Goal: Complete application form

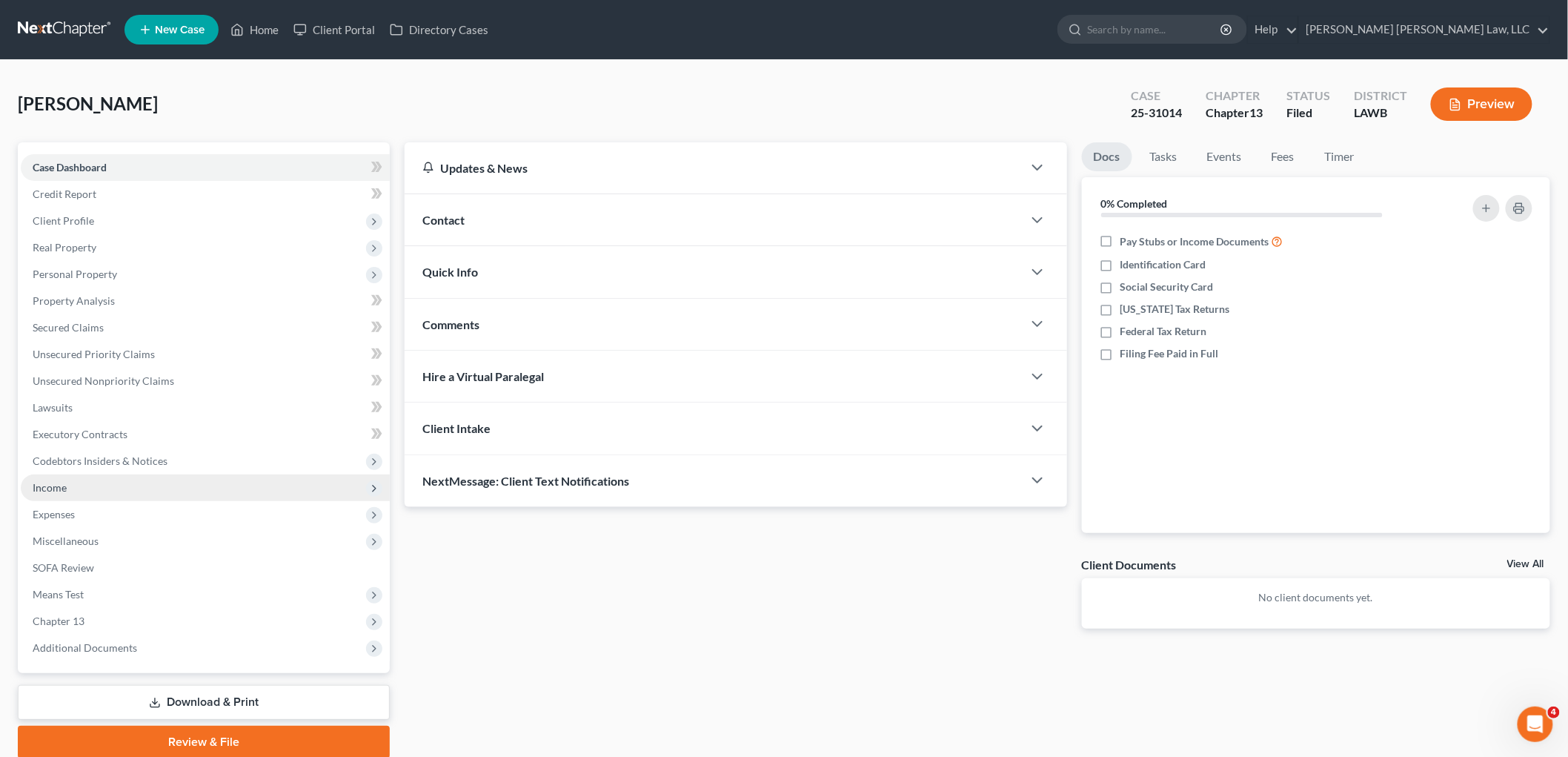
drag, startPoint x: 67, startPoint y: 483, endPoint x: 72, endPoint y: 490, distance: 8.6
click at [67, 483] on span "Income" at bounding box center [205, 487] width 369 height 27
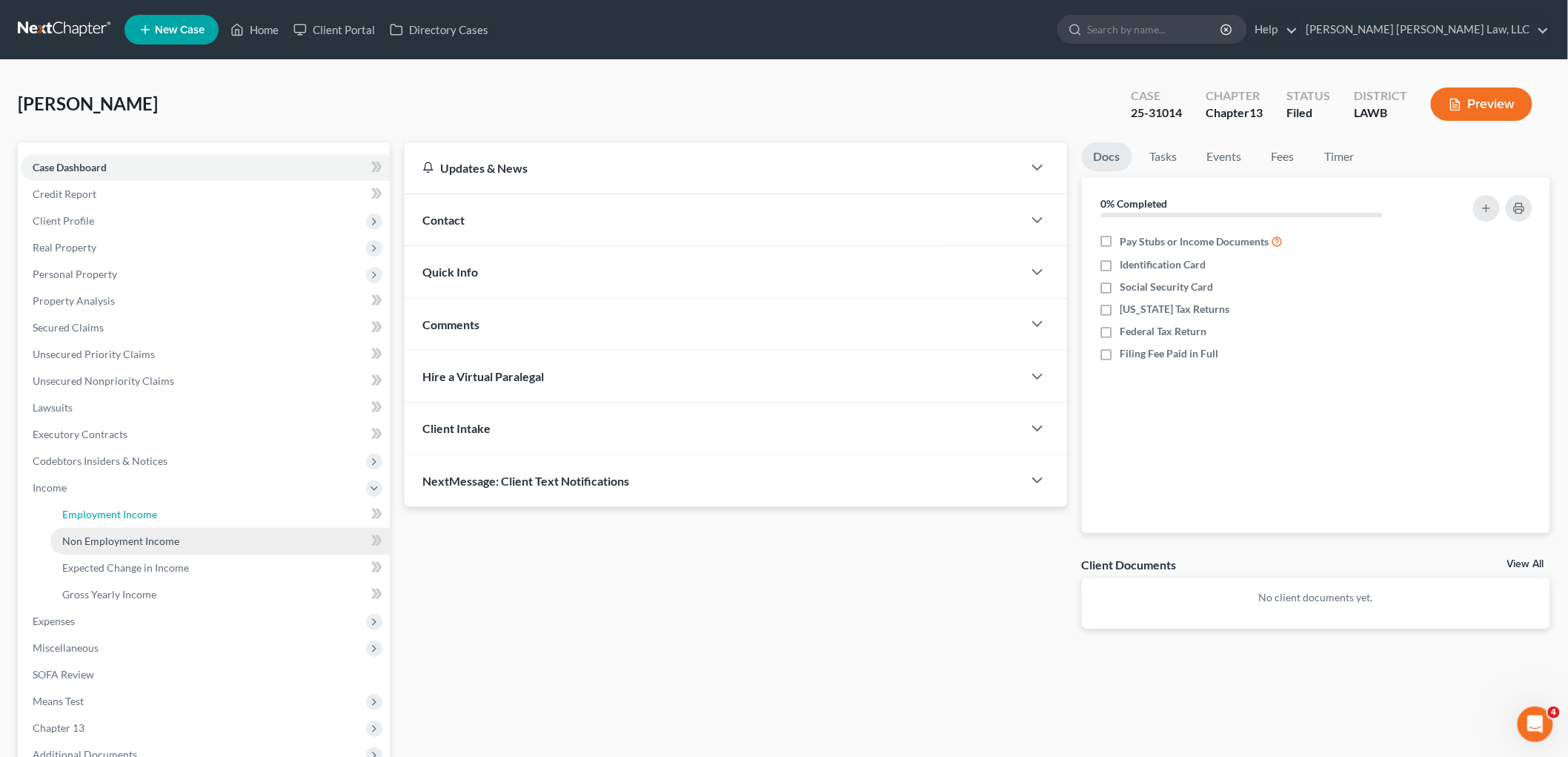
click at [85, 509] on span "Employment Income" at bounding box center [109, 514] width 95 height 13
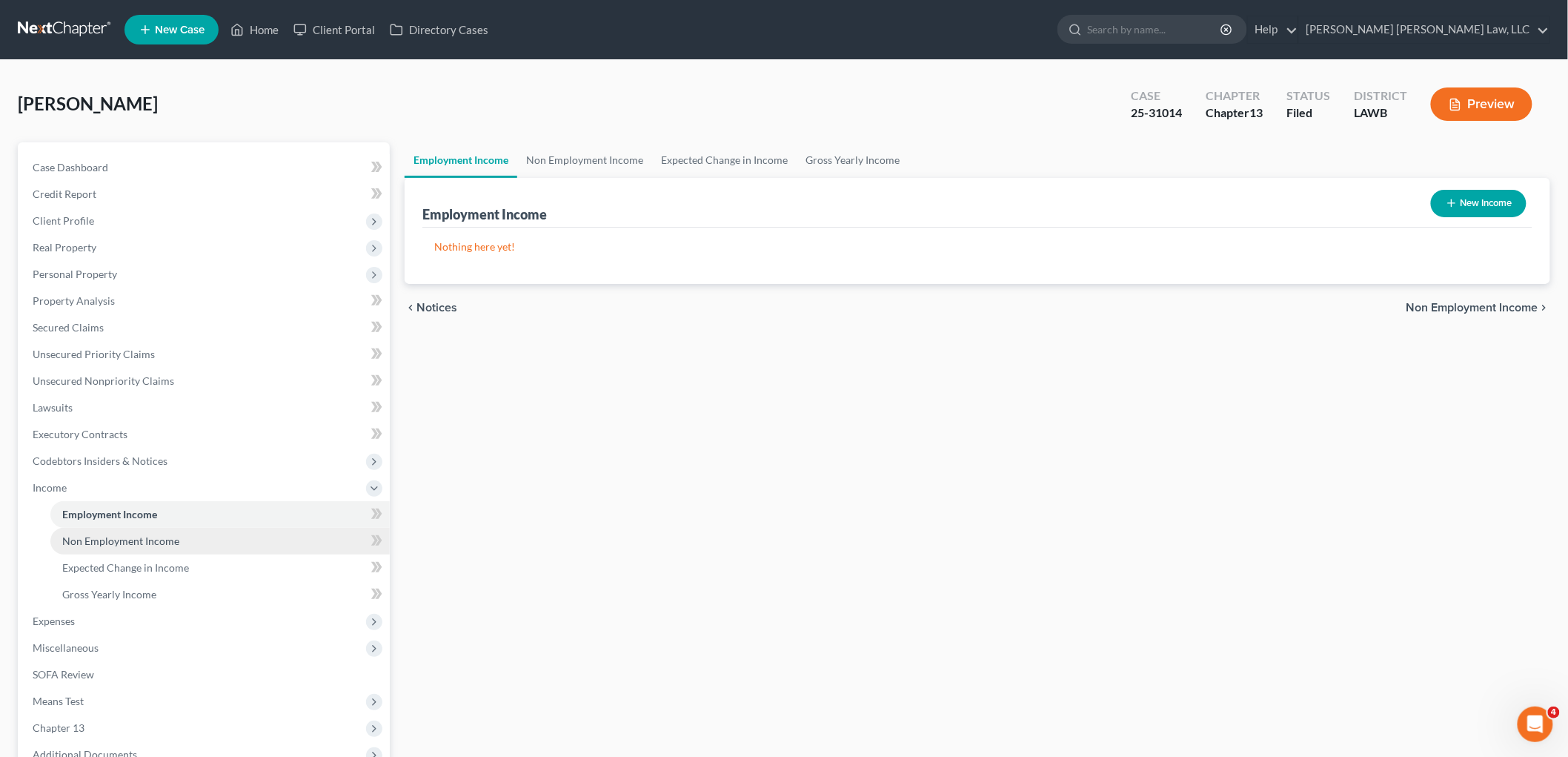
click at [117, 542] on span "Non Employment Income" at bounding box center [121, 541] width 117 height 13
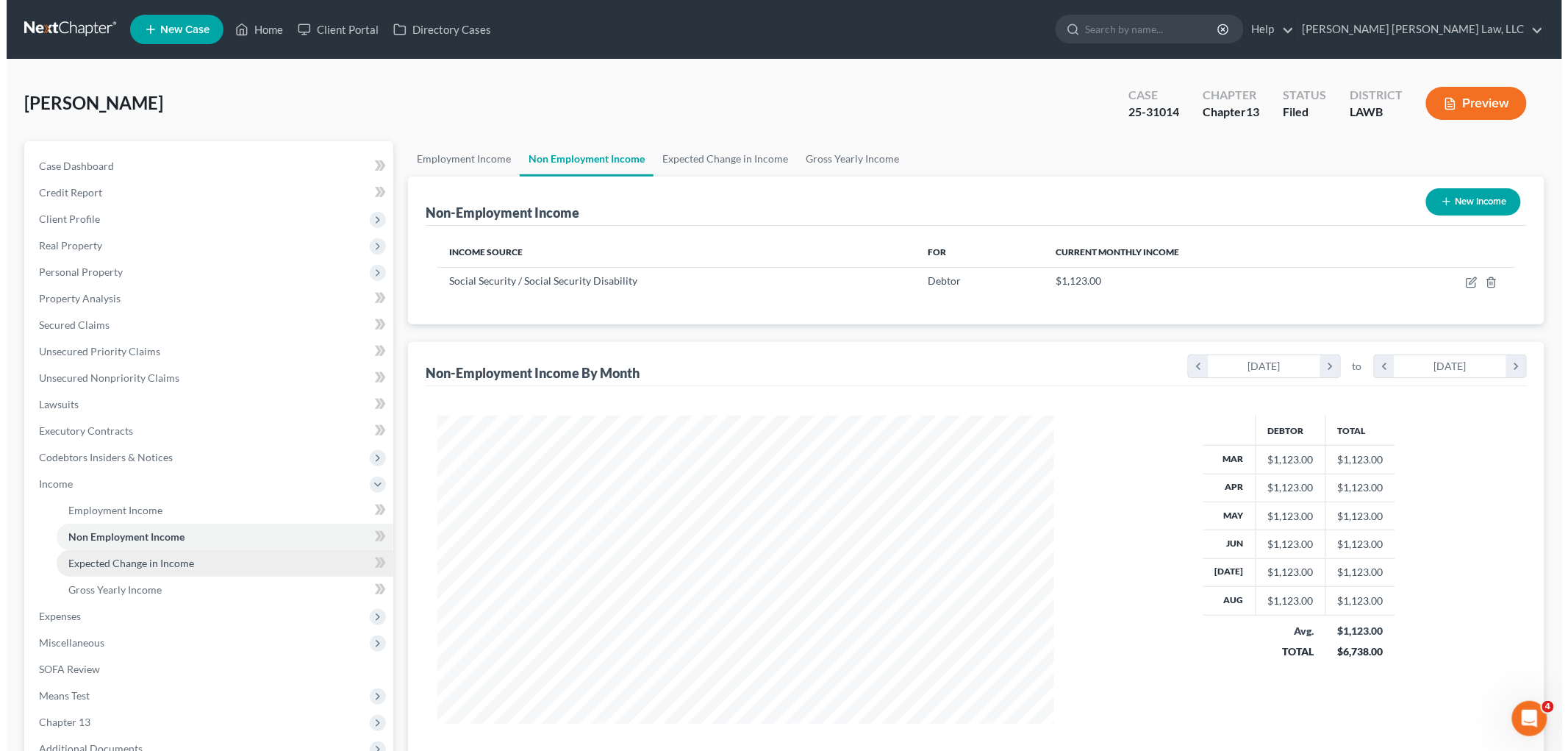
scroll to position [307, 645]
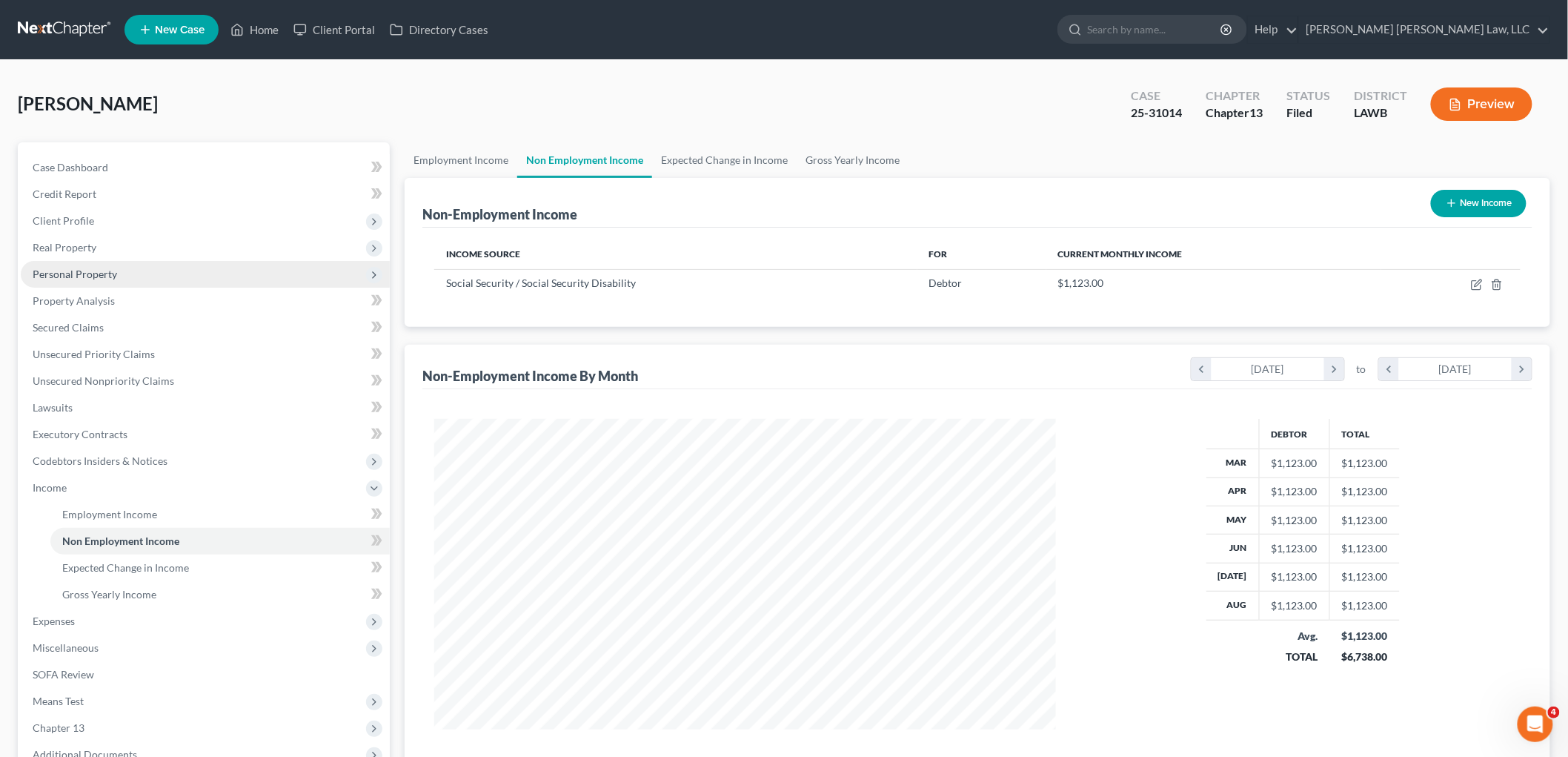
click at [62, 274] on span "Personal Property" at bounding box center [74, 273] width 84 height 13
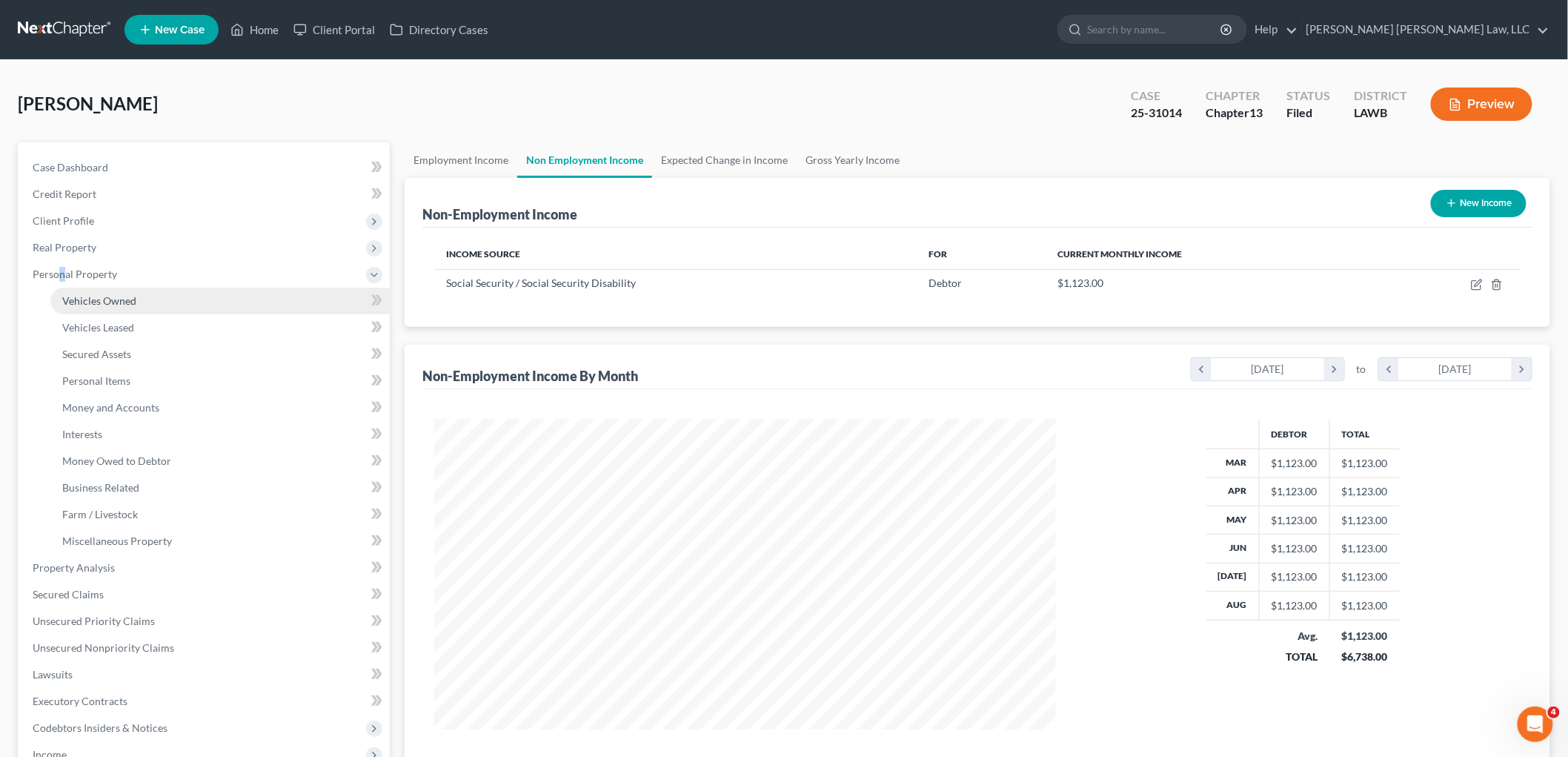
click at [85, 301] on span "Vehicles Owned" at bounding box center [99, 301] width 74 height 13
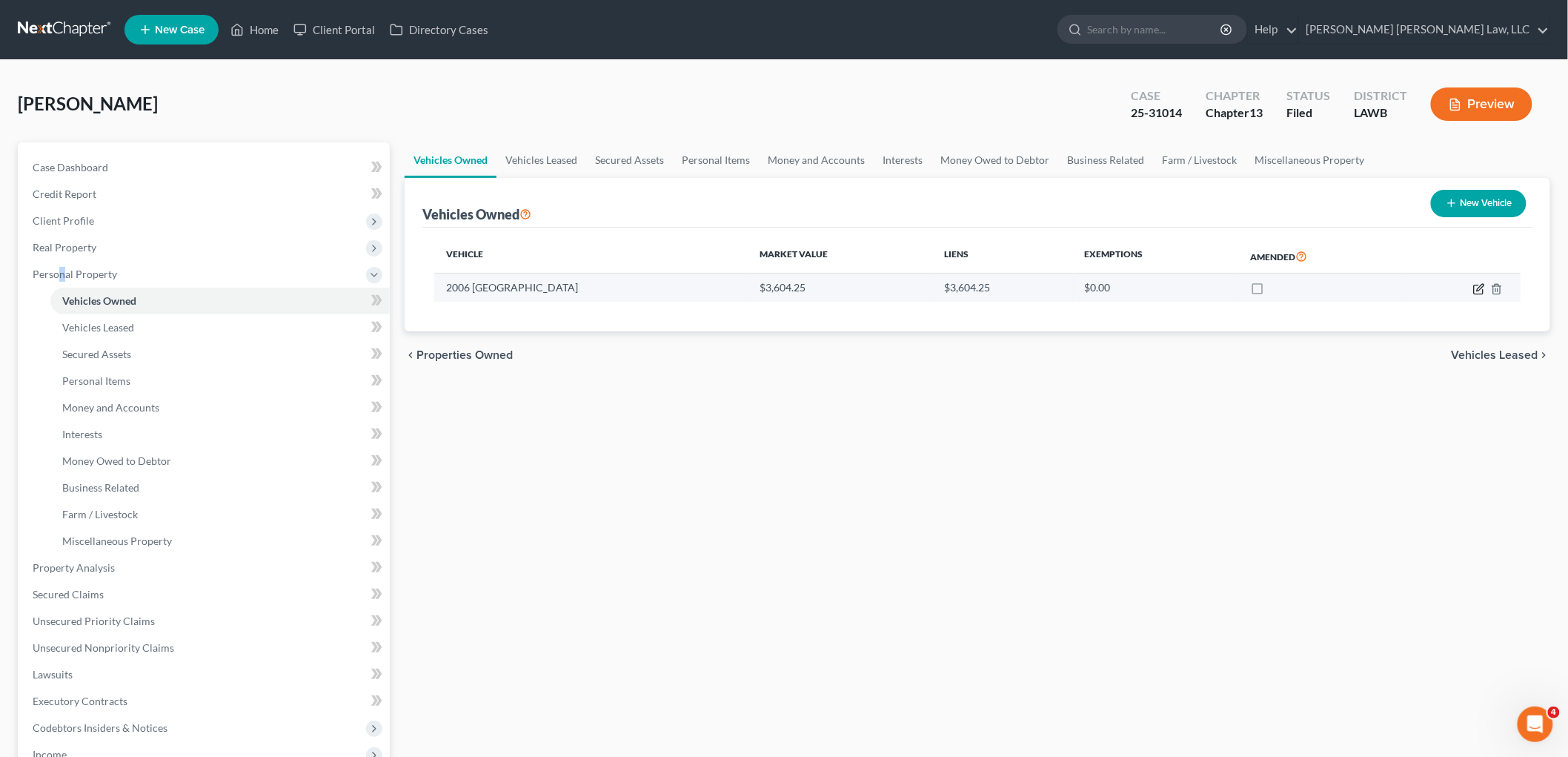
click at [1480, 292] on icon "button" at bounding box center [1480, 289] width 12 height 12
select select "0"
select select "20"
select select "4"
select select "0"
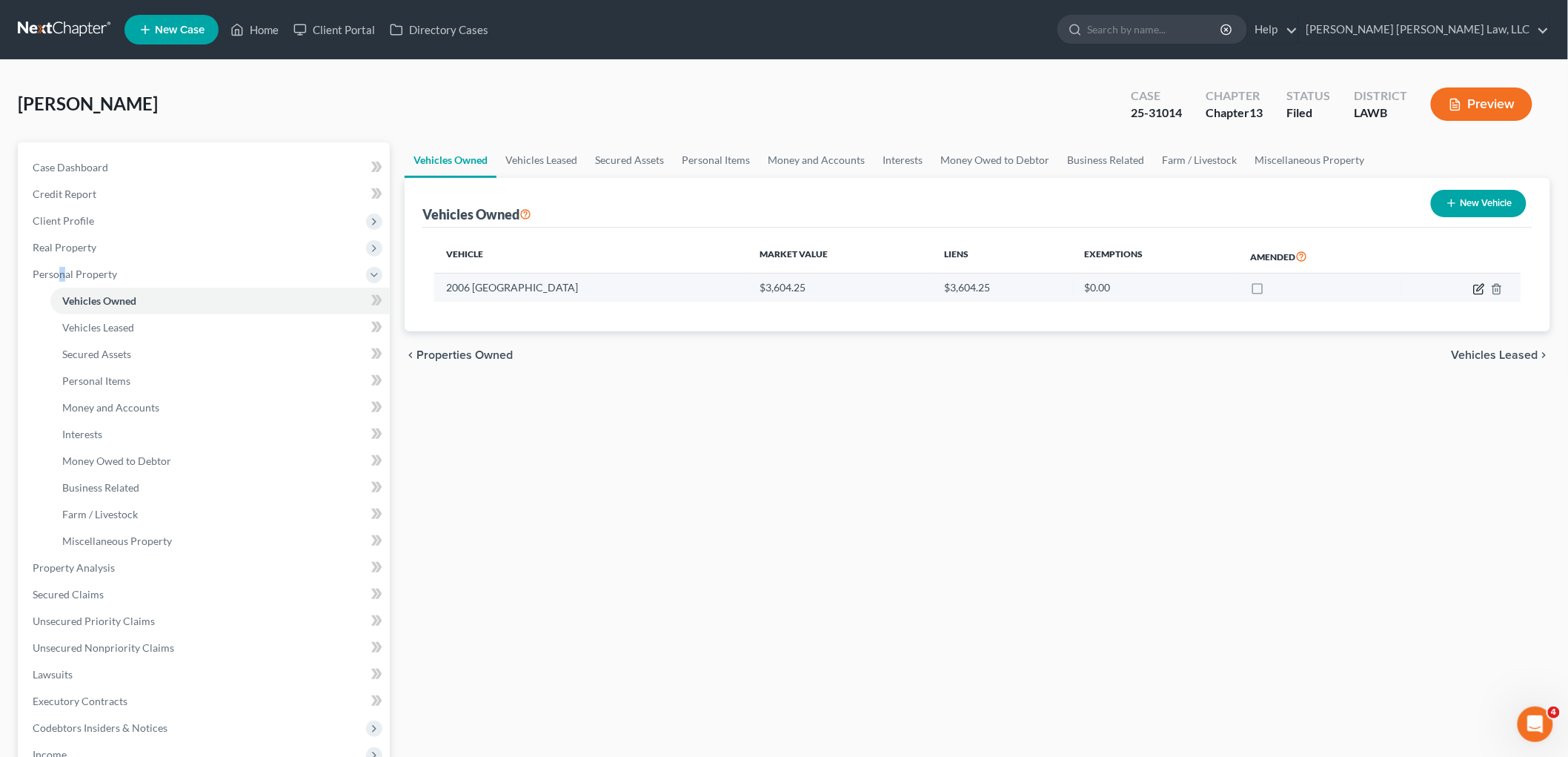
select select "19"
select select "0"
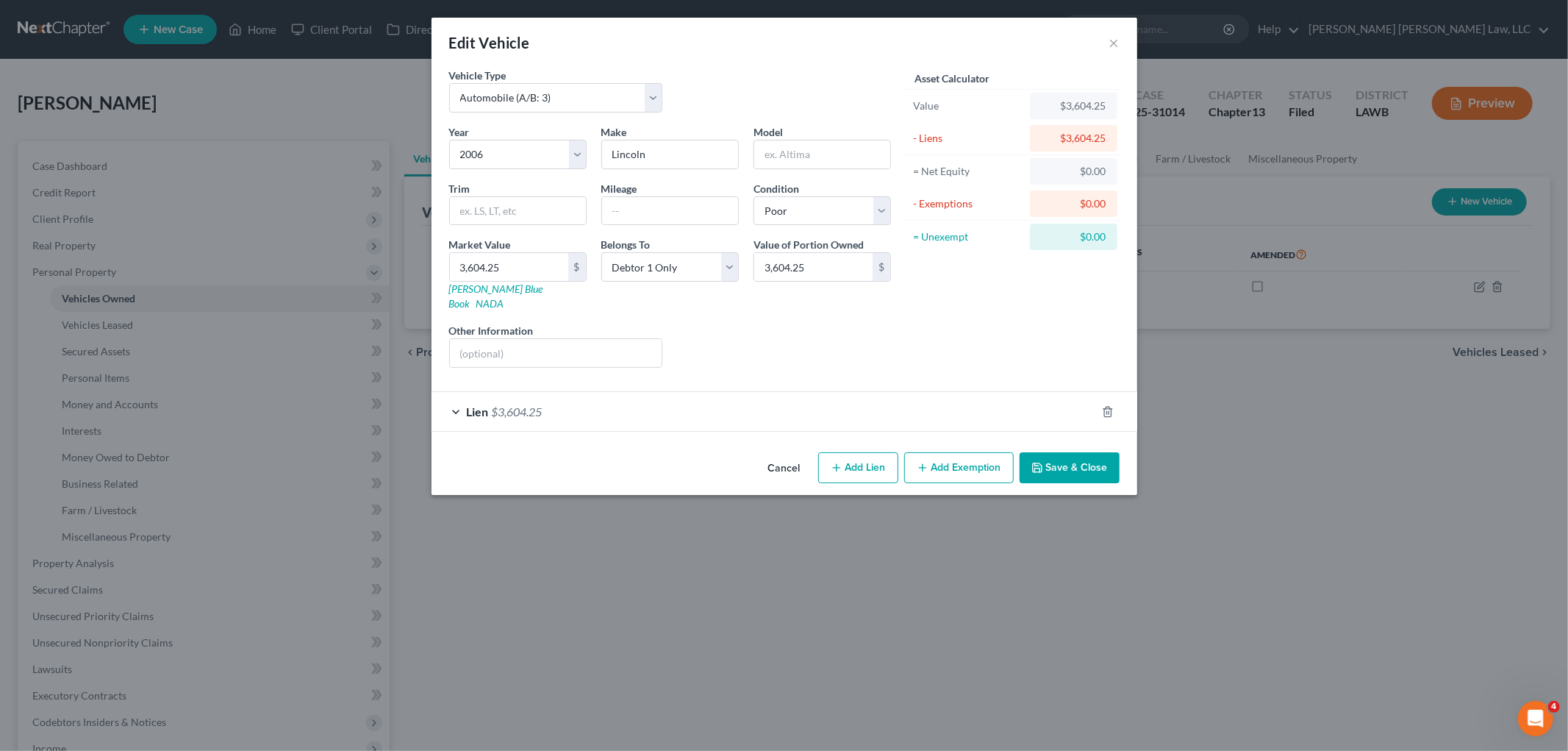
click at [636, 401] on div "Lien $3,604.25" at bounding box center [764, 411] width 664 height 39
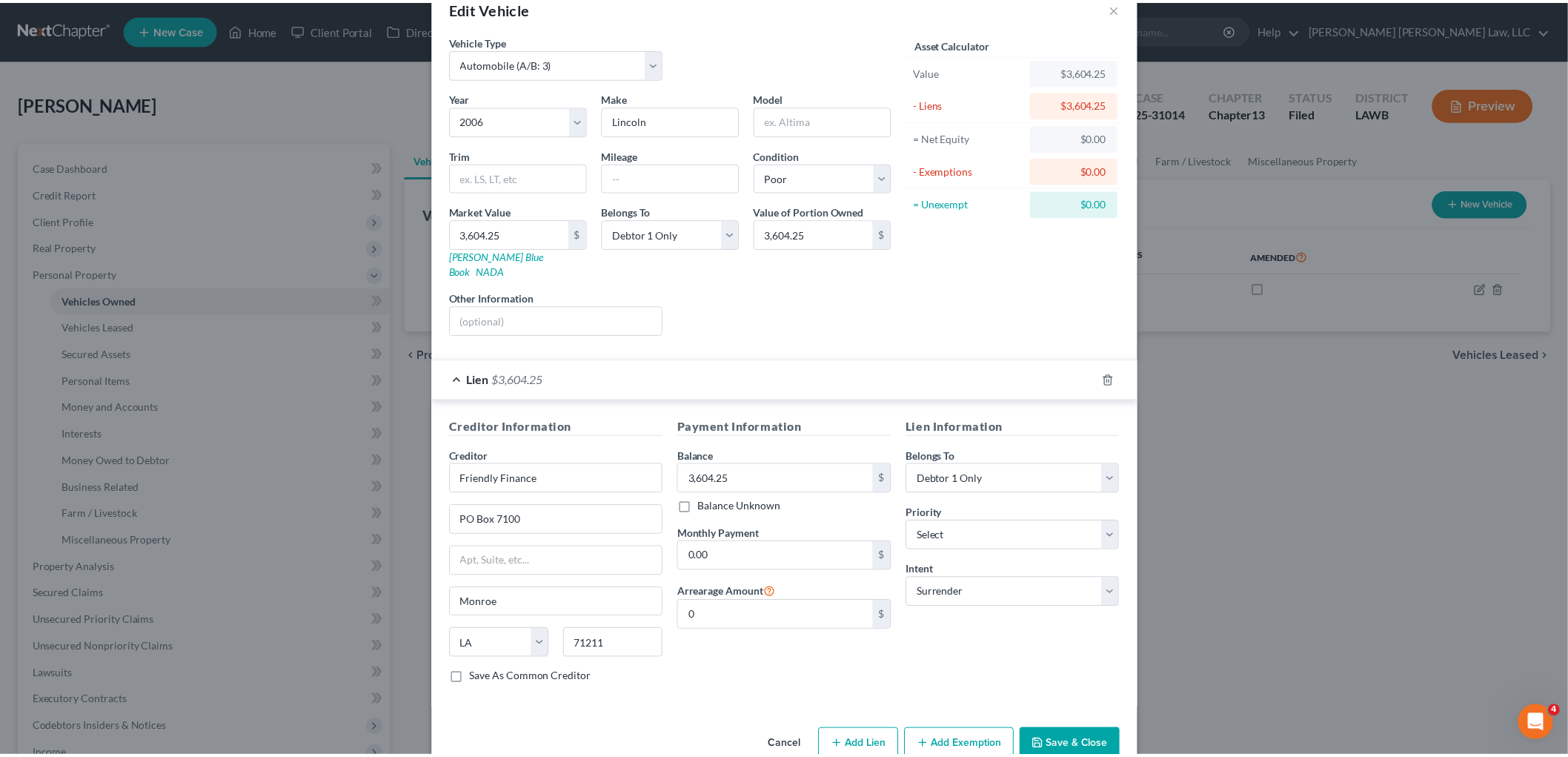
scroll to position [55, 0]
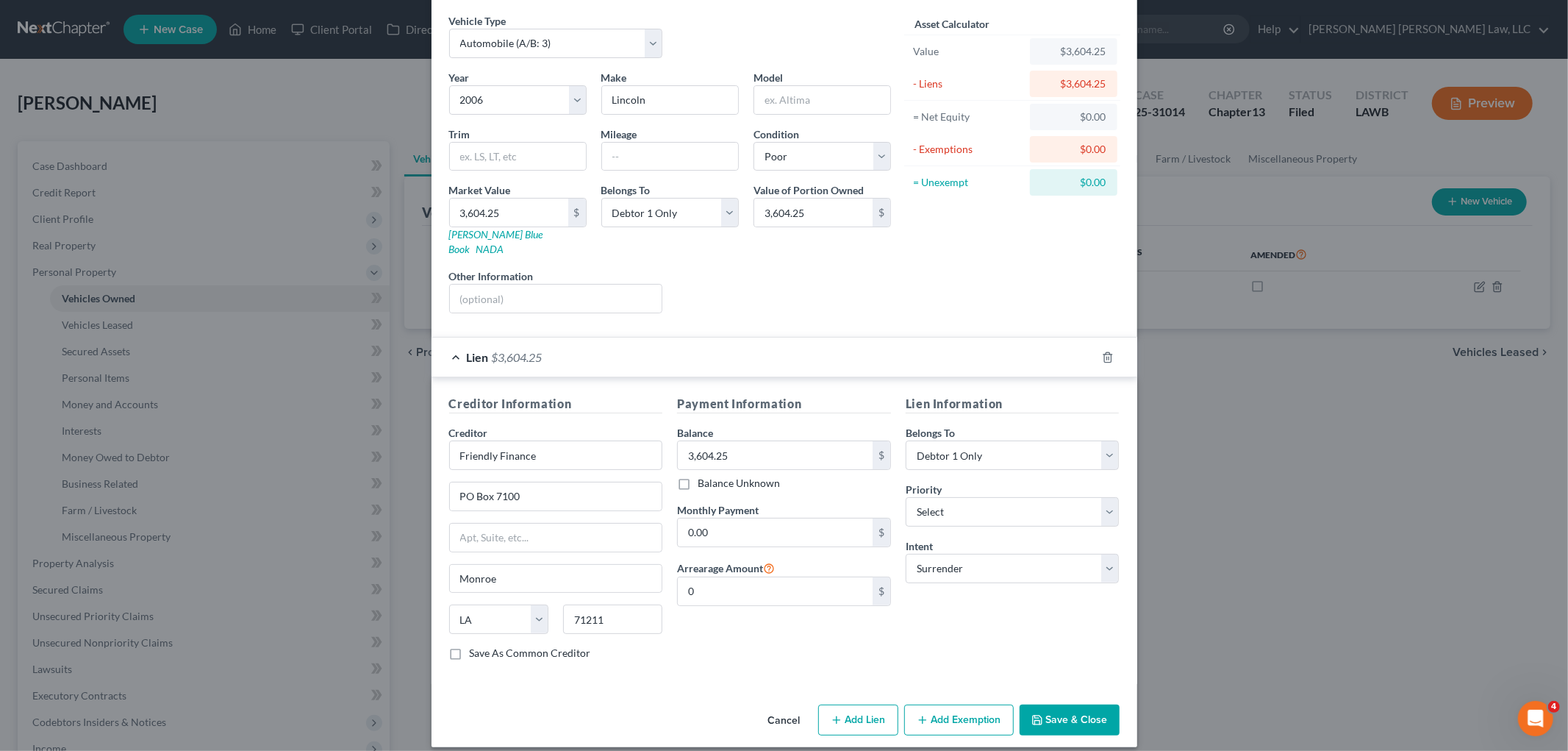
click at [1064, 704] on button "Save & Close" at bounding box center [1069, 719] width 100 height 31
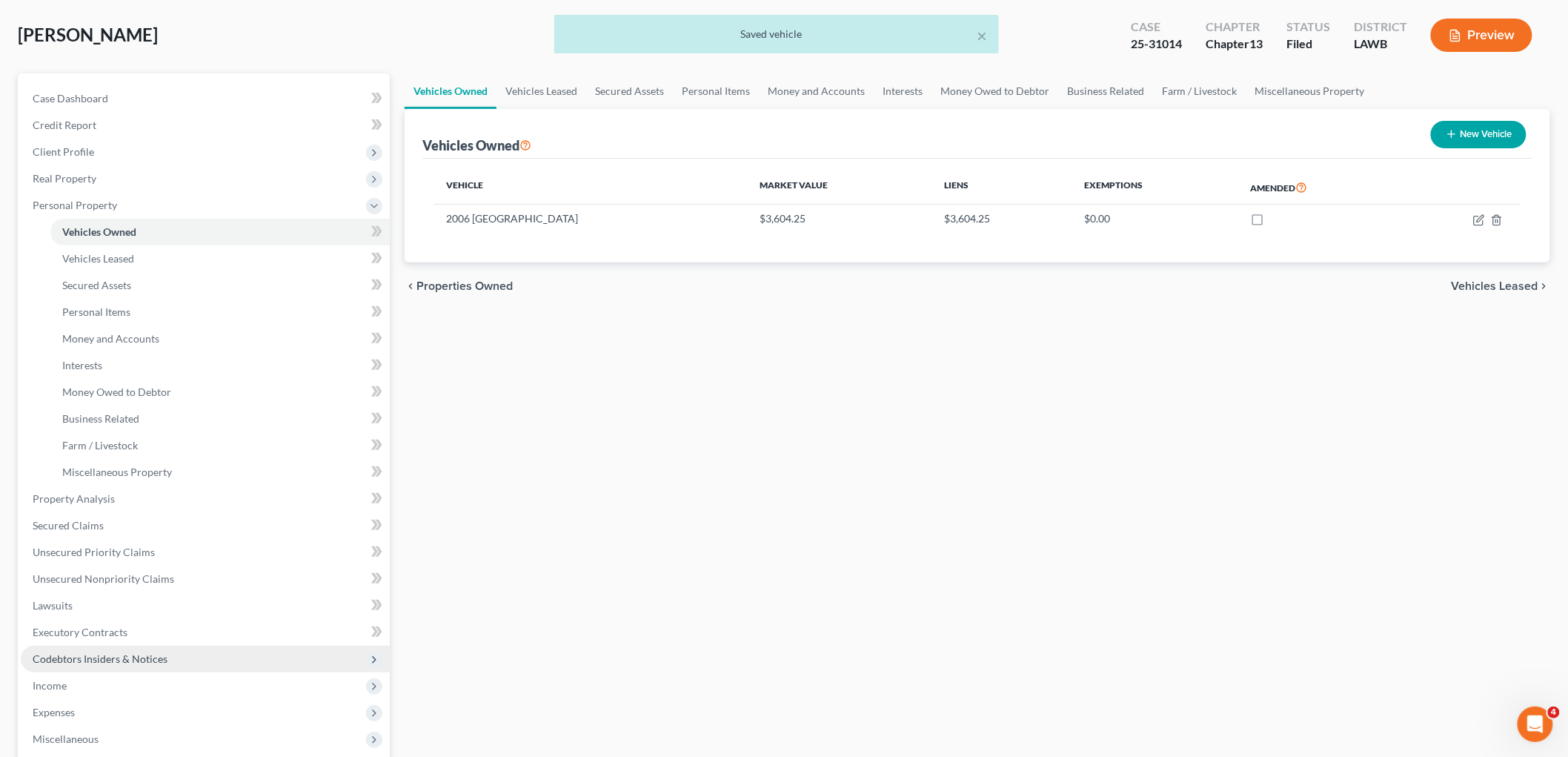
scroll to position [165, 0]
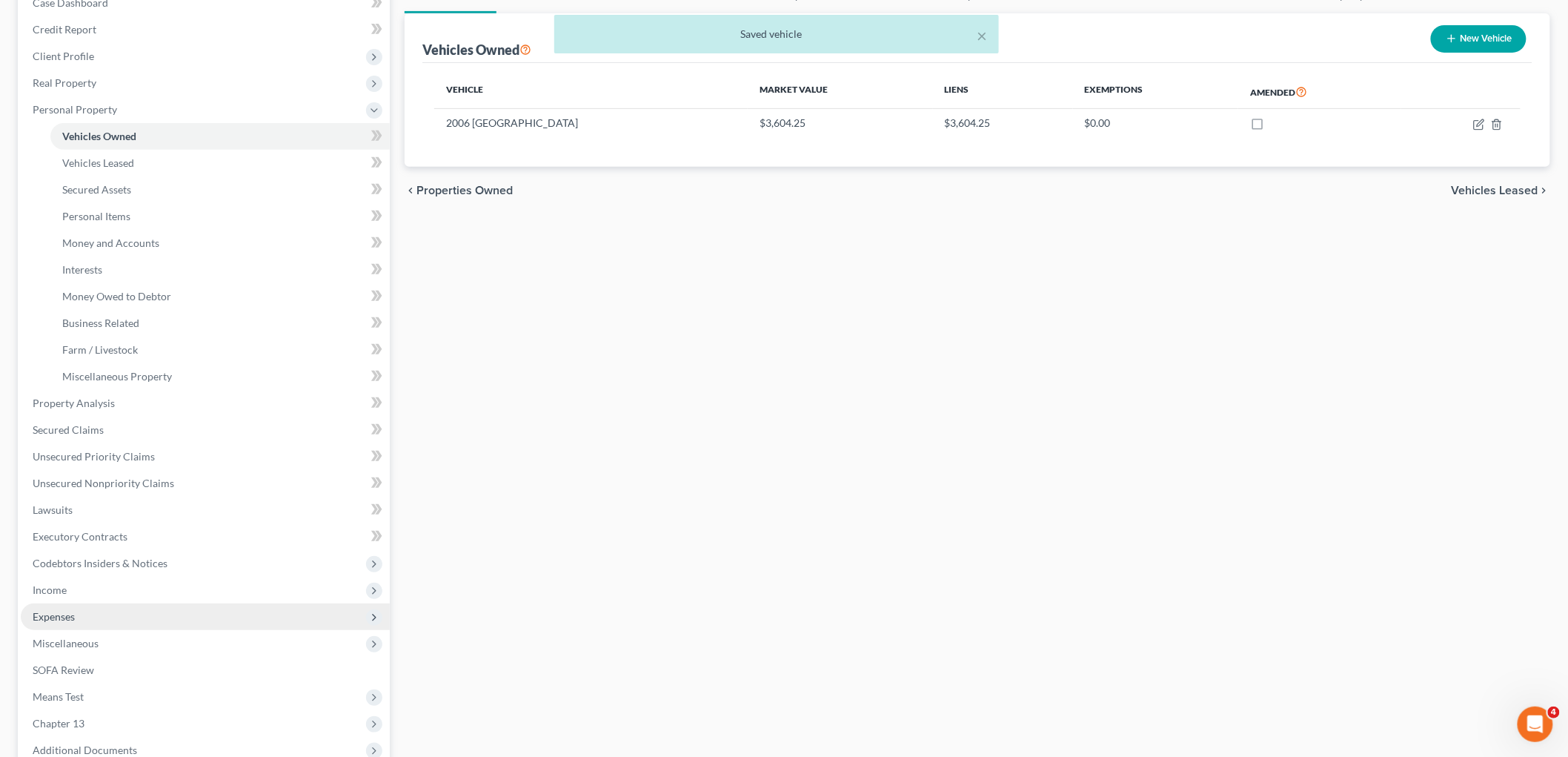
click at [78, 617] on span "Expenses" at bounding box center [205, 617] width 369 height 27
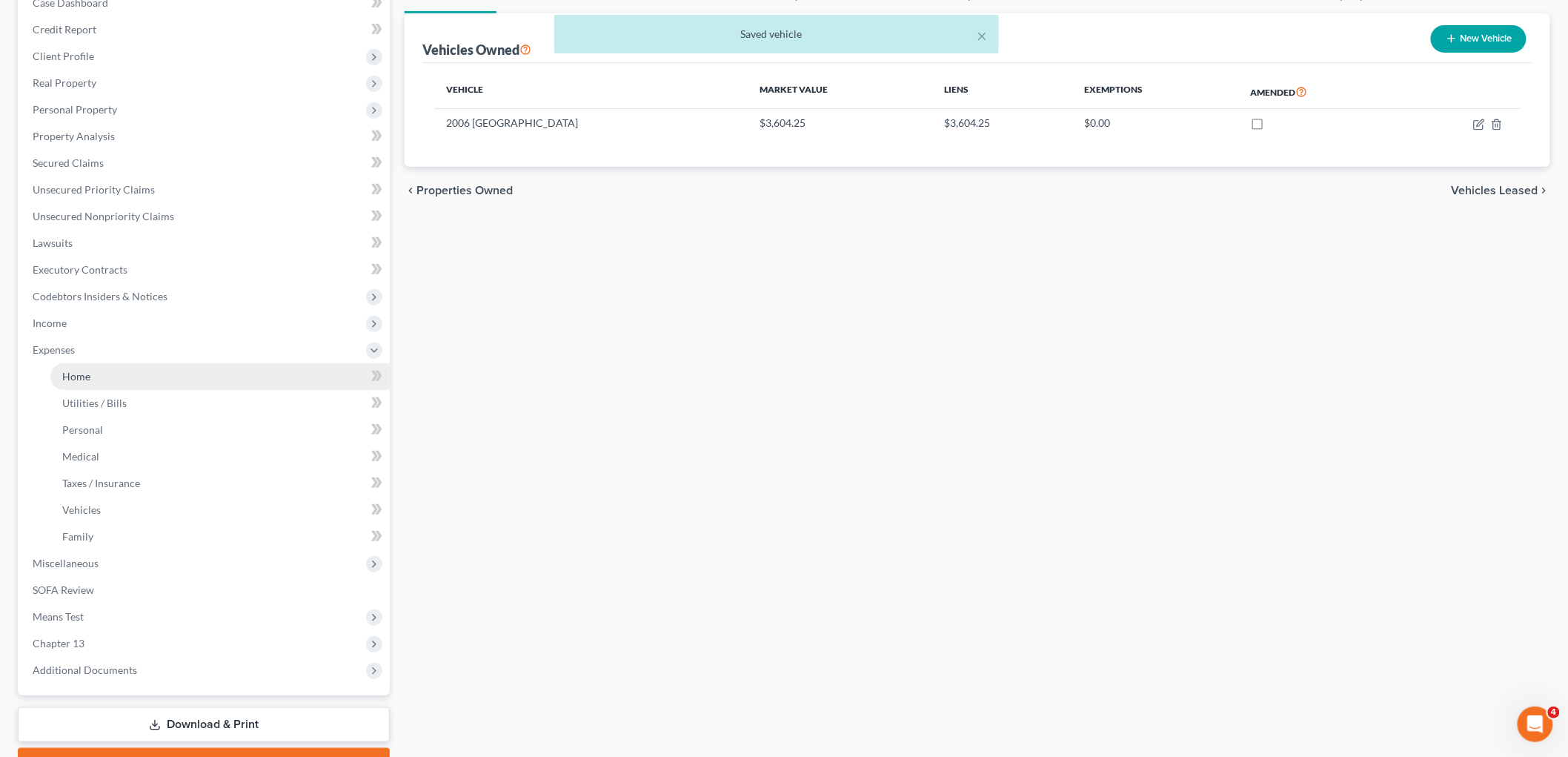
click at [126, 374] on link "Home" at bounding box center [219, 376] width 339 height 27
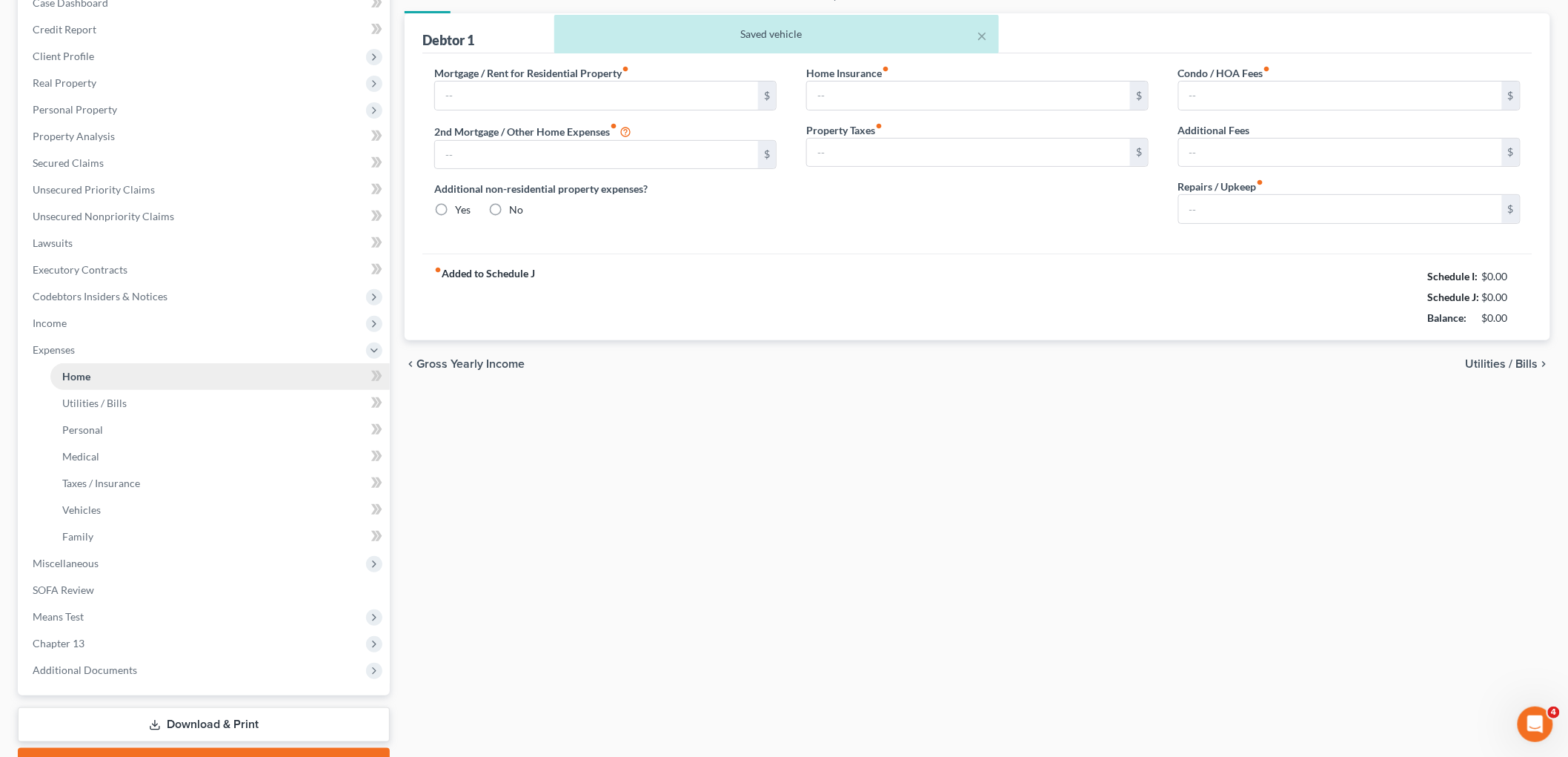
scroll to position [23, 0]
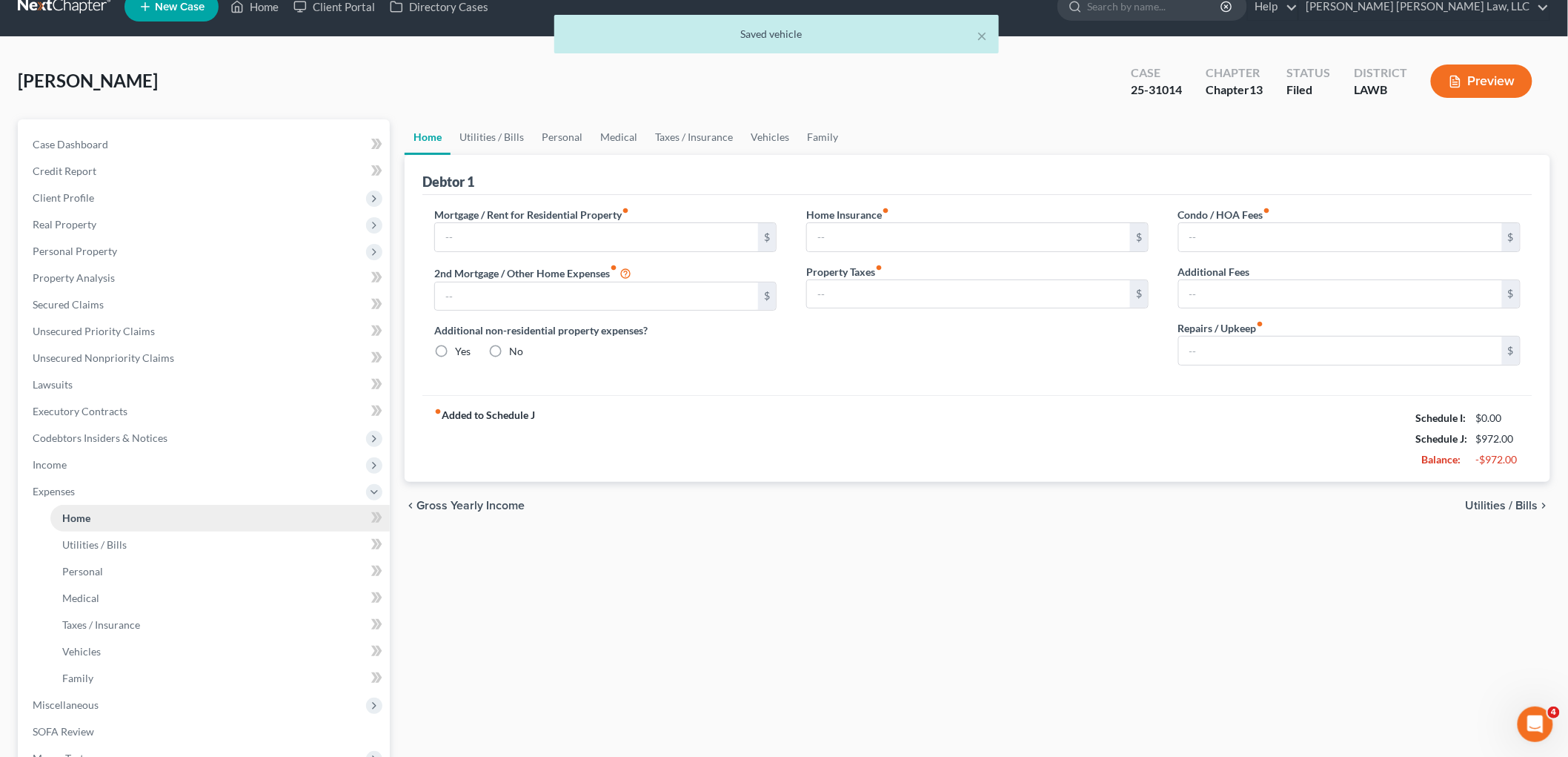
type input "600.00"
type input "0.00"
radio input "true"
type input "0.00"
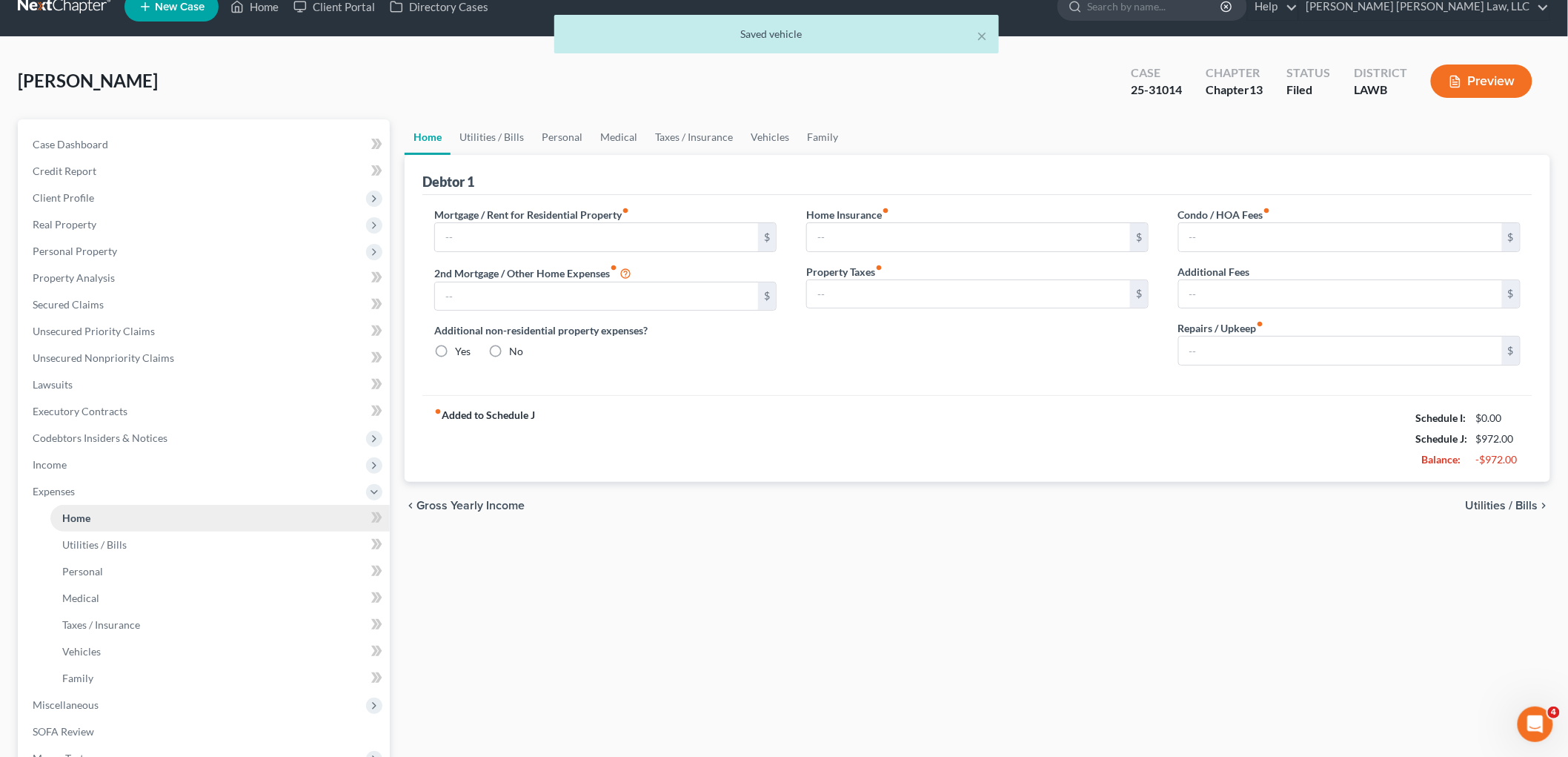
type input "0.00"
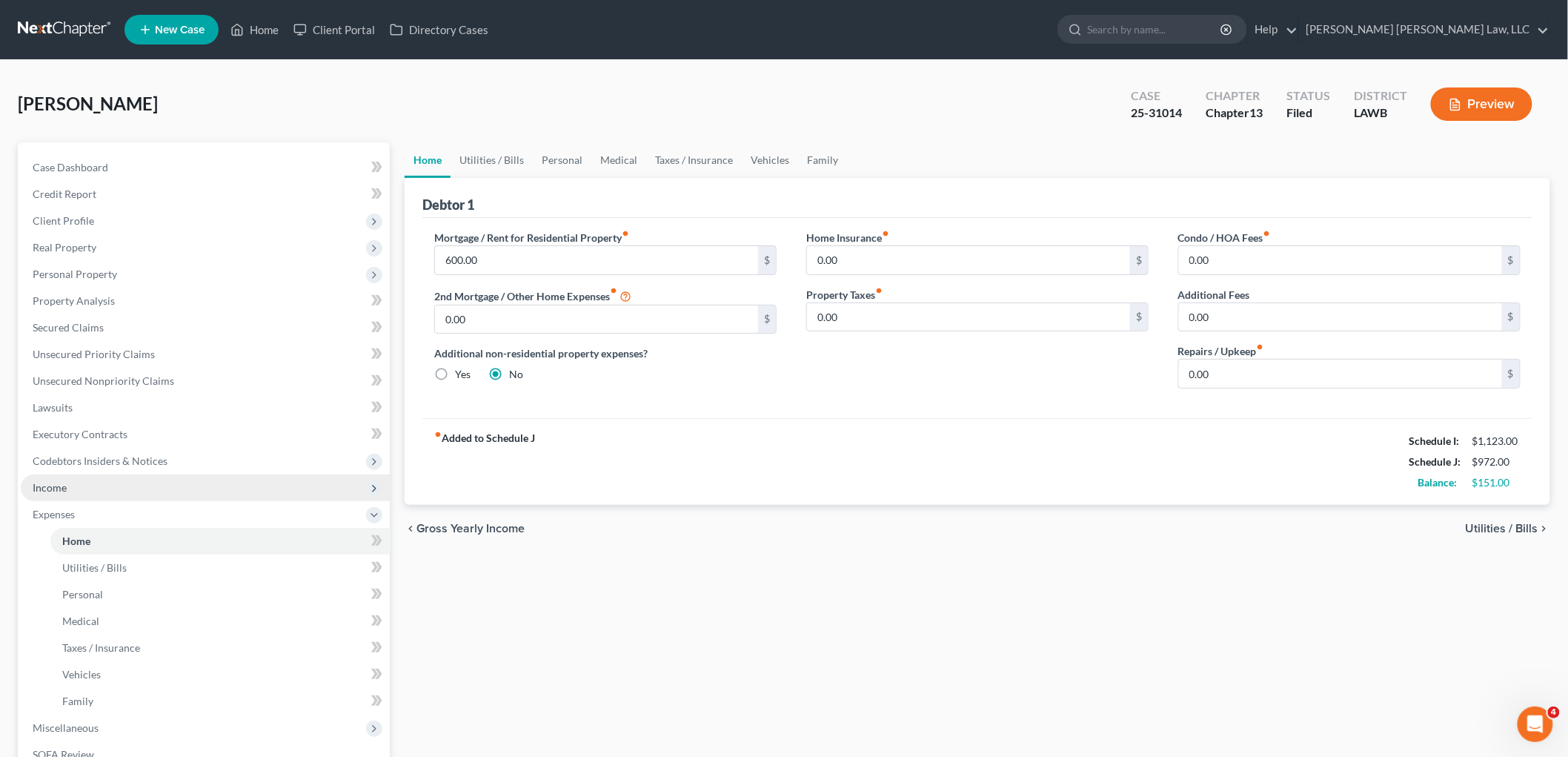
click at [55, 484] on span "Income" at bounding box center [49, 487] width 34 height 13
click at [86, 530] on link "Non Employment Income" at bounding box center [219, 541] width 339 height 27
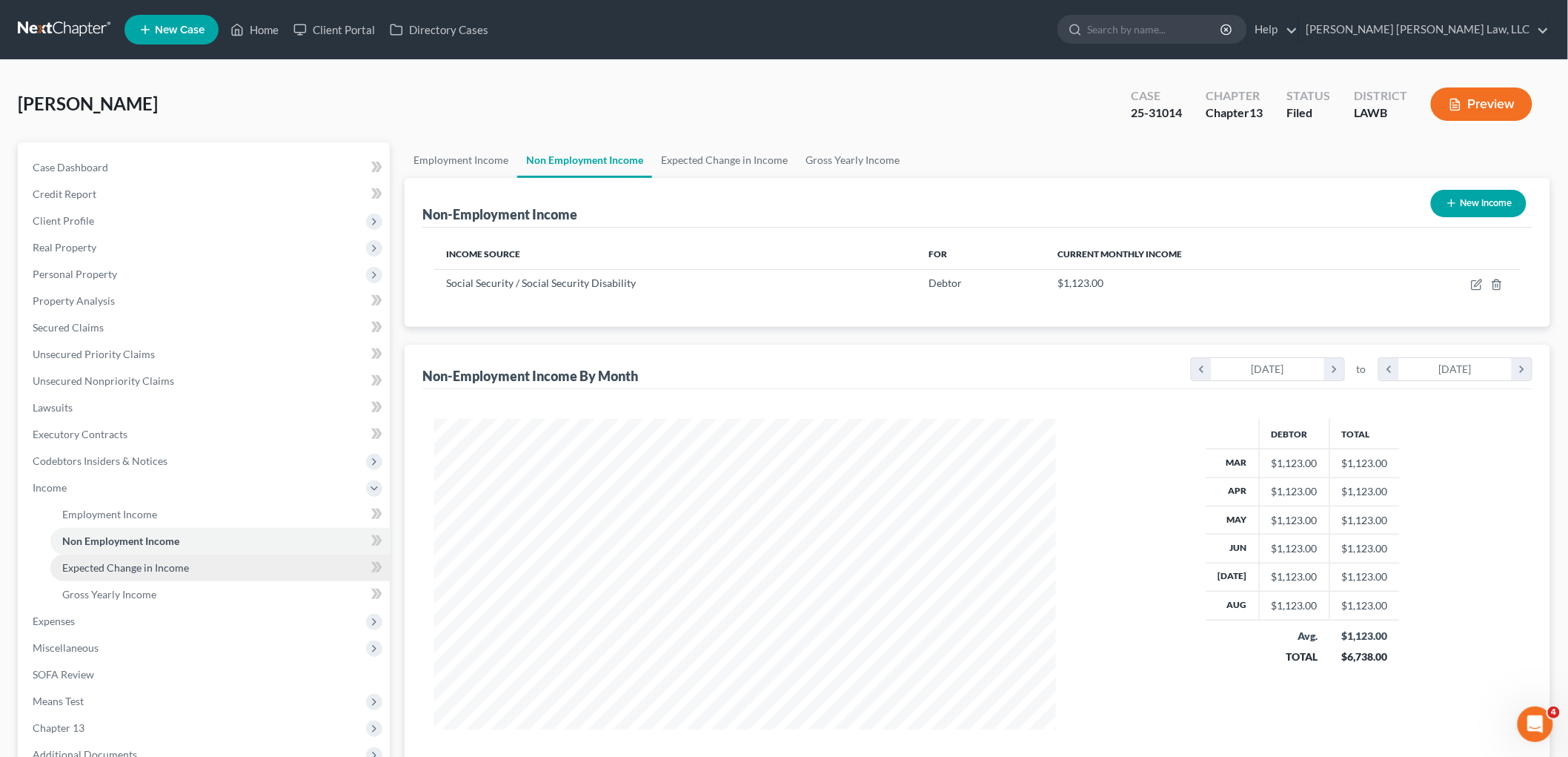
scroll to position [310, 651]
click at [115, 219] on span "Client Profile" at bounding box center [205, 220] width 369 height 27
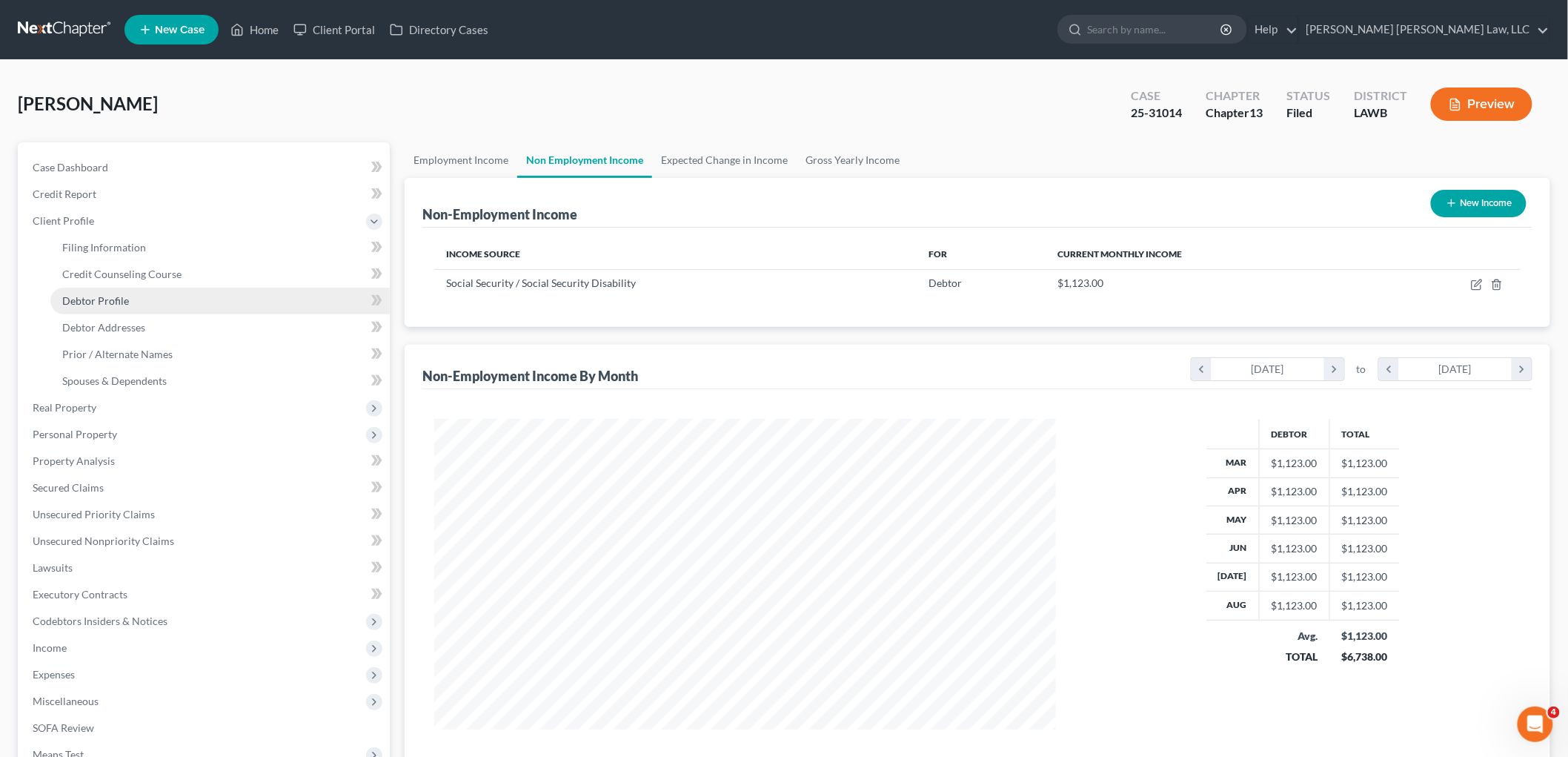
click at [112, 301] on span "Debtor Profile" at bounding box center [96, 301] width 67 height 13
select select "0"
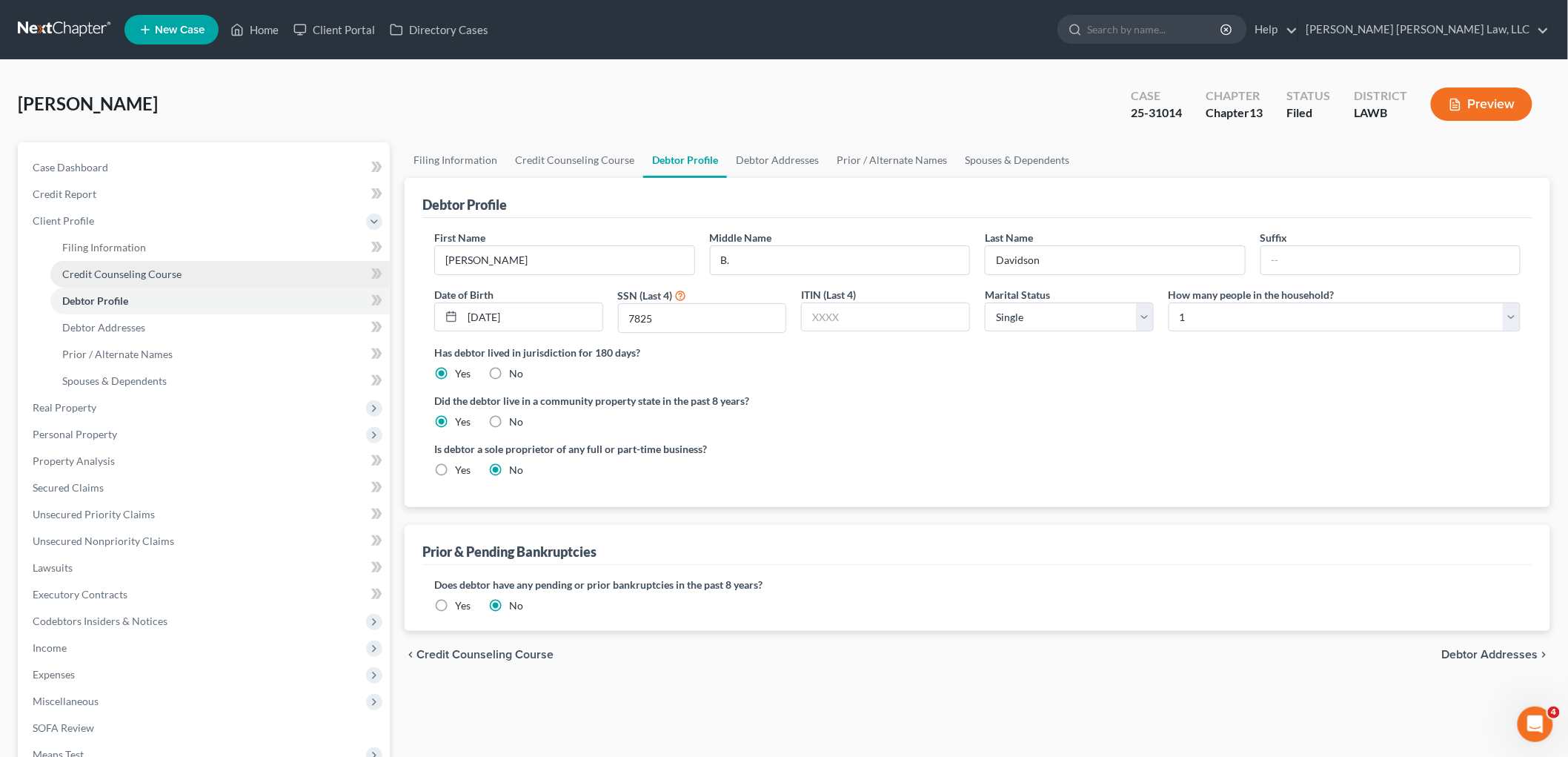
radio input "true"
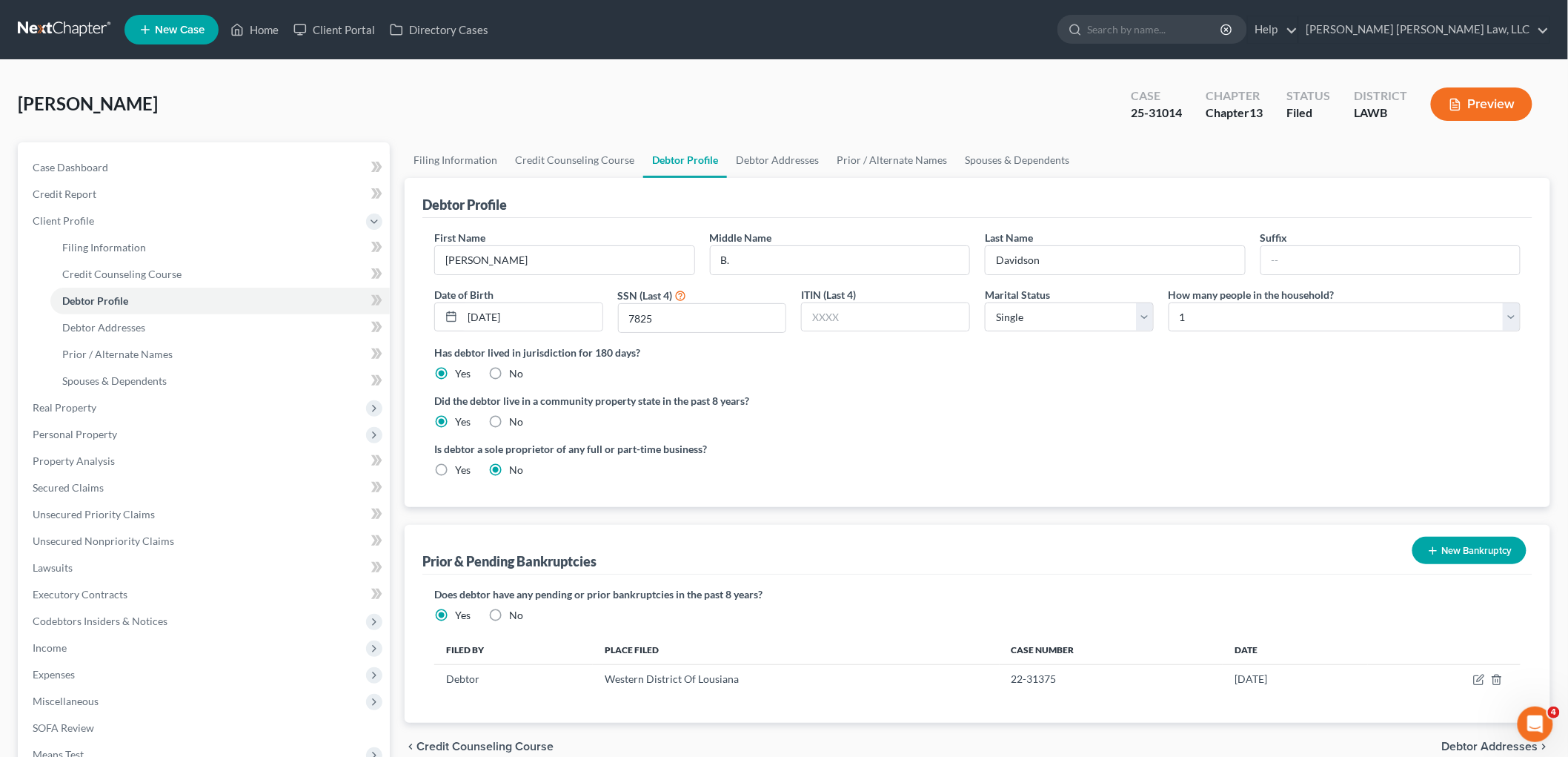
click at [72, 20] on link at bounding box center [65, 29] width 95 height 27
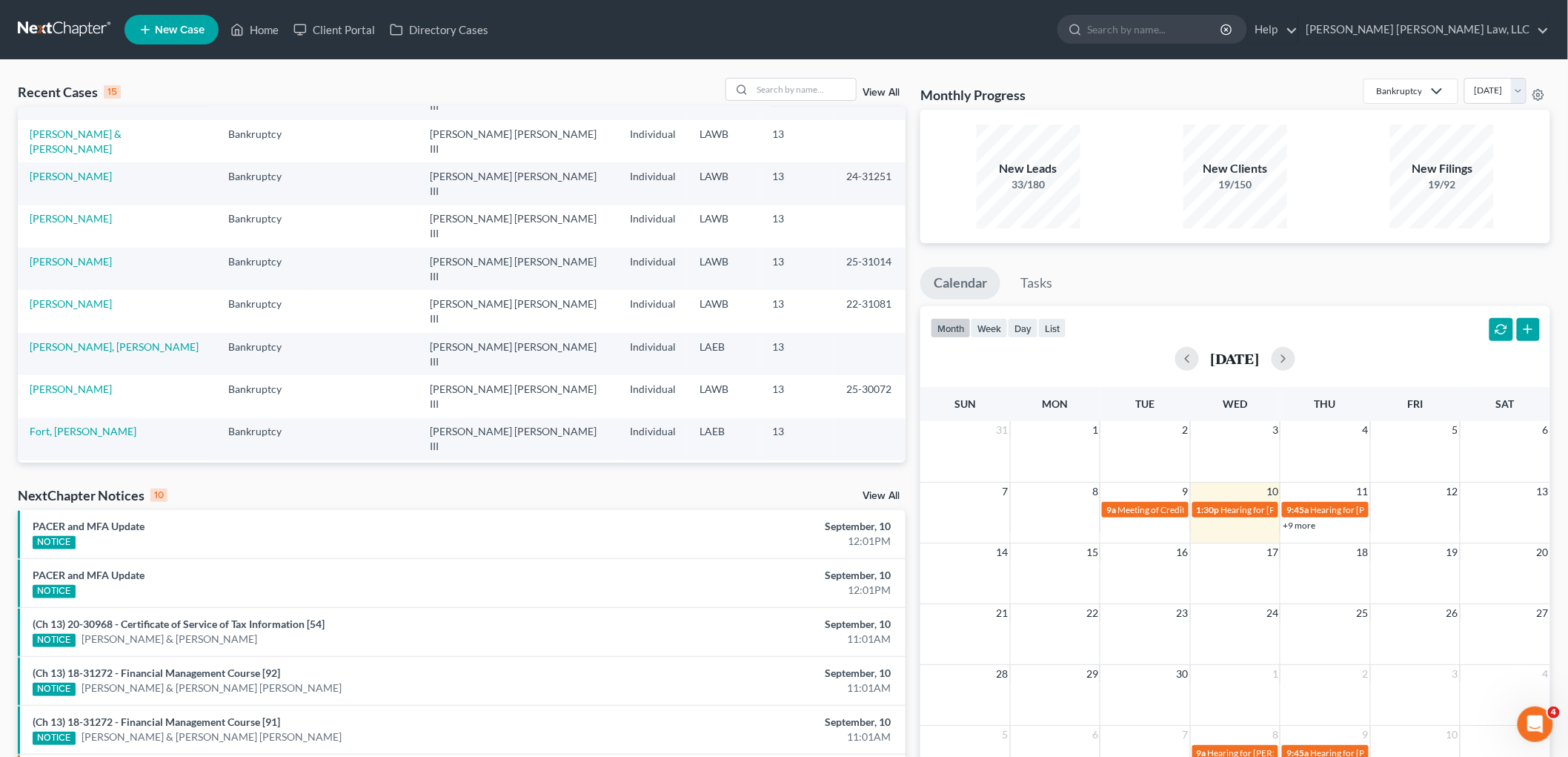
scroll to position [18, 0]
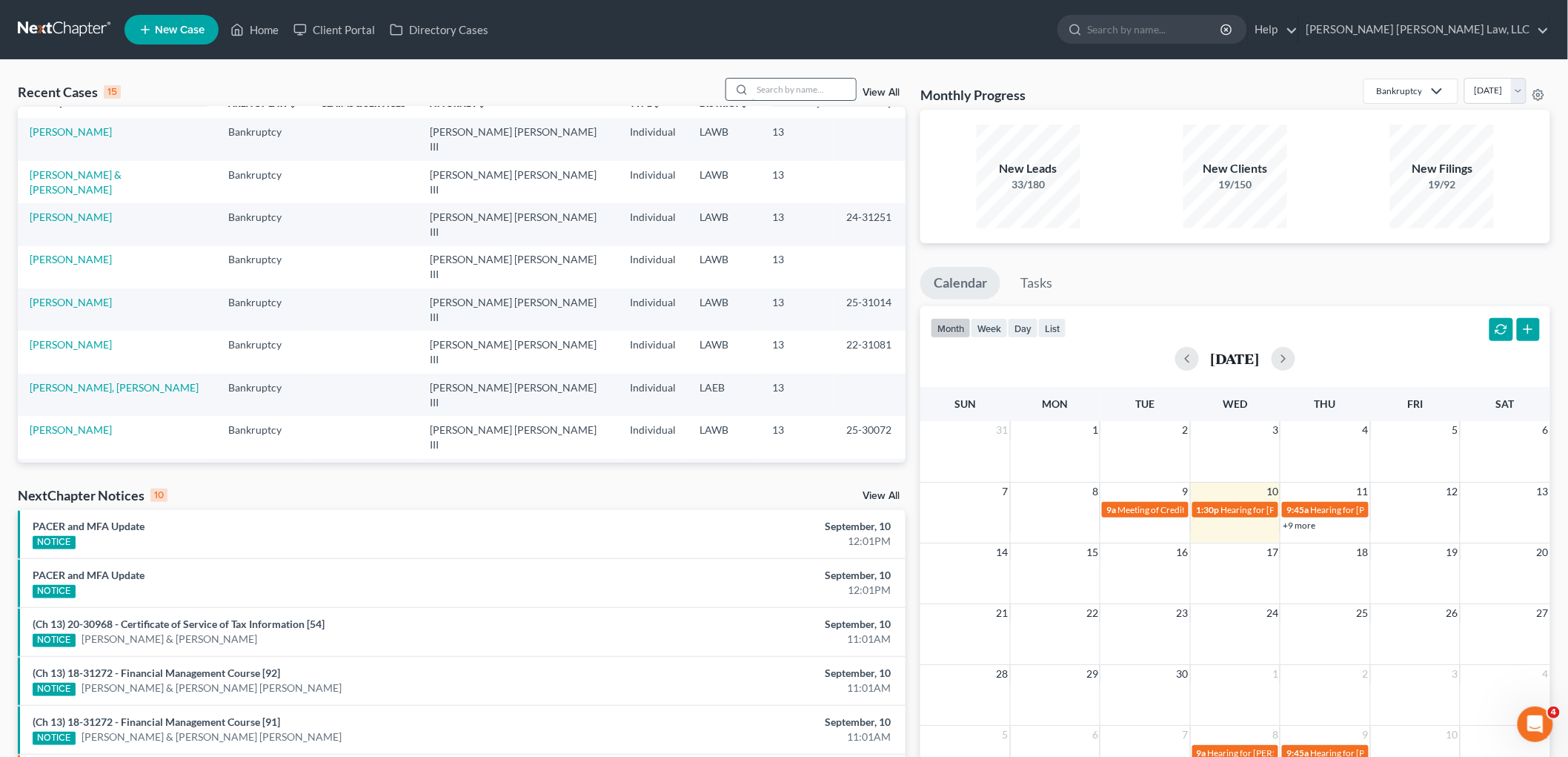
click at [792, 90] on input "search" at bounding box center [804, 89] width 104 height 21
type input "spencer"
click at [58, 128] on link "[PERSON_NAME]" at bounding box center [71, 131] width 82 height 13
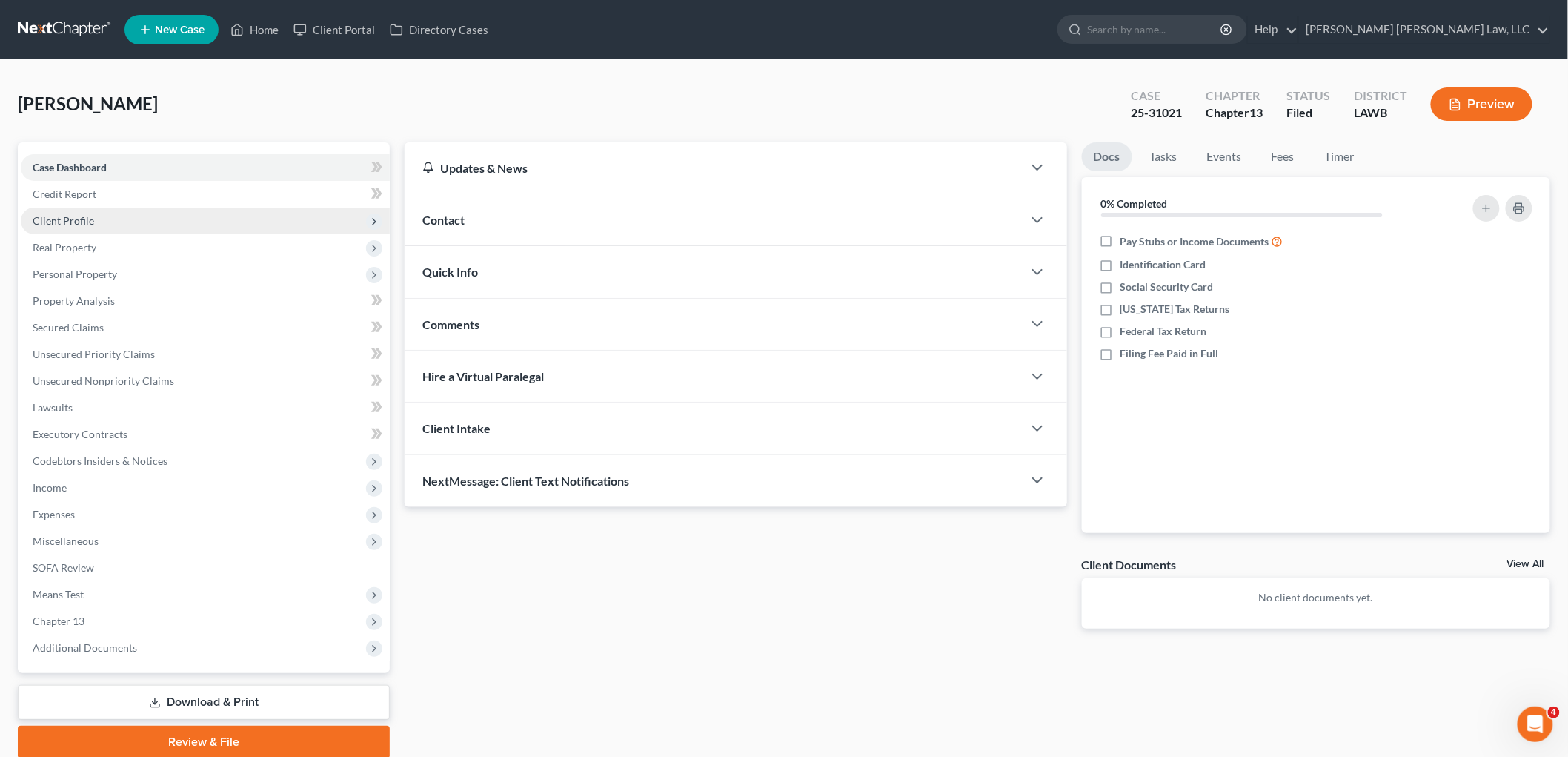
click at [111, 223] on span "Client Profile" at bounding box center [205, 220] width 369 height 27
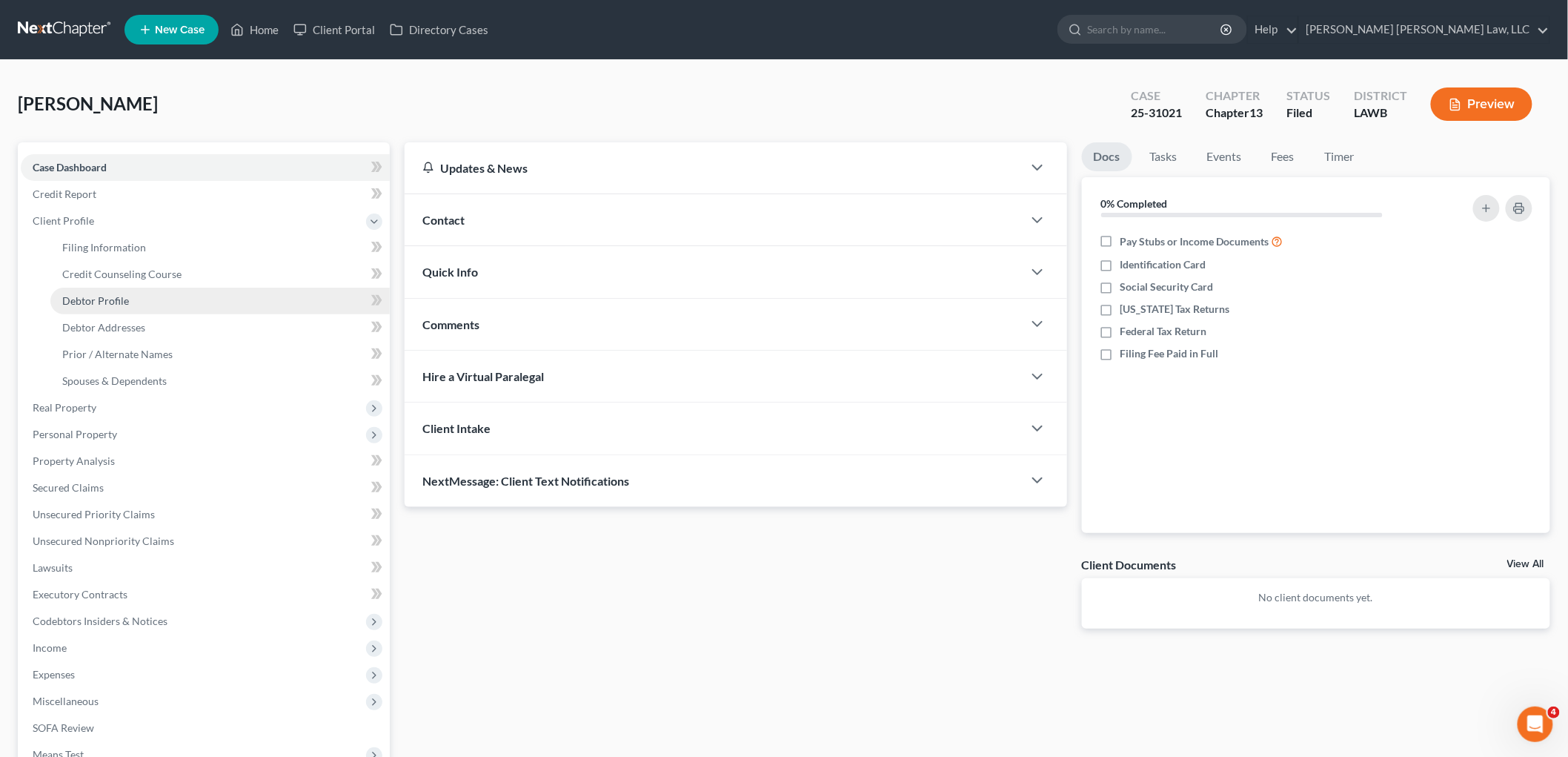
drag, startPoint x: 121, startPoint y: 298, endPoint x: 361, endPoint y: 298, distance: 240.0
click at [119, 298] on span "Debtor Profile" at bounding box center [96, 301] width 67 height 13
select select "0"
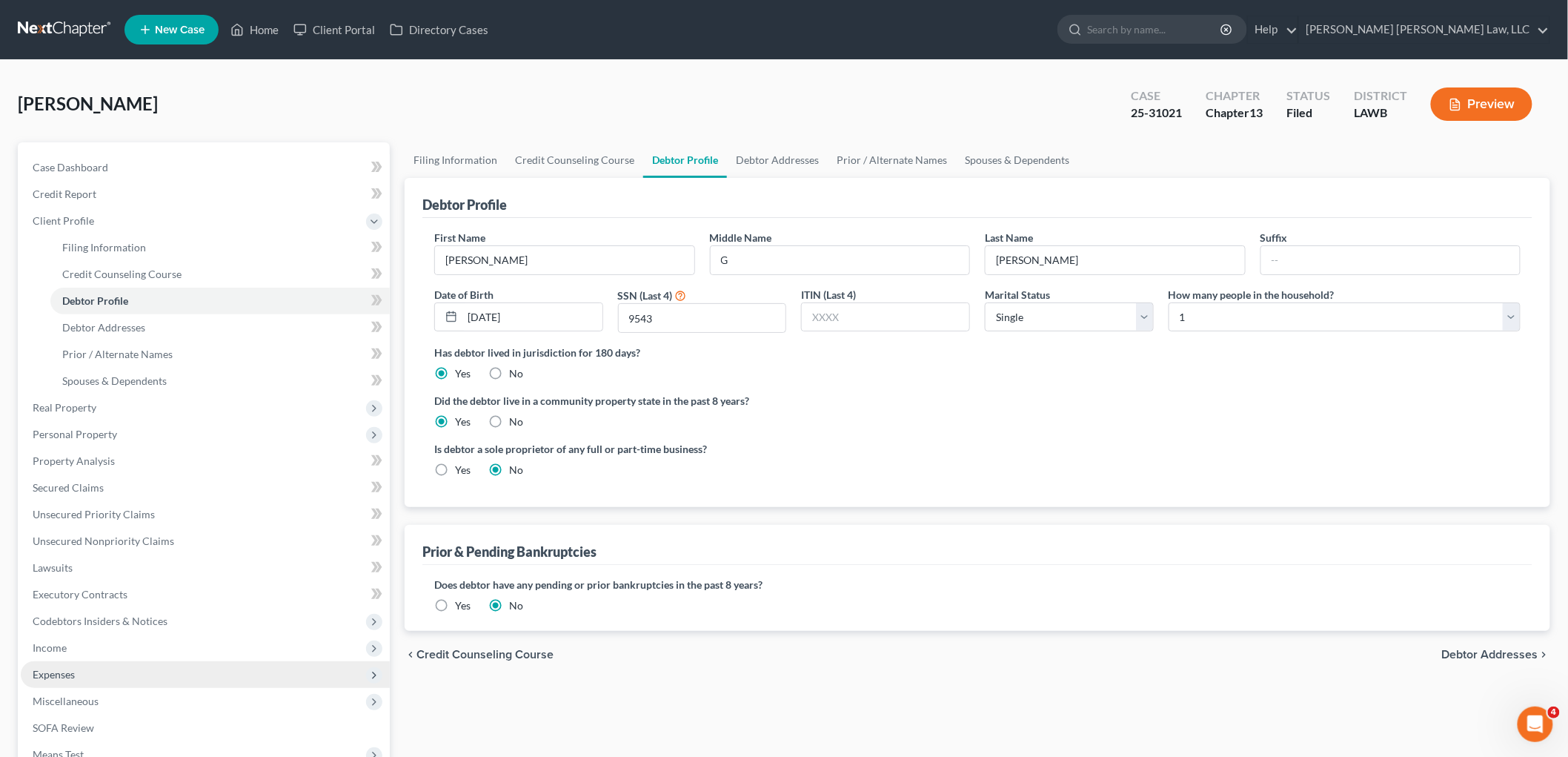
click at [102, 671] on span "Expenses" at bounding box center [205, 674] width 369 height 27
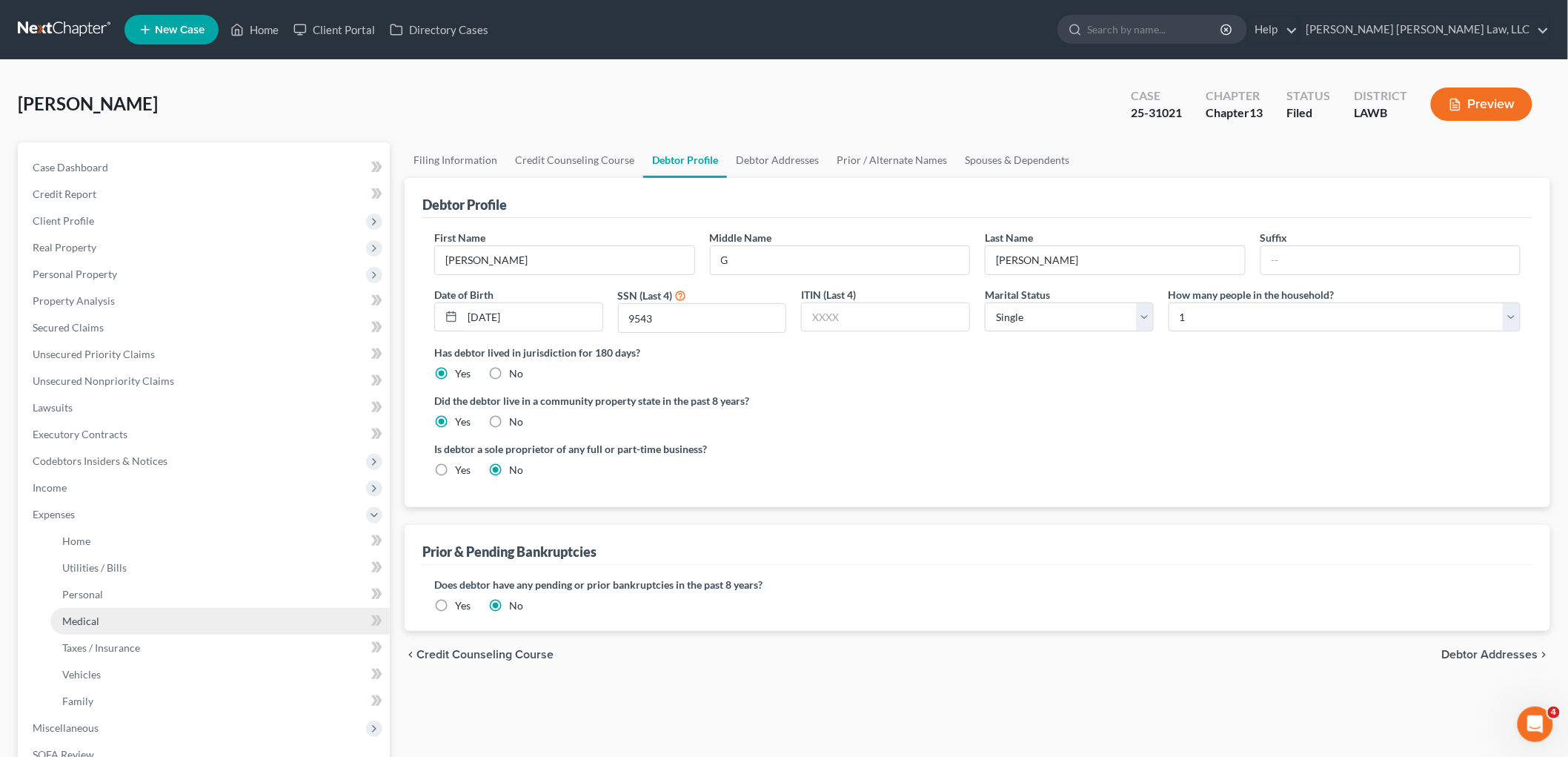
click at [138, 613] on link "Medical" at bounding box center [219, 620] width 339 height 27
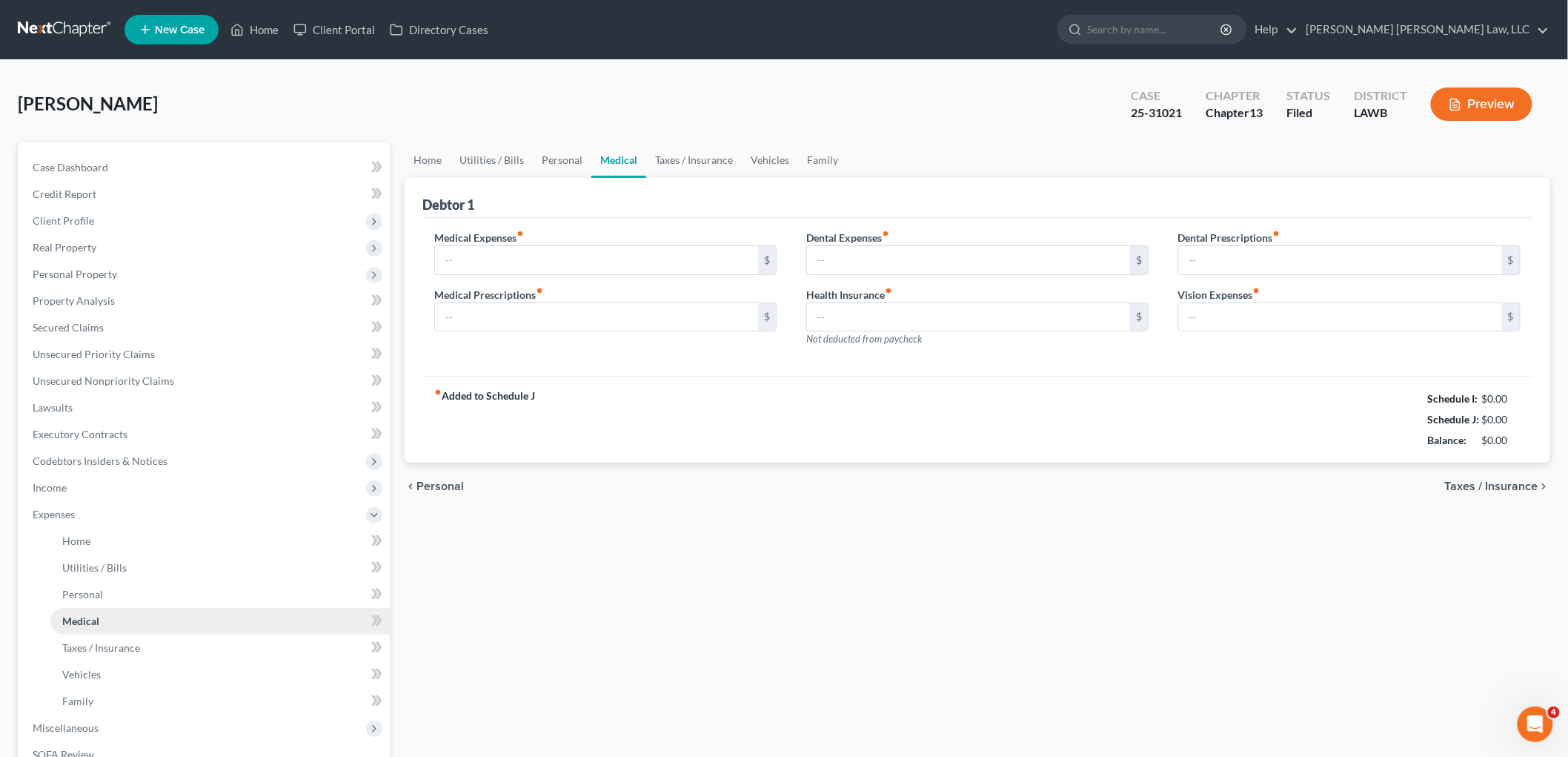
type input "30.00"
type input "0.00"
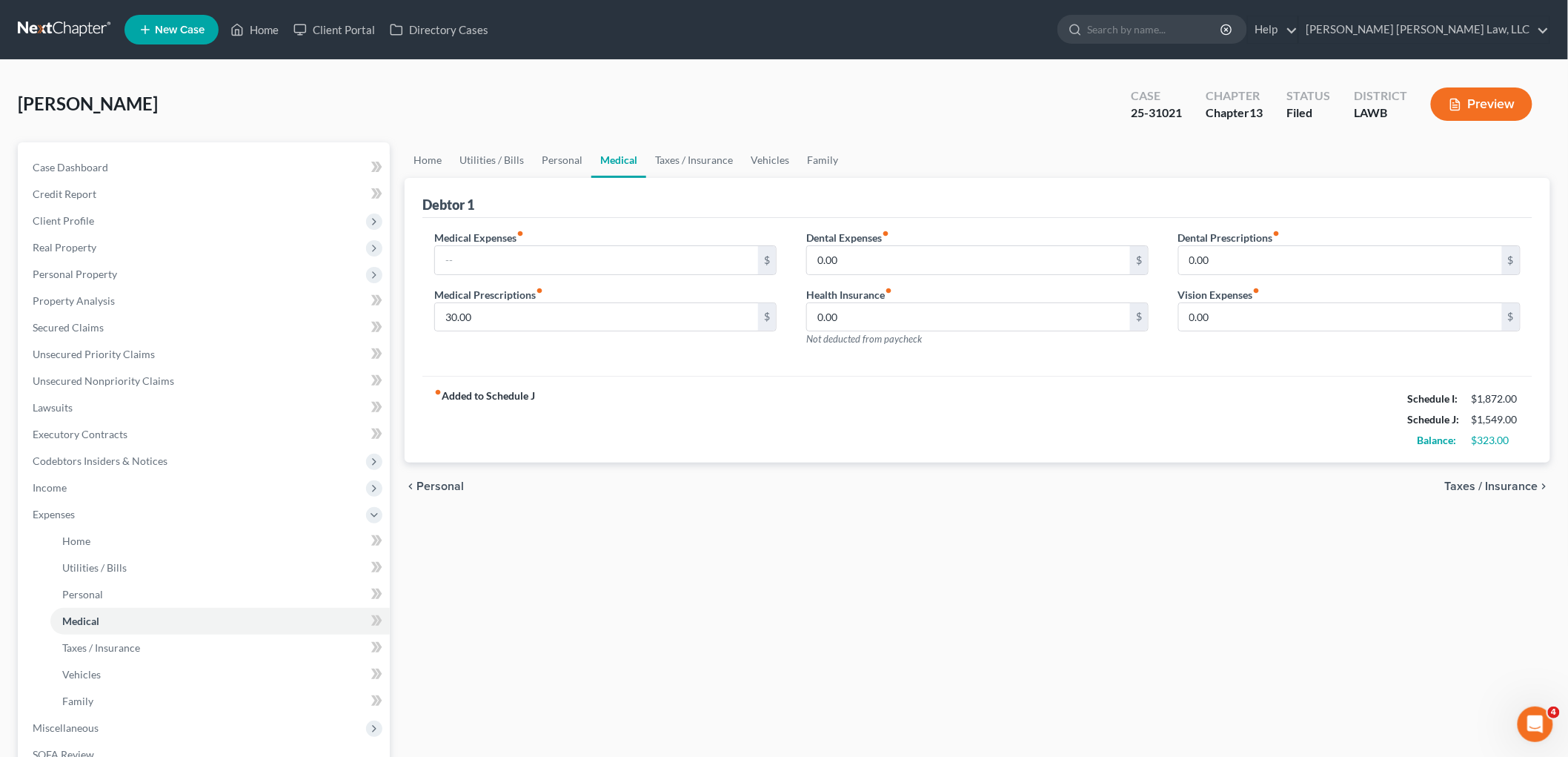
click at [77, 24] on link at bounding box center [65, 29] width 95 height 27
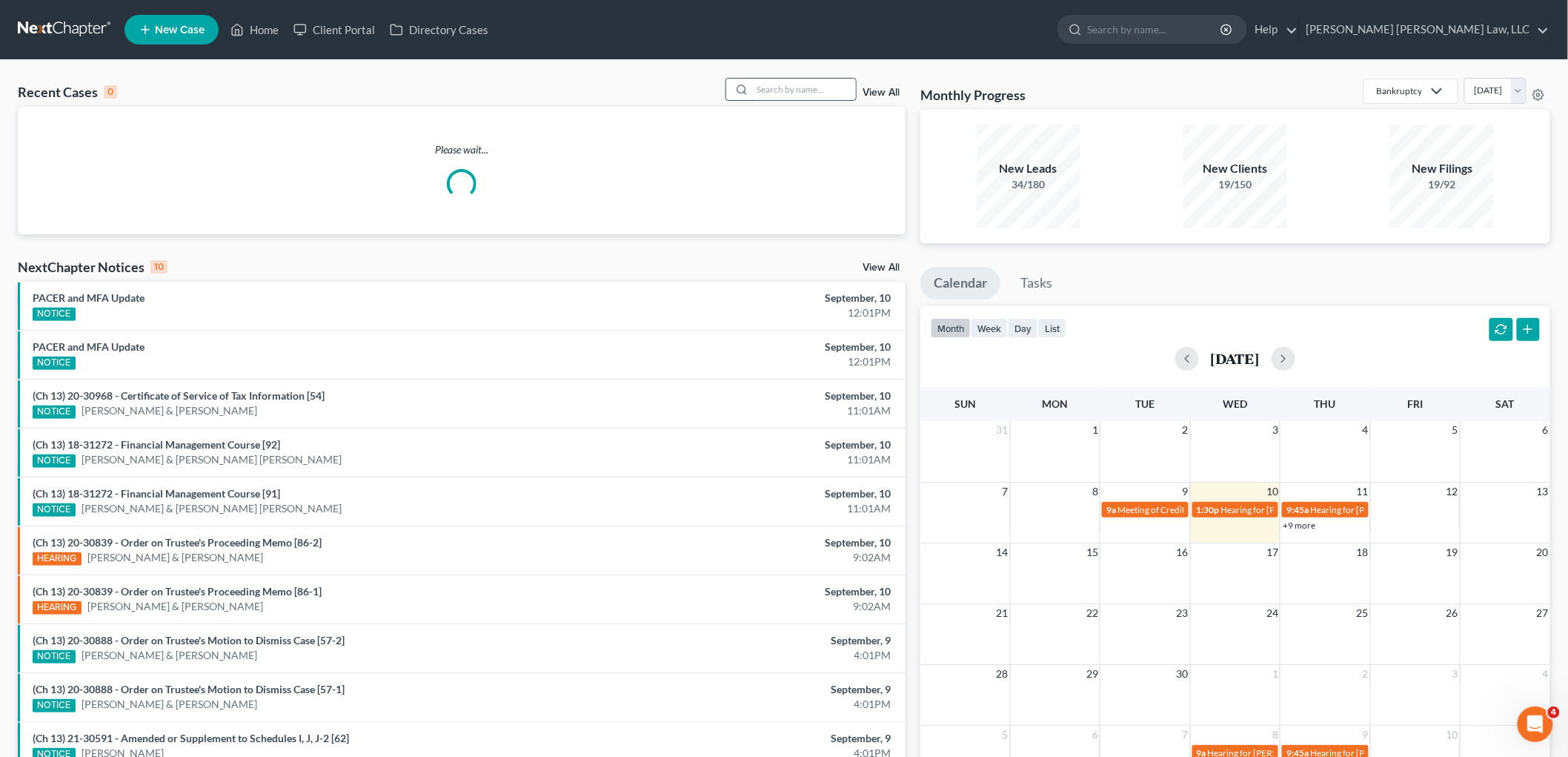
click at [813, 89] on input "search" at bounding box center [804, 89] width 104 height 21
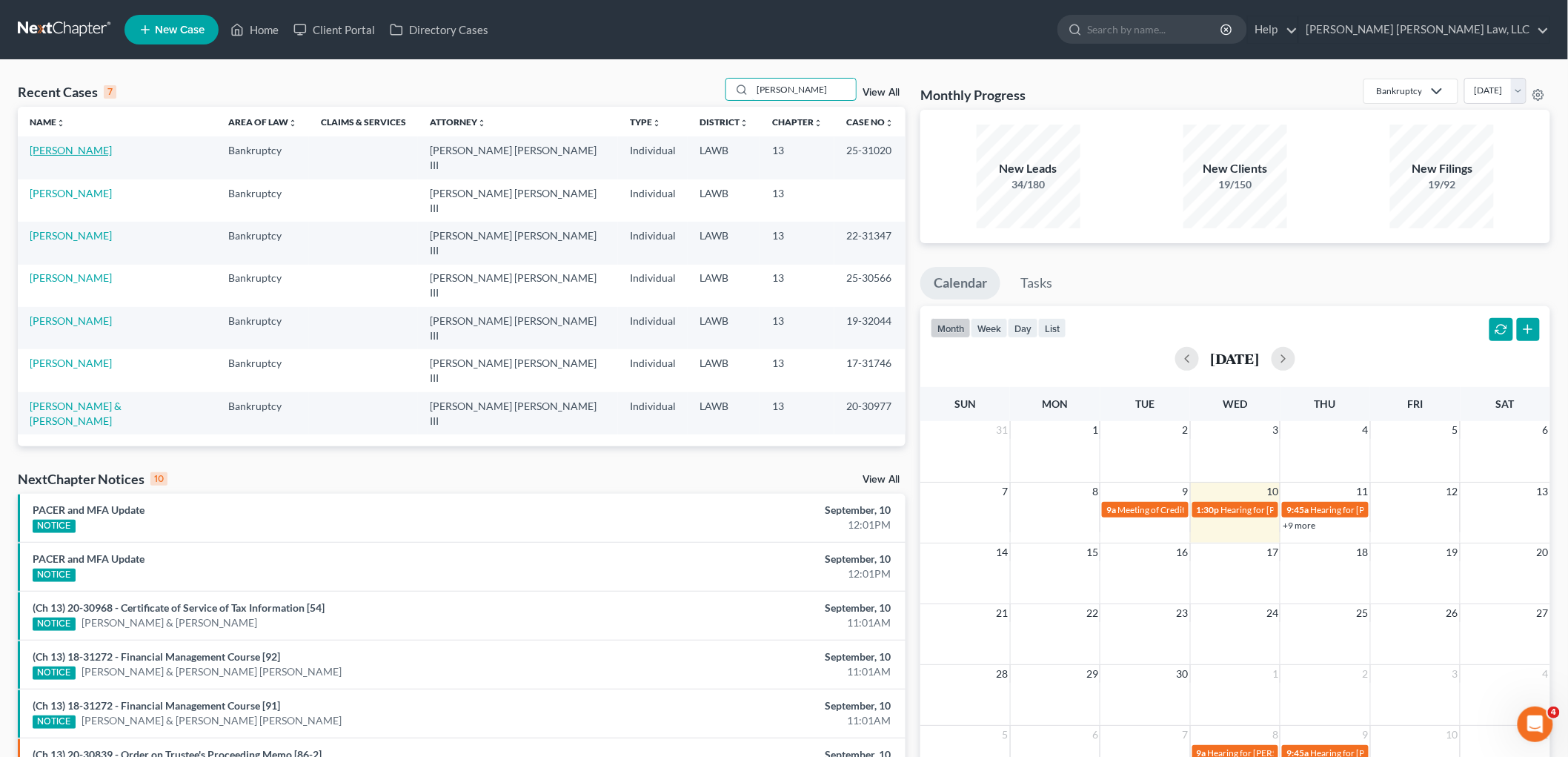
type input "foy"
click at [62, 144] on link "[PERSON_NAME]" at bounding box center [71, 150] width 82 height 13
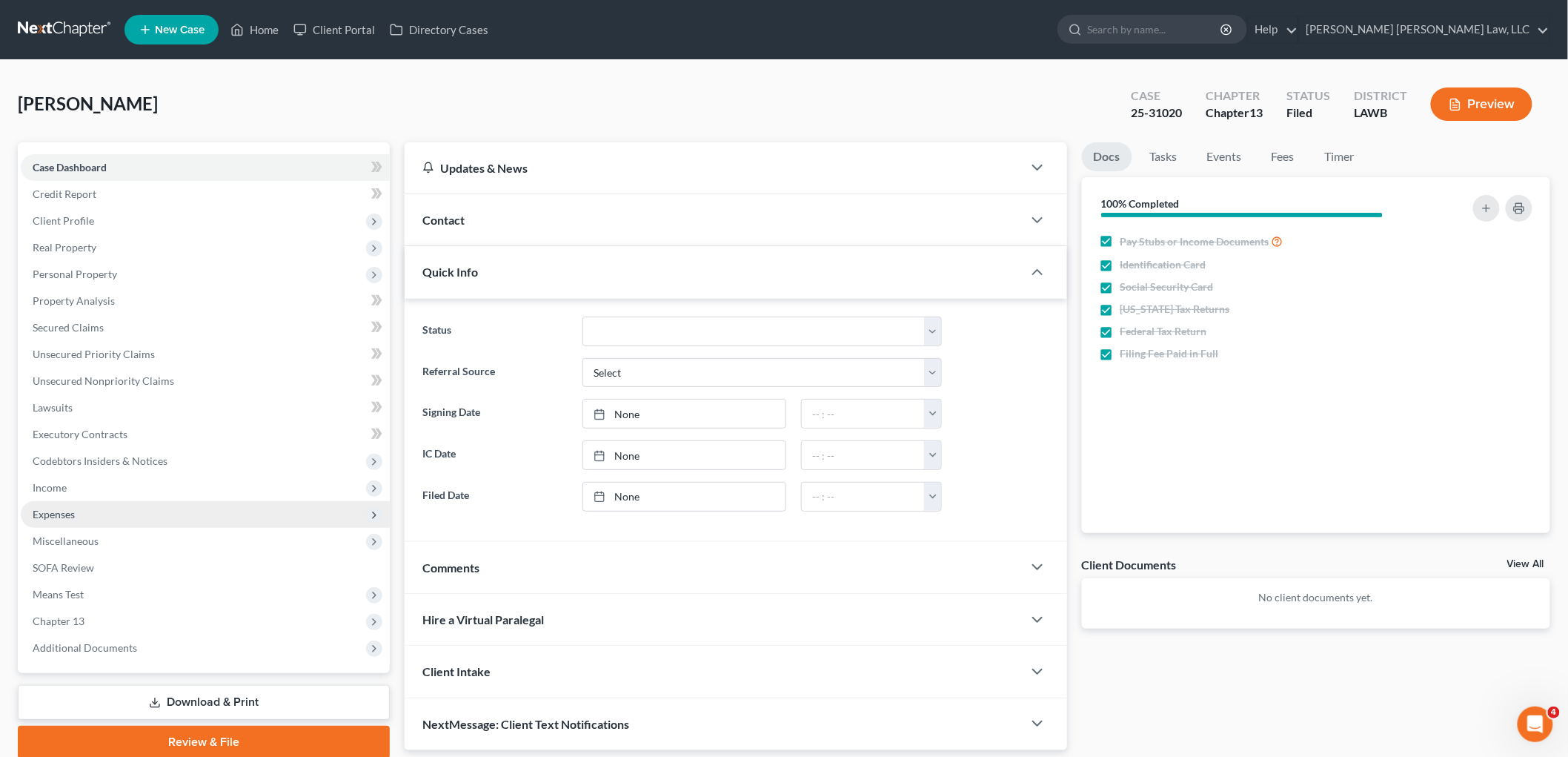
click at [77, 517] on span "Expenses" at bounding box center [205, 514] width 369 height 27
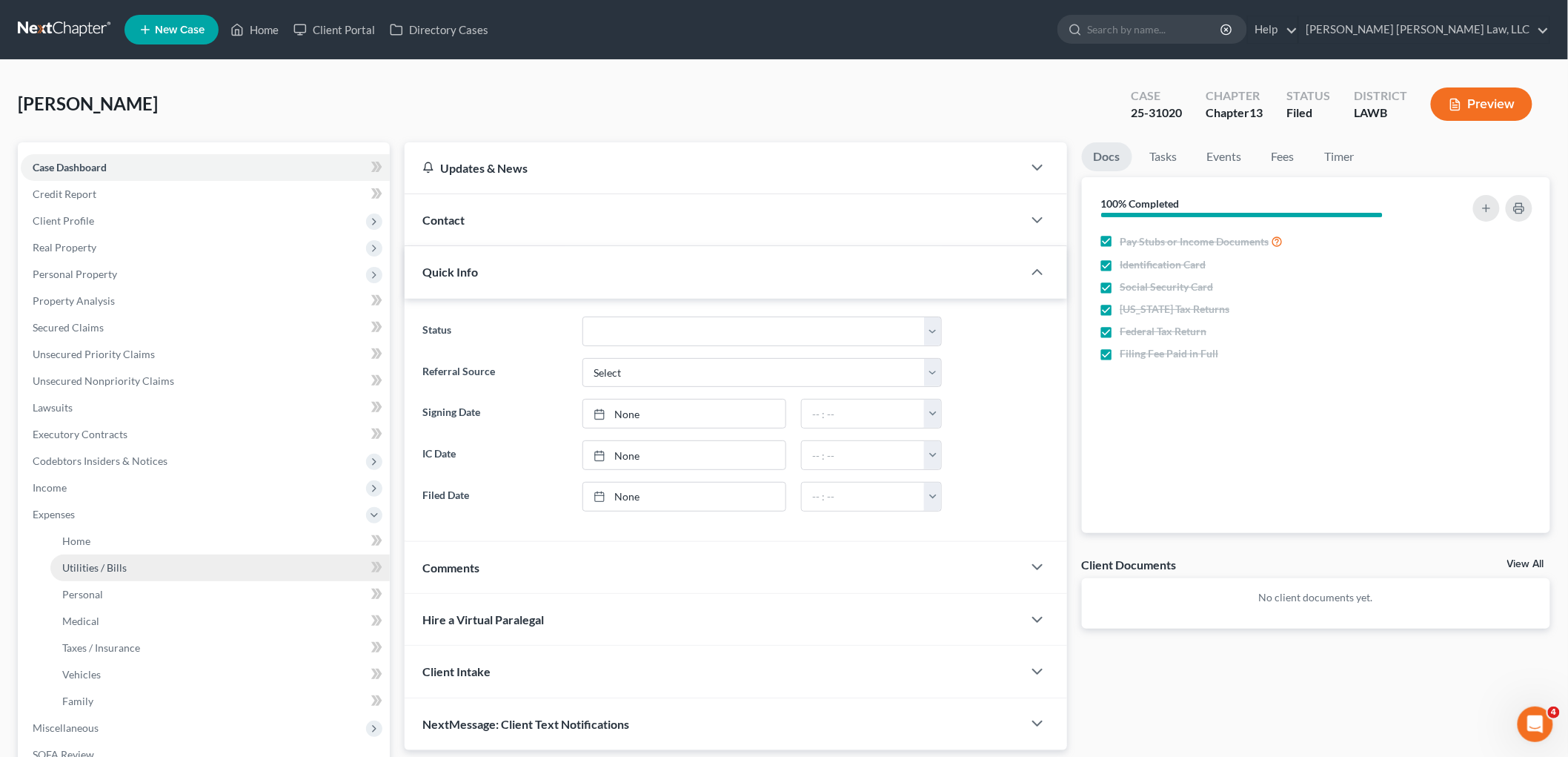
click at [94, 566] on span "Utilities / Bills" at bounding box center [94, 567] width 65 height 13
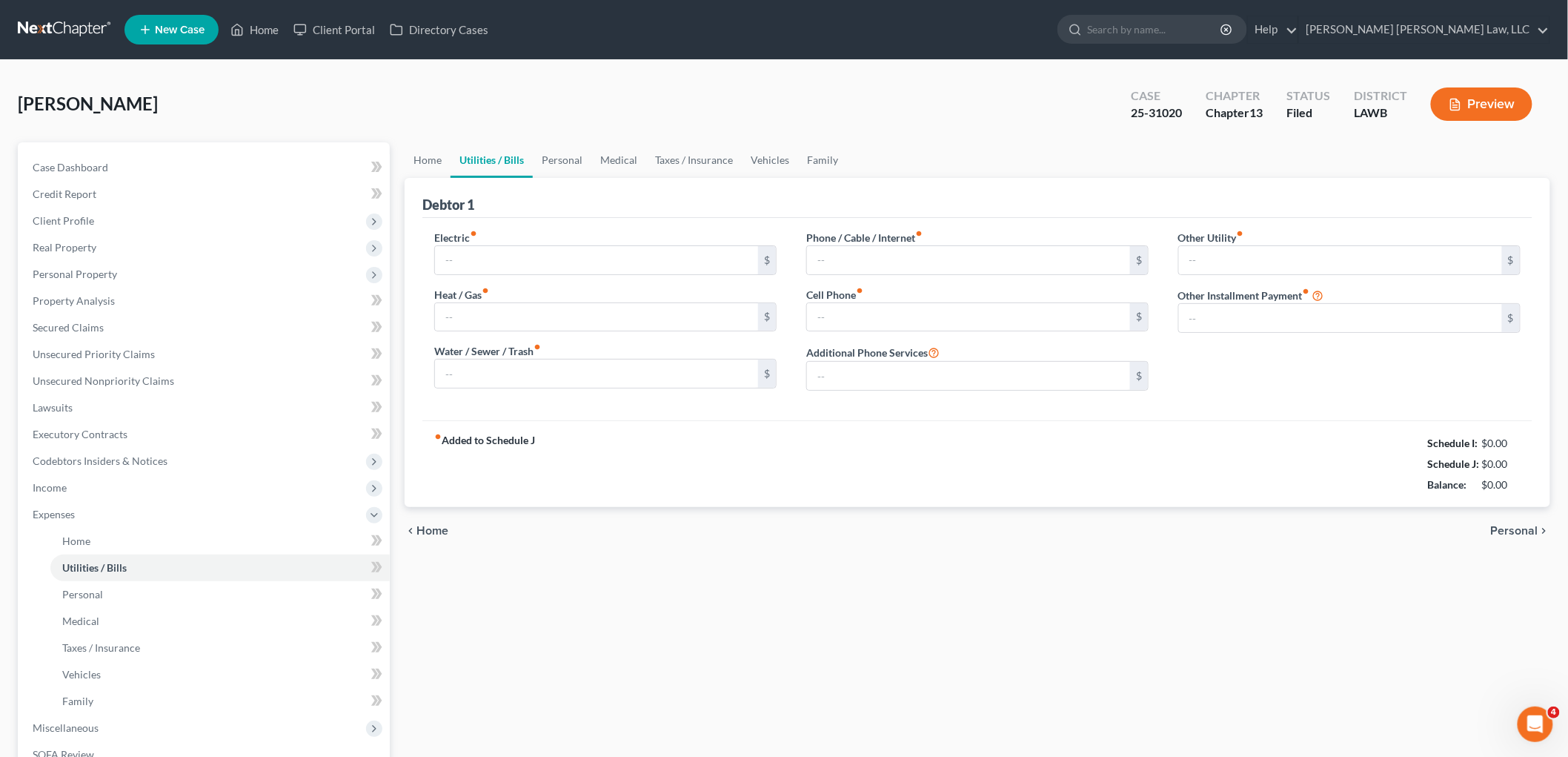
type input "150.48"
type input "40.00"
type input "35.00"
type input "109.14"
type input "320.00"
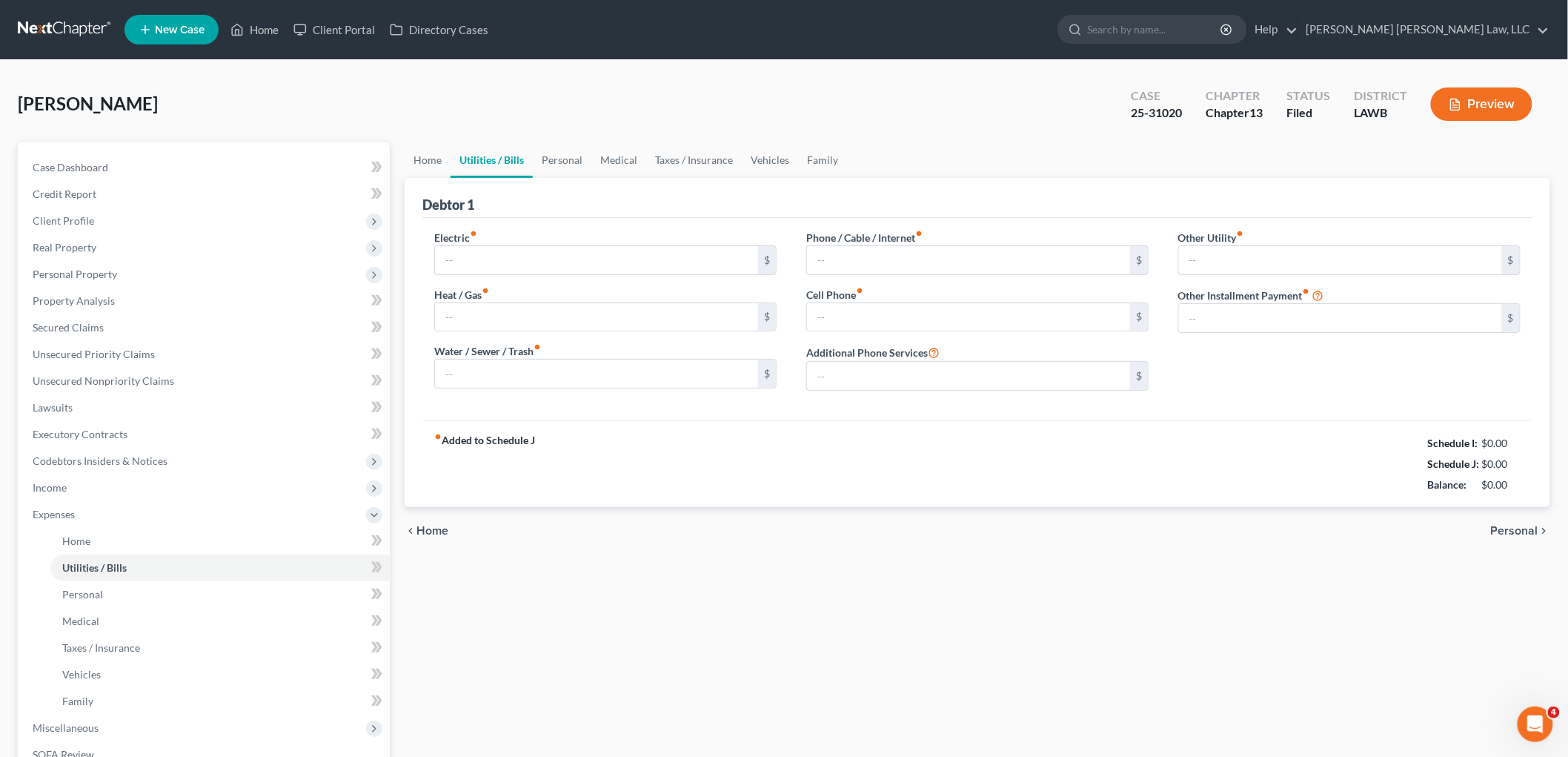
type input "0.00"
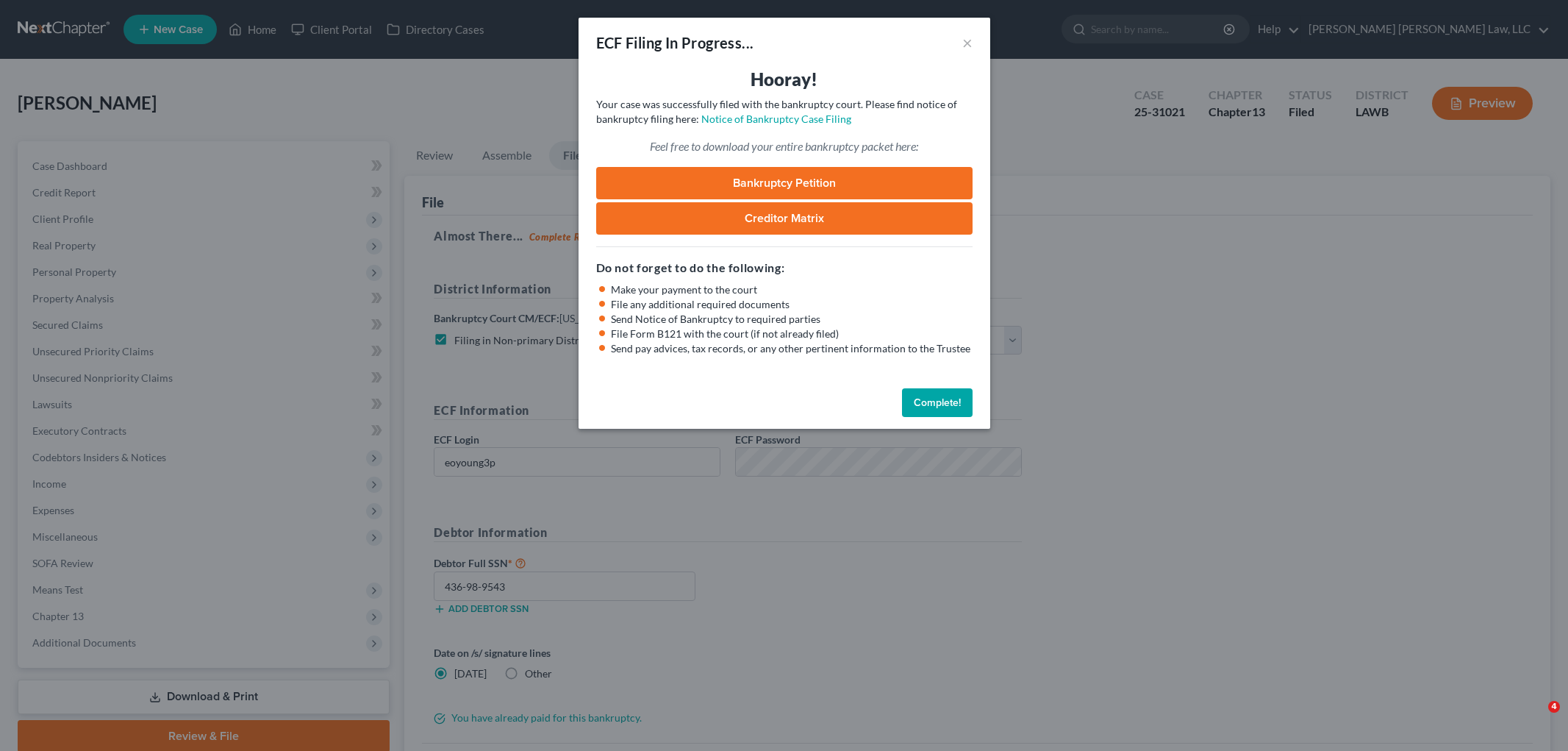
select select "3"
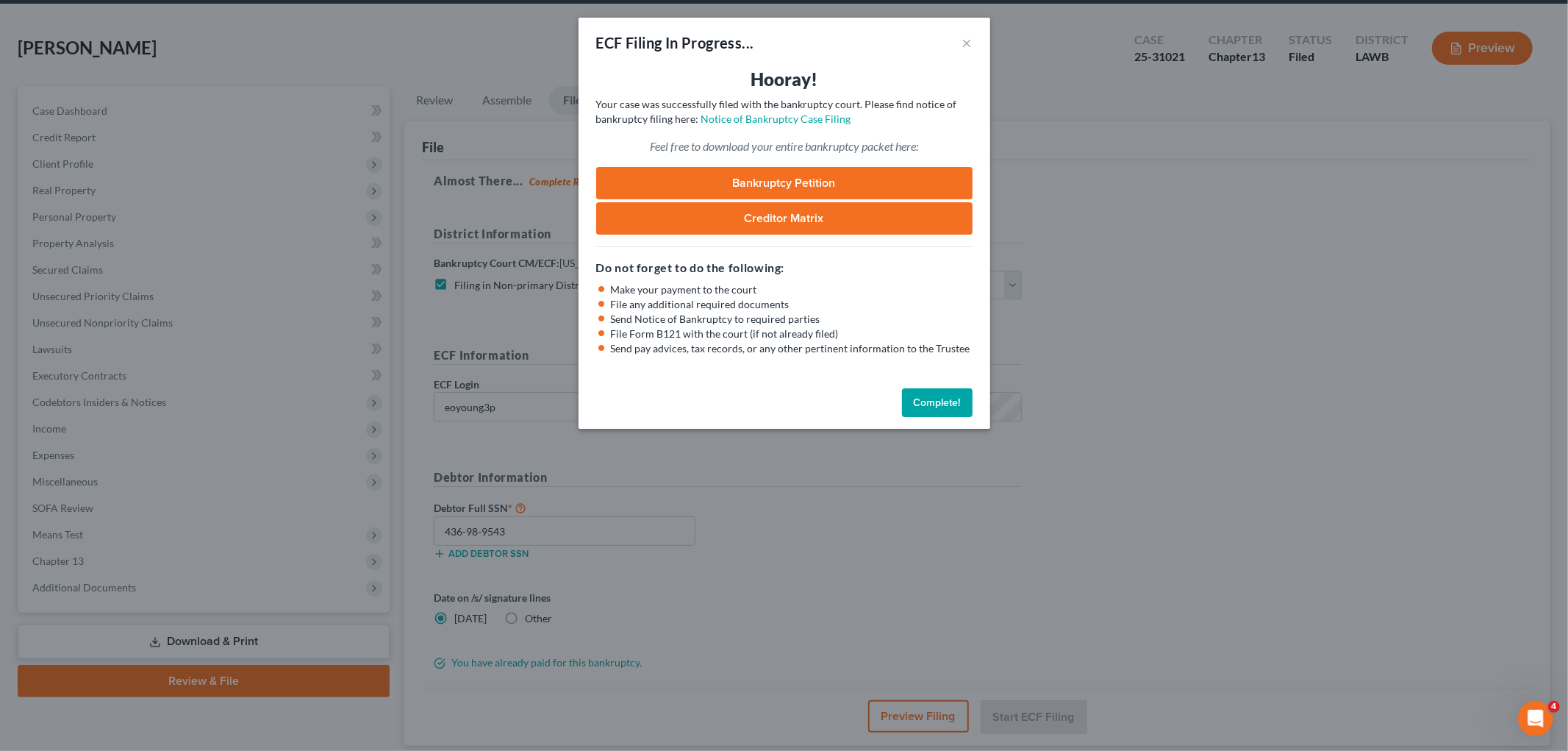
click at [914, 401] on button "Complete!" at bounding box center [938, 402] width 71 height 29
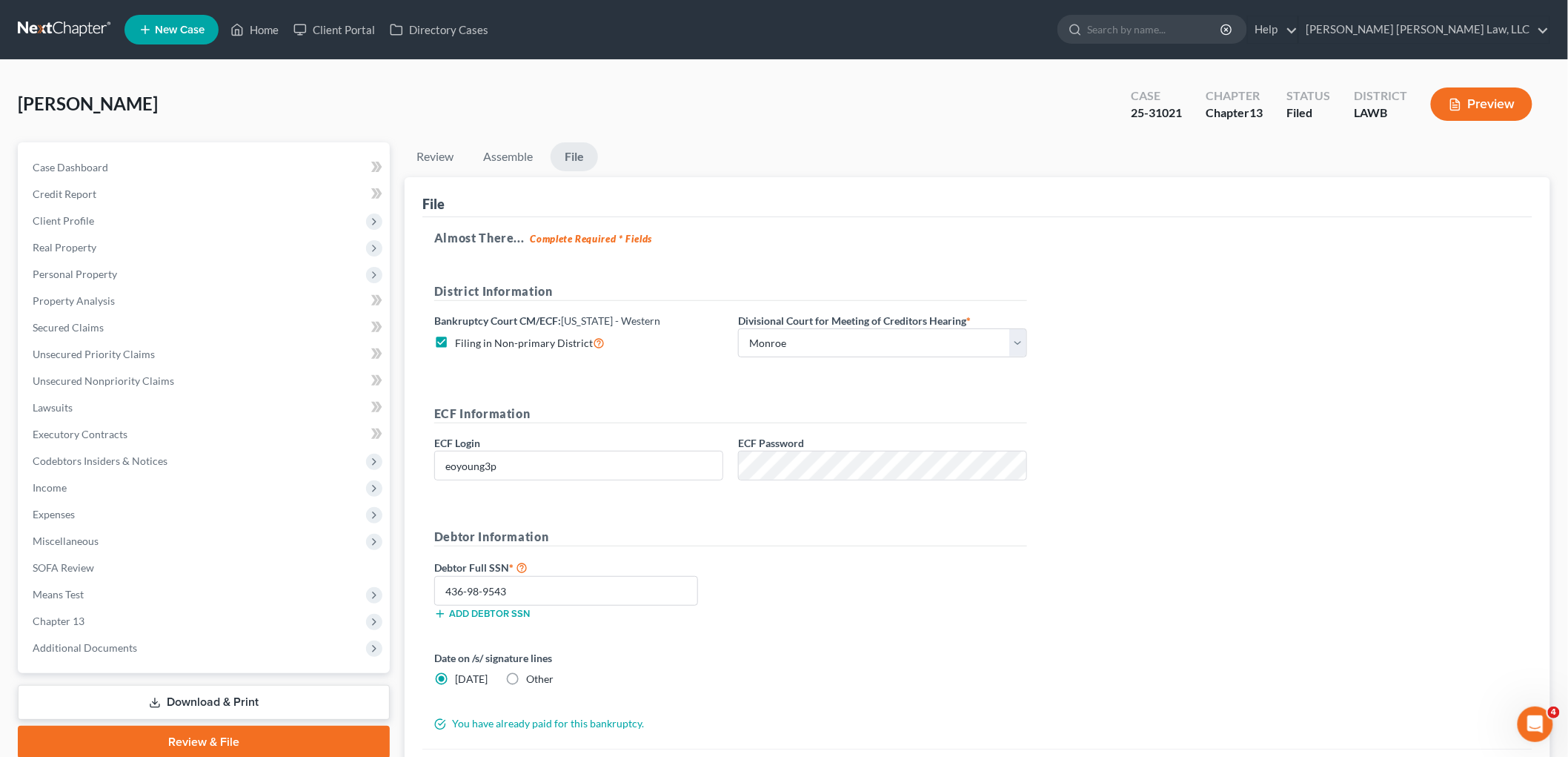
click at [80, 33] on link at bounding box center [65, 29] width 95 height 27
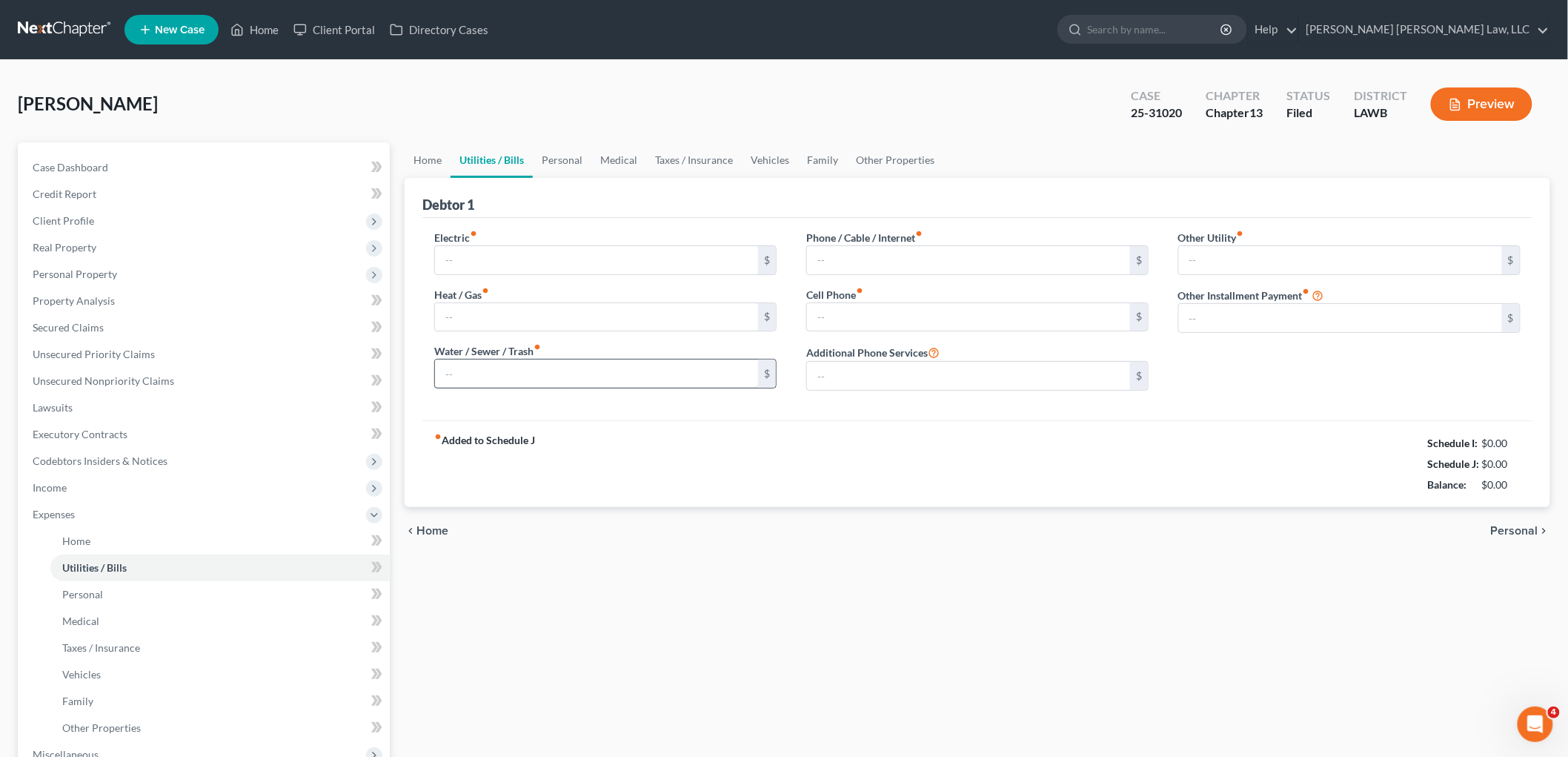
type input "150.48"
type input "40.00"
type input "35.00"
type input "109.14"
type input "320.00"
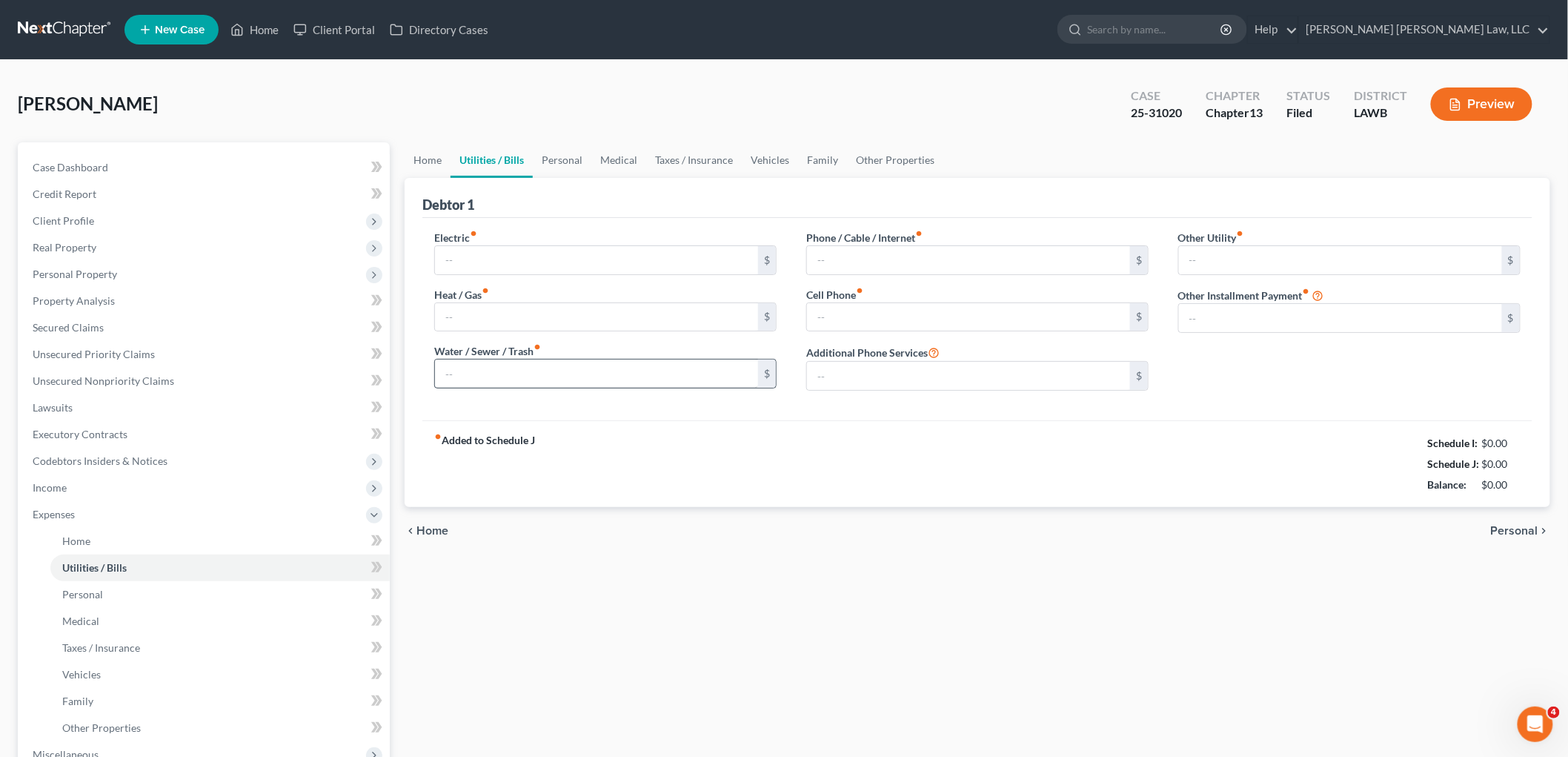
type input "0.00"
click at [87, 222] on span "Client Profile" at bounding box center [63, 220] width 62 height 13
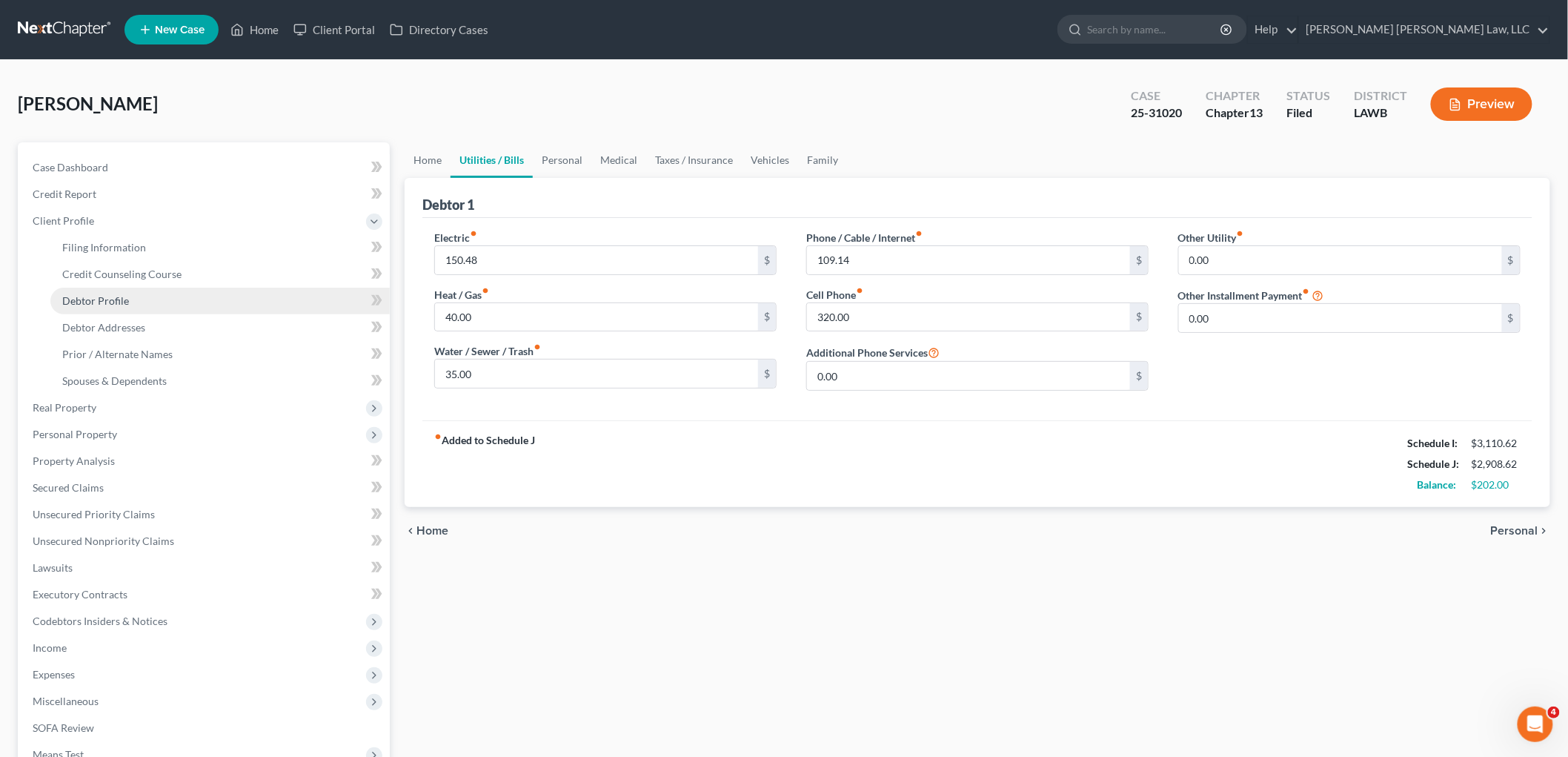
click at [115, 305] on span "Debtor Profile" at bounding box center [96, 301] width 67 height 13
select select "0"
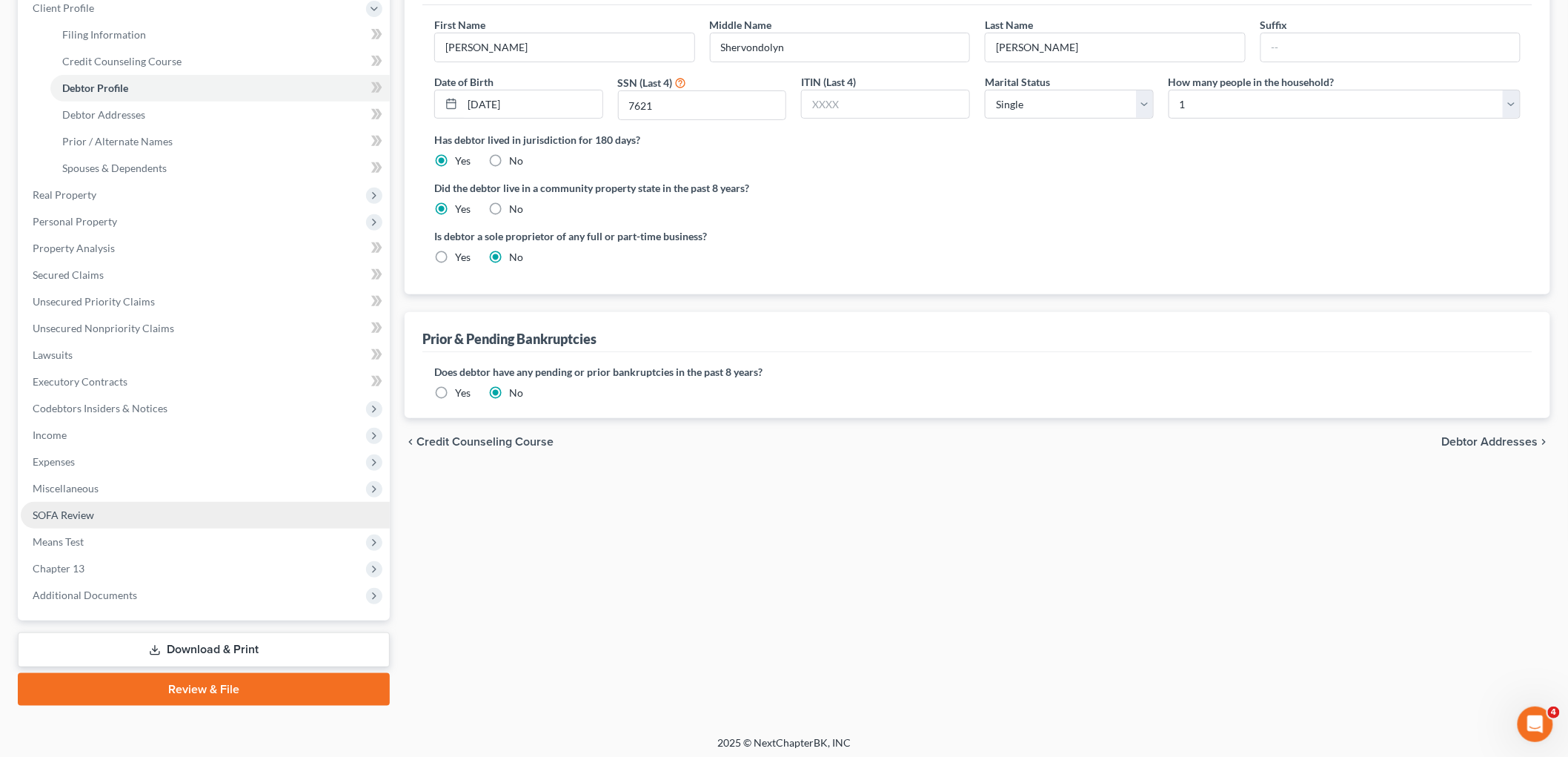
scroll to position [216, 0]
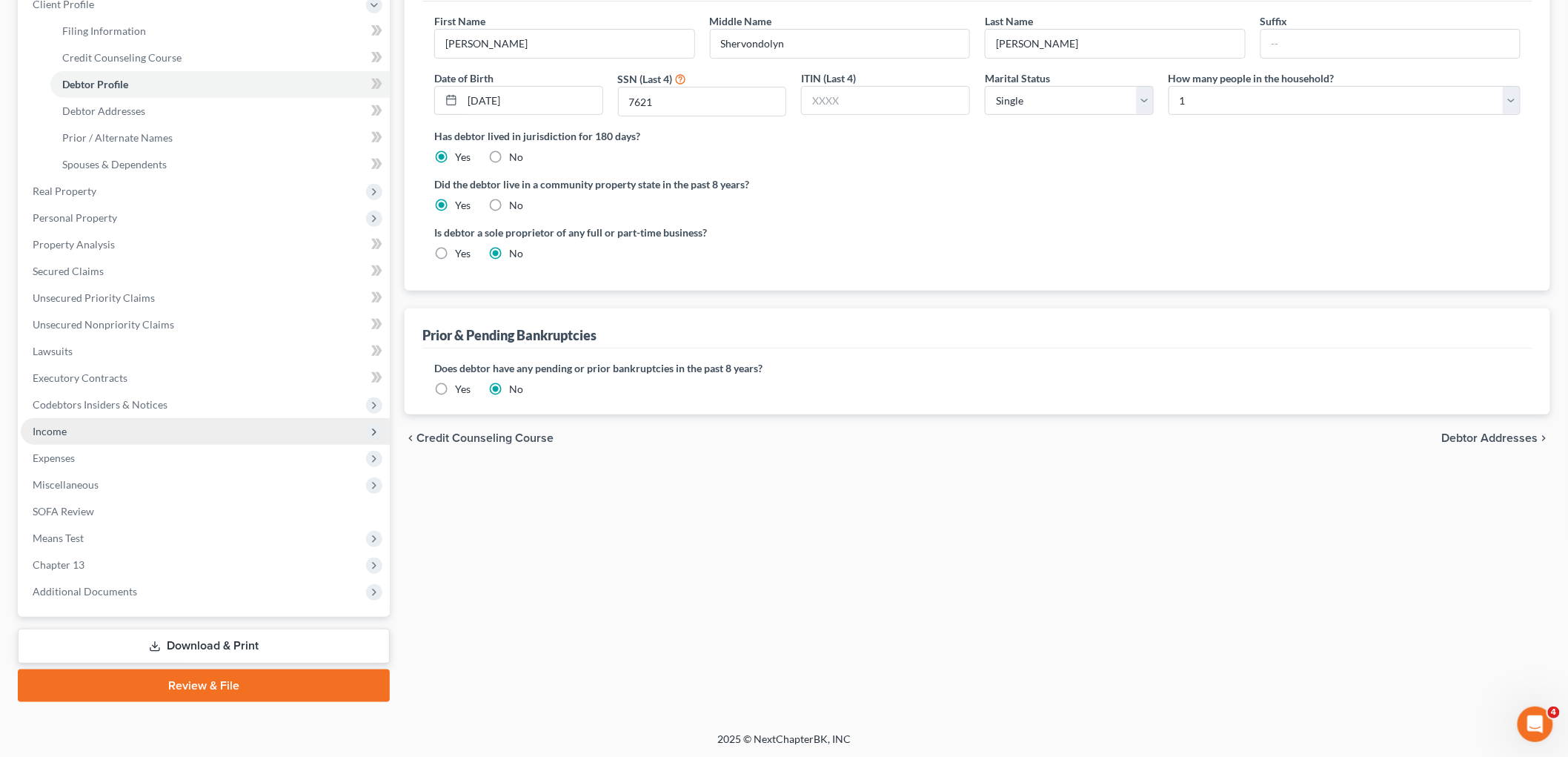
click at [104, 433] on span "Income" at bounding box center [205, 431] width 369 height 27
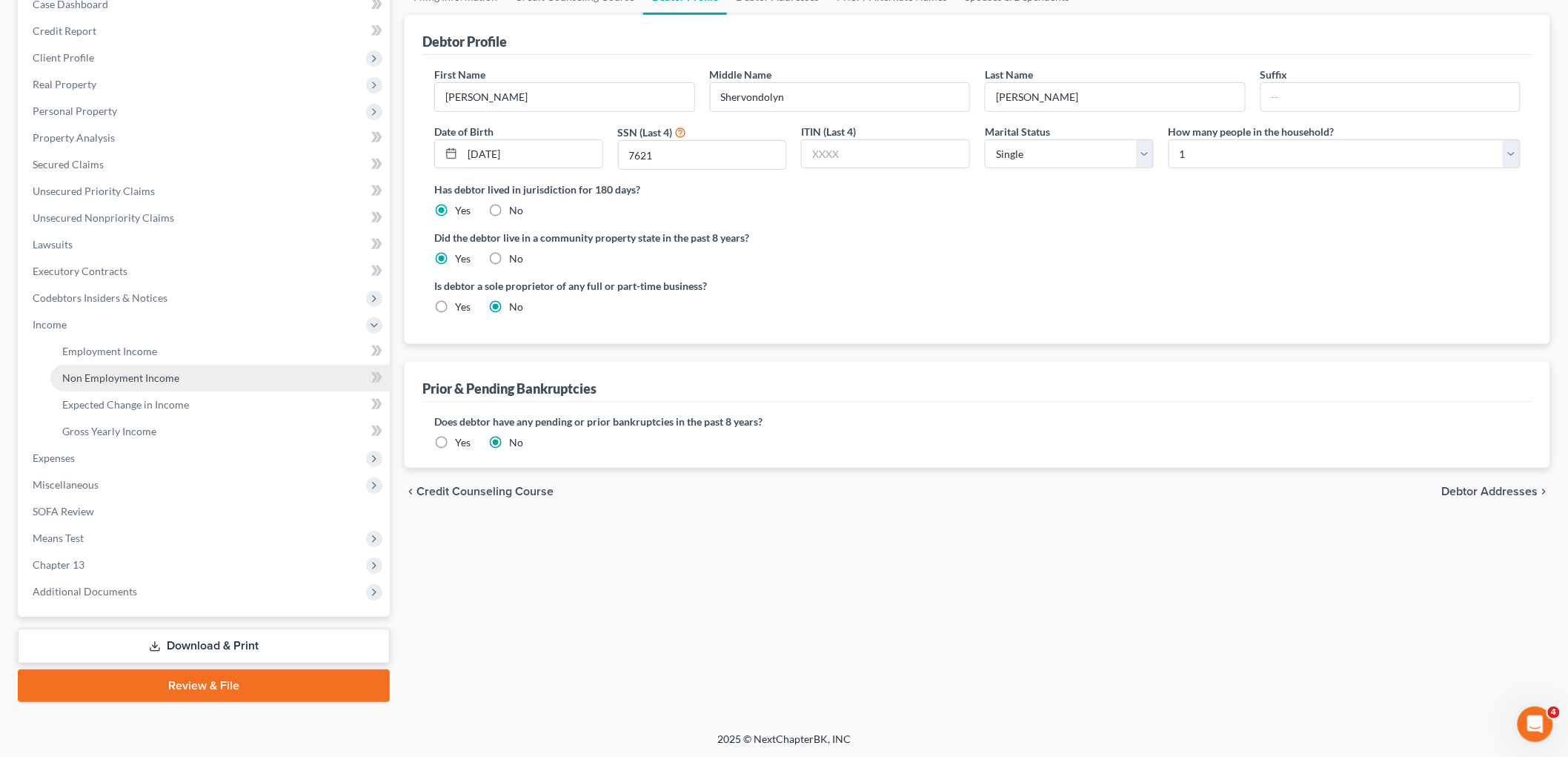
click at [121, 382] on span "Non Employment Income" at bounding box center [121, 377] width 117 height 13
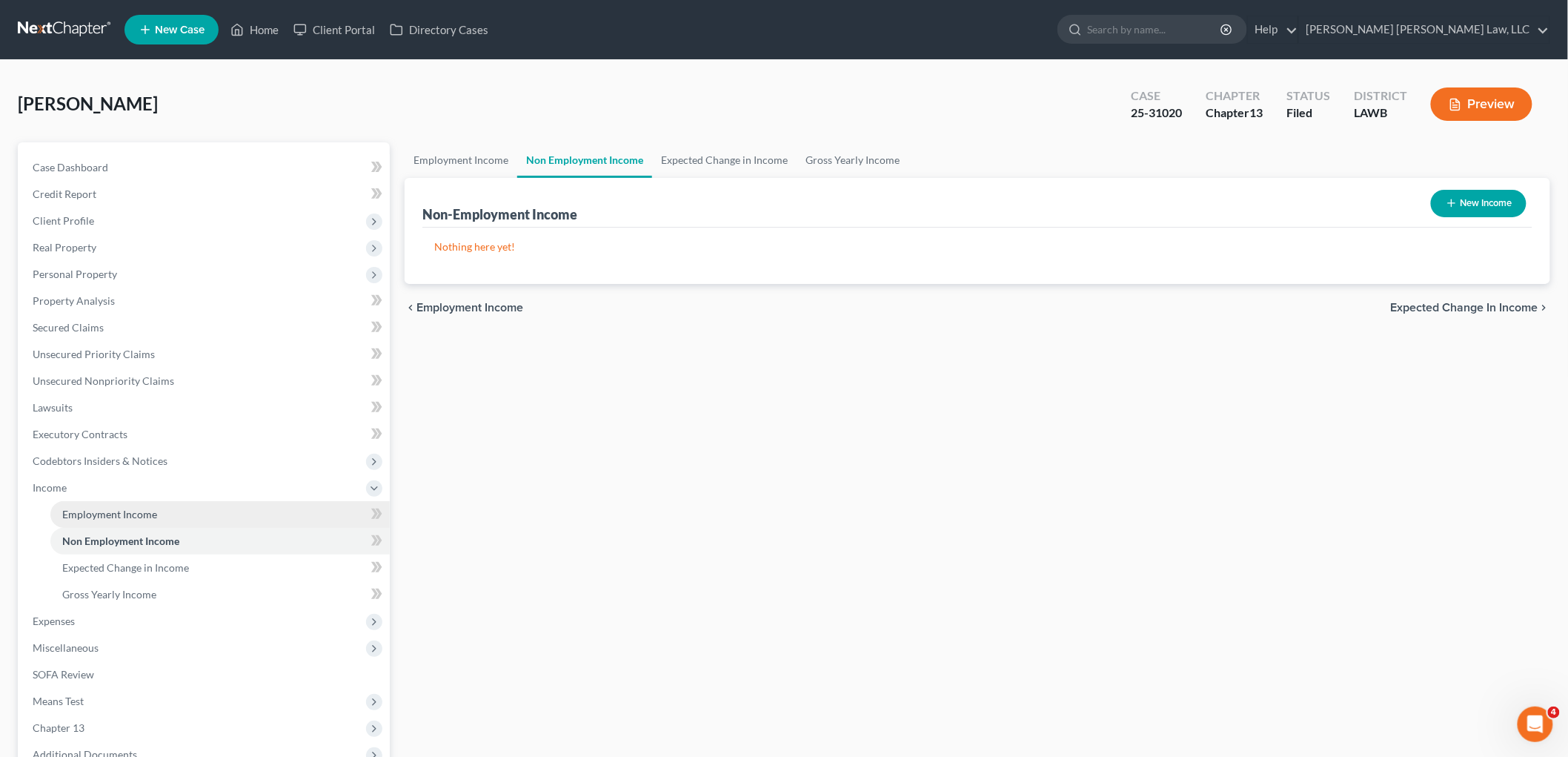
click at [137, 506] on link "Employment Income" at bounding box center [219, 514] width 339 height 27
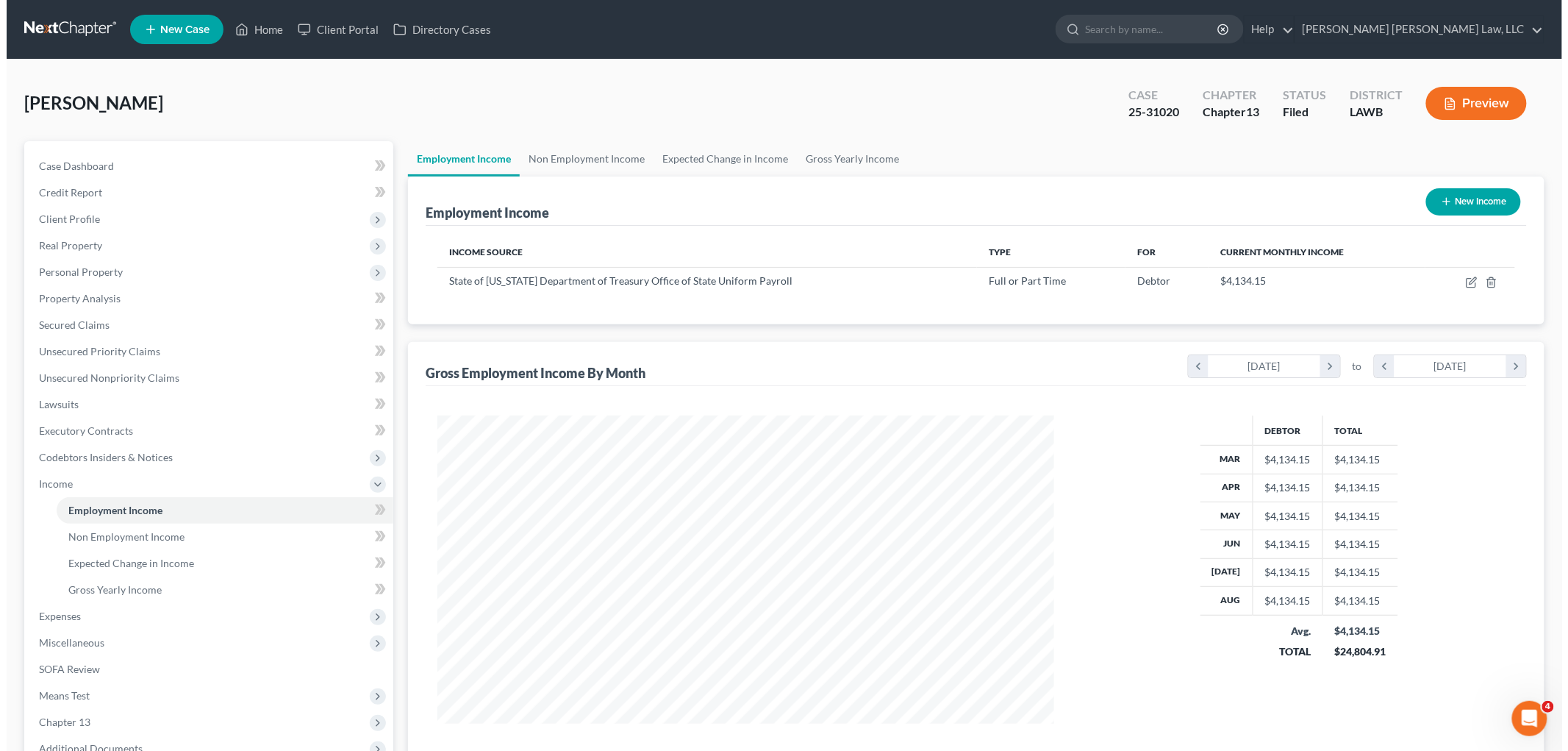
scroll to position [307, 645]
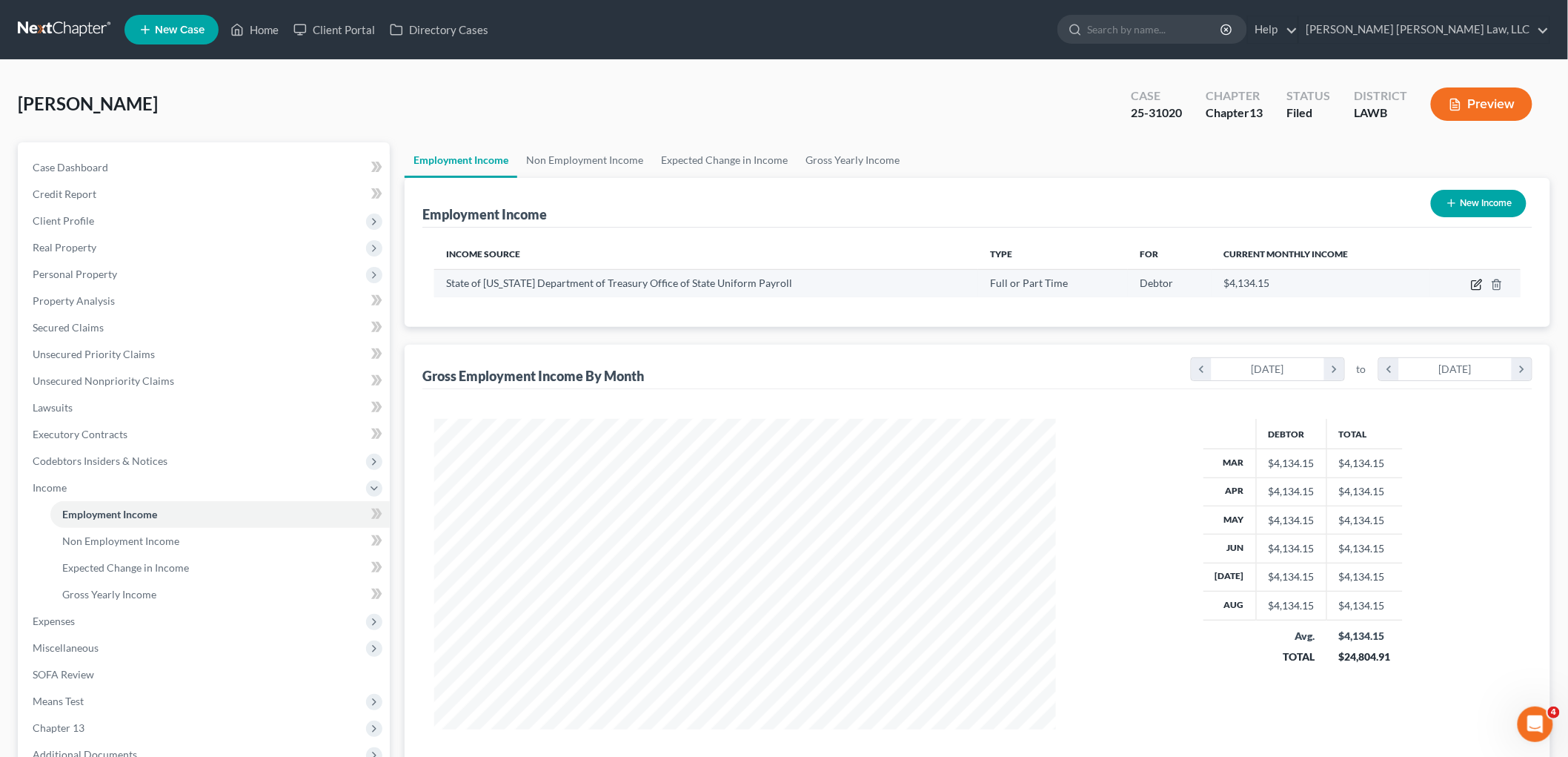
click at [1475, 286] on icon "button" at bounding box center [1478, 285] width 12 height 12
select select "0"
select select "19"
select select "2"
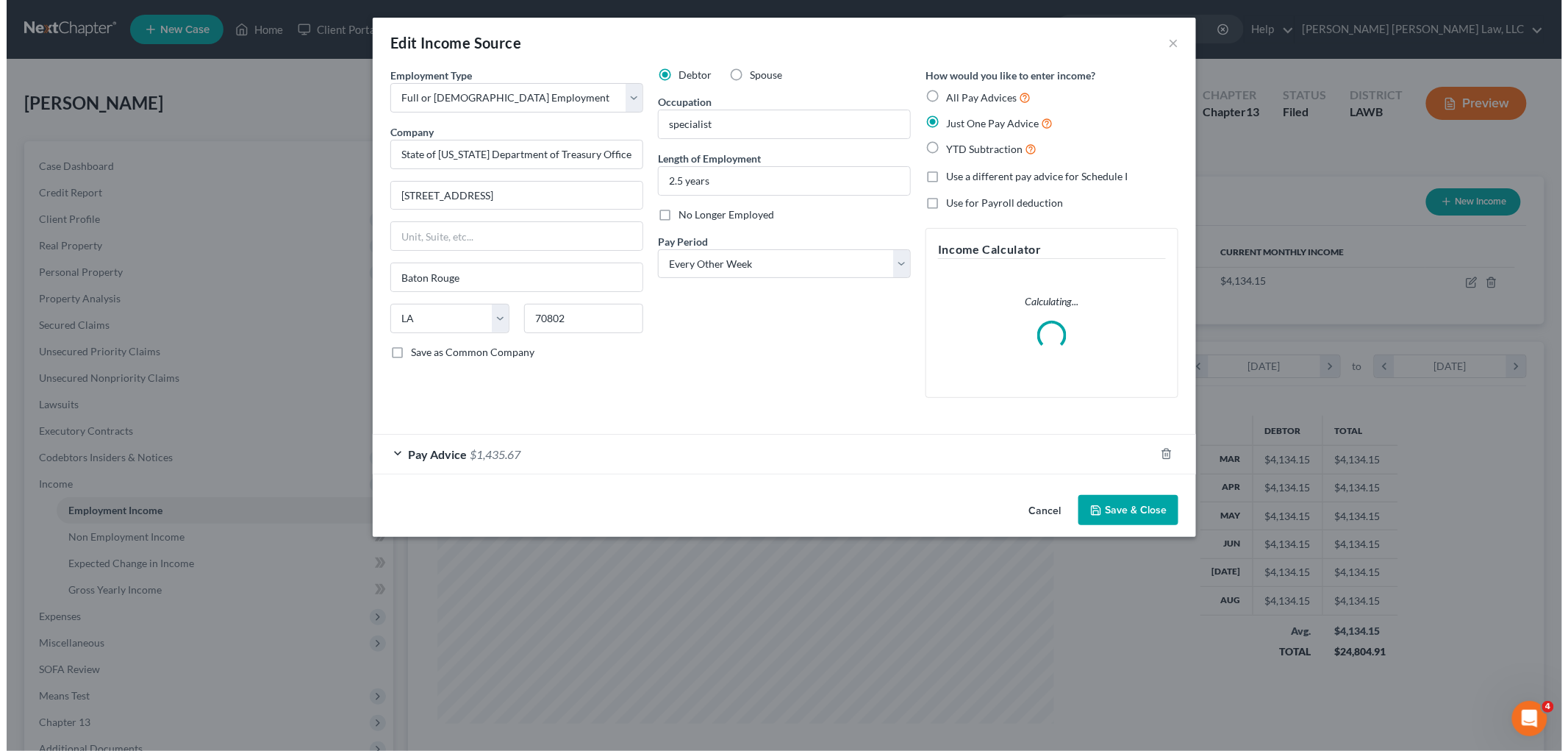
scroll to position [310, 651]
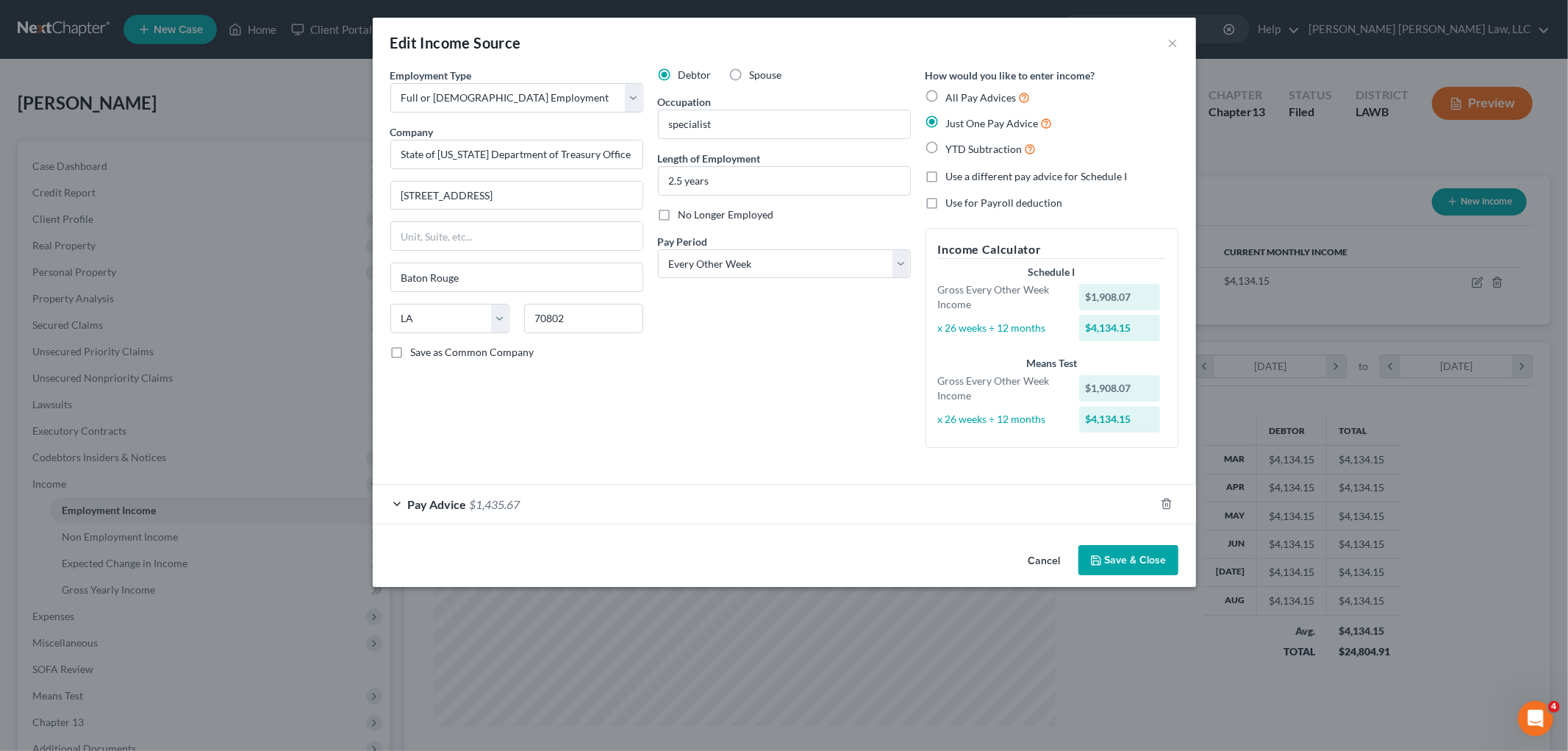
click at [606, 513] on div "Pay Advice $1,435.67" at bounding box center [764, 504] width 782 height 39
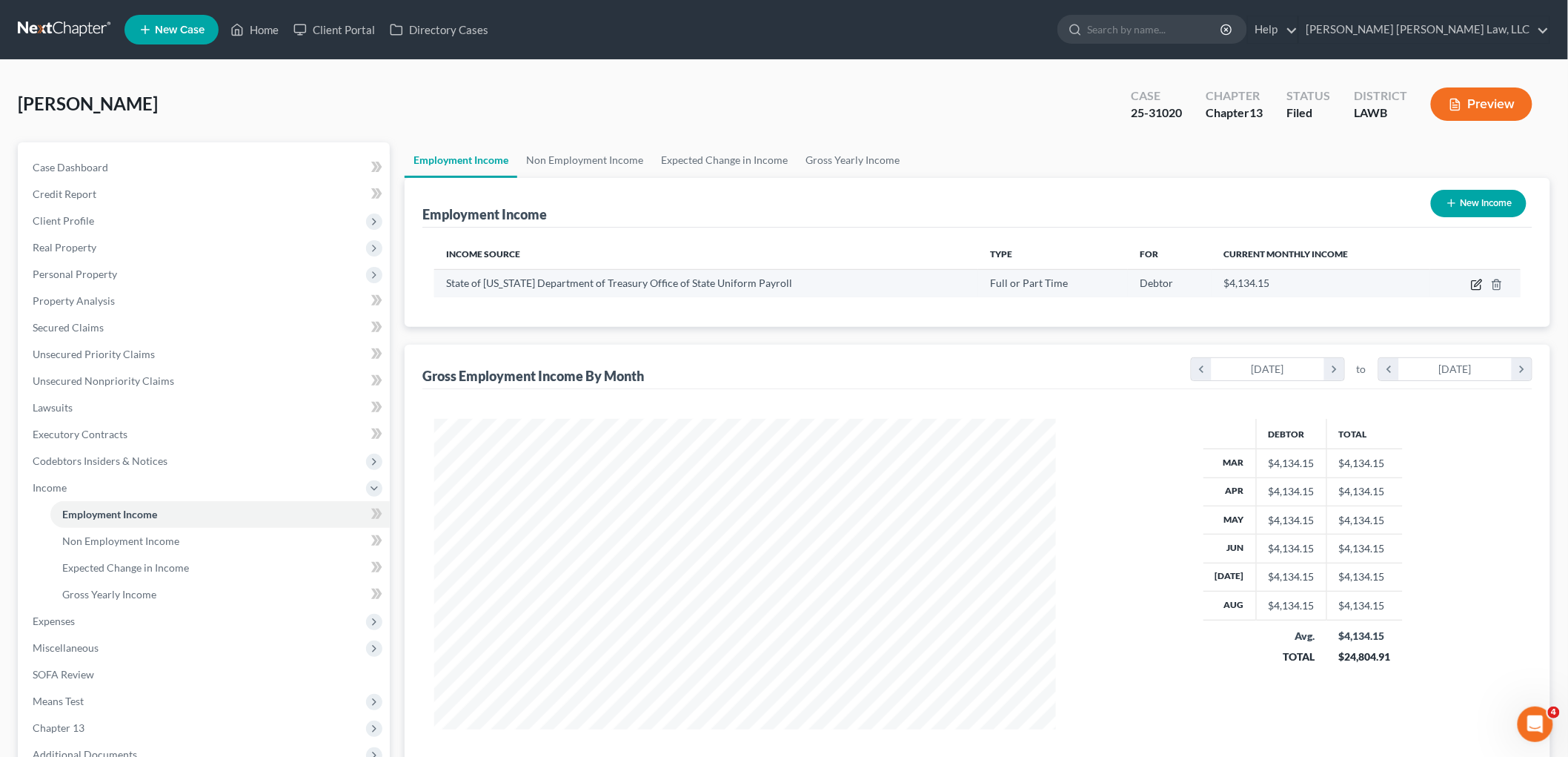
click at [1477, 279] on icon "button" at bounding box center [1478, 285] width 12 height 12
select select "0"
select select "19"
select select "2"
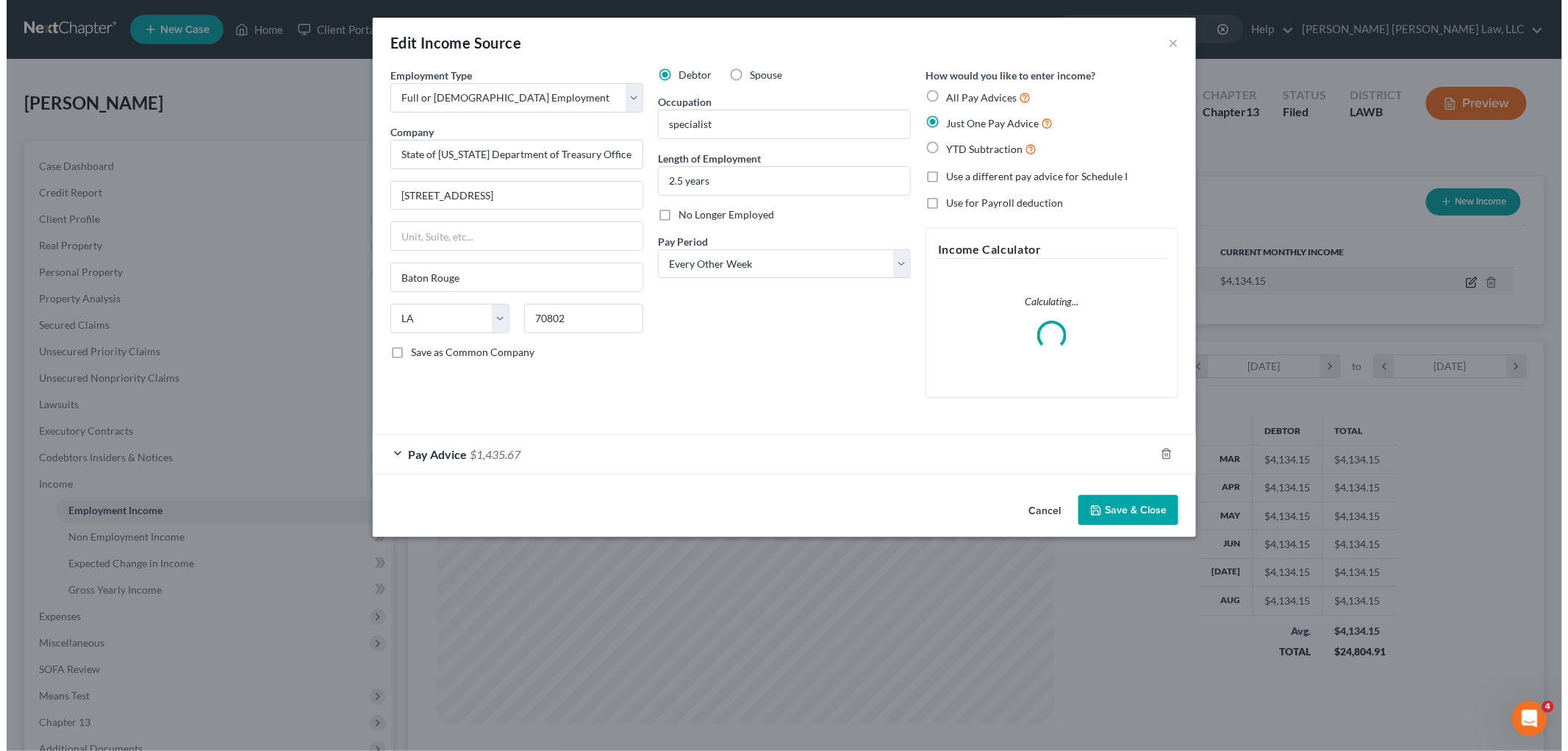
scroll to position [310, 651]
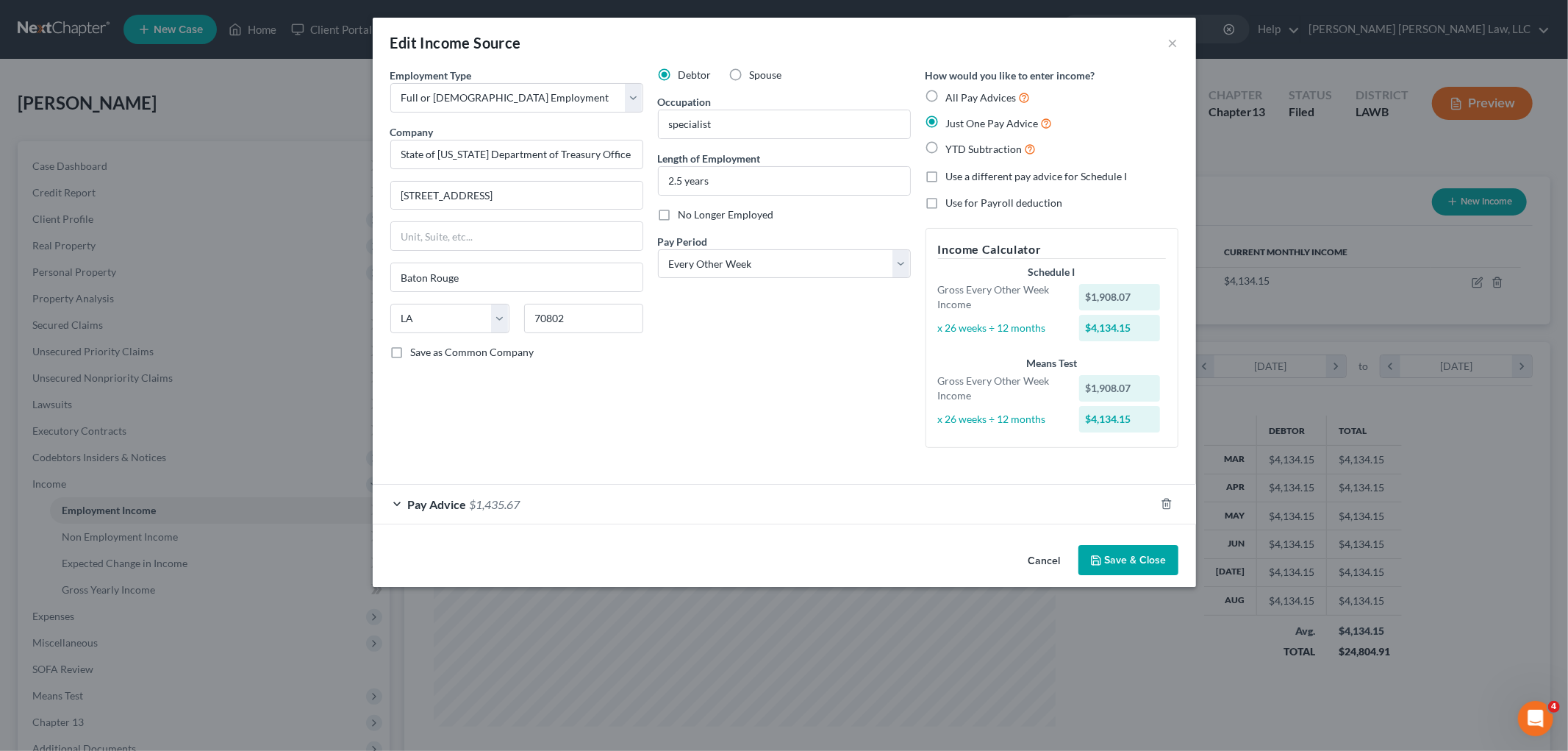
click at [518, 501] on span "$1,435.67" at bounding box center [495, 504] width 50 height 14
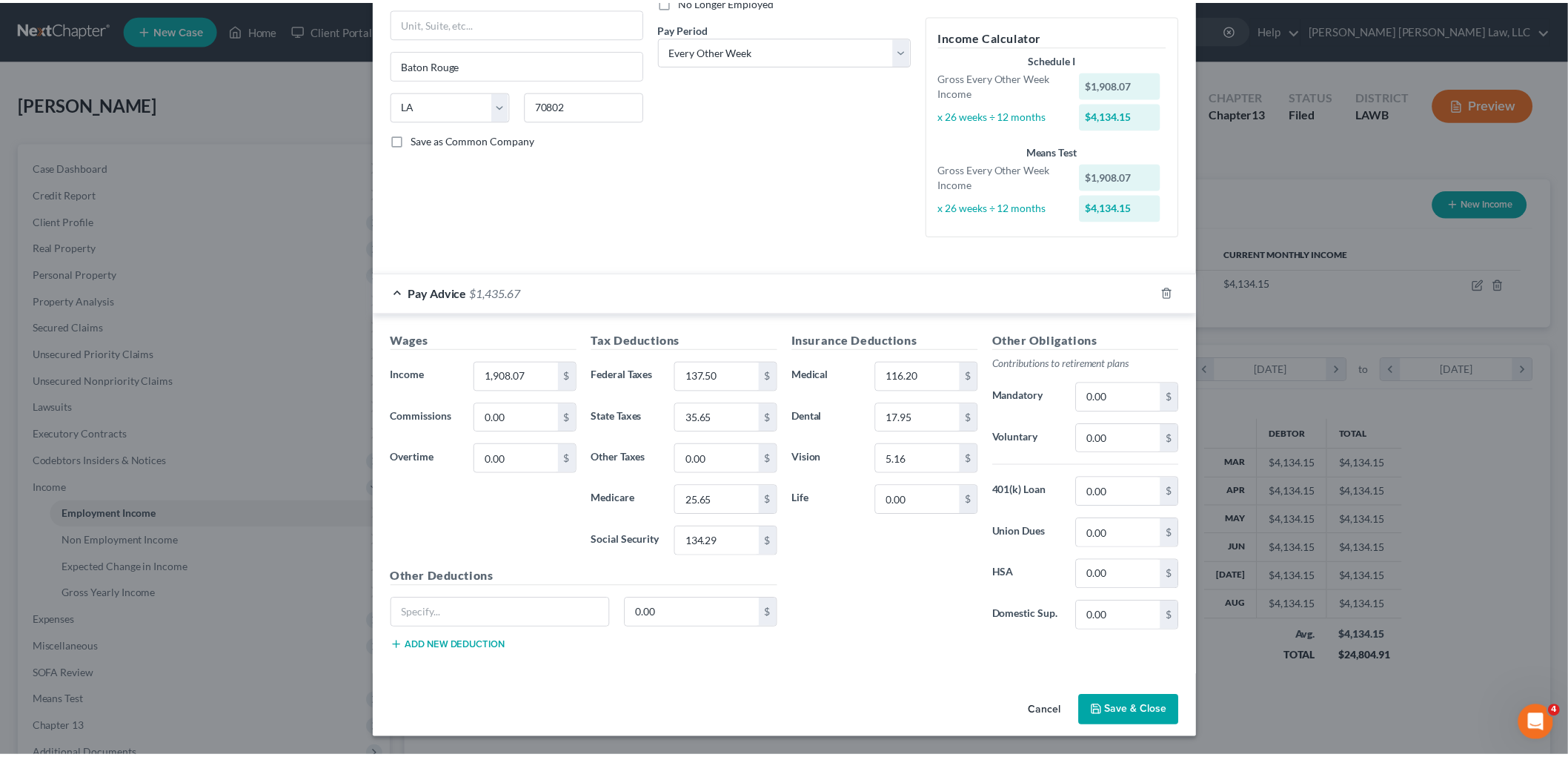
scroll to position [216, 0]
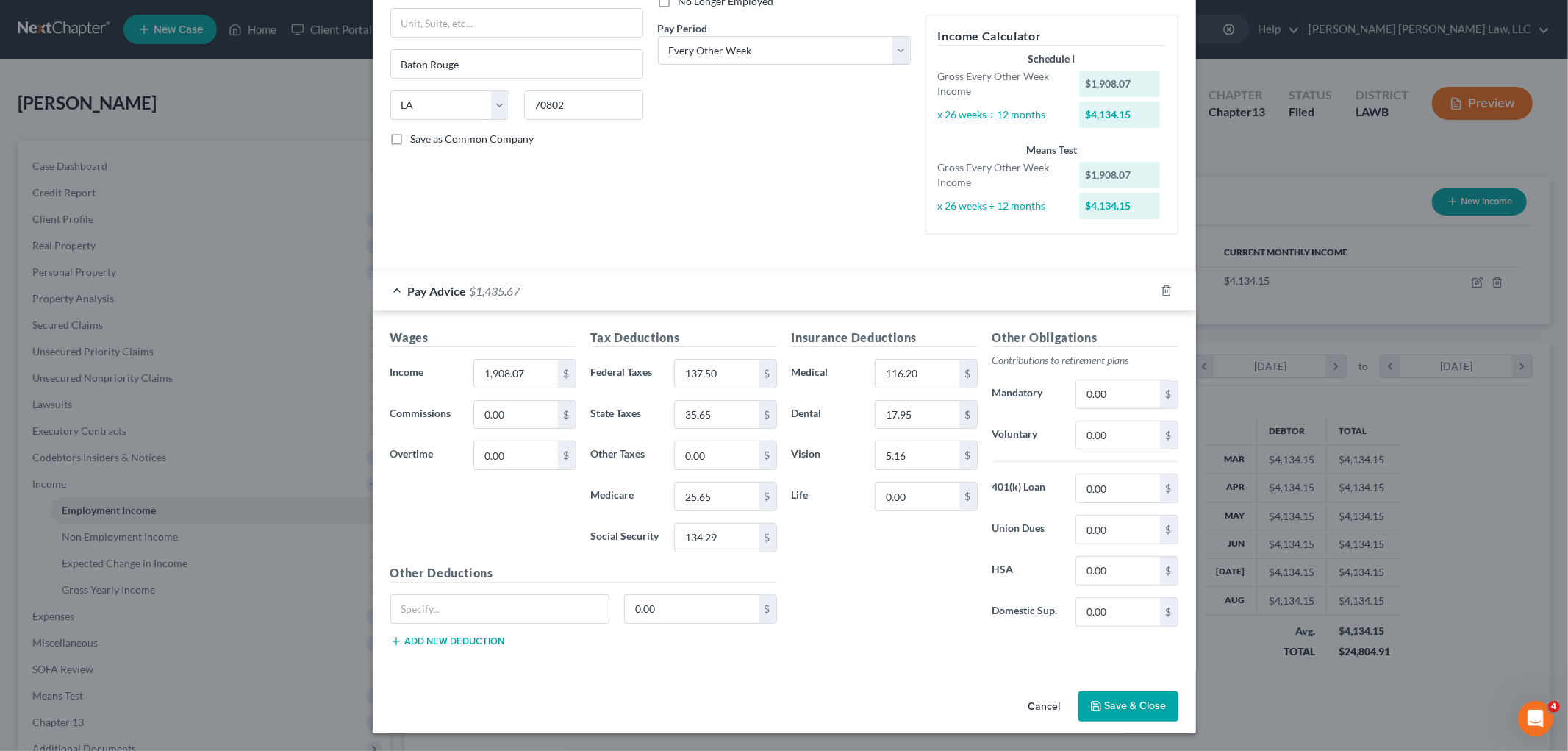
click at [1109, 712] on button "Save & Close" at bounding box center [1128, 707] width 100 height 31
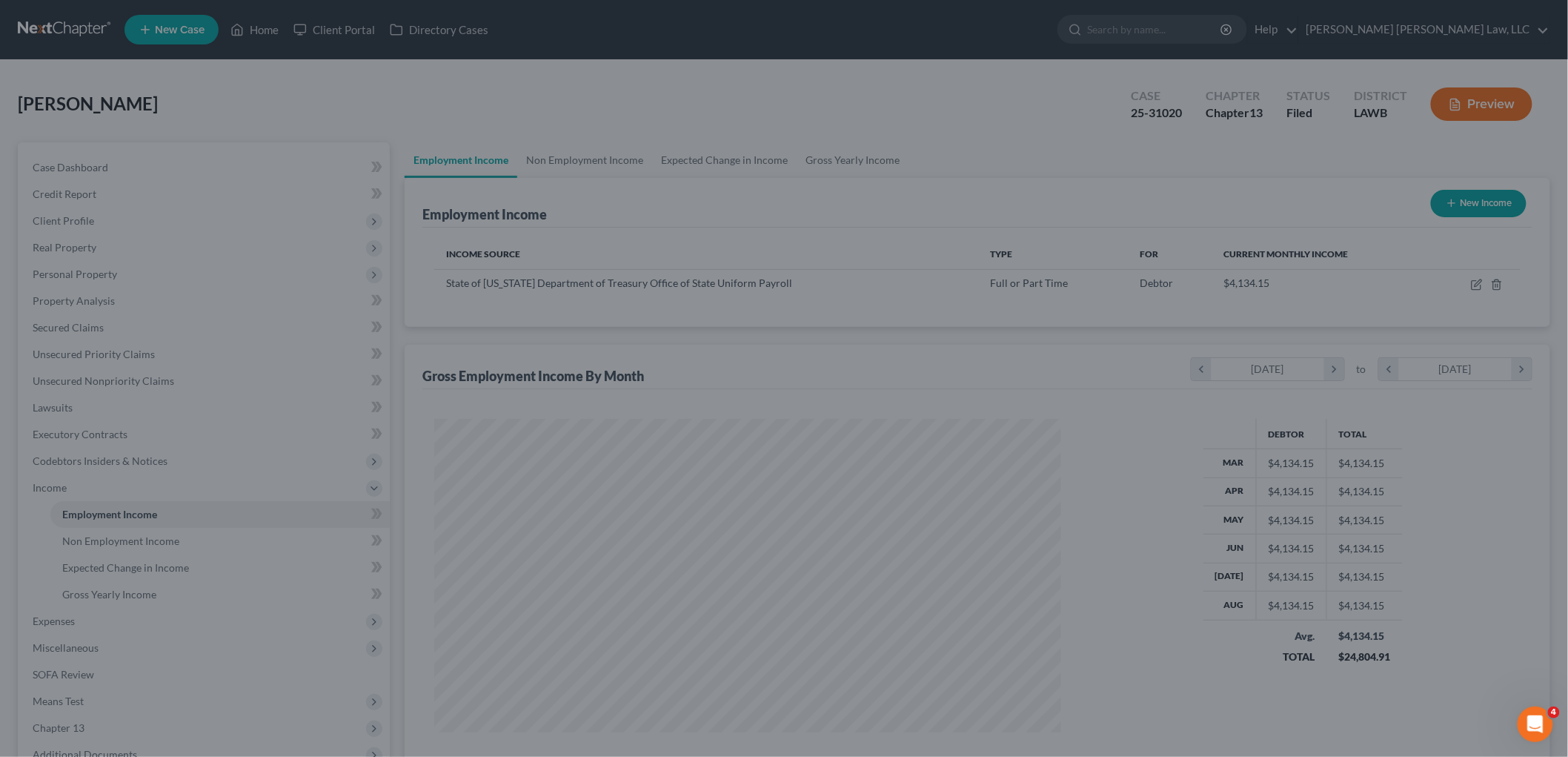
scroll to position [740840, 740542]
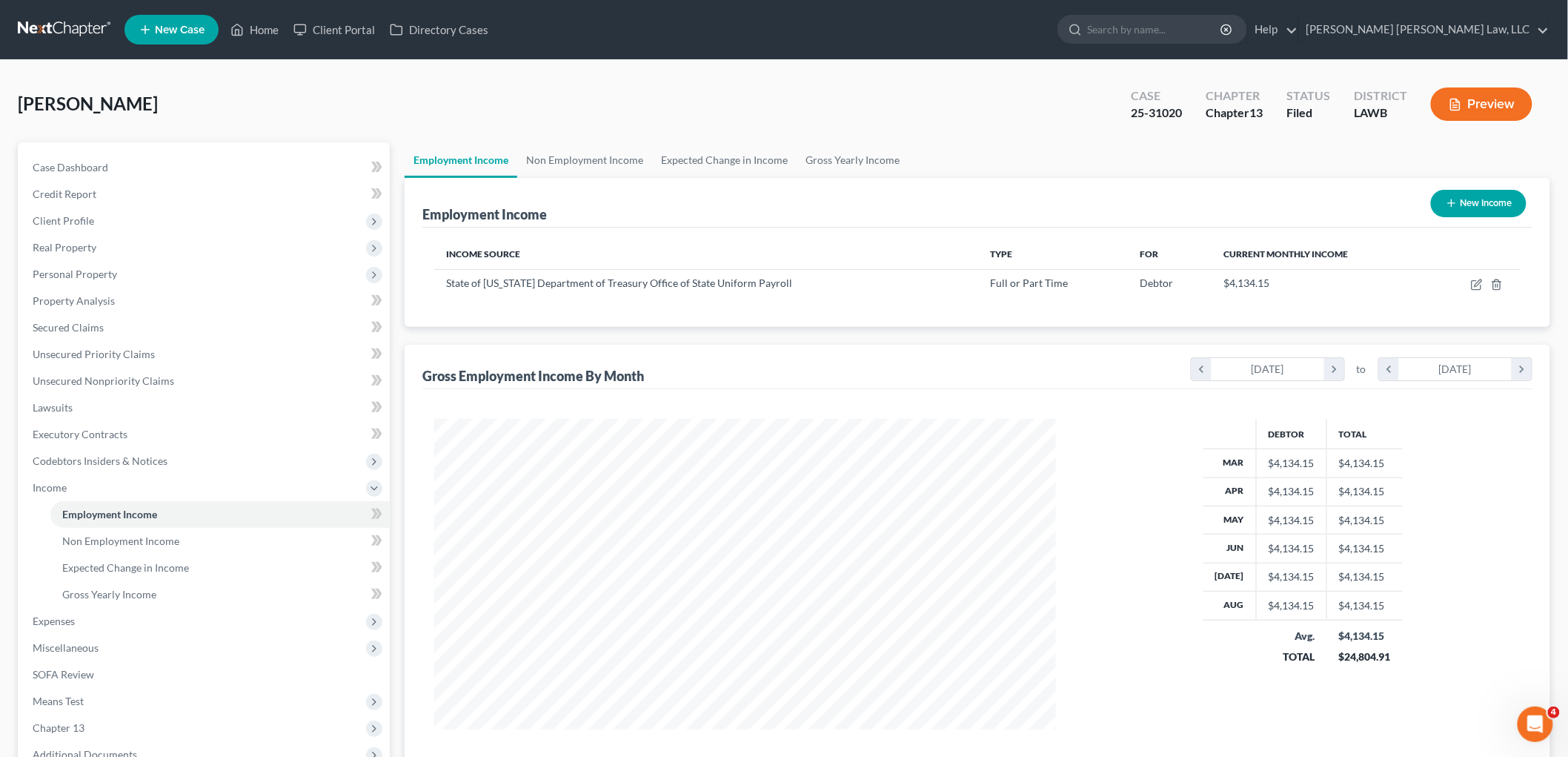
click at [68, 30] on link at bounding box center [65, 29] width 95 height 27
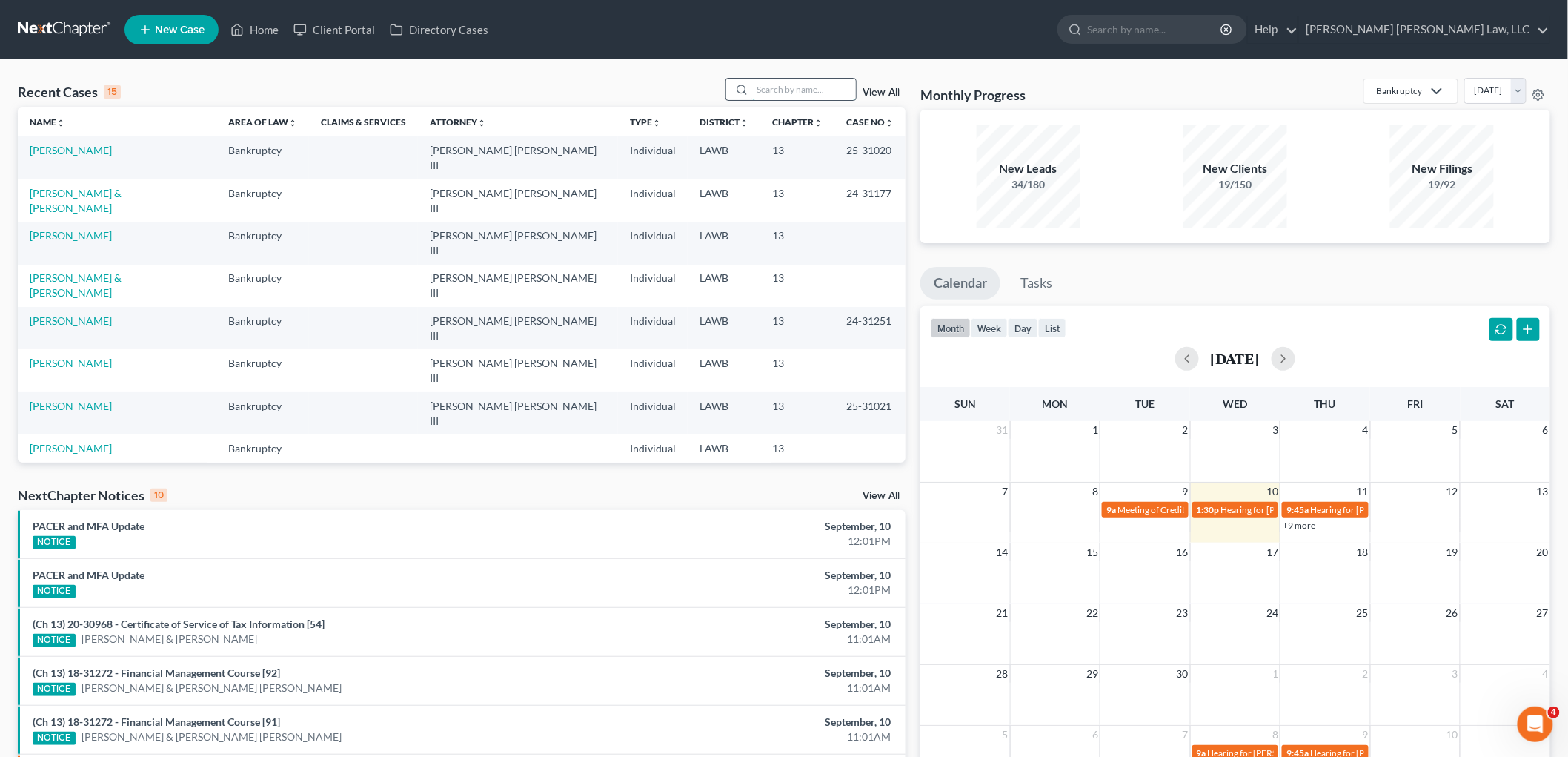
click at [779, 87] on input "search" at bounding box center [804, 89] width 104 height 21
click at [790, 87] on input "[PERSON_NAME]" at bounding box center [804, 89] width 104 height 21
type input "a"
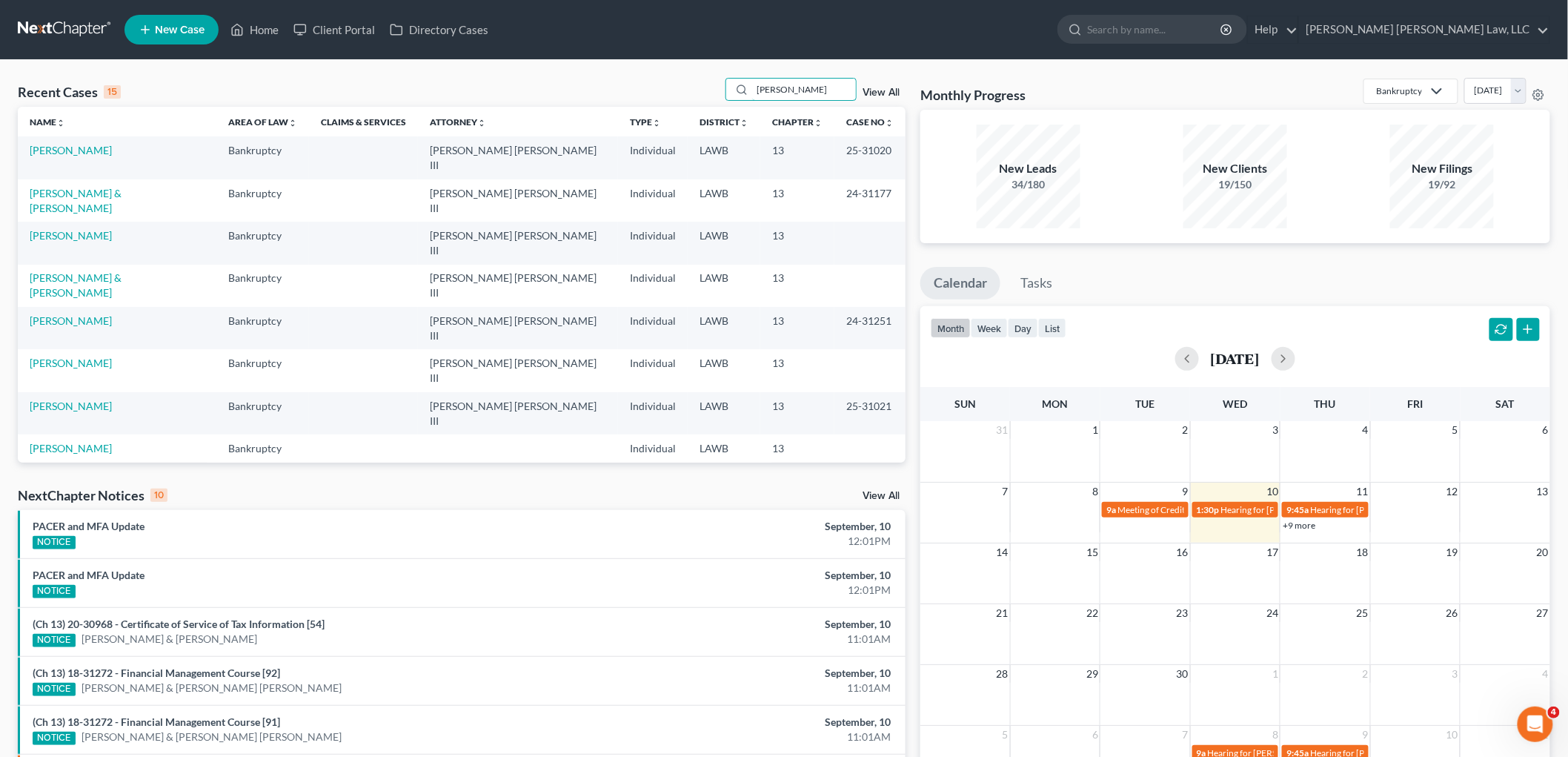
type input "[PERSON_NAME]"
click at [90, 187] on link "[PERSON_NAME]" at bounding box center [71, 193] width 82 height 13
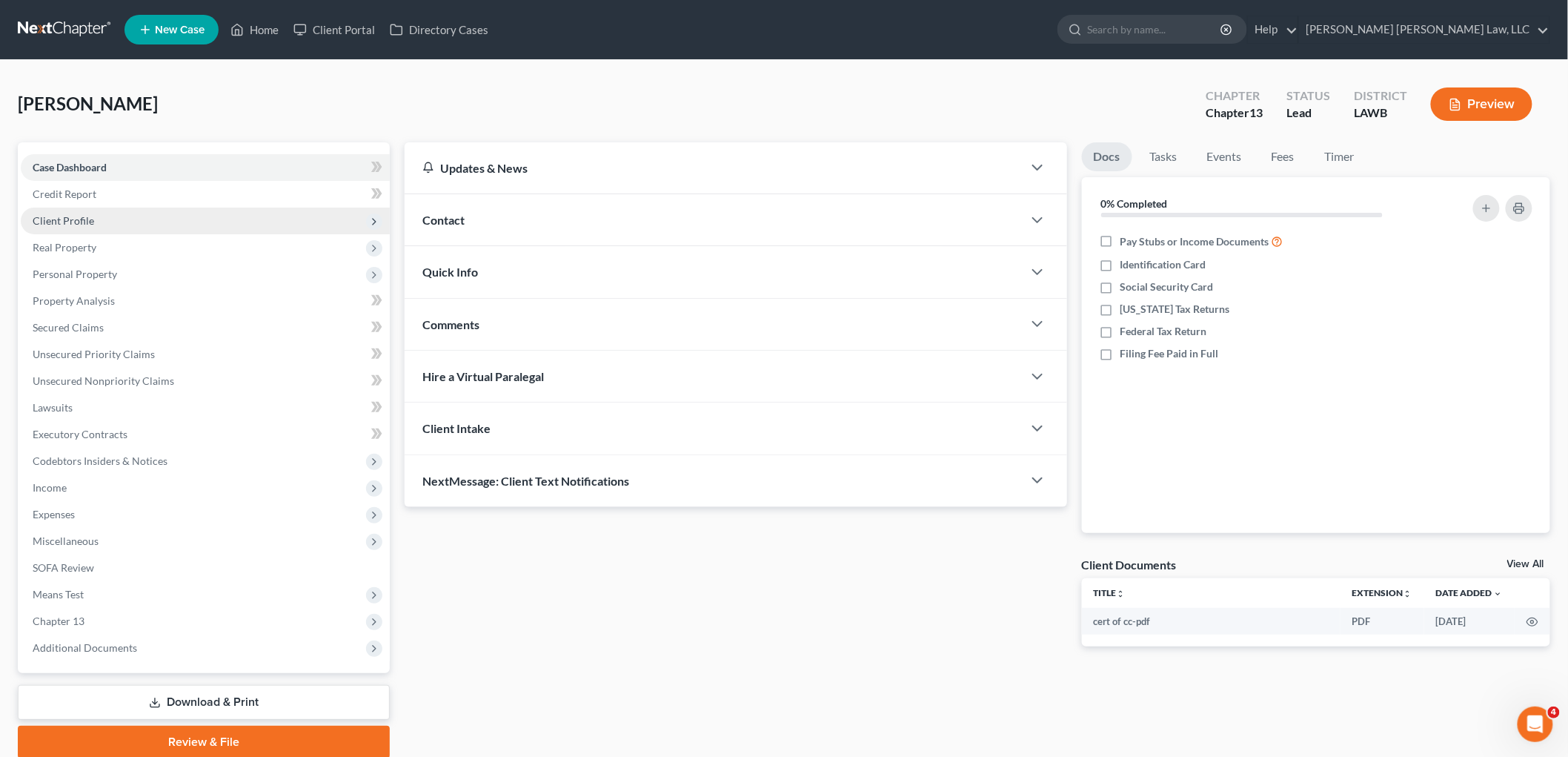
click at [174, 230] on span "Client Profile" at bounding box center [205, 220] width 369 height 27
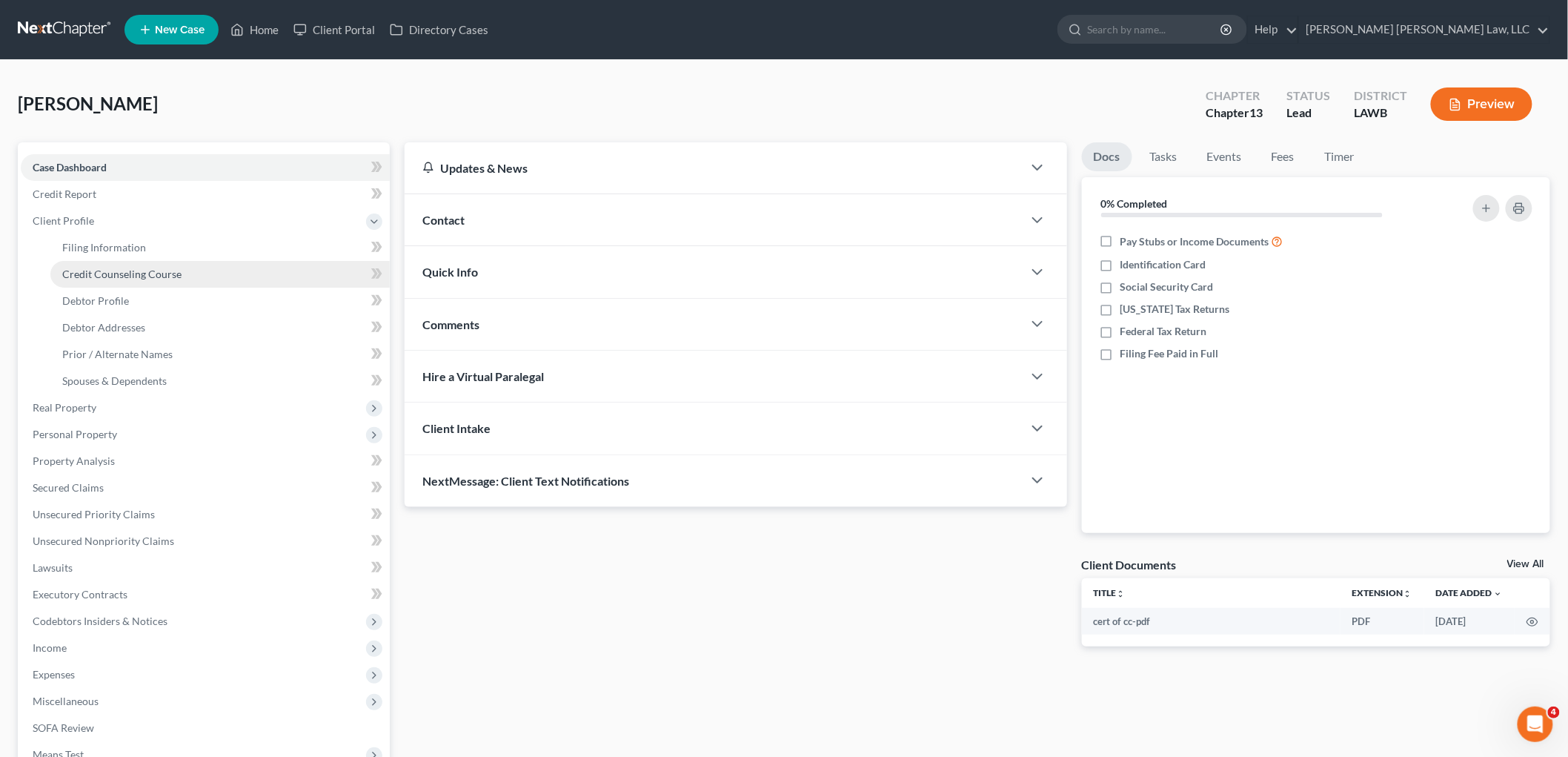
click at [166, 270] on span "Credit Counseling Course" at bounding box center [121, 273] width 119 height 13
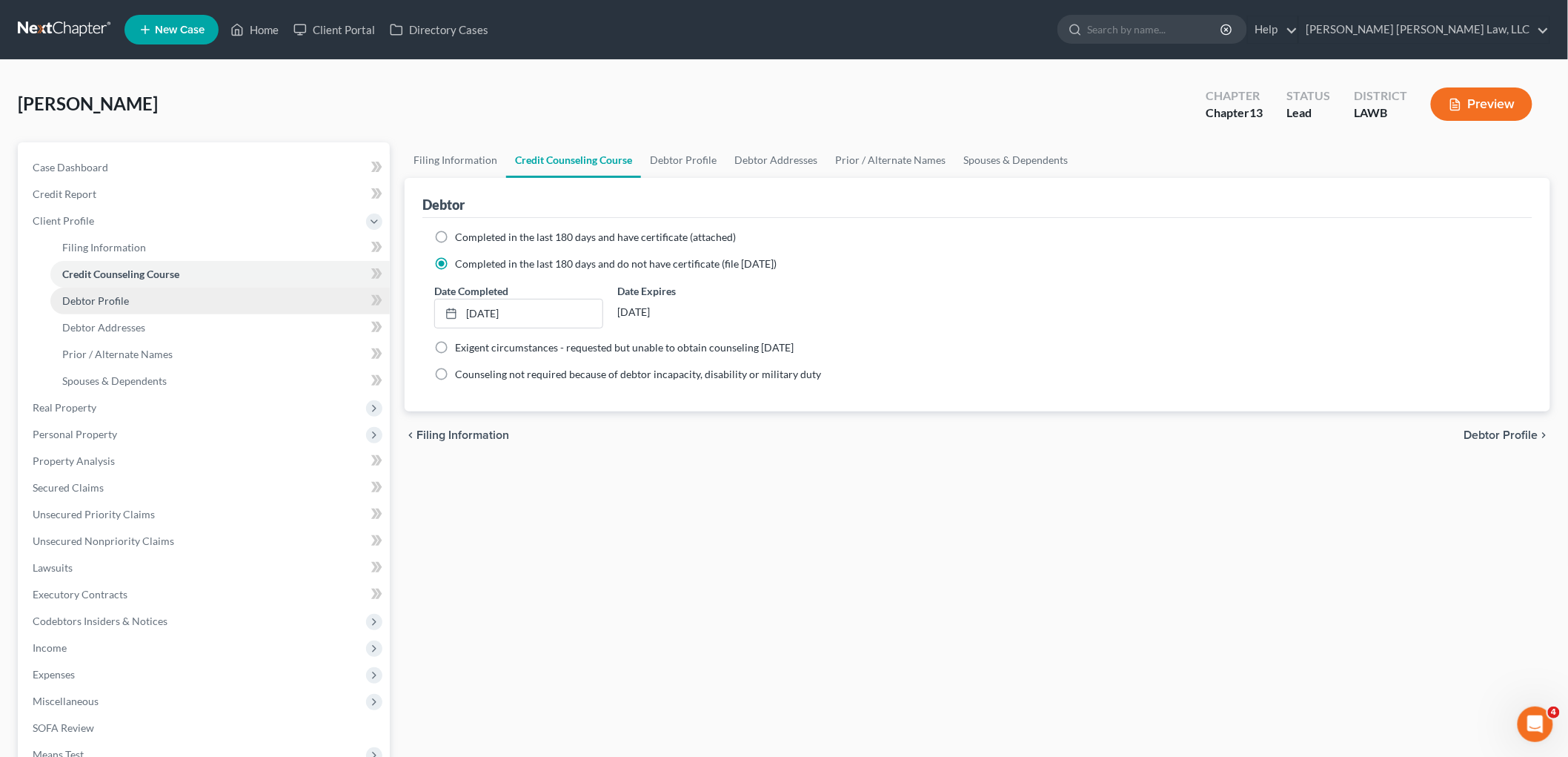
click at [164, 296] on link "Debtor Profile" at bounding box center [219, 301] width 339 height 27
select select "0"
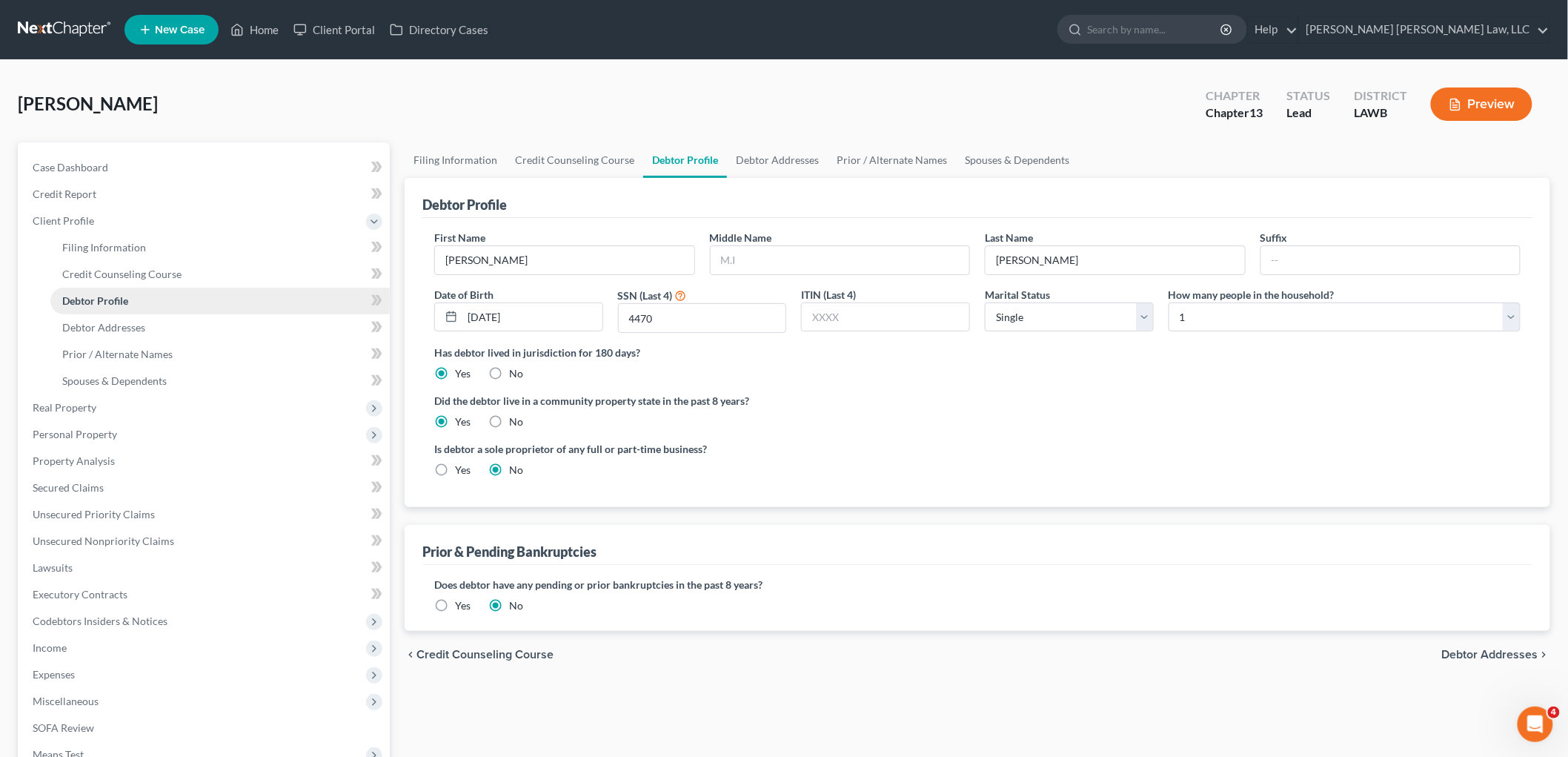
radio input "true"
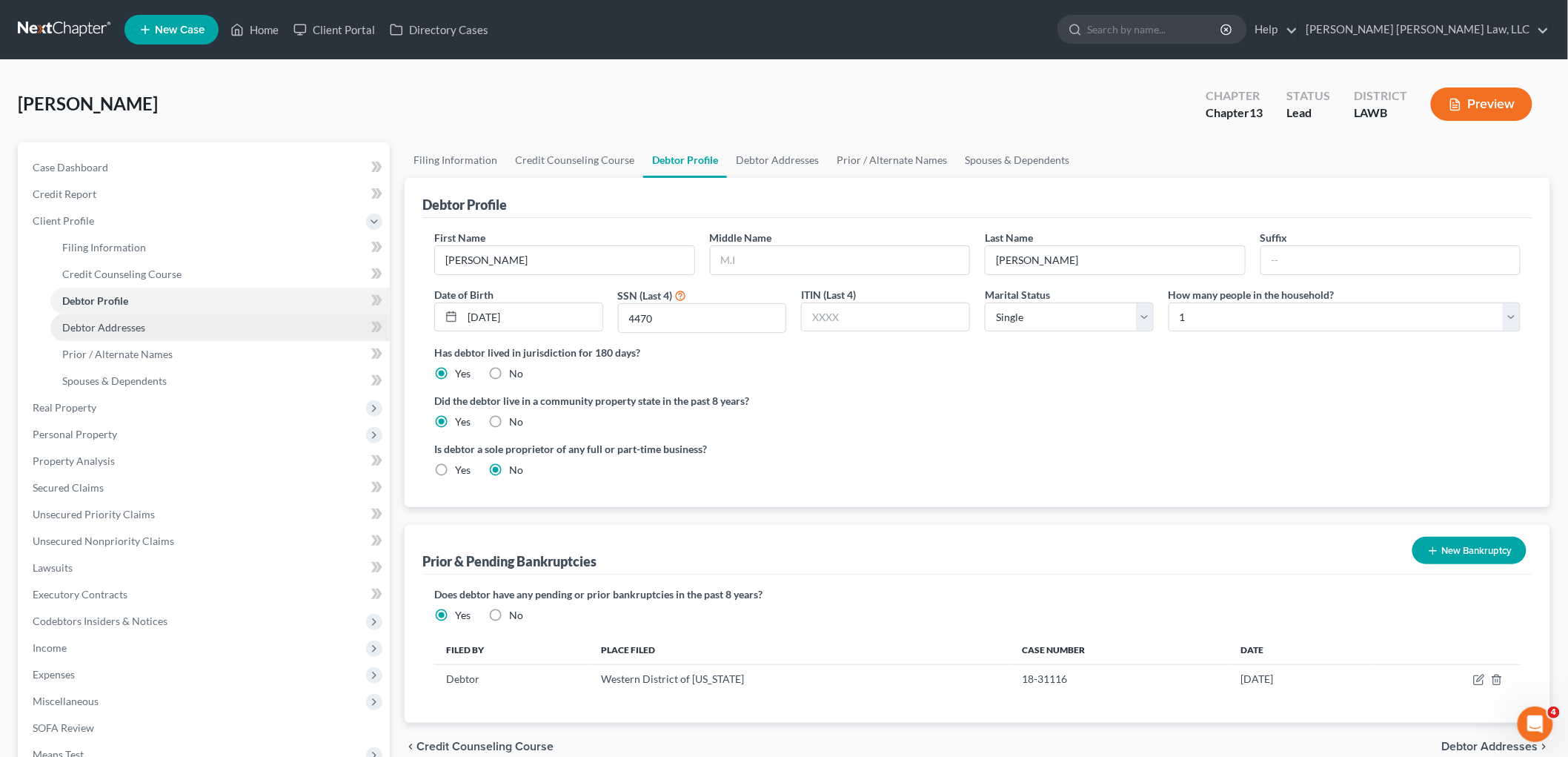
click at [218, 334] on link "Debtor Addresses" at bounding box center [219, 327] width 339 height 27
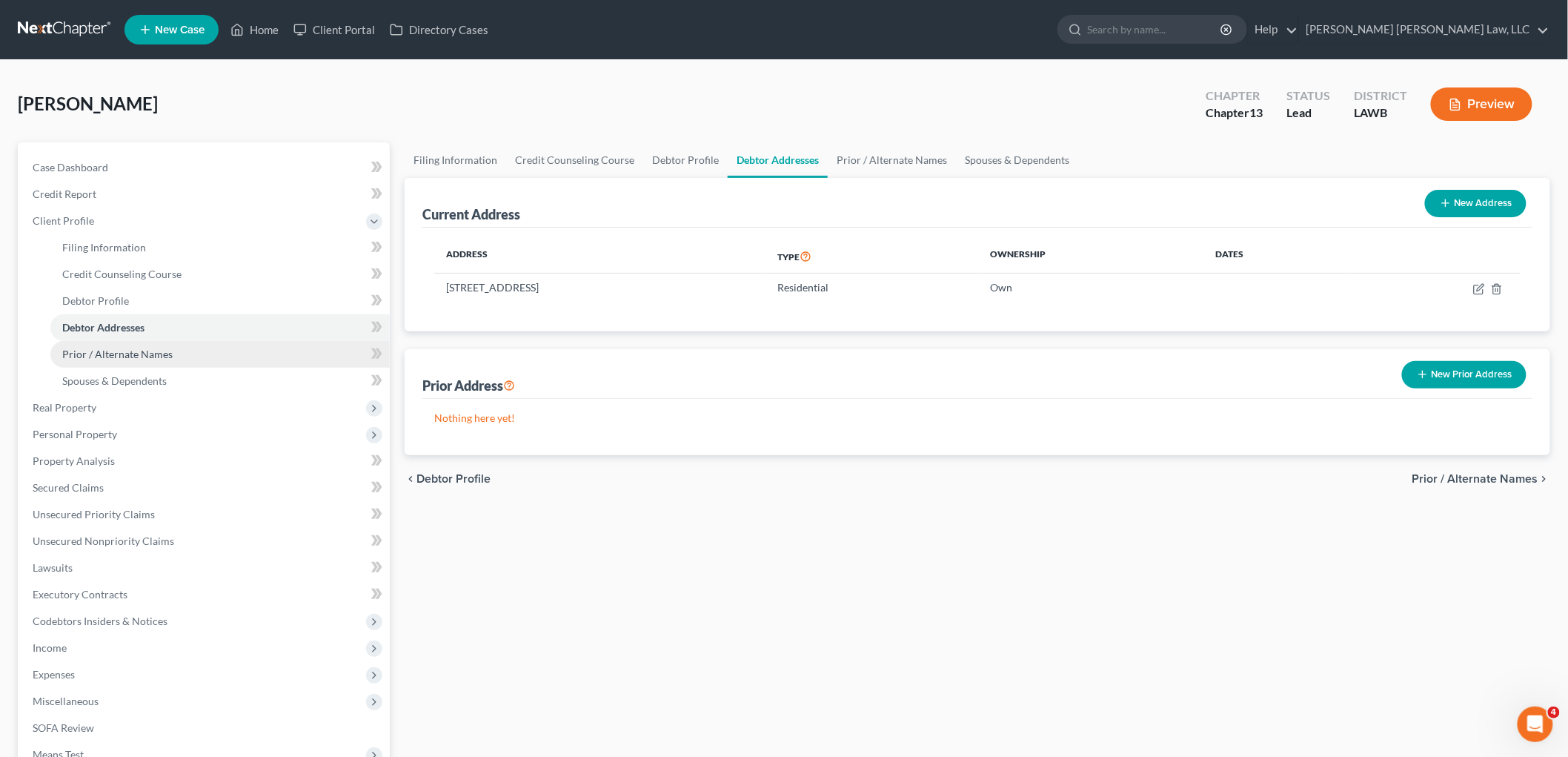
click at [134, 352] on span "Prior / Alternate Names" at bounding box center [117, 354] width 110 height 13
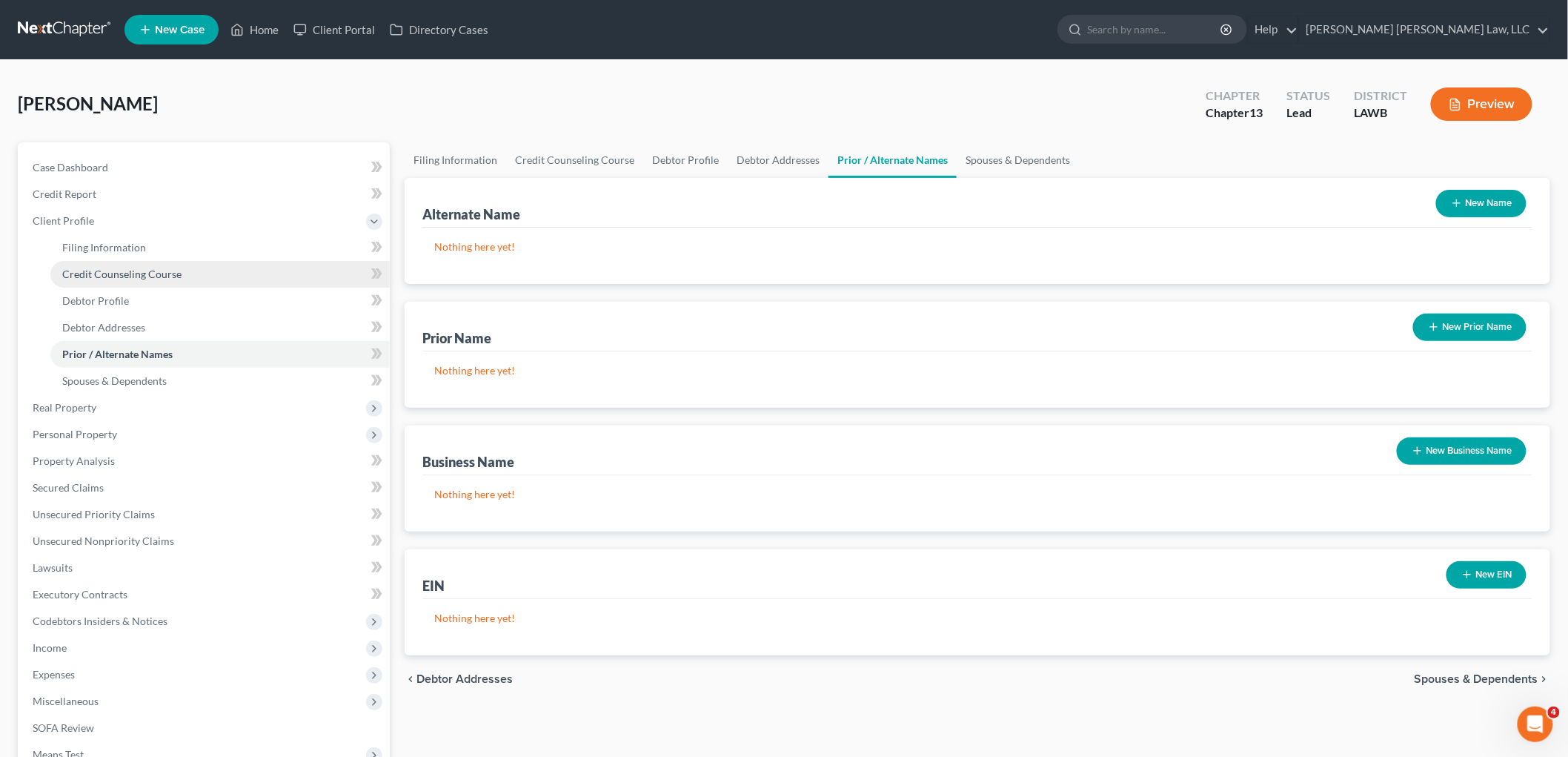
click at [137, 267] on span "Credit Counseling Course" at bounding box center [121, 273] width 119 height 13
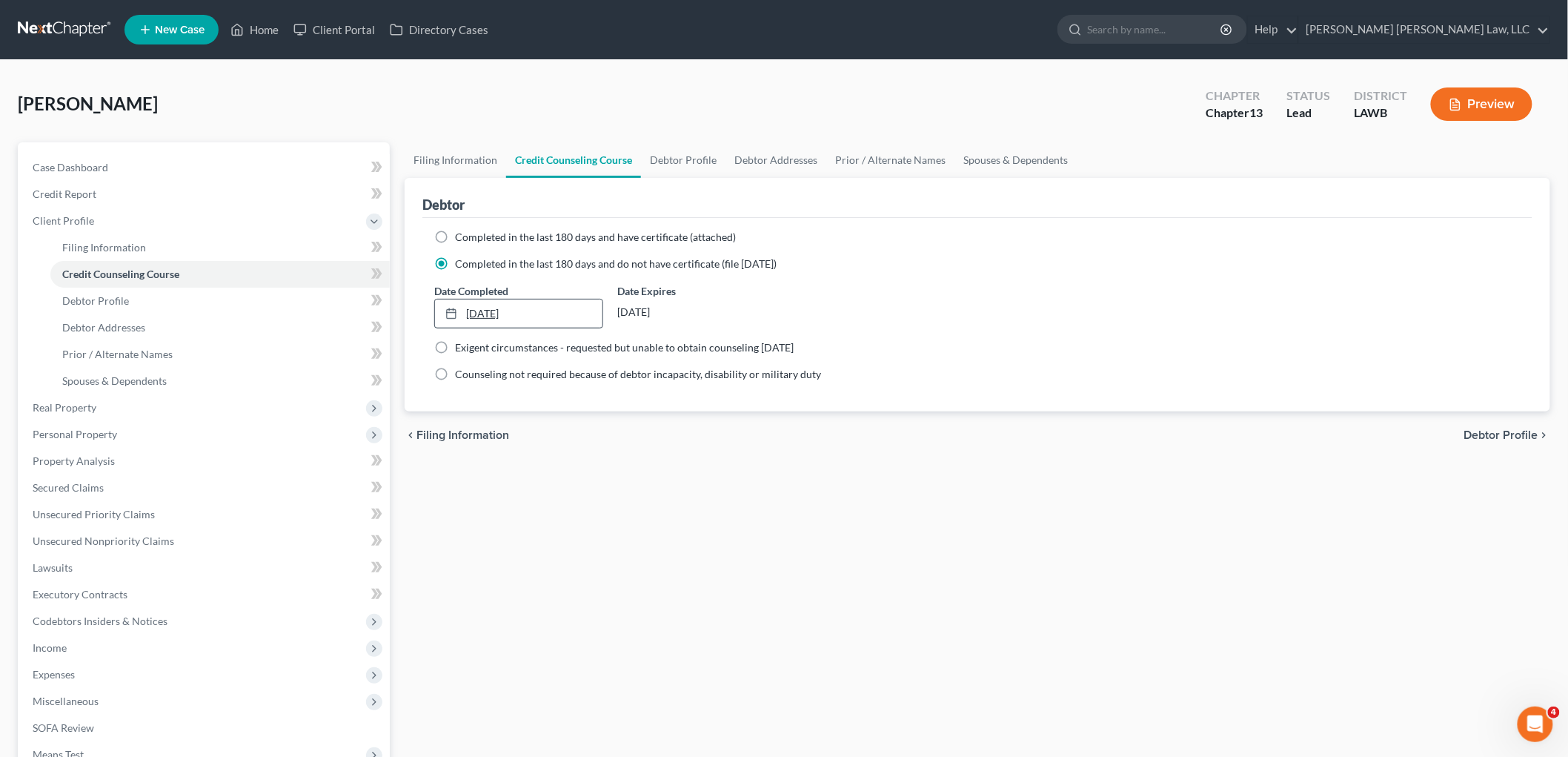
click at [484, 315] on link "8/18/2025" at bounding box center [519, 313] width 168 height 28
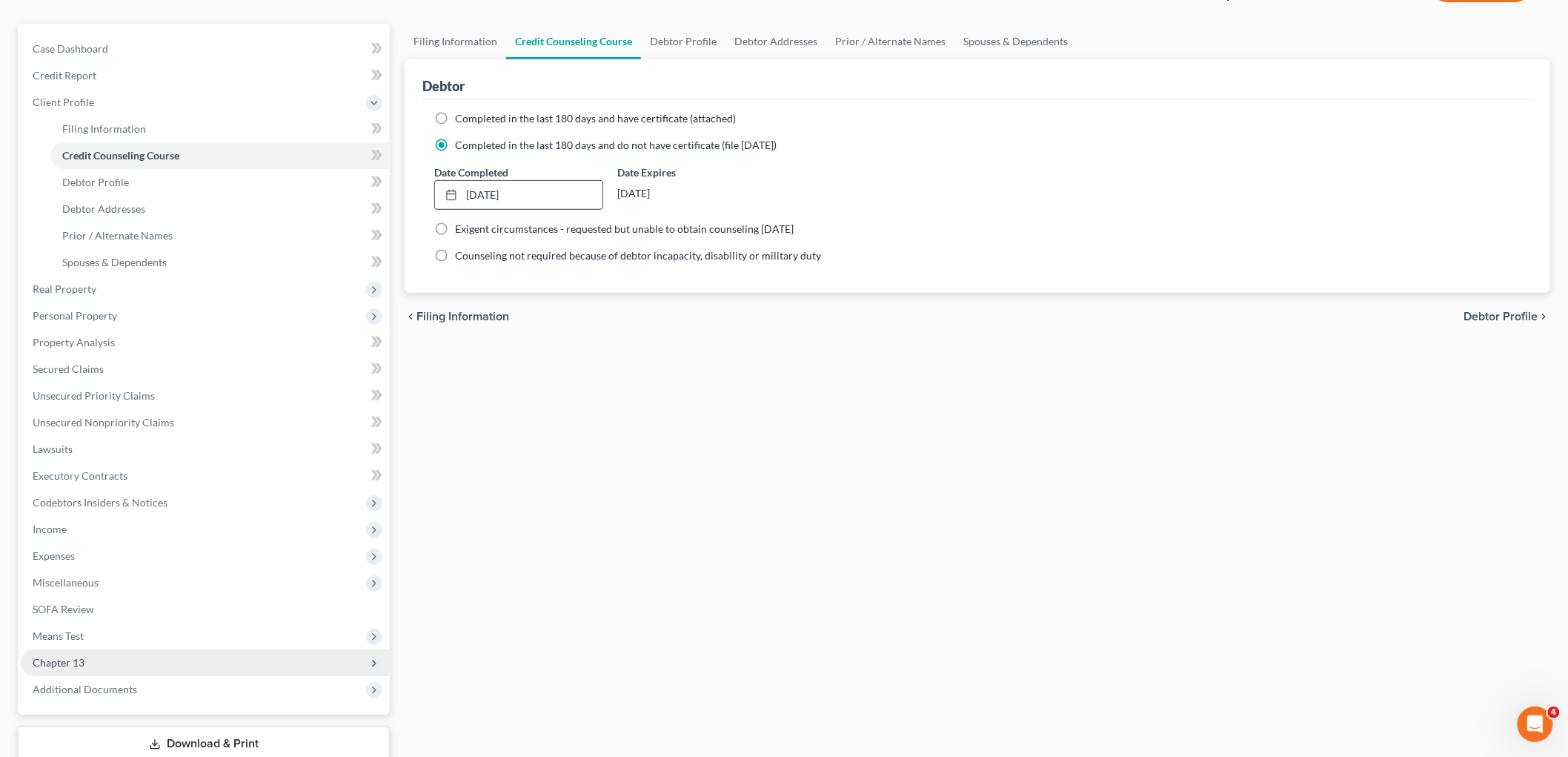
scroll to position [216, 0]
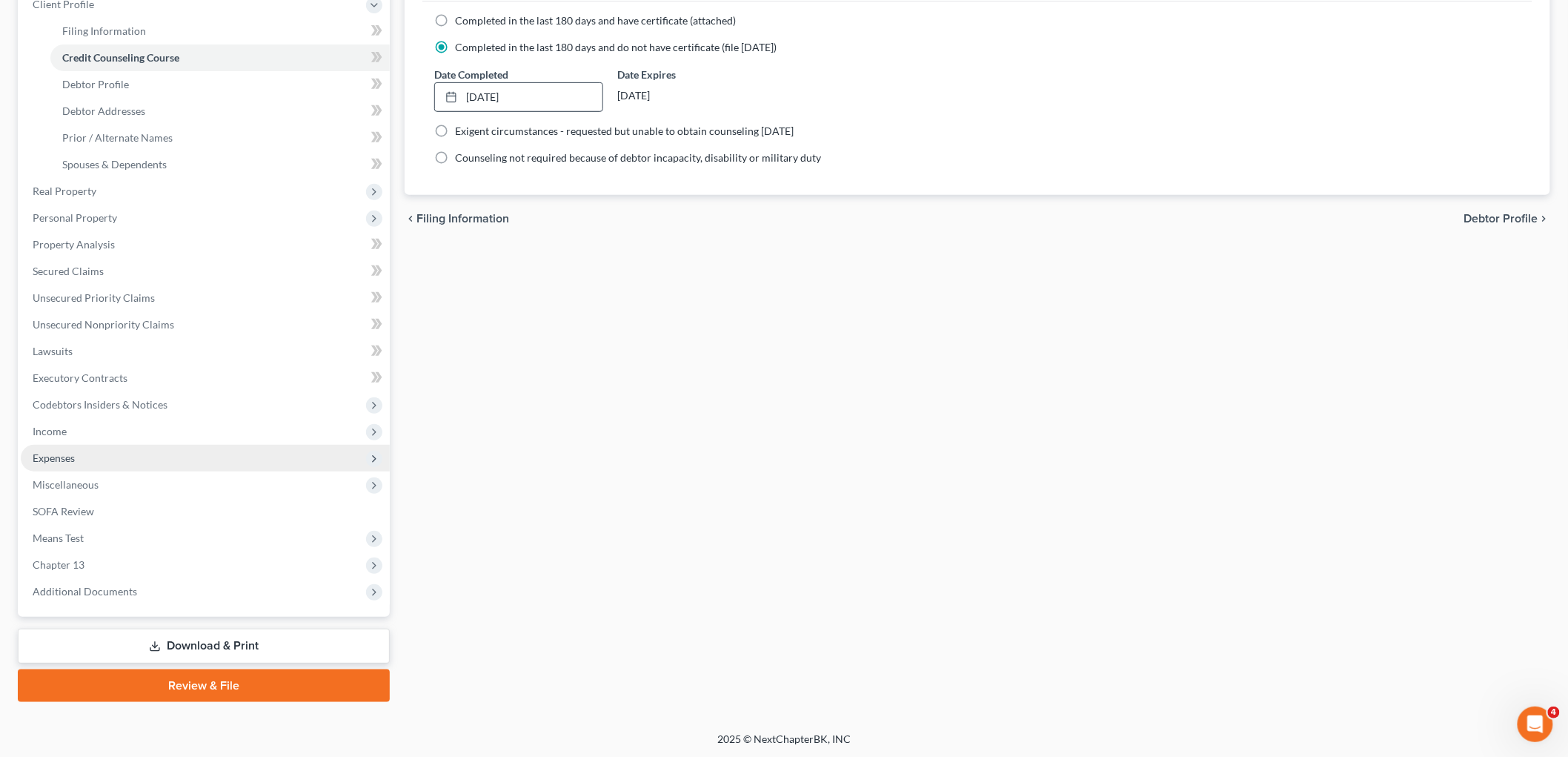
click at [92, 453] on span "Expenses" at bounding box center [205, 458] width 369 height 27
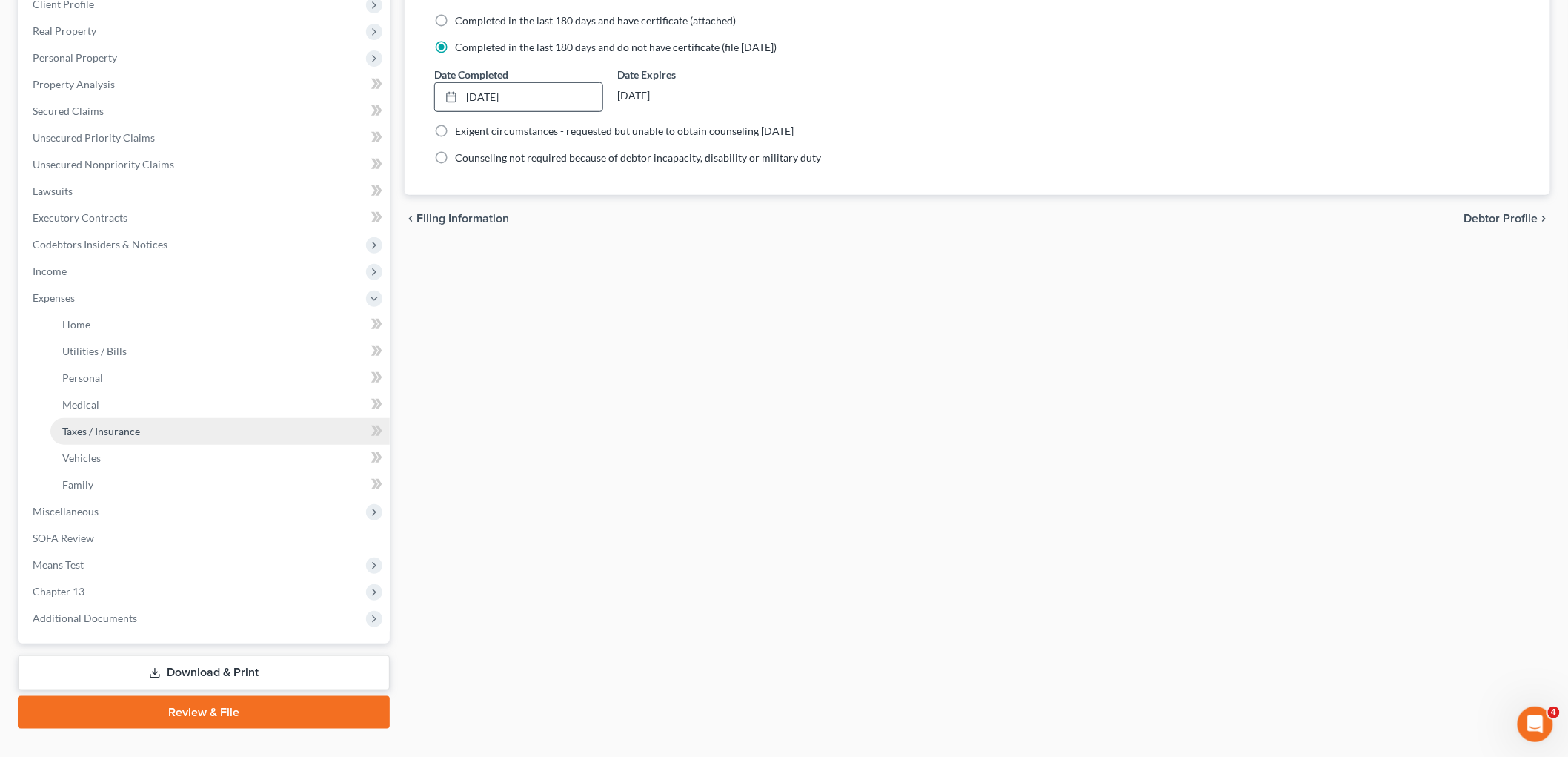
click at [109, 427] on span "Taxes / Insurance" at bounding box center [101, 431] width 77 height 13
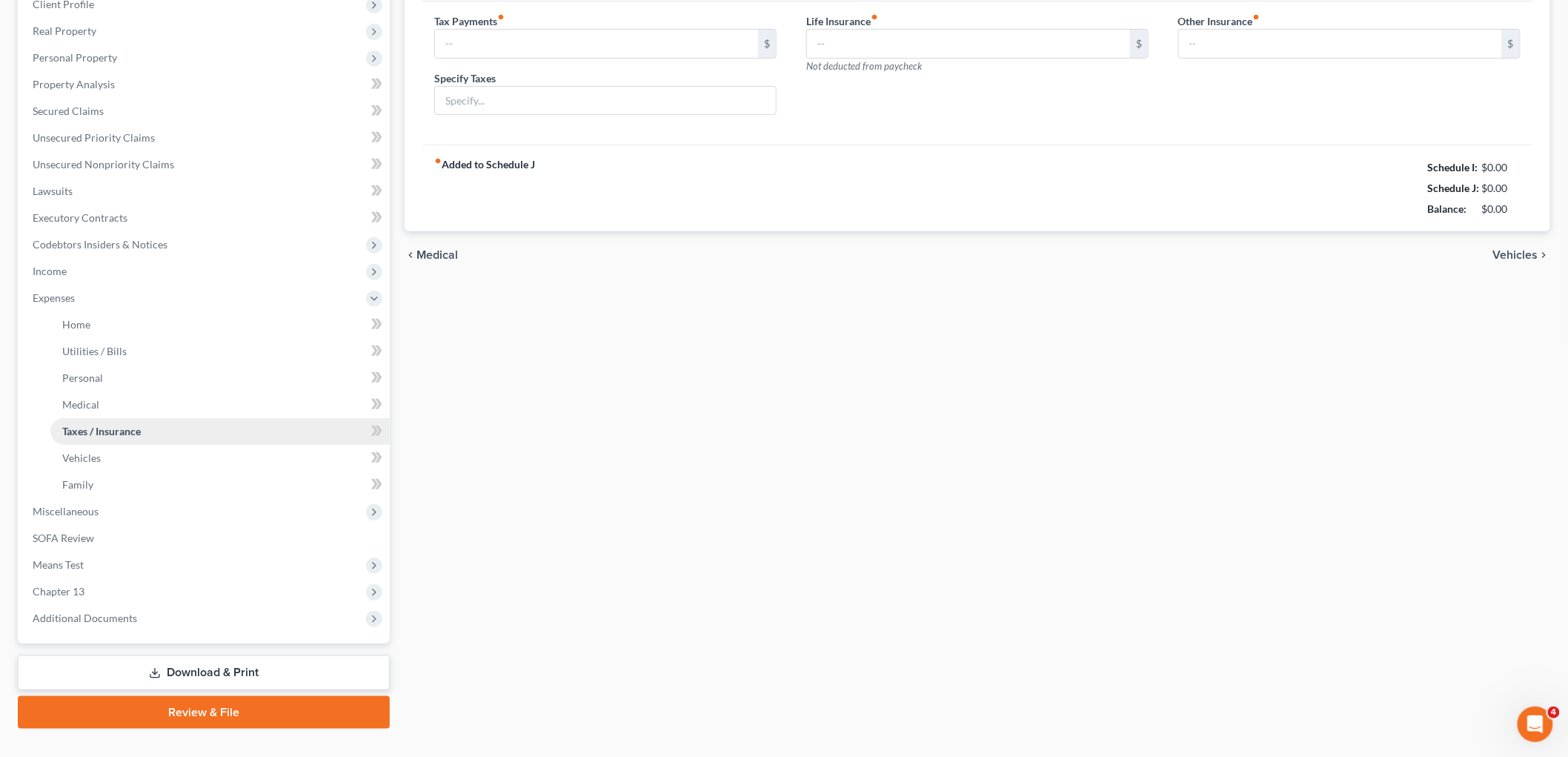
scroll to position [3, 0]
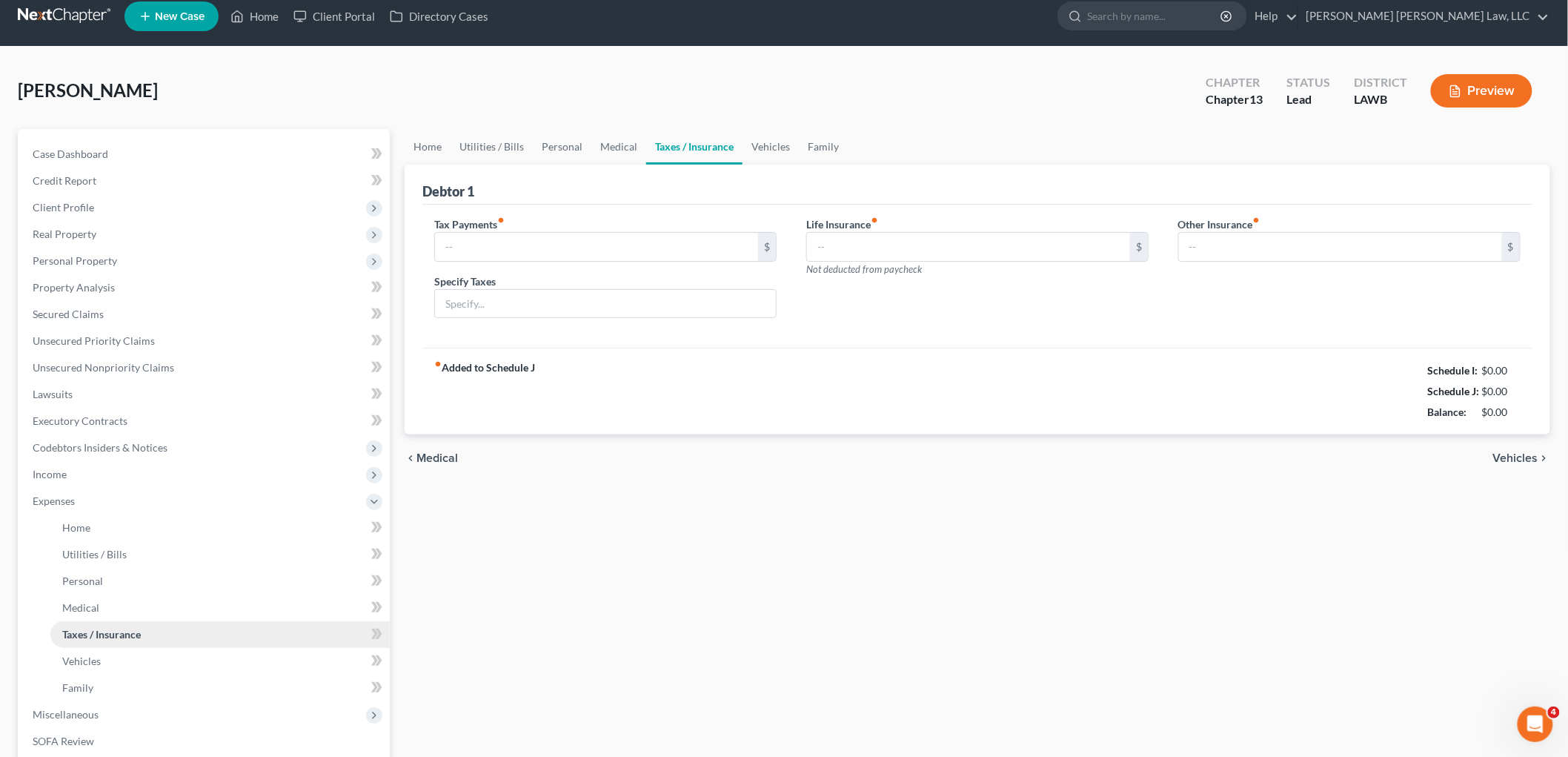
type input "0.00"
type input "59.00"
type input "0.00"
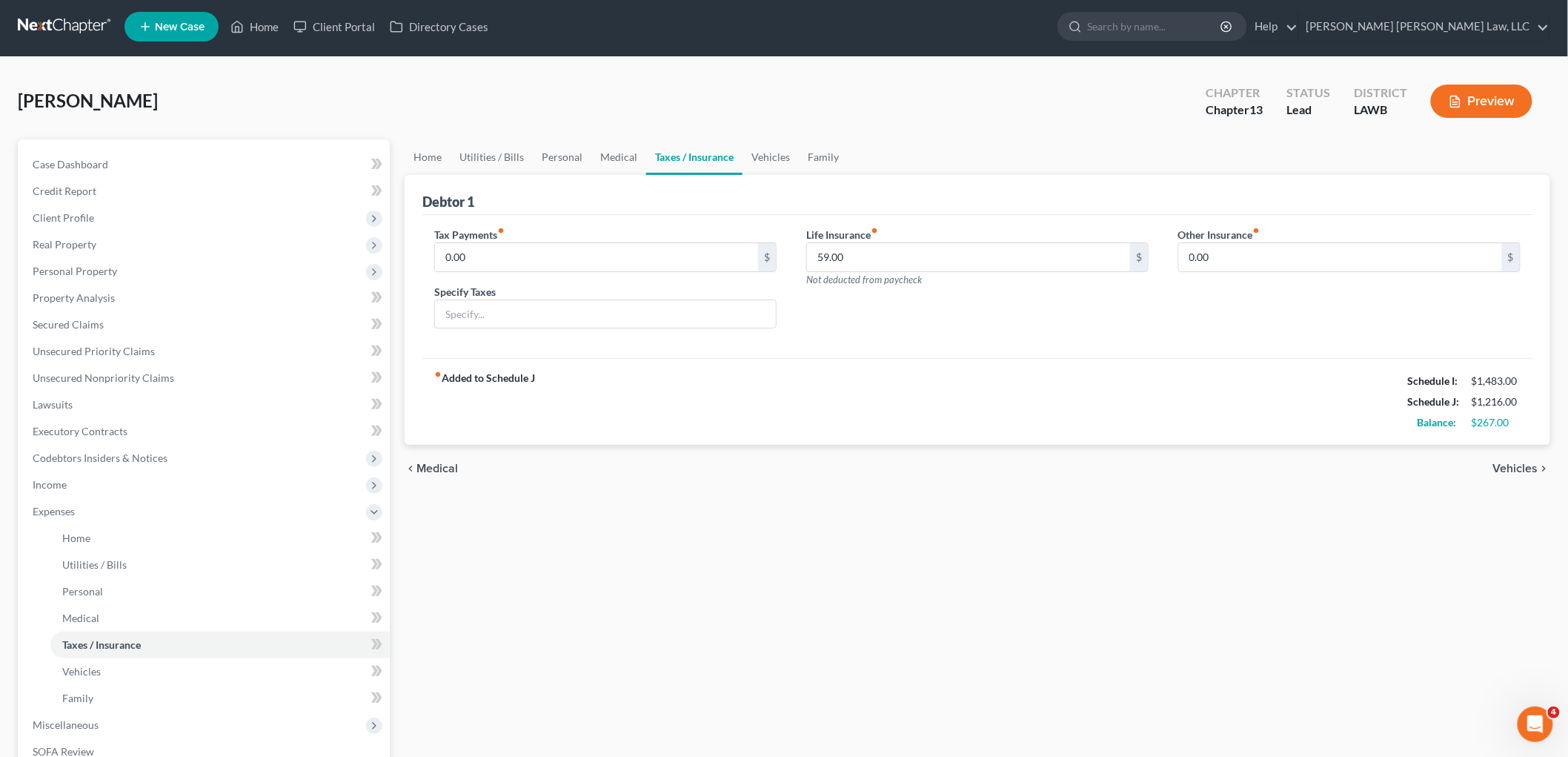
scroll to position [0, 0]
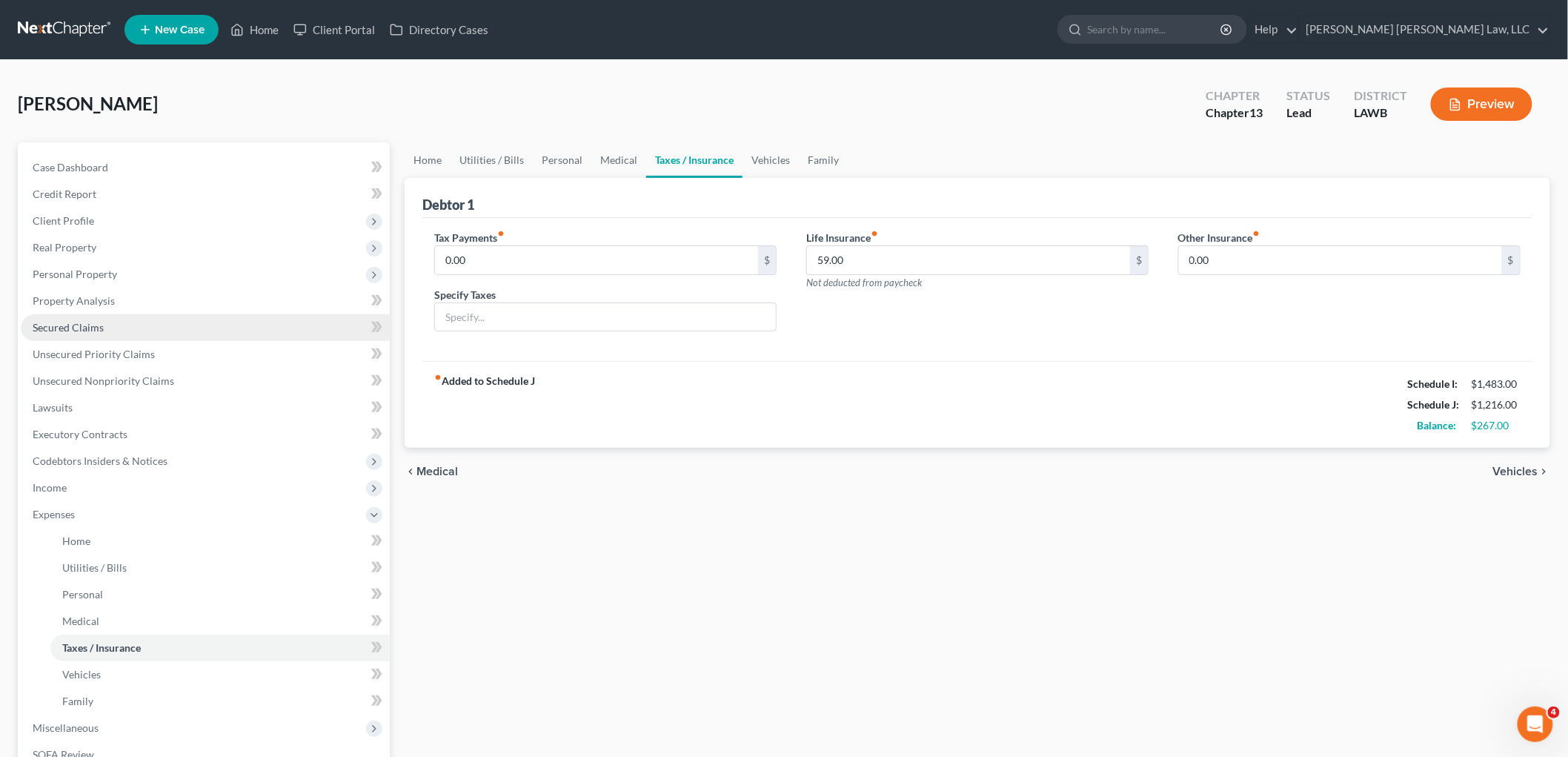
click at [128, 319] on link "Secured Claims" at bounding box center [205, 327] width 369 height 27
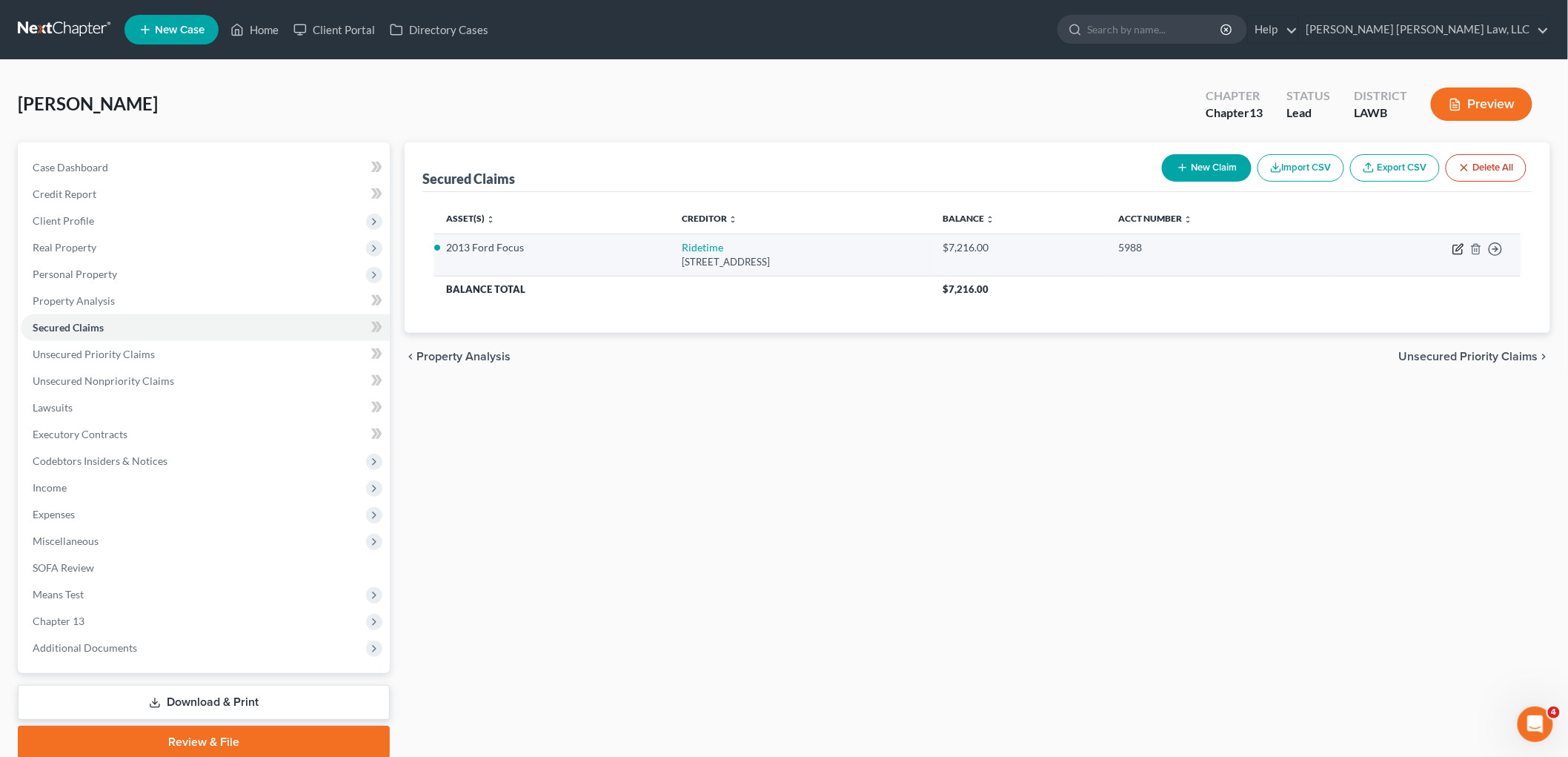
click at [1459, 247] on icon "button" at bounding box center [1459, 247] width 7 height 7
select select "19"
select select "0"
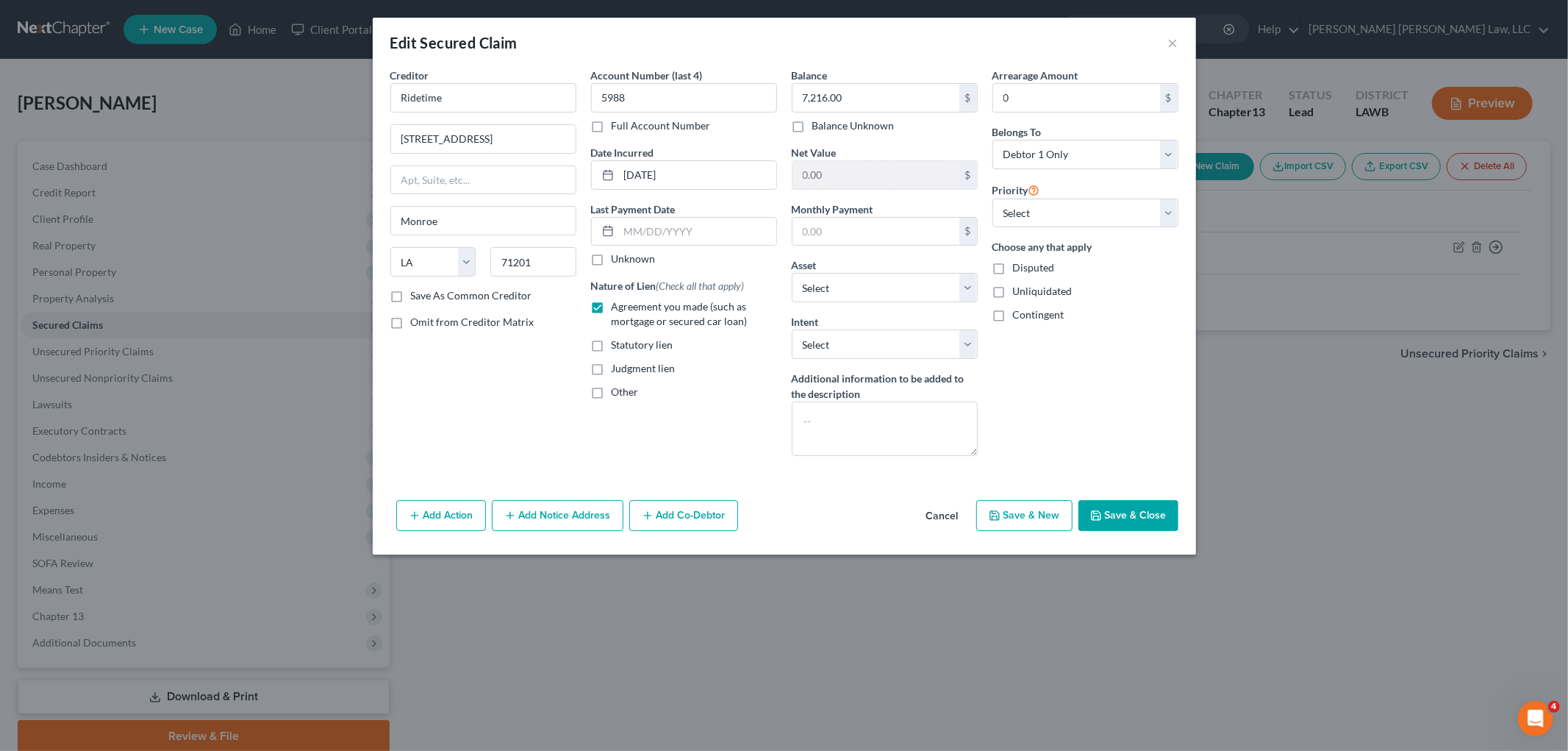
click at [1098, 517] on polyline "button" at bounding box center [1095, 517] width 5 height 4
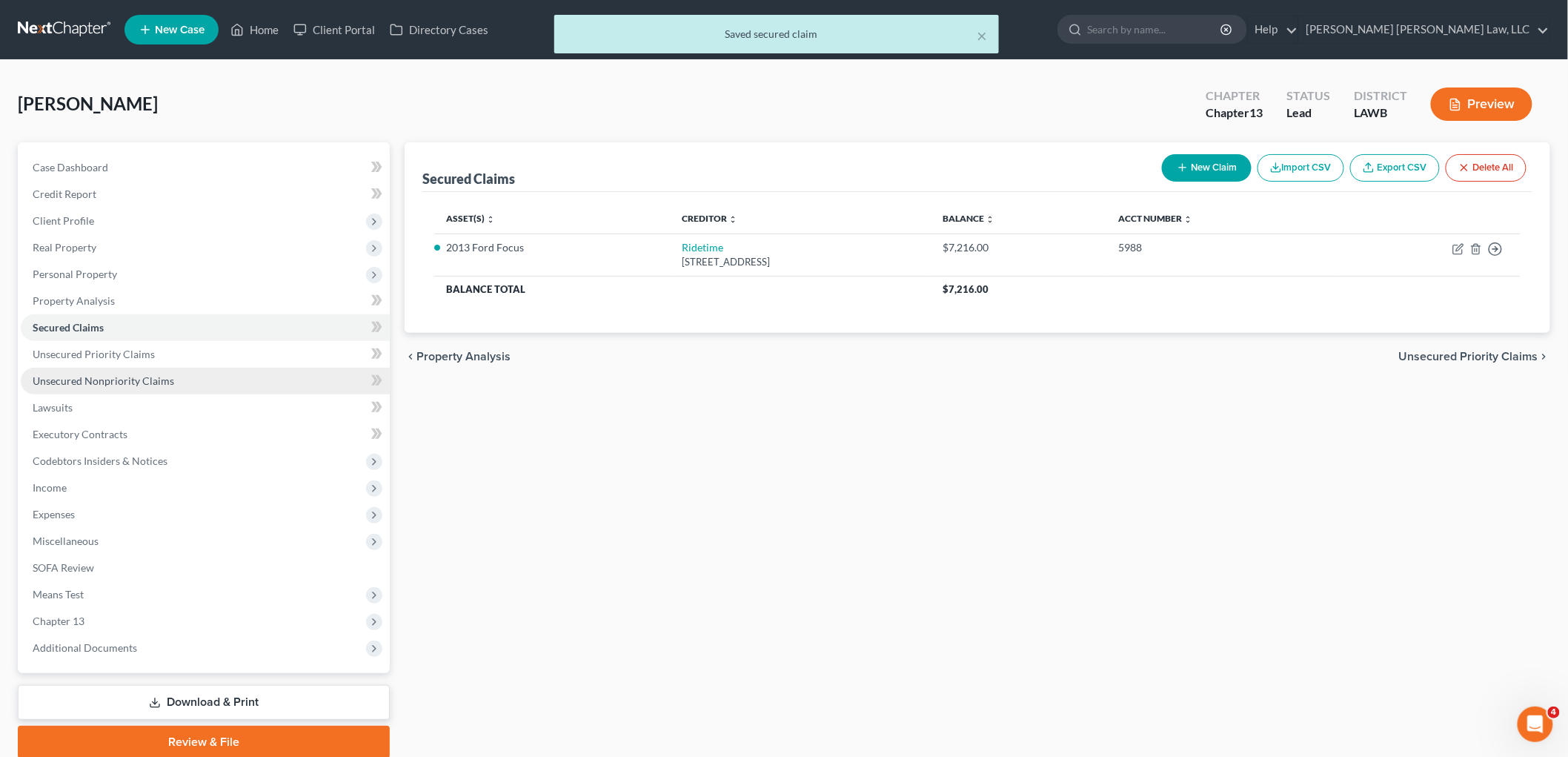
click at [148, 377] on span "Unsecured Nonpriority Claims" at bounding box center [103, 380] width 141 height 13
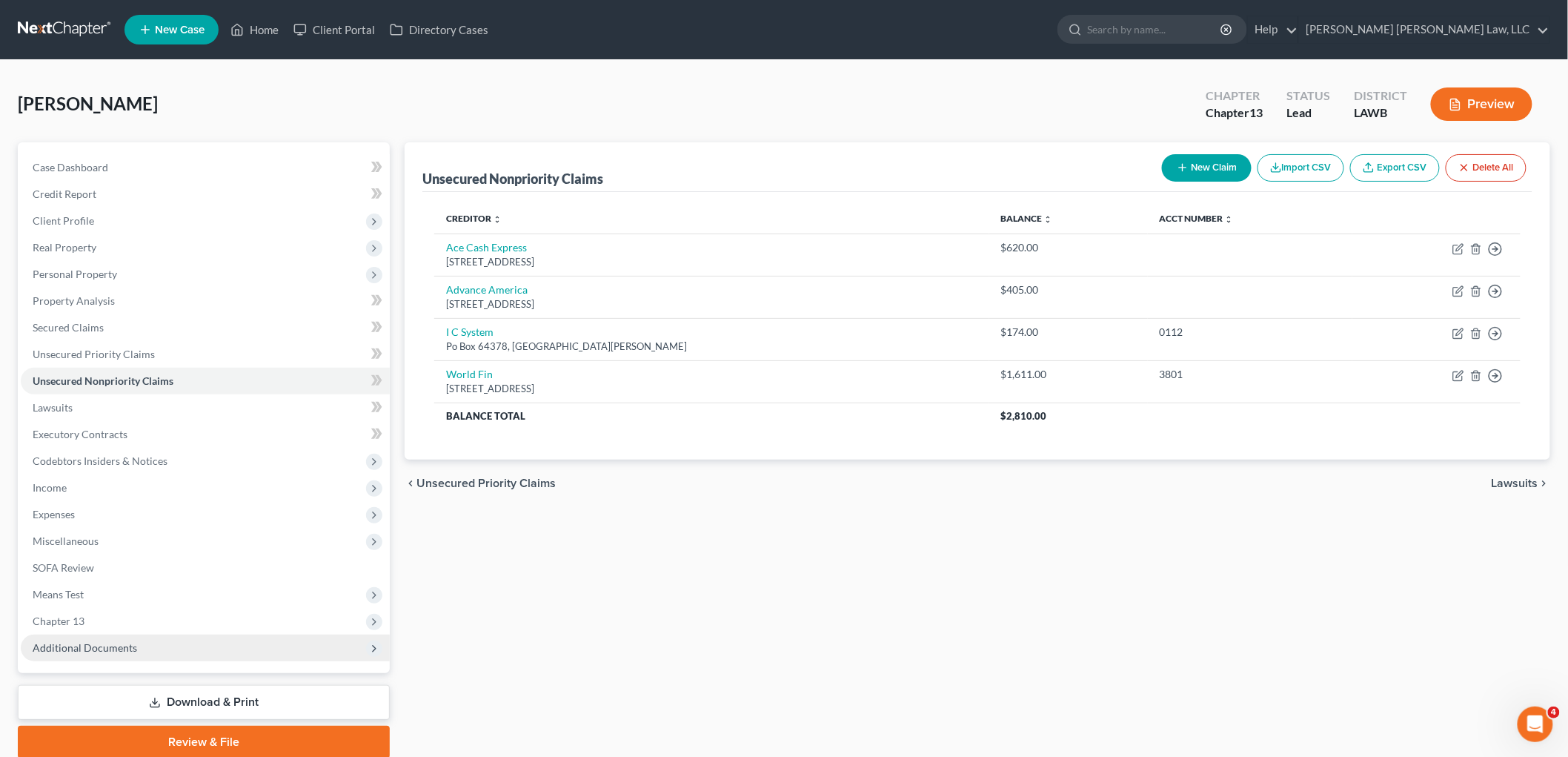
drag, startPoint x: 216, startPoint y: 734, endPoint x: 283, endPoint y: 657, distance: 102.1
click at [218, 734] on link "Review & File" at bounding box center [203, 742] width 372 height 33
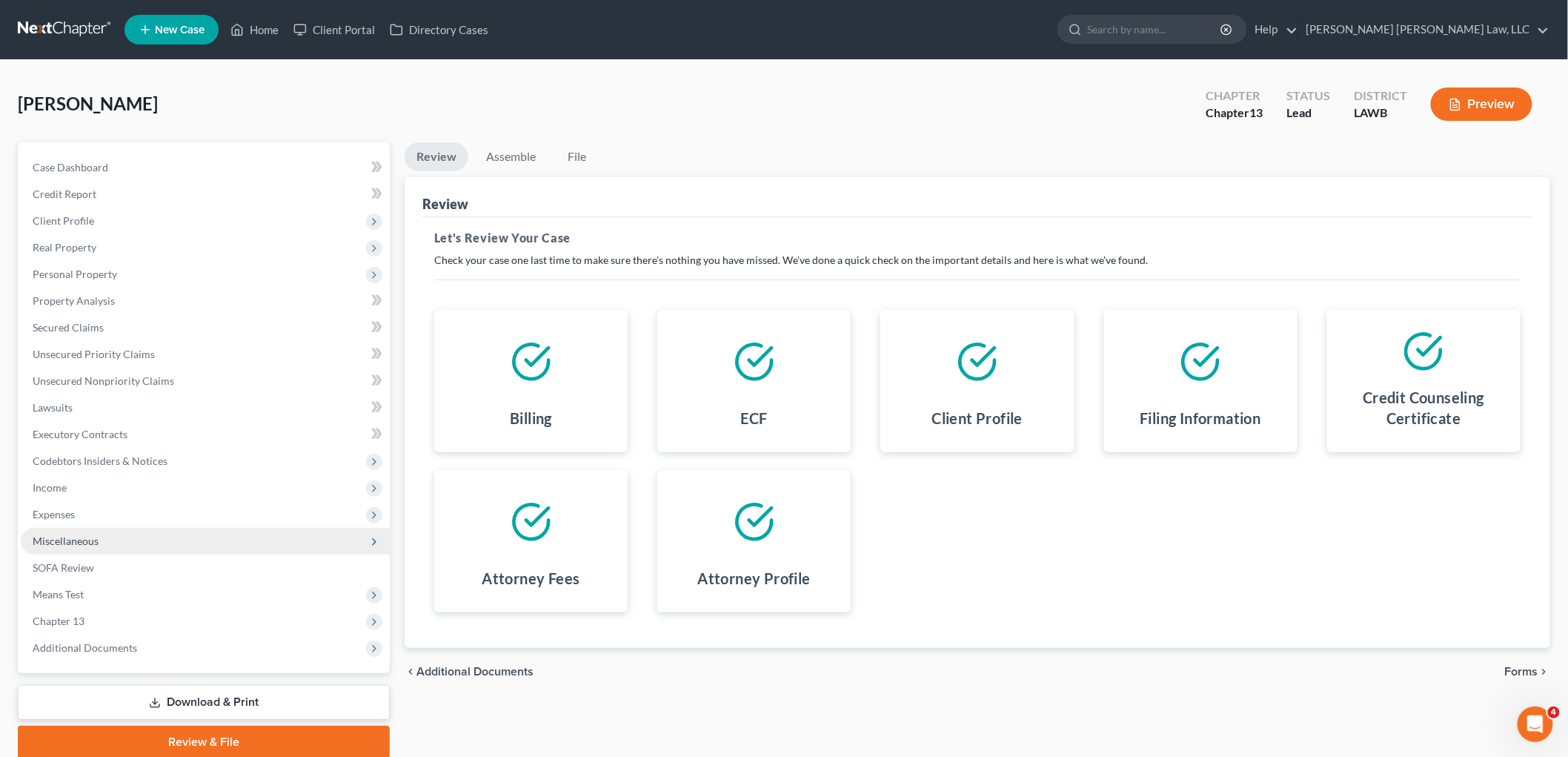
click at [115, 544] on span "Miscellaneous" at bounding box center [205, 541] width 369 height 27
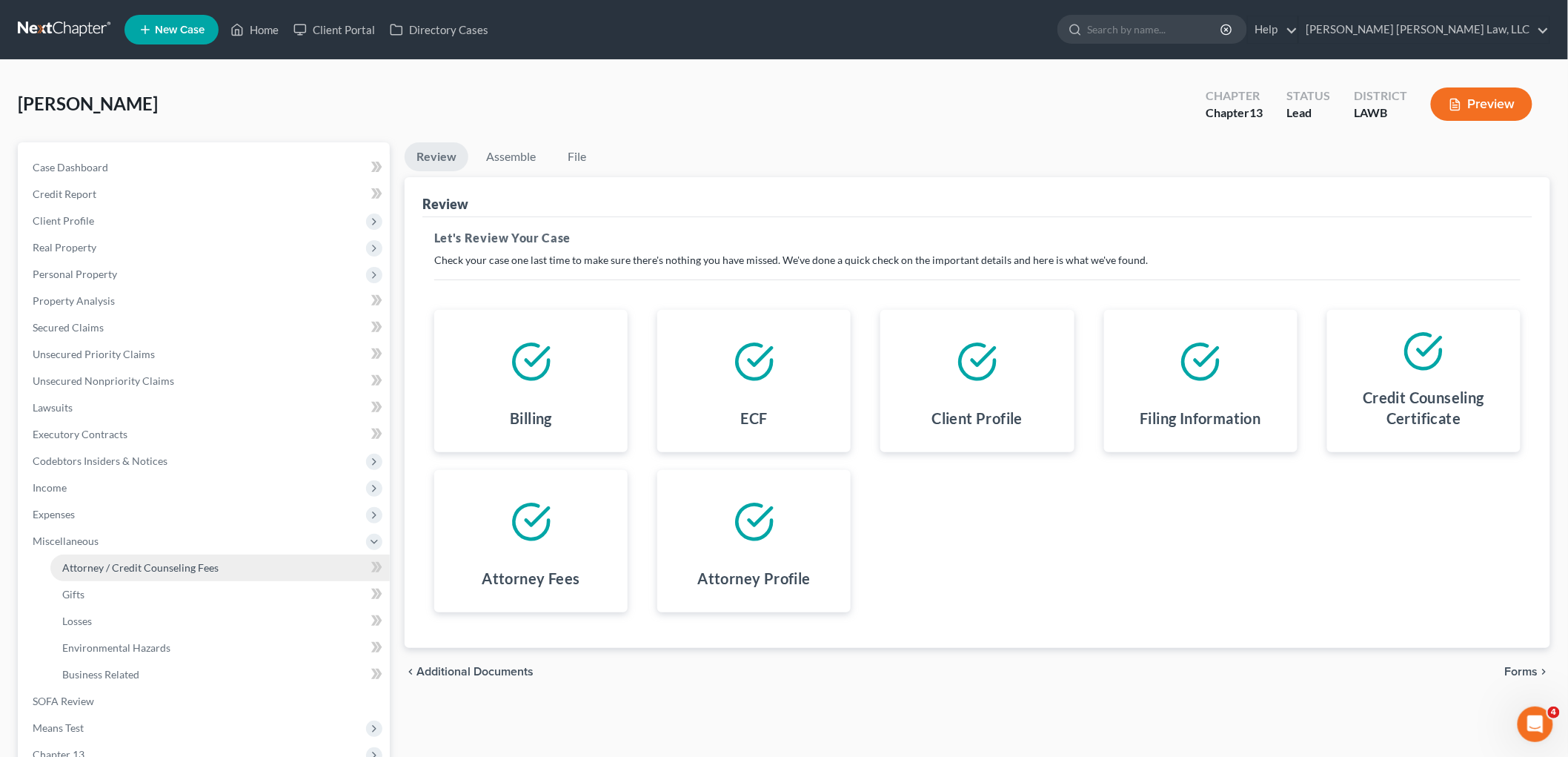
click at [125, 559] on link "Attorney / Credit Counseling Fees" at bounding box center [219, 567] width 339 height 27
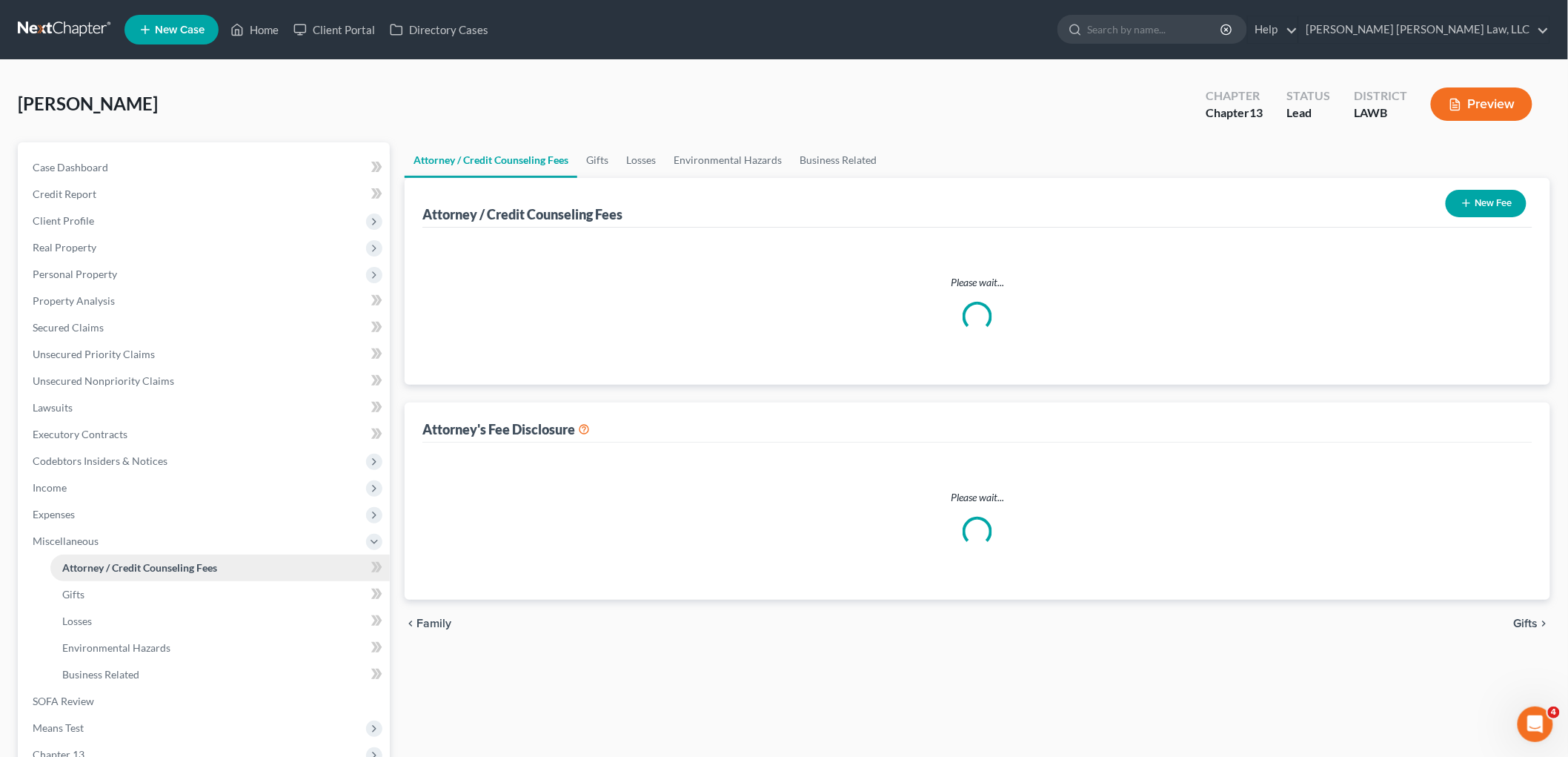
select select "1"
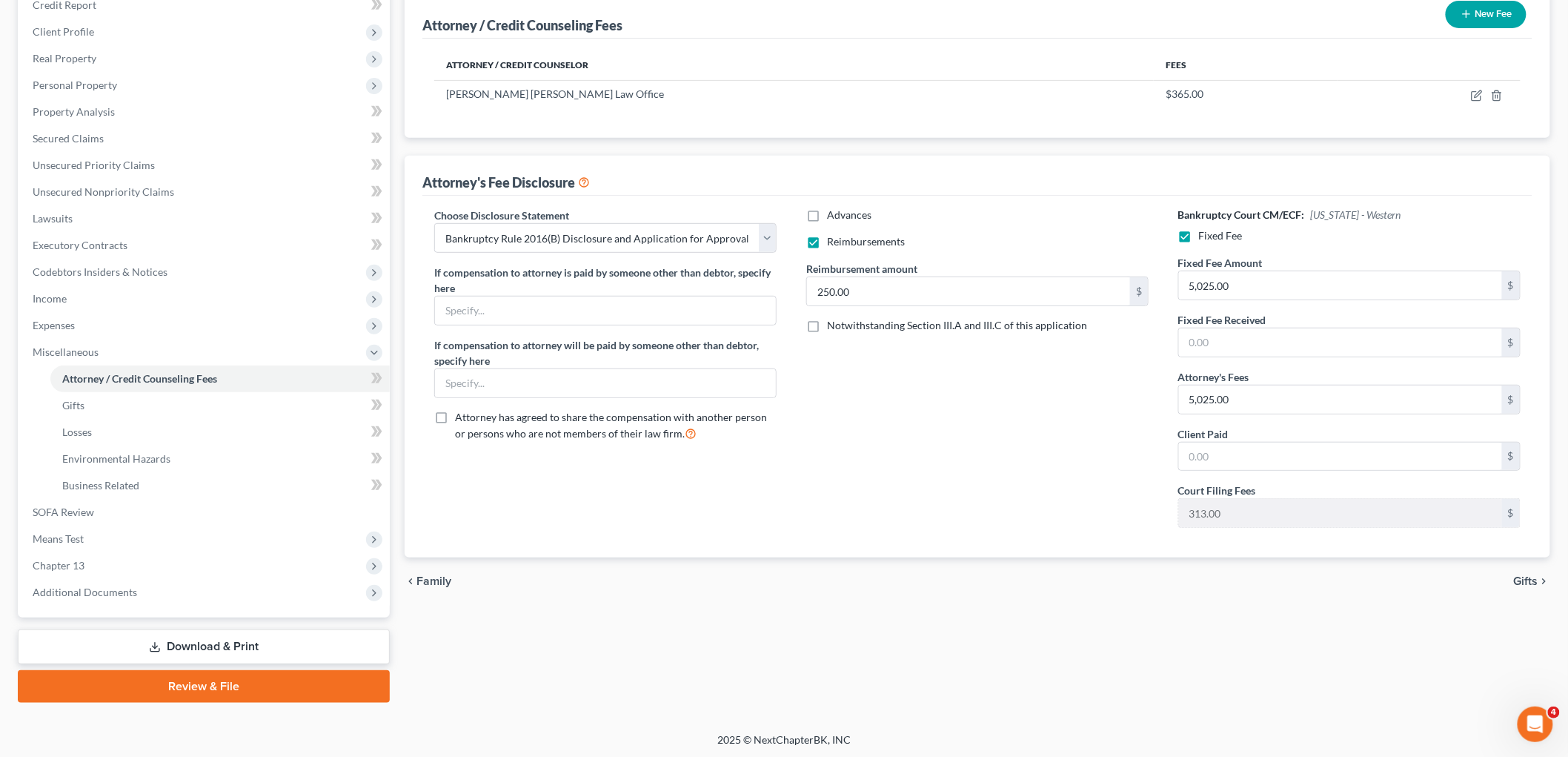
click at [219, 687] on link "Review & File" at bounding box center [203, 686] width 372 height 33
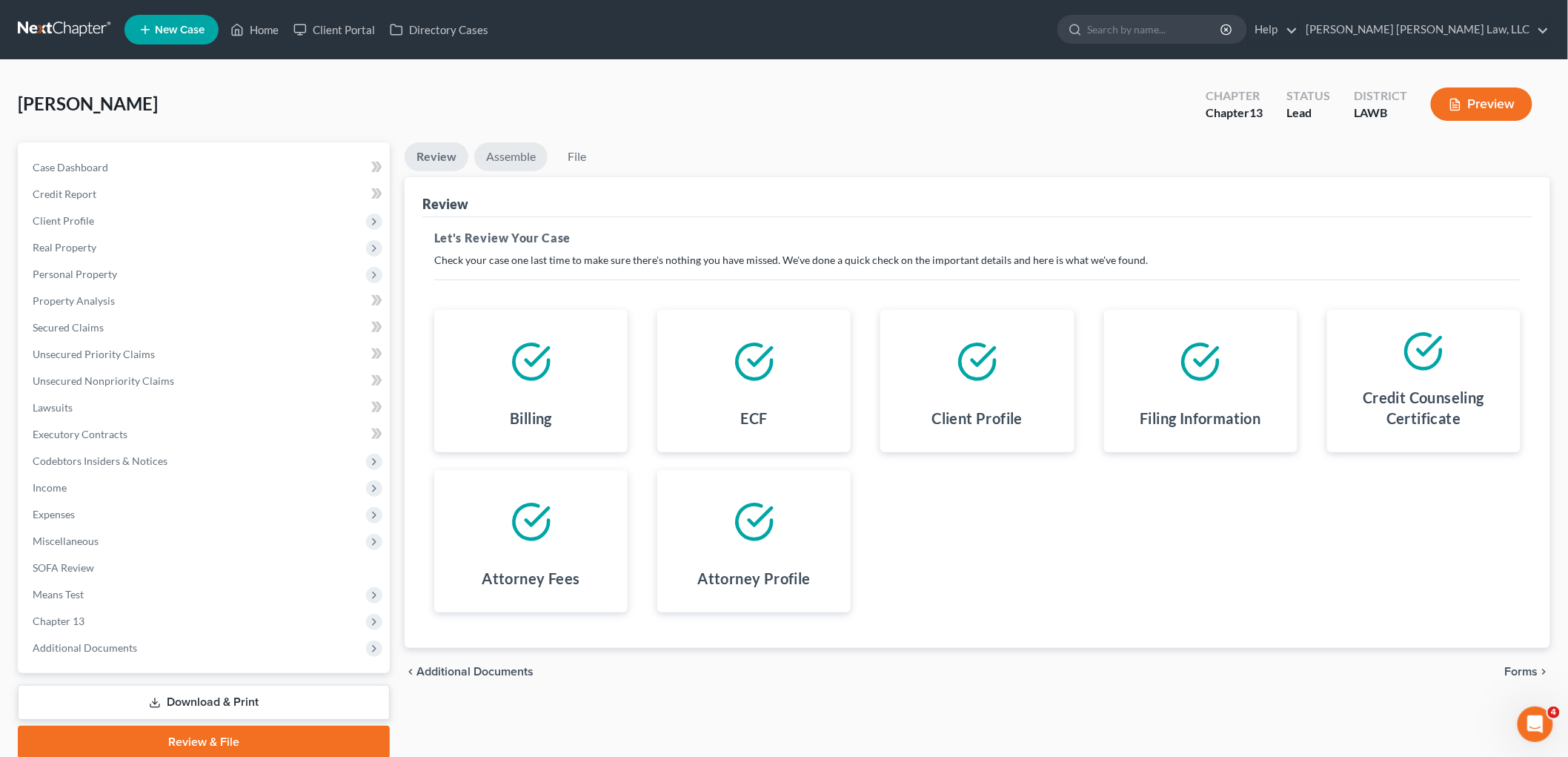
click at [510, 158] on link "Assemble" at bounding box center [511, 156] width 74 height 29
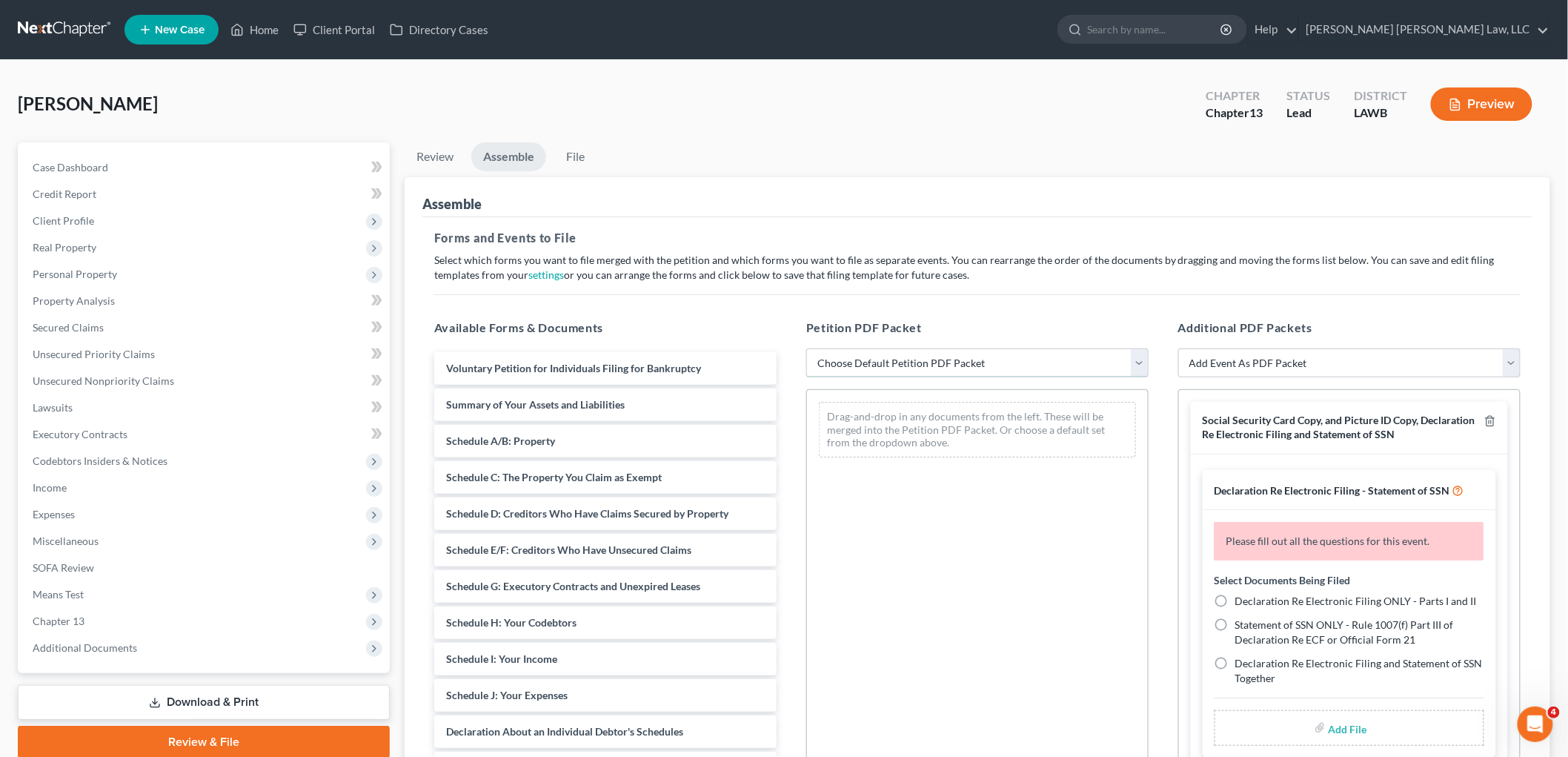
drag, startPoint x: 870, startPoint y: 360, endPoint x: 870, endPoint y: 375, distance: 15.0
click at [870, 360] on select "Choose Default Petition PDF Packet Complete Bankruptcy Petition (all forms and …" at bounding box center [977, 363] width 342 height 30
select select "0"
click at [806, 349] on select "Choose Default Petition PDF Packet Complete Bankruptcy Petition (all forms and …" at bounding box center [977, 363] width 342 height 30
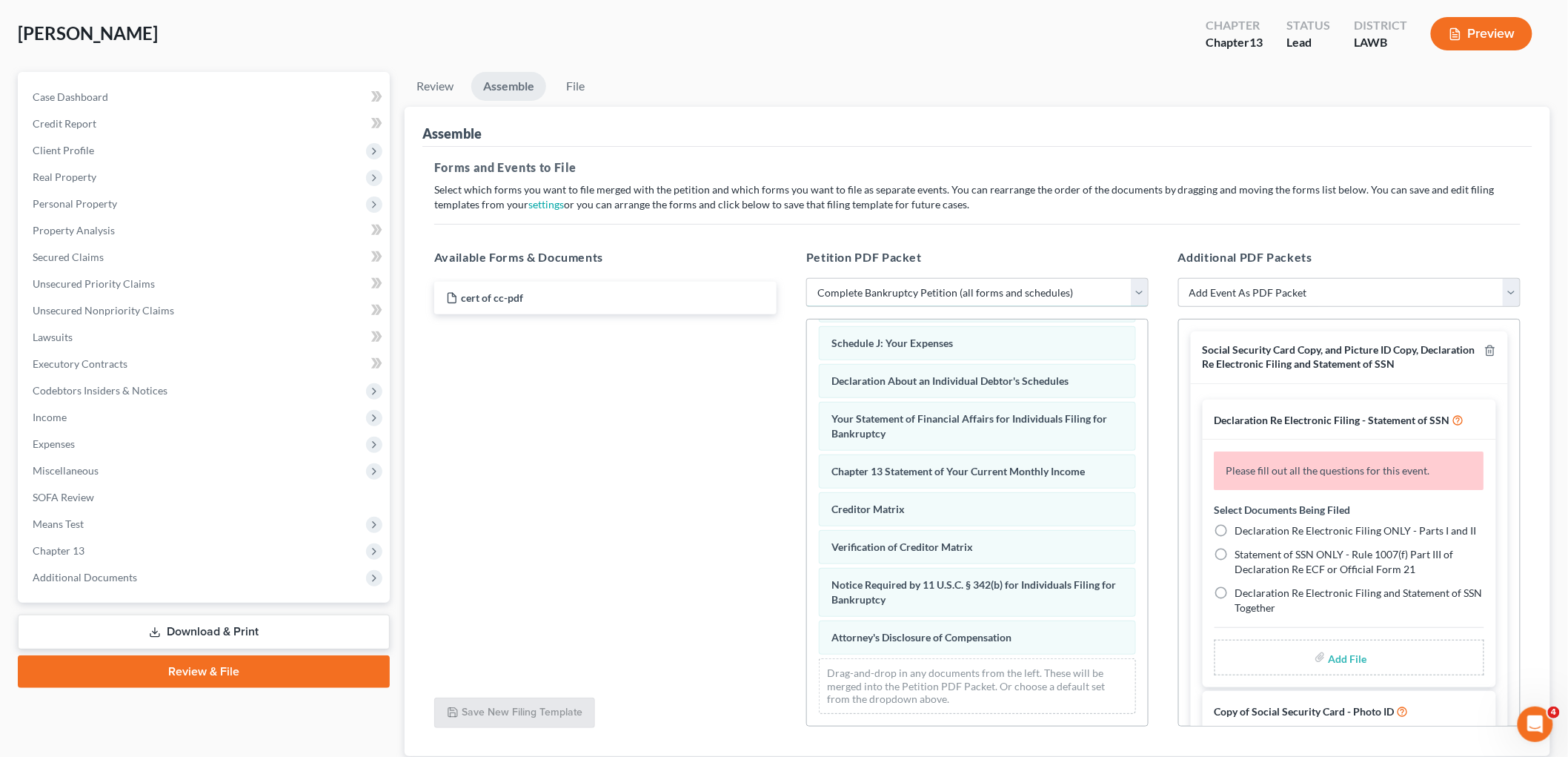
scroll to position [173, 0]
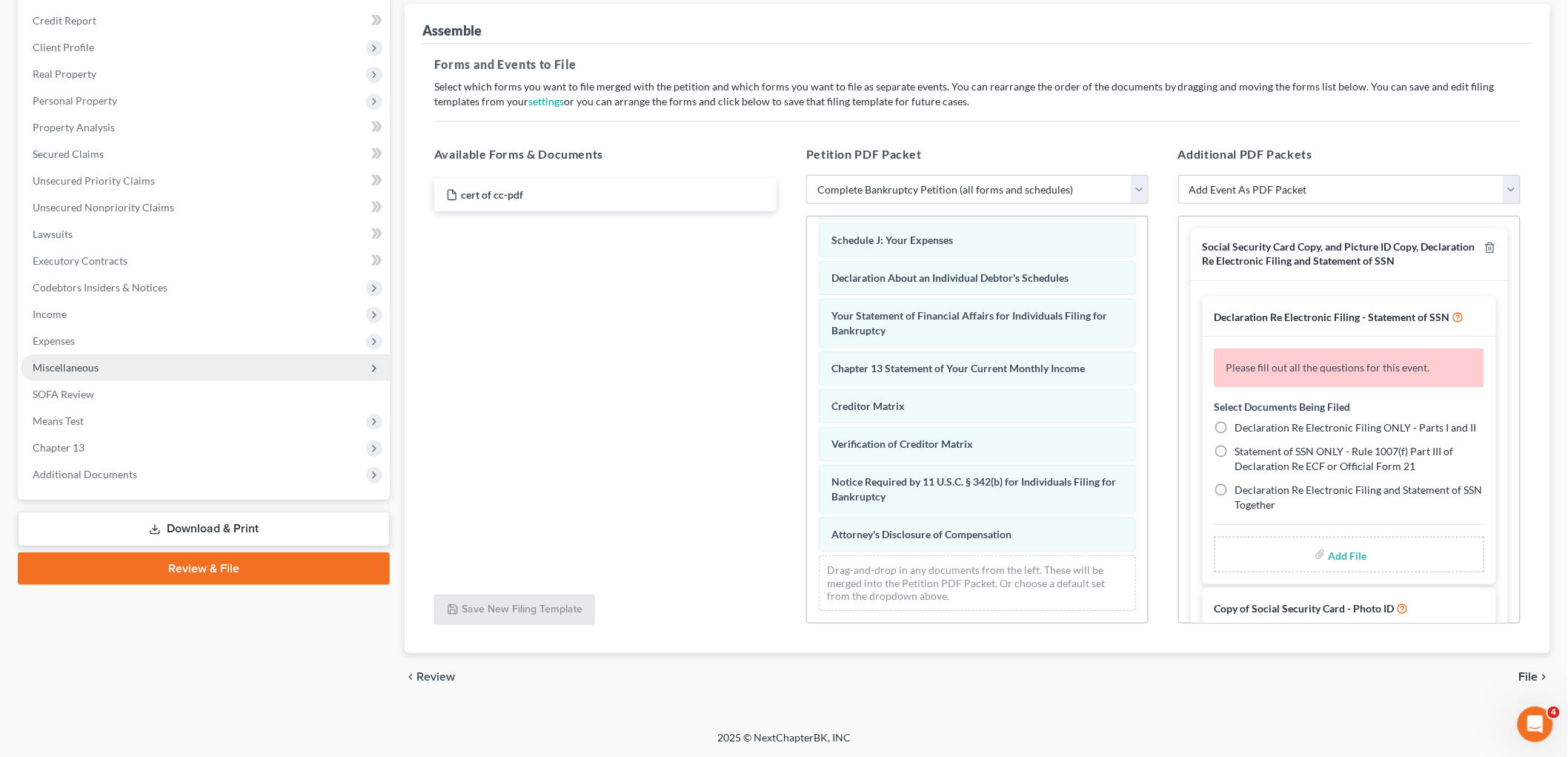
click at [109, 361] on span "Miscellaneous" at bounding box center [205, 367] width 369 height 27
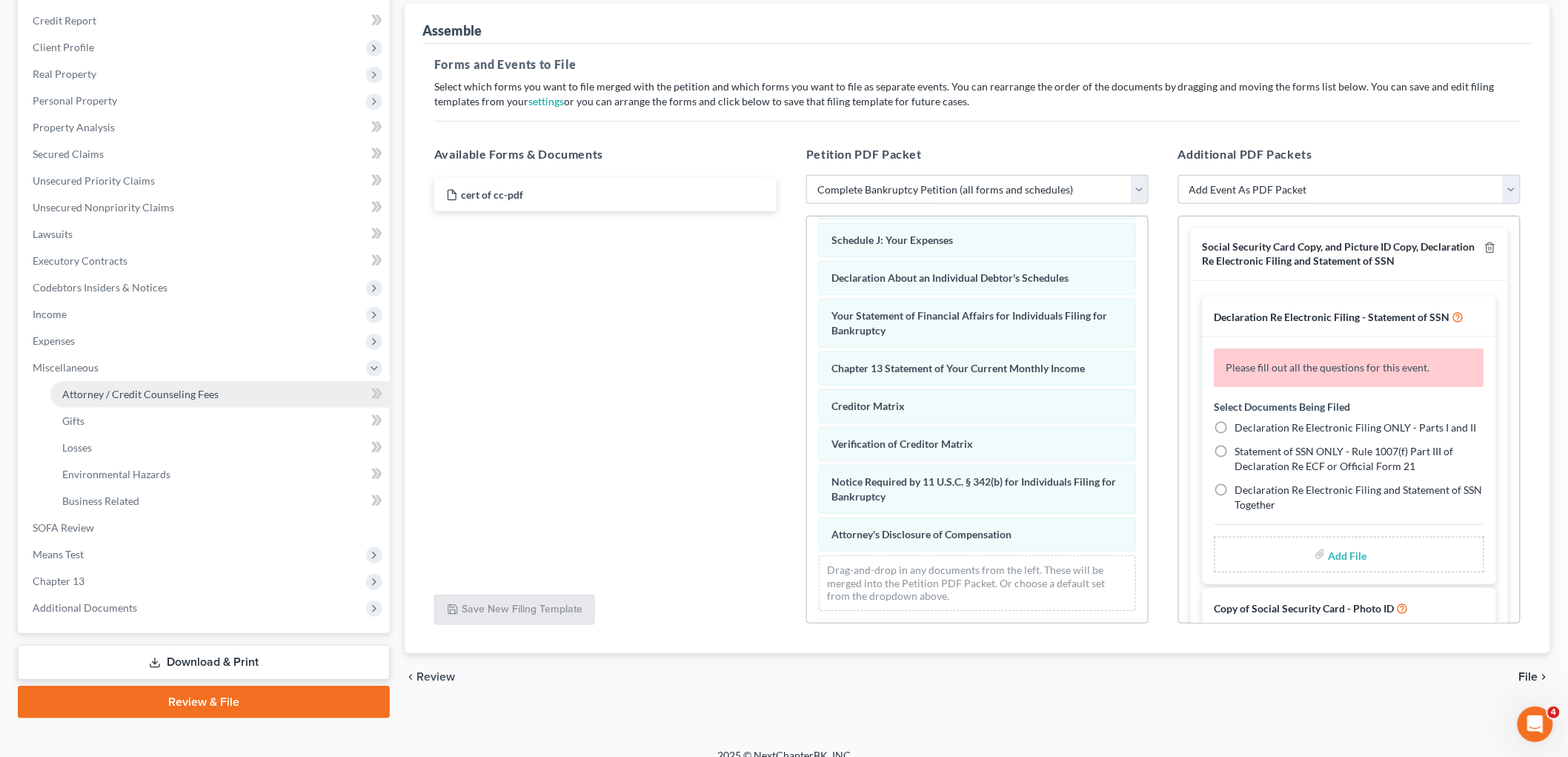
click at [109, 381] on link "Attorney / Credit Counseling Fees" at bounding box center [219, 394] width 339 height 27
select select "1"
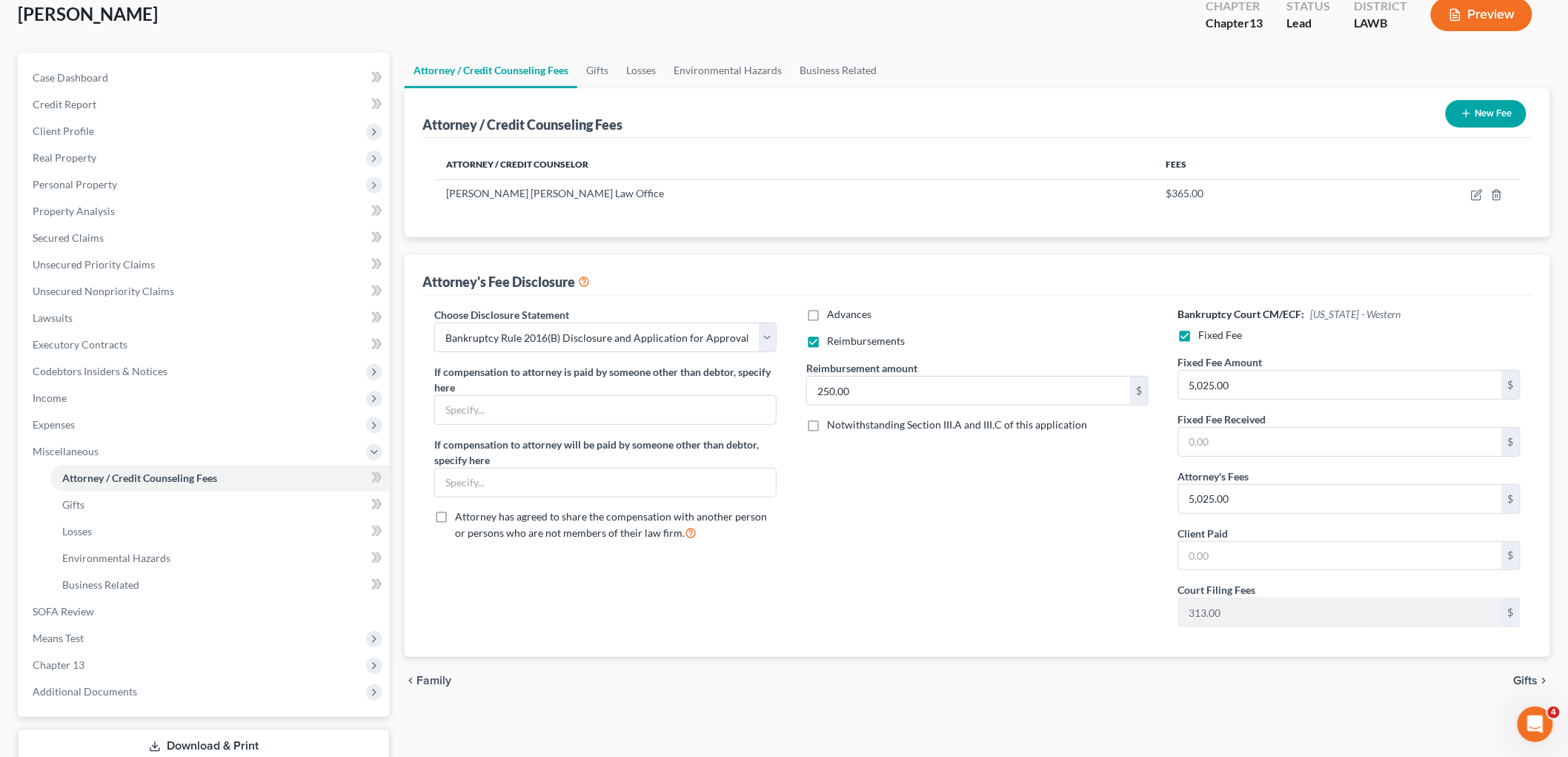
scroll to position [189, 0]
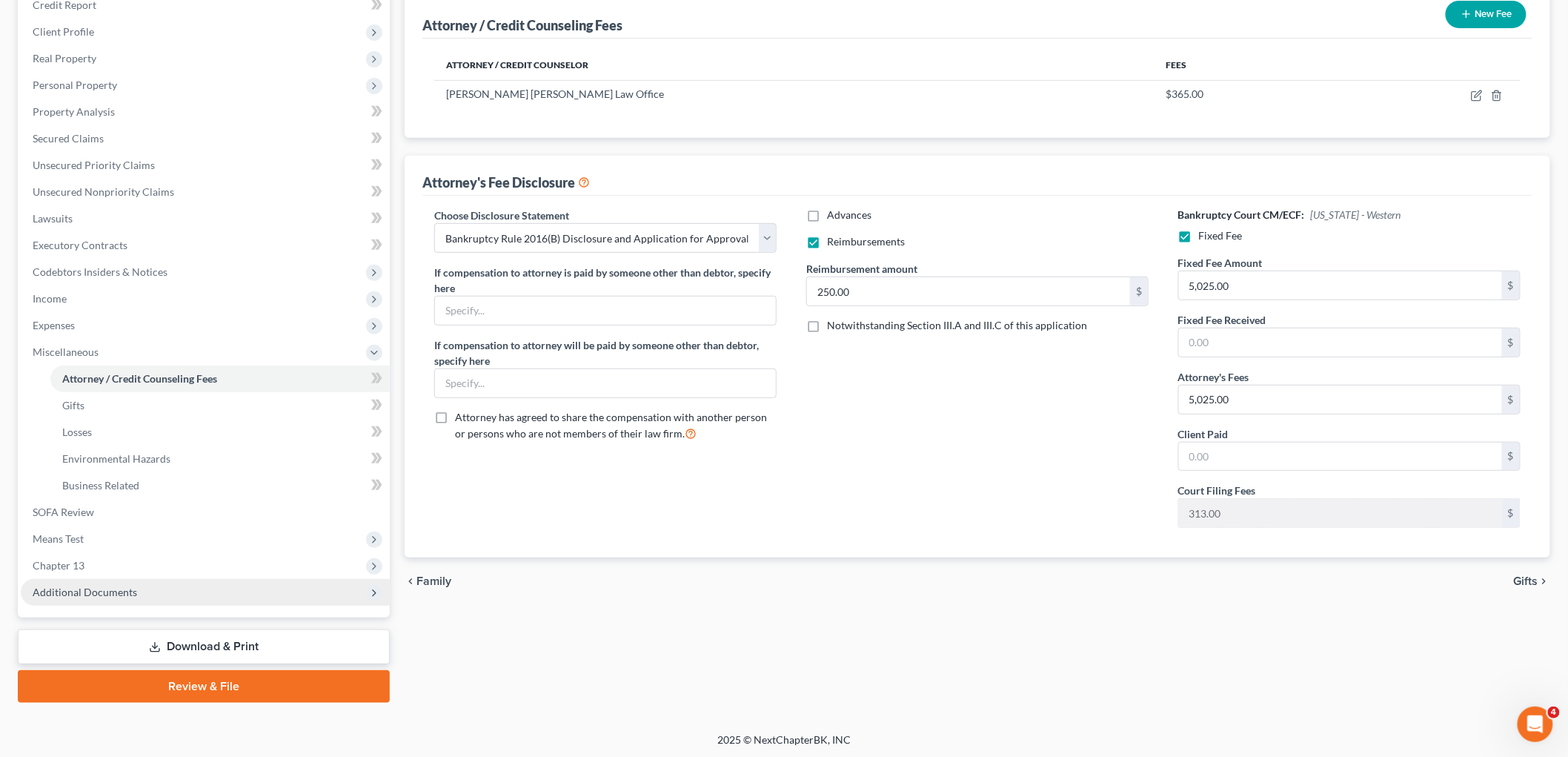
click at [123, 590] on span "Additional Documents" at bounding box center [85, 591] width 105 height 13
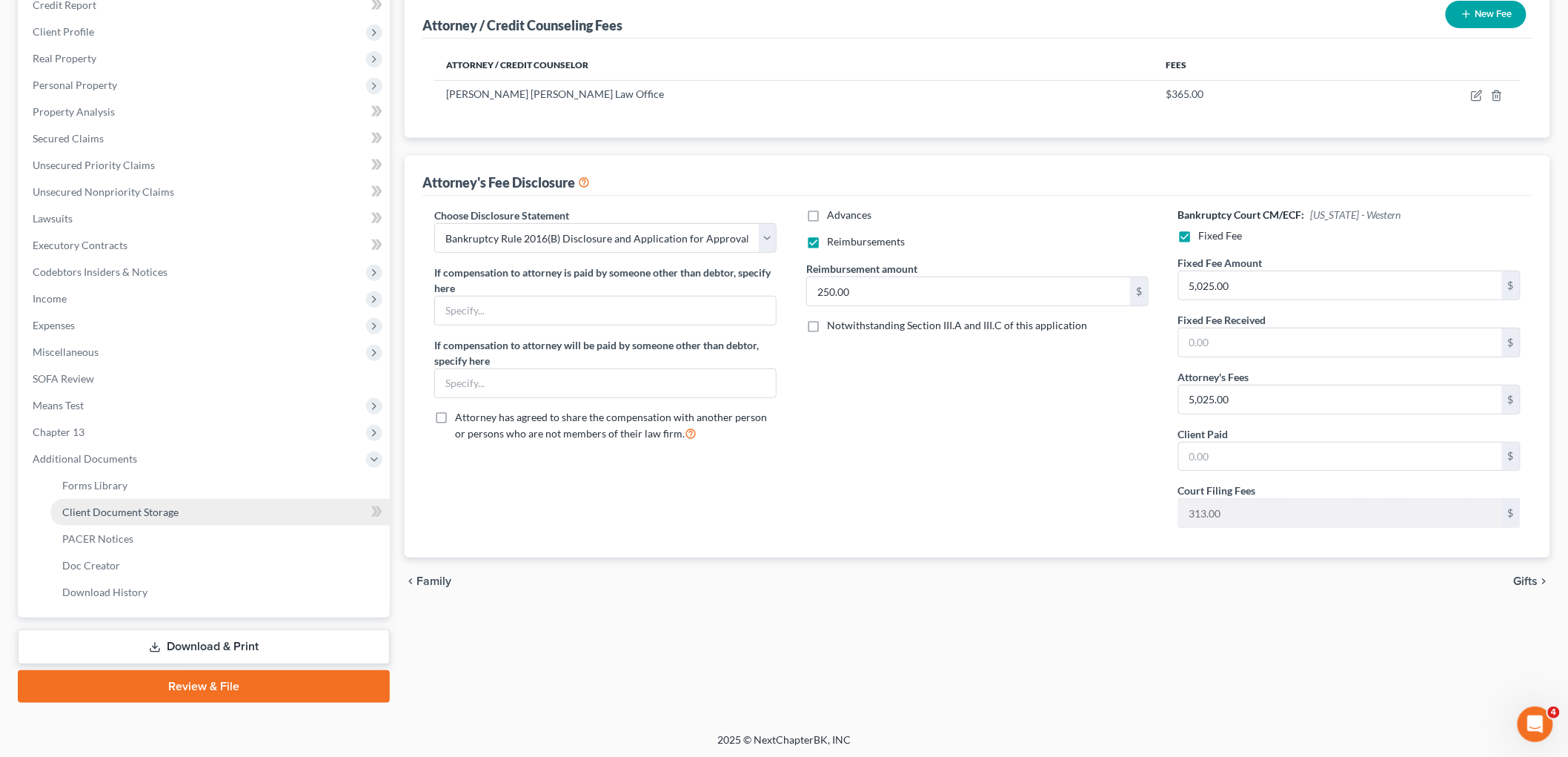
click at [153, 506] on span "Client Document Storage" at bounding box center [120, 512] width 116 height 13
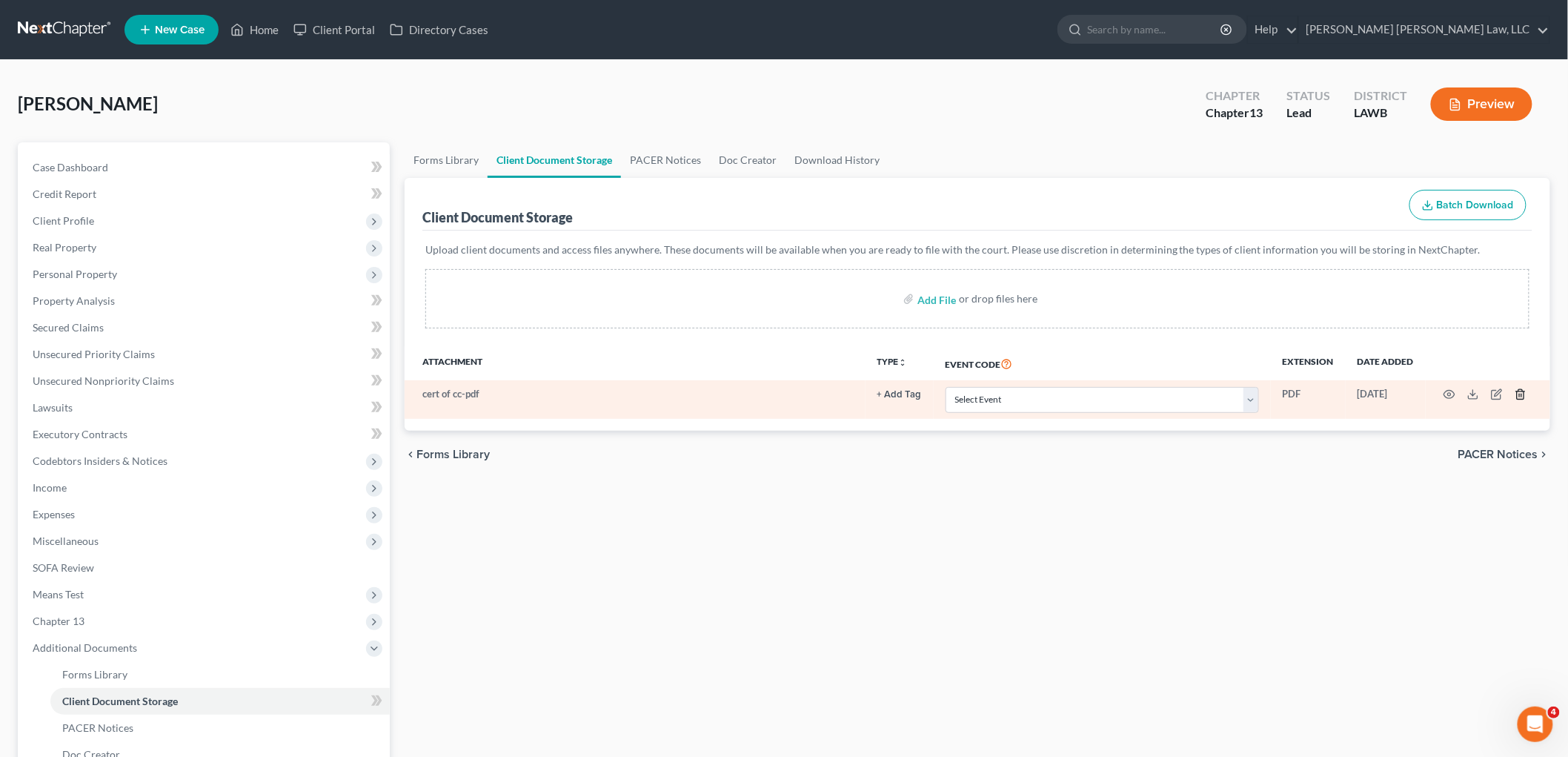
click at [1518, 390] on icon "button" at bounding box center [1521, 394] width 12 height 12
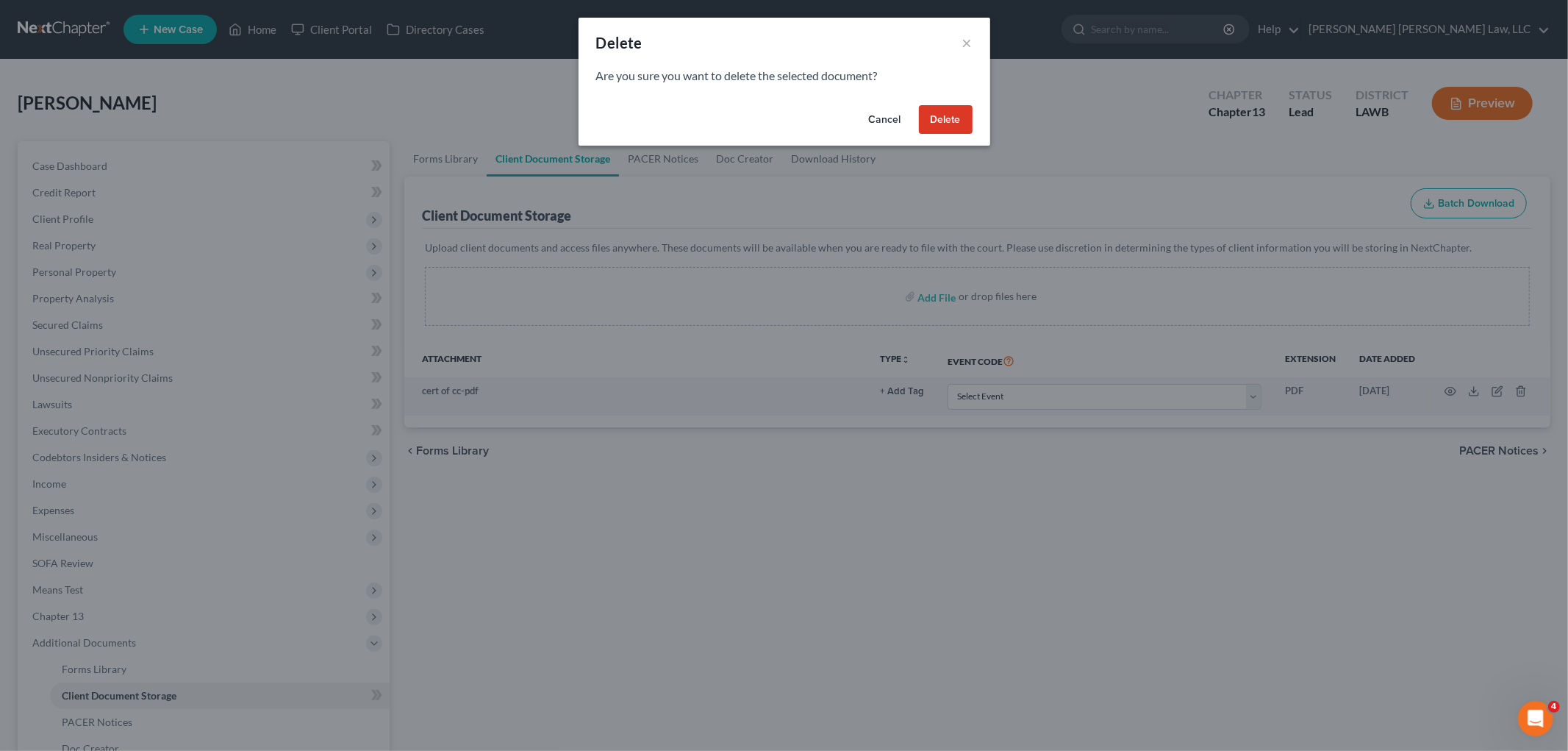
click at [939, 123] on button "Delete" at bounding box center [945, 120] width 53 height 29
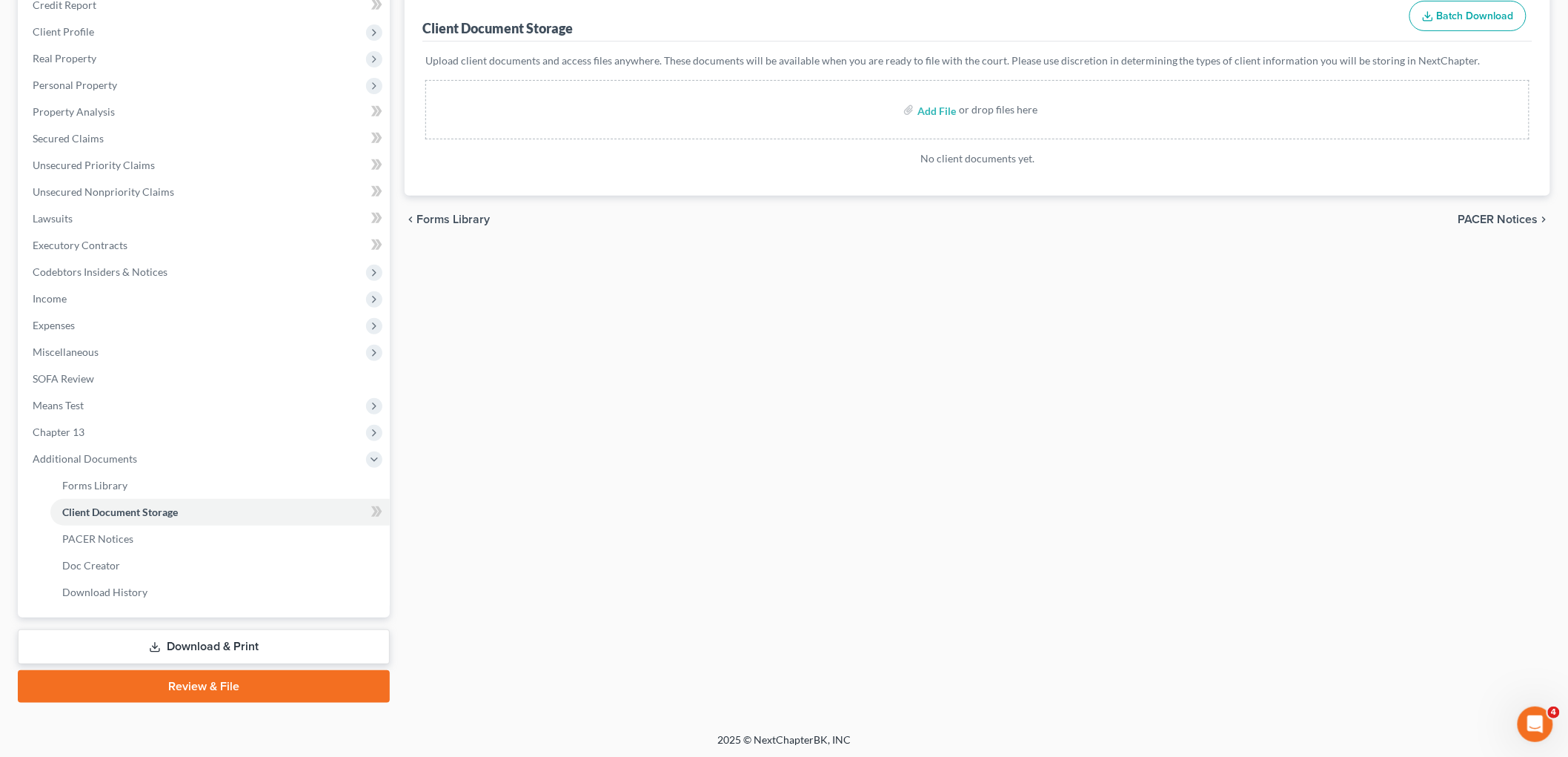
click at [202, 688] on link "Review & File" at bounding box center [203, 686] width 372 height 33
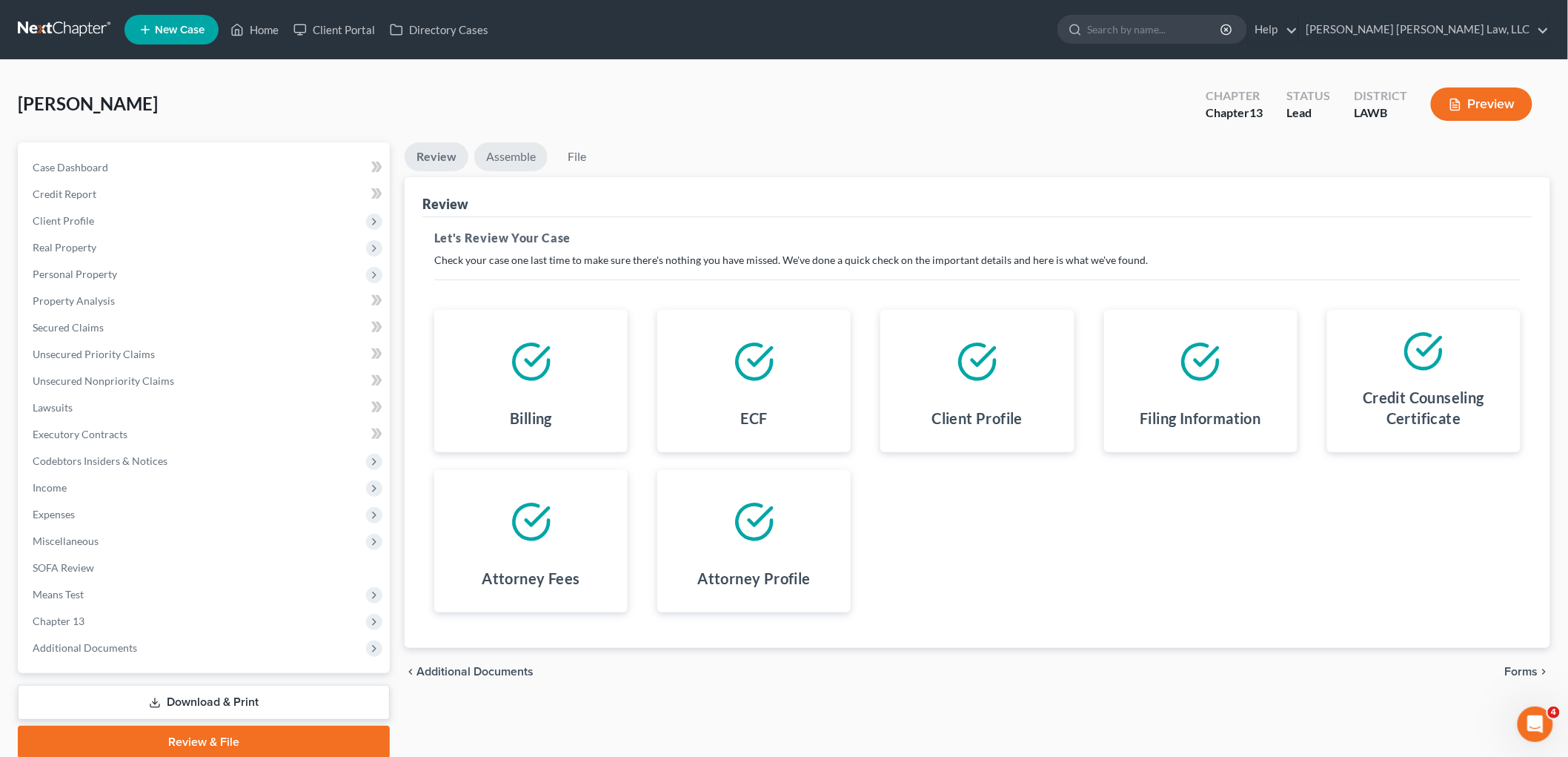
click at [513, 152] on link "Assemble" at bounding box center [511, 156] width 74 height 29
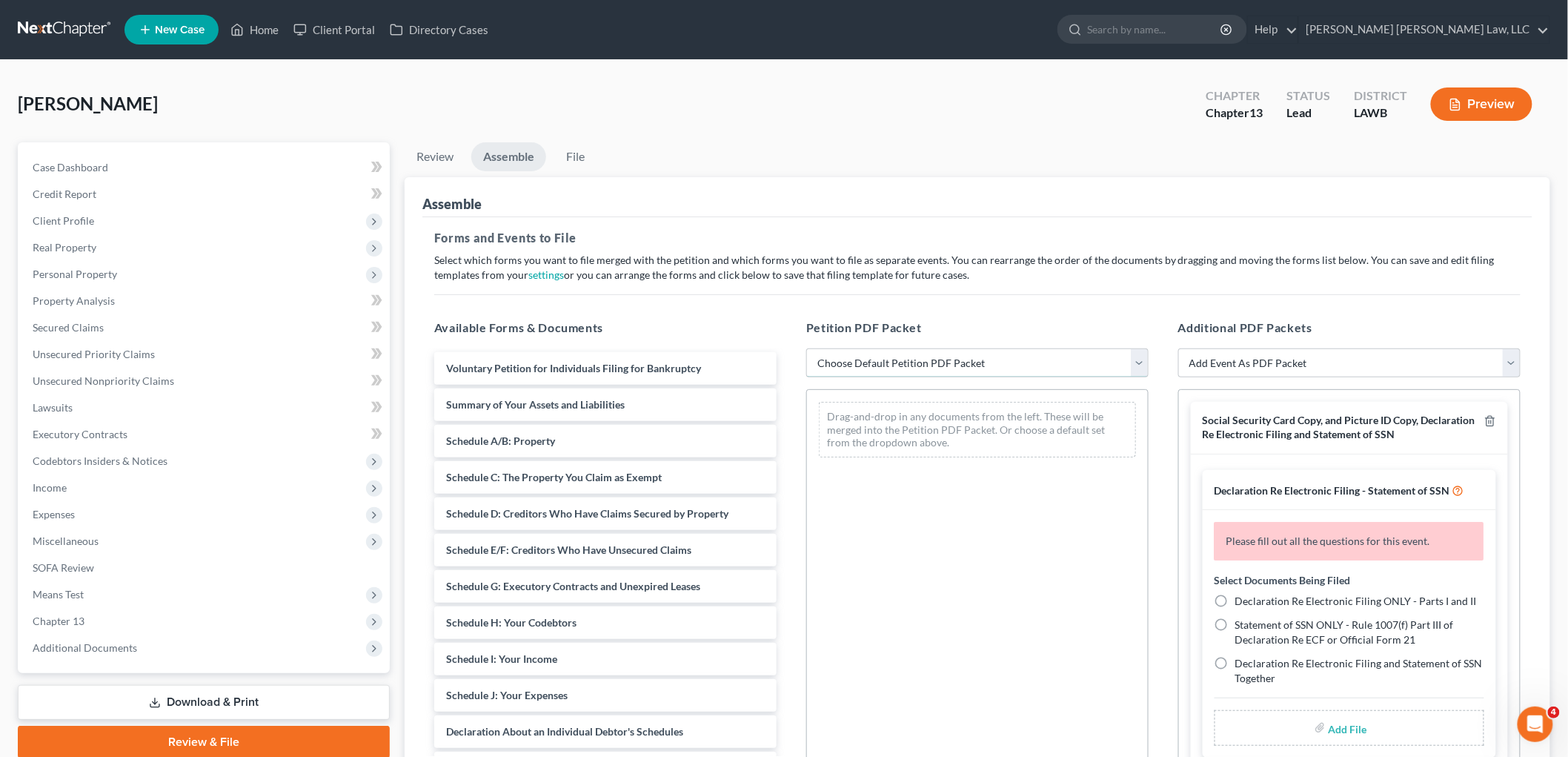
drag, startPoint x: 866, startPoint y: 361, endPoint x: 866, endPoint y: 375, distance: 14.0
click at [866, 361] on select "Choose Default Petition PDF Packet Complete Bankruptcy Petition (all forms and …" at bounding box center [977, 363] width 342 height 30
select select "0"
click at [806, 349] on select "Choose Default Petition PDF Packet Complete Bankruptcy Petition (all forms and …" at bounding box center [977, 363] width 342 height 30
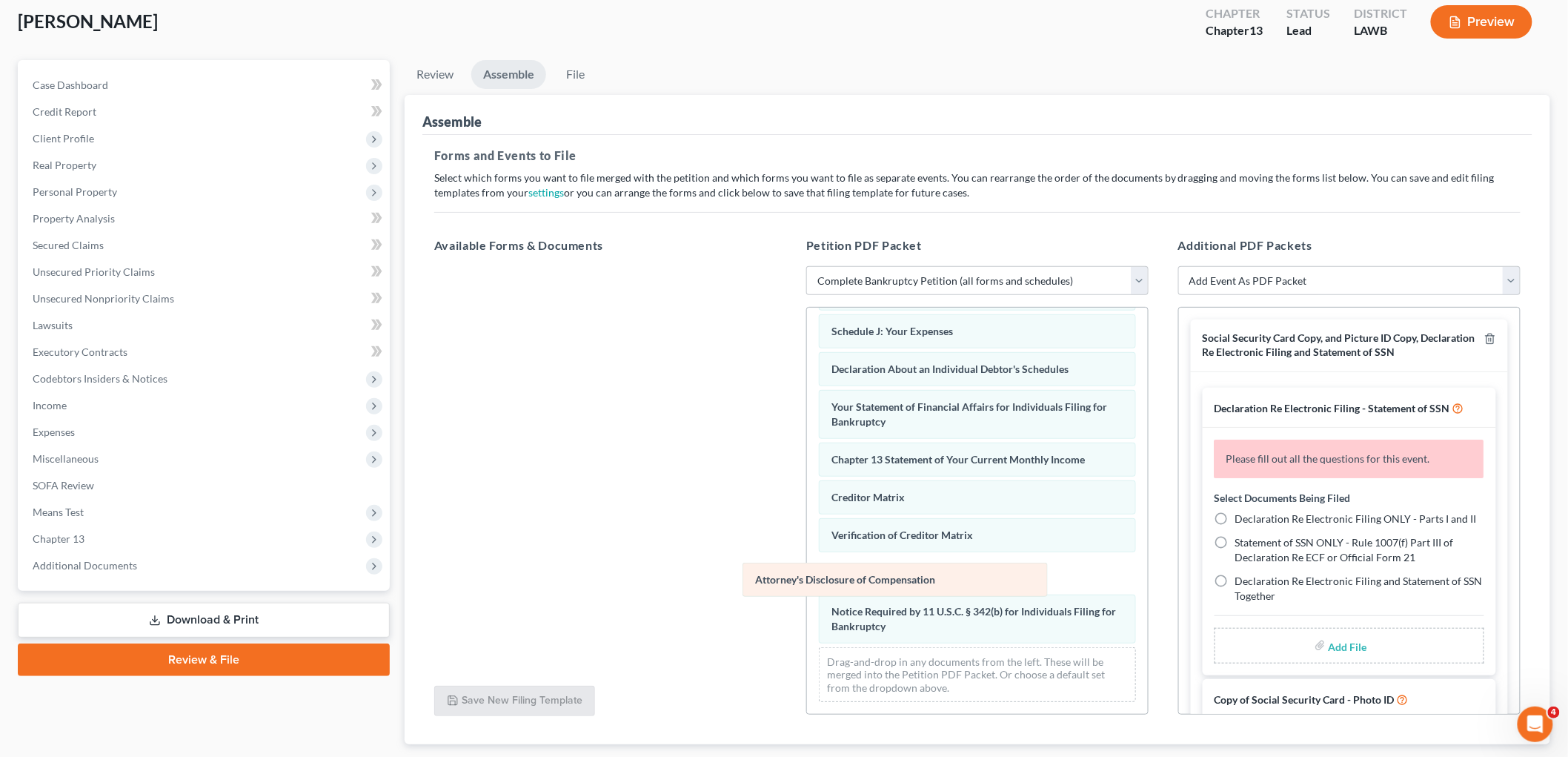
scroll to position [324, 0]
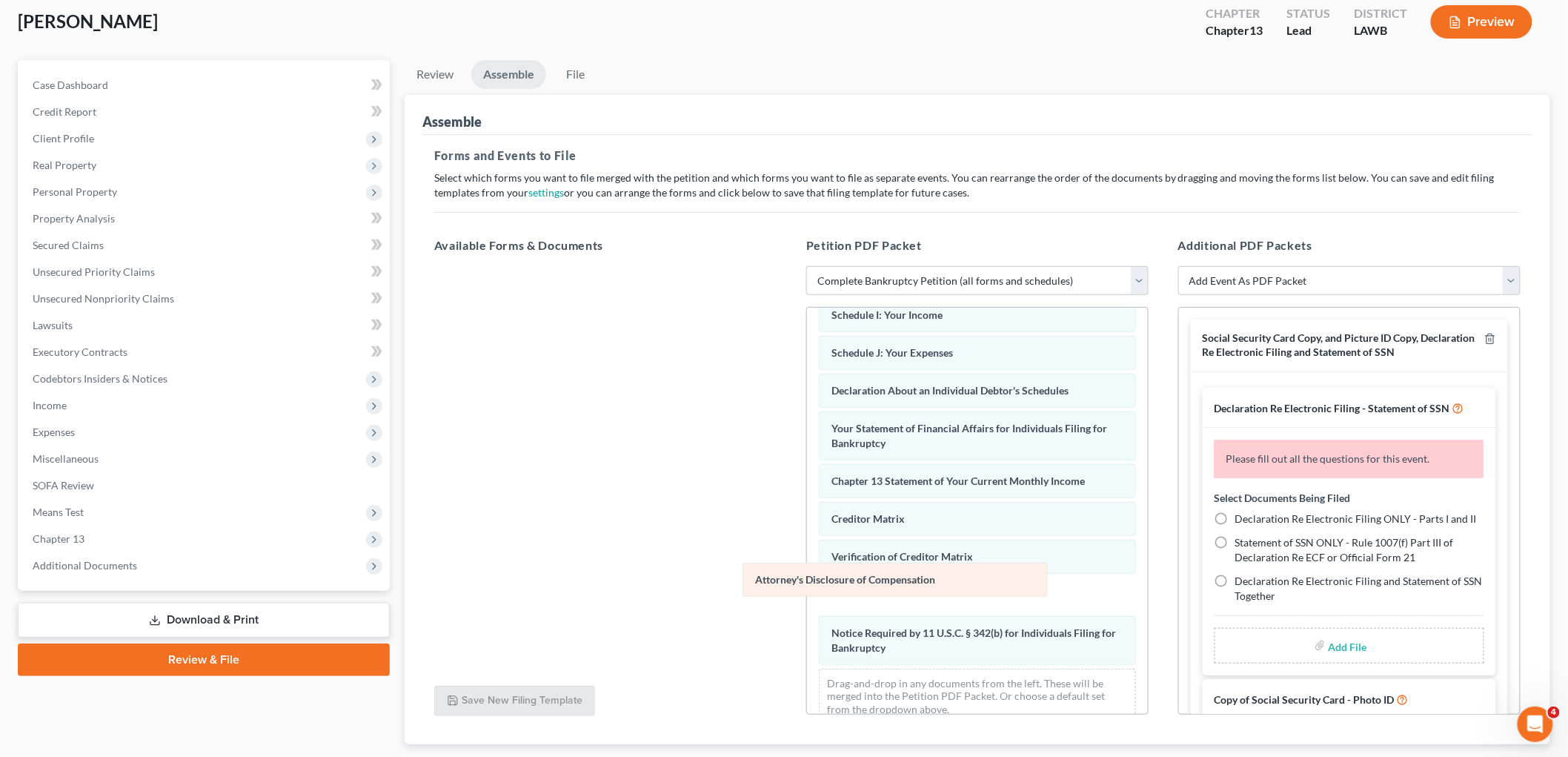
drag, startPoint x: 882, startPoint y: 620, endPoint x: 522, endPoint y: 439, distance: 402.9
click at [807, 446] on div "Attorney's Disclosure of Compensation Voluntary Petition for Individuals Filing…" at bounding box center [977, 360] width 341 height 752
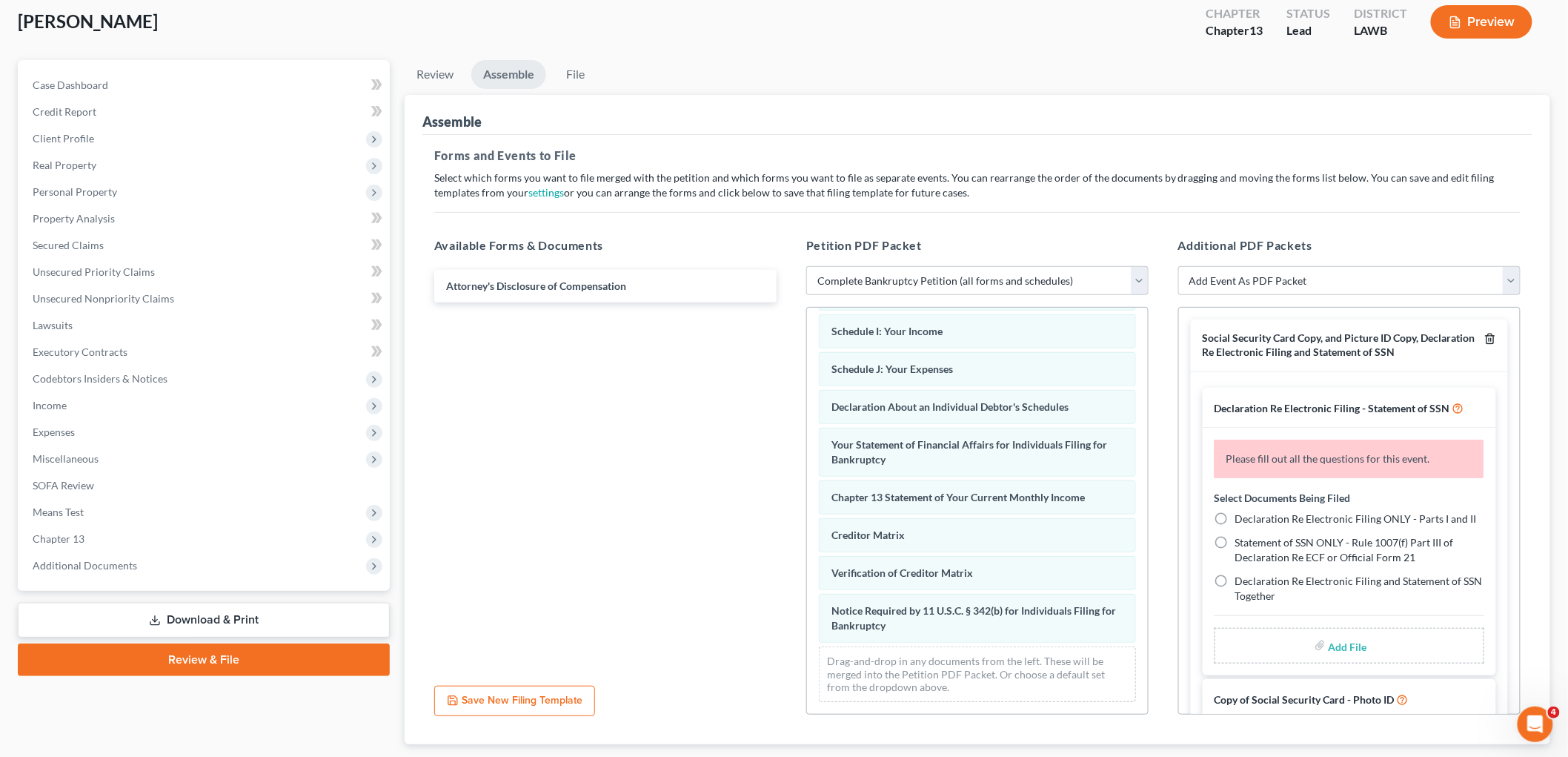
click at [1484, 337] on icon "button" at bounding box center [1491, 339] width 12 height 12
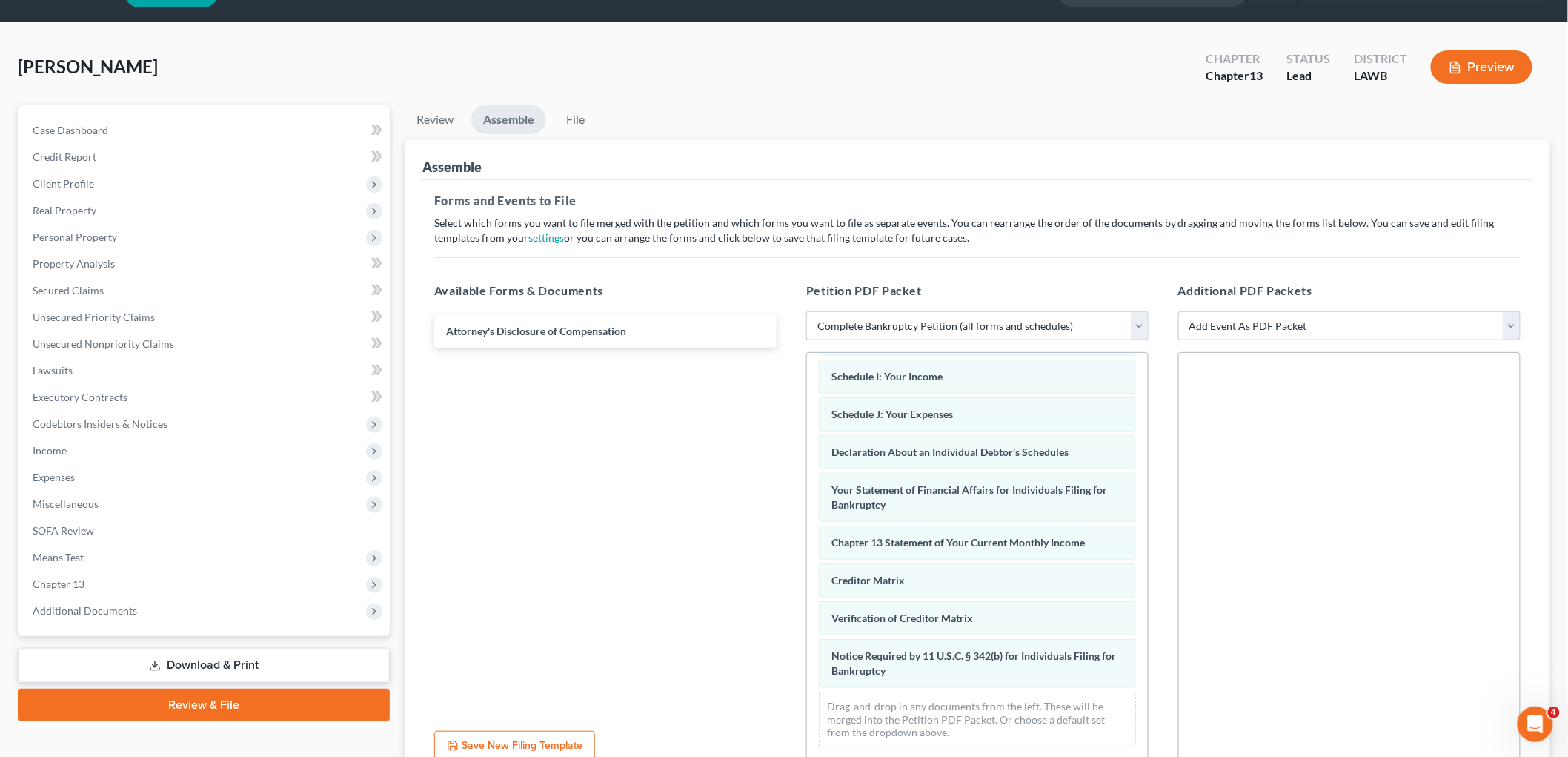
scroll to position [0, 0]
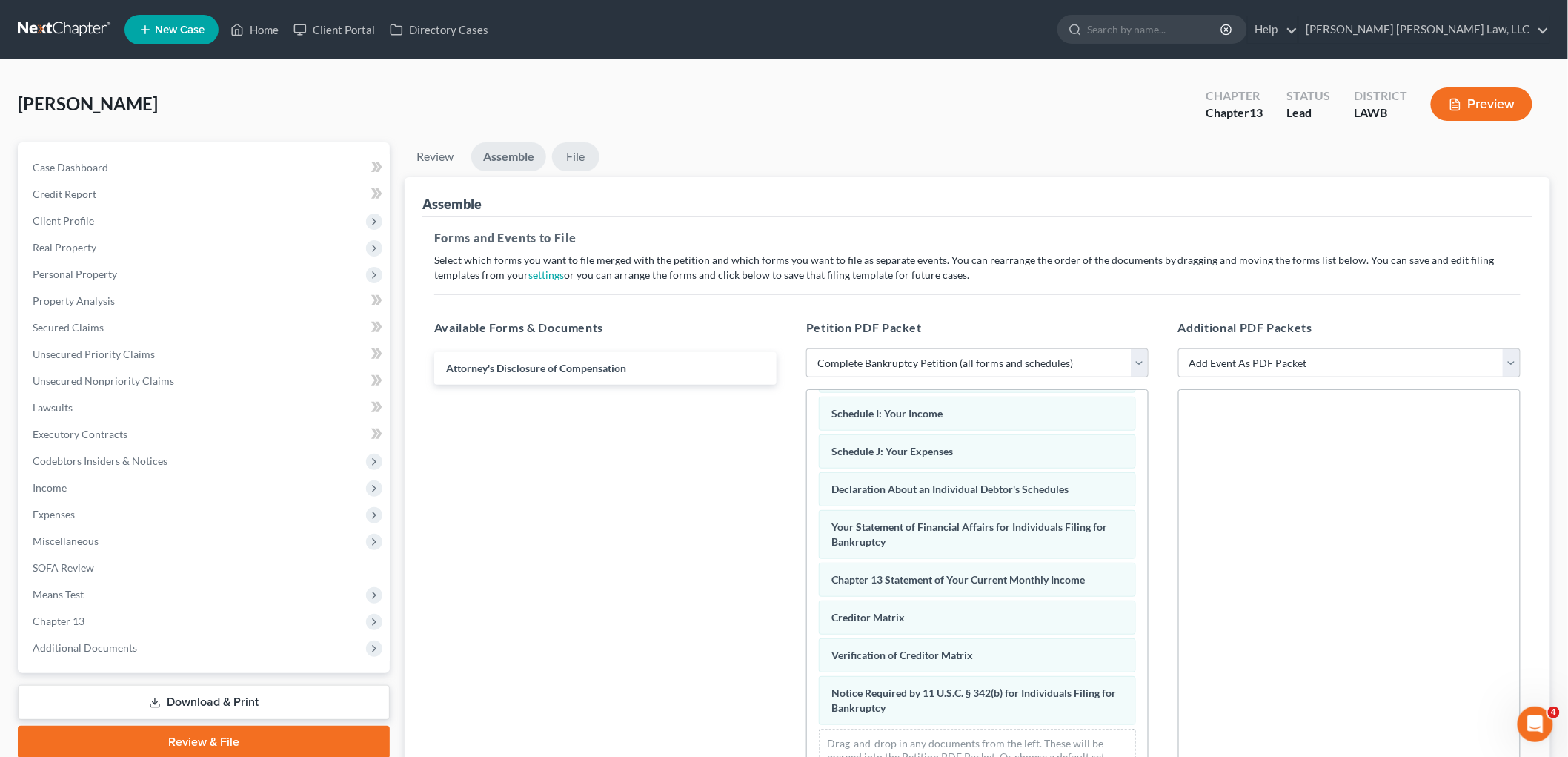
click at [571, 150] on link "File" at bounding box center [576, 156] width 47 height 29
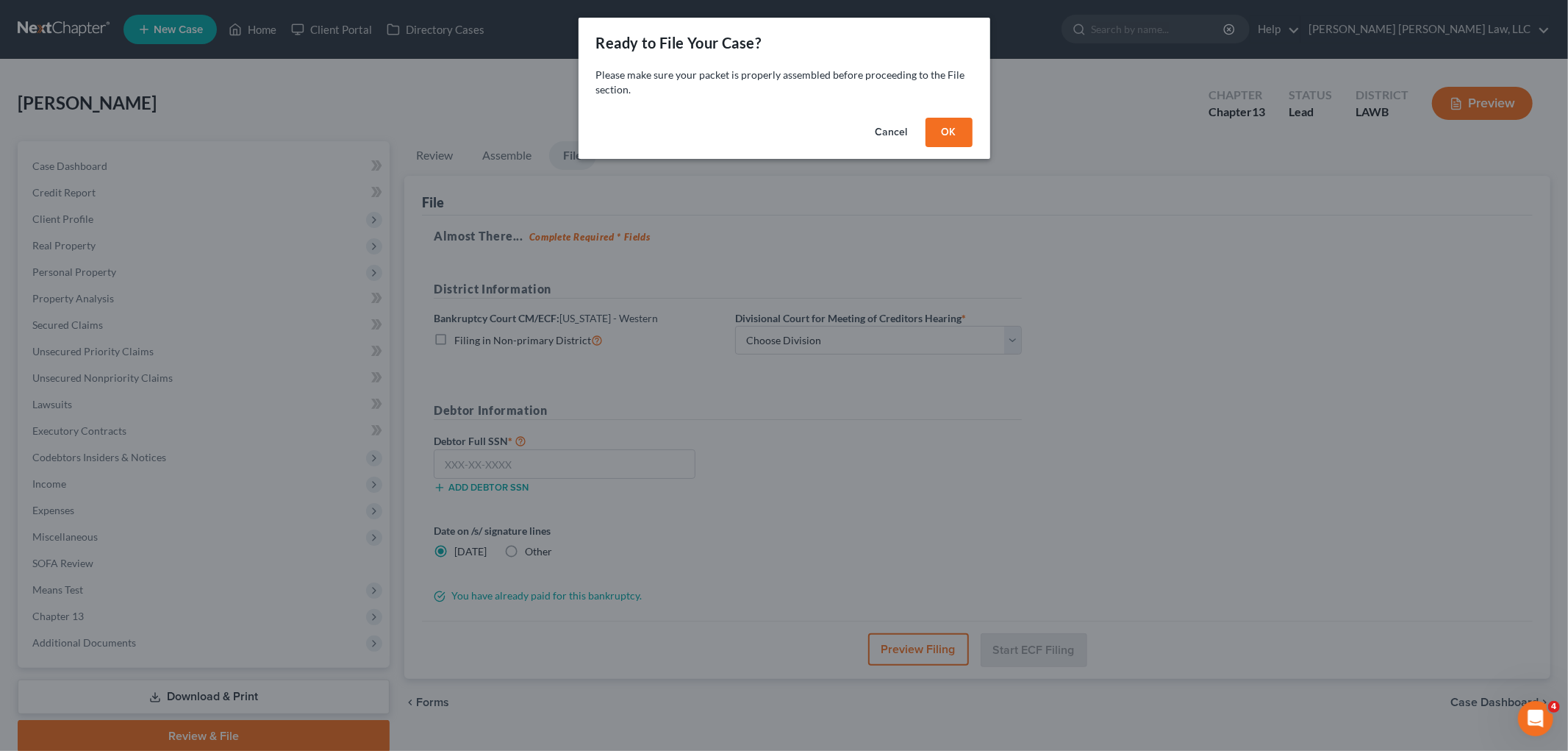
click at [937, 127] on button "OK" at bounding box center [949, 132] width 47 height 29
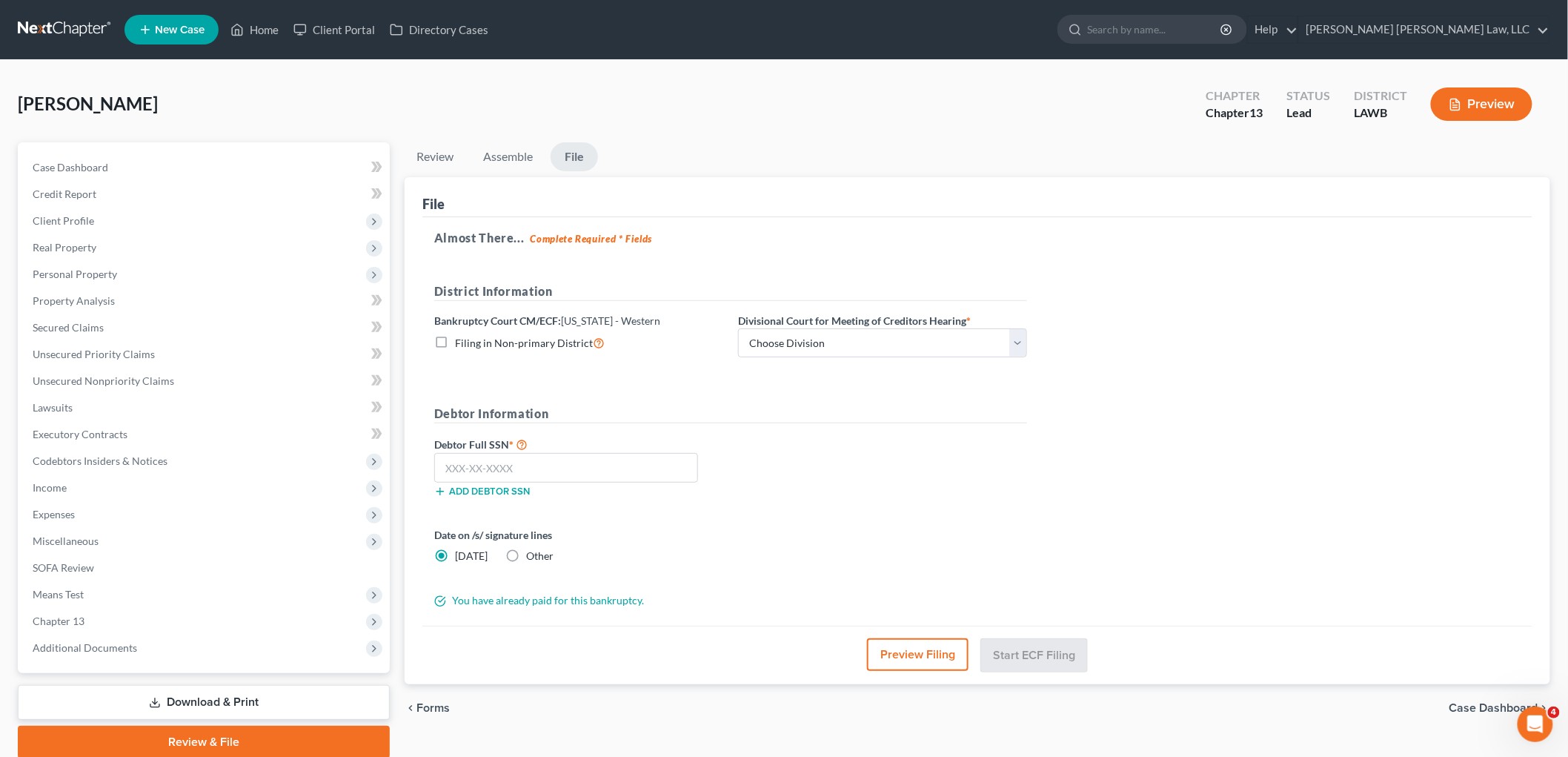
click at [455, 345] on label "Filing in Non-primary District" at bounding box center [529, 342] width 150 height 17
click at [461, 344] on input "Filing in Non-primary District" at bounding box center [465, 339] width 10 height 10
checkbox input "true"
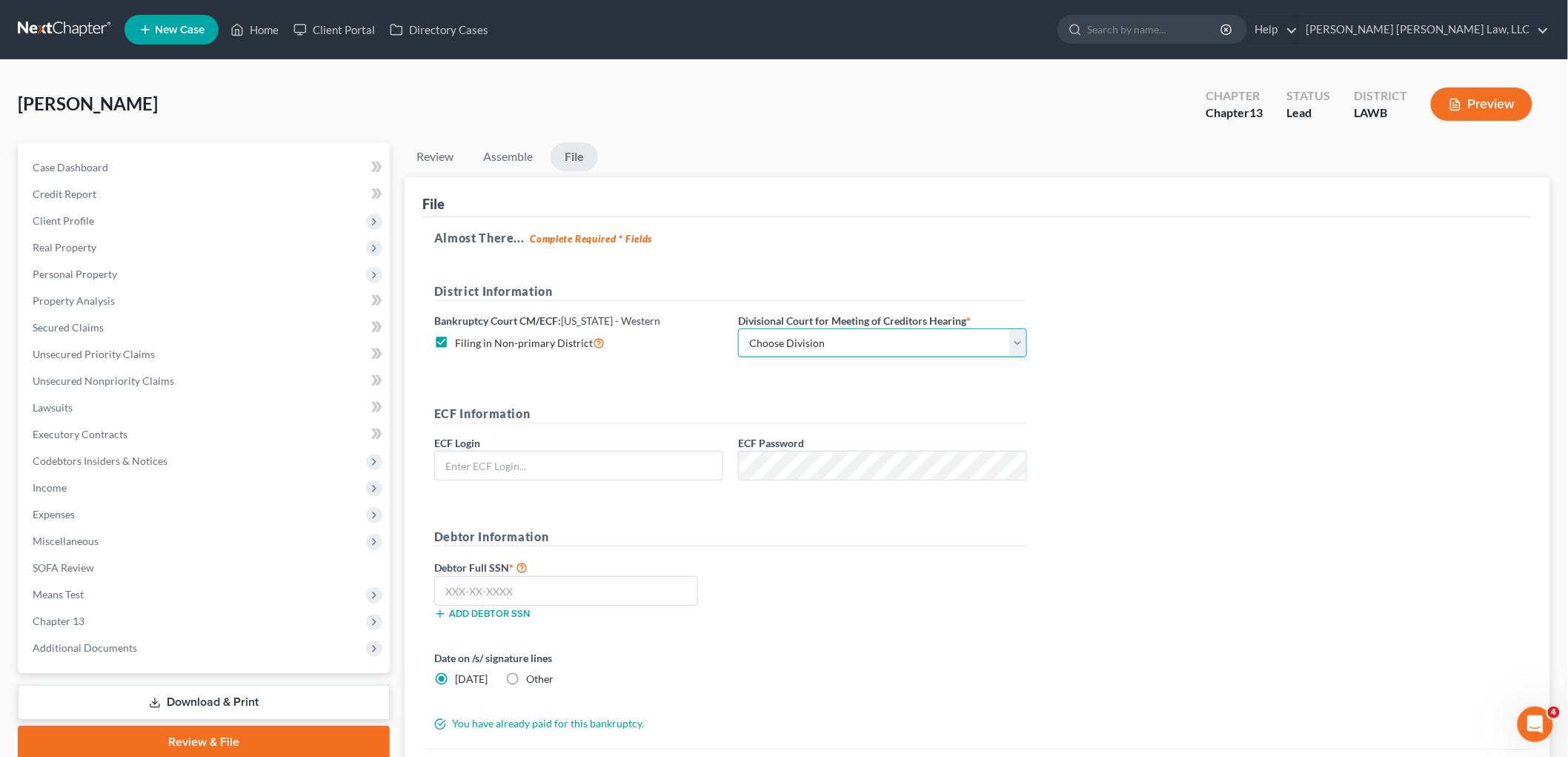
click at [825, 349] on select "Choose Division [GEOGRAPHIC_DATA] [GEOGRAPHIC_DATA]-[GEOGRAPHIC_DATA] Lake [PER…" at bounding box center [882, 342] width 289 height 30
select select "3"
click at [738, 328] on select "Choose Division [GEOGRAPHIC_DATA] [GEOGRAPHIC_DATA]-[GEOGRAPHIC_DATA] Lake [PER…" at bounding box center [882, 342] width 289 height 30
click at [655, 459] on input "text" at bounding box center [579, 465] width 288 height 28
type input "eoyoung3p"
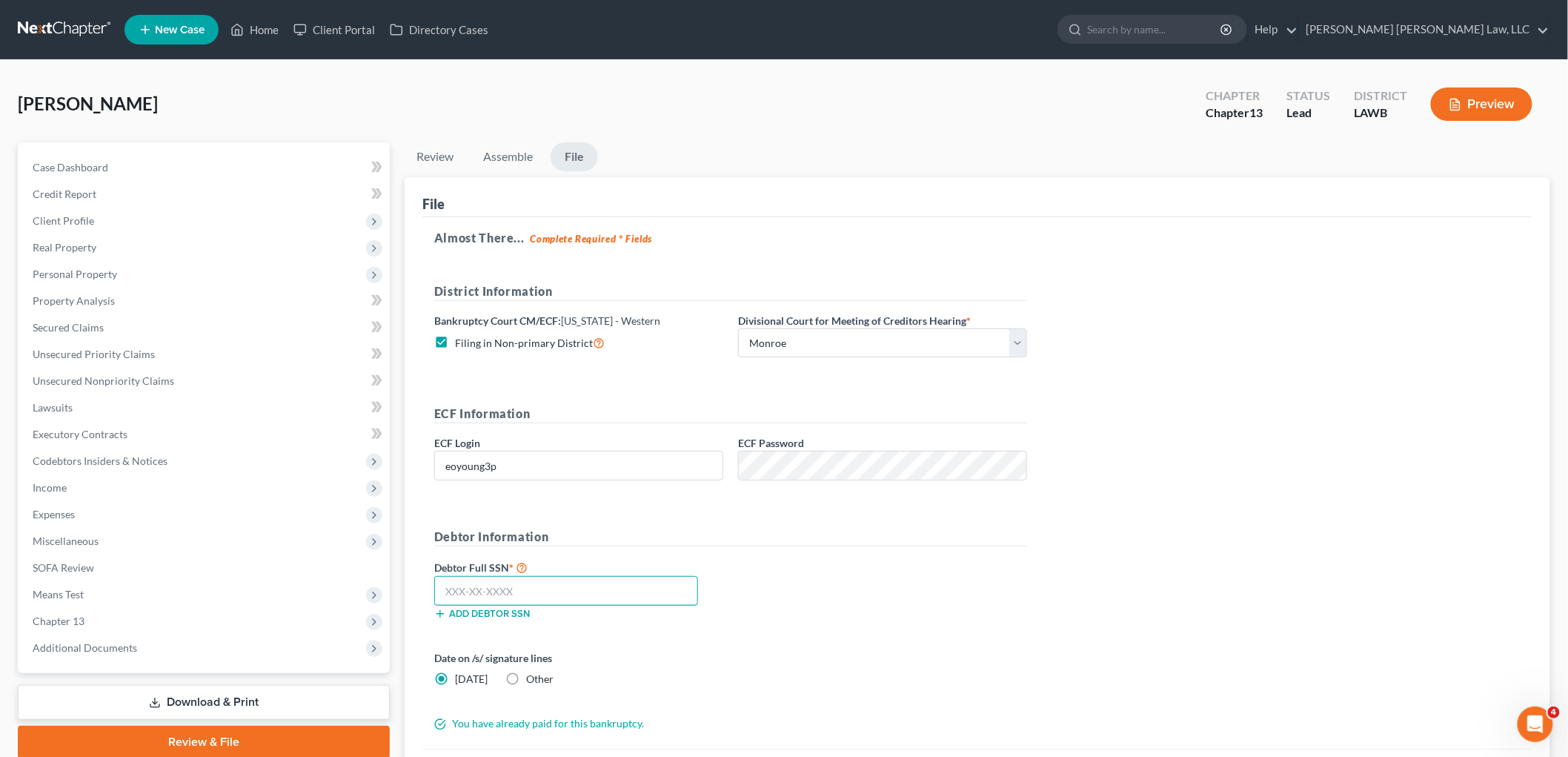
click at [569, 583] on input "text" at bounding box center [566, 590] width 264 height 30
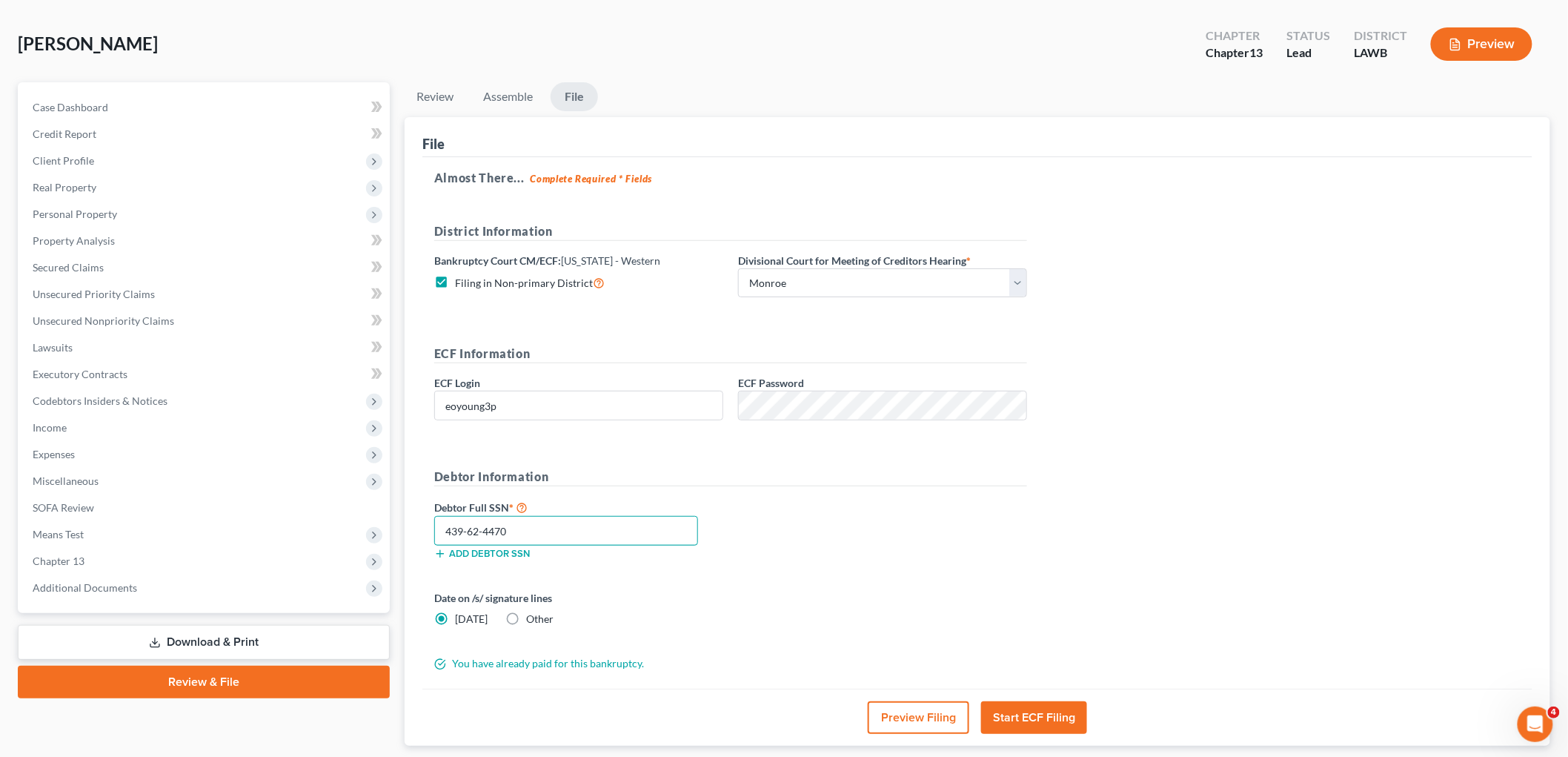
scroll to position [153, 0]
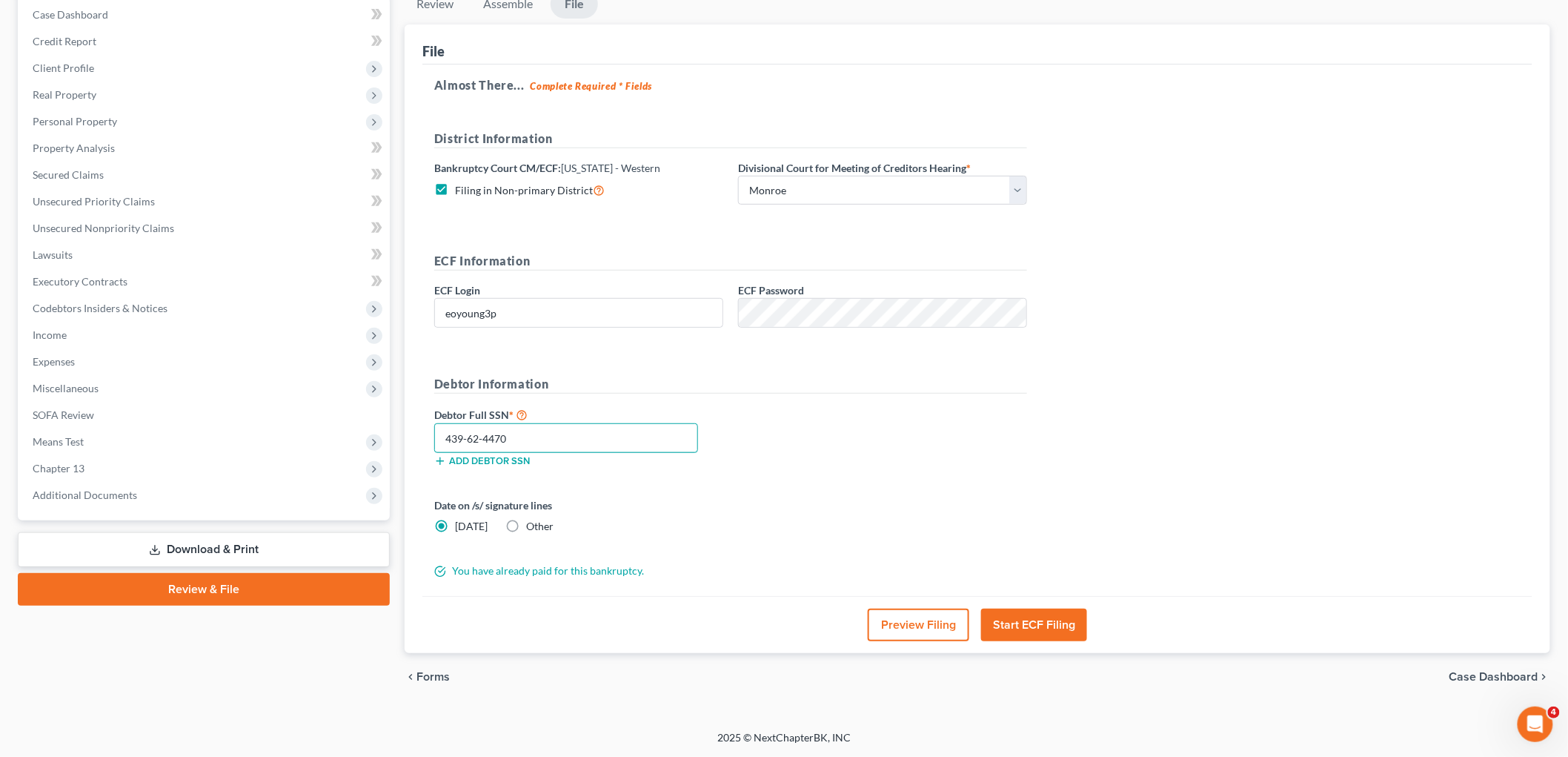
type input "439-62-4470"
click at [1015, 626] on button "Start ECF Filing" at bounding box center [1034, 624] width 106 height 33
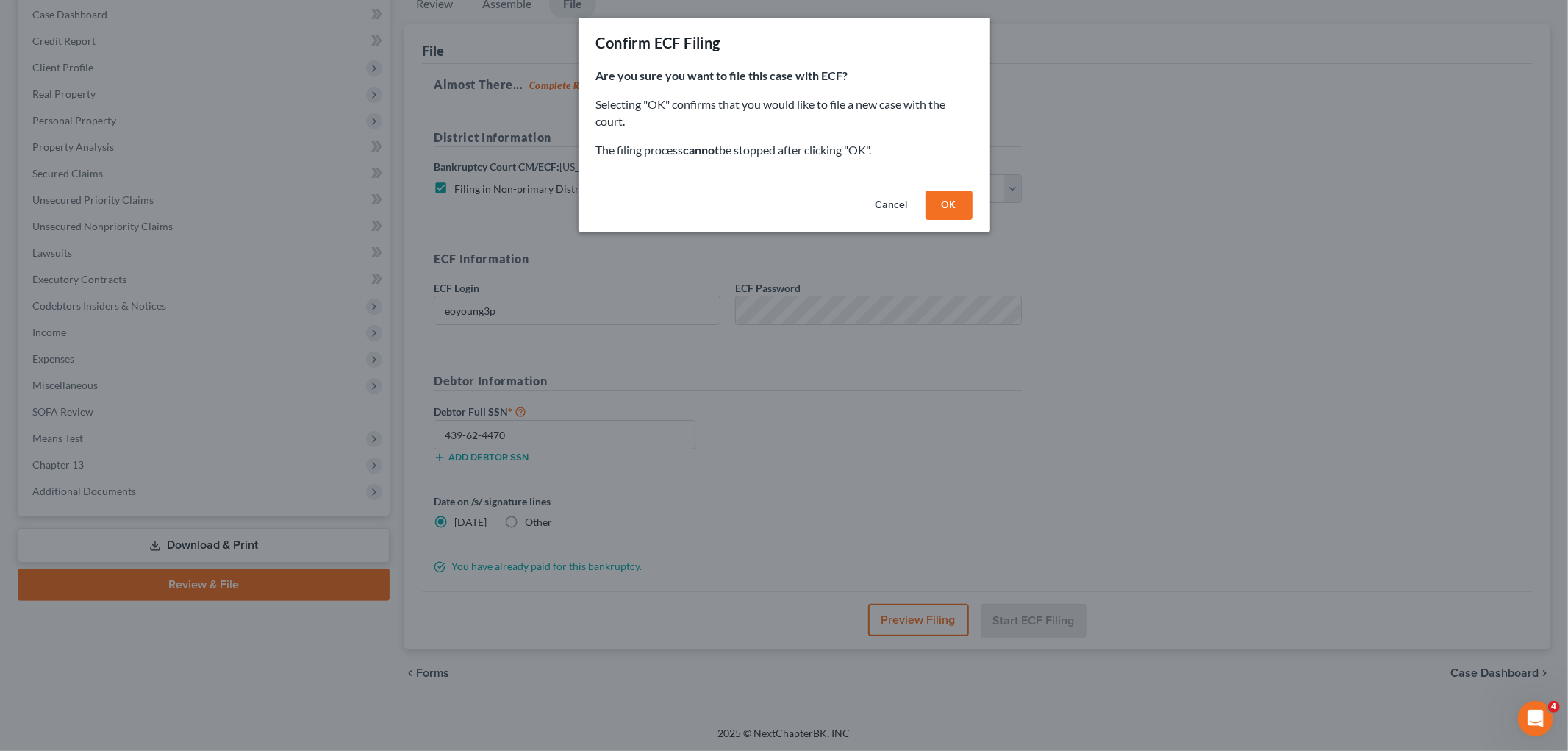
click at [958, 197] on button "OK" at bounding box center [949, 205] width 47 height 29
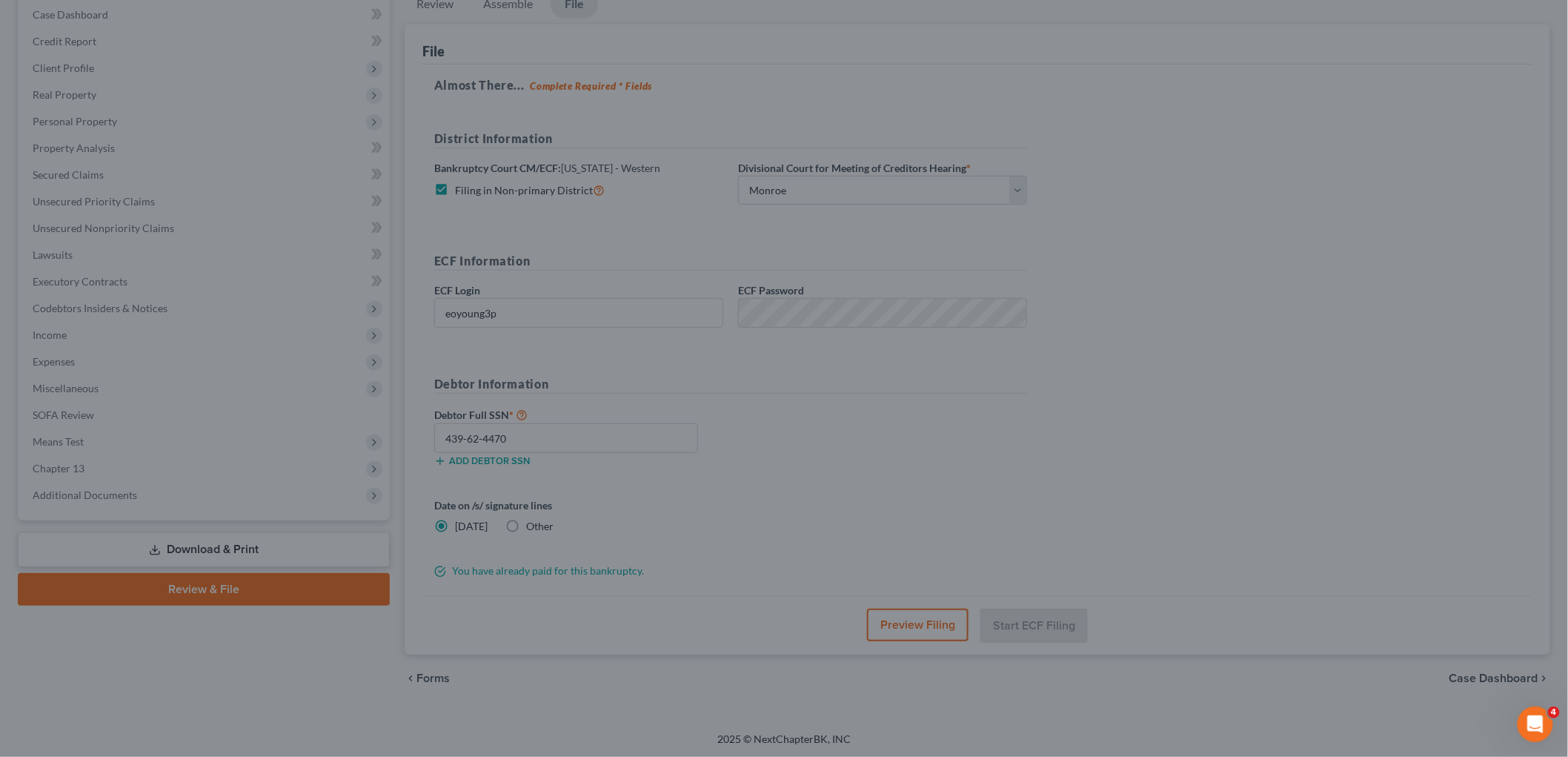
scroll to position [55, 0]
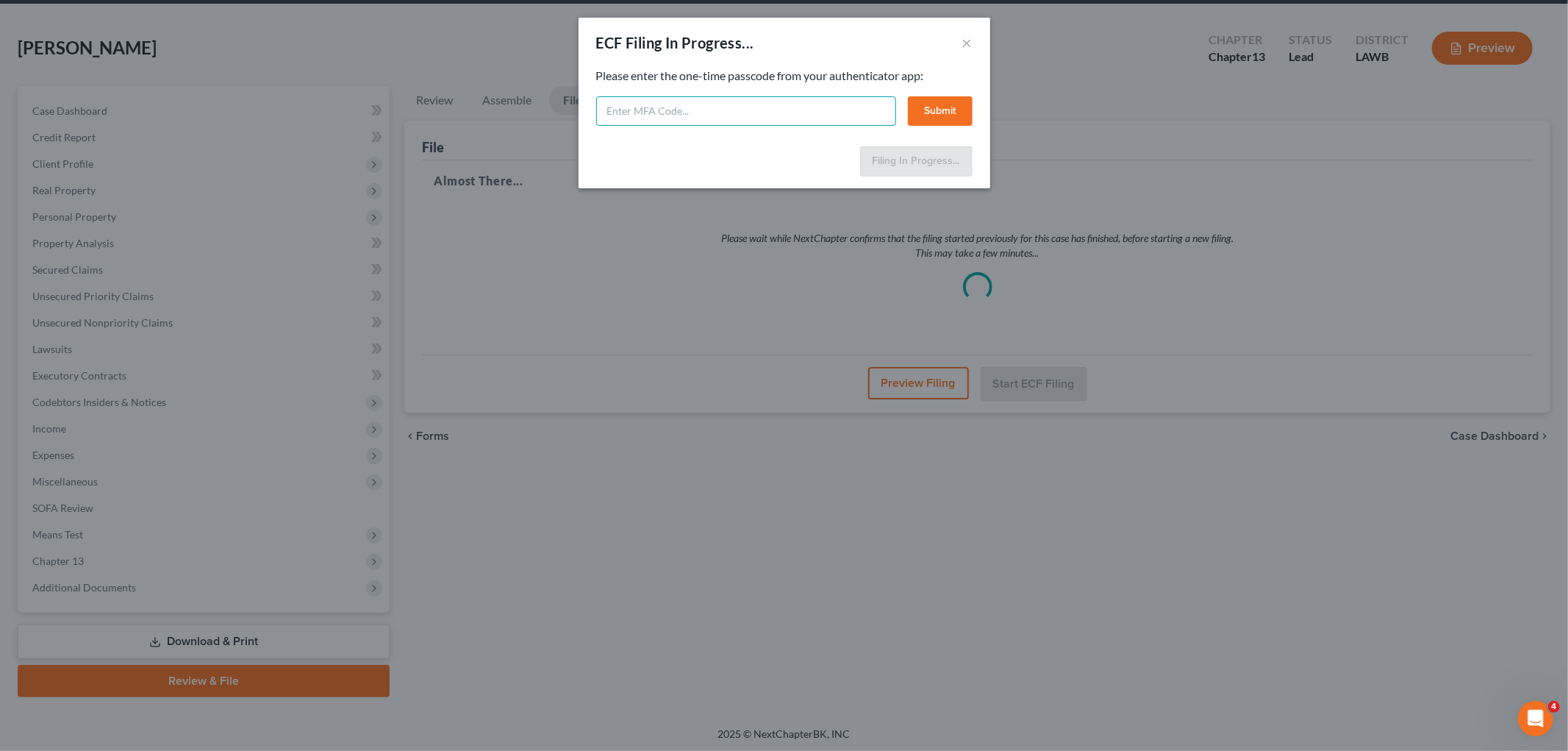
click at [673, 106] on input "text" at bounding box center [746, 111] width 300 height 29
type input "719091"
click at [953, 105] on button "Submit" at bounding box center [941, 111] width 65 height 29
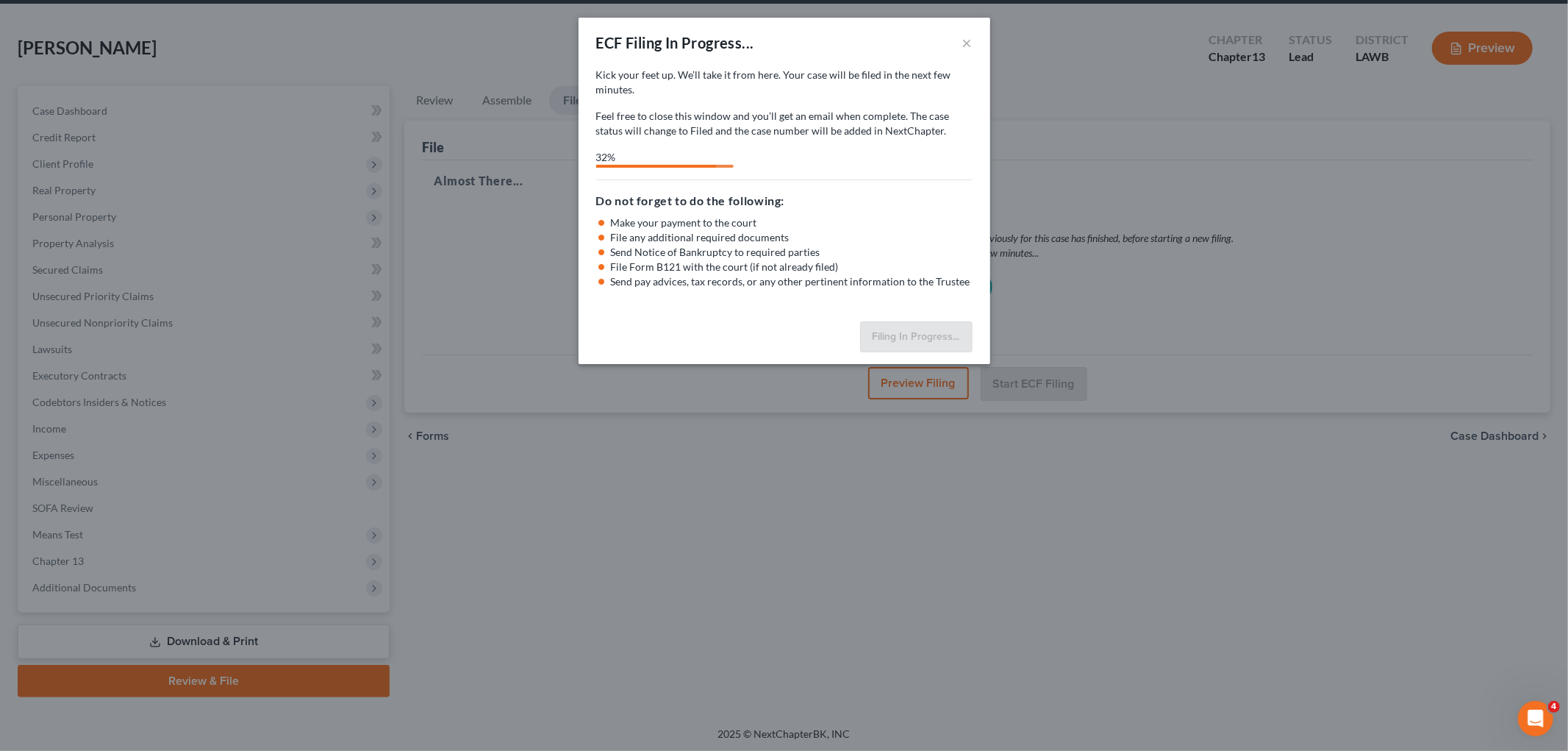
select select "3"
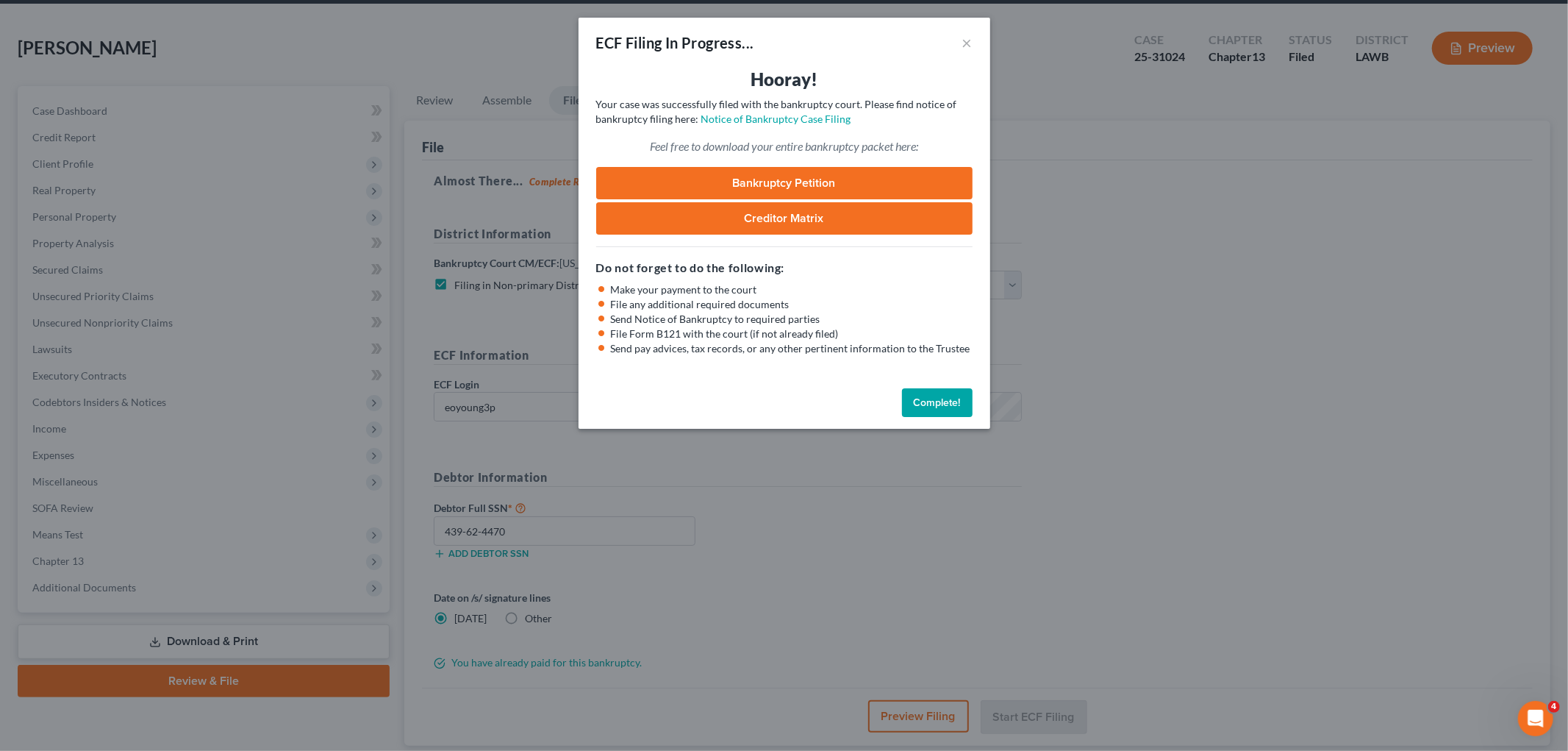
click at [920, 402] on button "Complete!" at bounding box center [938, 402] width 71 height 29
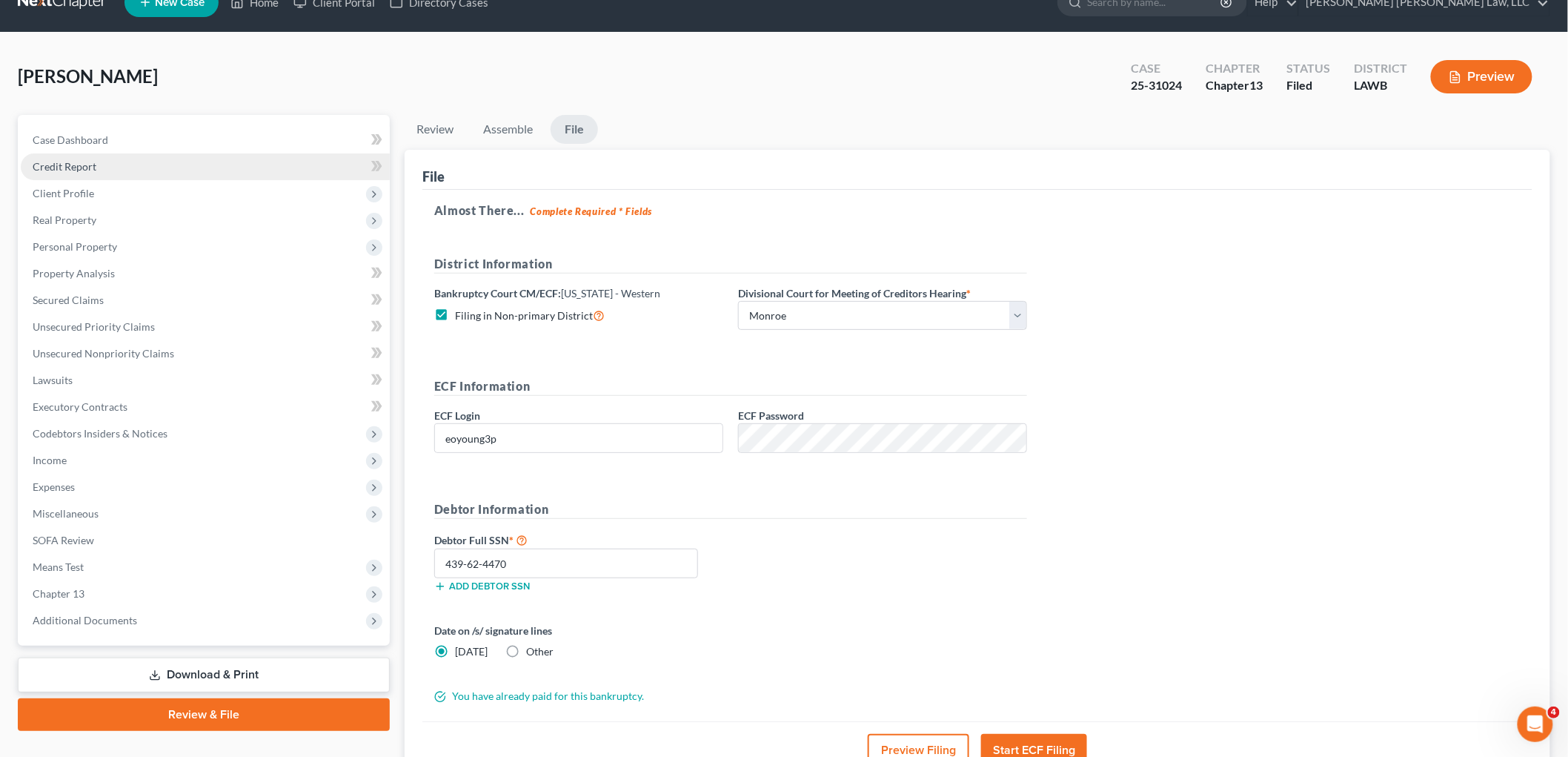
scroll to position [0, 0]
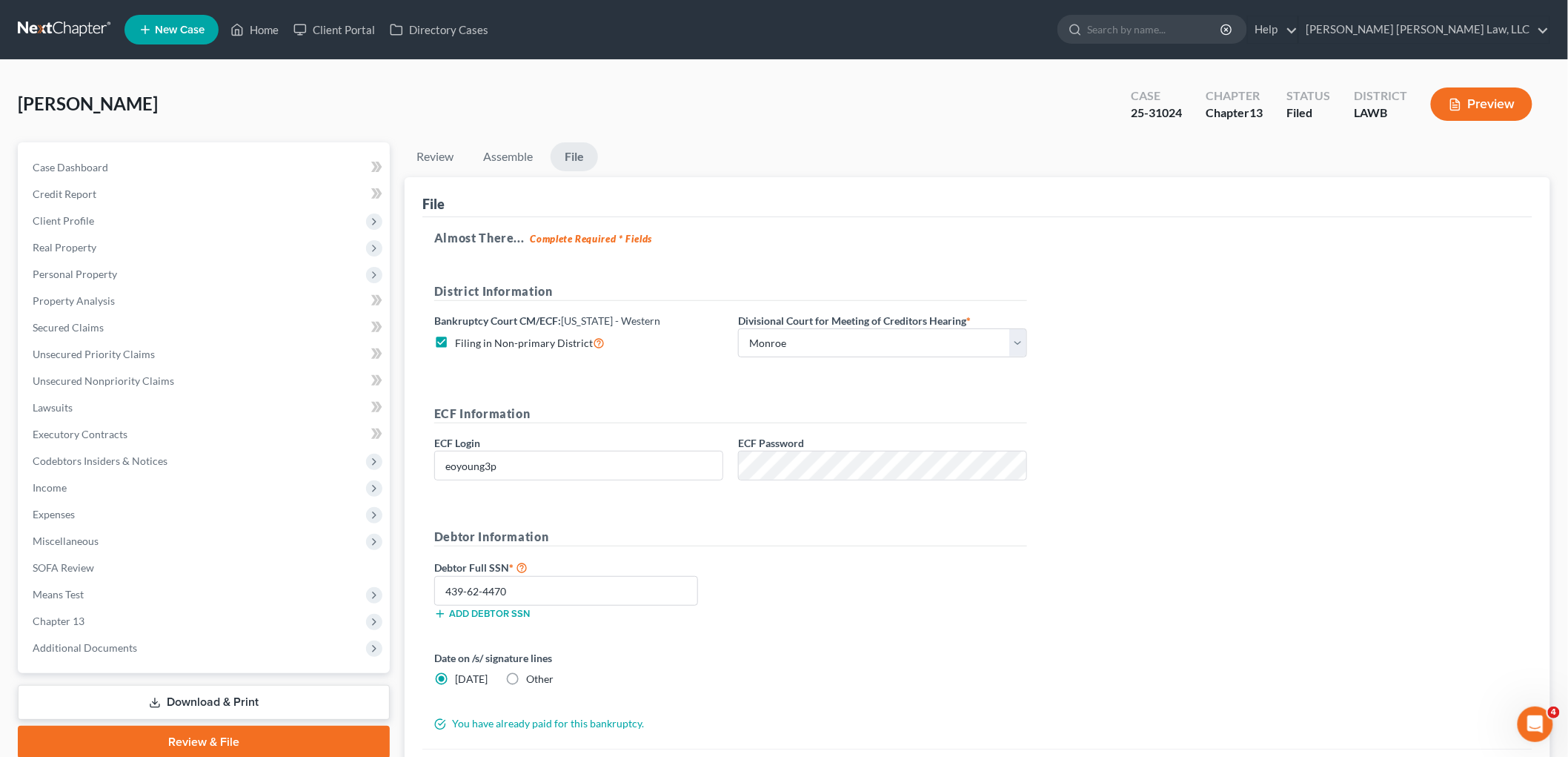
click at [68, 28] on link at bounding box center [65, 29] width 95 height 27
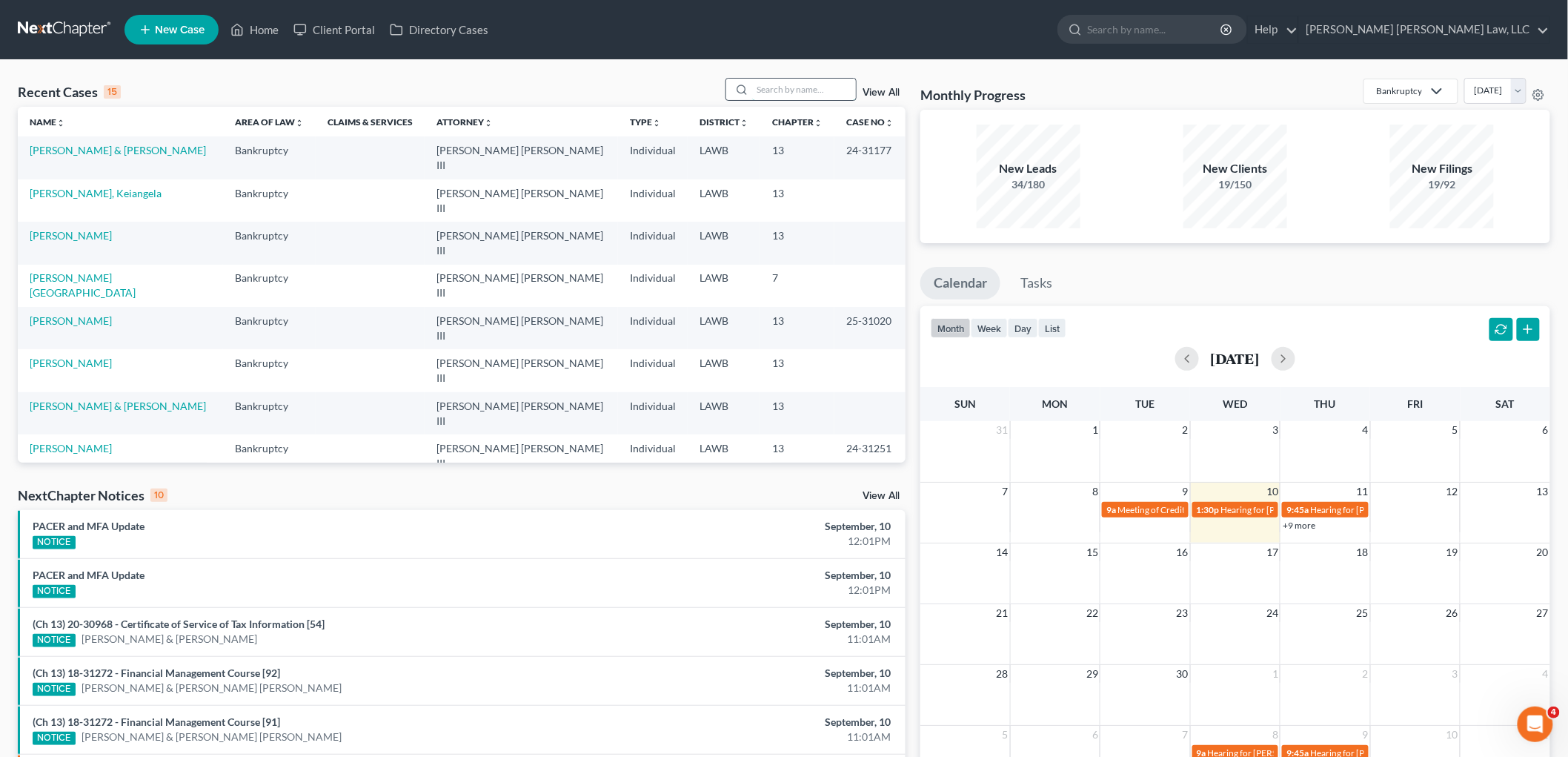
click at [800, 93] on input "search" at bounding box center [804, 89] width 104 height 21
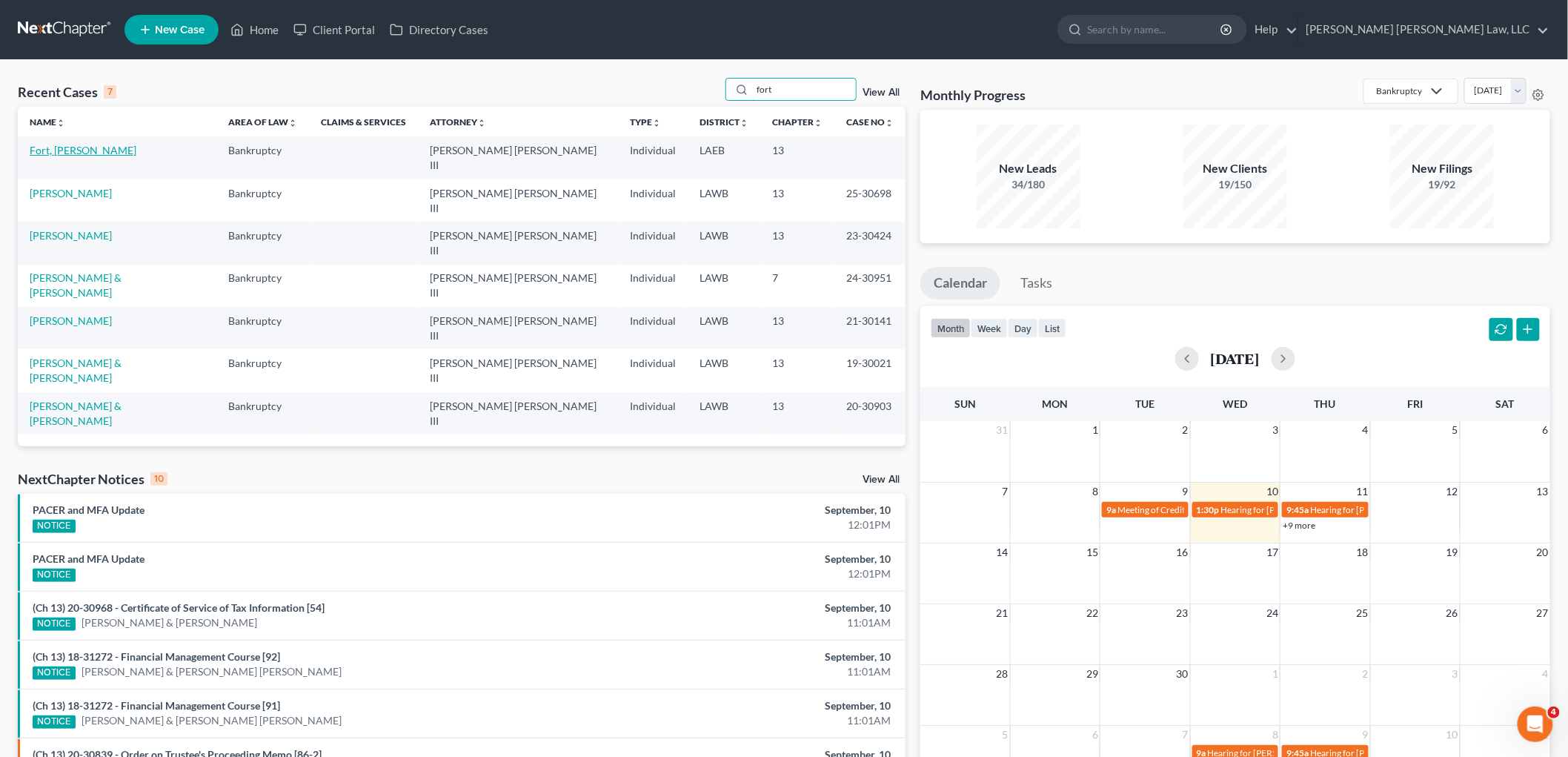
type input "fort"
click at [40, 150] on link "Fort, [PERSON_NAME]" at bounding box center [83, 150] width 107 height 13
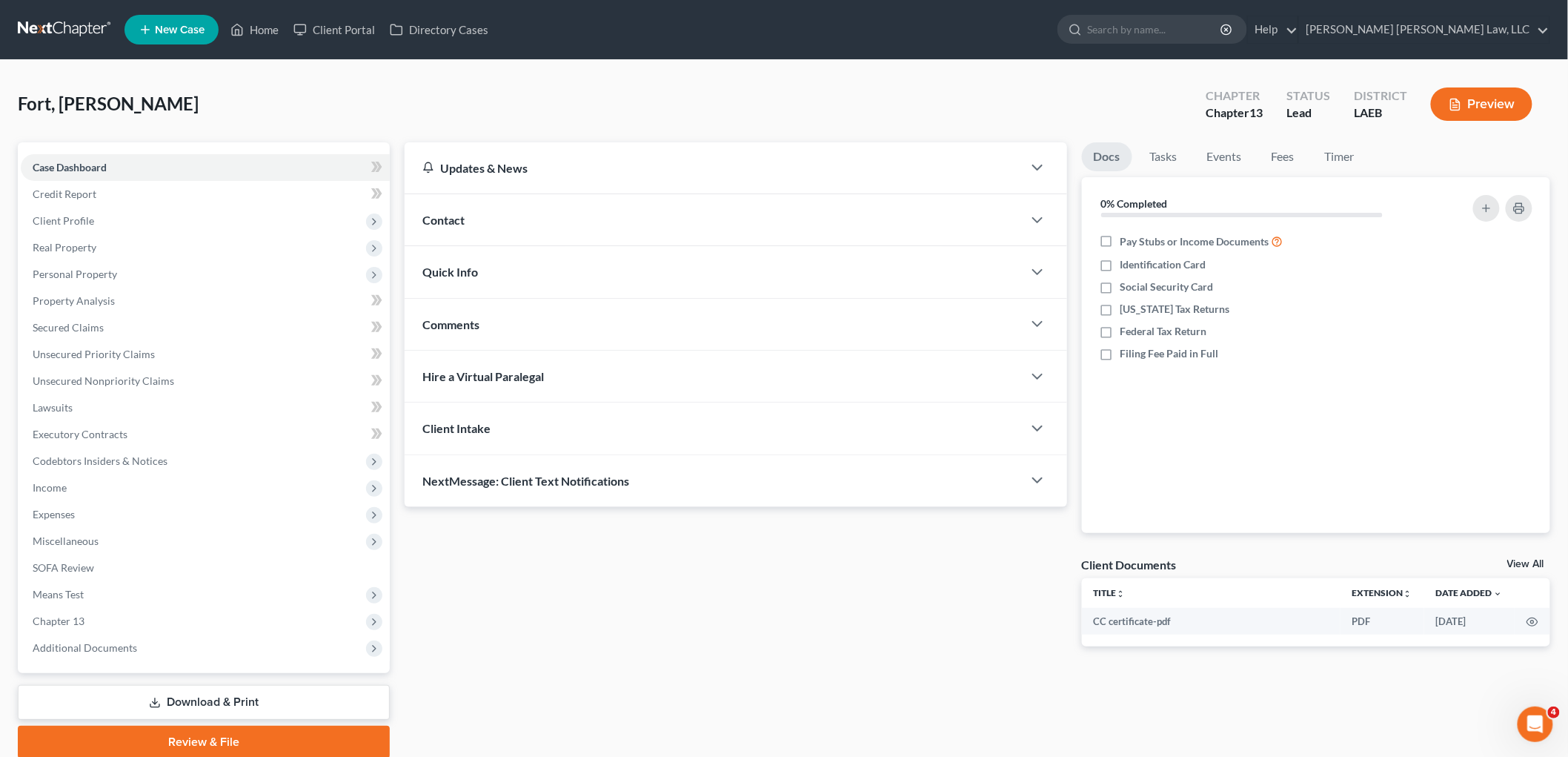
click at [68, 31] on link at bounding box center [65, 29] width 95 height 27
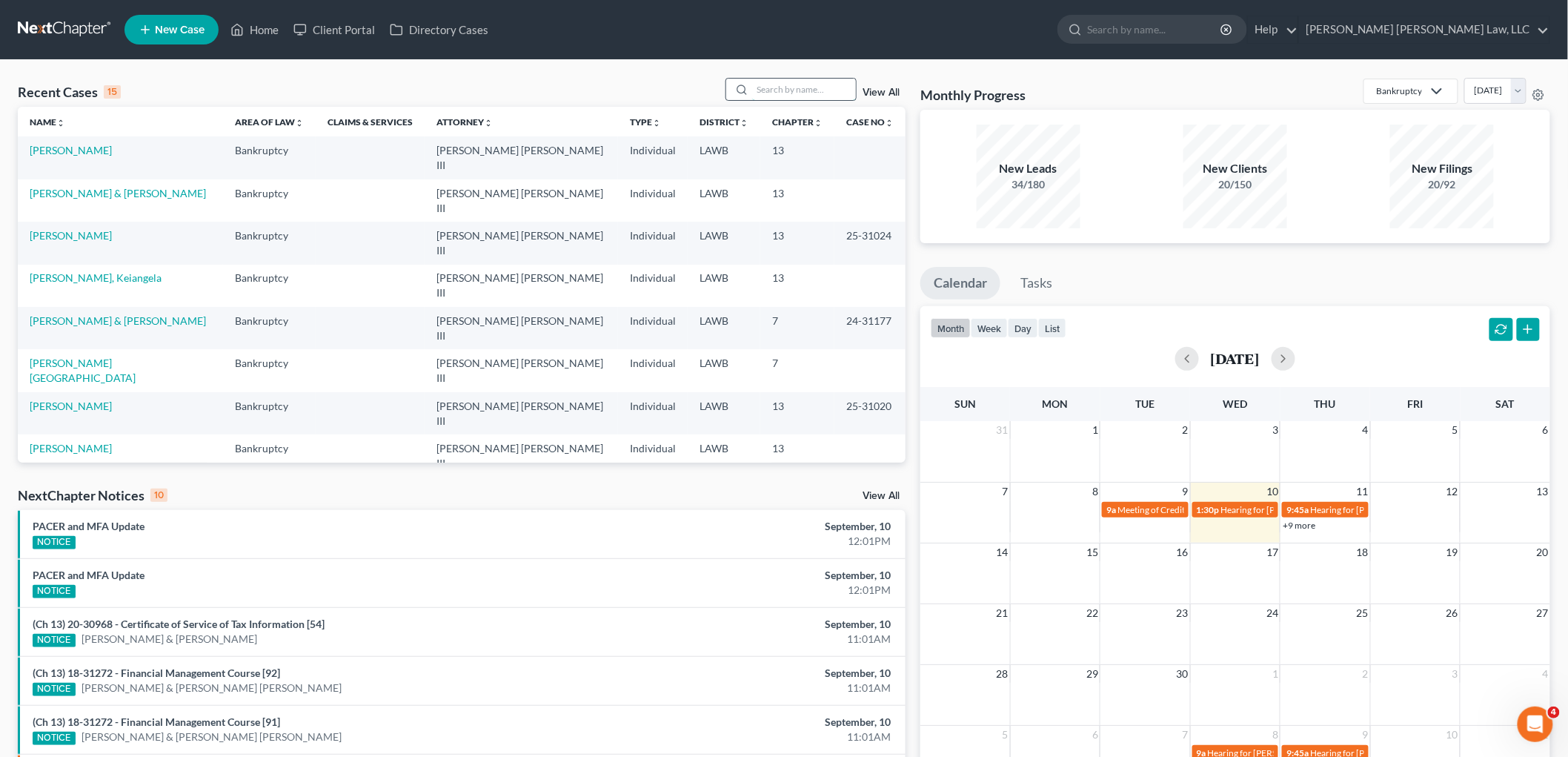
click at [795, 80] on input "search" at bounding box center [804, 89] width 104 height 21
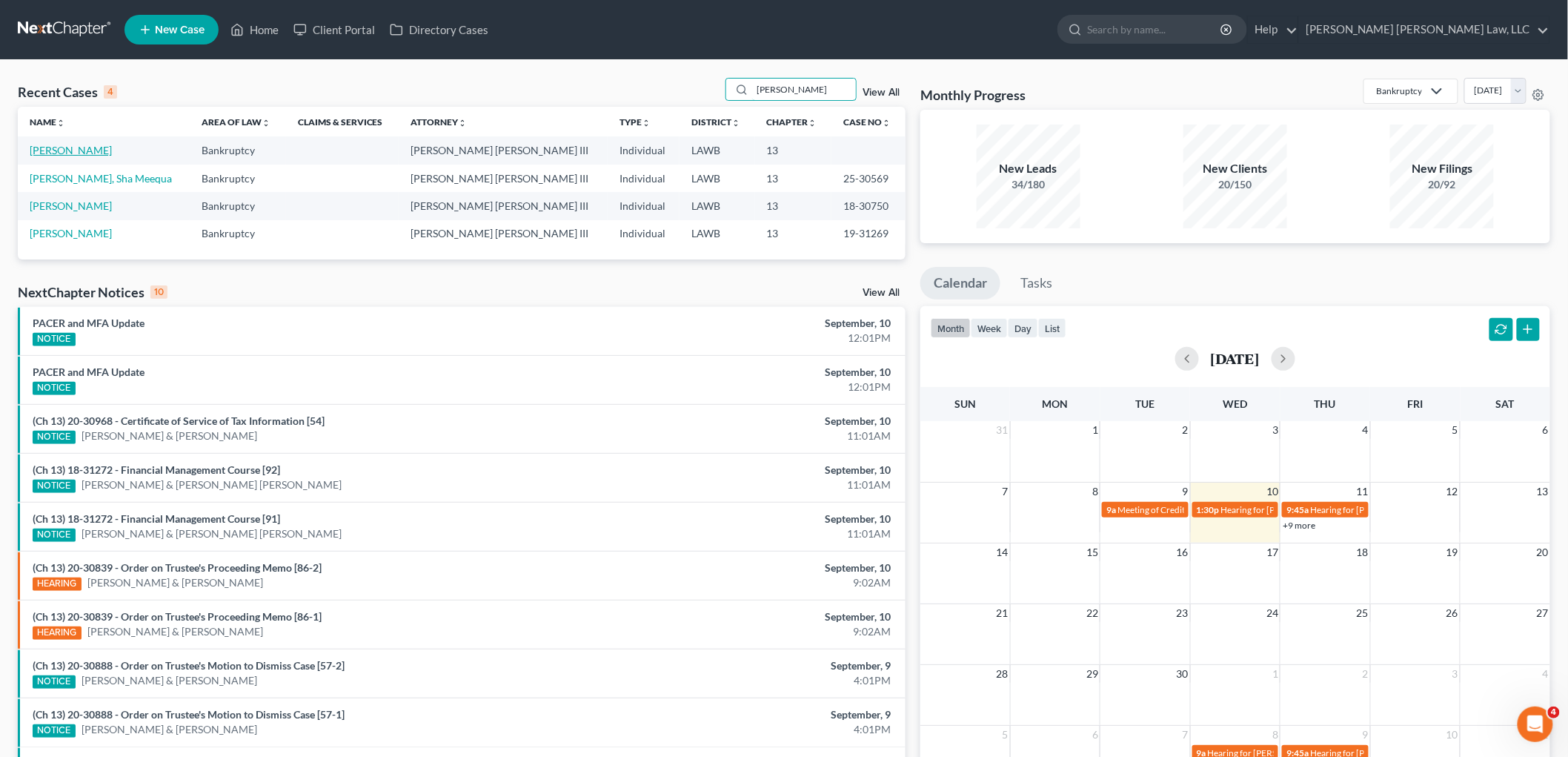
type input "mcclain"
click at [68, 151] on link "[PERSON_NAME]" at bounding box center [71, 150] width 82 height 13
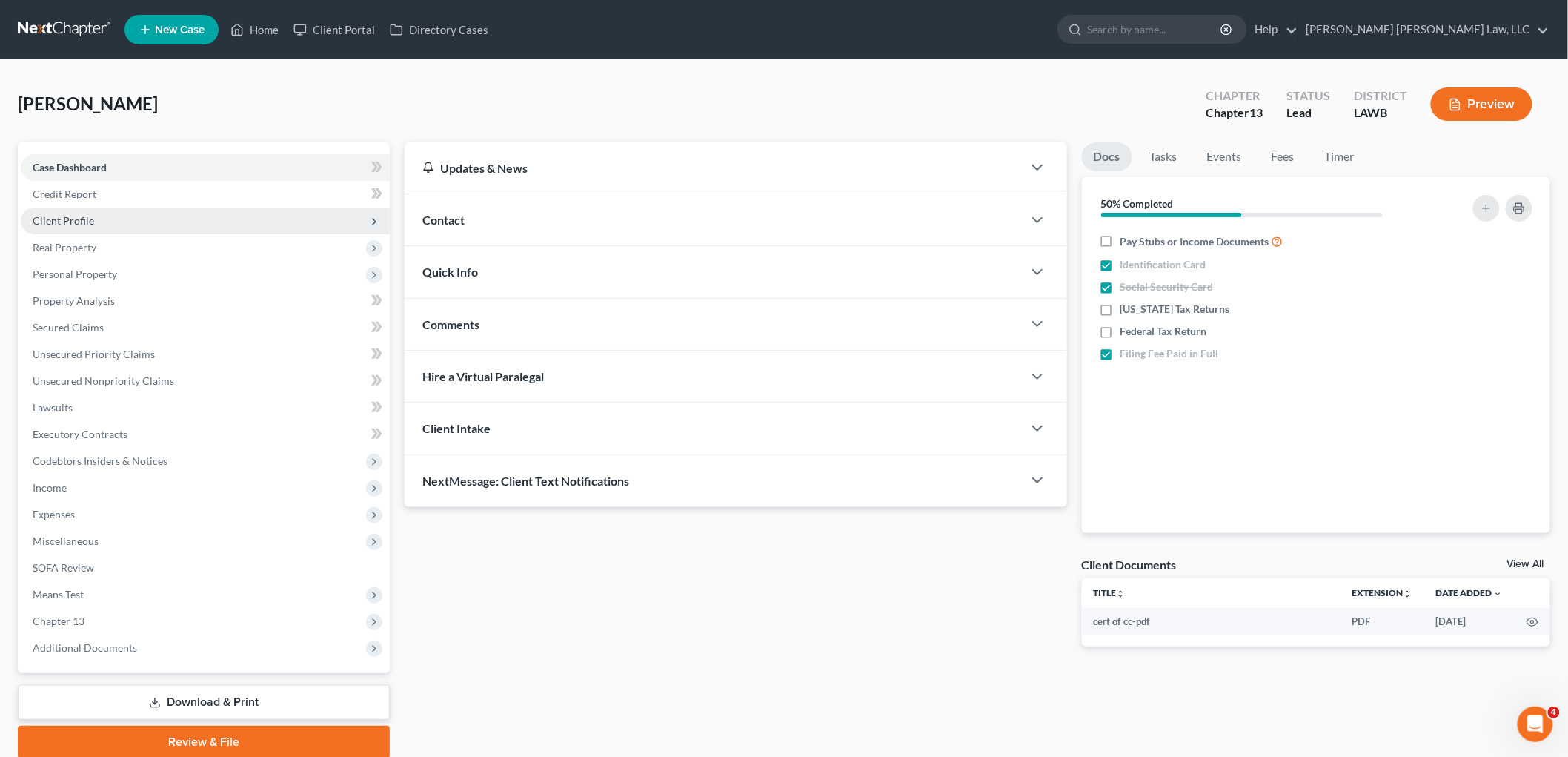
click at [117, 224] on span "Client Profile" at bounding box center [205, 220] width 369 height 27
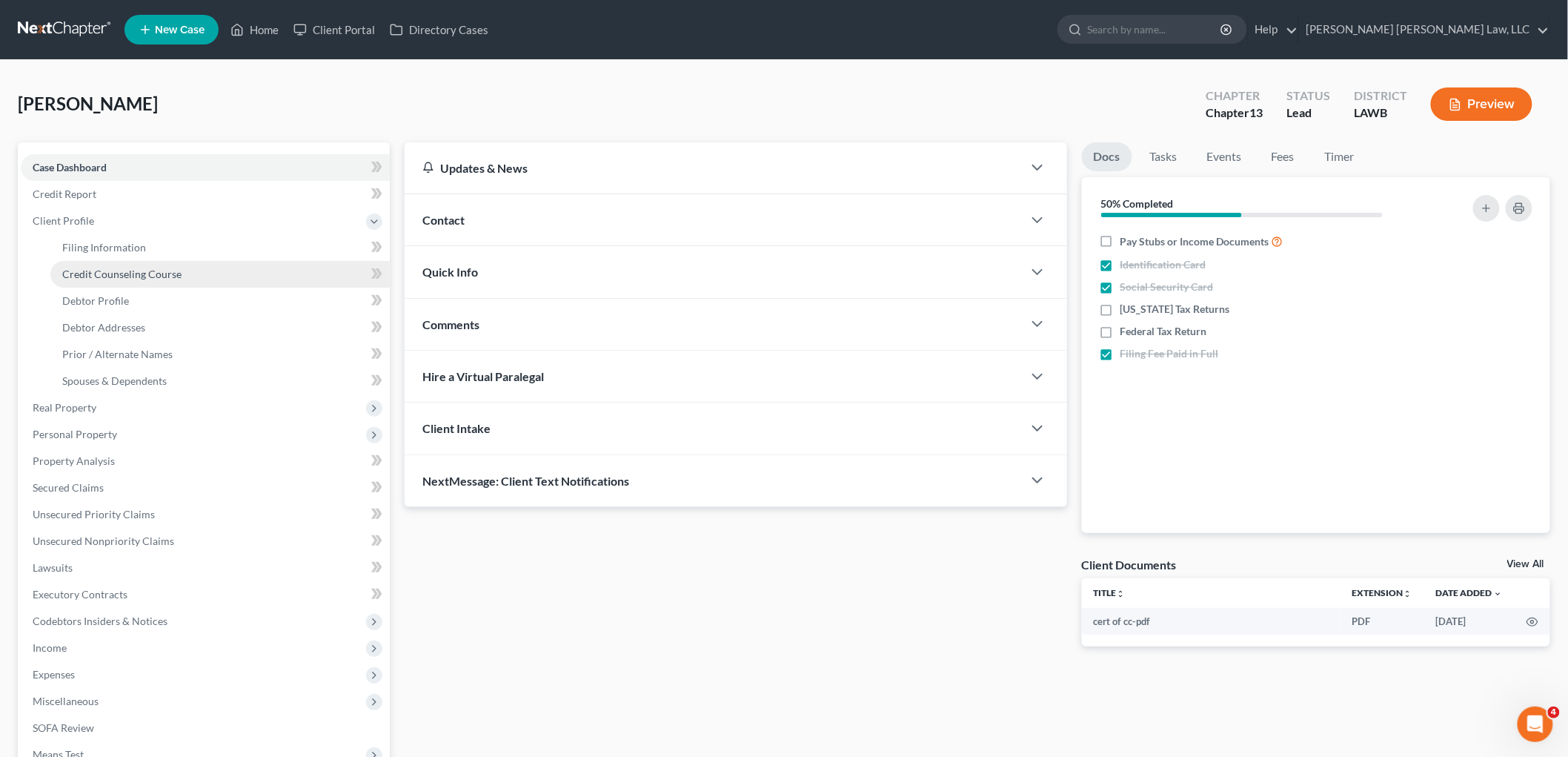
click at [127, 273] on span "Credit Counseling Course" at bounding box center [121, 273] width 119 height 13
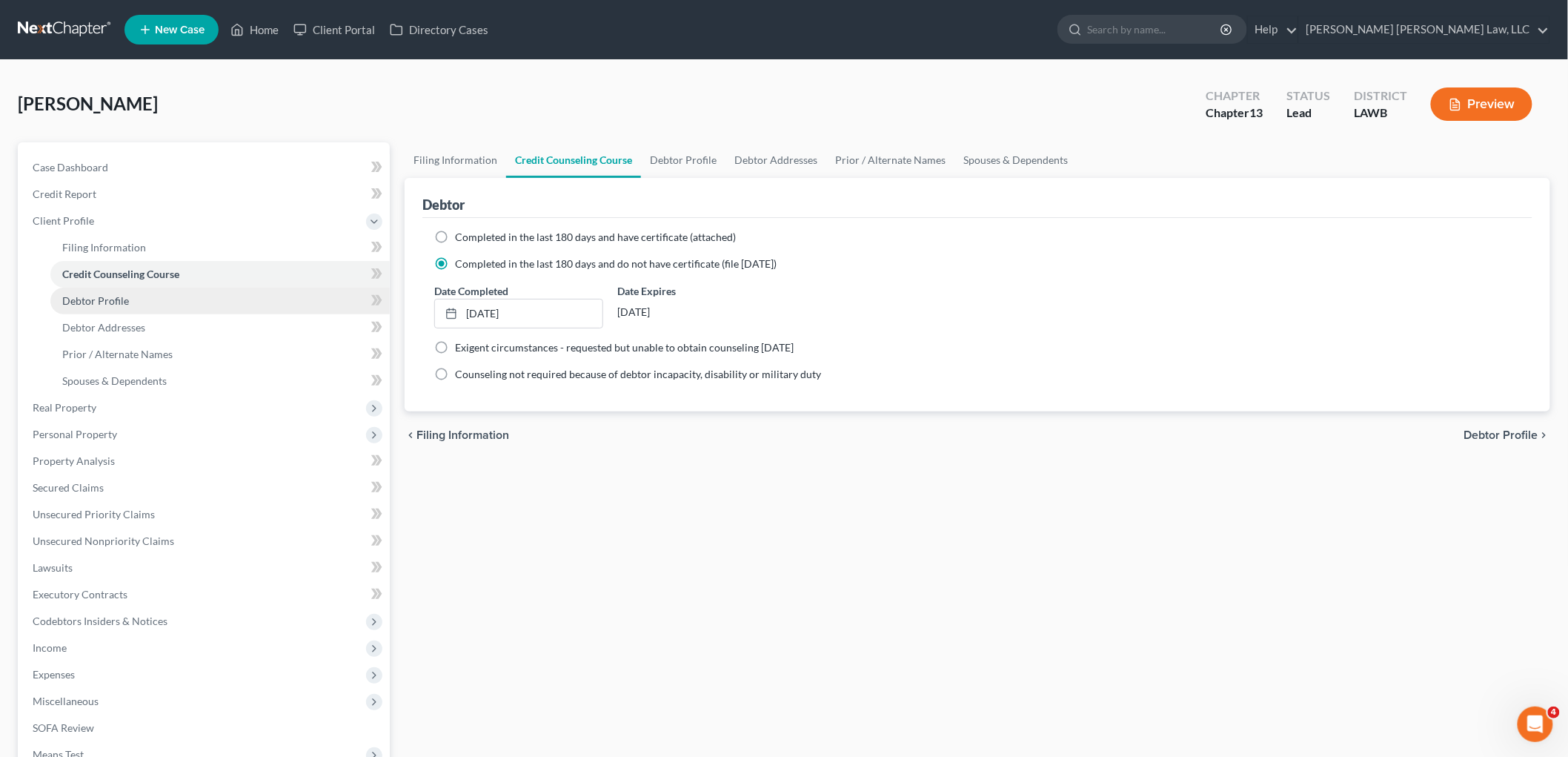
click at [140, 304] on link "Debtor Profile" at bounding box center [219, 301] width 339 height 27
select select "0"
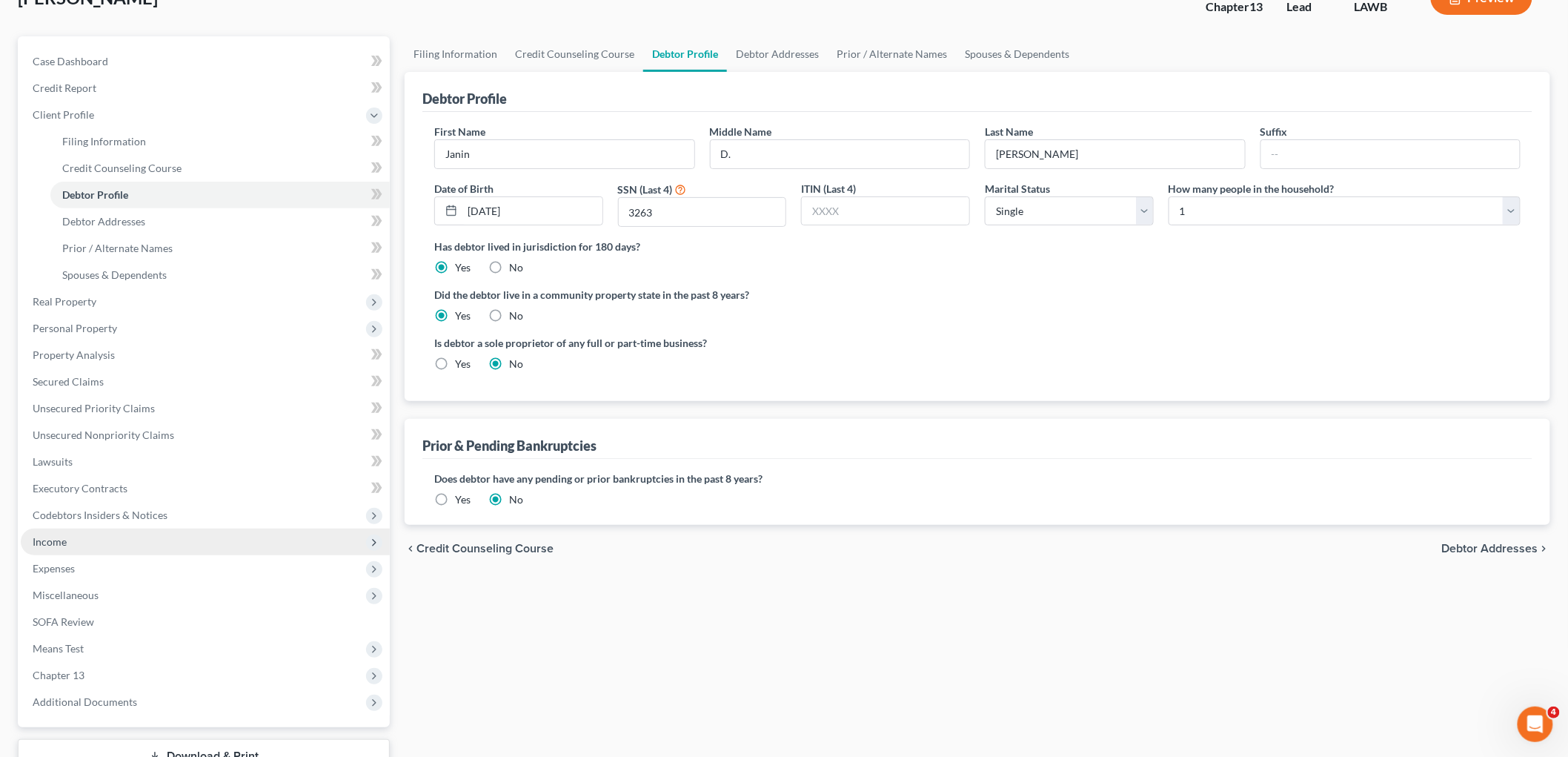
scroll to position [216, 0]
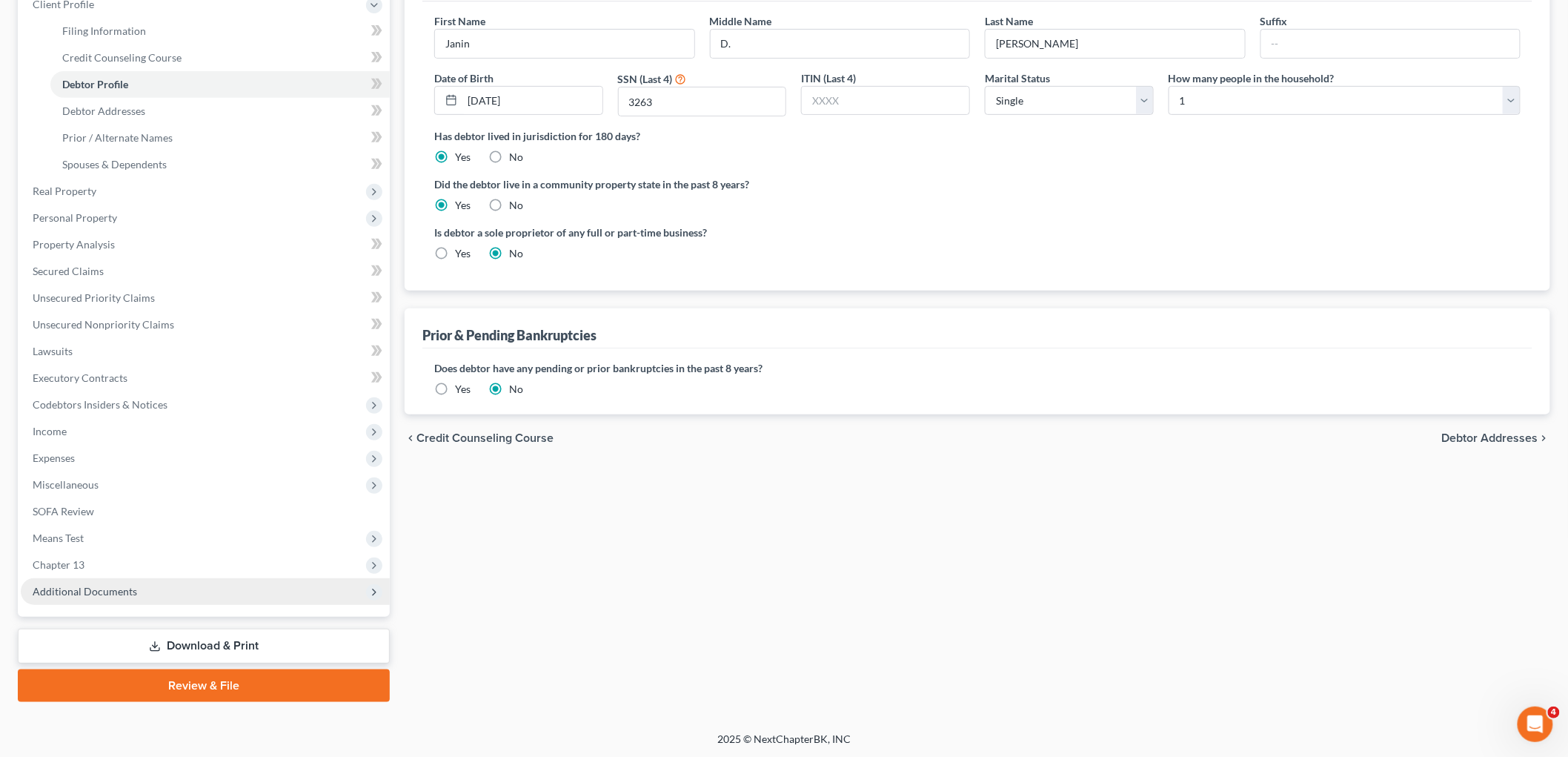
click at [139, 588] on span "Additional Documents" at bounding box center [205, 591] width 369 height 27
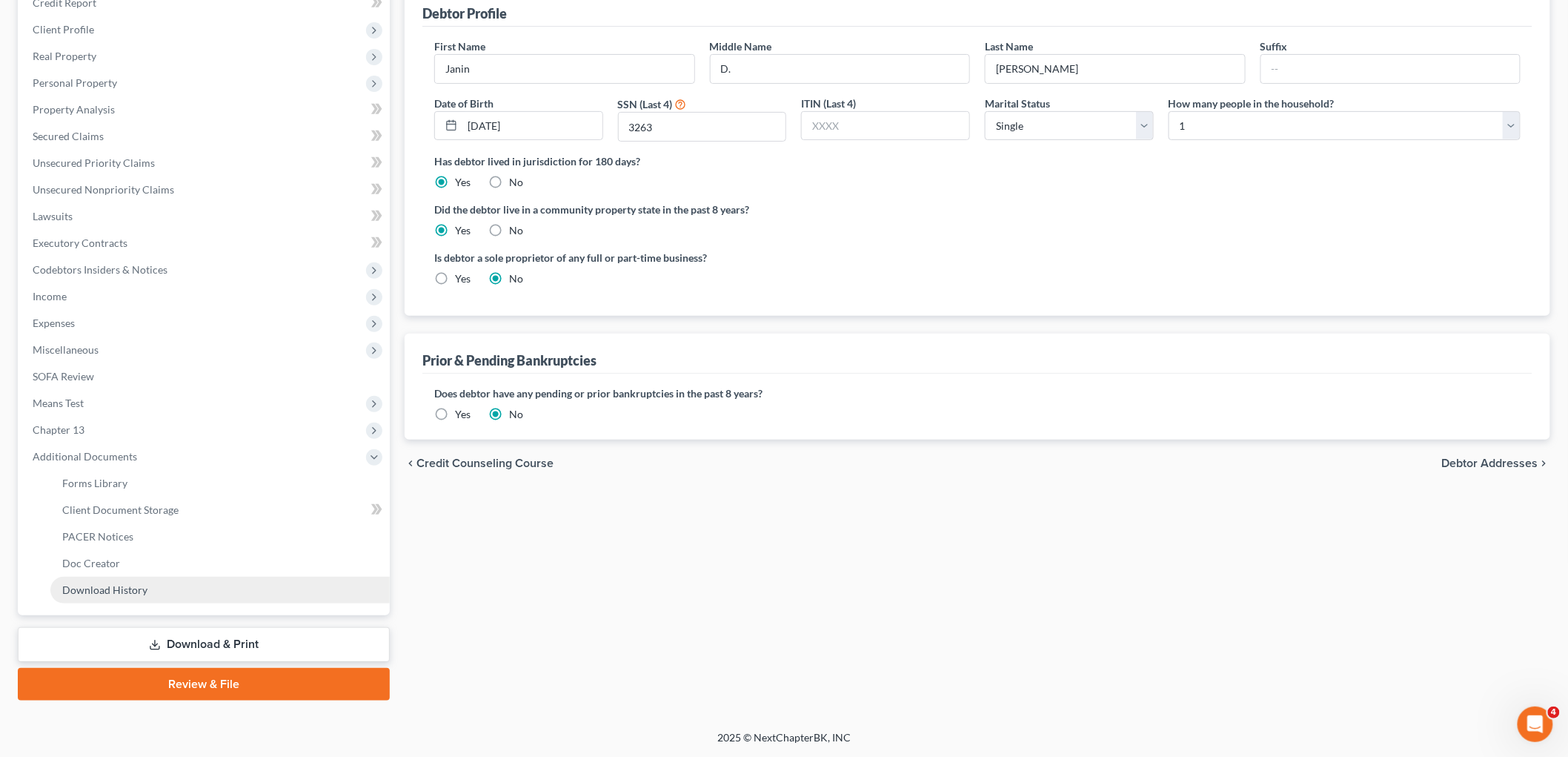
scroll to position [189, 0]
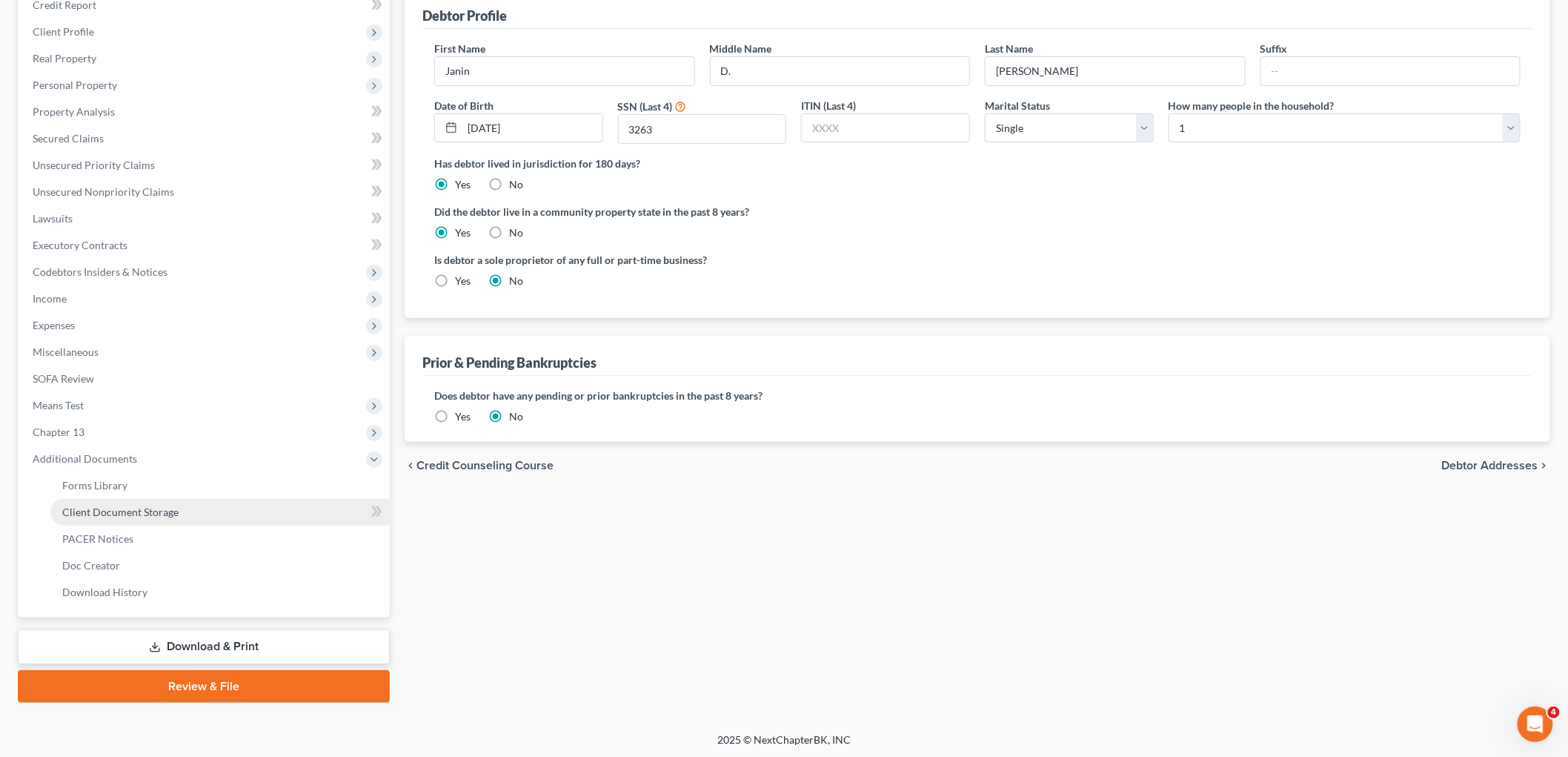
click at [175, 513] on span "Client Document Storage" at bounding box center [120, 512] width 116 height 13
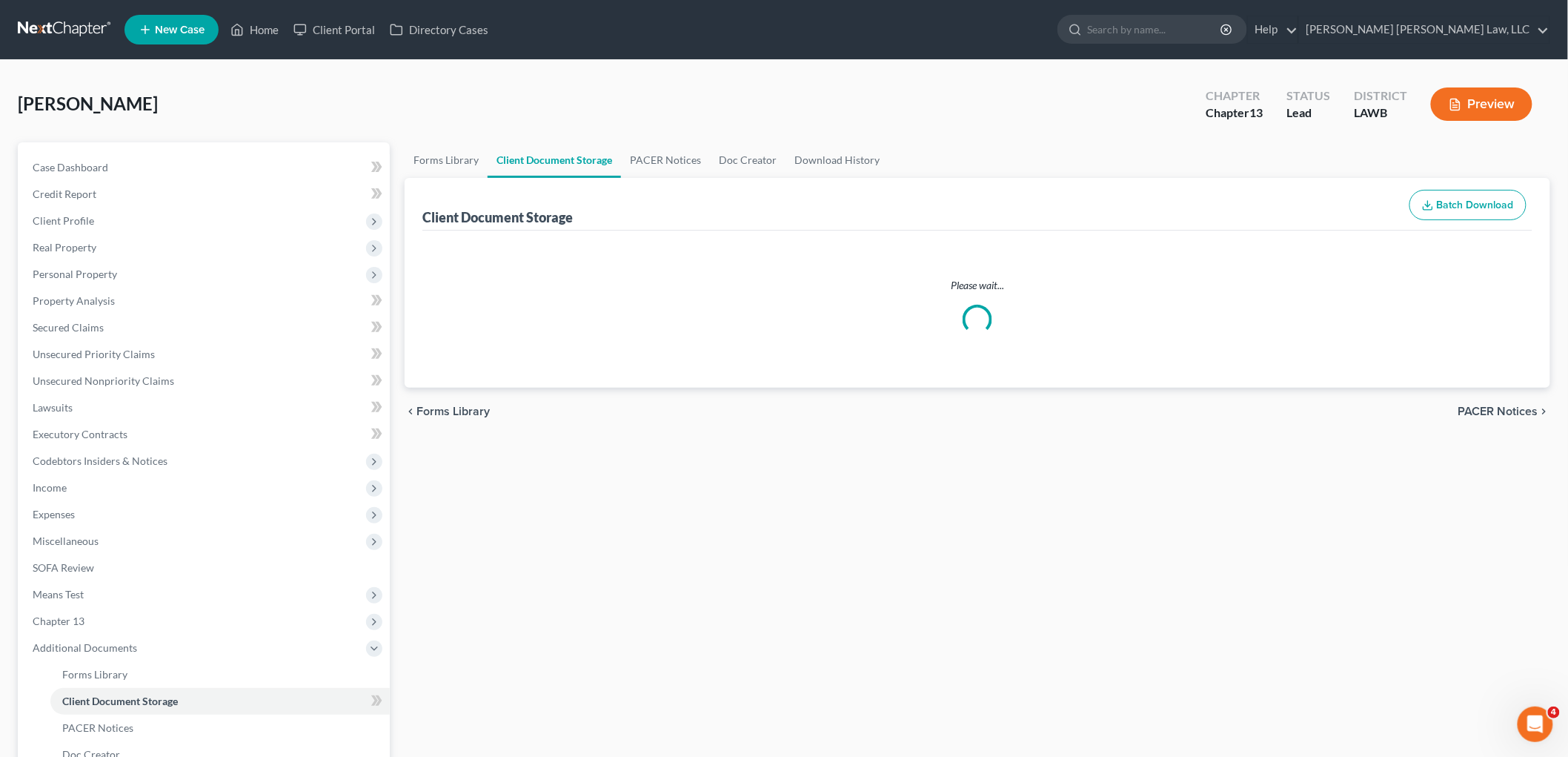
select select "9"
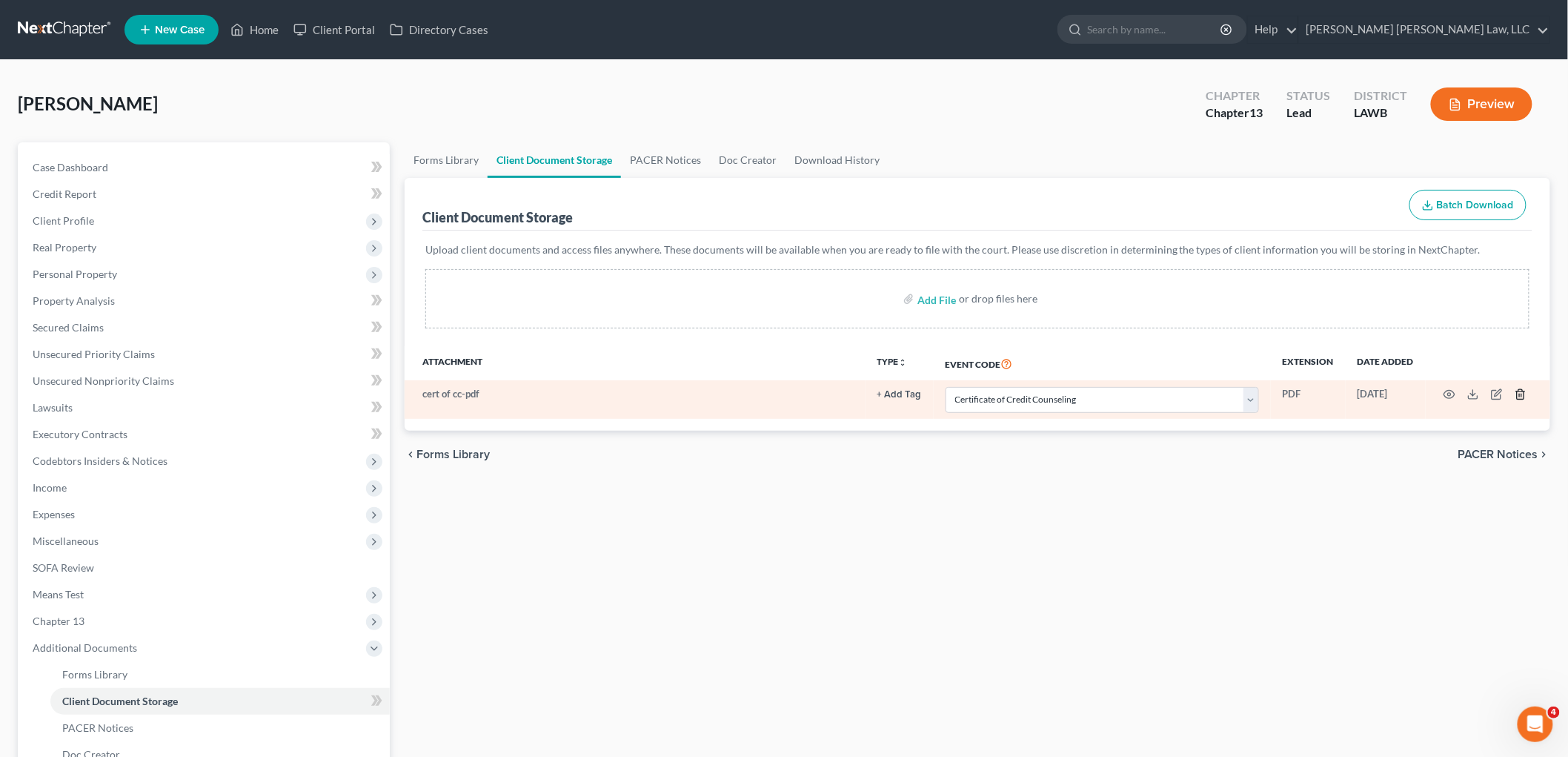
click at [1521, 394] on icon "button" at bounding box center [1521, 394] width 12 height 12
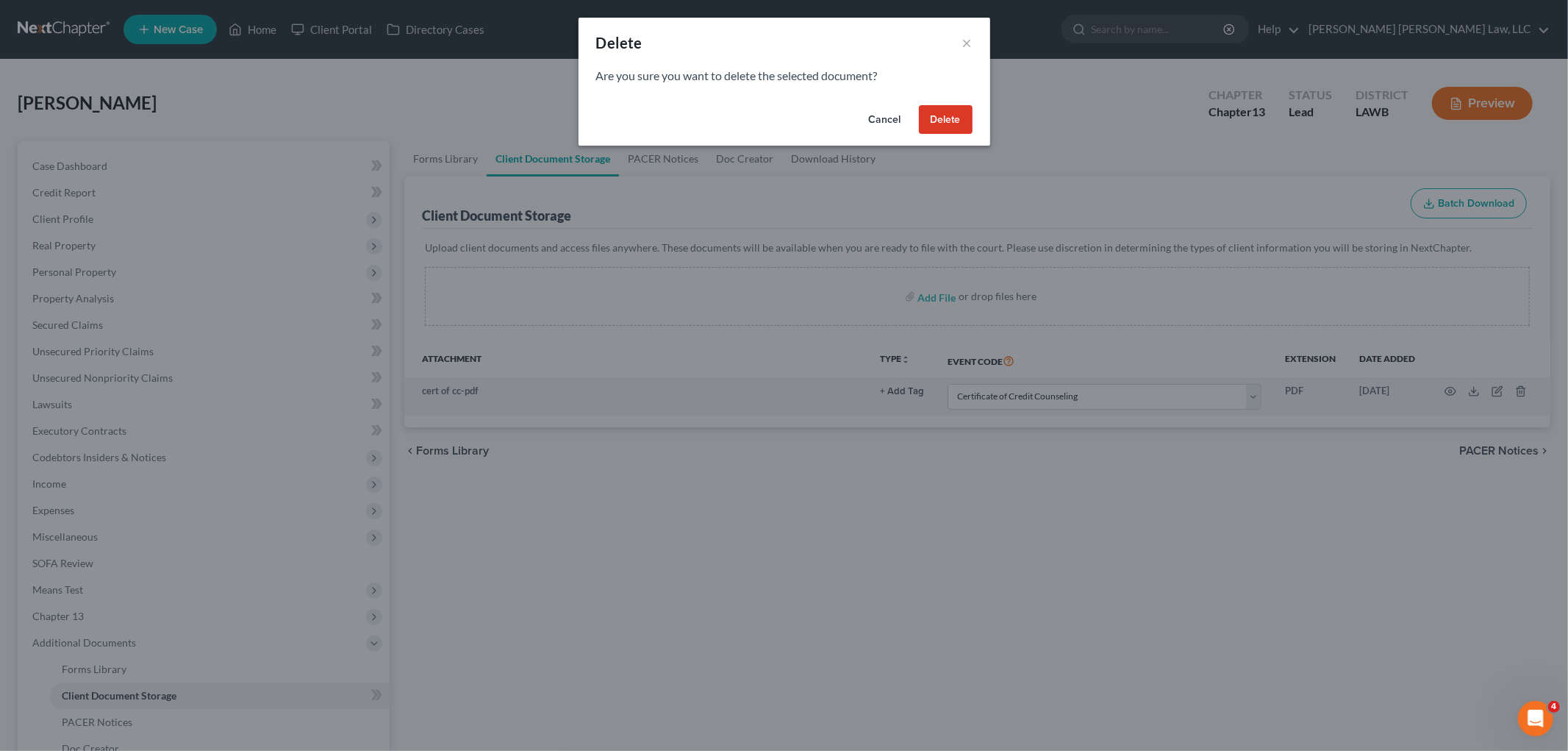
click at [941, 121] on button "Delete" at bounding box center [945, 120] width 53 height 29
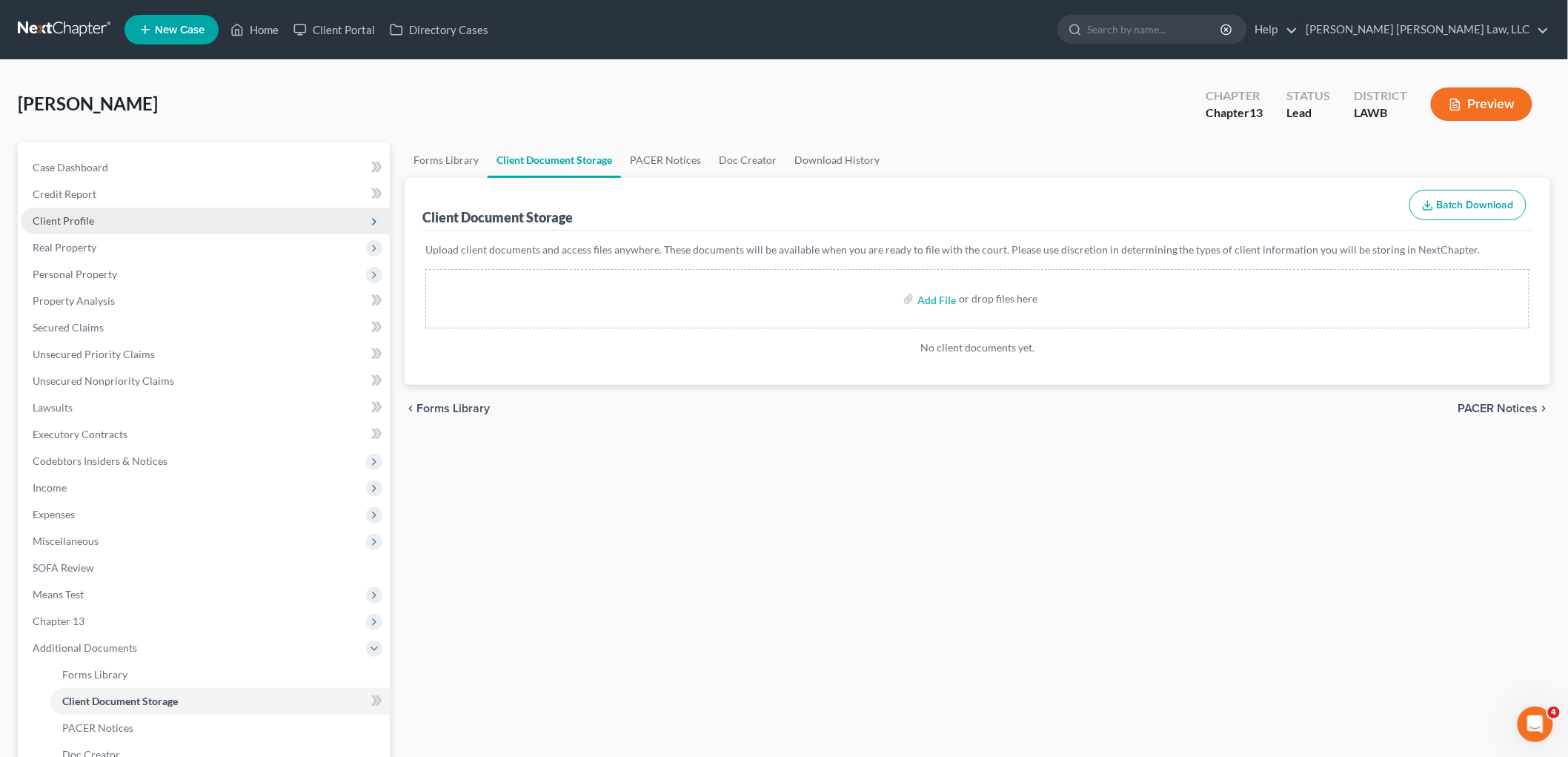
click at [144, 212] on span "Client Profile" at bounding box center [205, 220] width 369 height 27
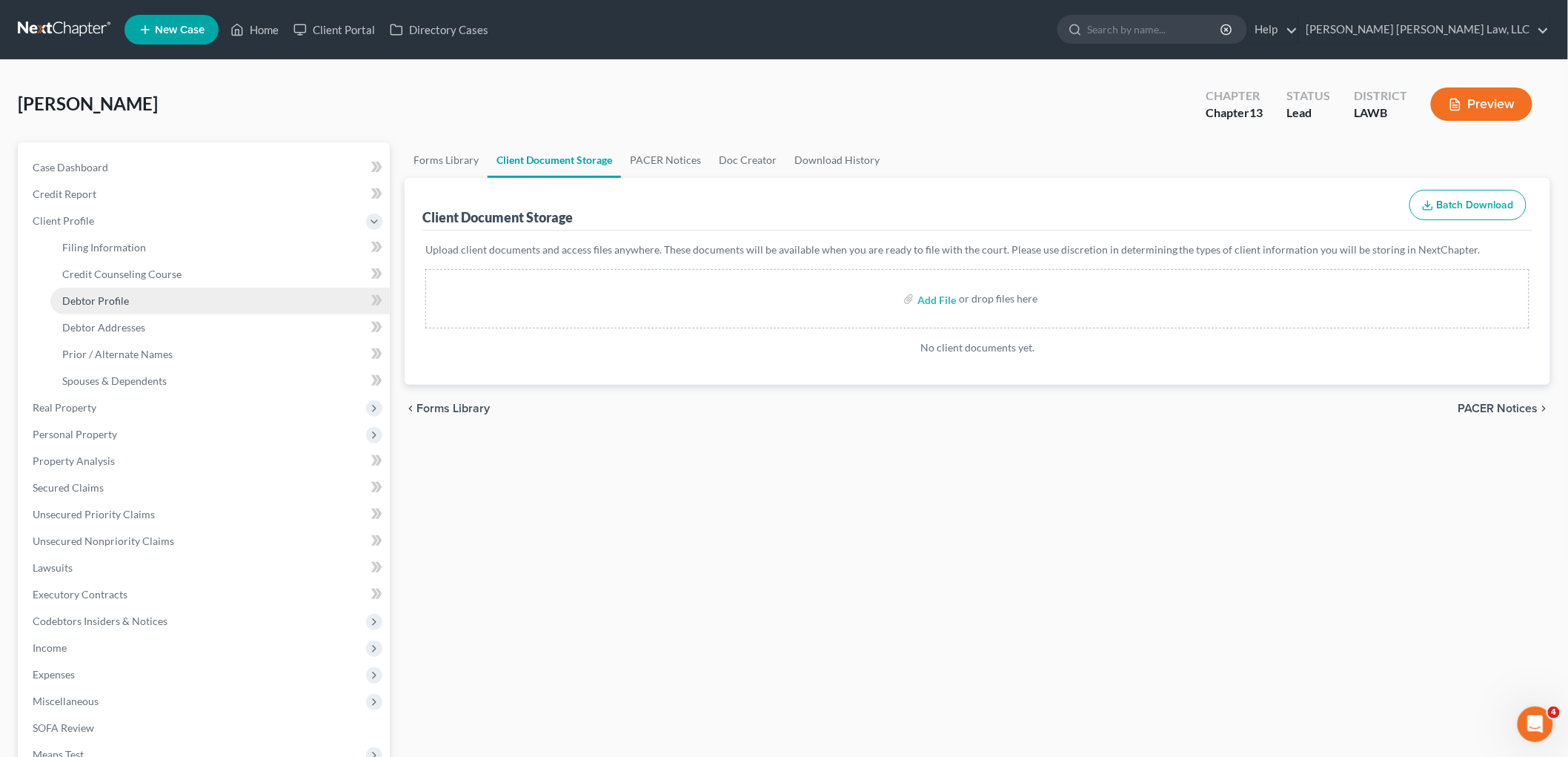
click at [156, 295] on link "Debtor Profile" at bounding box center [219, 301] width 339 height 27
select select "0"
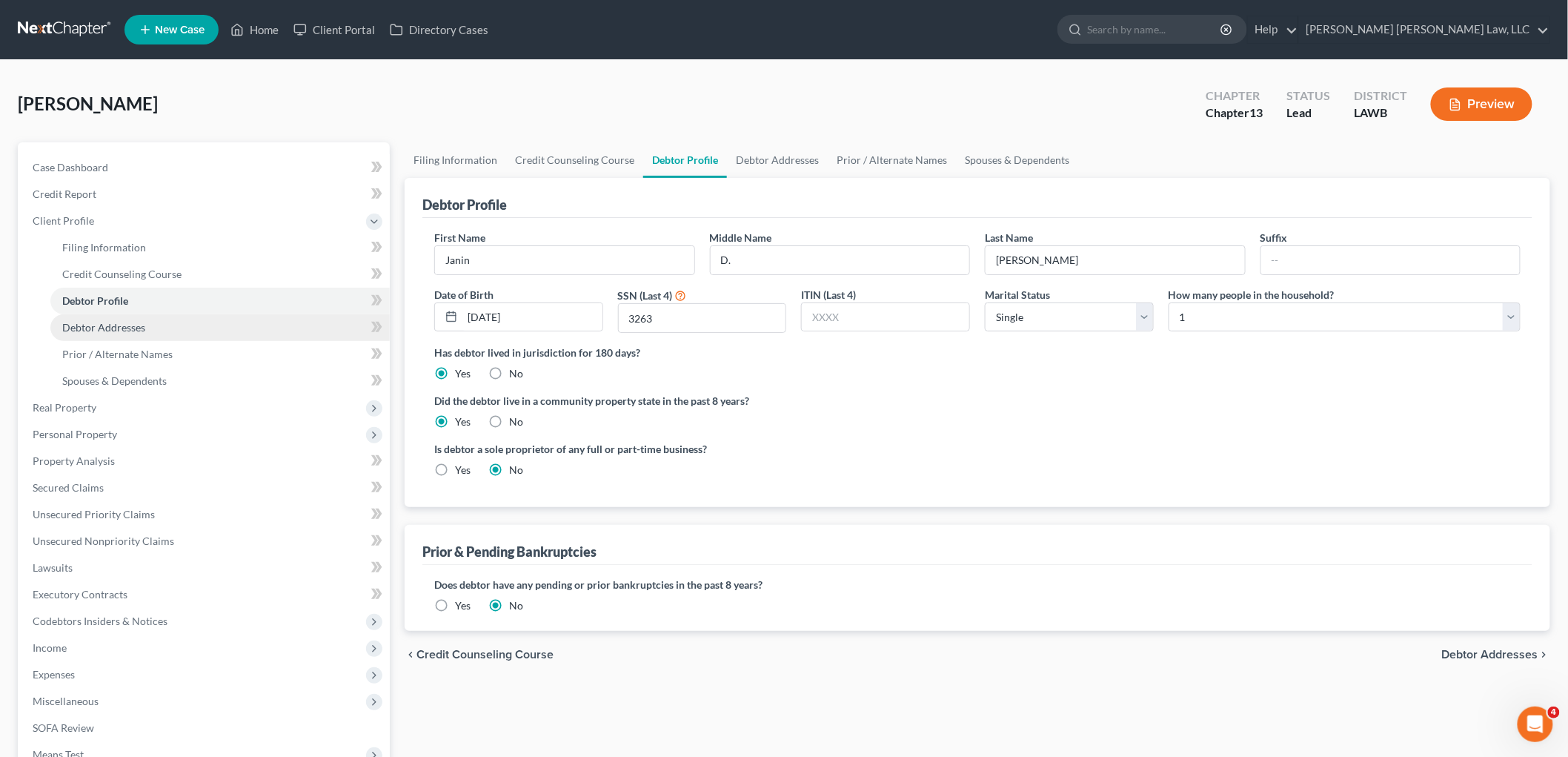
click at [127, 324] on span "Debtor Addresses" at bounding box center [103, 327] width 83 height 13
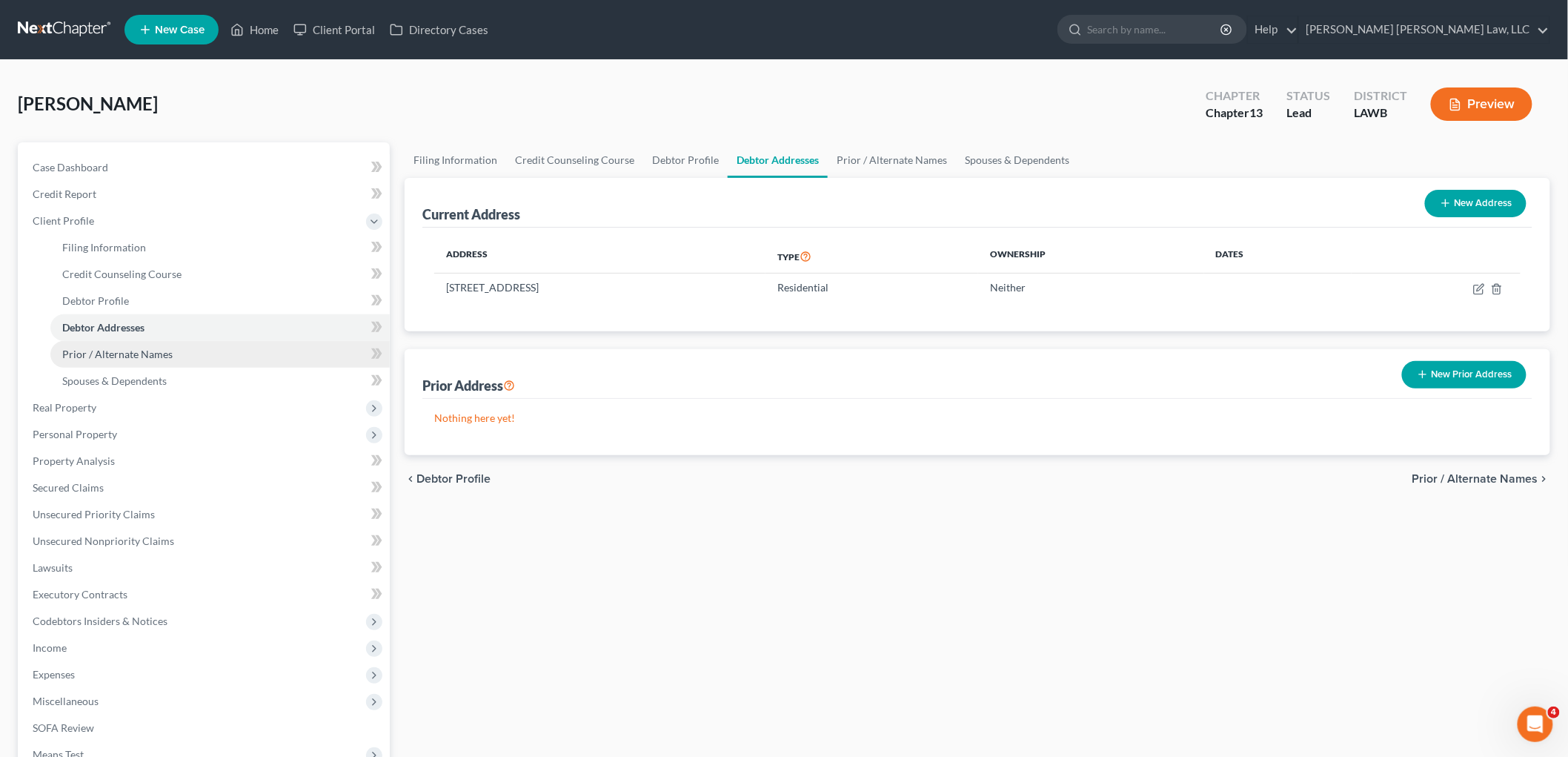
click at [171, 354] on link "Prior / Alternate Names" at bounding box center [219, 354] width 339 height 27
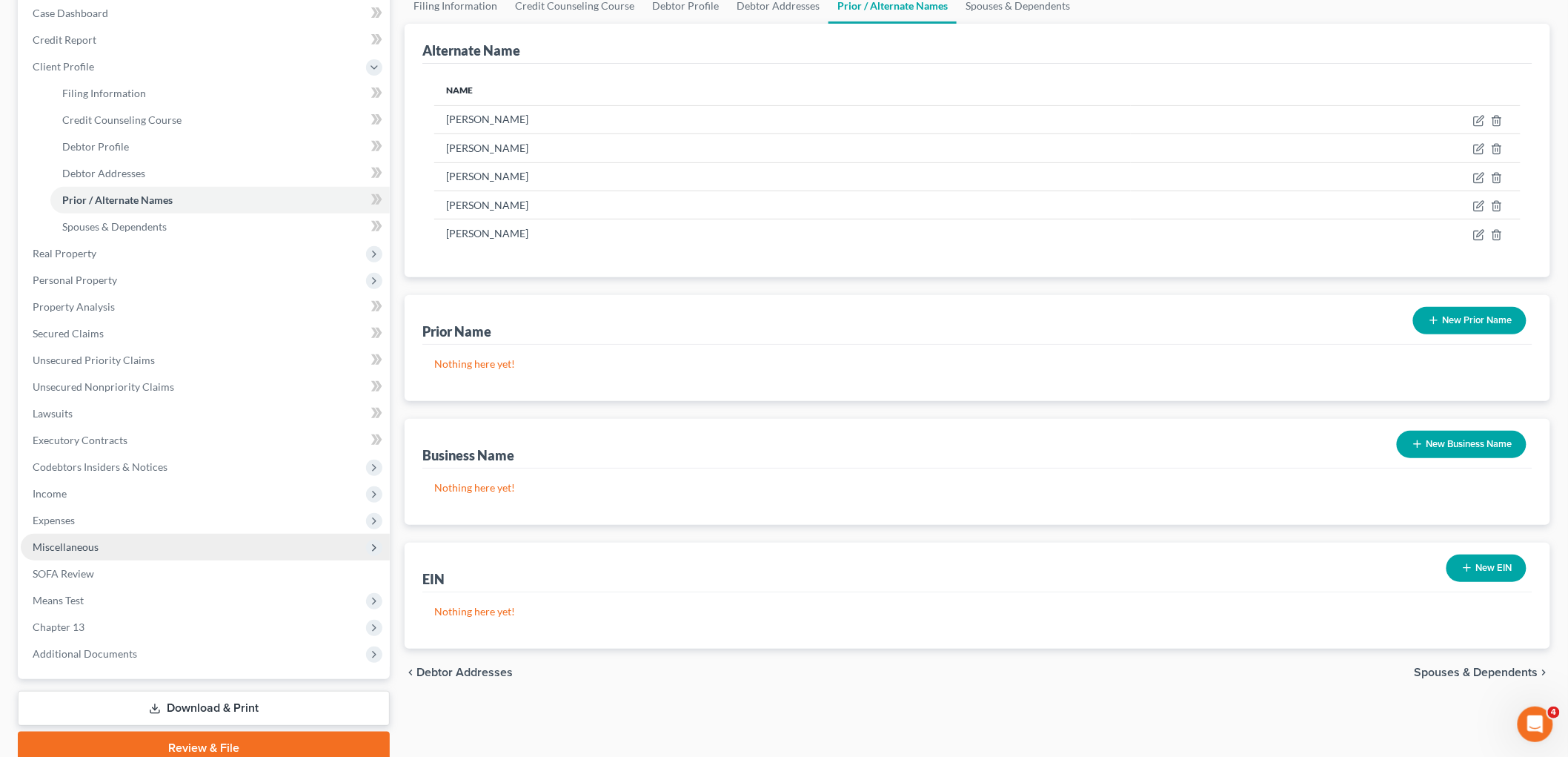
scroll to position [216, 0]
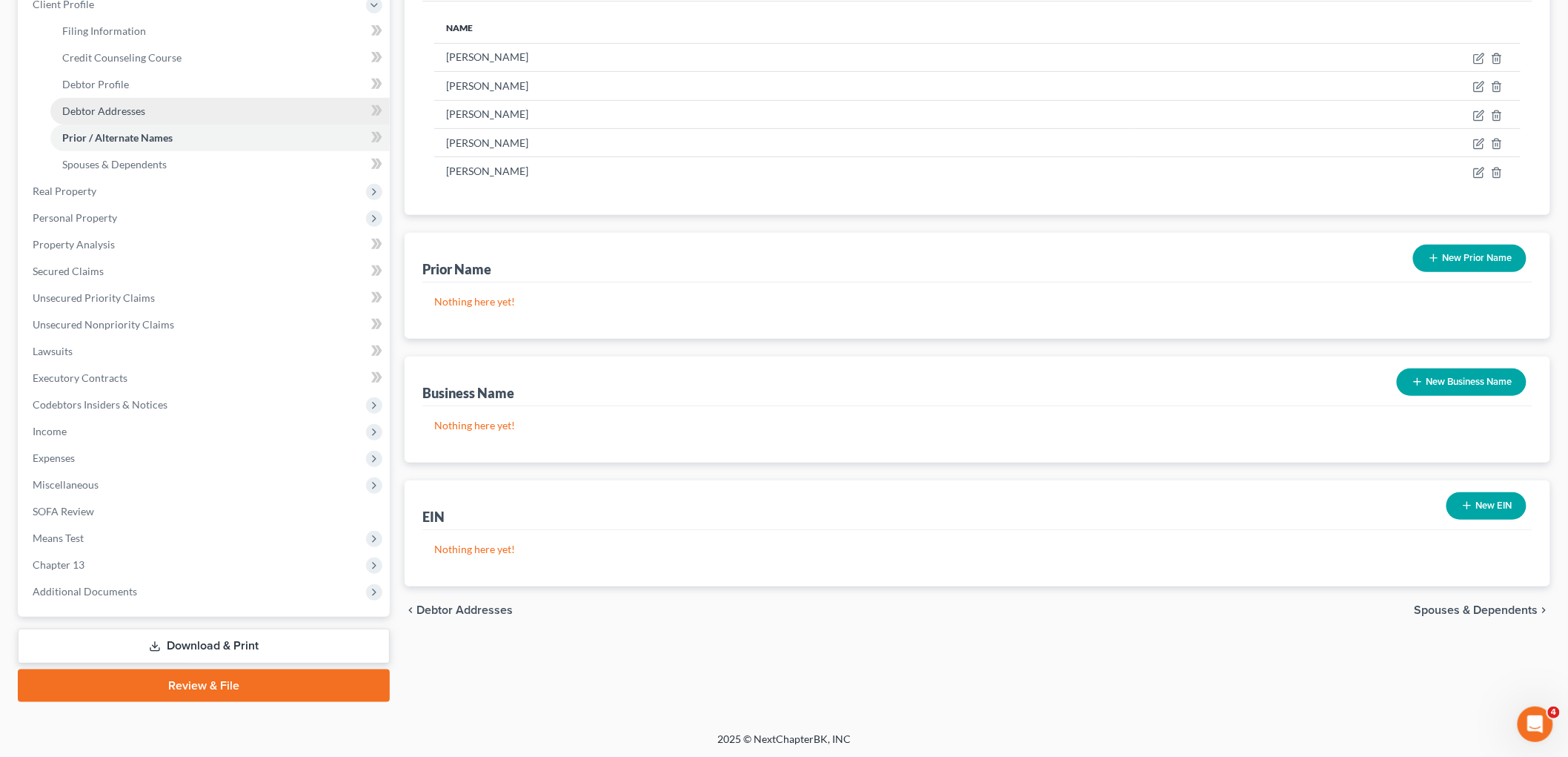
click at [152, 112] on link "Debtor Addresses" at bounding box center [219, 111] width 339 height 27
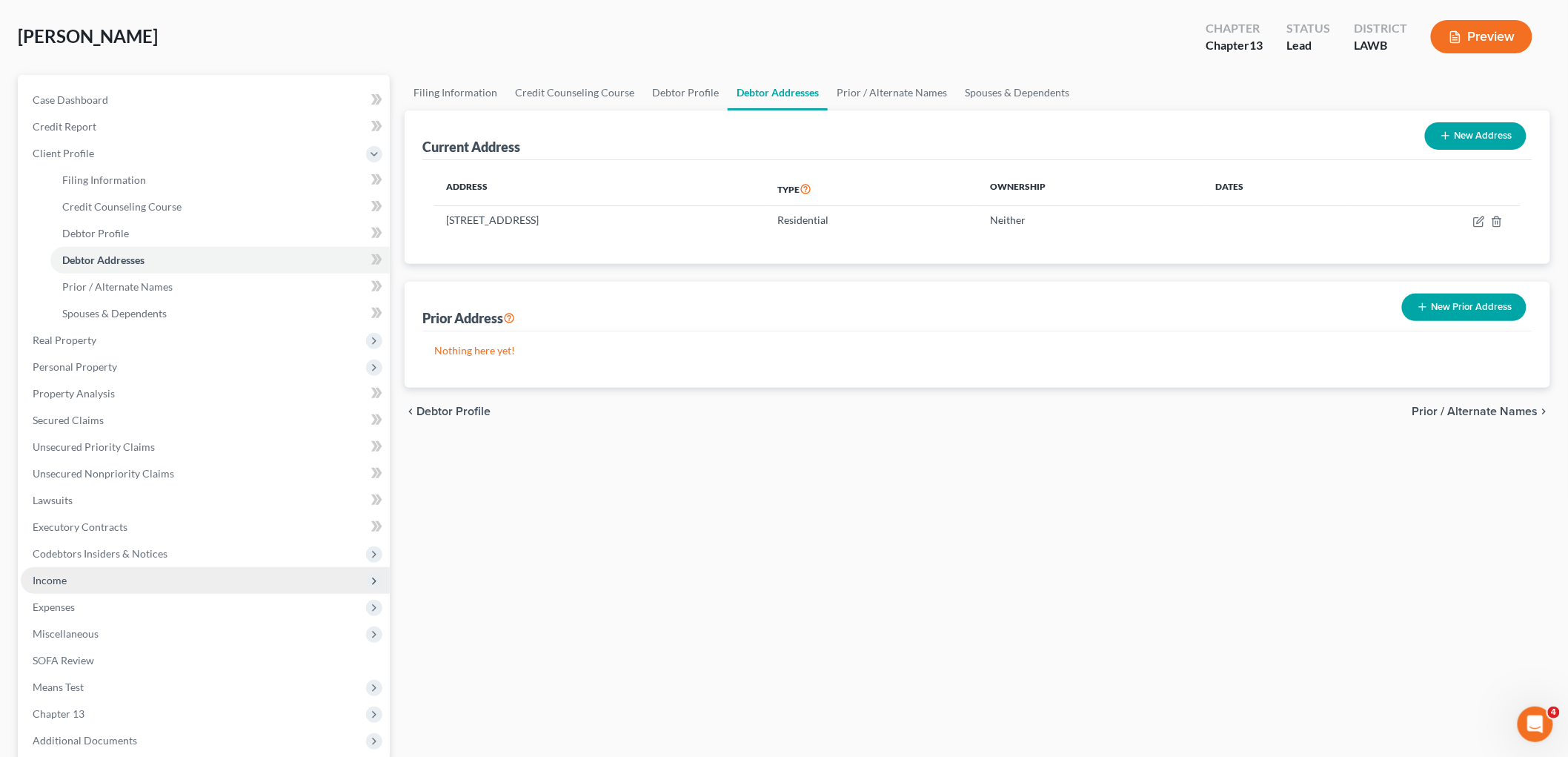
scroll to position [216, 0]
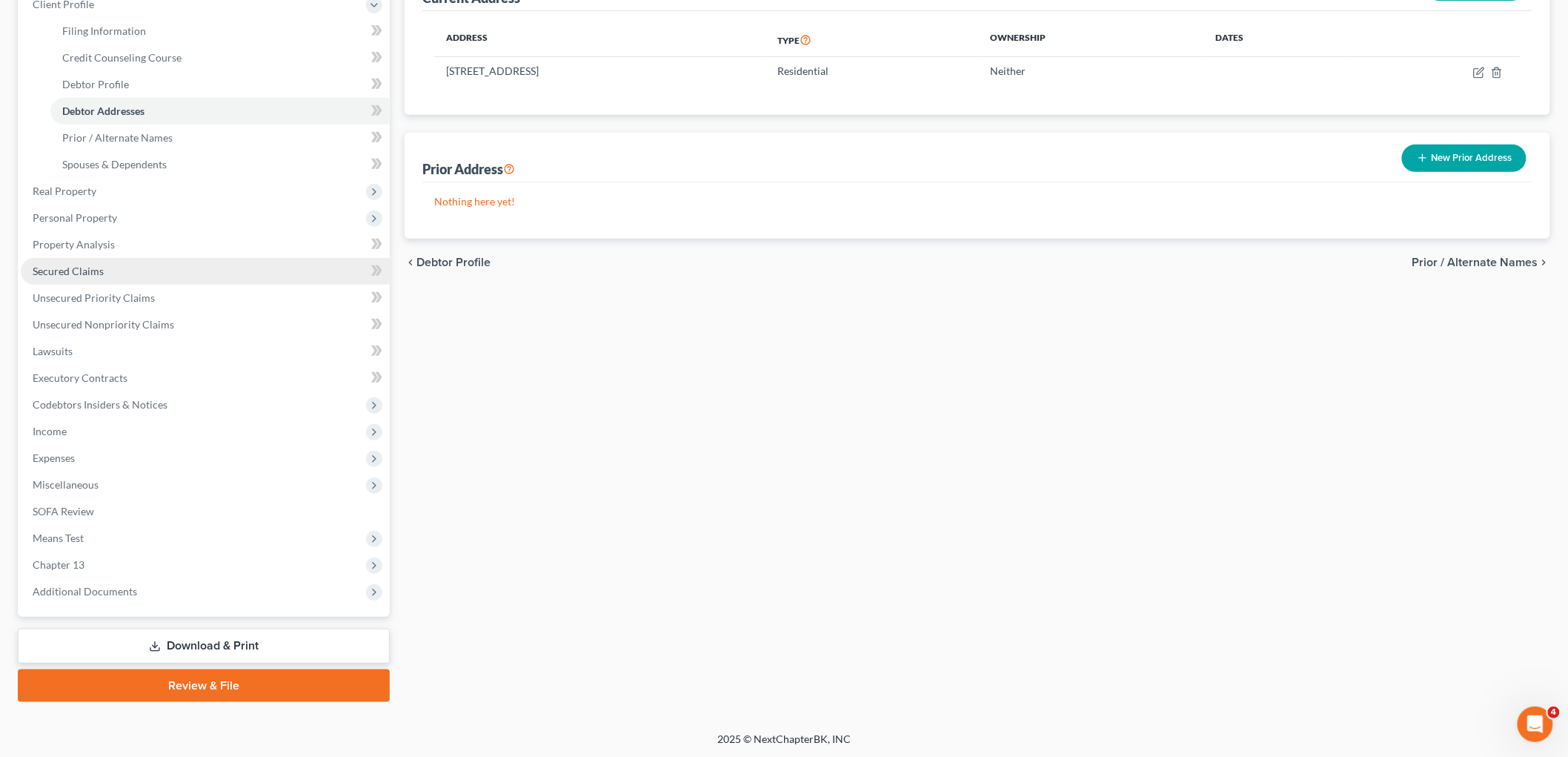
click at [97, 271] on span "Secured Claims" at bounding box center [68, 270] width 71 height 13
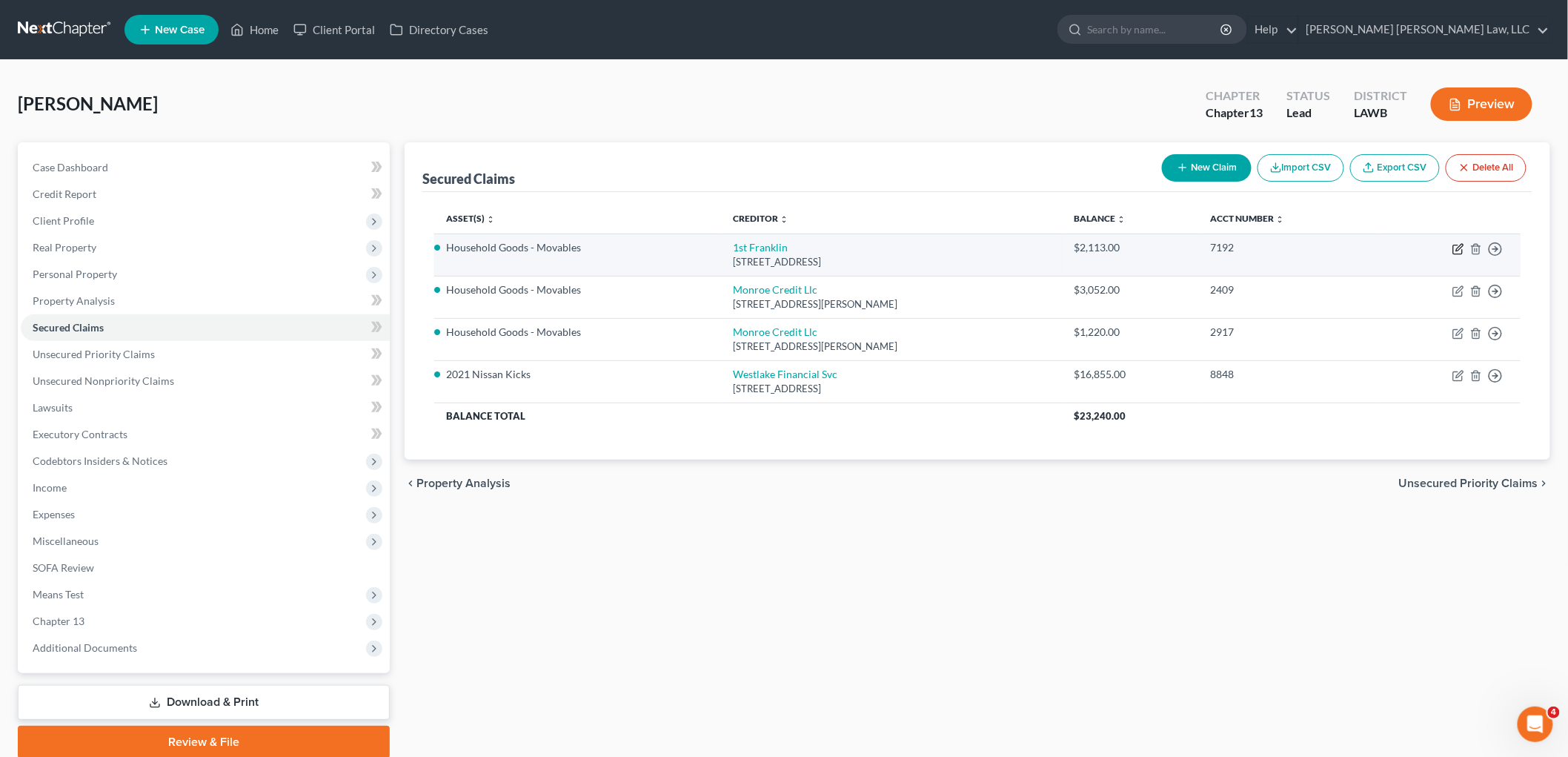
click at [1457, 245] on icon "button" at bounding box center [1459, 249] width 12 height 12
select select "19"
select select "0"
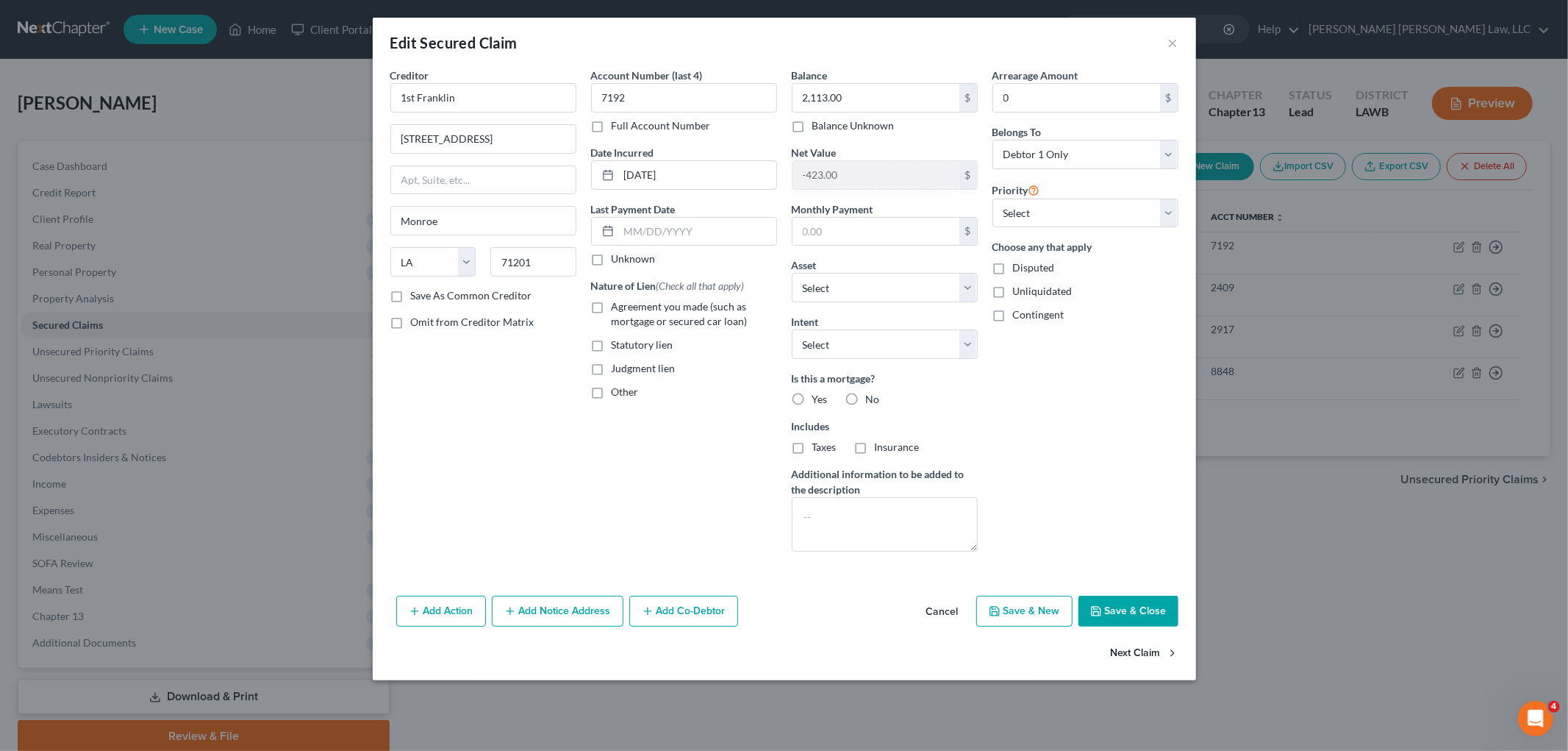
click at [1123, 652] on button "Next Claim" at bounding box center [1145, 653] width 68 height 31
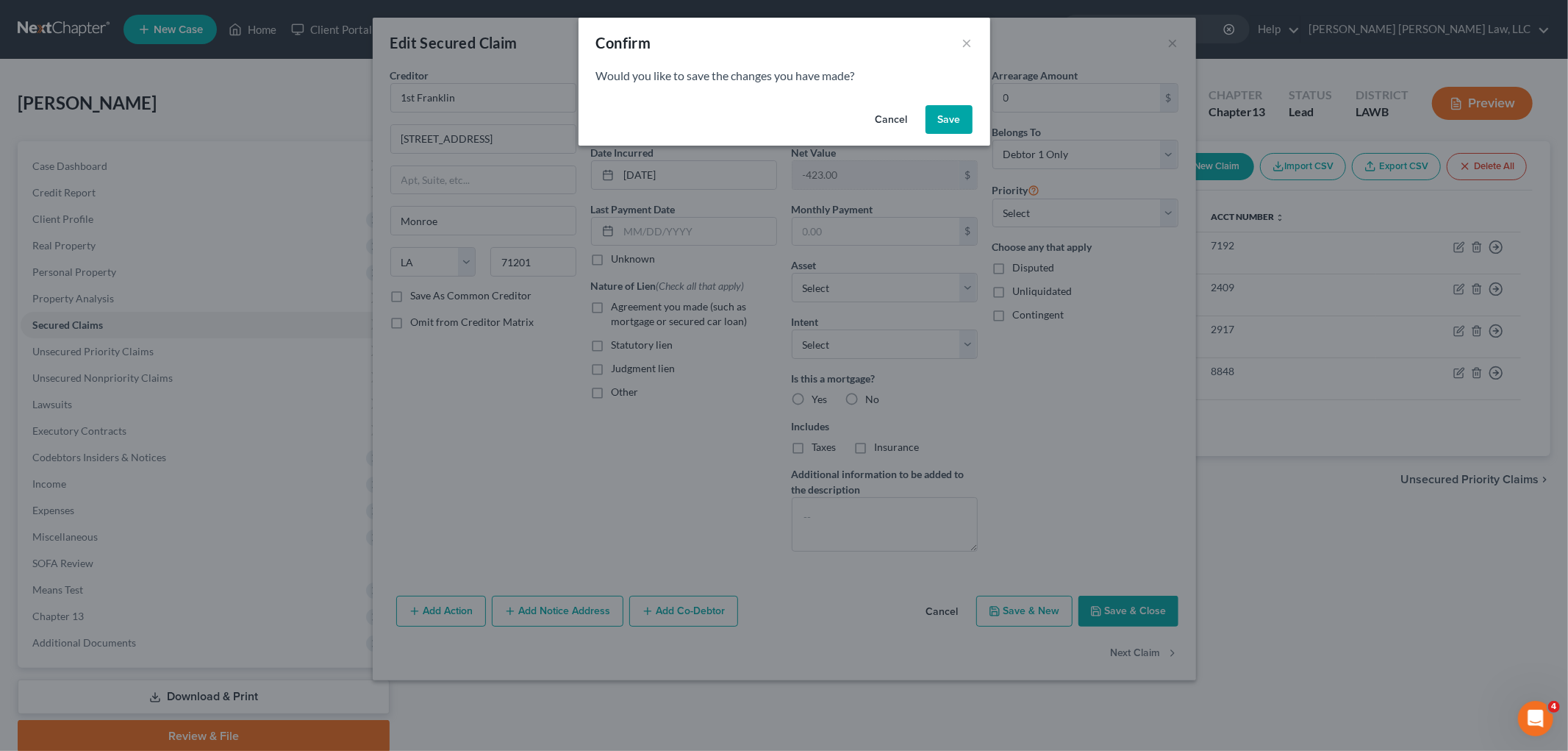
click at [947, 128] on button "Save" at bounding box center [949, 120] width 47 height 29
select select "19"
select select "0"
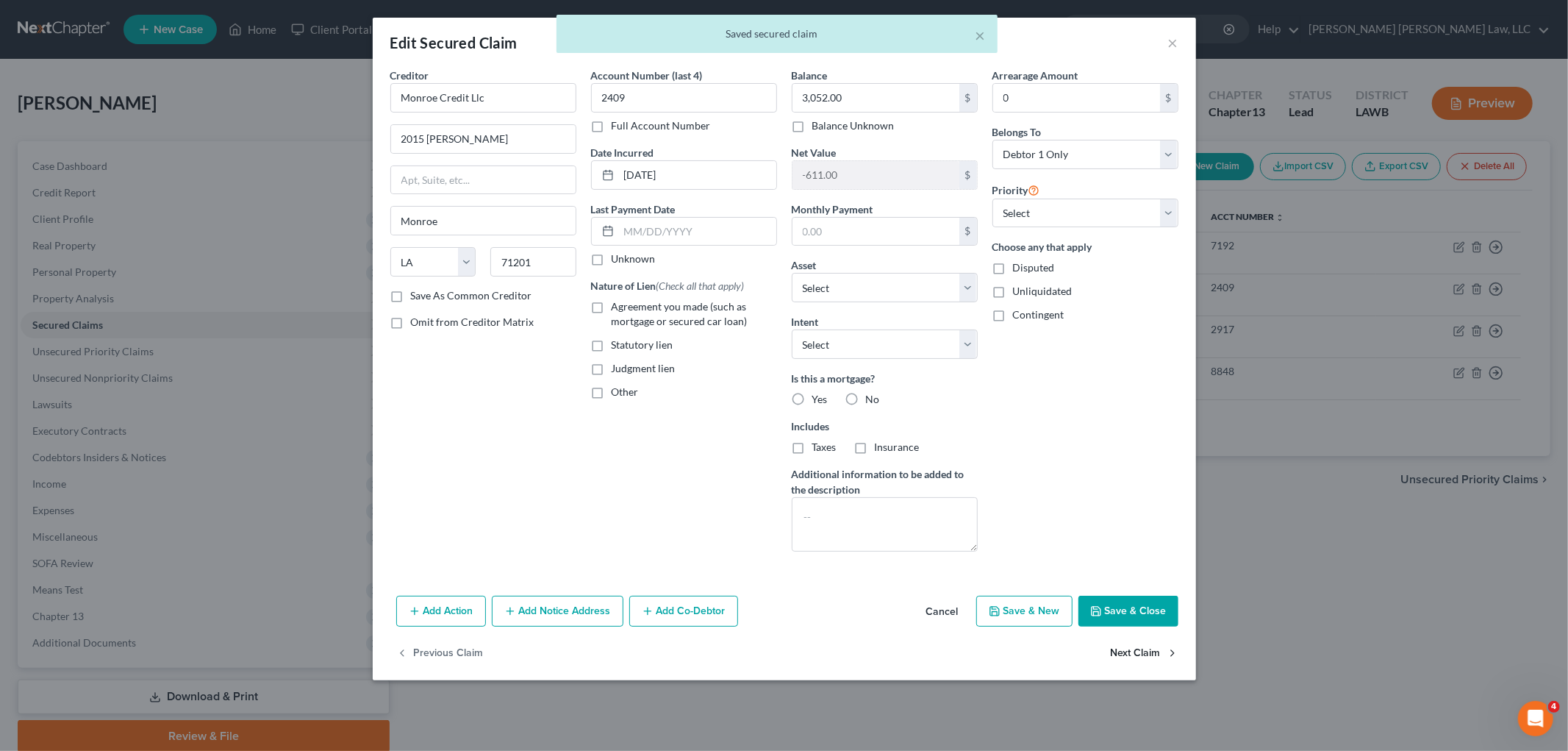
click at [1119, 651] on button "Next Claim" at bounding box center [1145, 653] width 68 height 31
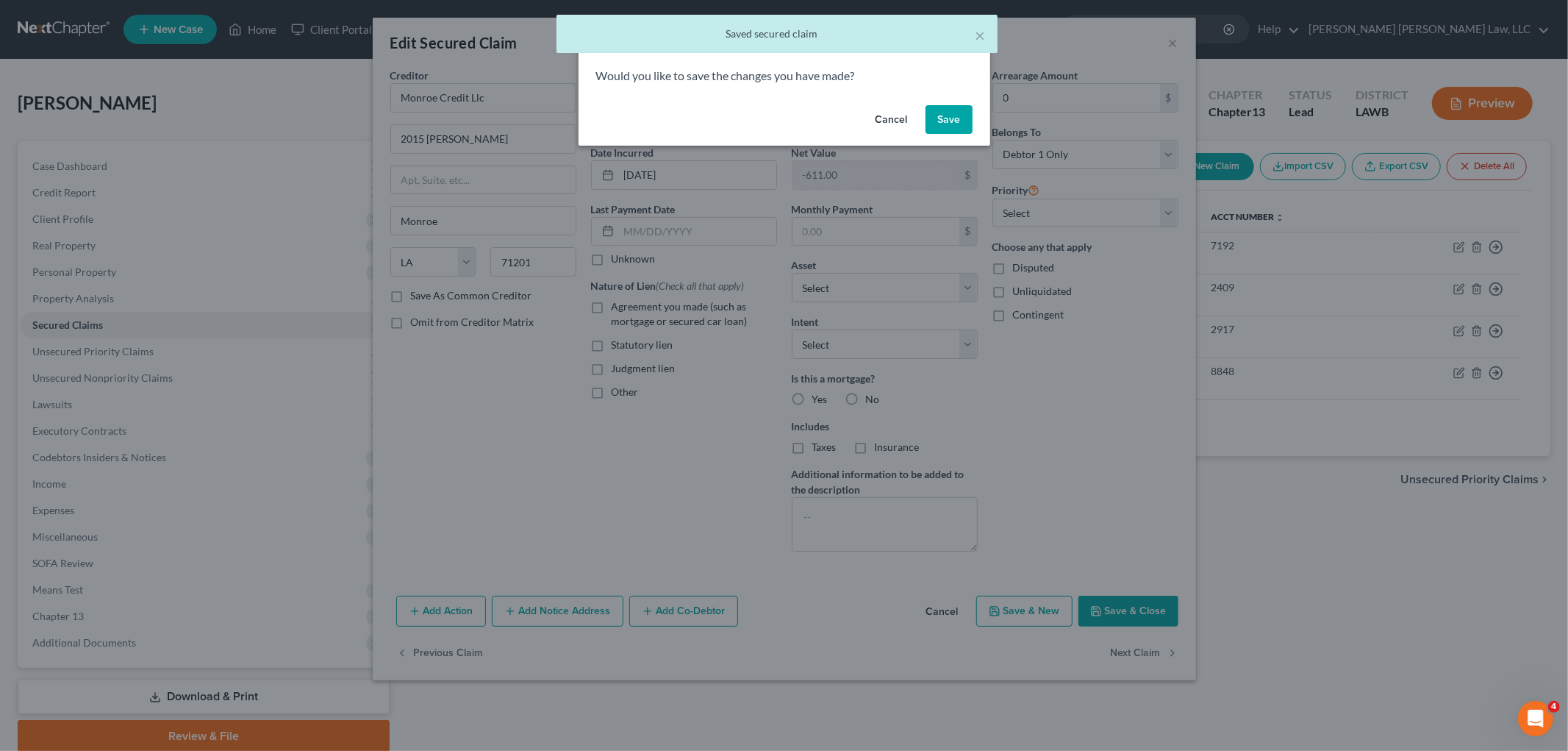
click at [953, 122] on button "Save" at bounding box center [949, 120] width 47 height 29
select select "19"
select select "0"
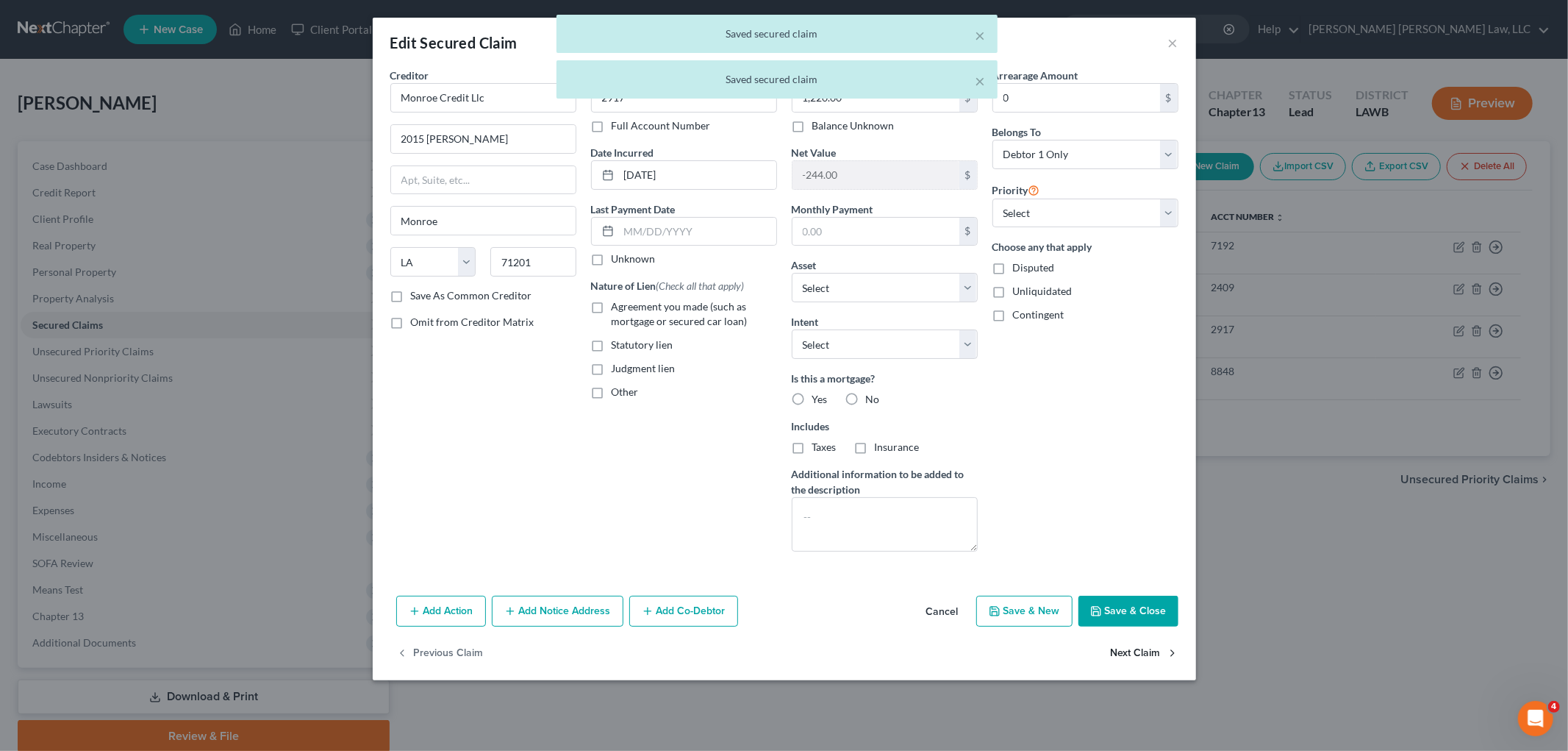
click at [1114, 652] on button "Next Claim" at bounding box center [1145, 653] width 68 height 31
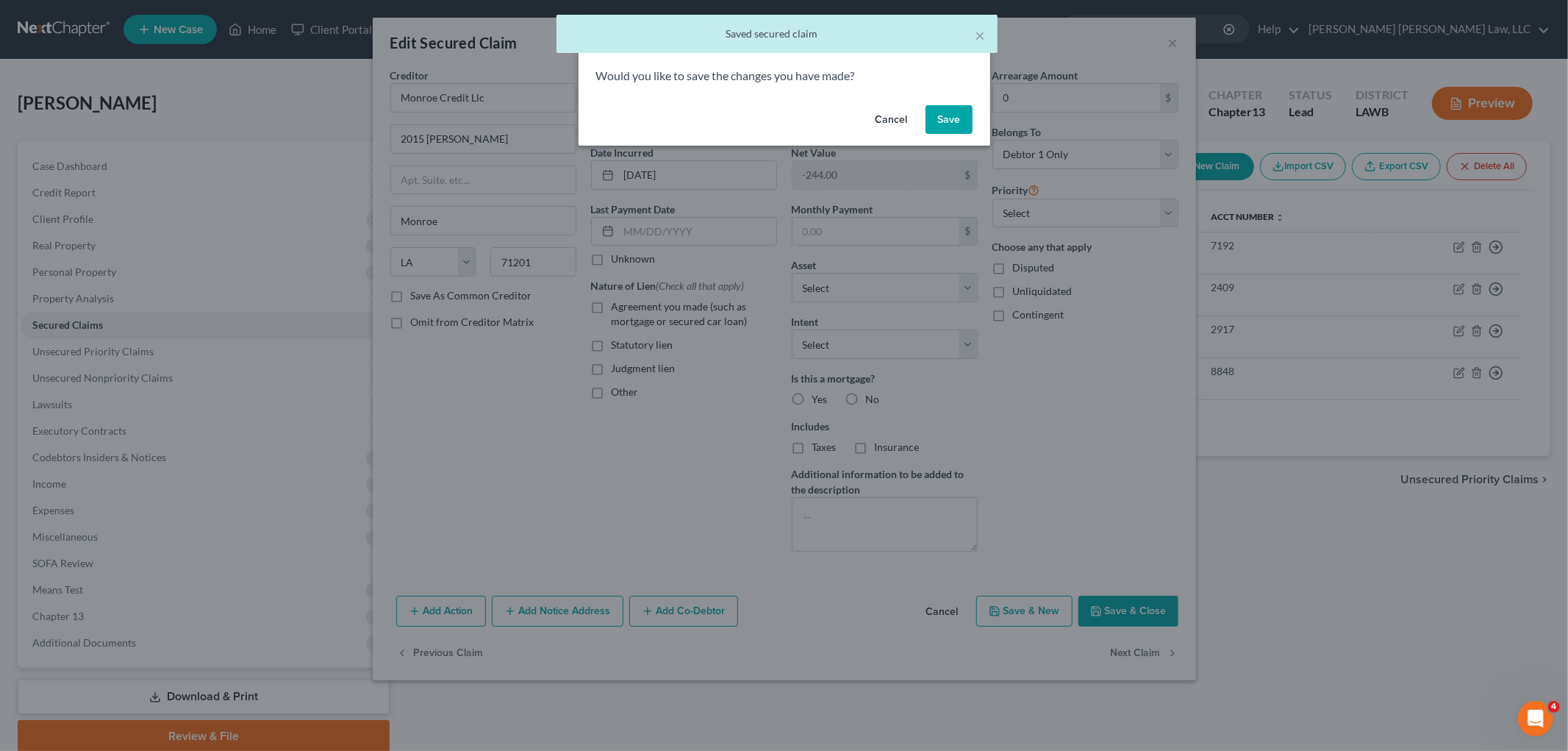
click at [953, 126] on button "Save" at bounding box center [949, 120] width 47 height 29
select select "4"
select select "0"
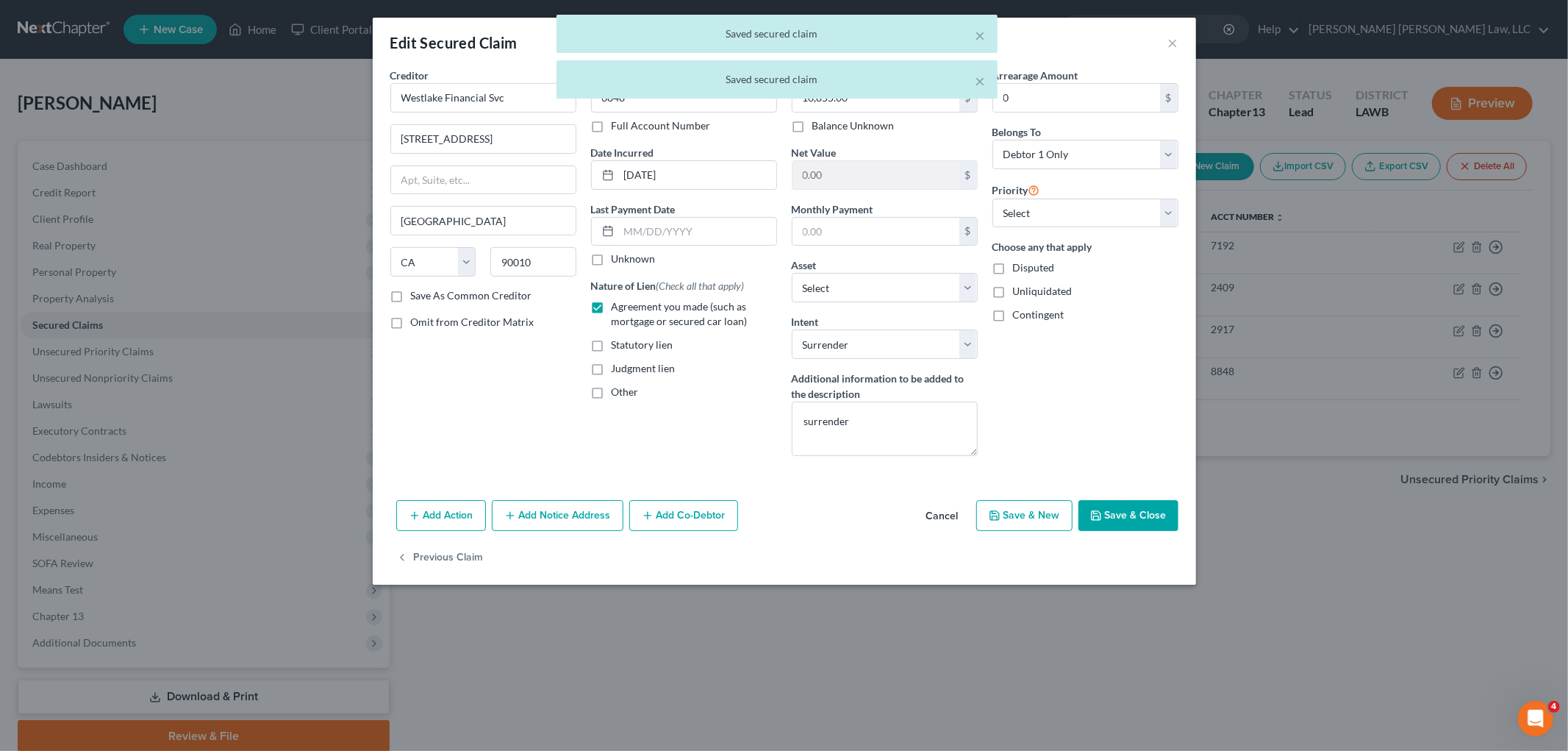
click at [1102, 517] on icon "button" at bounding box center [1097, 515] width 12 height 12
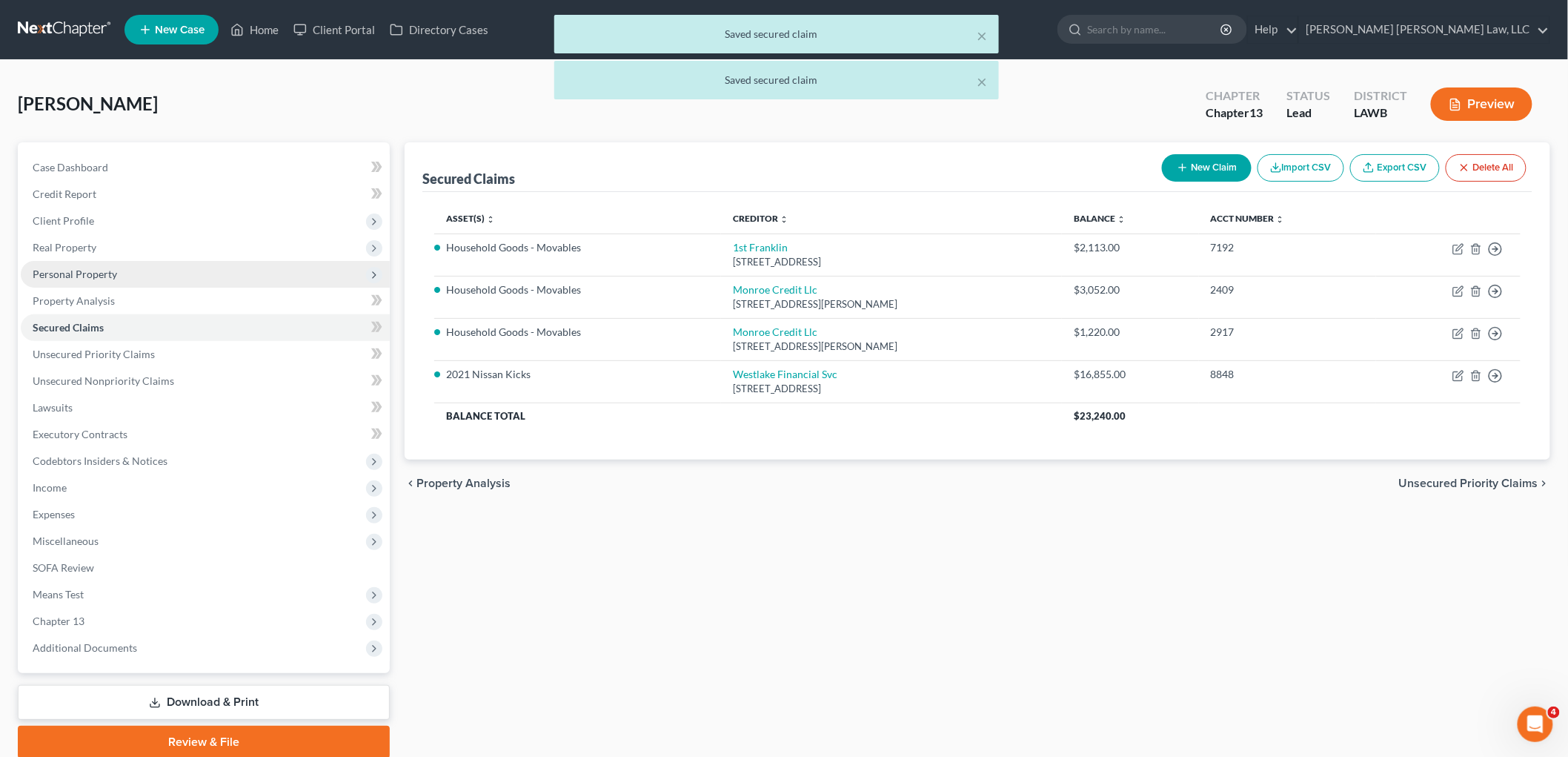
click at [120, 269] on span "Personal Property" at bounding box center [205, 274] width 369 height 27
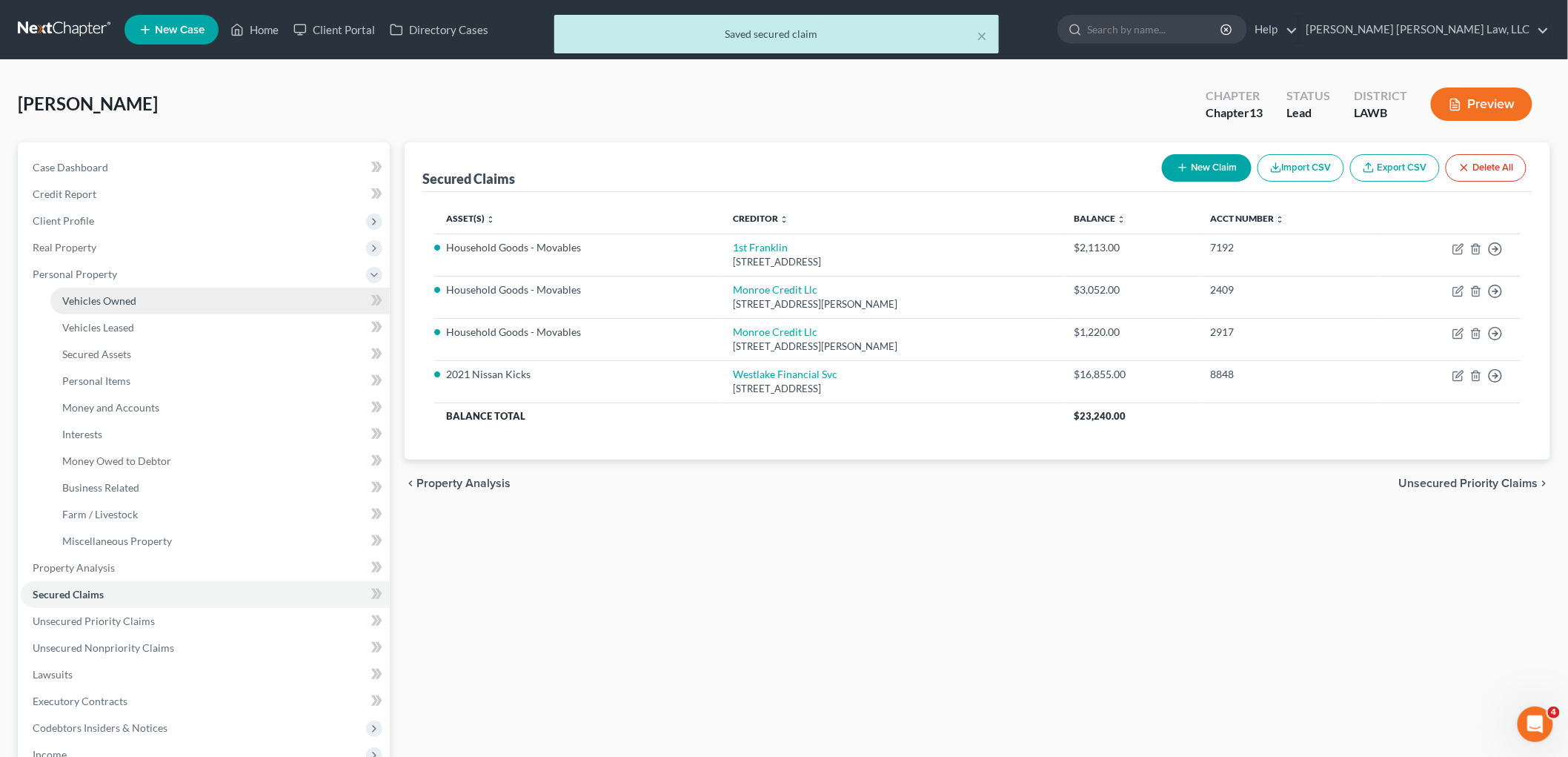
click at [134, 298] on span "Vehicles Owned" at bounding box center [99, 301] width 74 height 13
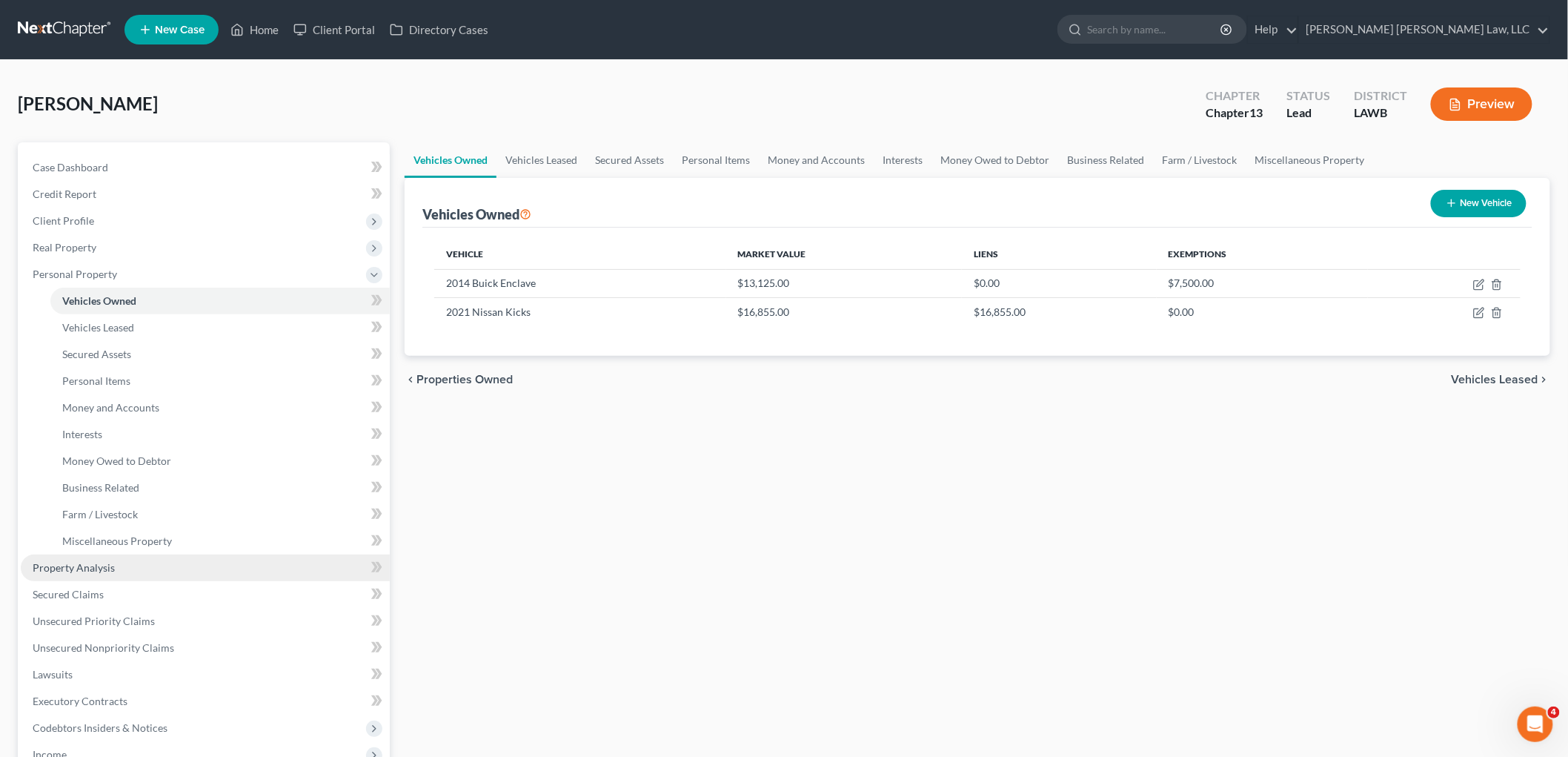
click at [130, 569] on link "Property Analysis" at bounding box center [205, 567] width 369 height 27
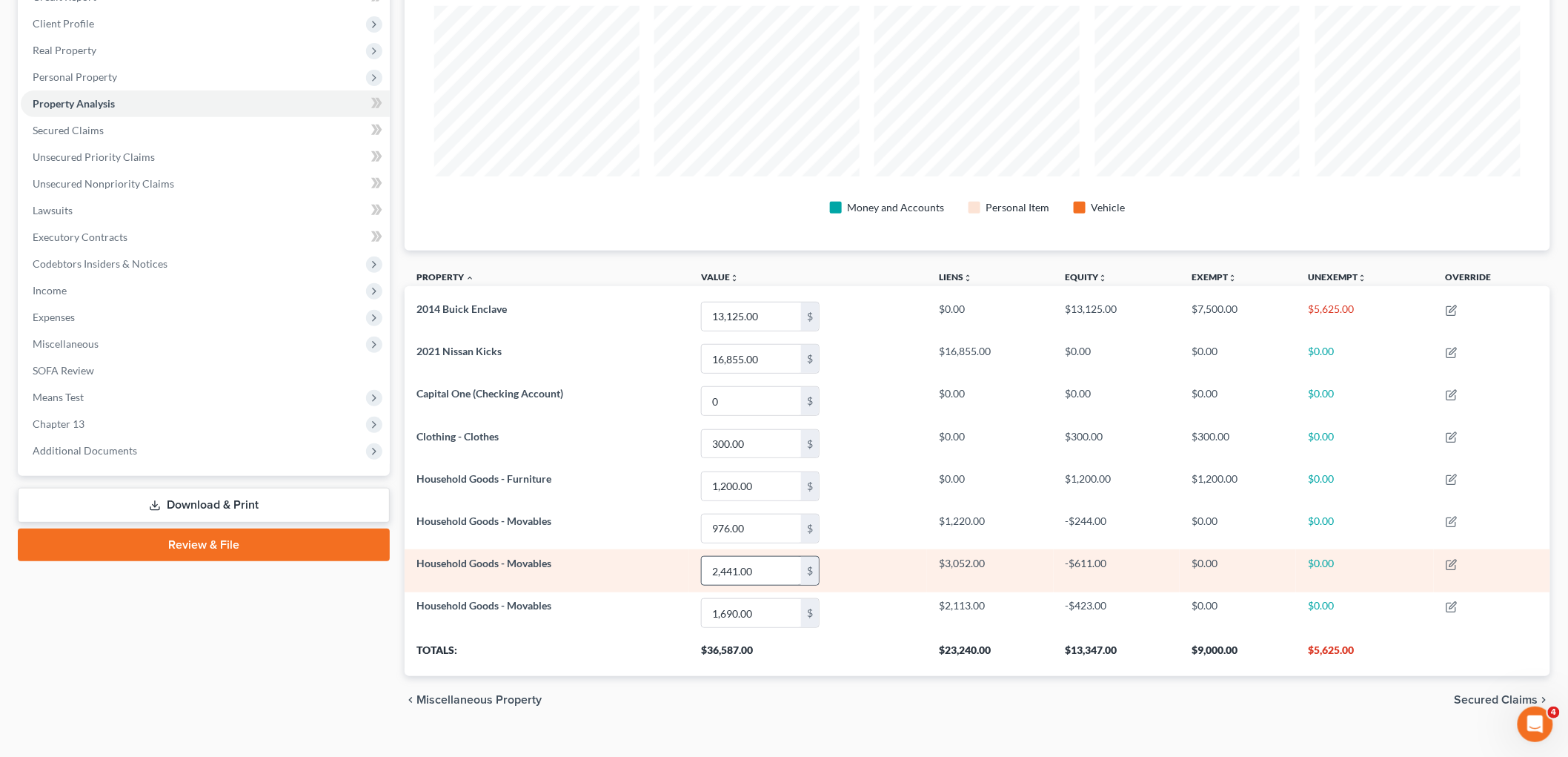
scroll to position [220, 0]
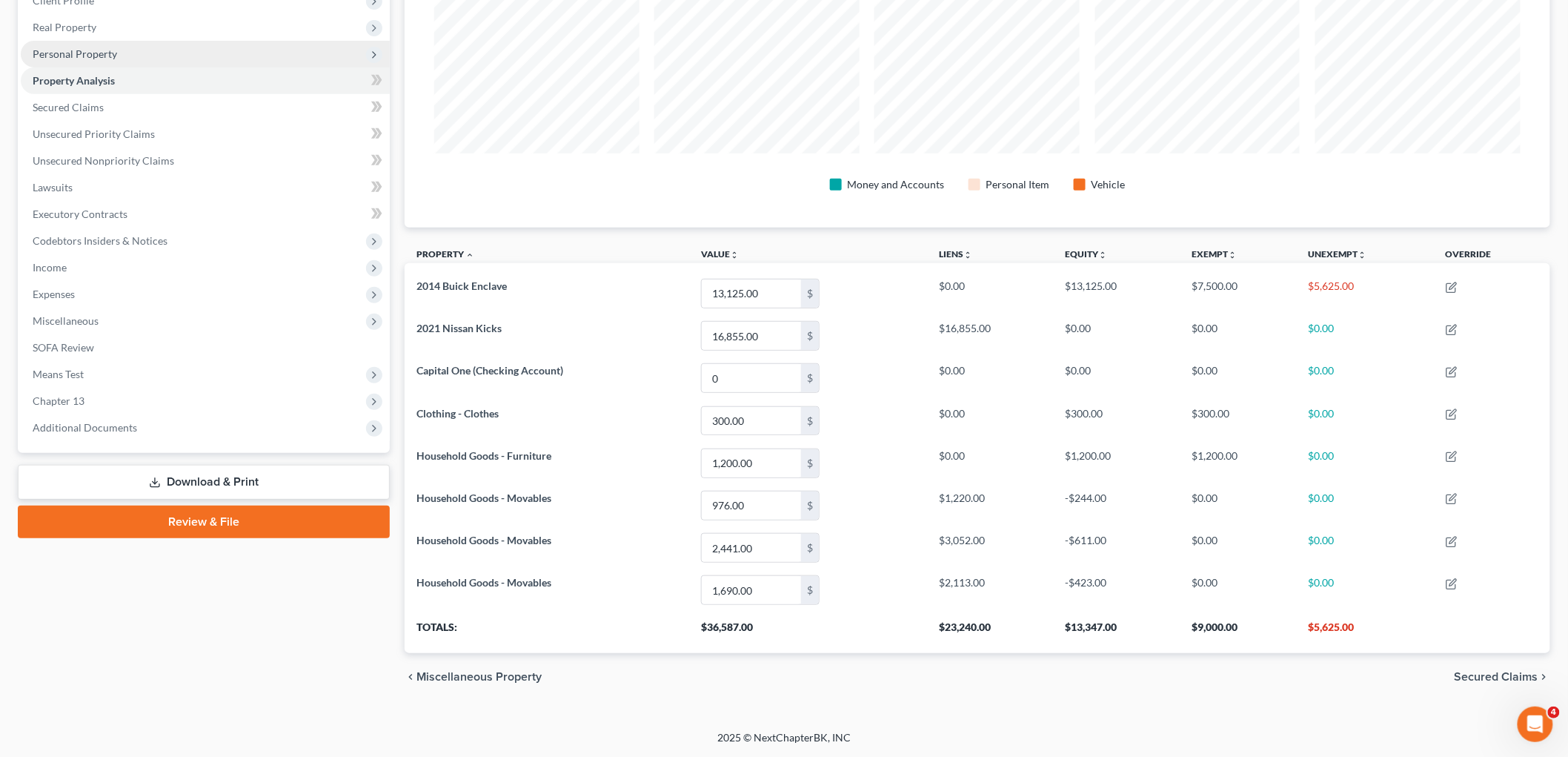
click at [115, 50] on span "Personal Property" at bounding box center [205, 54] width 369 height 27
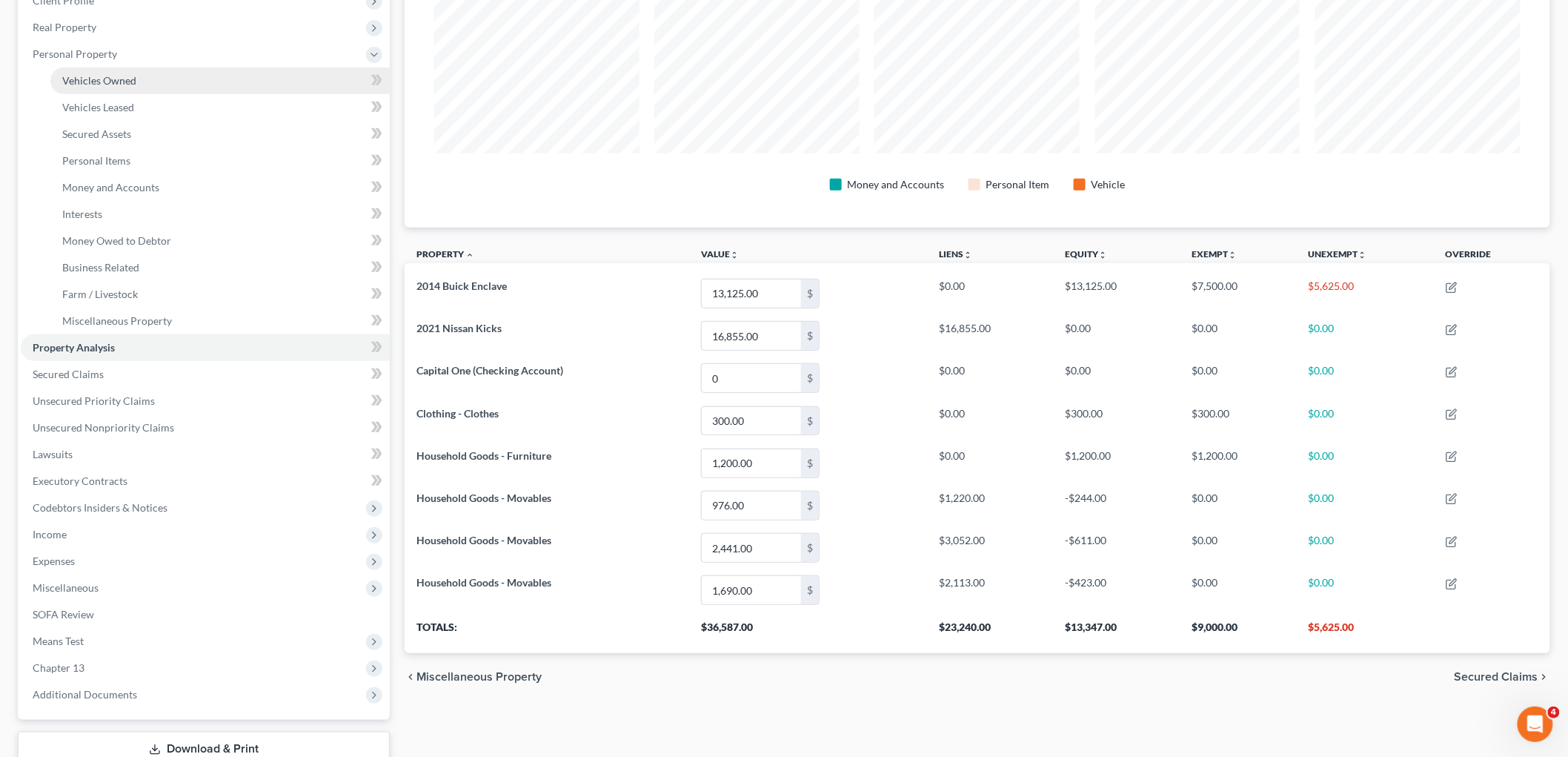
click at [122, 76] on span "Vehicles Owned" at bounding box center [99, 80] width 74 height 13
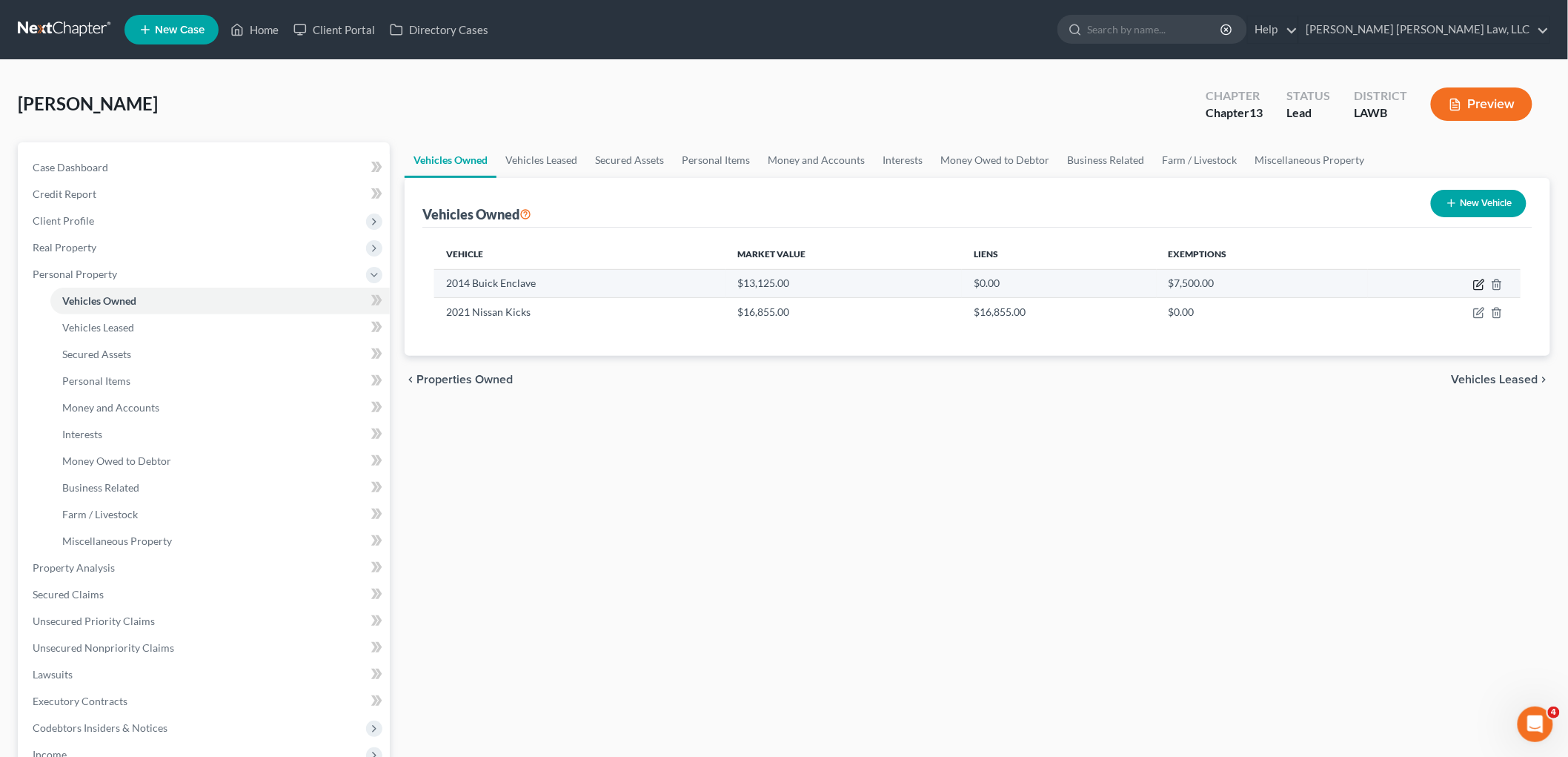
click at [1483, 285] on icon "button" at bounding box center [1479, 285] width 9 height 9
select select "0"
select select "12"
select select "3"
select select "0"
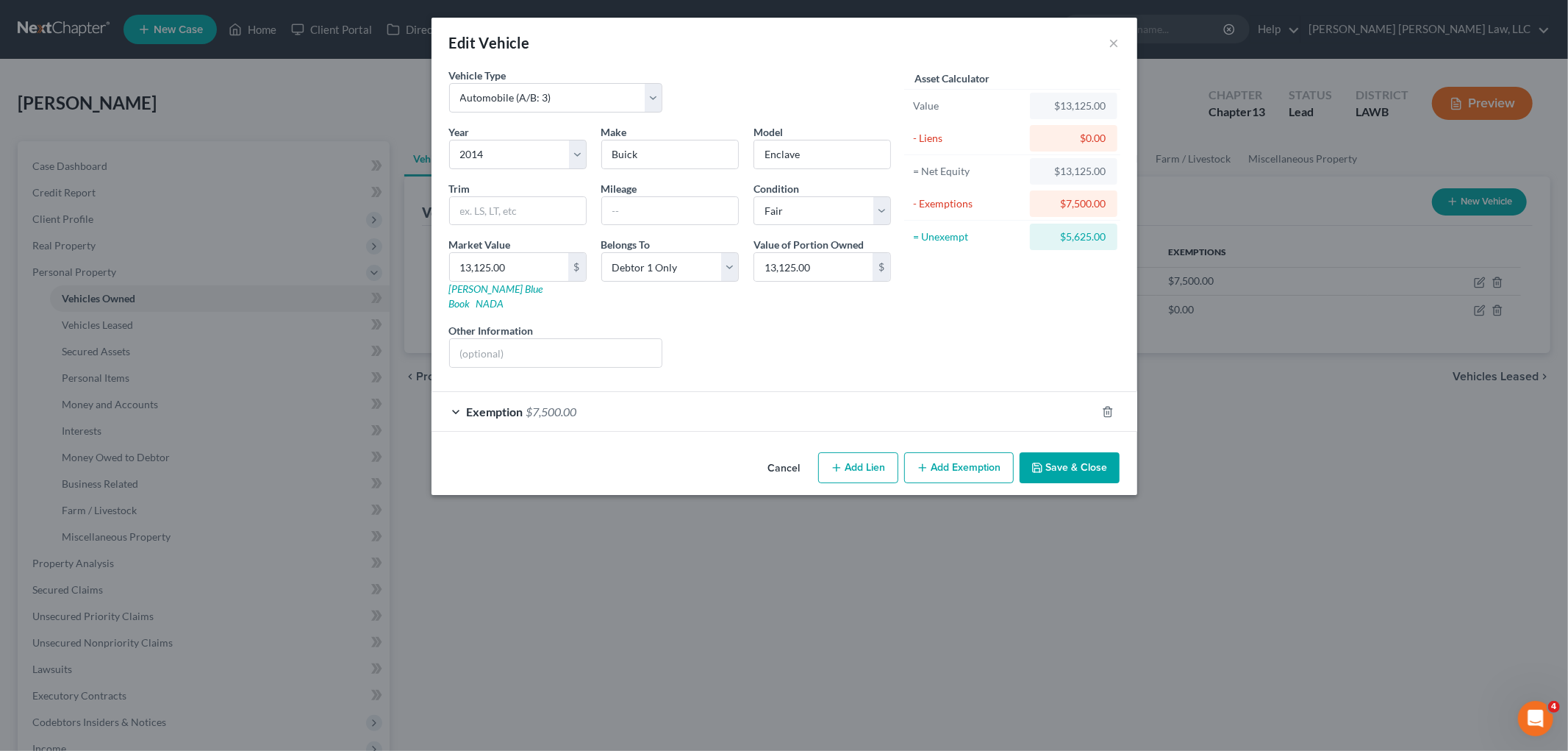
click at [1082, 452] on button "Save & Close" at bounding box center [1069, 467] width 100 height 31
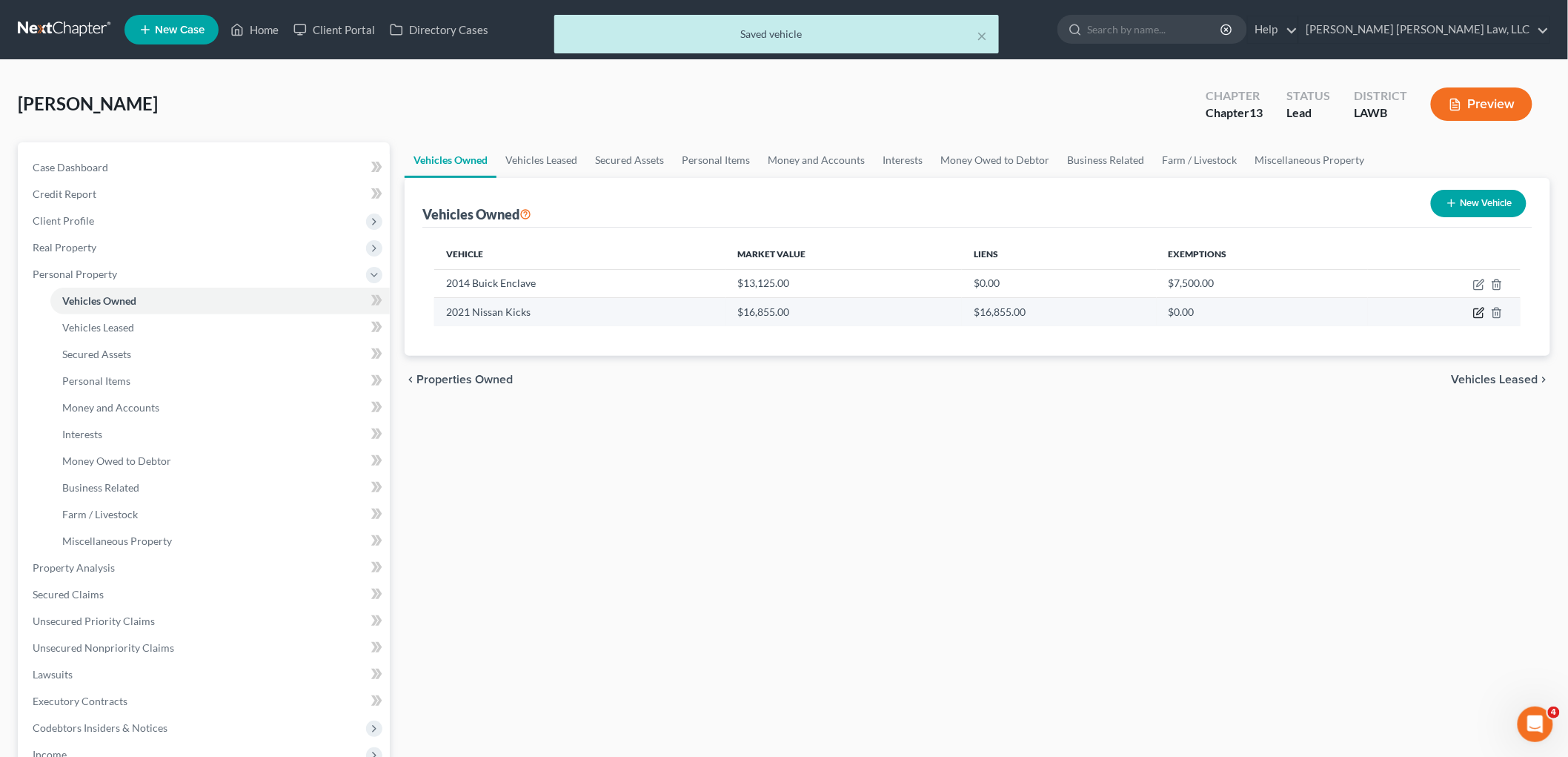
click at [1476, 310] on icon "button" at bounding box center [1480, 313] width 12 height 12
select select "0"
select select "5"
select select "2"
select select "0"
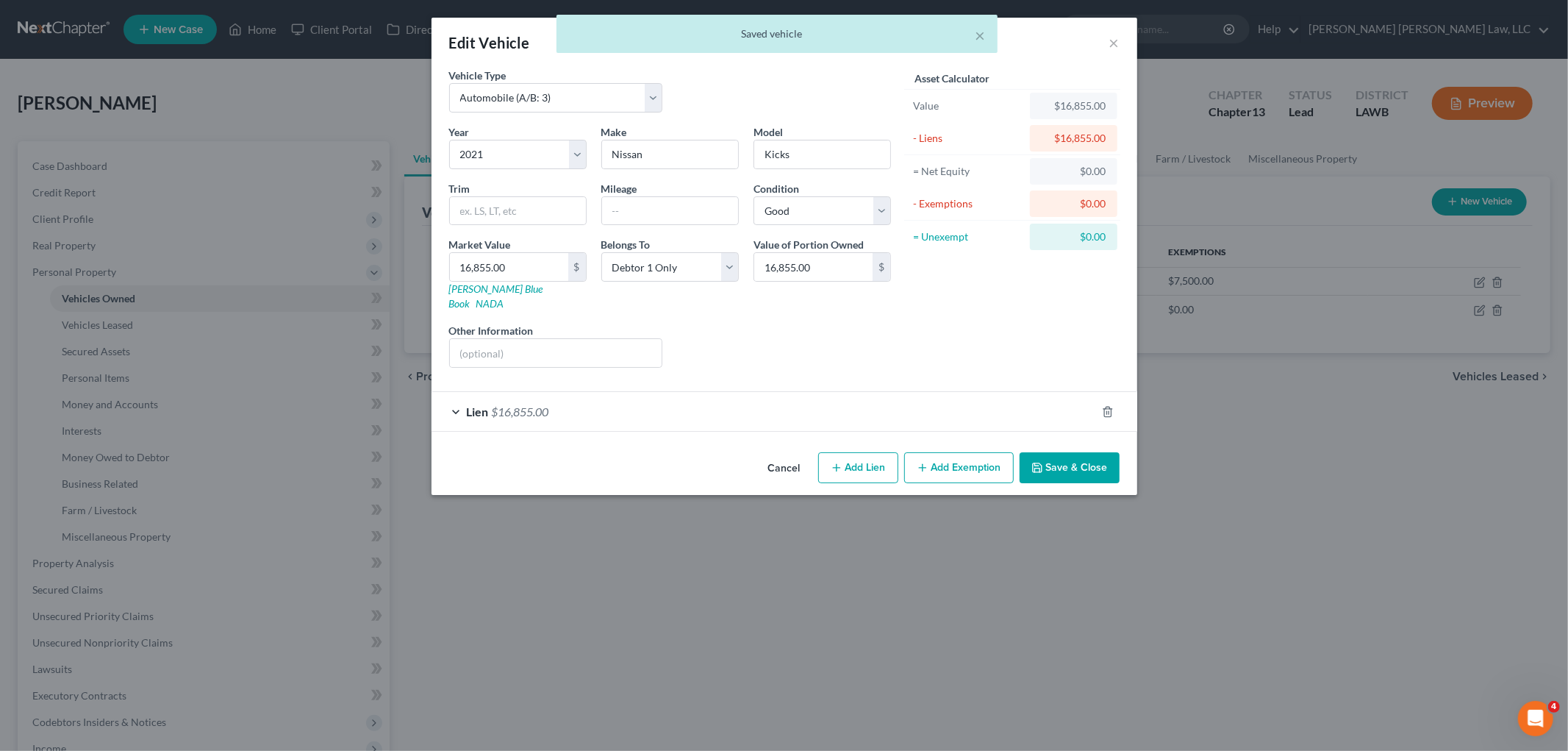
click at [1060, 453] on button "Save & Close" at bounding box center [1069, 467] width 100 height 31
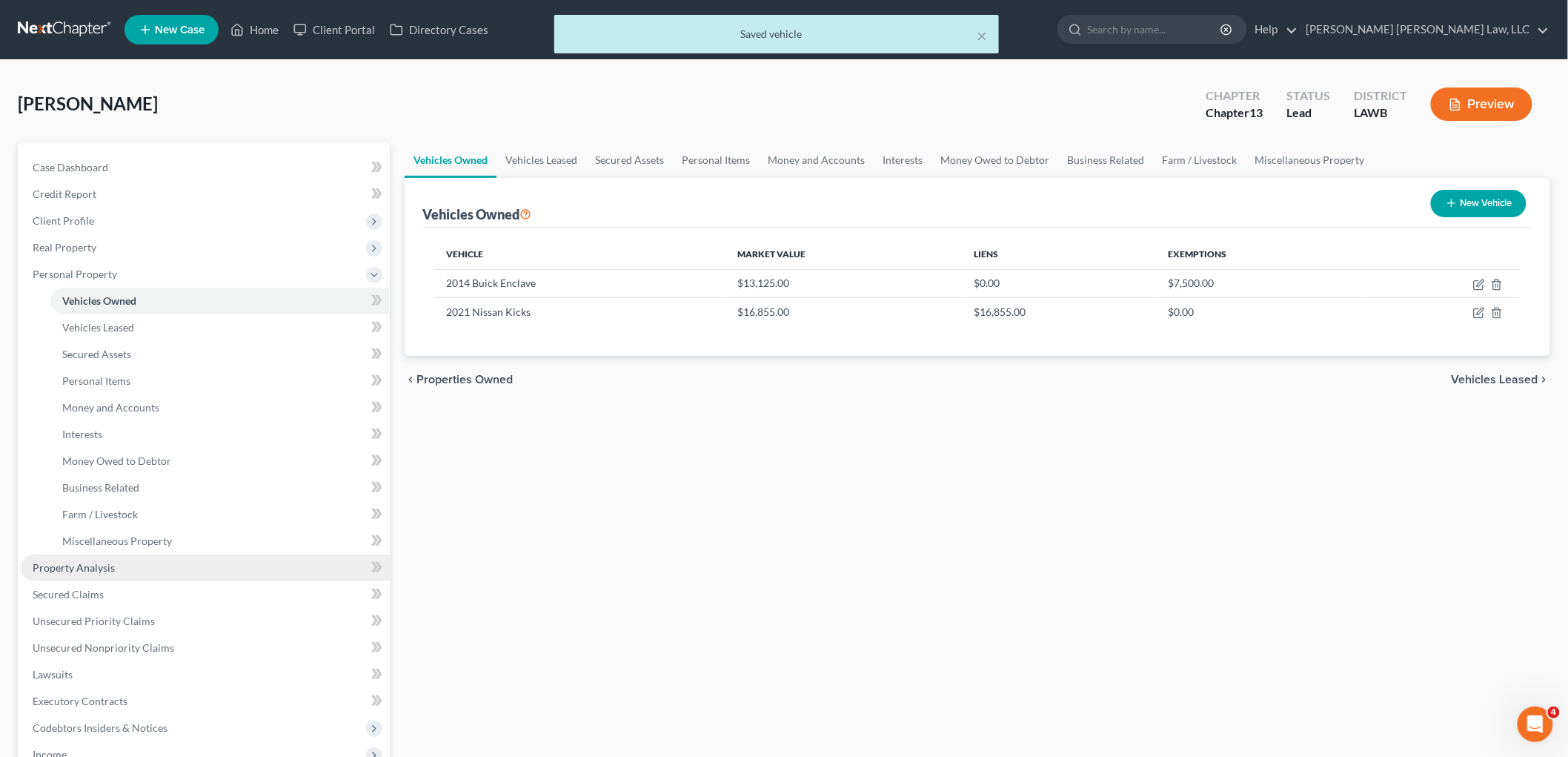
click at [112, 566] on span "Property Analysis" at bounding box center [74, 567] width 82 height 13
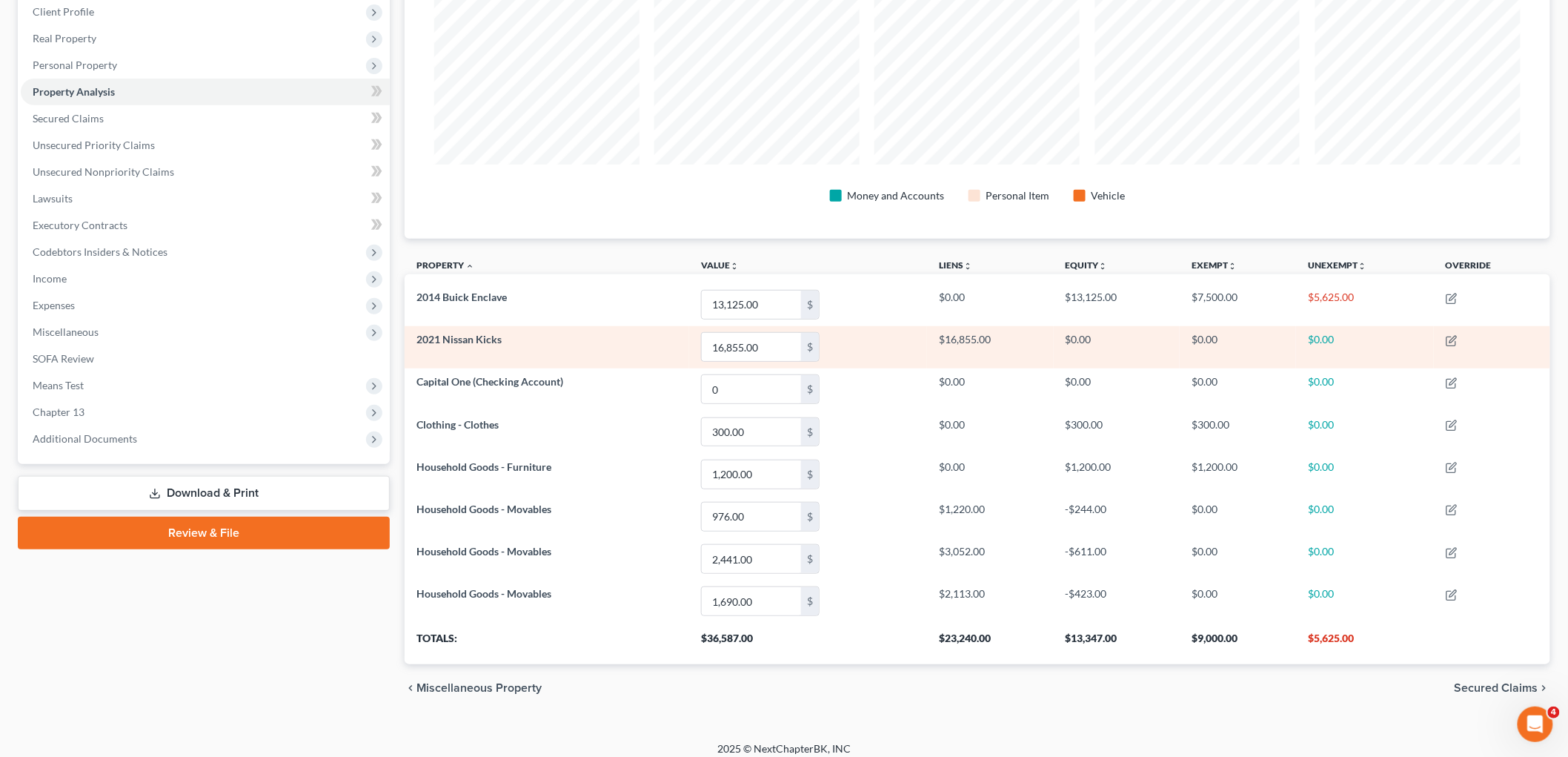
scroll to position [220, 0]
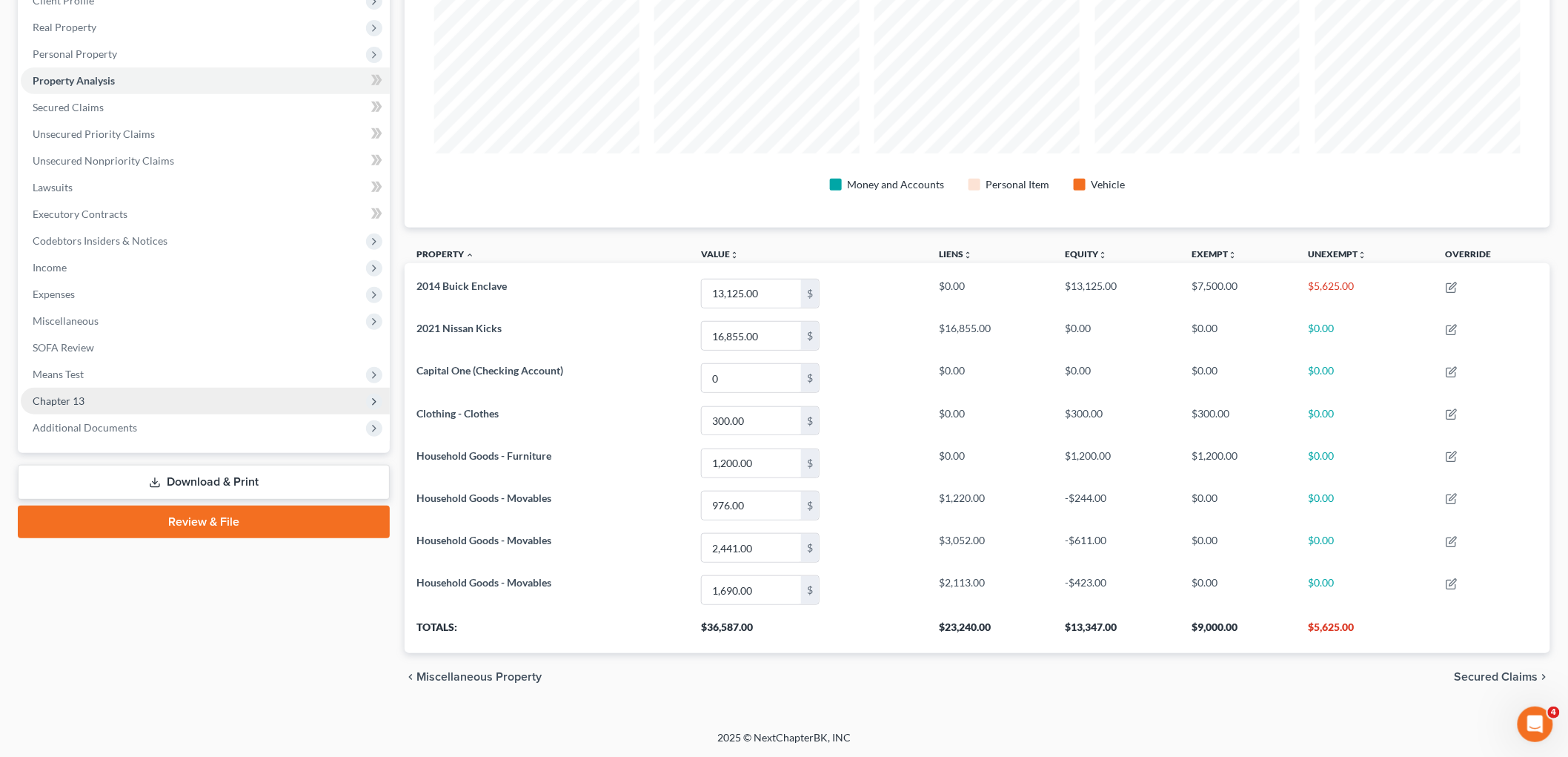
click at [115, 403] on span "Chapter 13" at bounding box center [205, 401] width 369 height 27
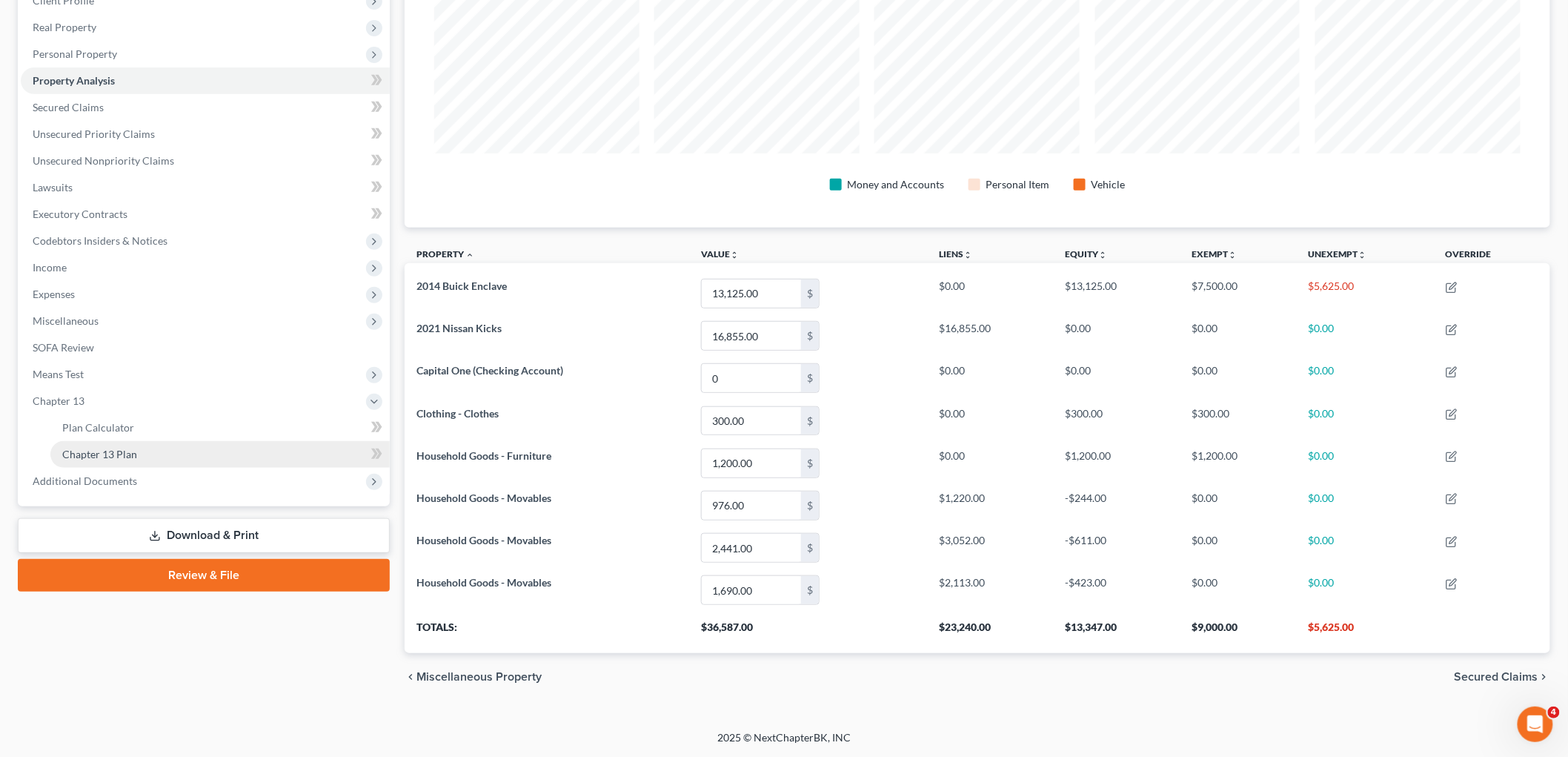
click at [112, 452] on span "Chapter 13 Plan" at bounding box center [99, 454] width 75 height 13
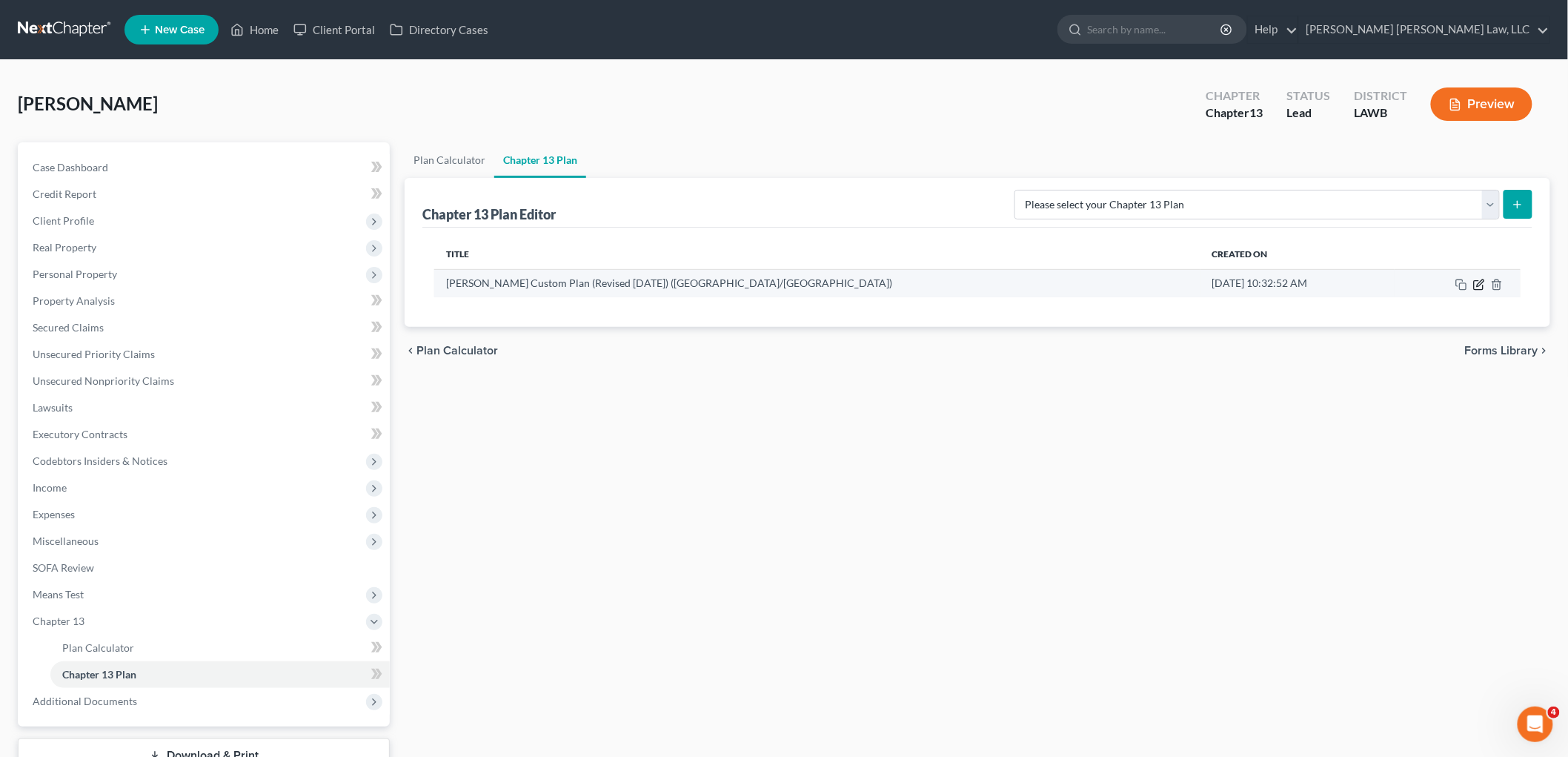
click at [1480, 283] on icon "button" at bounding box center [1480, 285] width 12 height 12
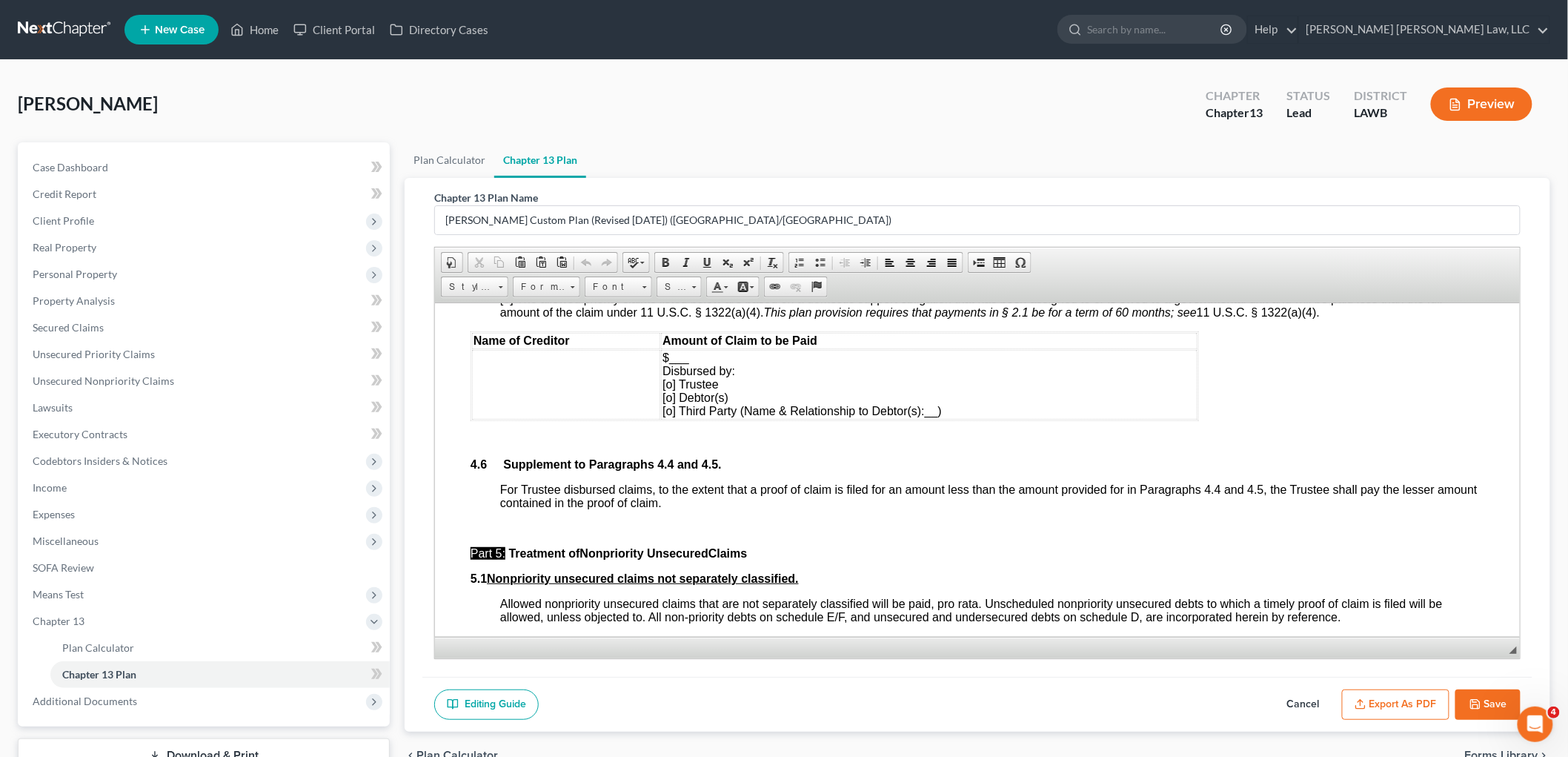
scroll to position [3459, 0]
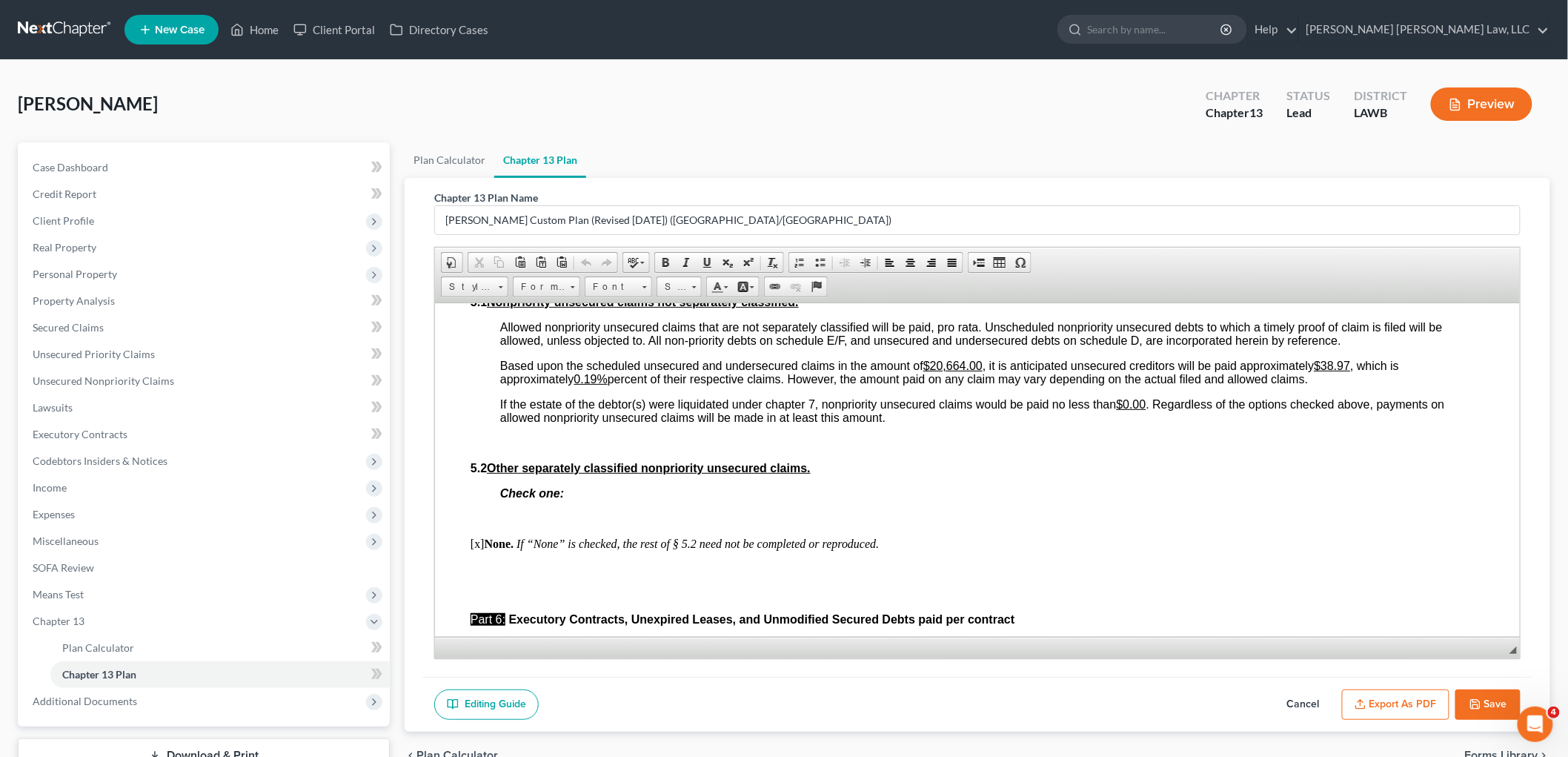
click at [1491, 694] on button "Save" at bounding box center [1488, 705] width 65 height 31
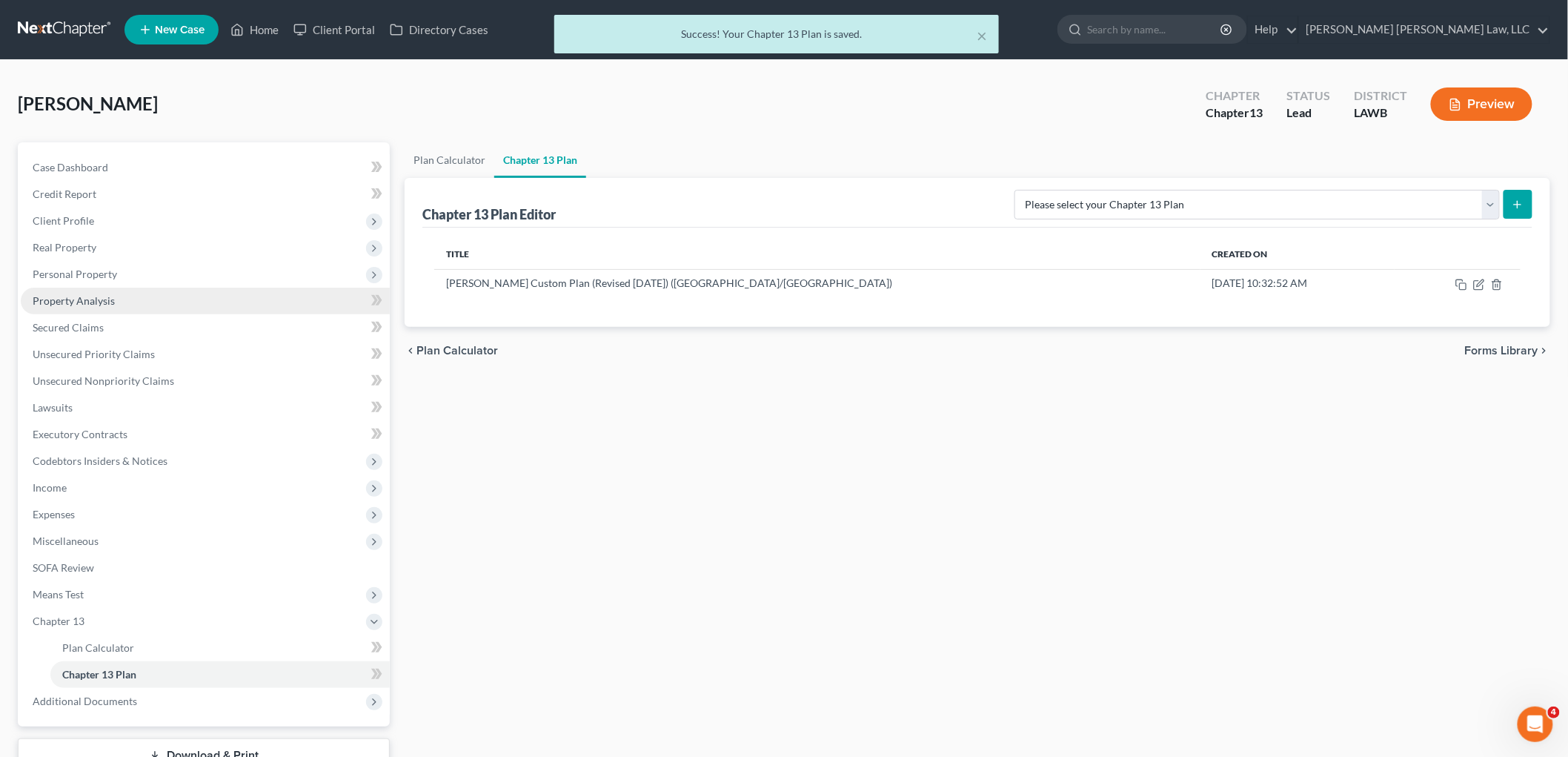
click at [98, 298] on span "Property Analysis" at bounding box center [74, 301] width 82 height 13
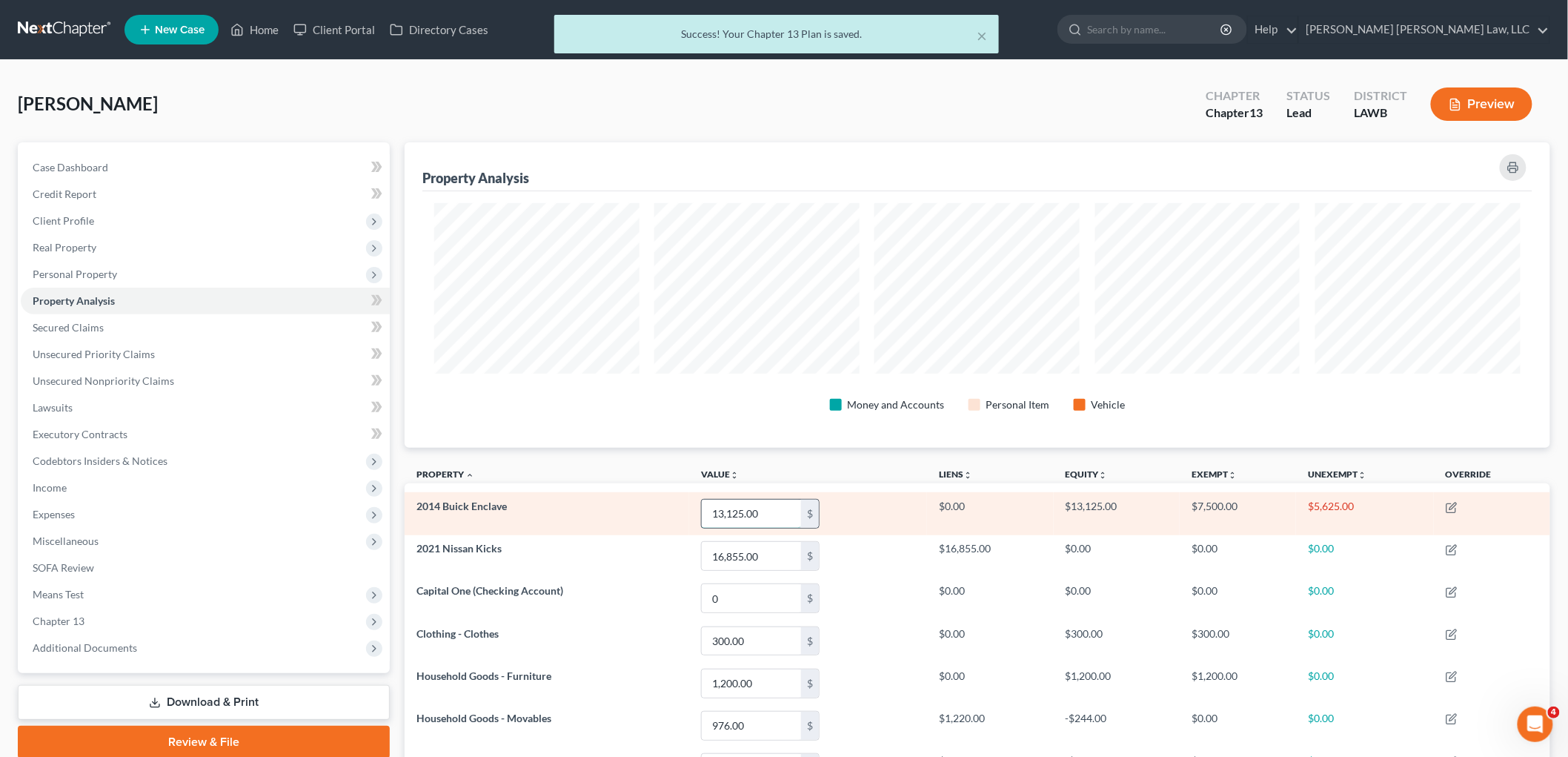
click at [765, 520] on input "13,125.00" at bounding box center [751, 513] width 99 height 28
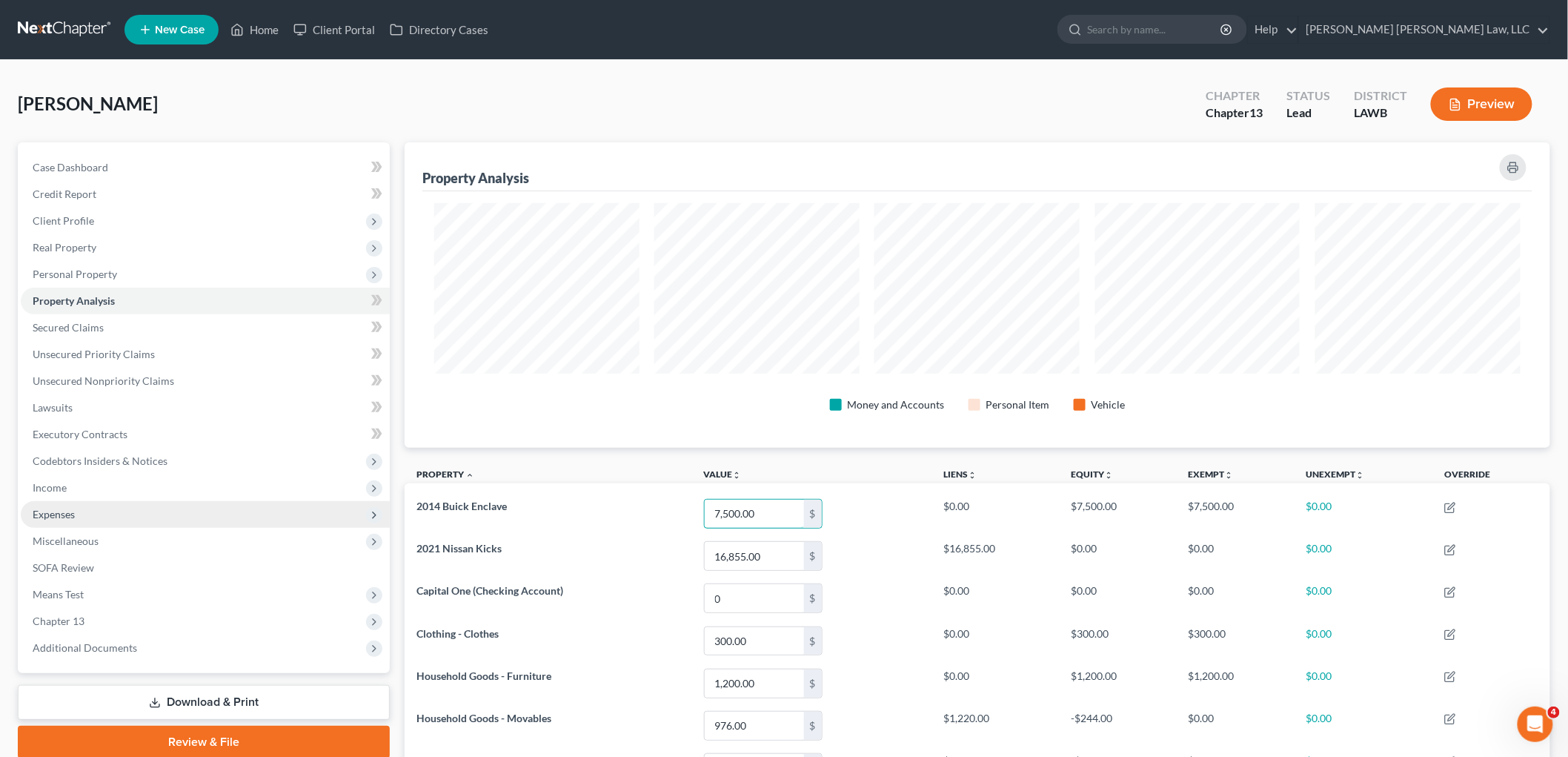
type input "7,500.00"
click at [97, 513] on span "Expenses" at bounding box center [205, 514] width 369 height 27
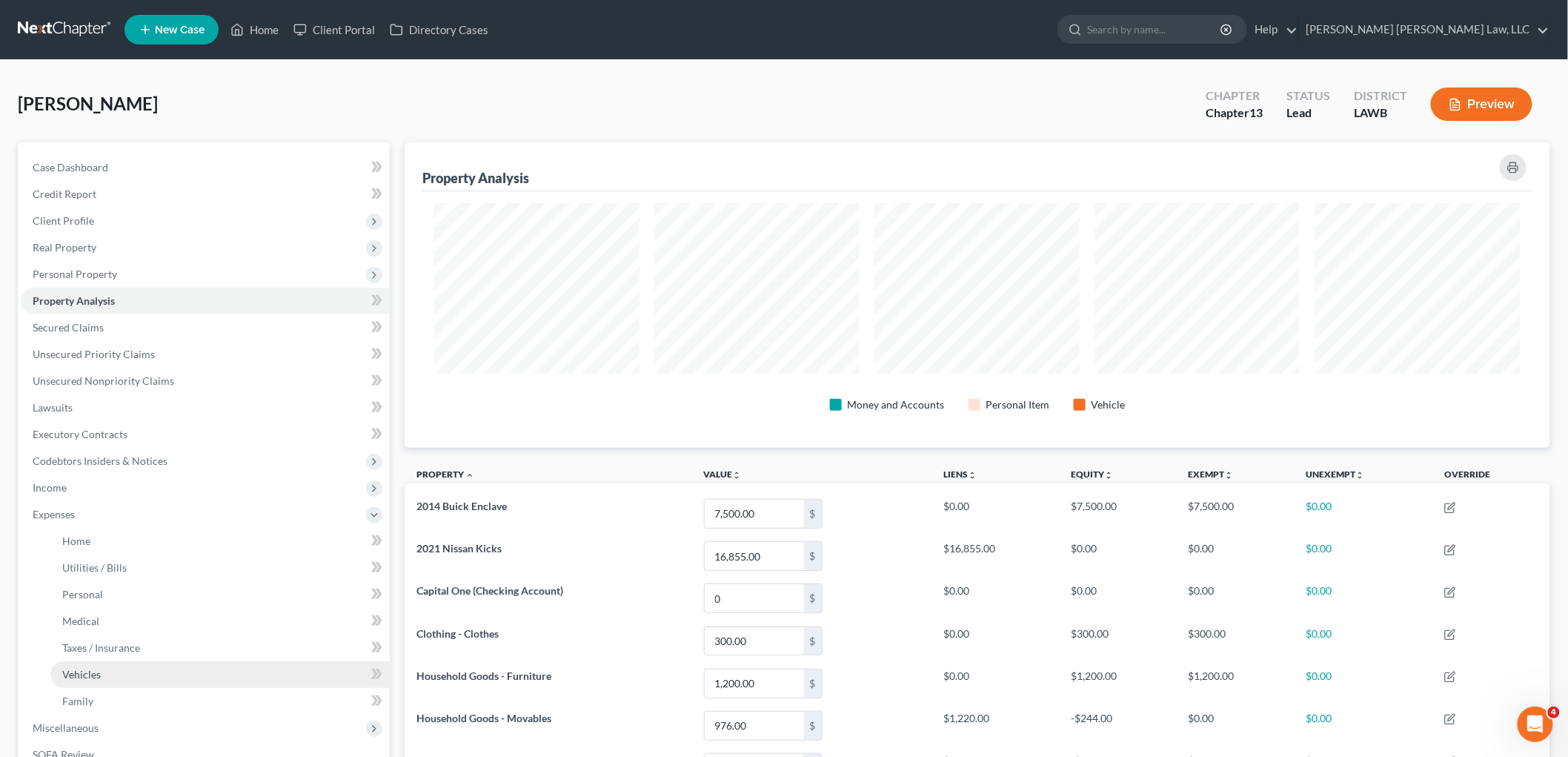
click at [108, 670] on link "Vehicles" at bounding box center [219, 674] width 339 height 27
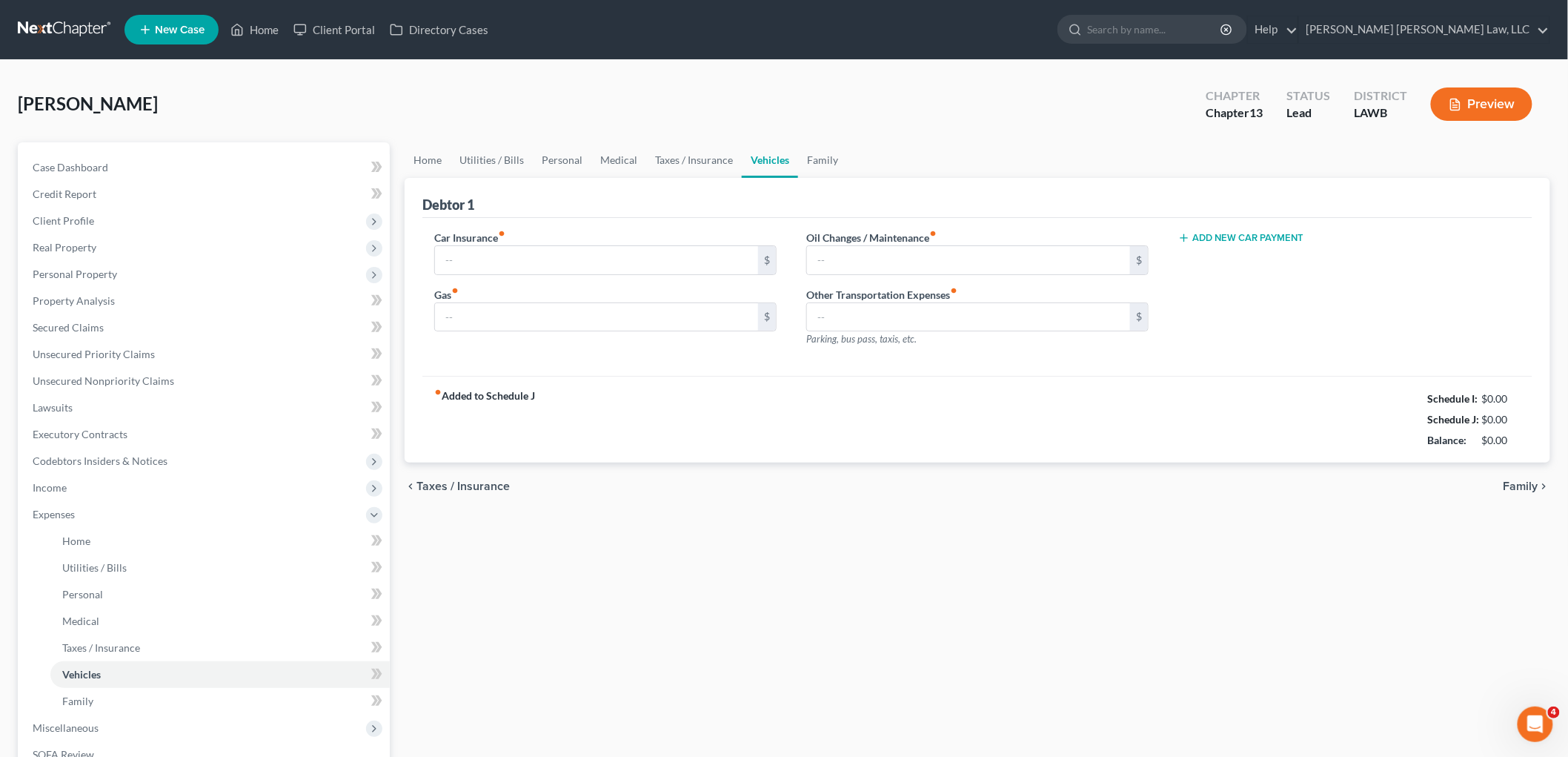
type input "147.00"
type input "390.00"
type input "44.00"
type input "0.00"
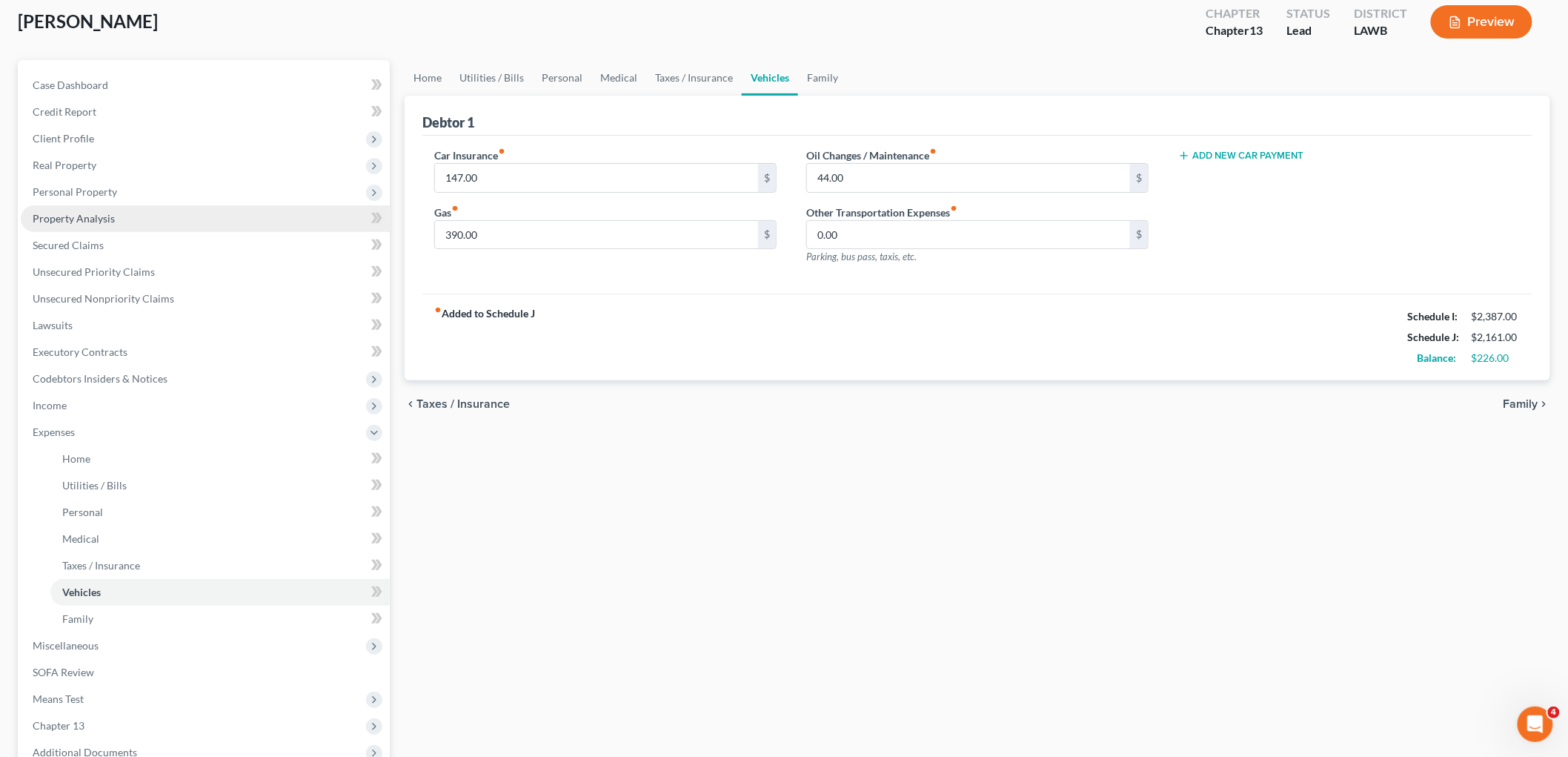
click at [93, 221] on span "Property Analysis" at bounding box center [74, 218] width 82 height 13
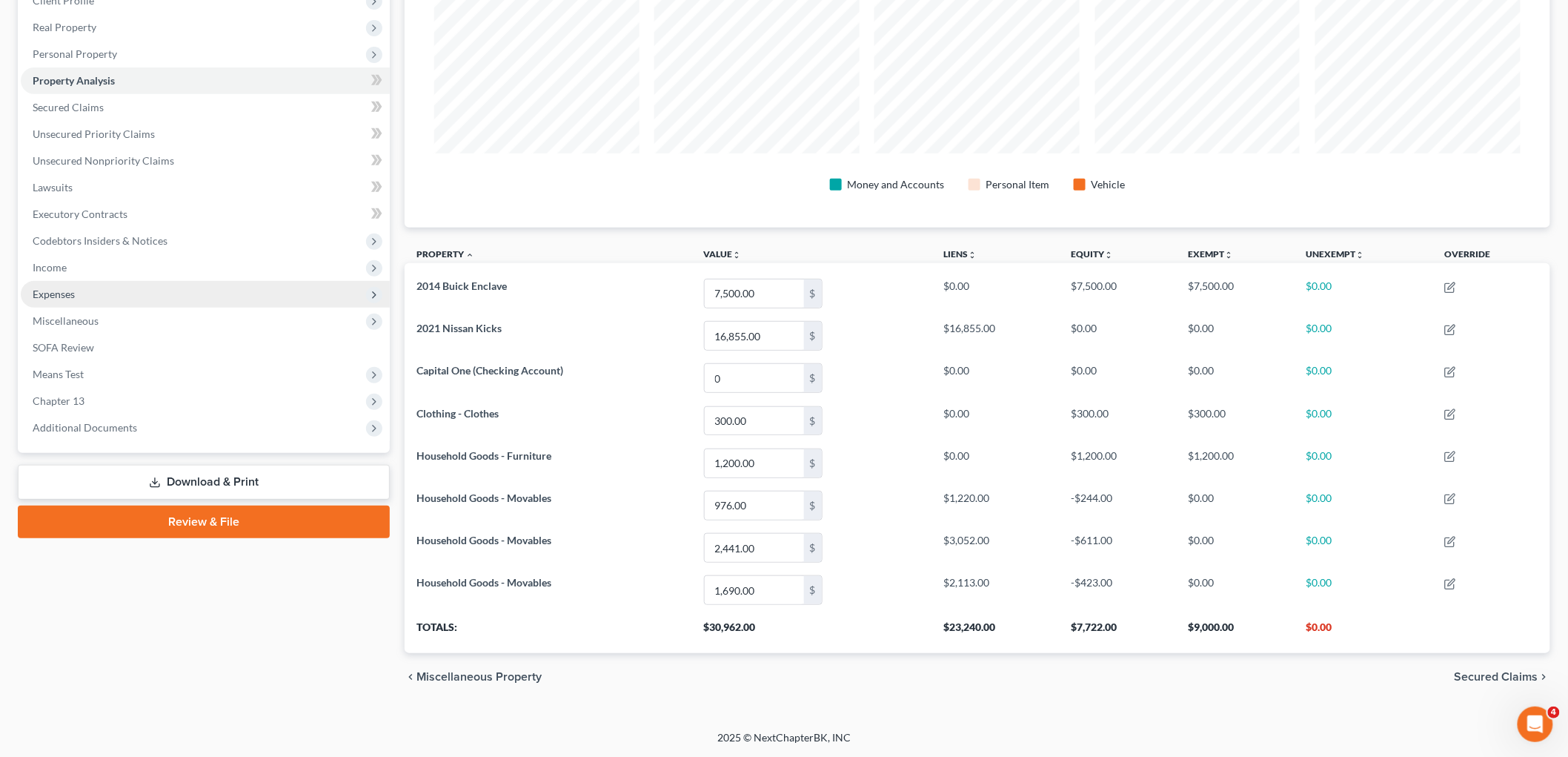
click at [112, 291] on span "Expenses" at bounding box center [205, 294] width 369 height 27
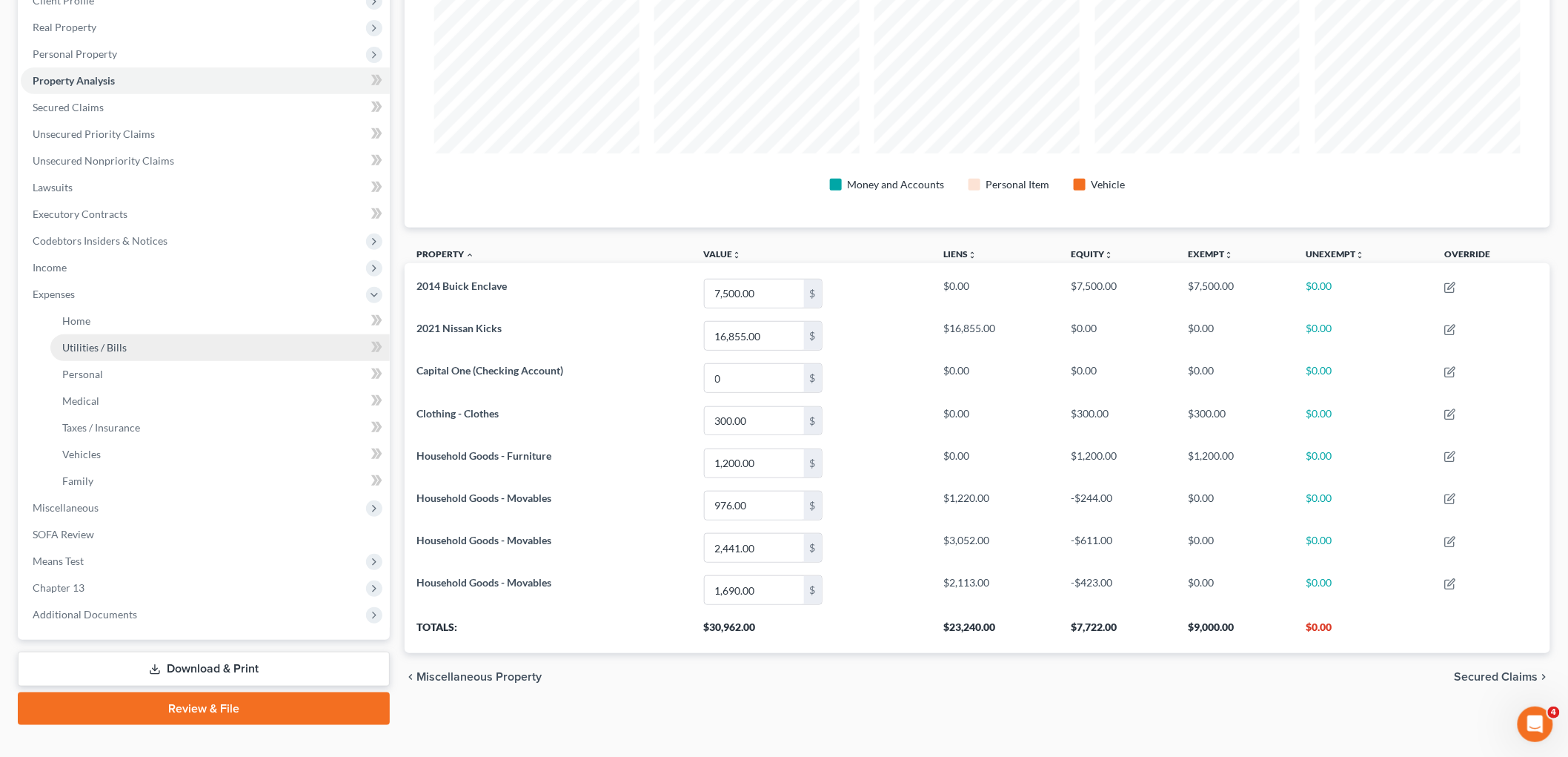
click at [121, 351] on span "Utilities / Bills" at bounding box center [94, 347] width 65 height 13
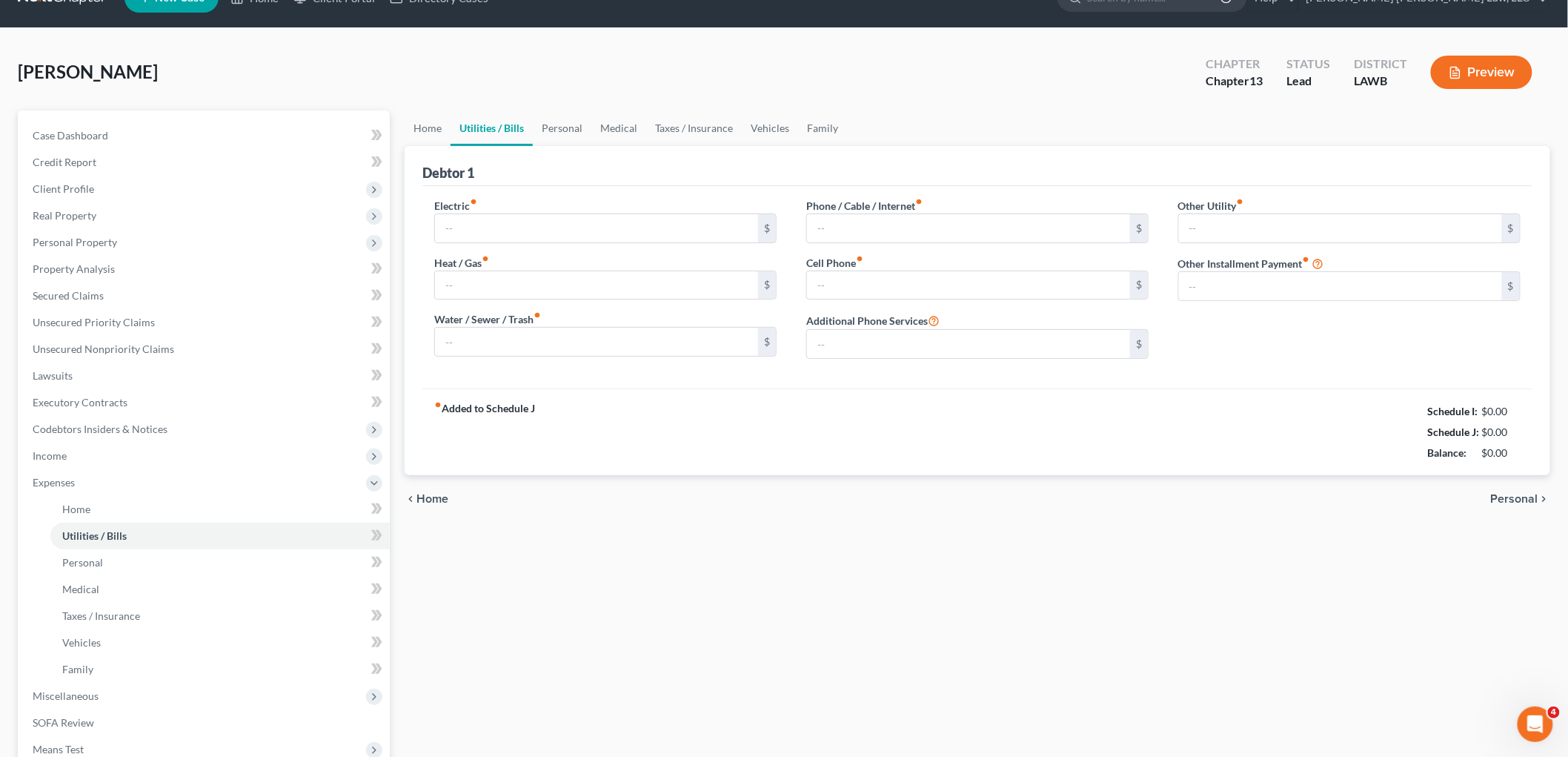
type input "100.00"
type input "40.00"
type input "117.00"
type input "300.00"
type input "169.00"
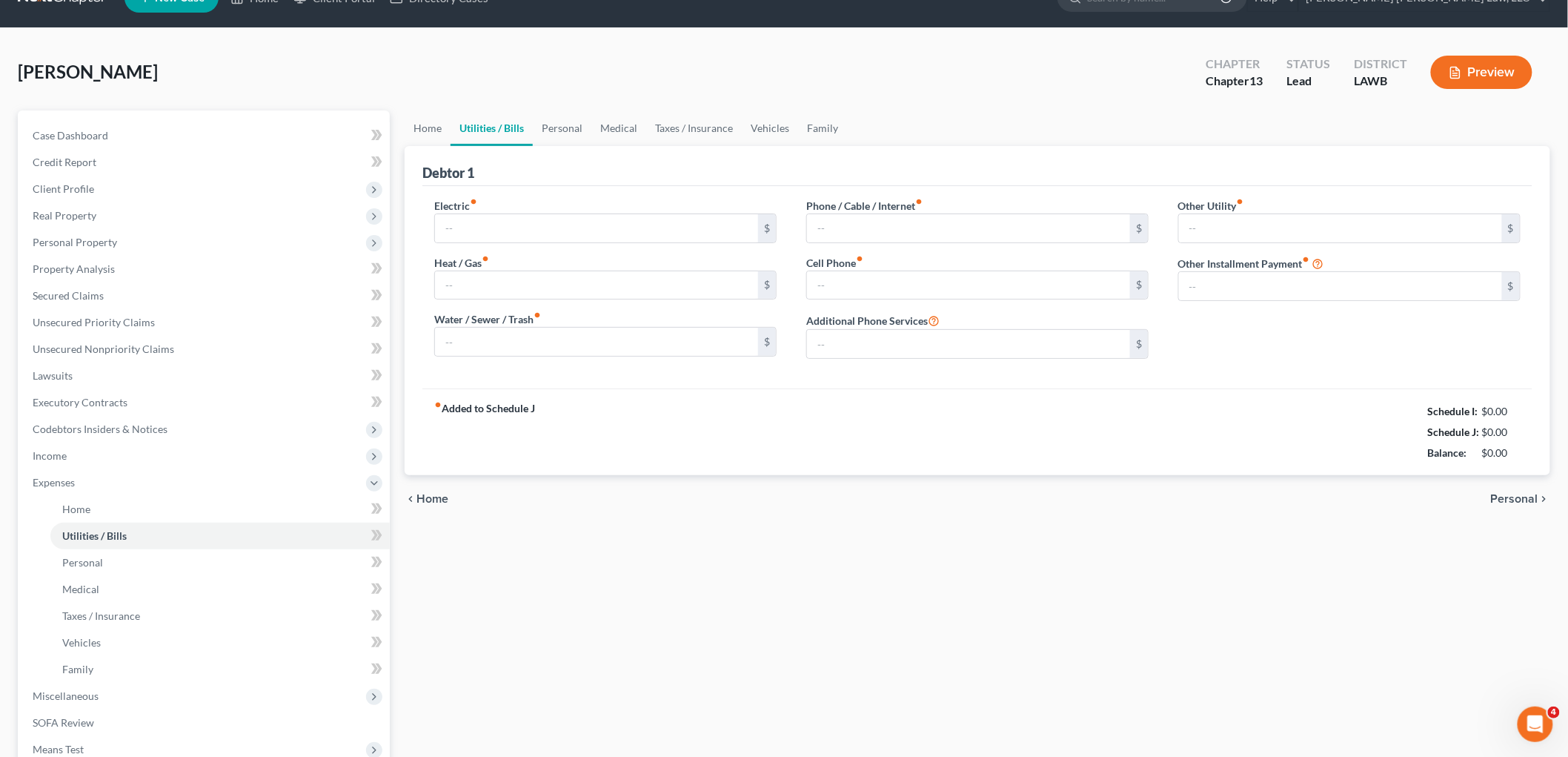
type input "0.00"
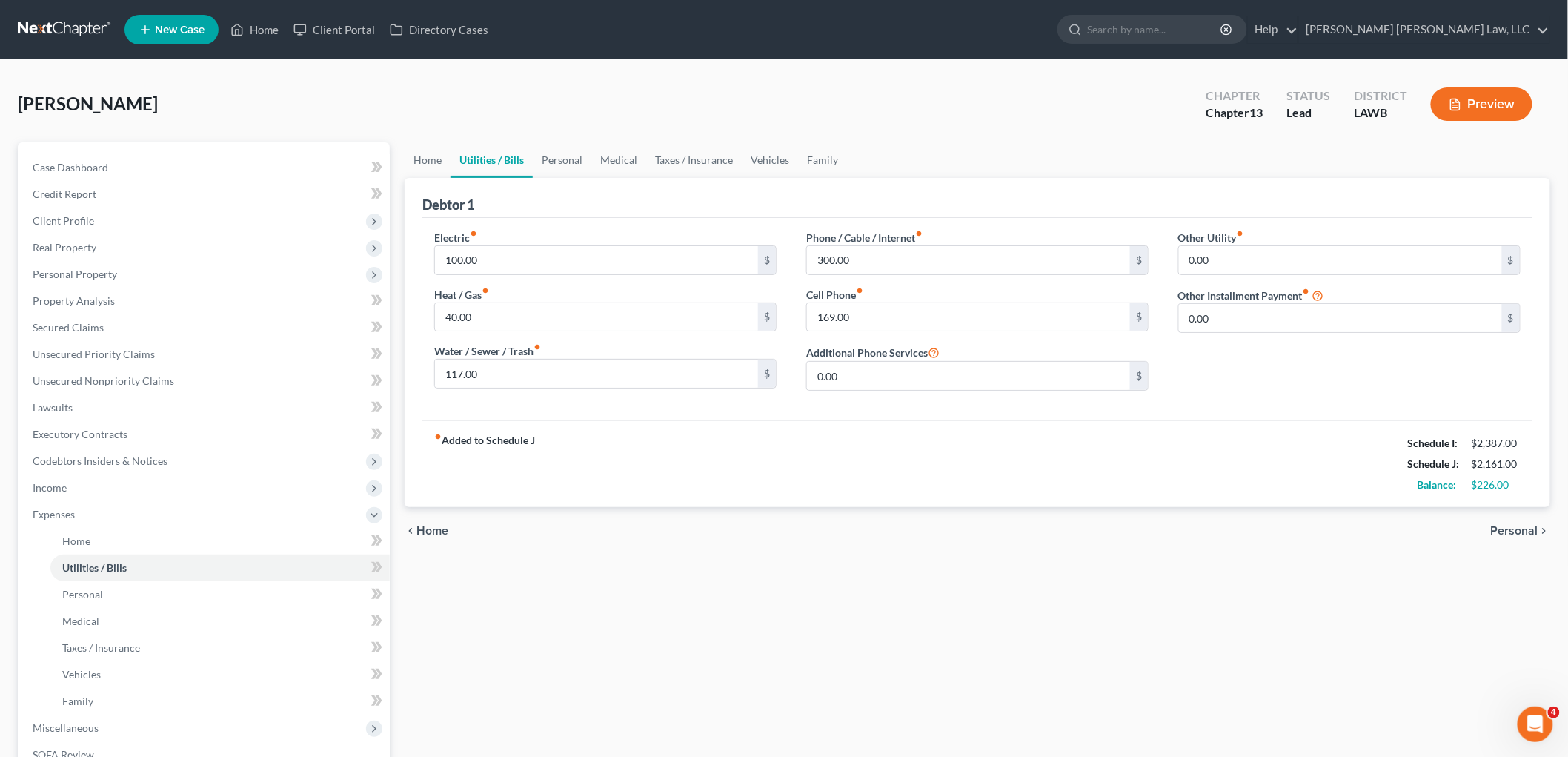
click at [575, 572] on div "Home Utilities / Bills Personal Medical Taxes / Insurance Vehicles Family Debto…" at bounding box center [977, 543] width 1161 height 803
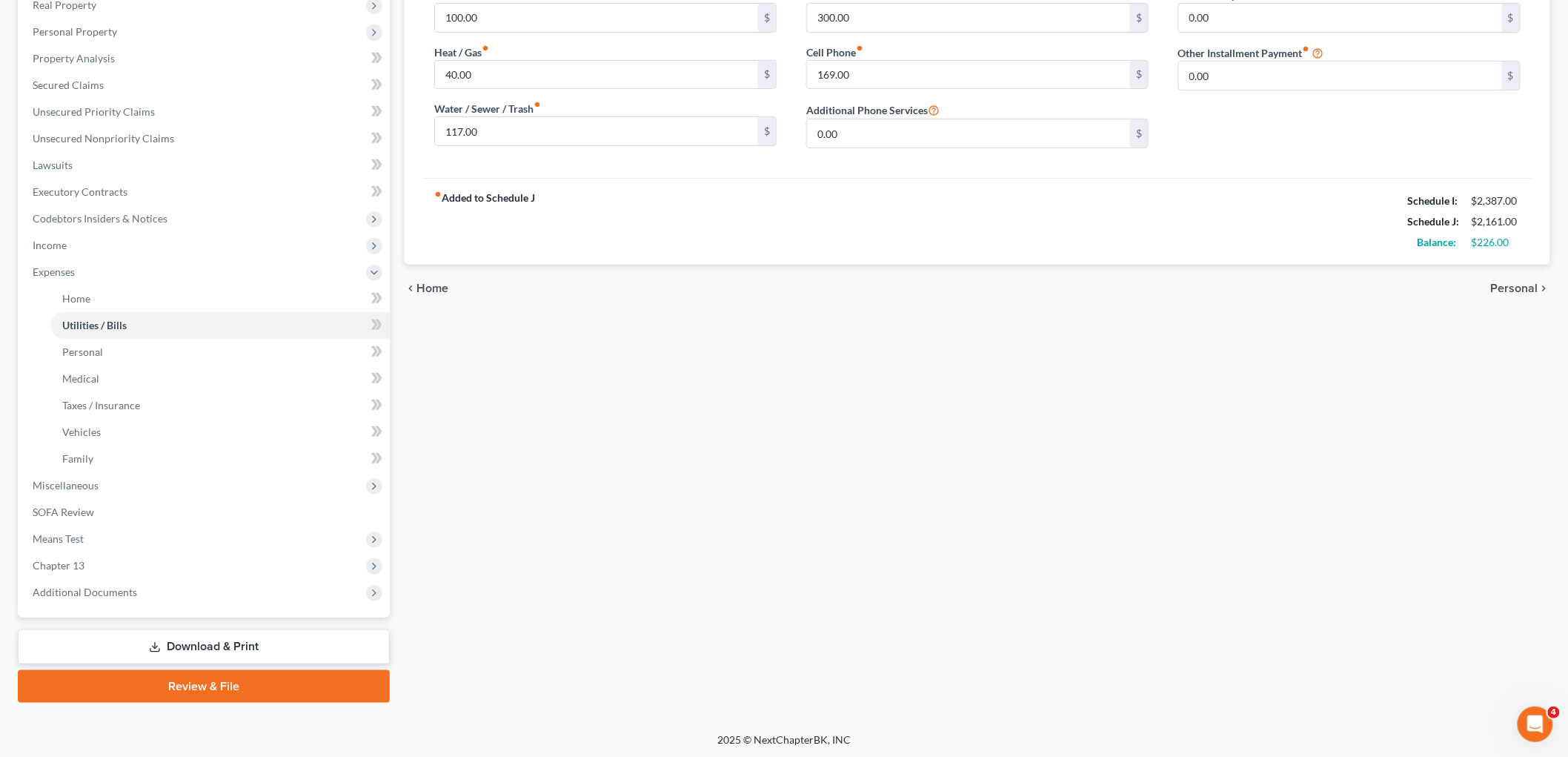
click at [262, 683] on link "Review & File" at bounding box center [203, 686] width 372 height 33
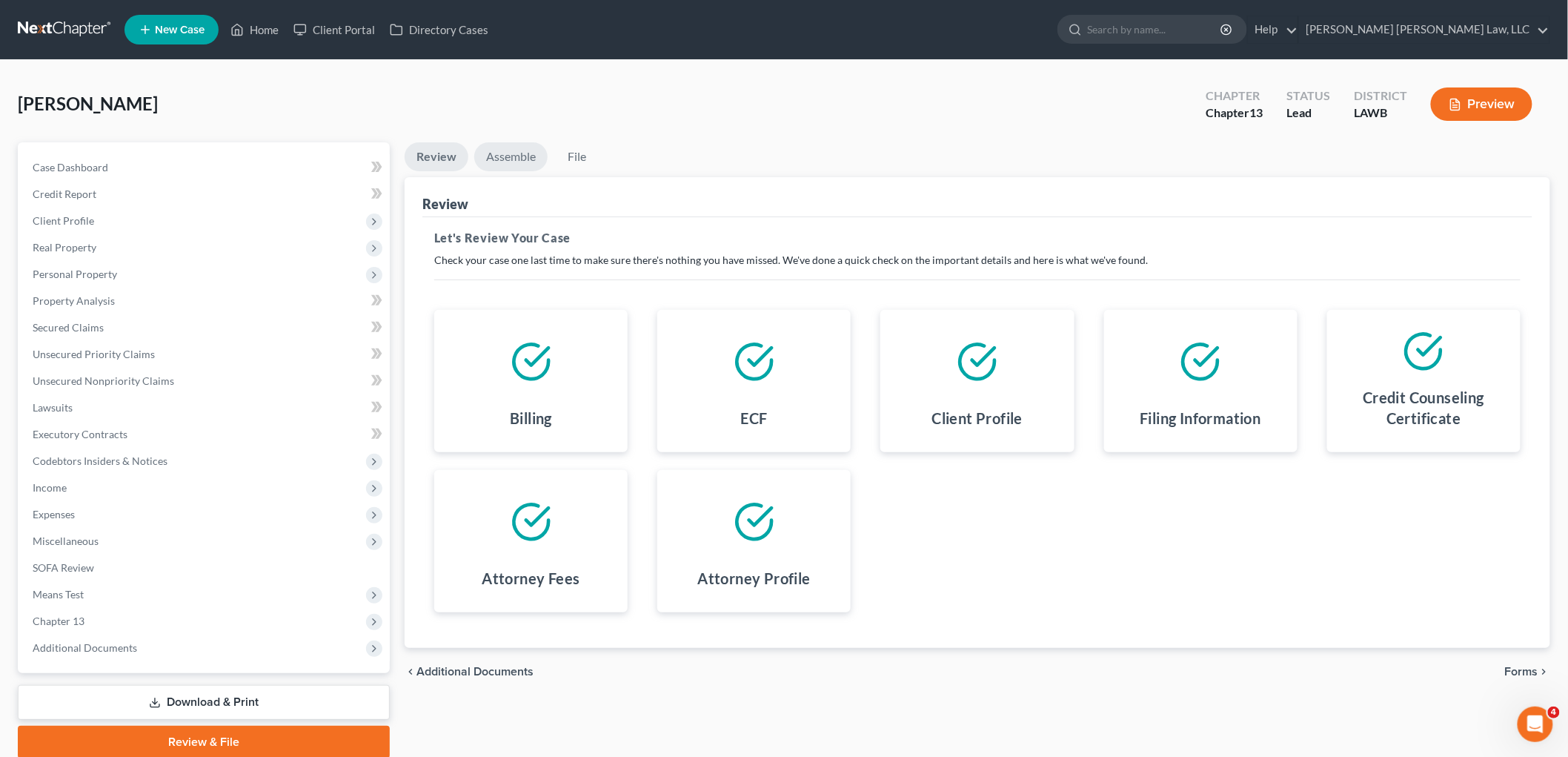
click at [516, 159] on link "Assemble" at bounding box center [511, 156] width 74 height 29
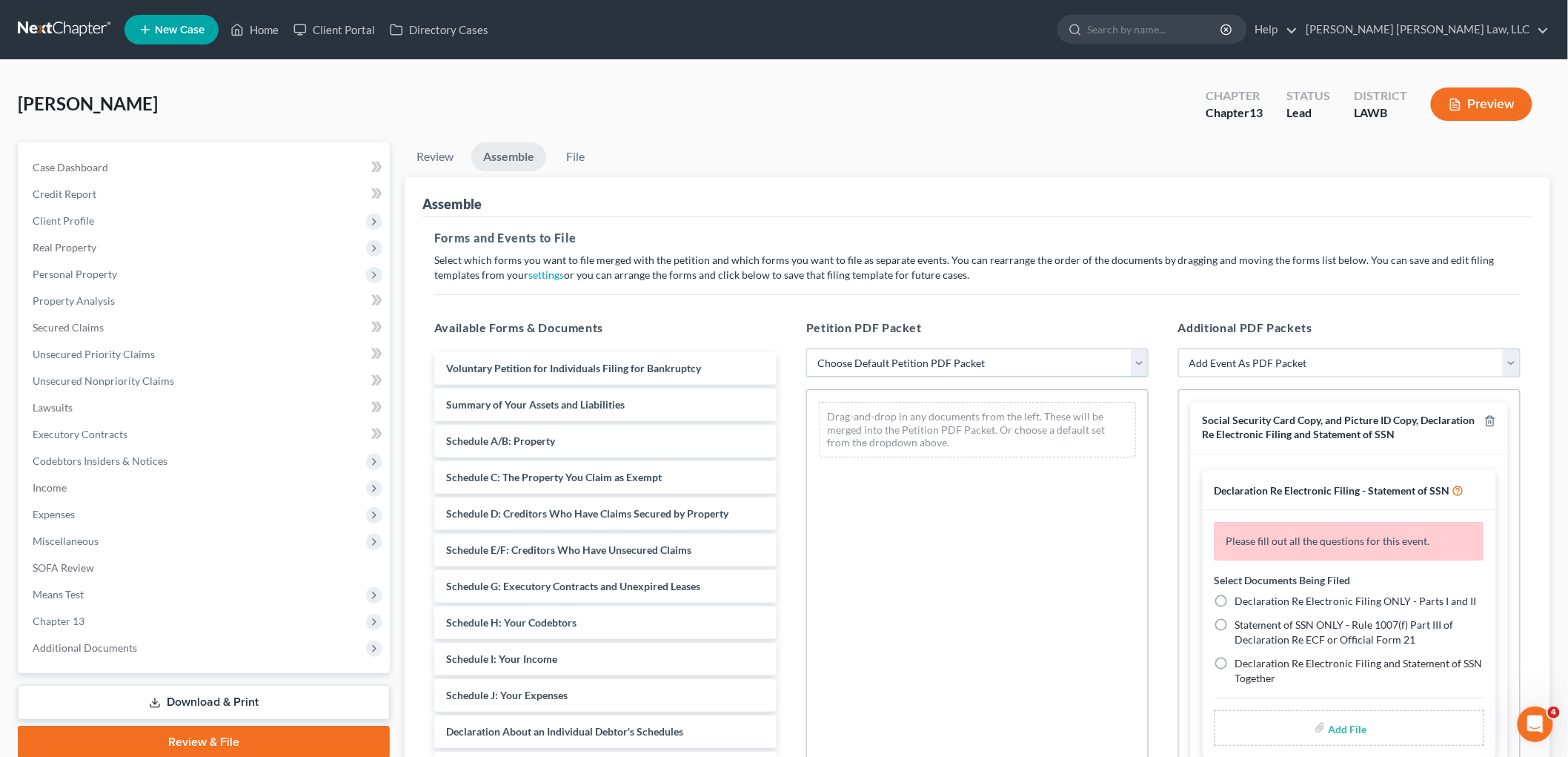
click at [850, 351] on select "Choose Default Petition PDF Packet Complete Bankruptcy Petition (all forms and …" at bounding box center [977, 363] width 342 height 30
select select "0"
click at [806, 349] on select "Choose Default Petition PDF Packet Complete Bankruptcy Petition (all forms and …" at bounding box center [977, 363] width 342 height 30
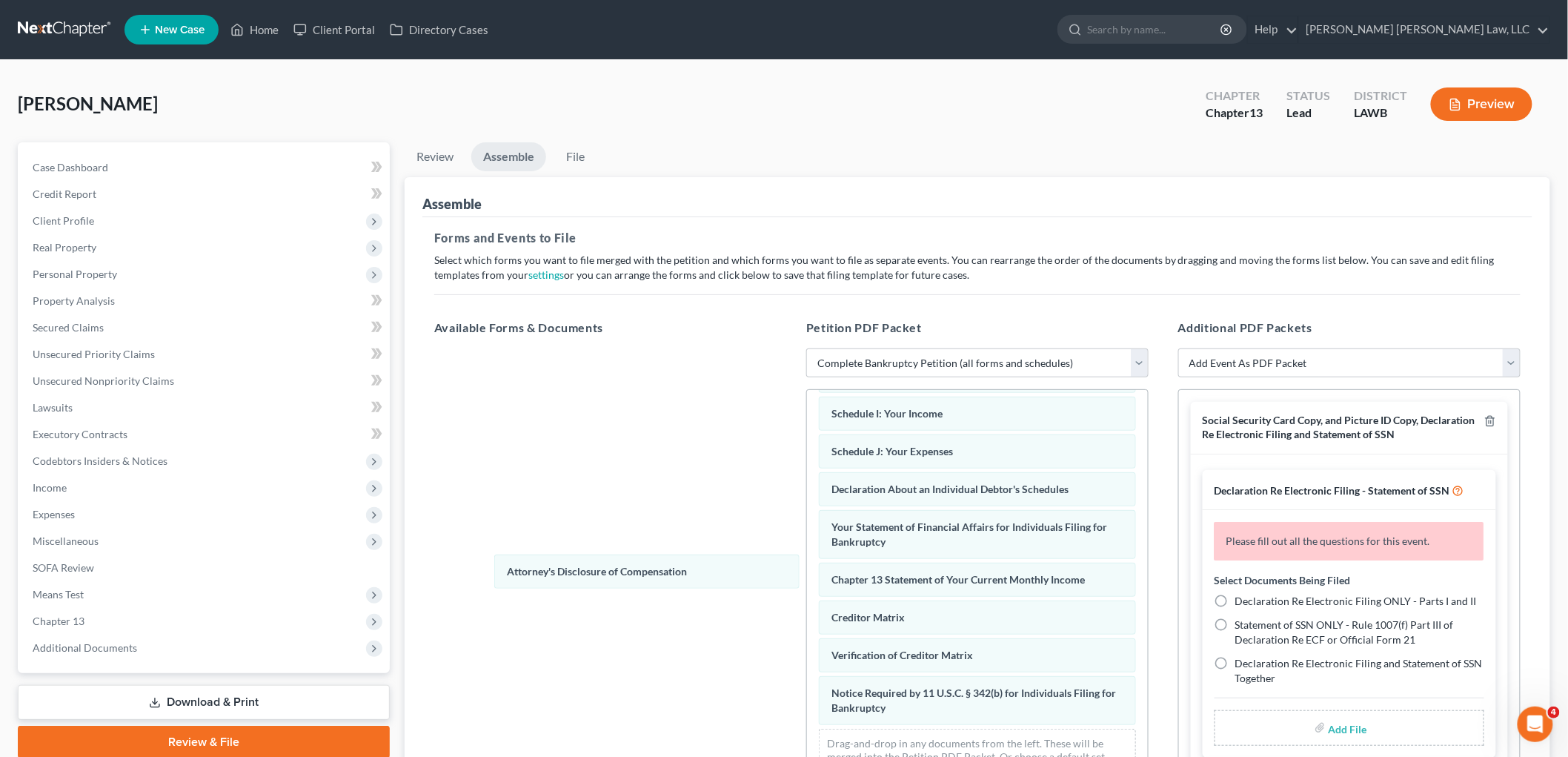
drag, startPoint x: 871, startPoint y: 708, endPoint x: 544, endPoint y: 554, distance: 361.4
click at [807, 565] on div "Attorney's Disclosure of Compensation Voluntary Petition for Individuals Filing…" at bounding box center [977, 439] width 341 height 714
click at [1484, 416] on icon "button" at bounding box center [1491, 421] width 12 height 12
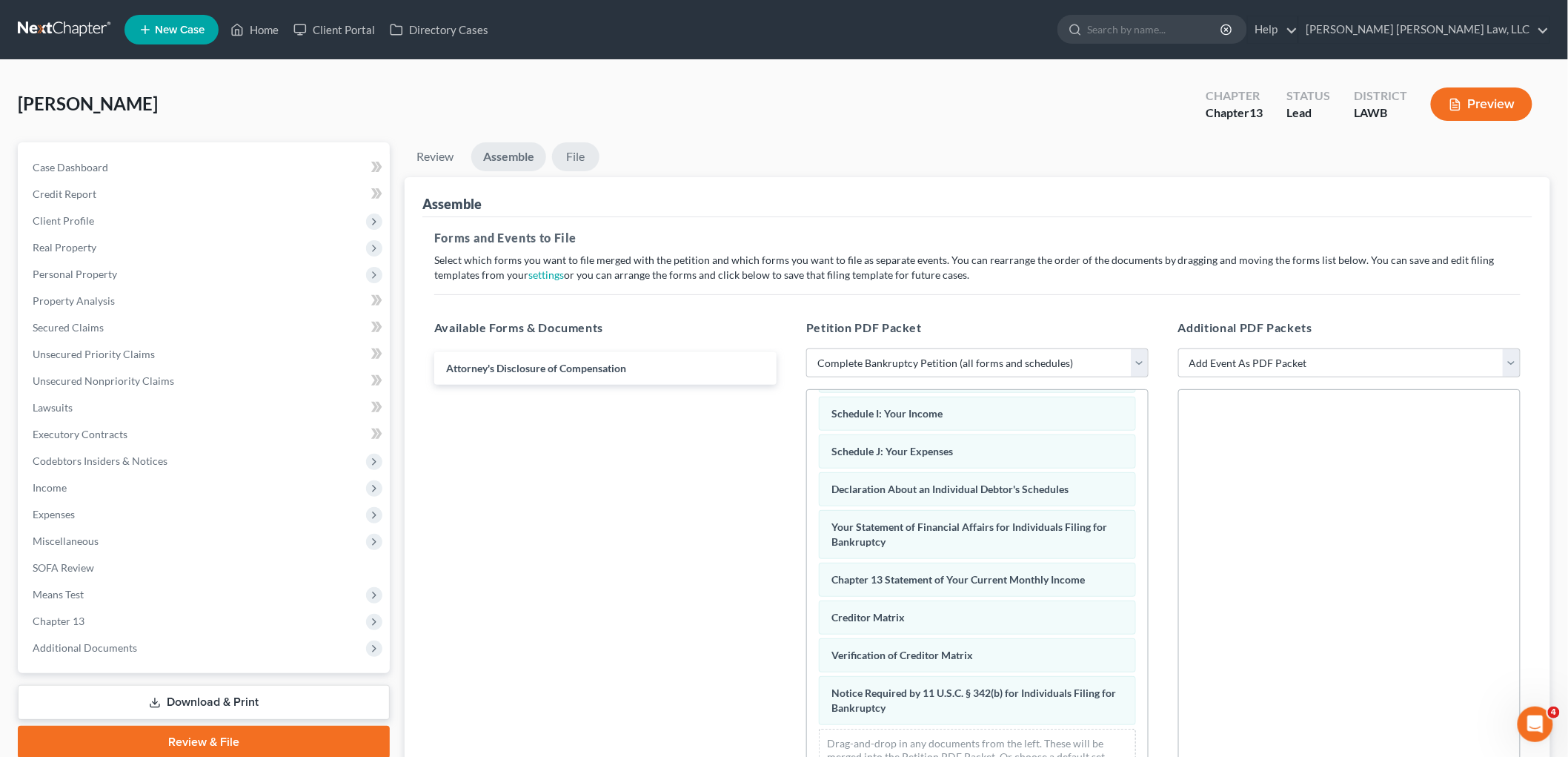
click at [581, 157] on link "File" at bounding box center [576, 156] width 47 height 29
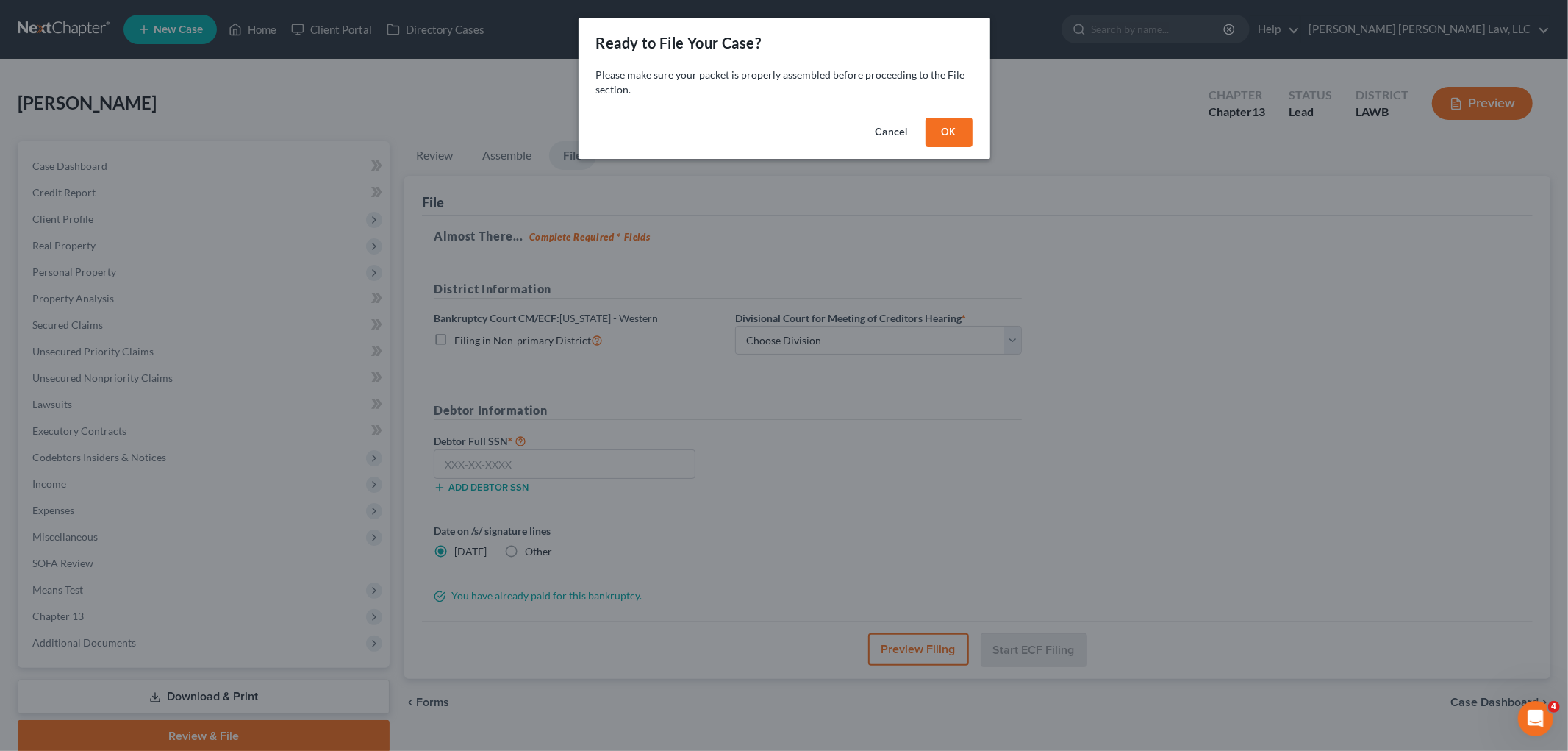
click at [950, 130] on button "OK" at bounding box center [949, 132] width 47 height 29
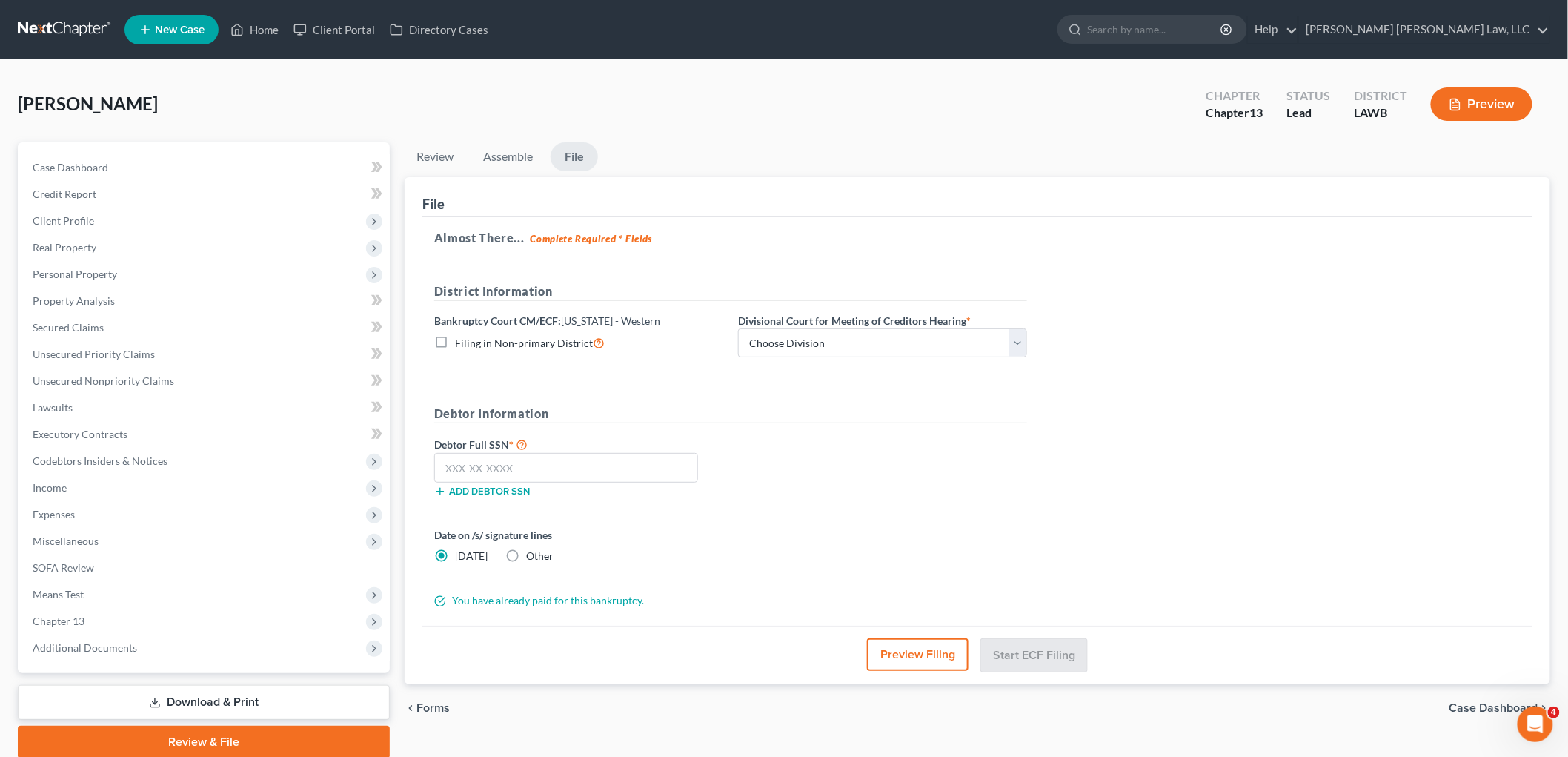
click at [455, 343] on label "Filing in Non-primary District" at bounding box center [529, 342] width 150 height 17
click at [461, 343] on input "Filing in Non-primary District" at bounding box center [465, 339] width 10 height 10
checkbox input "true"
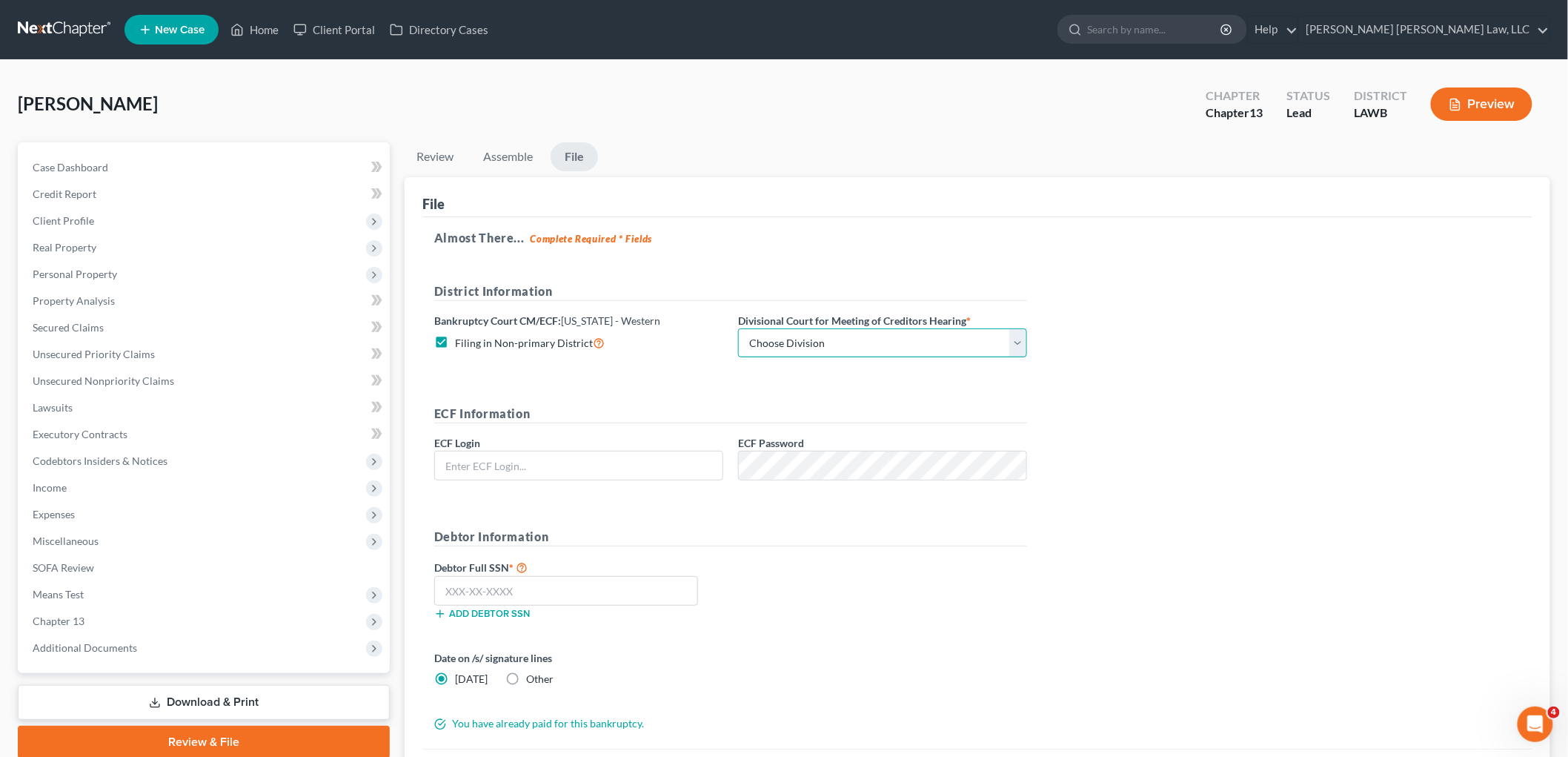
click at [790, 339] on select "Choose Division Alexandria Lafayette-Opelousas Lake Charles Monroe Shreveport" at bounding box center [882, 342] width 289 height 30
select select "3"
click at [738, 328] on select "Choose Division Alexandria Lafayette-Opelousas Lake Charles Monroe Shreveport" at bounding box center [882, 342] width 289 height 30
click at [594, 472] on input "text" at bounding box center [579, 465] width 288 height 28
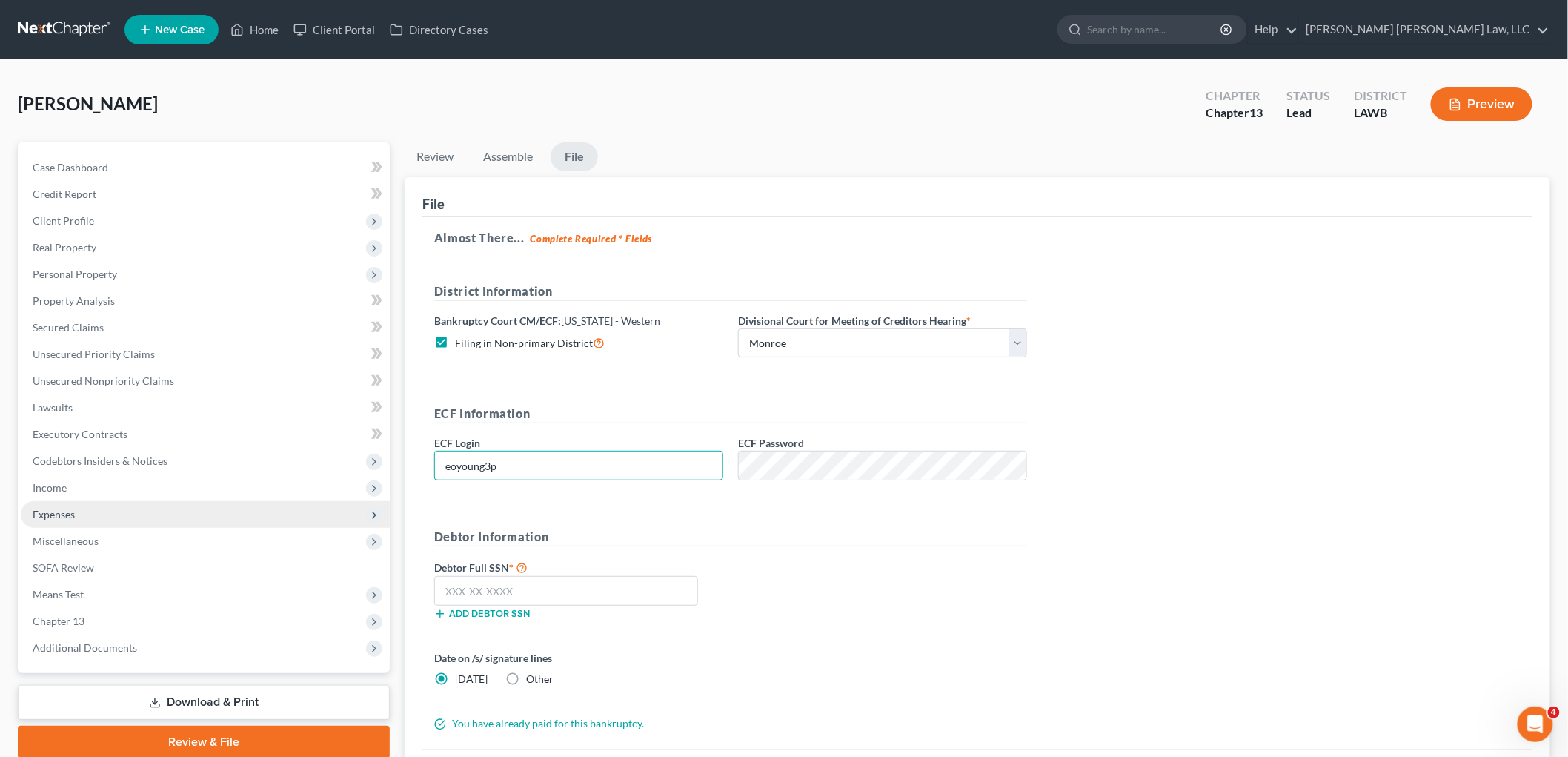
type input "eoyoung3p"
click at [545, 595] on input "text" at bounding box center [566, 590] width 264 height 30
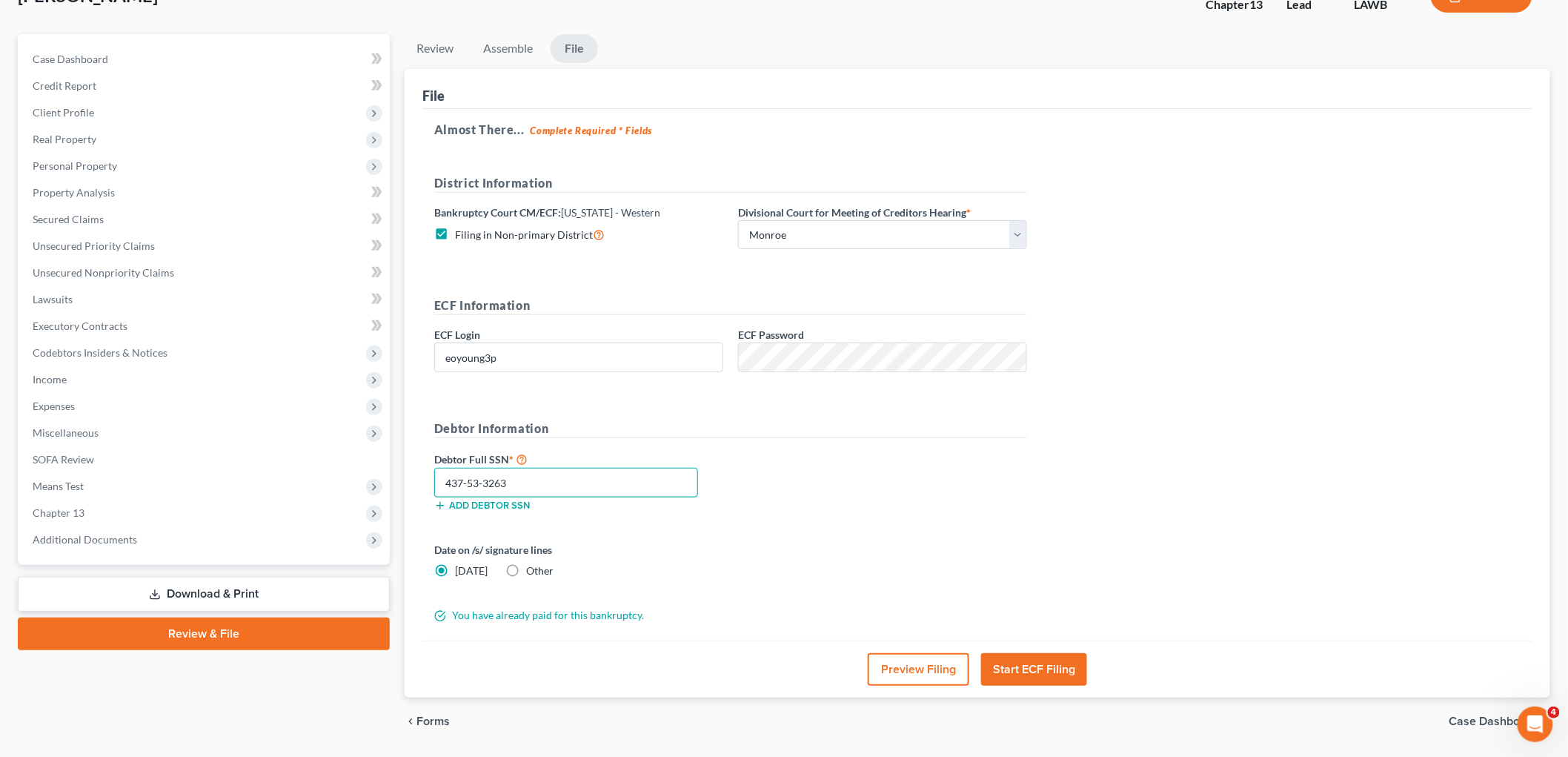
scroll to position [153, 0]
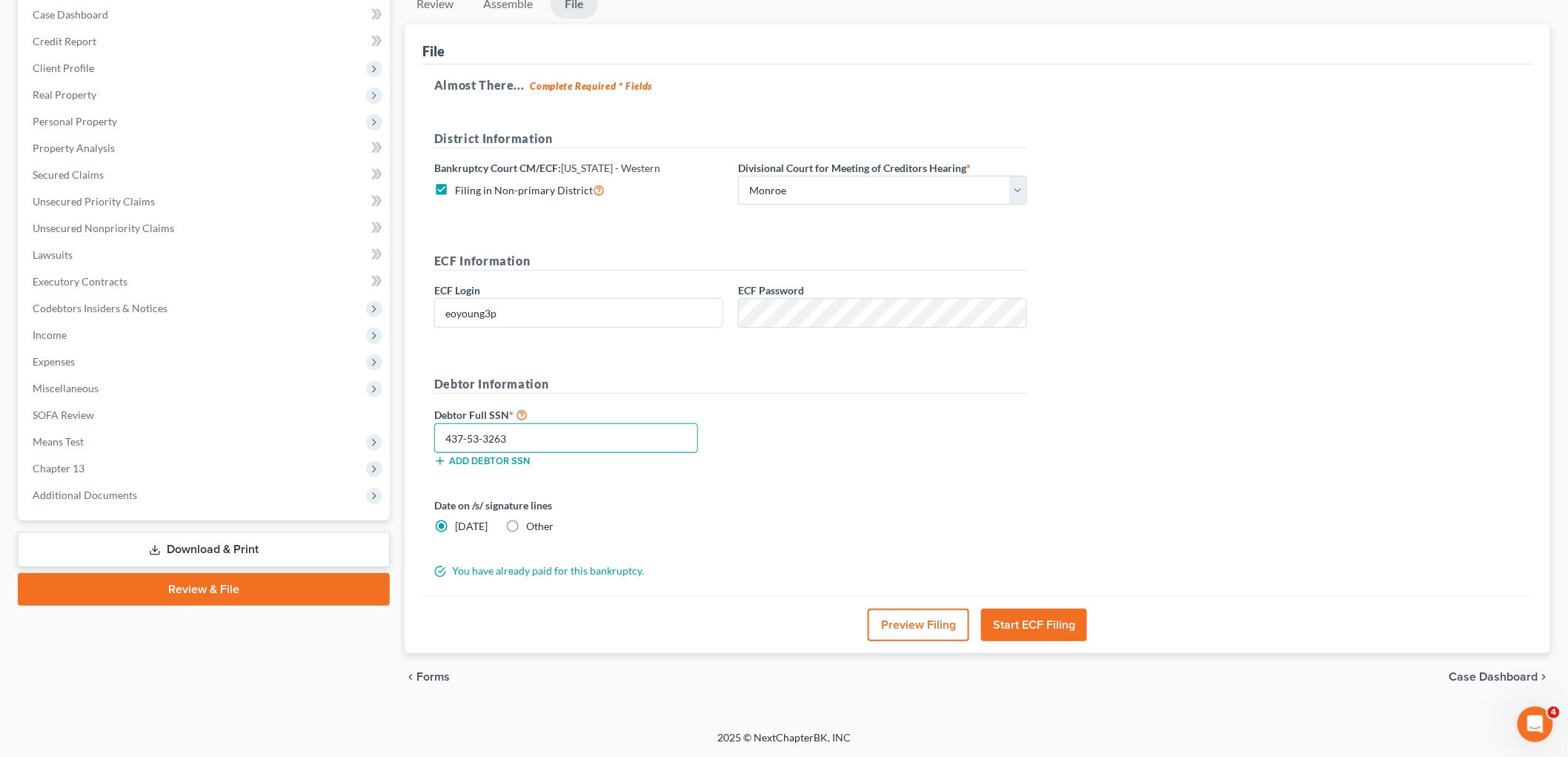
type input "437-53-3263"
click at [1004, 628] on button "Start ECF Filing" at bounding box center [1034, 624] width 106 height 33
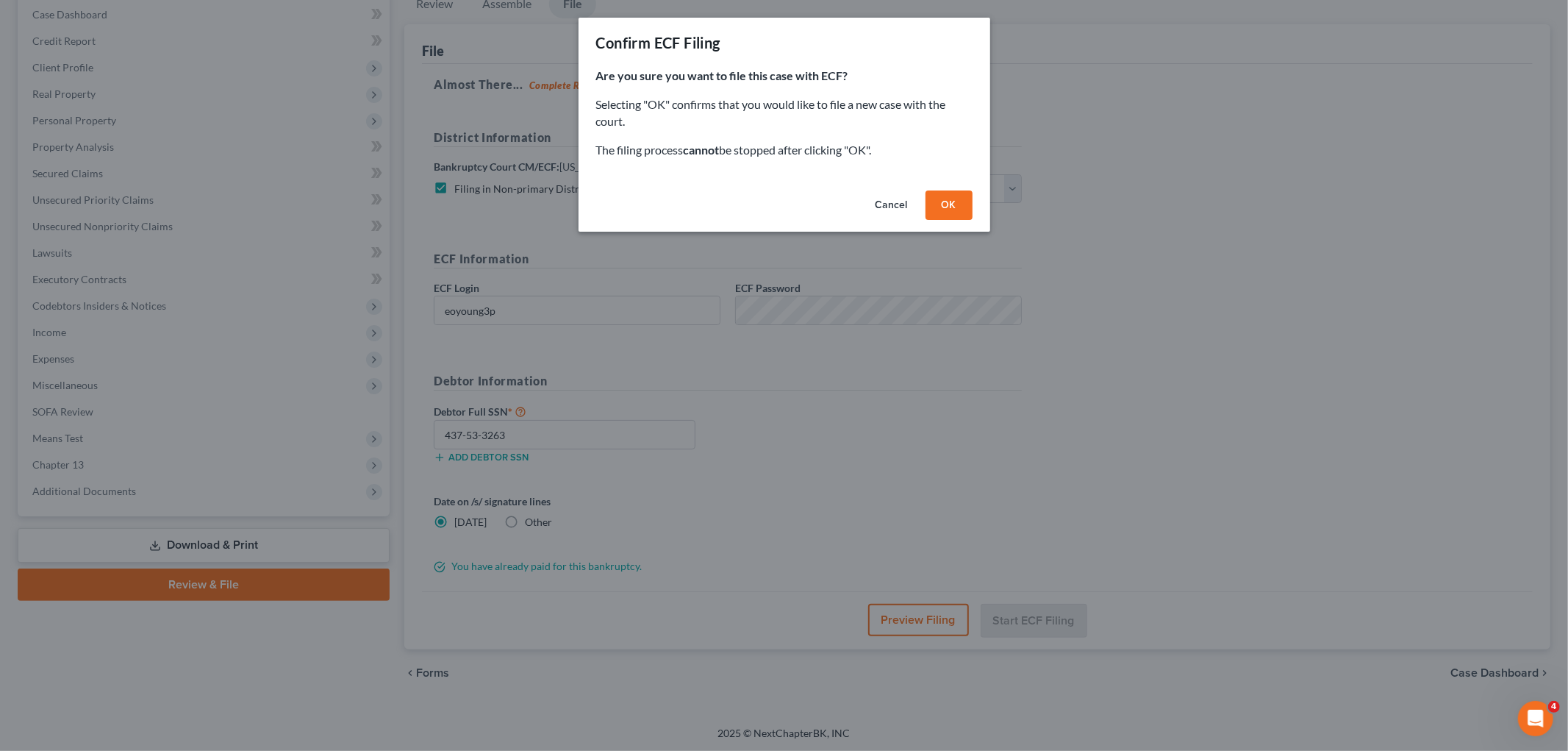
click at [946, 208] on button "OK" at bounding box center [949, 205] width 47 height 29
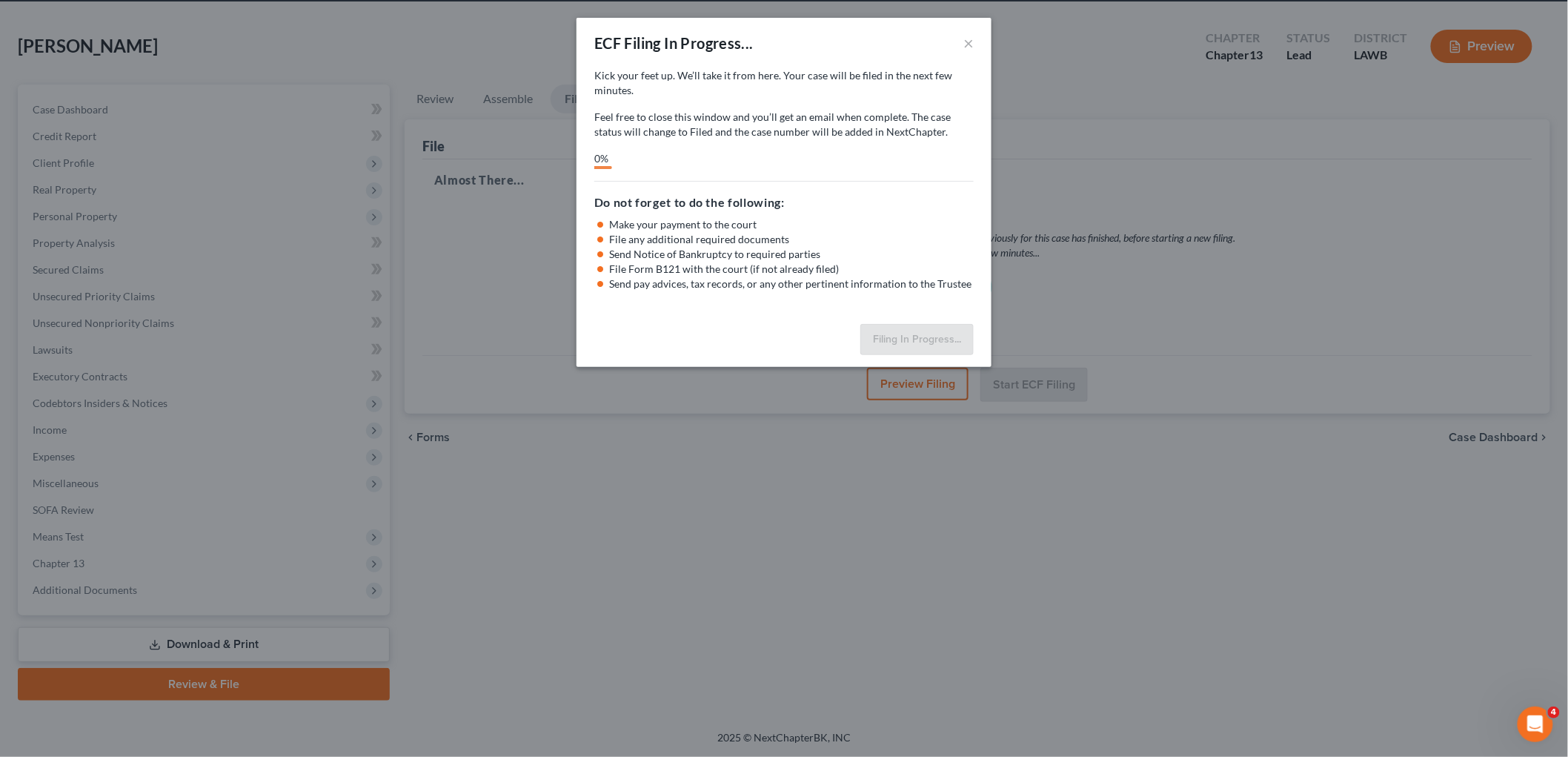
scroll to position [55, 0]
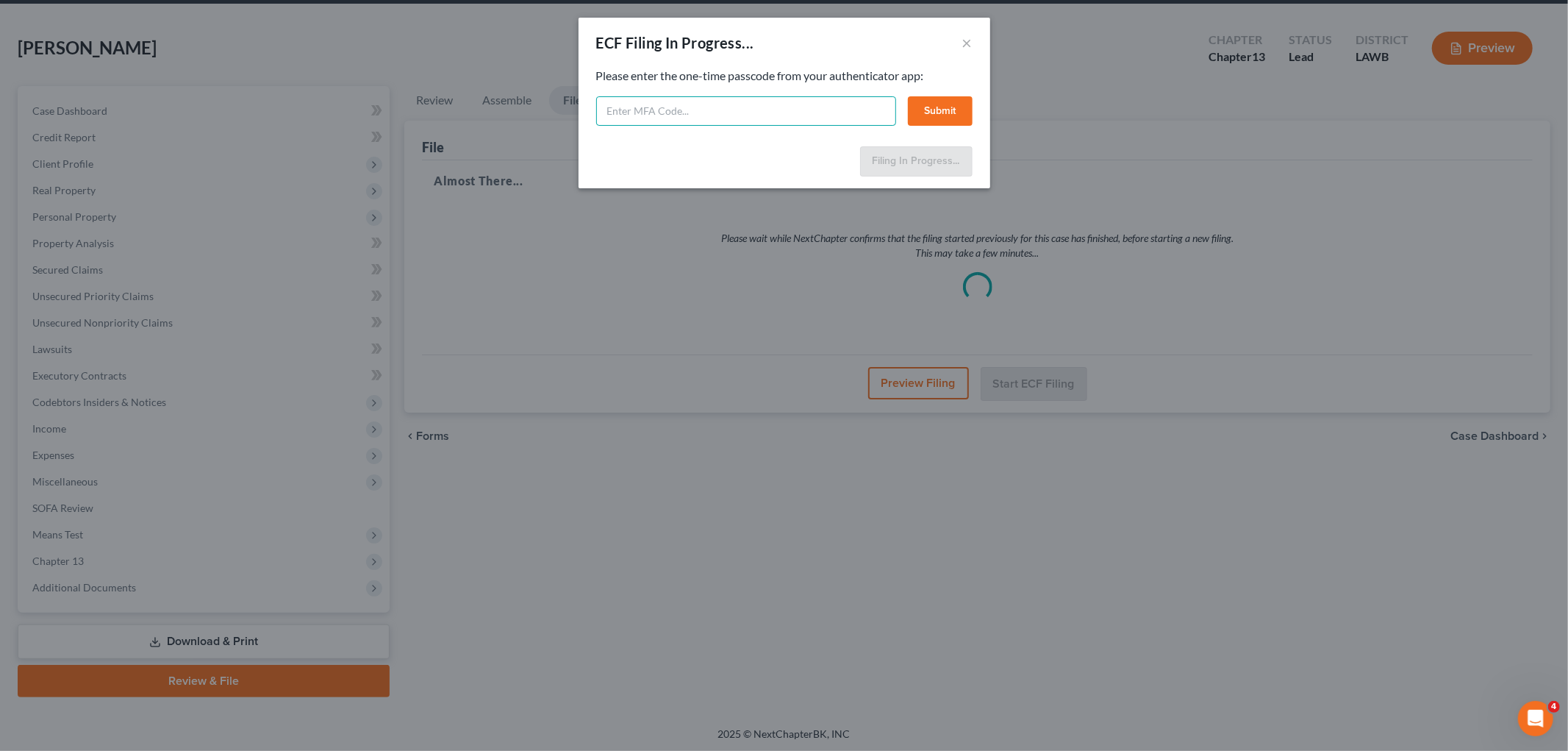
click at [686, 104] on input "text" at bounding box center [746, 111] width 300 height 29
click at [726, 108] on input "text" at bounding box center [746, 111] width 300 height 29
click at [776, 105] on input "text" at bounding box center [746, 111] width 300 height 29
type input "666539"
click at [923, 105] on button "Submit" at bounding box center [941, 111] width 65 height 29
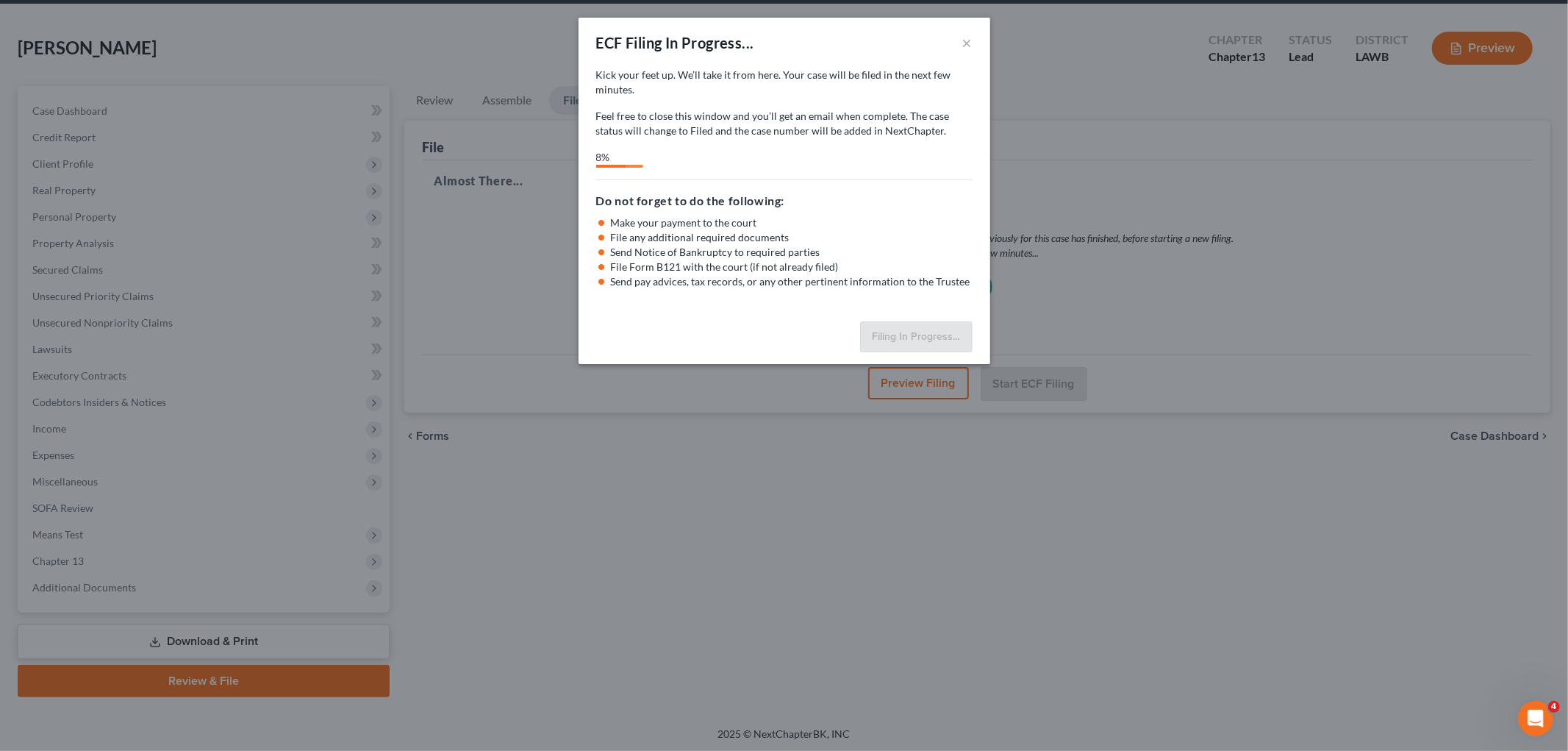
select select "3"
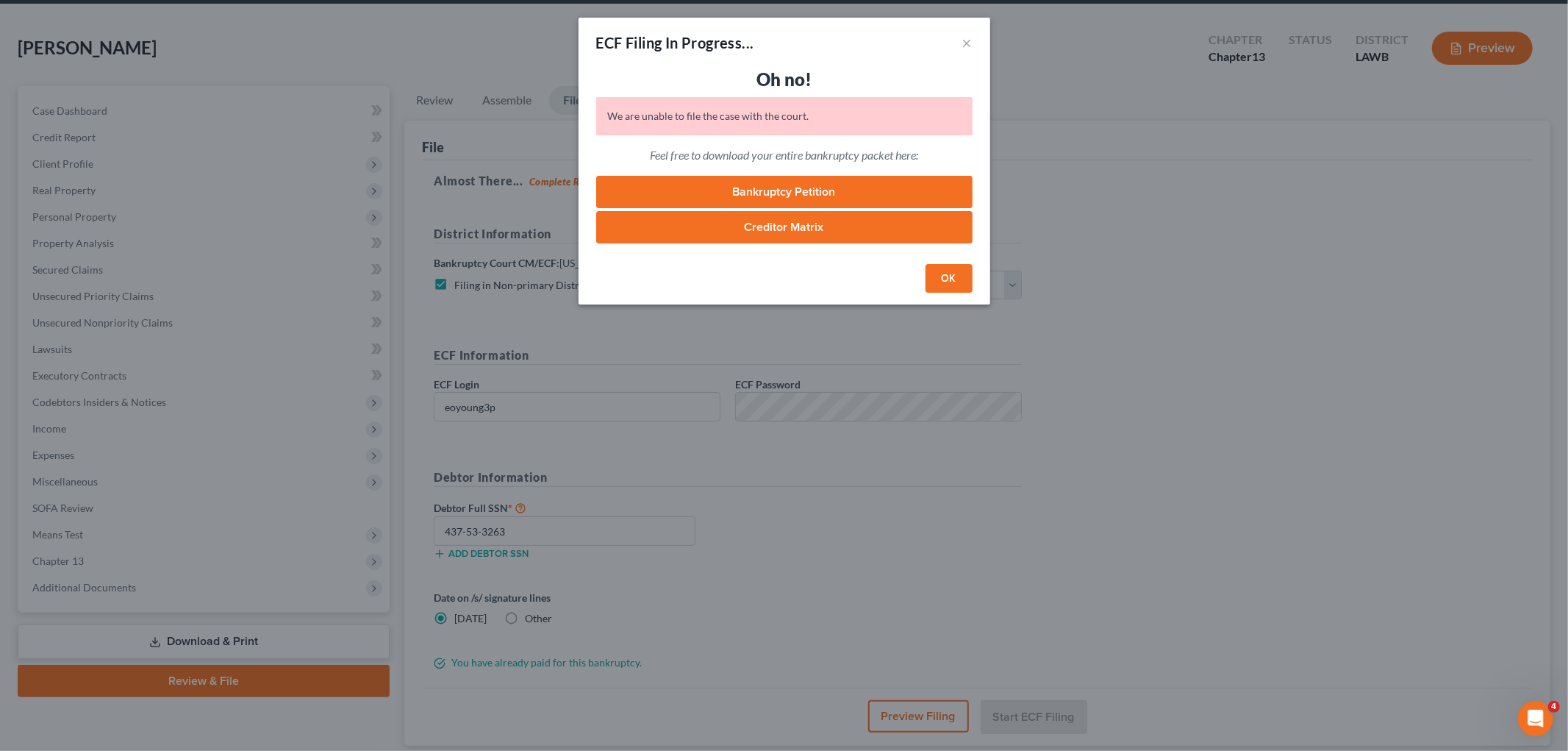
click at [944, 283] on button "OK" at bounding box center [949, 278] width 47 height 29
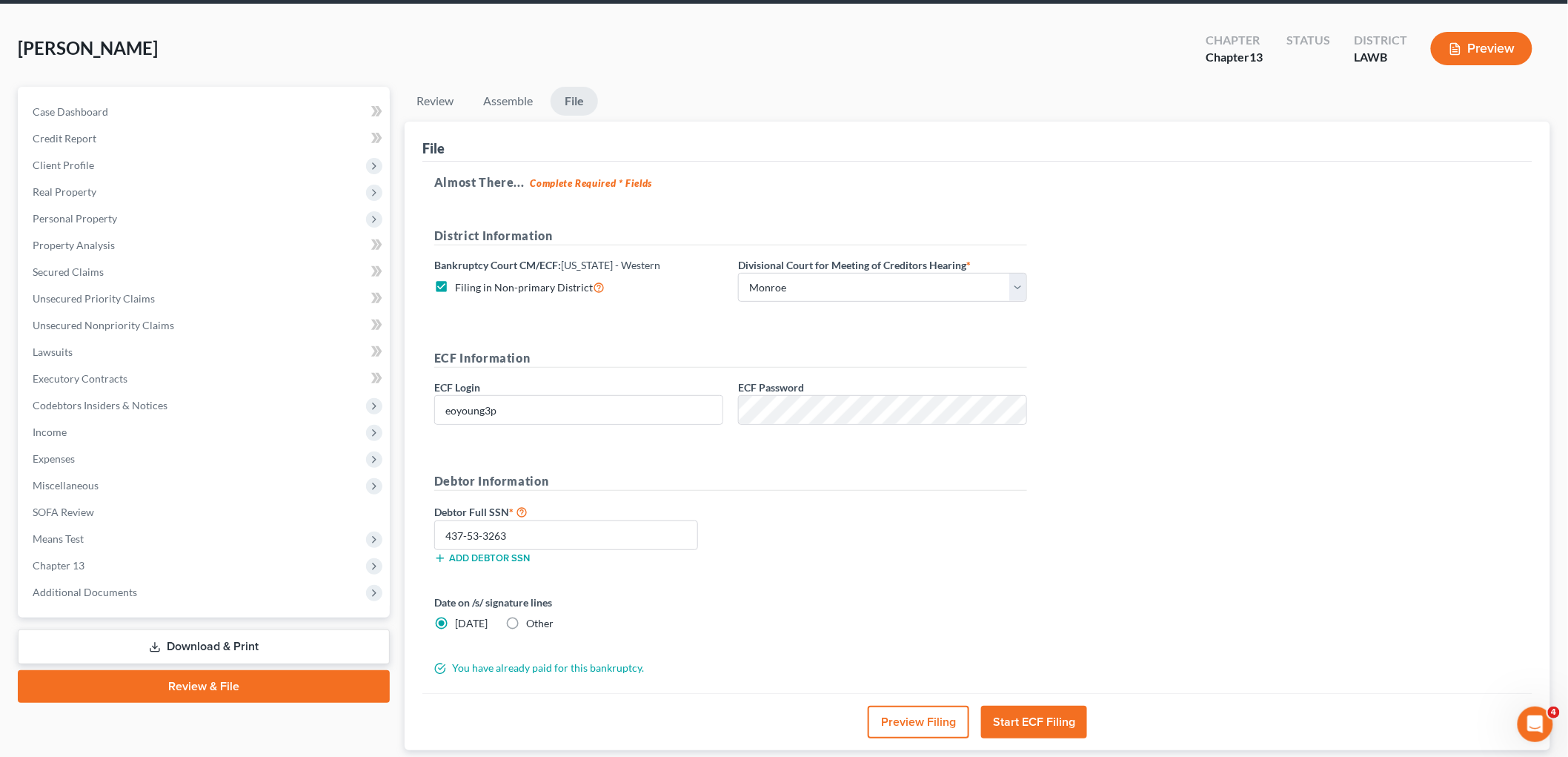
click at [1036, 719] on button "Start ECF Filing" at bounding box center [1034, 721] width 106 height 33
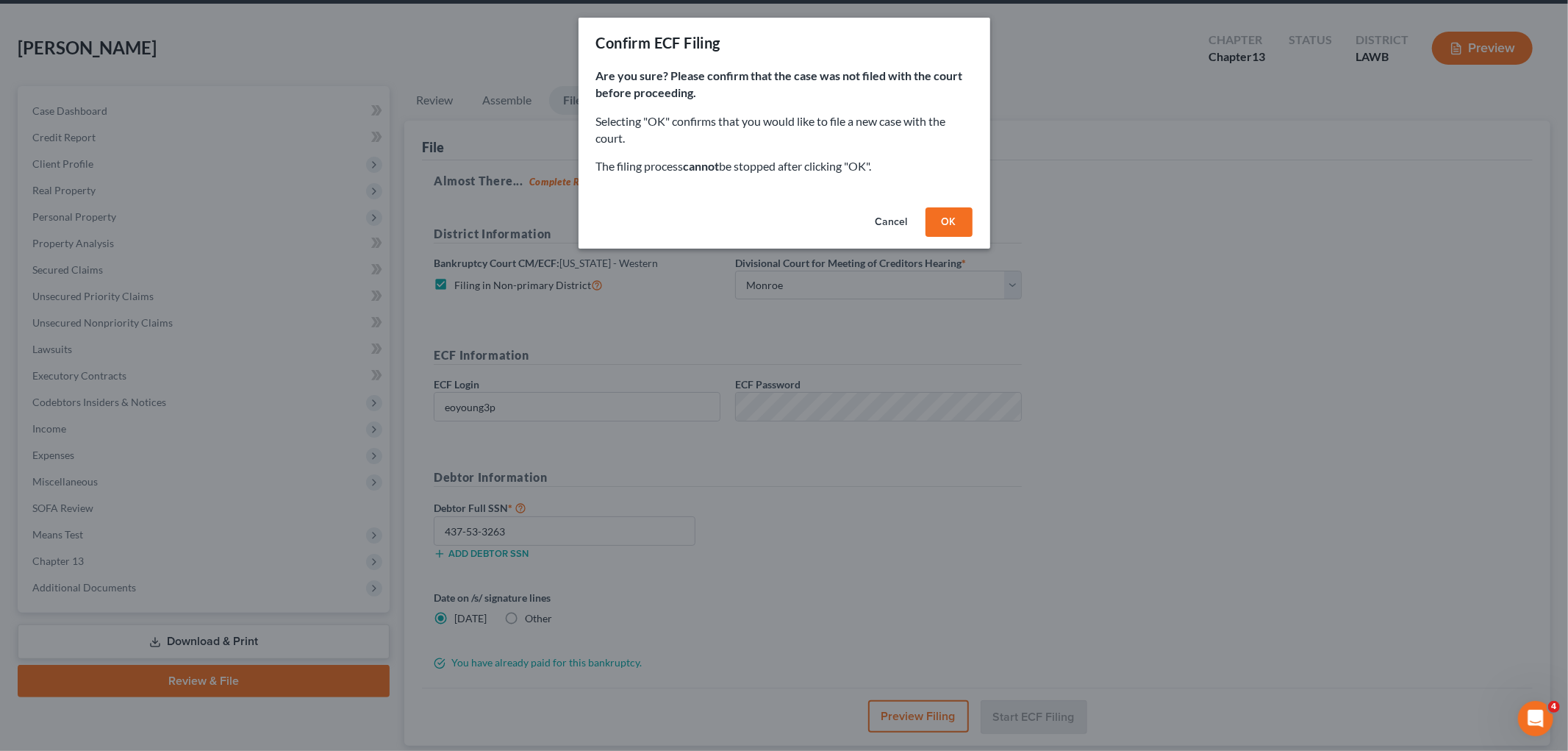
click at [962, 221] on button "OK" at bounding box center [949, 221] width 47 height 29
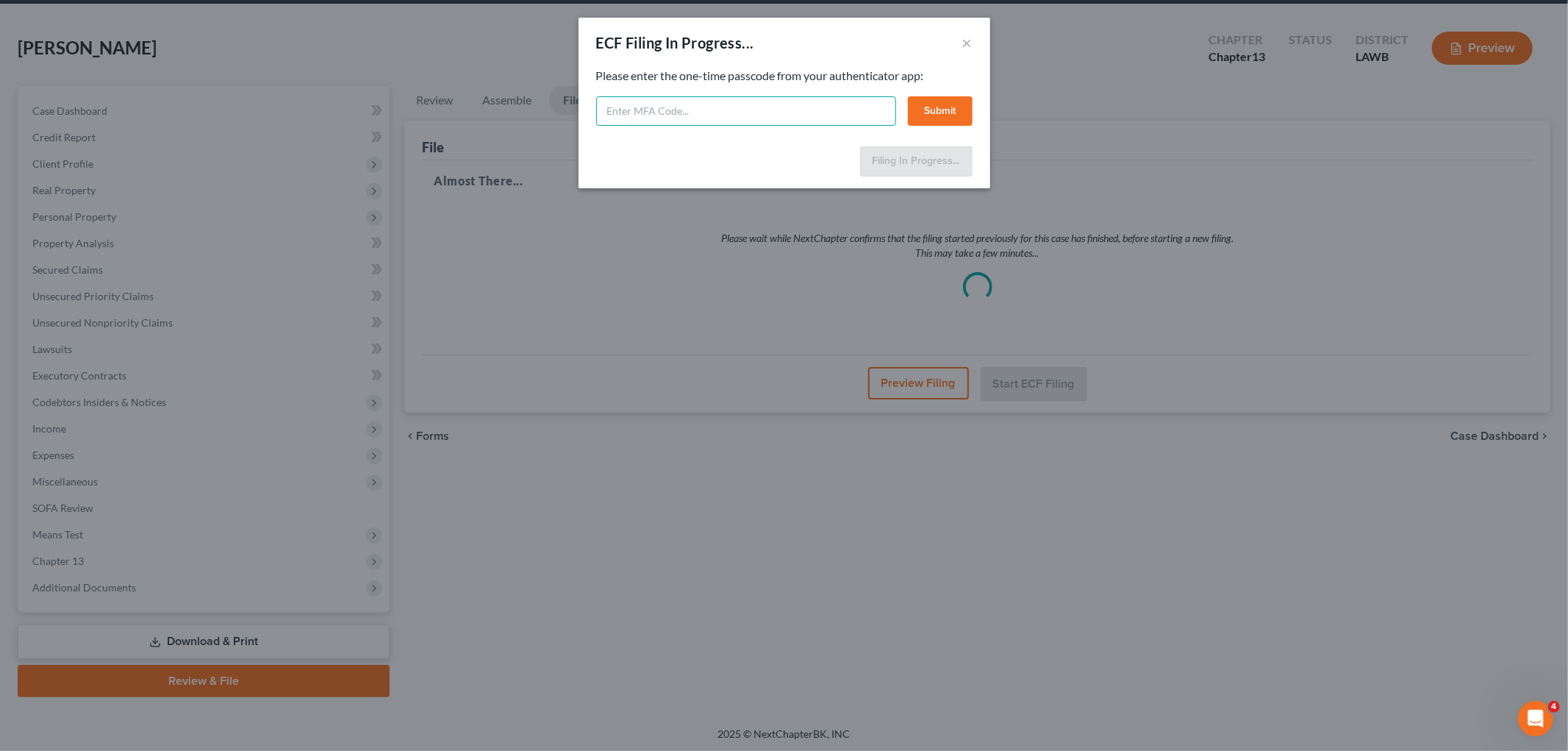
click at [778, 107] on input "text" at bounding box center [746, 111] width 300 height 29
type input "803116"
click at [959, 108] on button "Submit" at bounding box center [941, 111] width 65 height 29
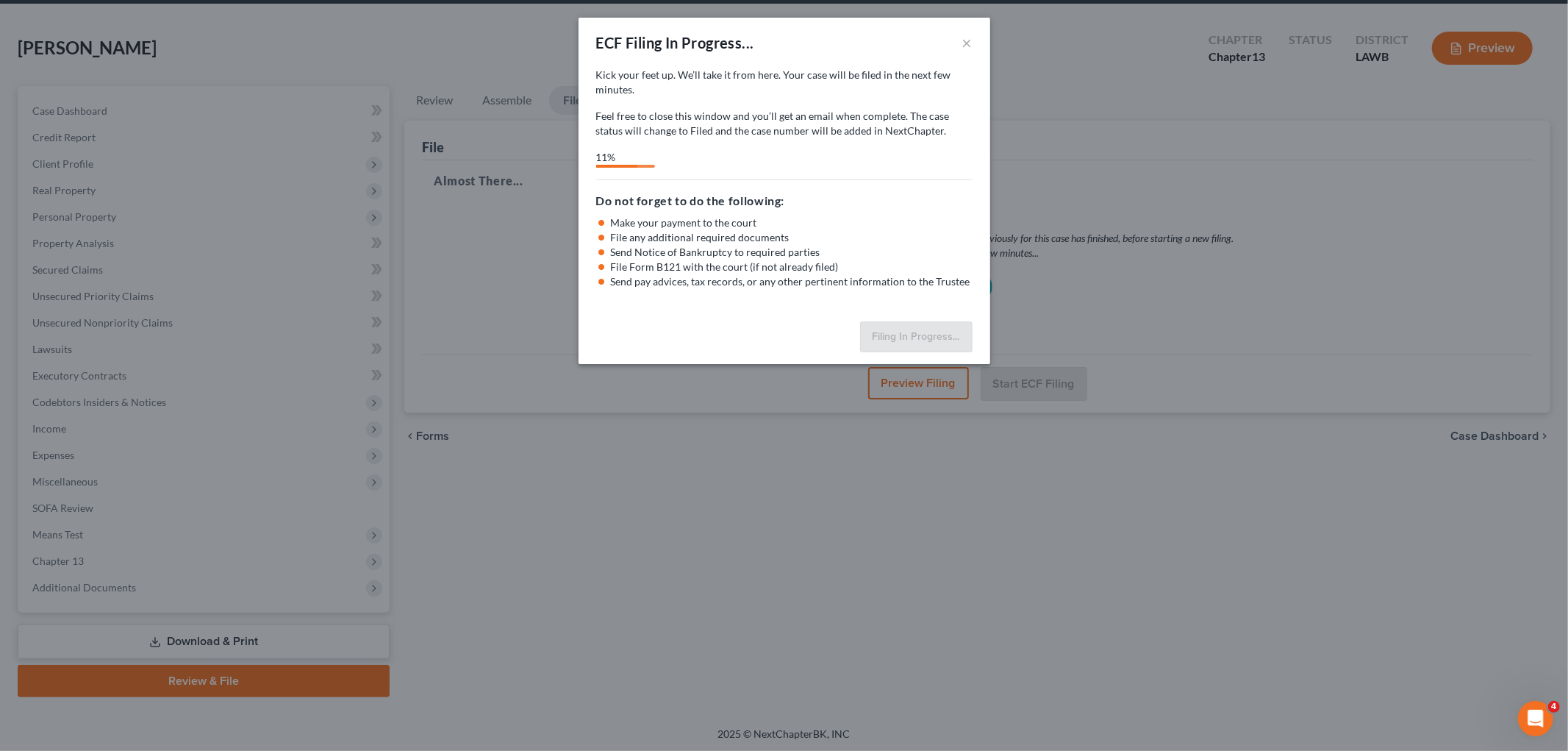
select select "3"
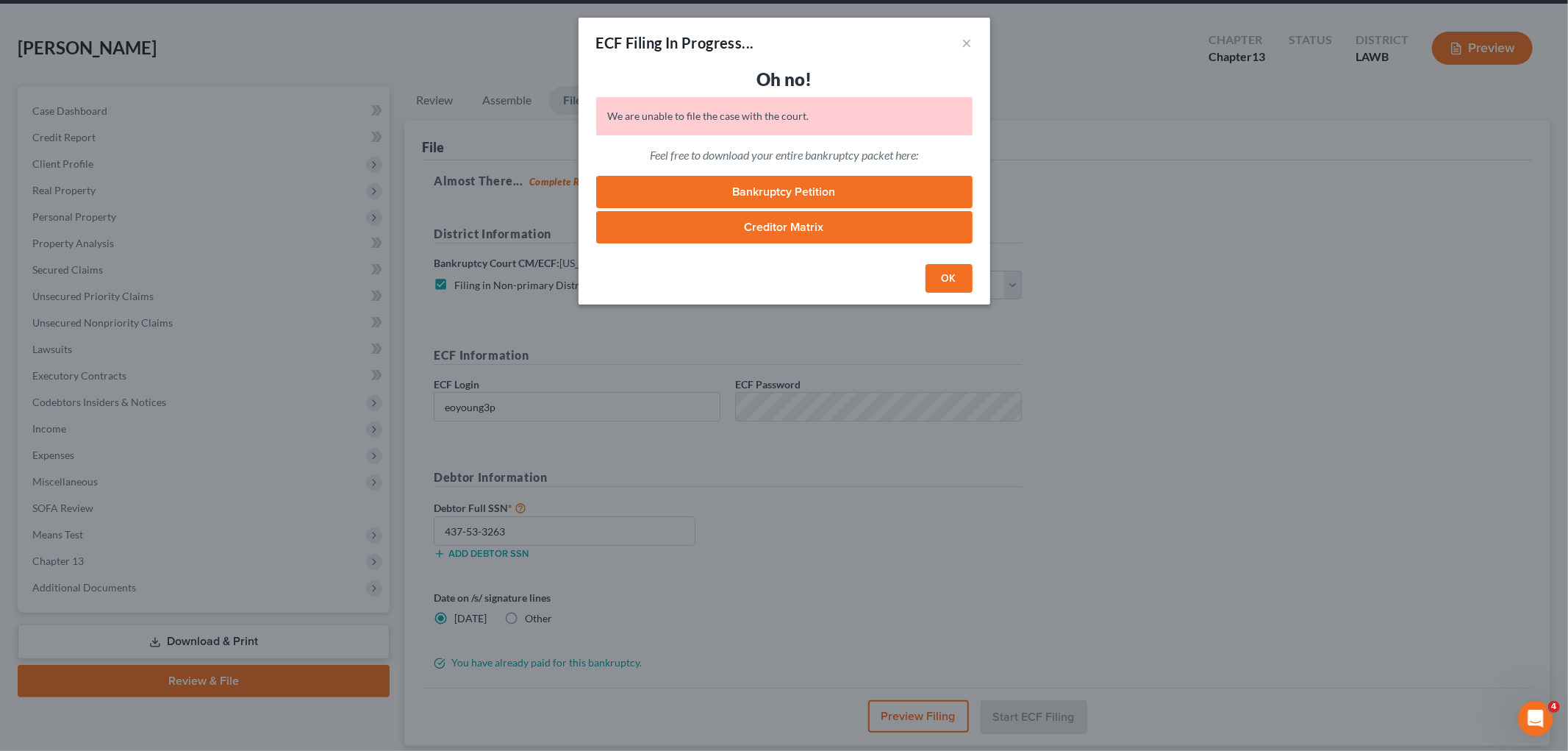
click at [959, 280] on button "OK" at bounding box center [949, 278] width 47 height 29
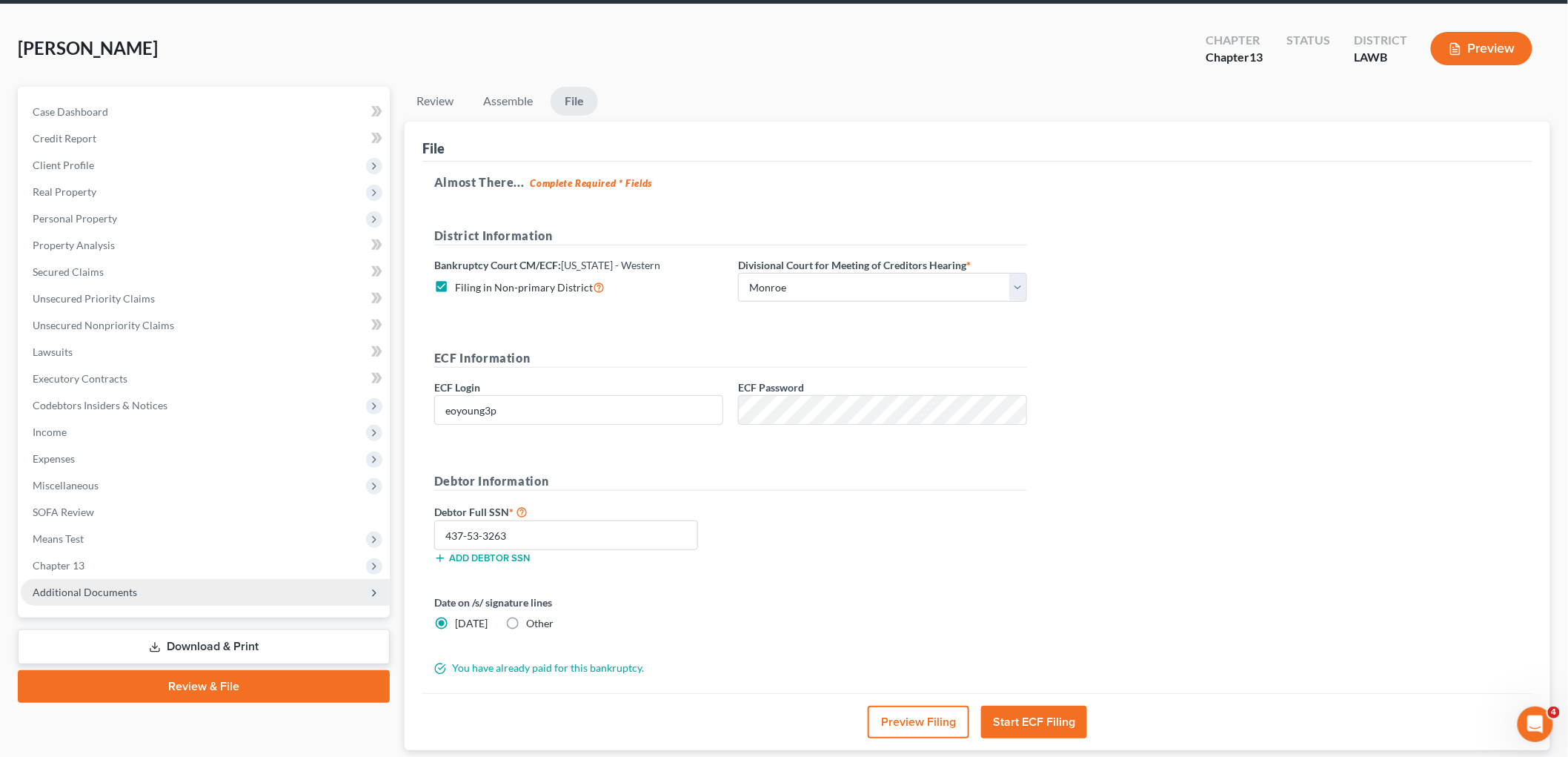
click at [128, 590] on span "Additional Documents" at bounding box center [85, 591] width 105 height 13
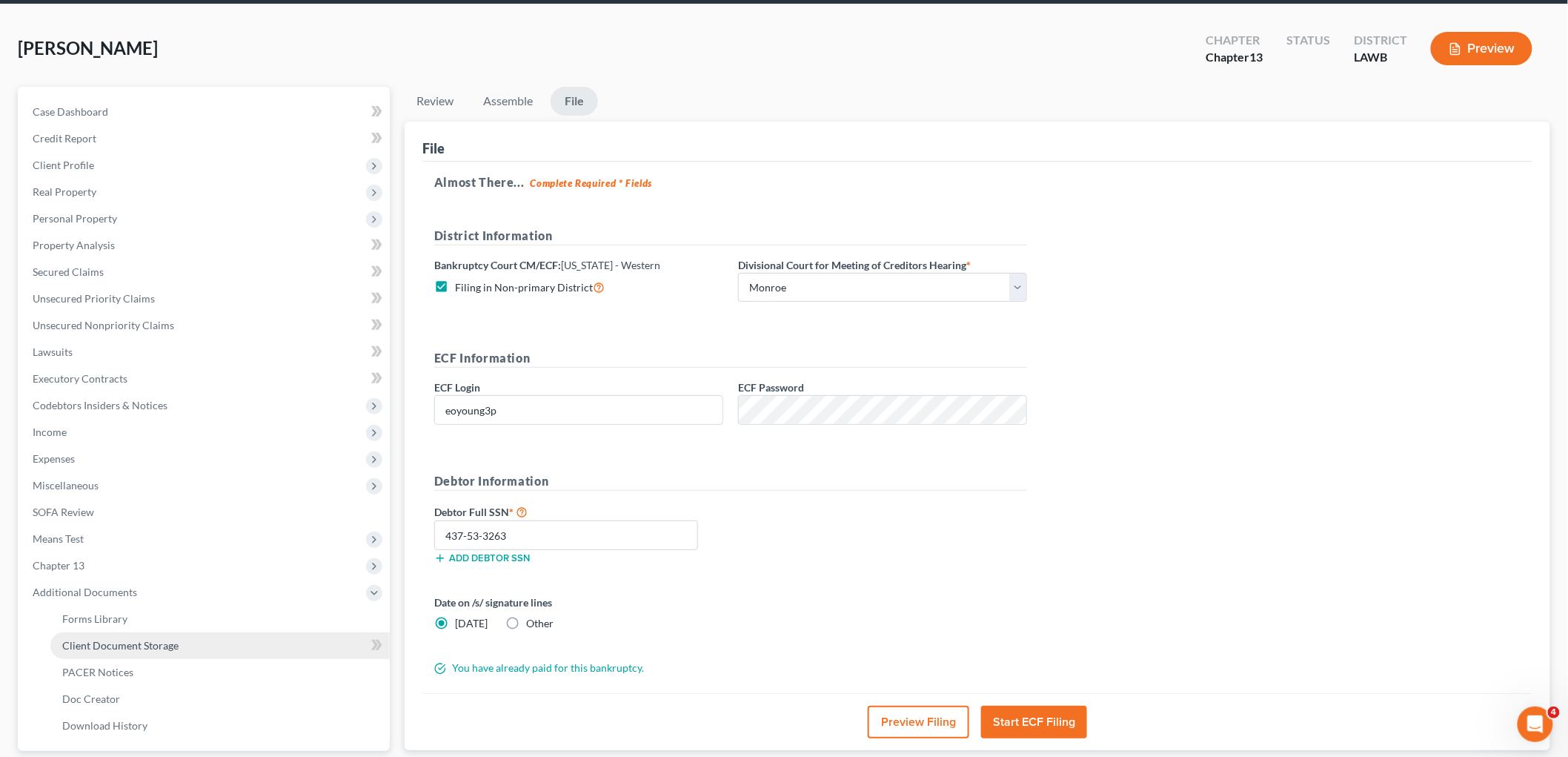
click at [143, 645] on span "Client Document Storage" at bounding box center [120, 645] width 116 height 13
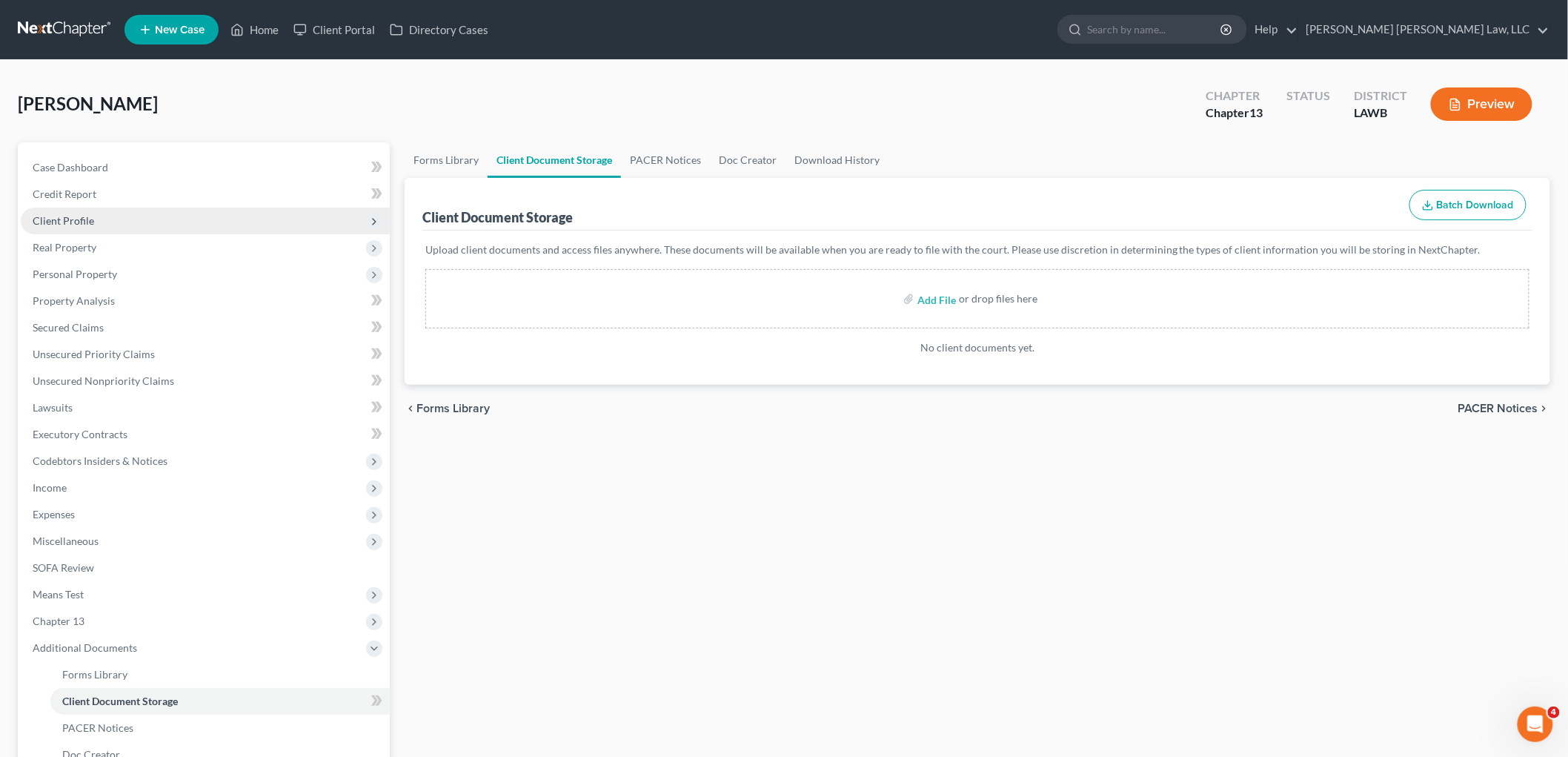
click at [80, 220] on span "Client Profile" at bounding box center [63, 220] width 62 height 13
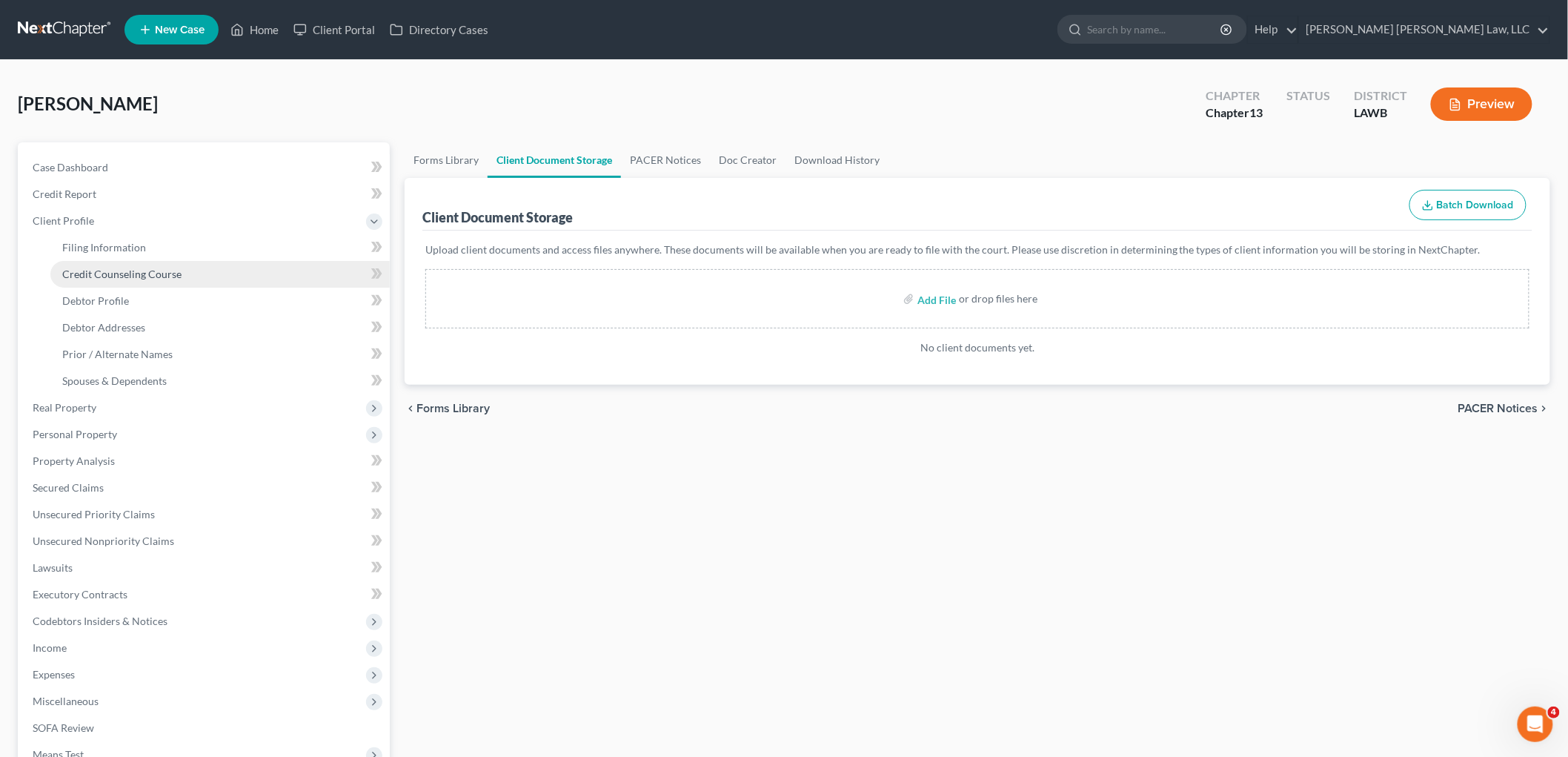
click at [134, 273] on span "Credit Counseling Course" at bounding box center [121, 273] width 119 height 13
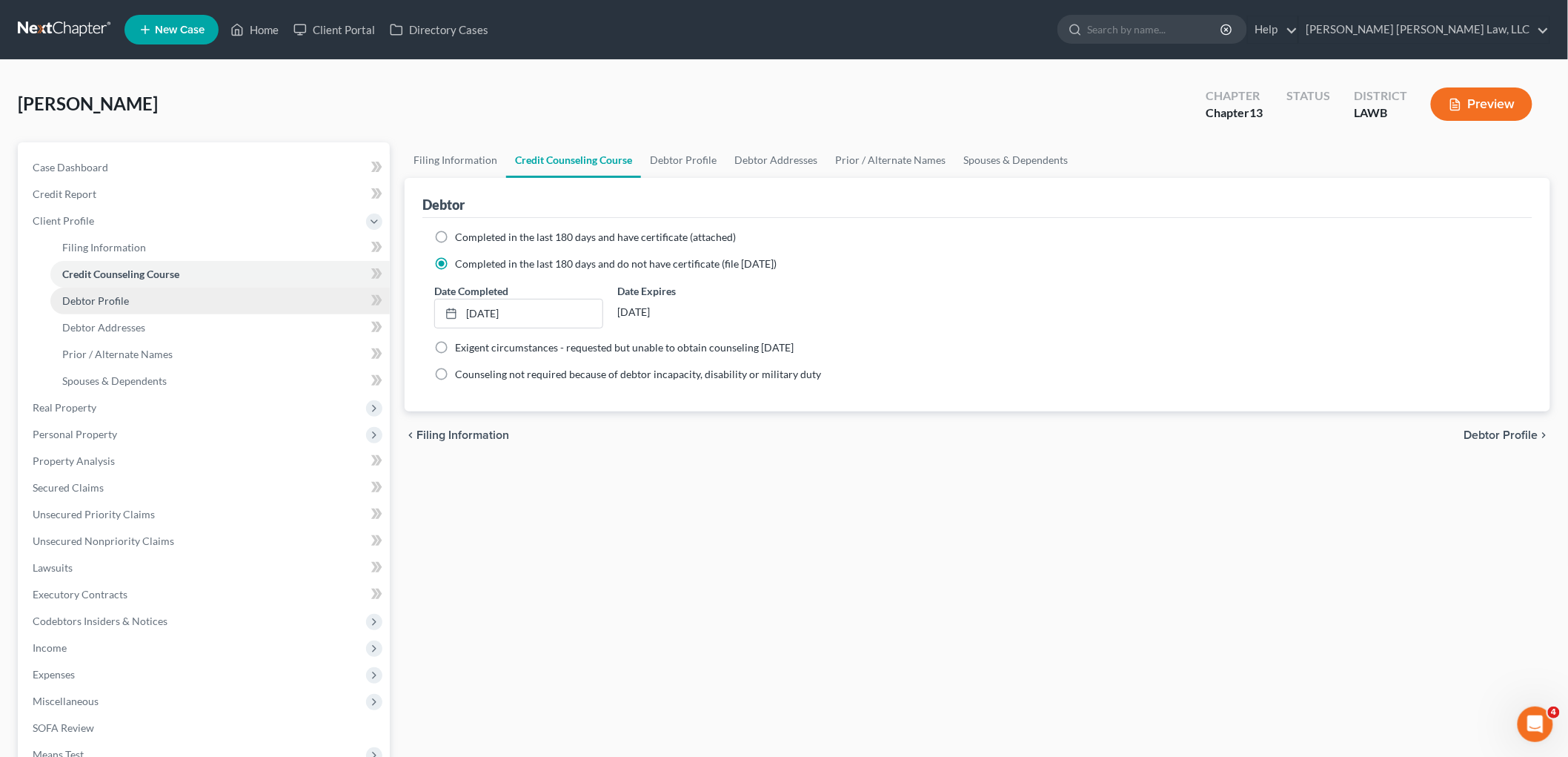
click at [136, 293] on link "Debtor Profile" at bounding box center [219, 301] width 339 height 27
select select "0"
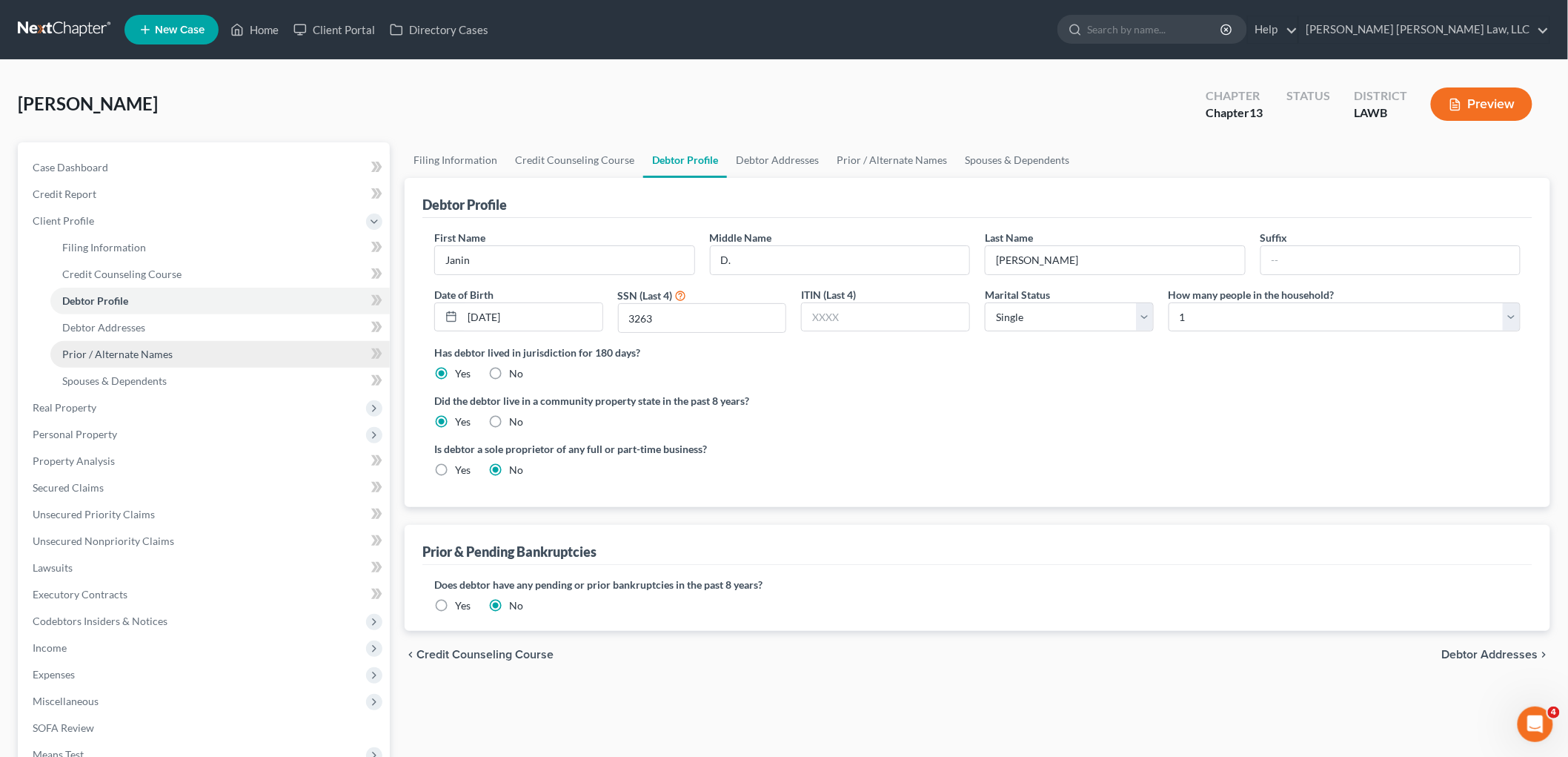
click at [154, 343] on link "Prior / Alternate Names" at bounding box center [219, 354] width 339 height 27
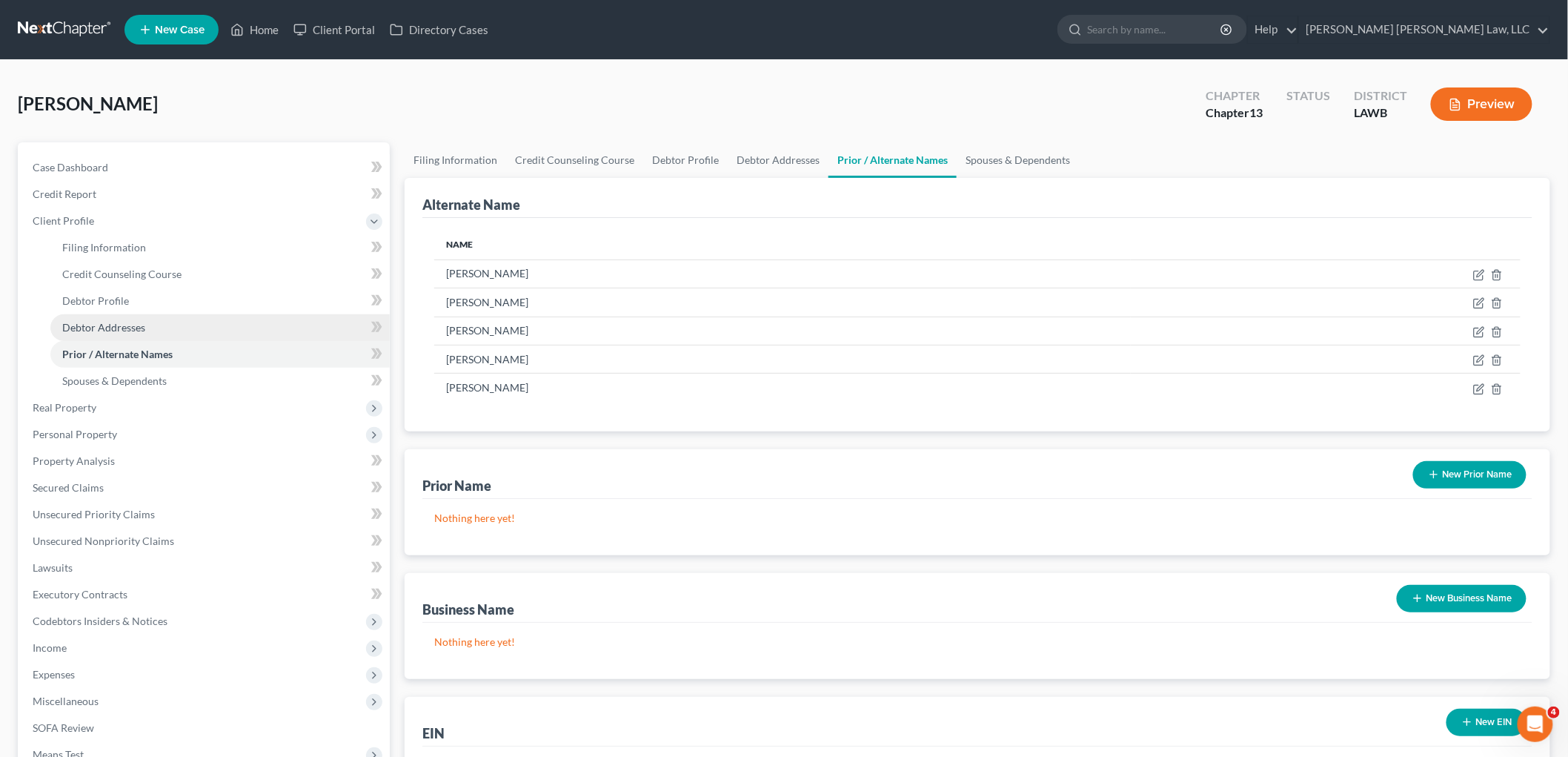
click at [150, 324] on link "Debtor Addresses" at bounding box center [219, 327] width 339 height 27
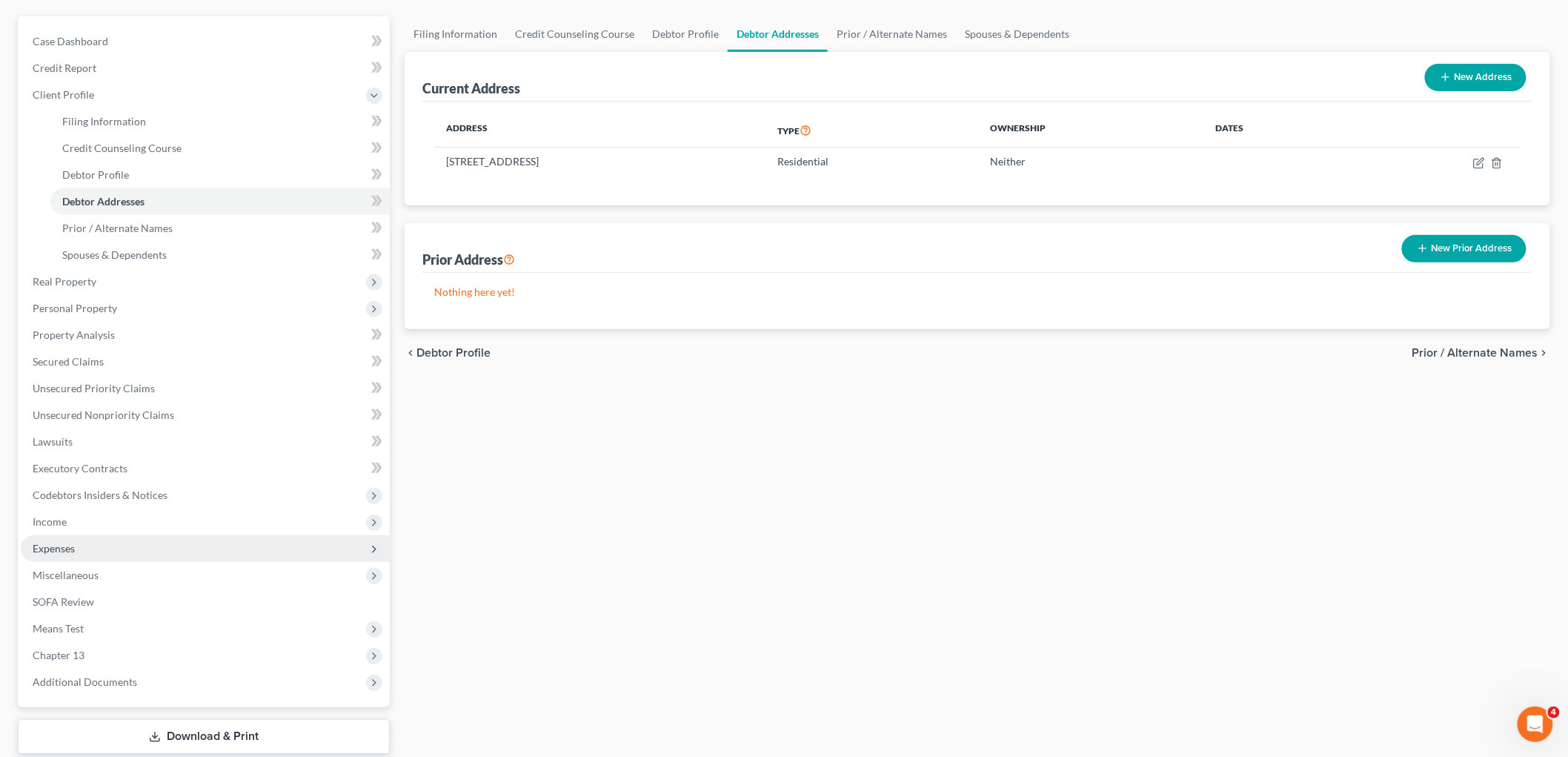
scroll to position [216, 0]
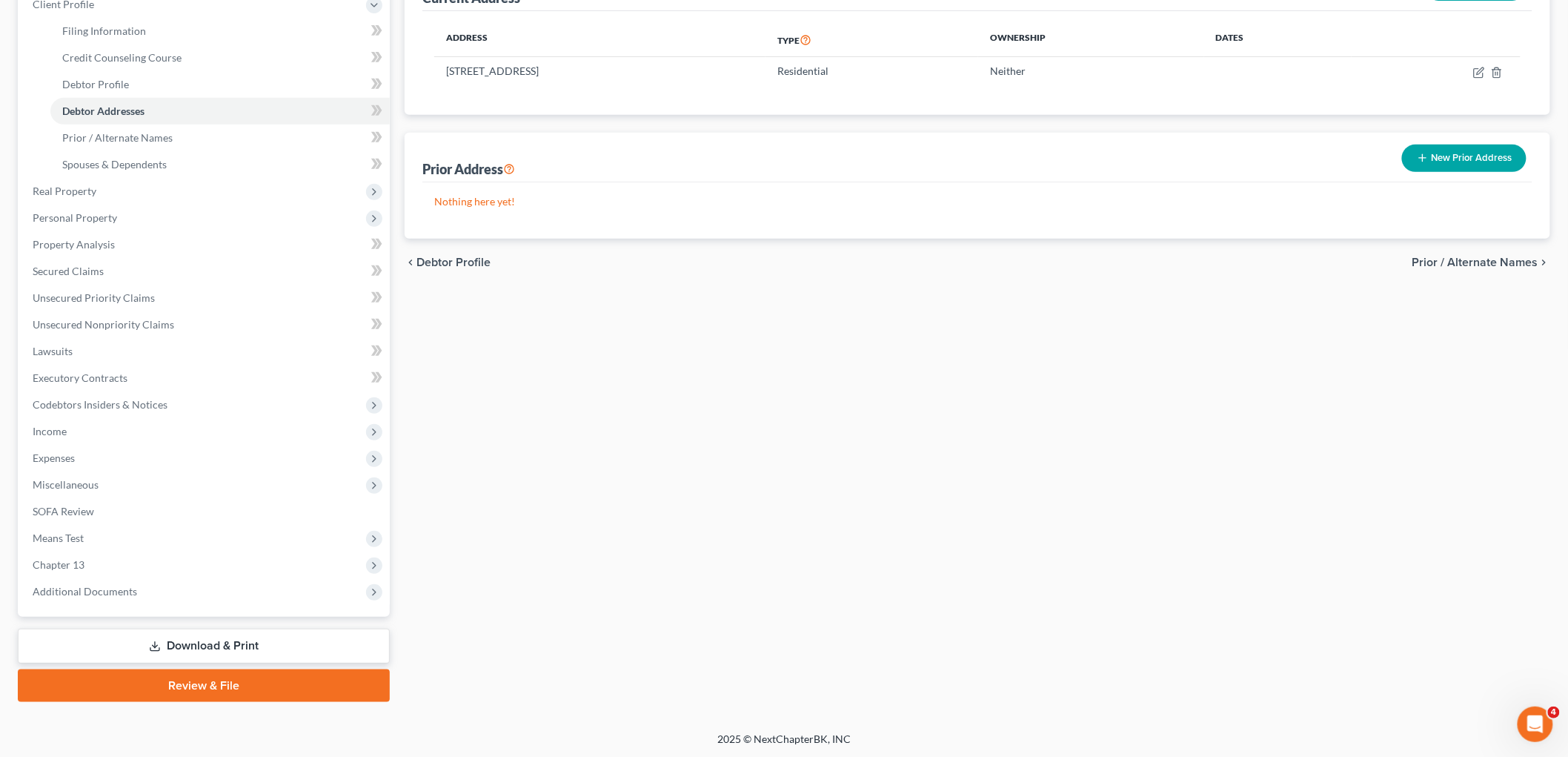
click at [201, 685] on link "Review & File" at bounding box center [203, 685] width 372 height 33
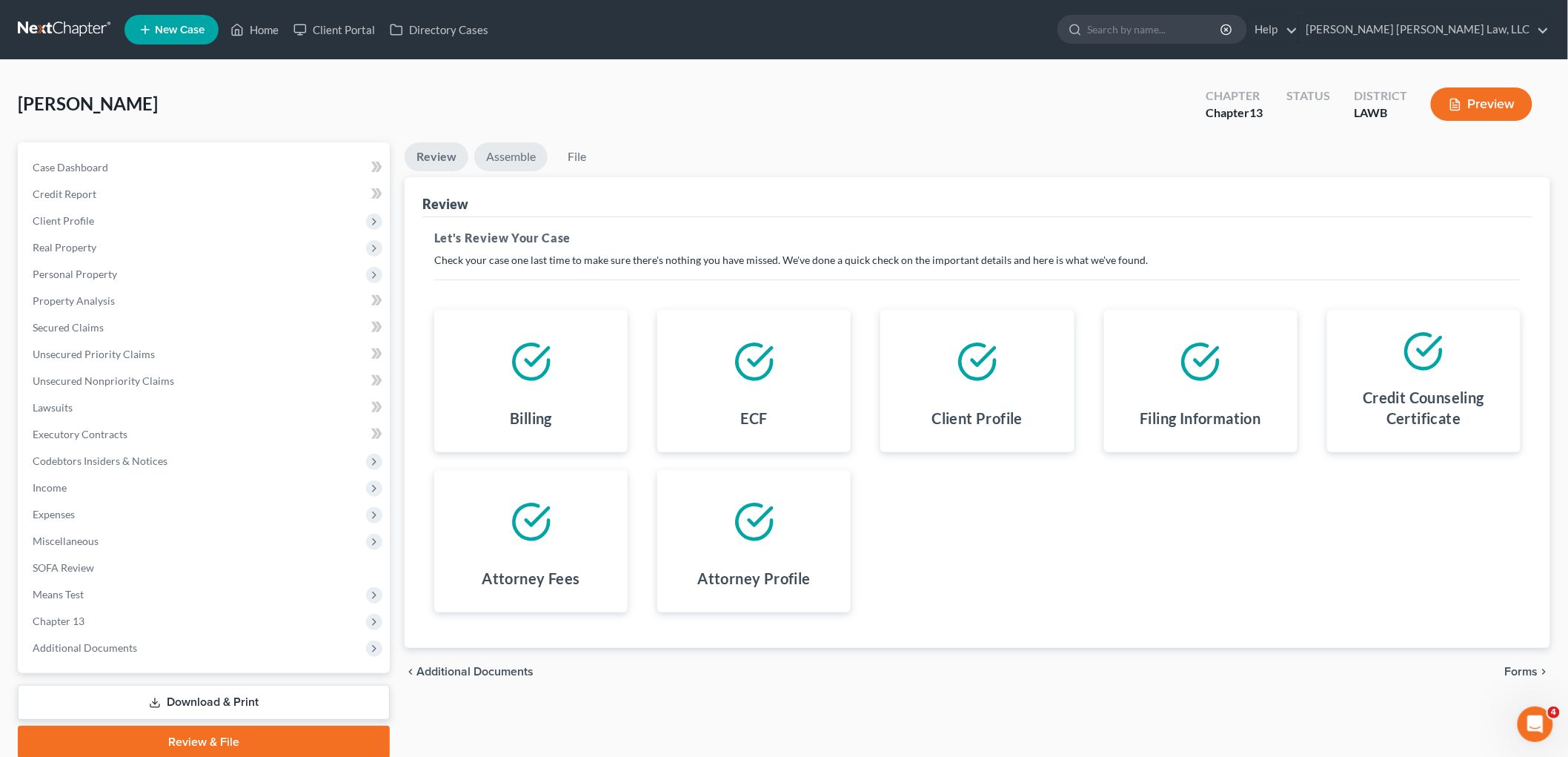
click at [515, 162] on link "Assemble" at bounding box center [511, 156] width 74 height 29
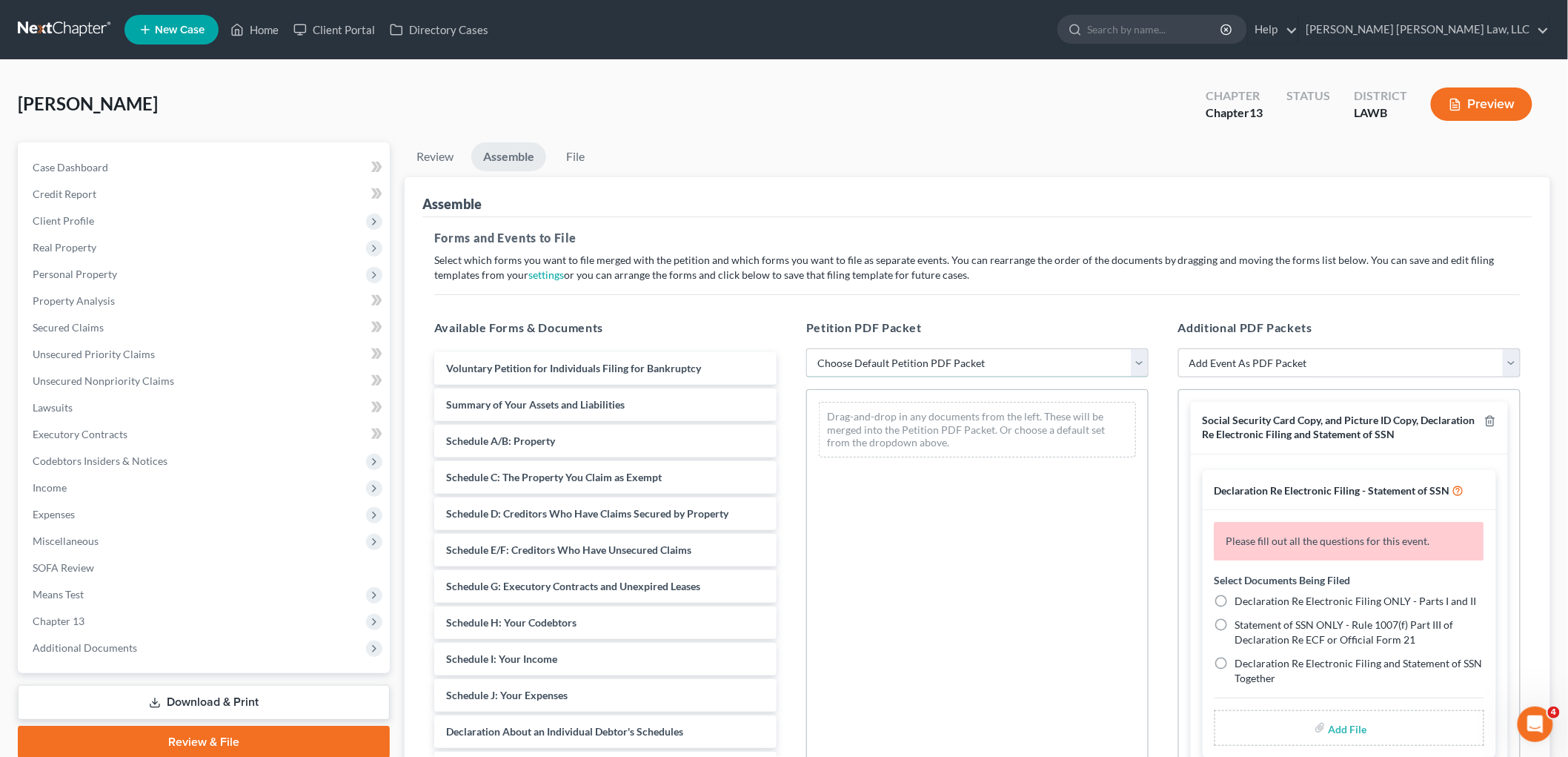
click at [819, 363] on select "Choose Default Petition PDF Packet Complete Bankruptcy Petition (all forms and …" at bounding box center [977, 363] width 342 height 30
select select "0"
click at [806, 349] on select "Choose Default Petition PDF Packet Complete Bankruptcy Petition (all forms and …" at bounding box center [977, 363] width 342 height 30
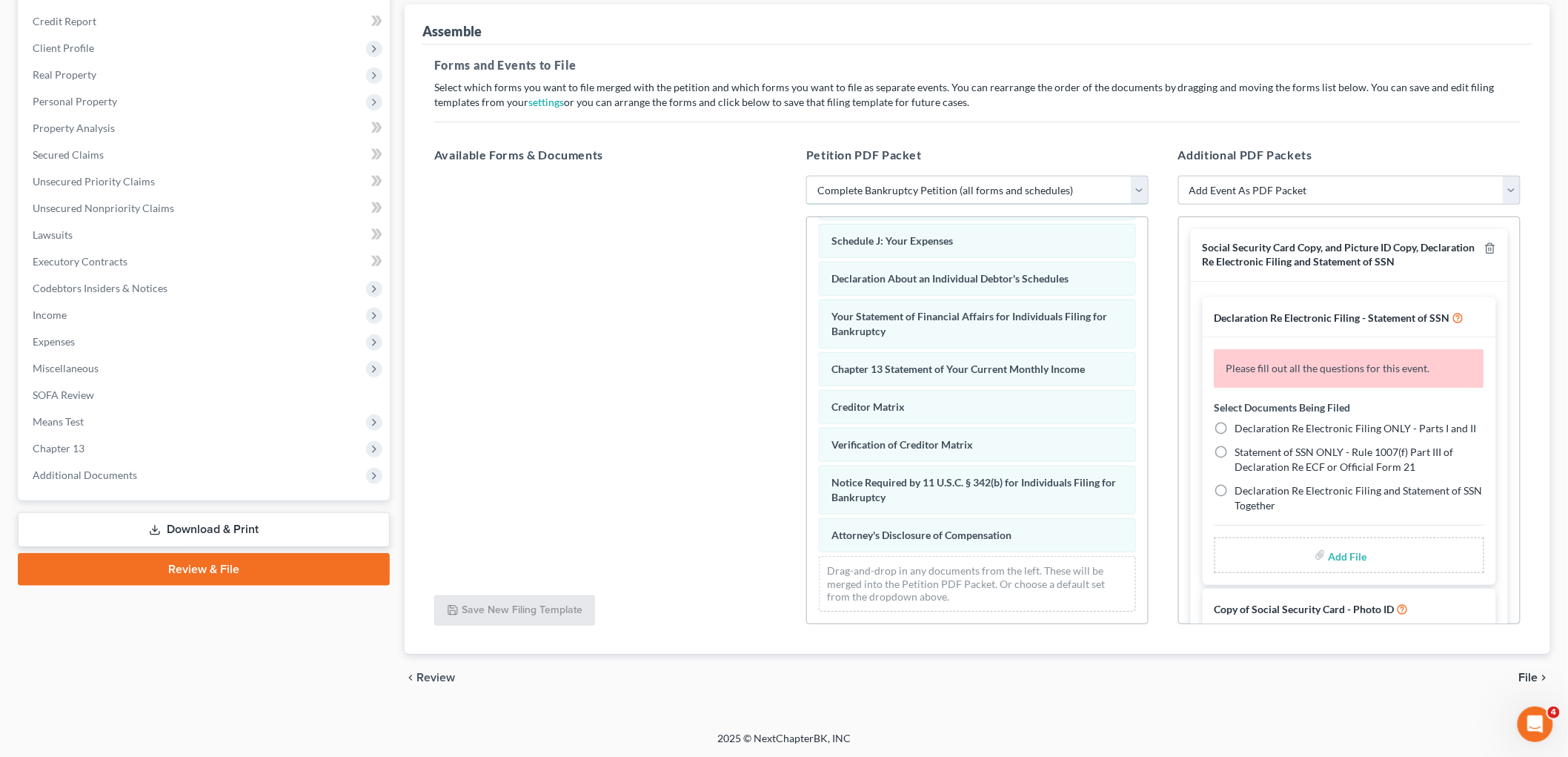
scroll to position [173, 0]
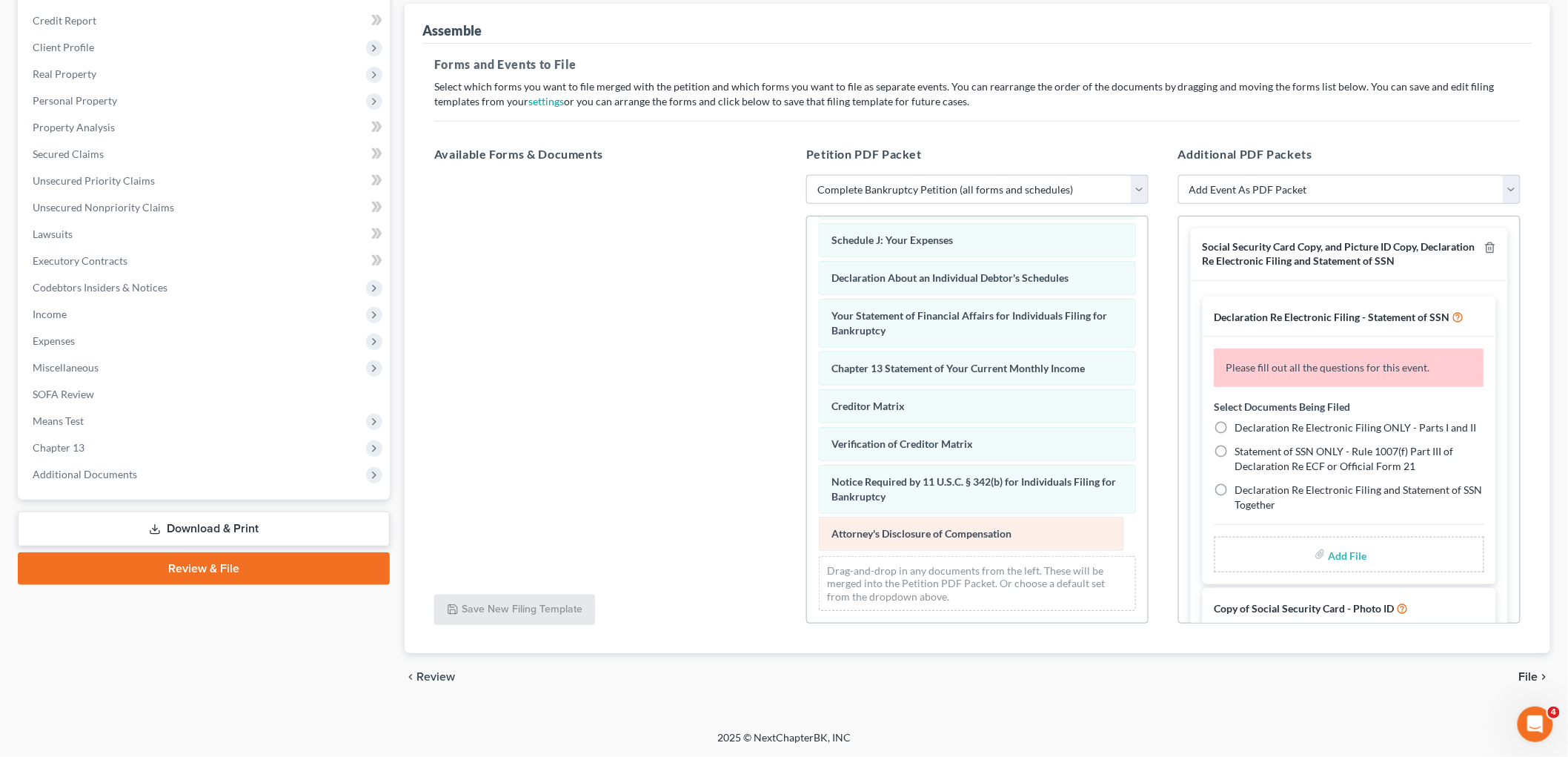
drag, startPoint x: 894, startPoint y: 537, endPoint x: 604, endPoint y: 411, distance: 316.2
click at [807, 419] on div "Attorney's Disclosure of Compensation Voluntary Petition for Individuals Filing…" at bounding box center [977, 247] width 341 height 752
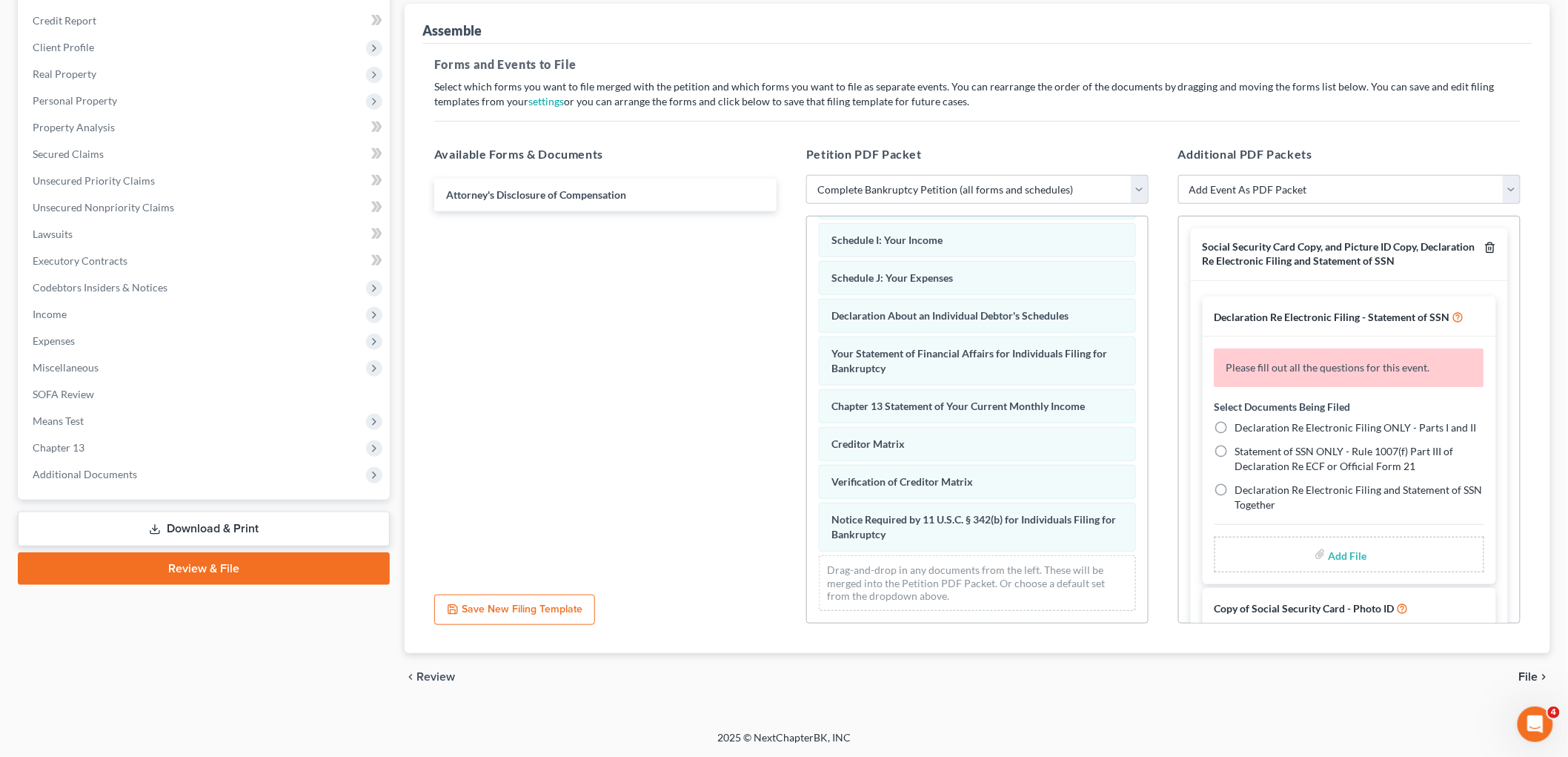
click at [1487, 252] on icon "button" at bounding box center [1490, 248] width 7 height 10
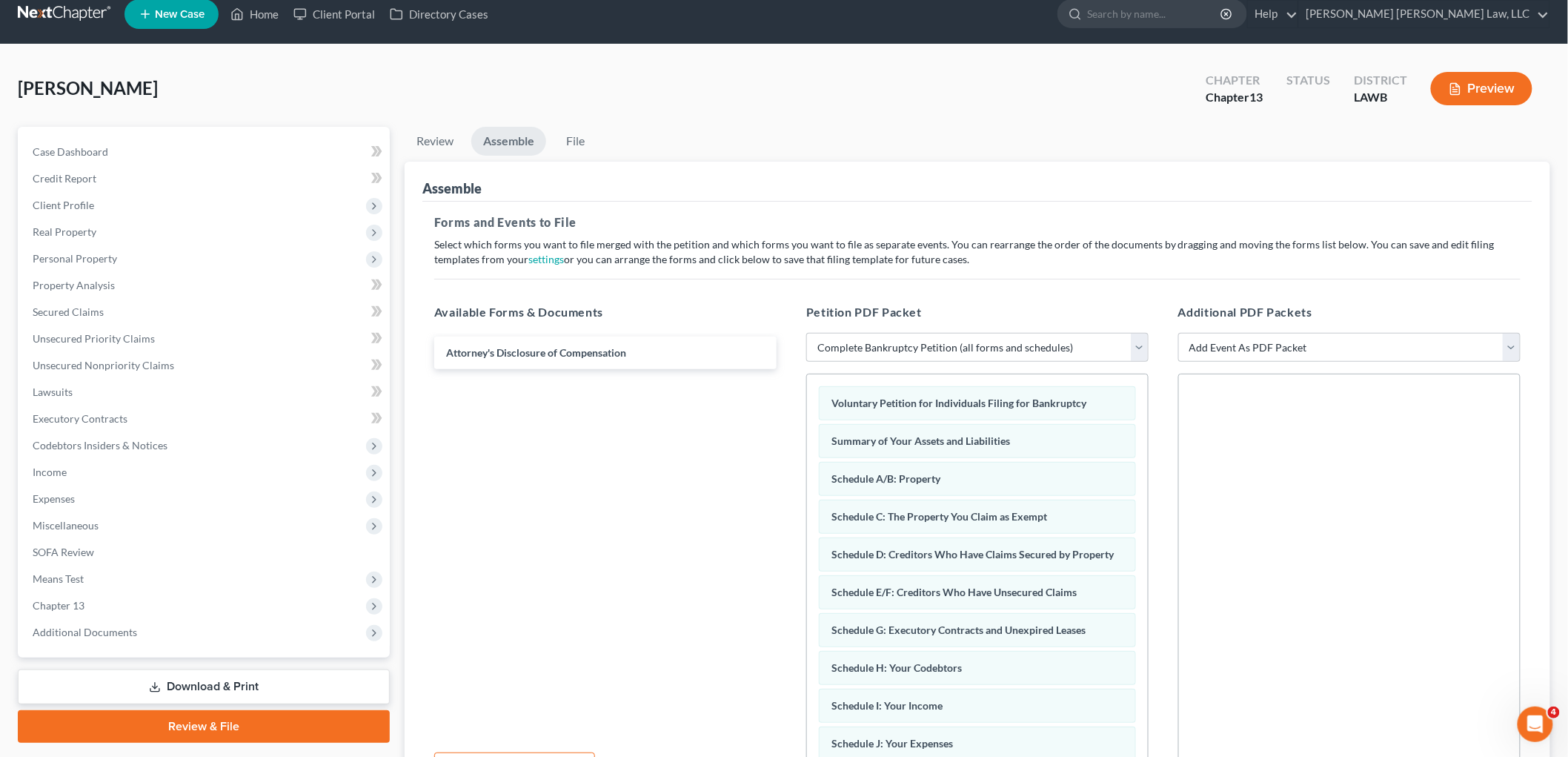
scroll to position [0, 0]
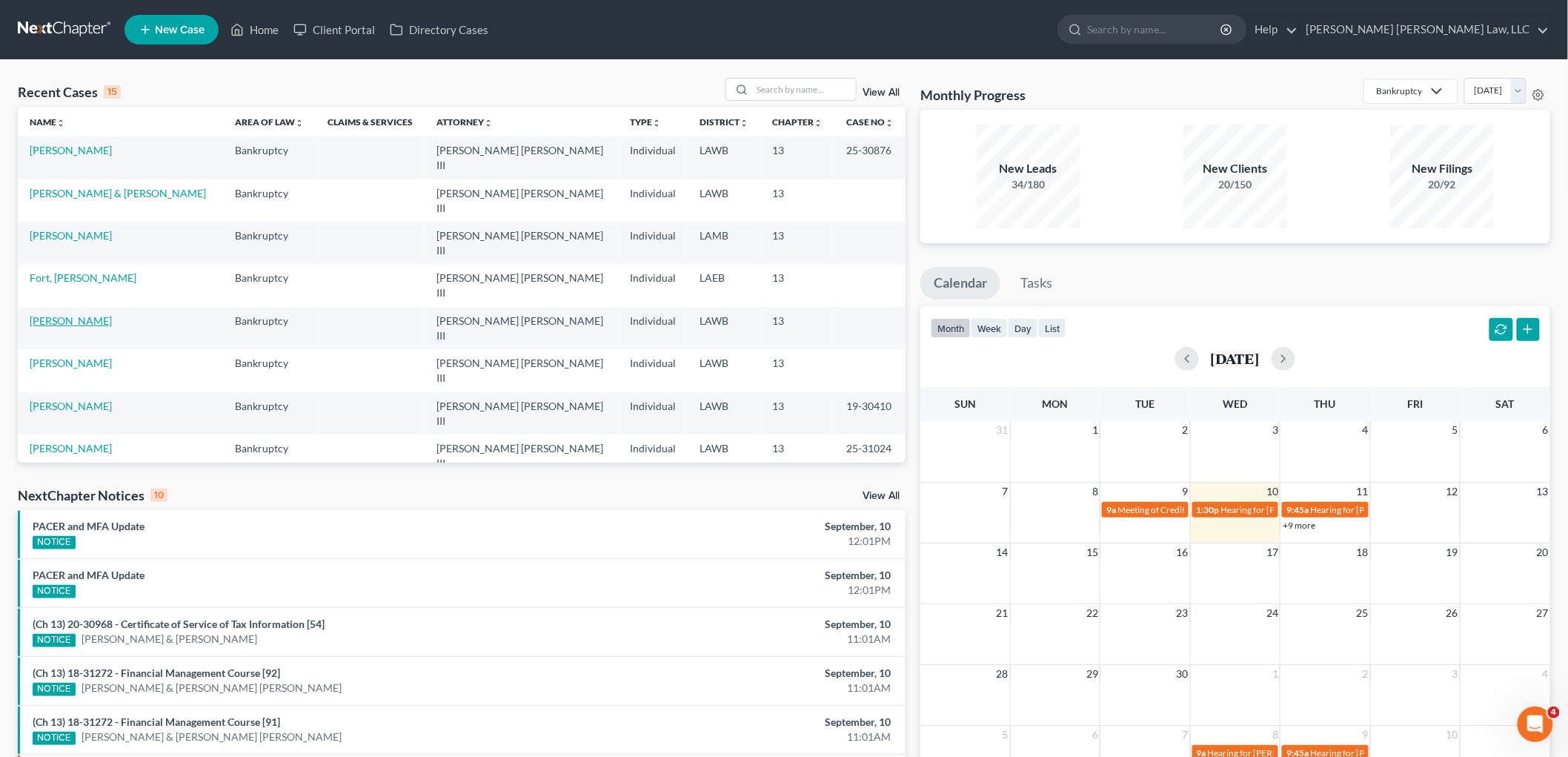
click at [46, 314] on link "[PERSON_NAME]" at bounding box center [71, 320] width 82 height 13
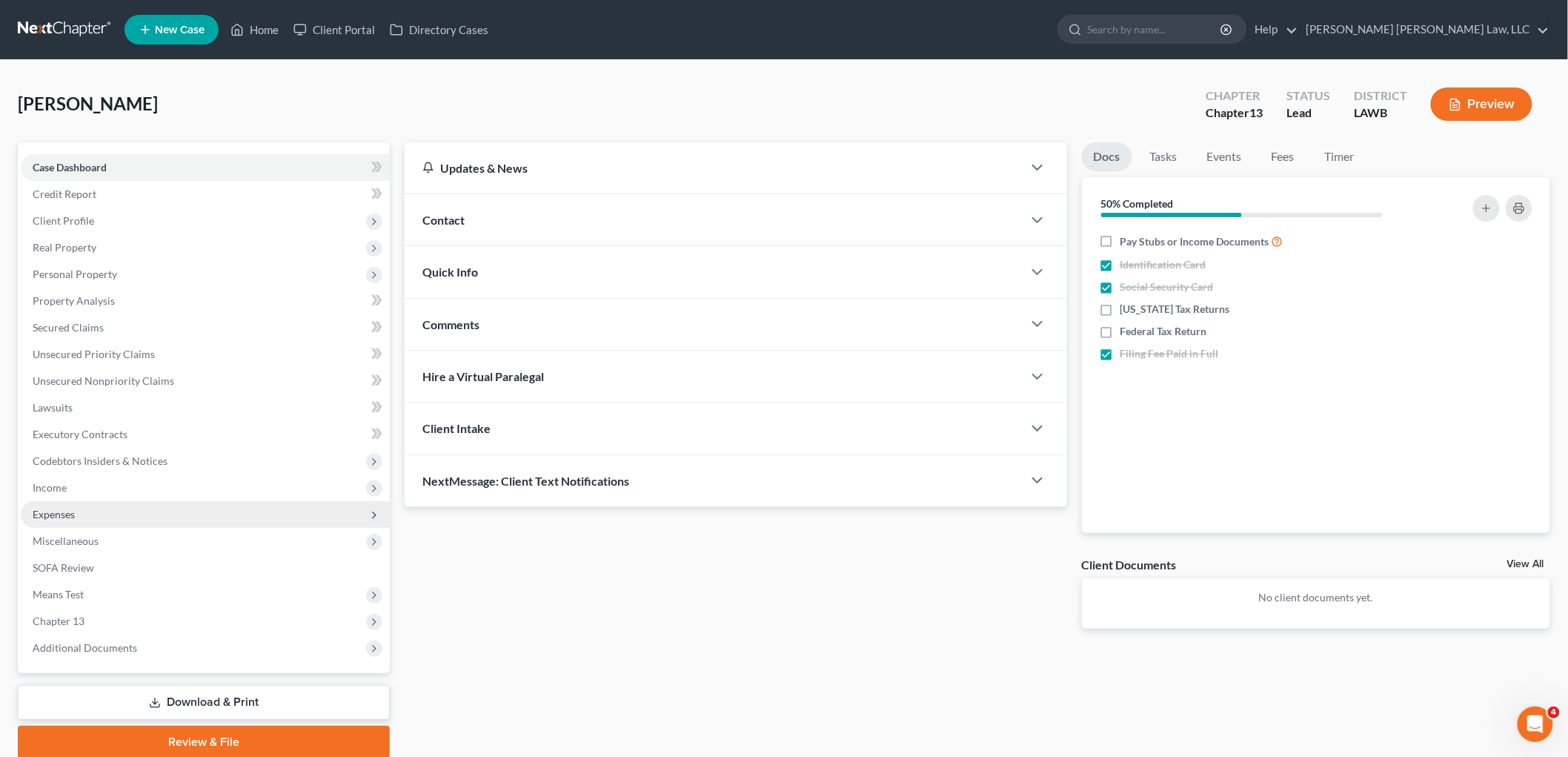
click at [103, 514] on span "Expenses" at bounding box center [205, 514] width 369 height 27
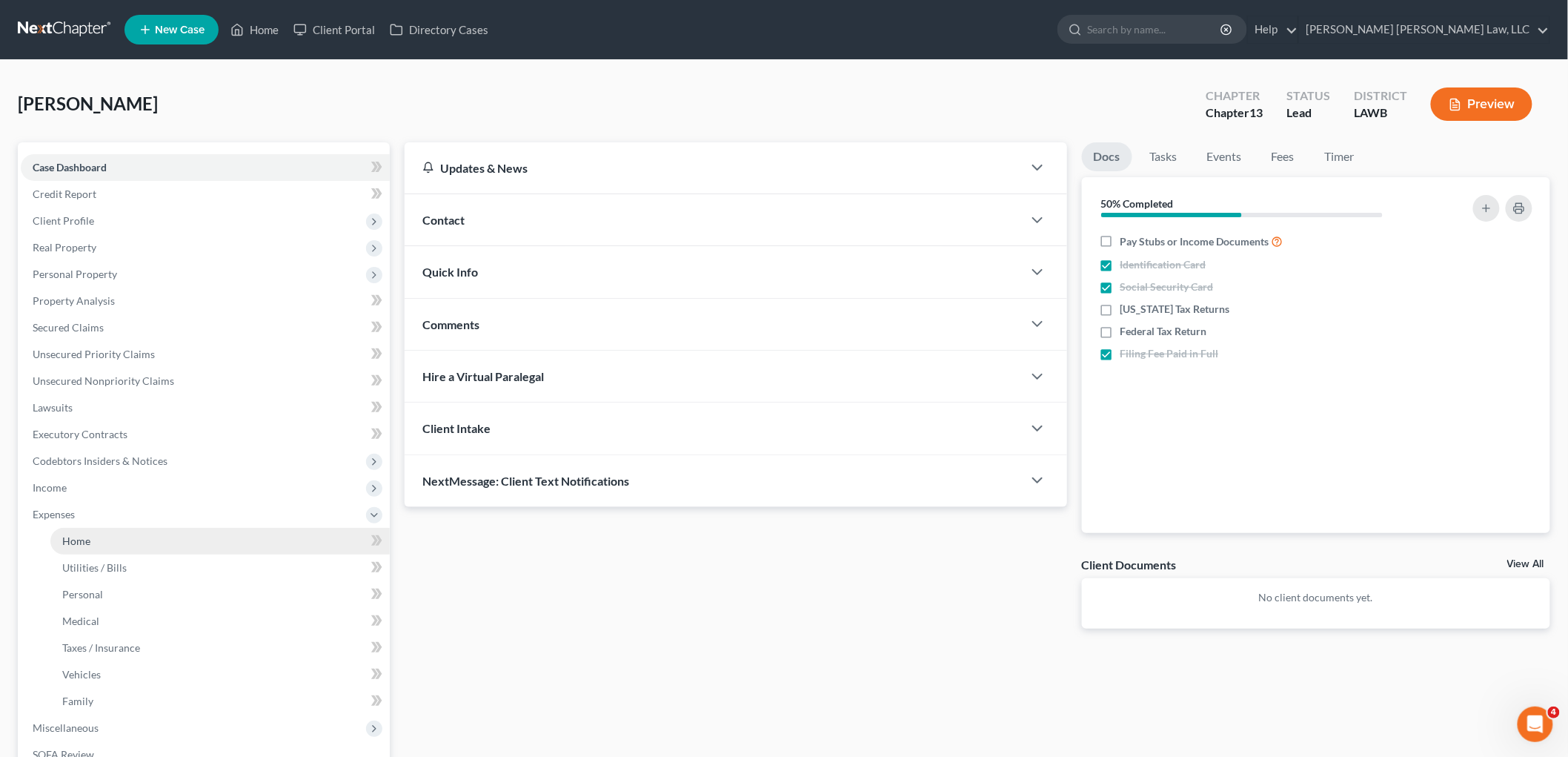
click at [107, 549] on link "Home" at bounding box center [219, 541] width 339 height 27
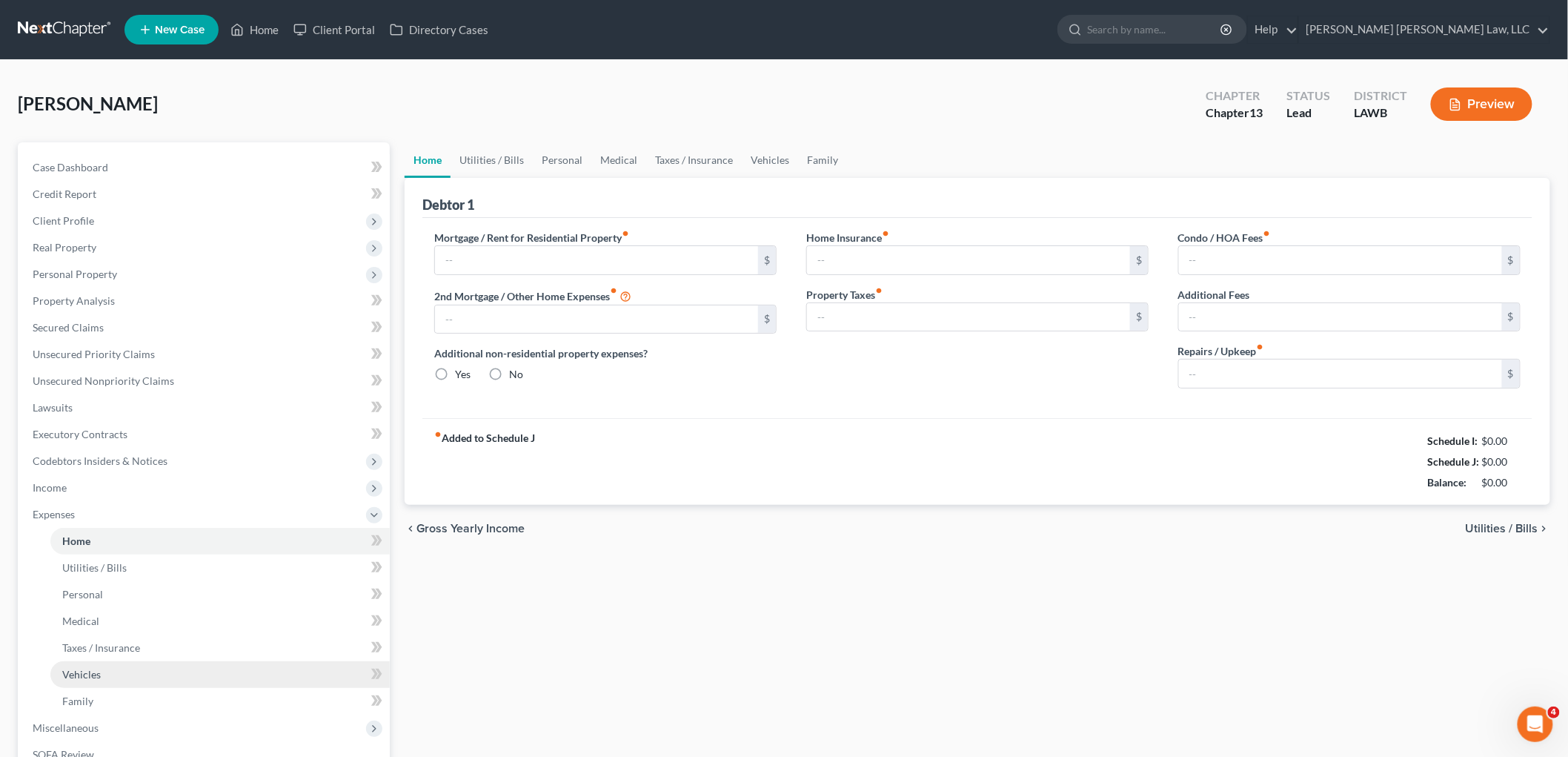
type input "0.00"
radio input "true"
type input "0.00"
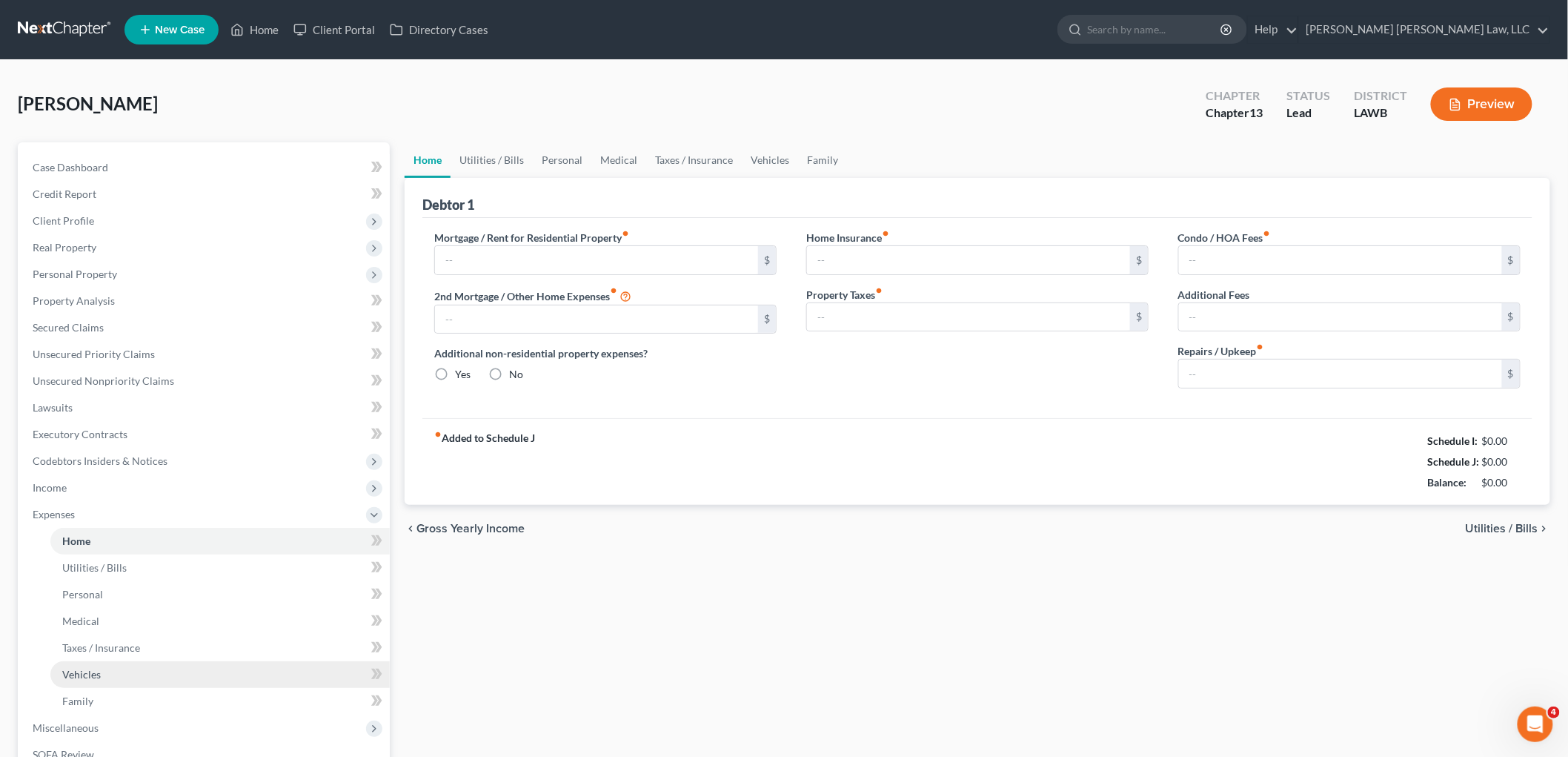
type input "0.00"
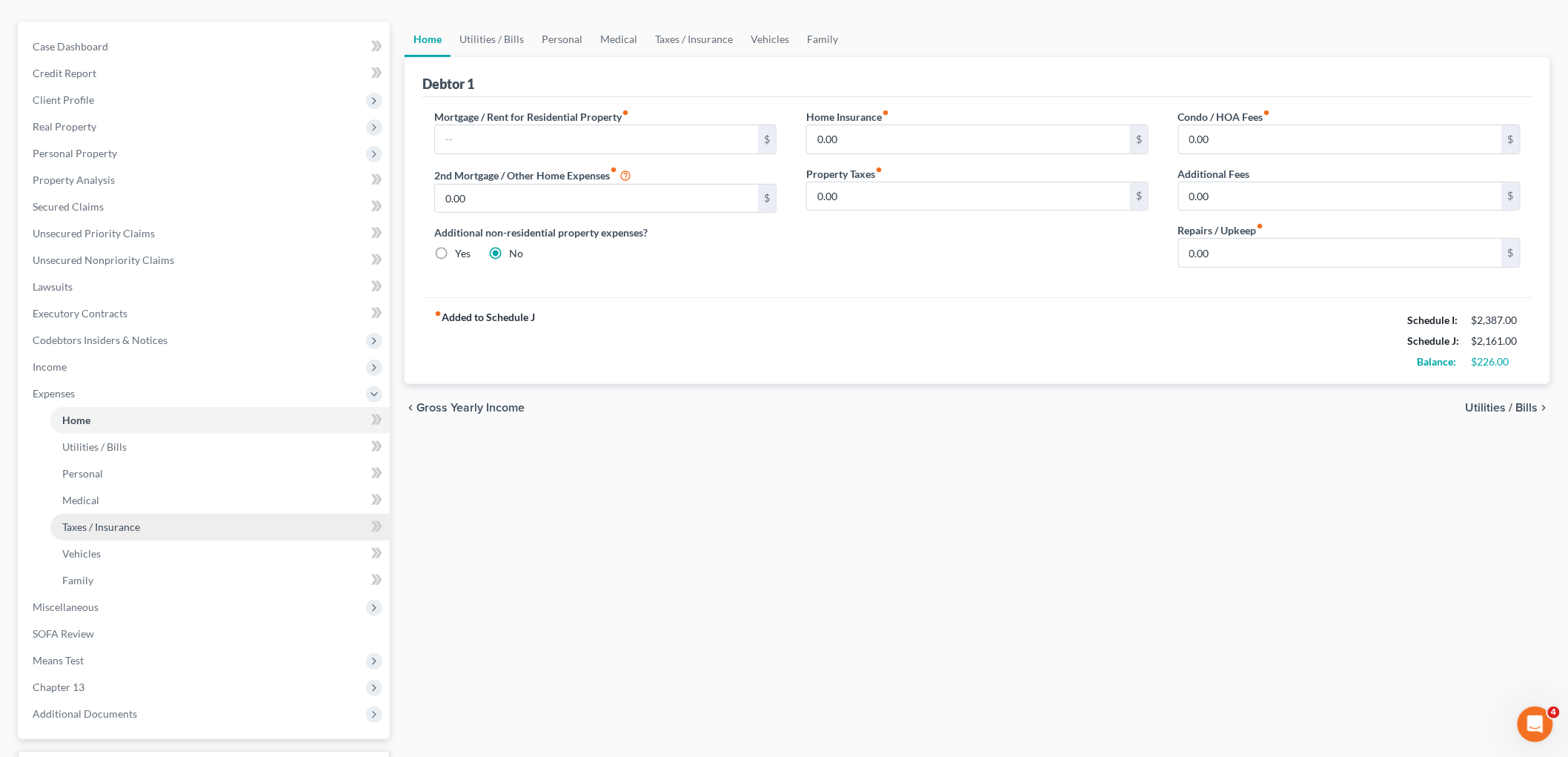
scroll to position [242, 0]
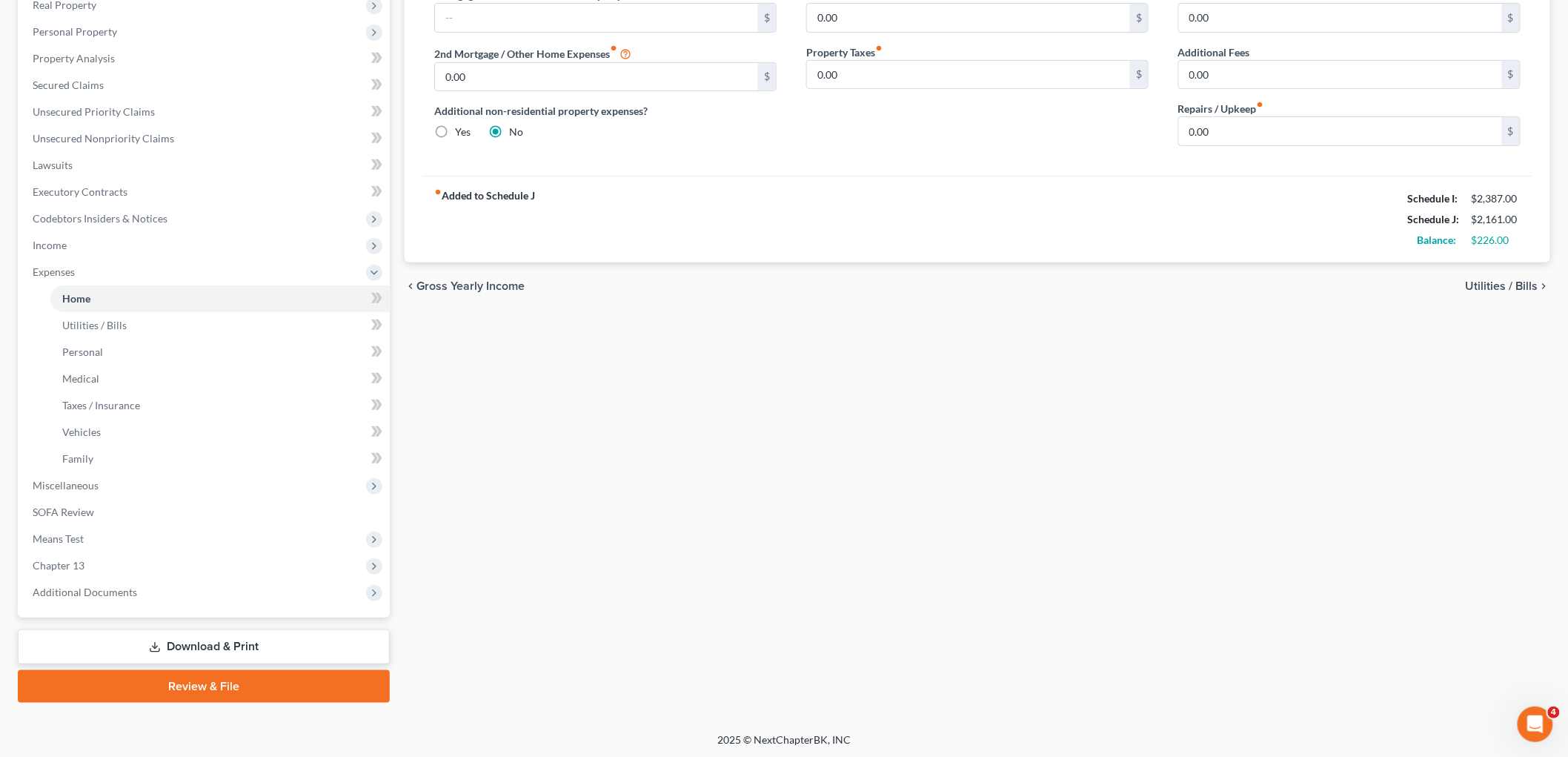
click at [180, 686] on link "Review & File" at bounding box center [203, 686] width 372 height 33
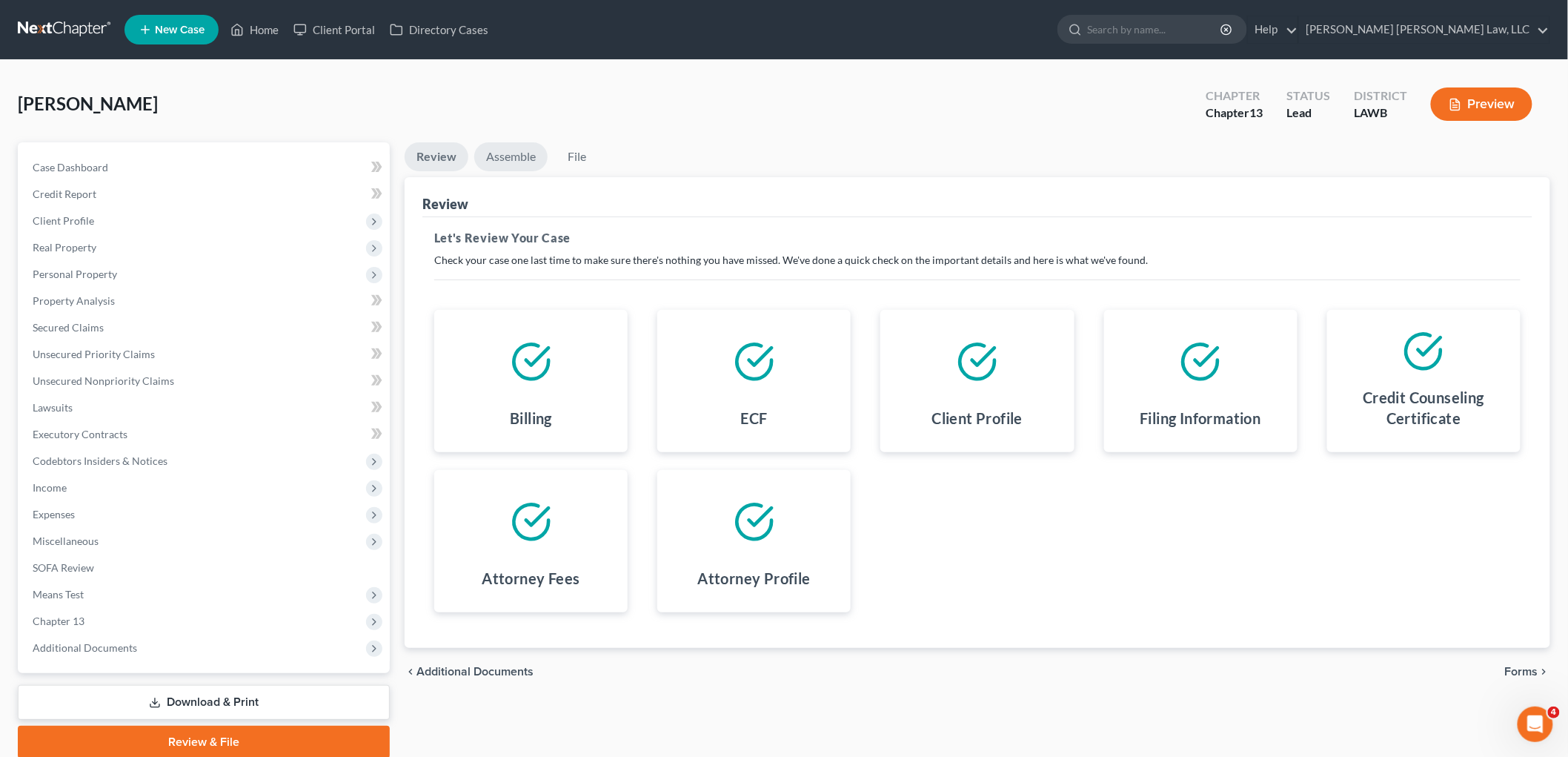
drag, startPoint x: 485, startPoint y: 157, endPoint x: 497, endPoint y: 166, distance: 15.0
click at [485, 157] on link "Assemble" at bounding box center [511, 156] width 74 height 29
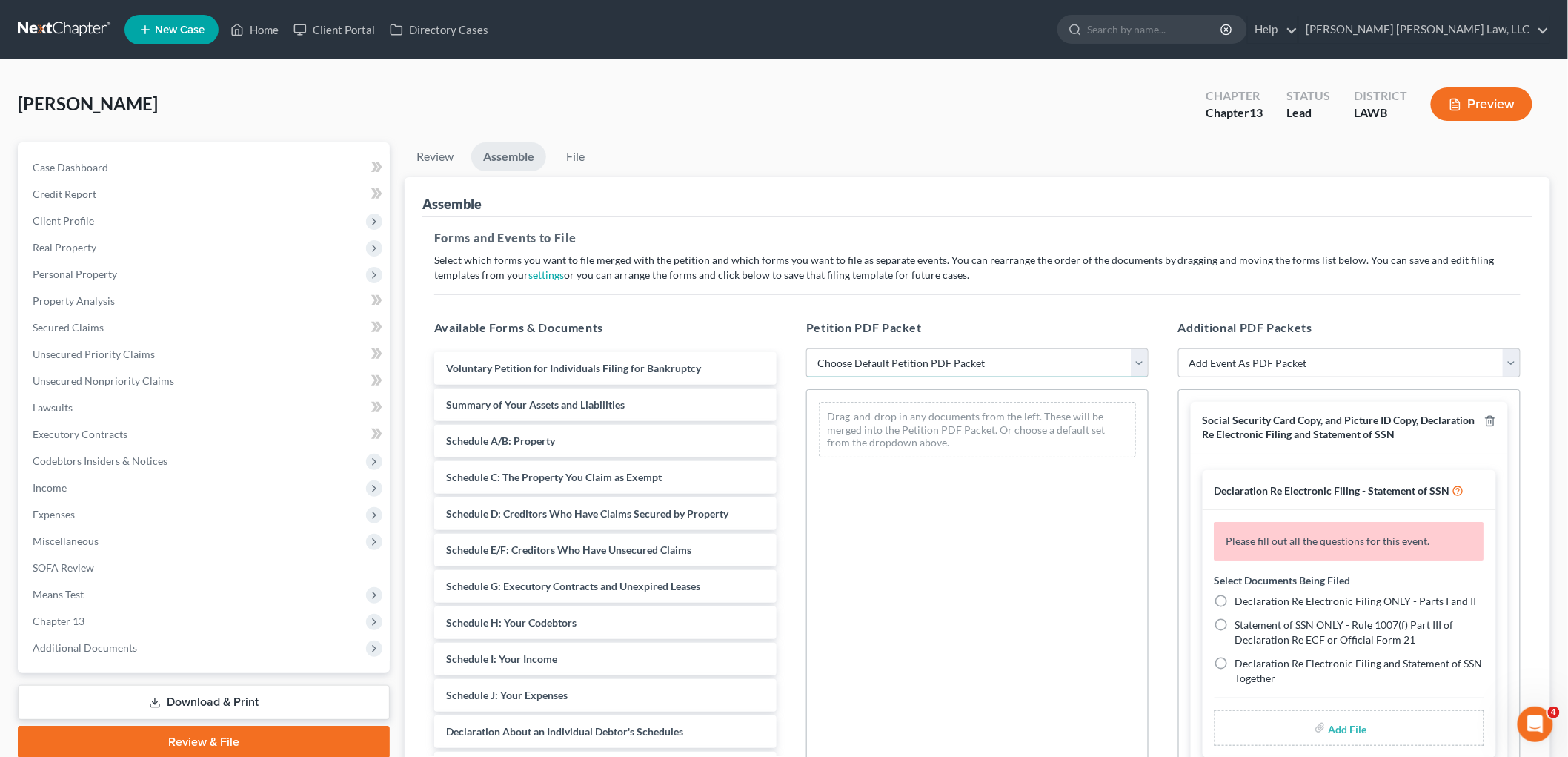
click at [838, 352] on select "Choose Default Petition PDF Packet Complete Bankruptcy Petition (all forms and …" at bounding box center [977, 363] width 342 height 30
select select "0"
click at [806, 349] on select "Choose Default Petition PDF Packet Complete Bankruptcy Petition (all forms and …" at bounding box center [977, 363] width 342 height 30
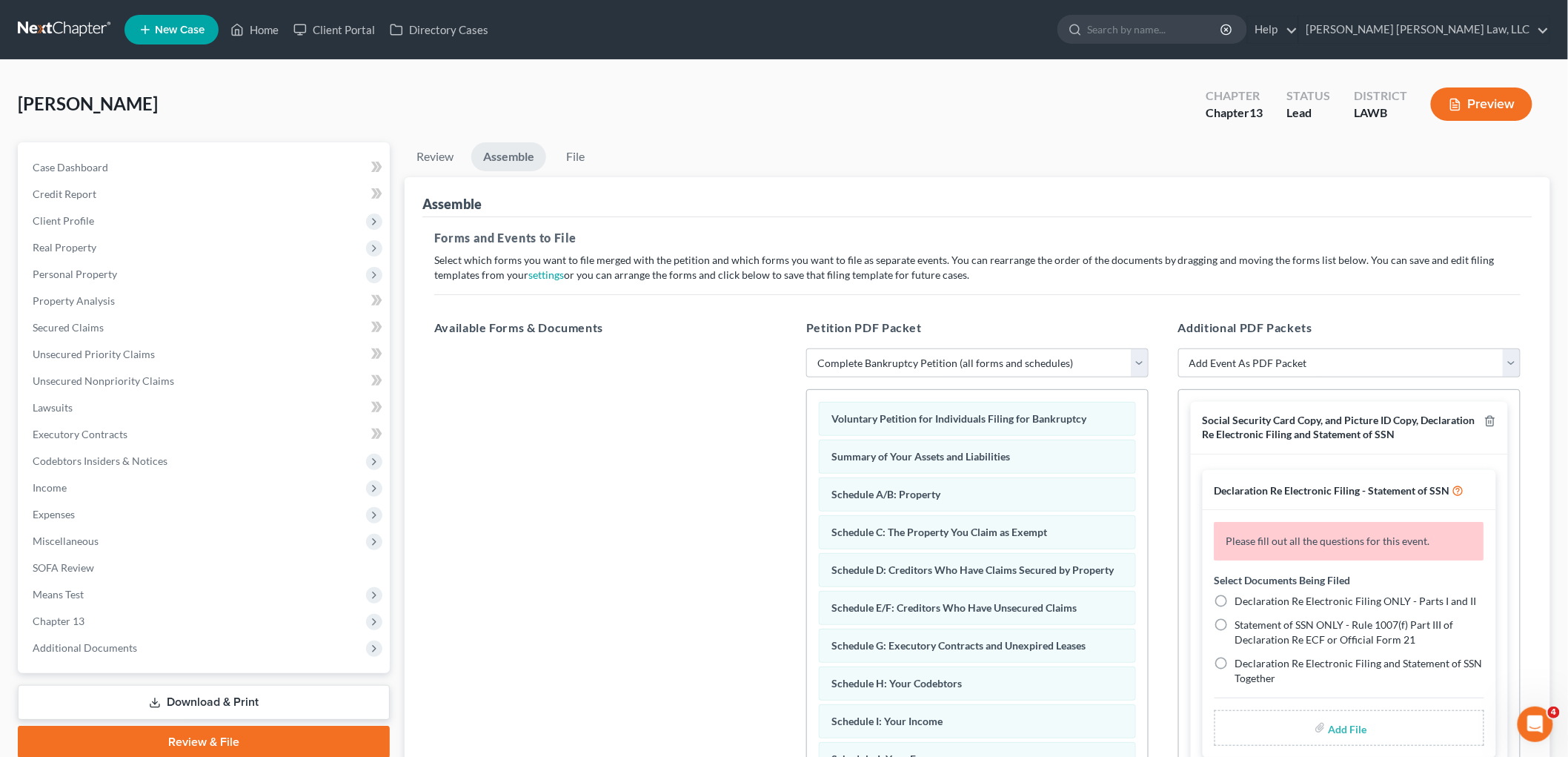
click at [903, 513] on div "Voluntary Petition for Individuals Filing for Bankruptcy Summary of Your Assets…" at bounding box center [977, 765] width 341 height 752
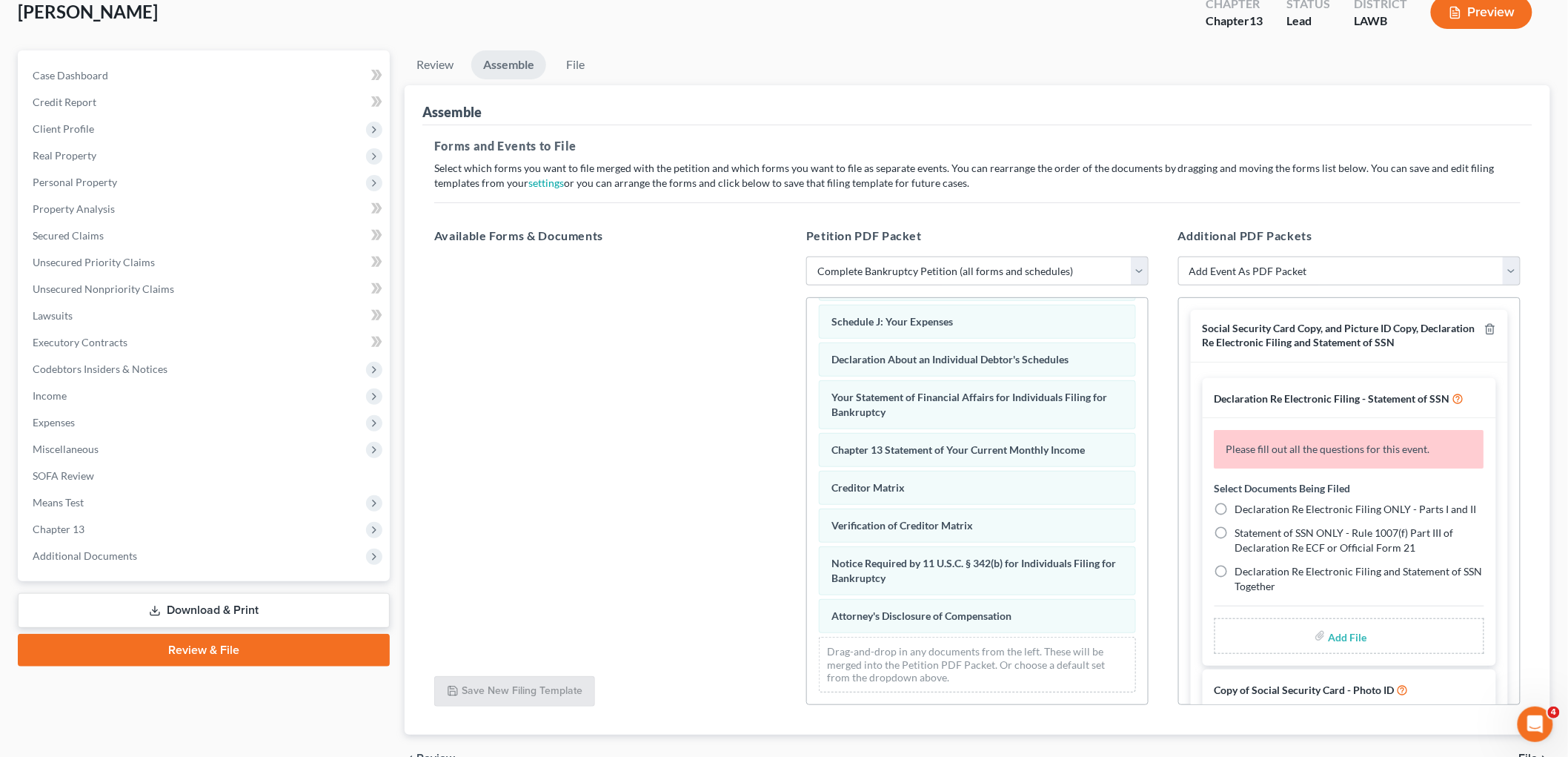
scroll to position [173, 0]
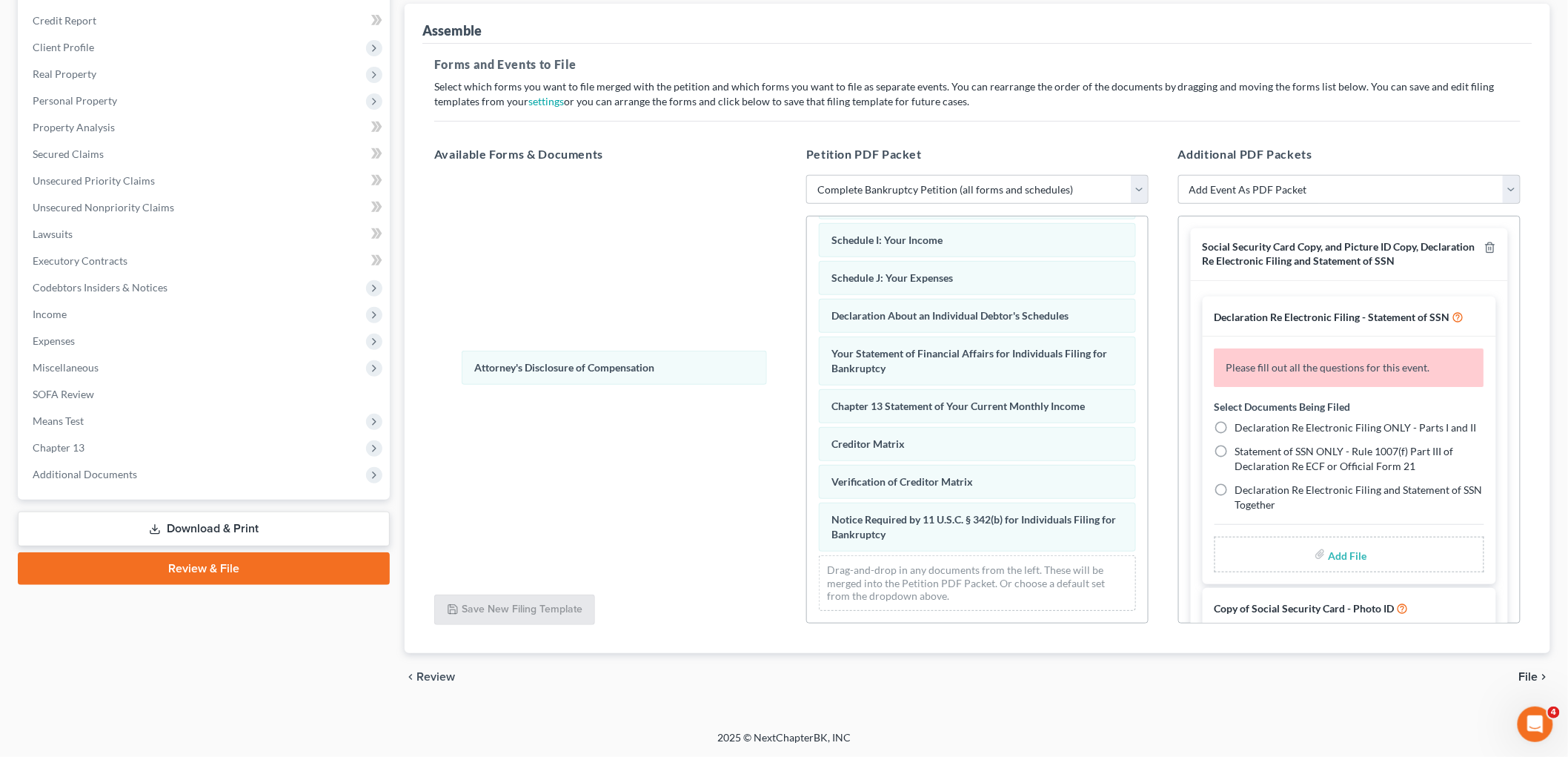
drag, startPoint x: 901, startPoint y: 544, endPoint x: 532, endPoint y: 357, distance: 413.7
click at [807, 373] on div "Attorney's Disclosure of Compensation Voluntary Petition for Individuals Filing…" at bounding box center [977, 266] width 341 height 714
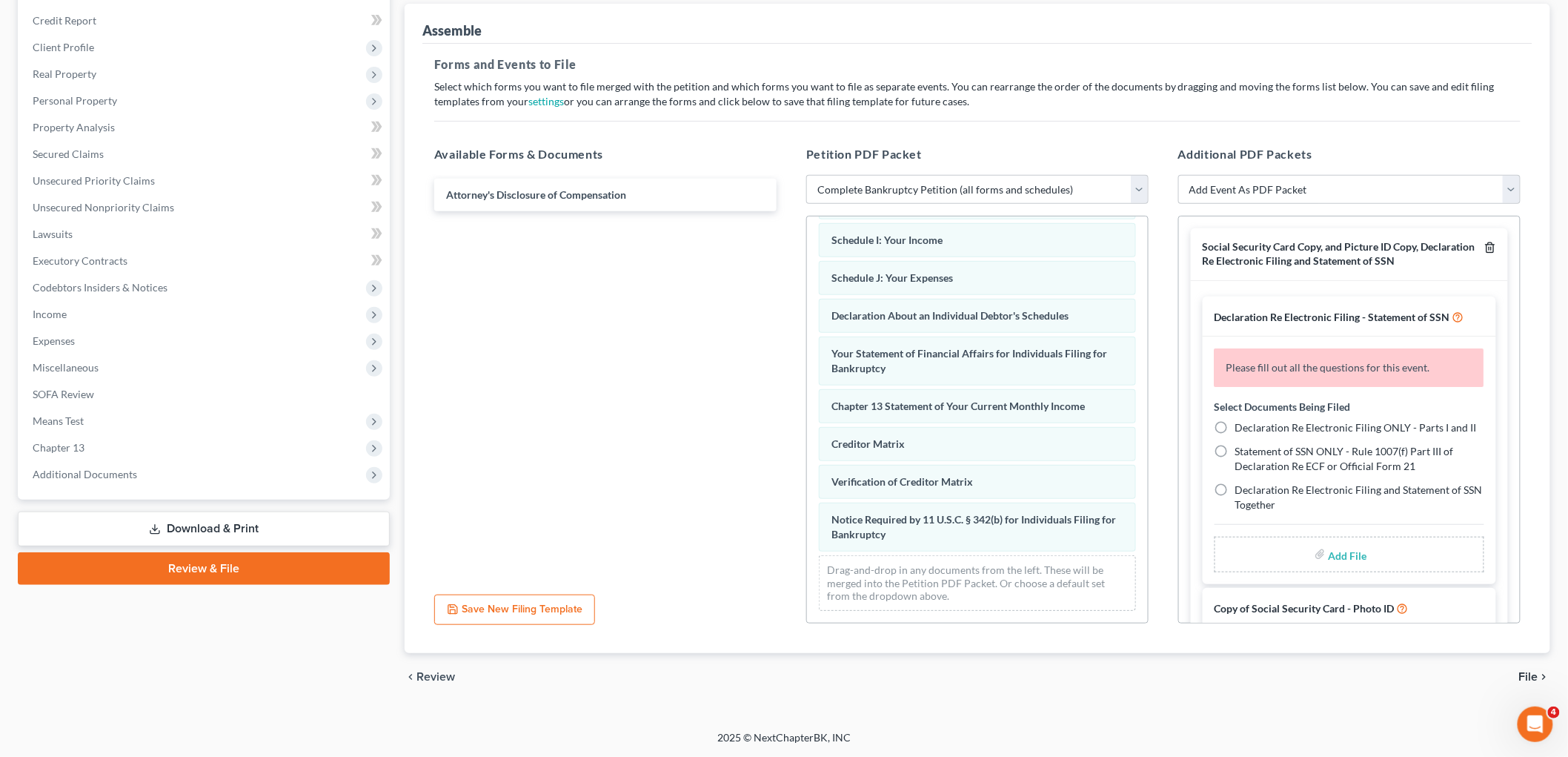
click at [1484, 247] on icon "button" at bounding box center [1491, 248] width 12 height 12
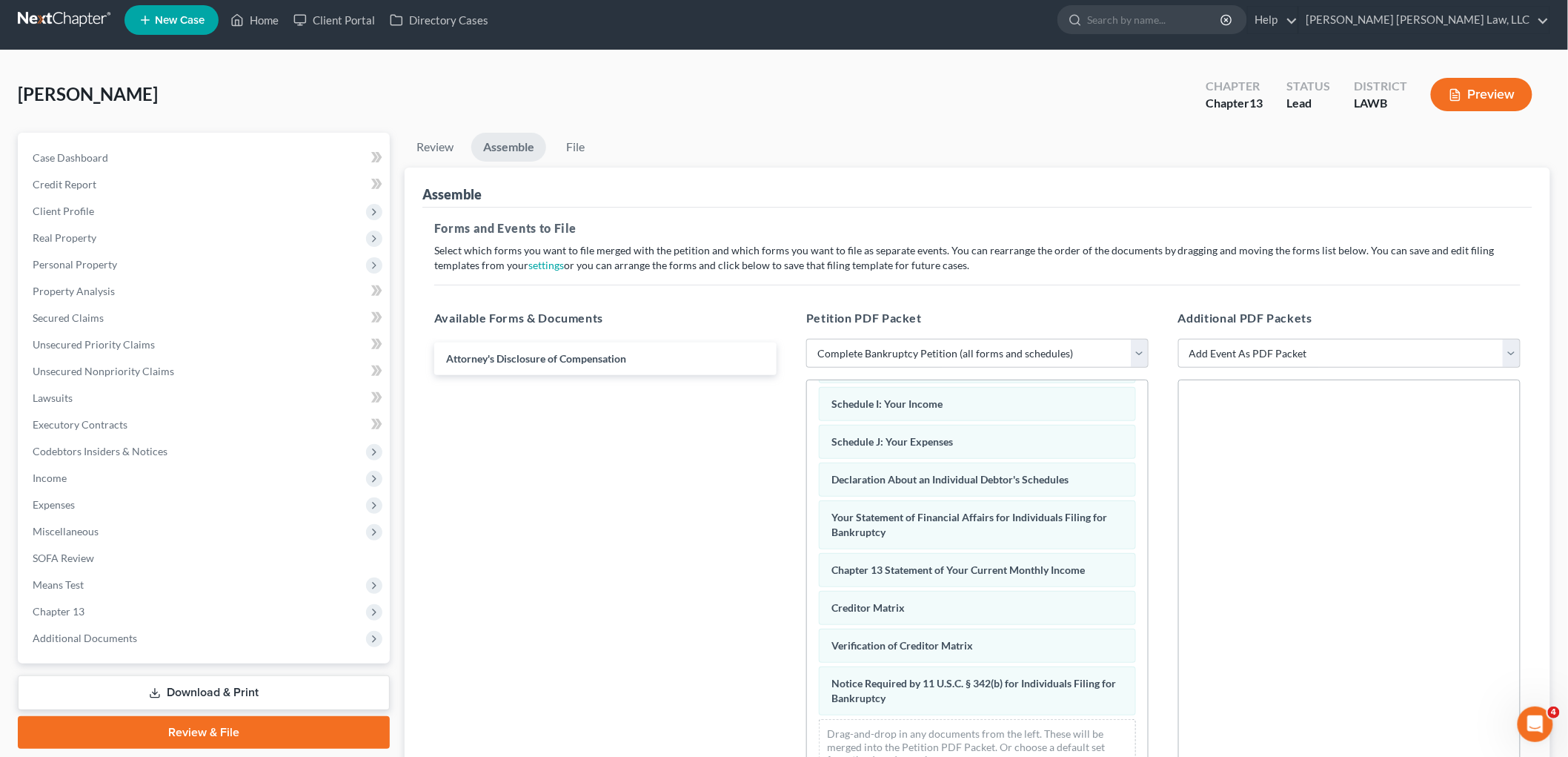
scroll to position [0, 0]
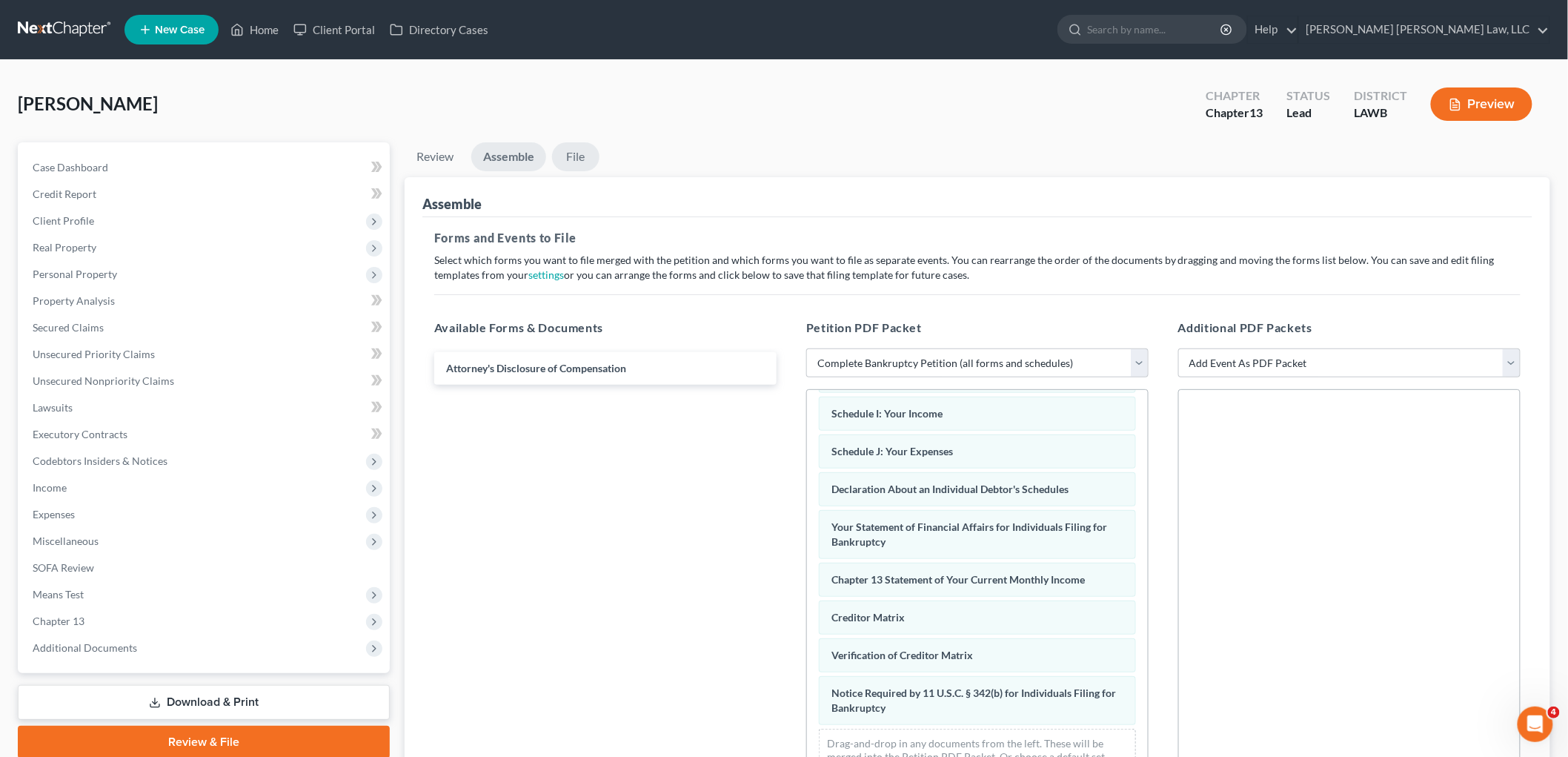
click at [593, 157] on link "File" at bounding box center [576, 156] width 47 height 29
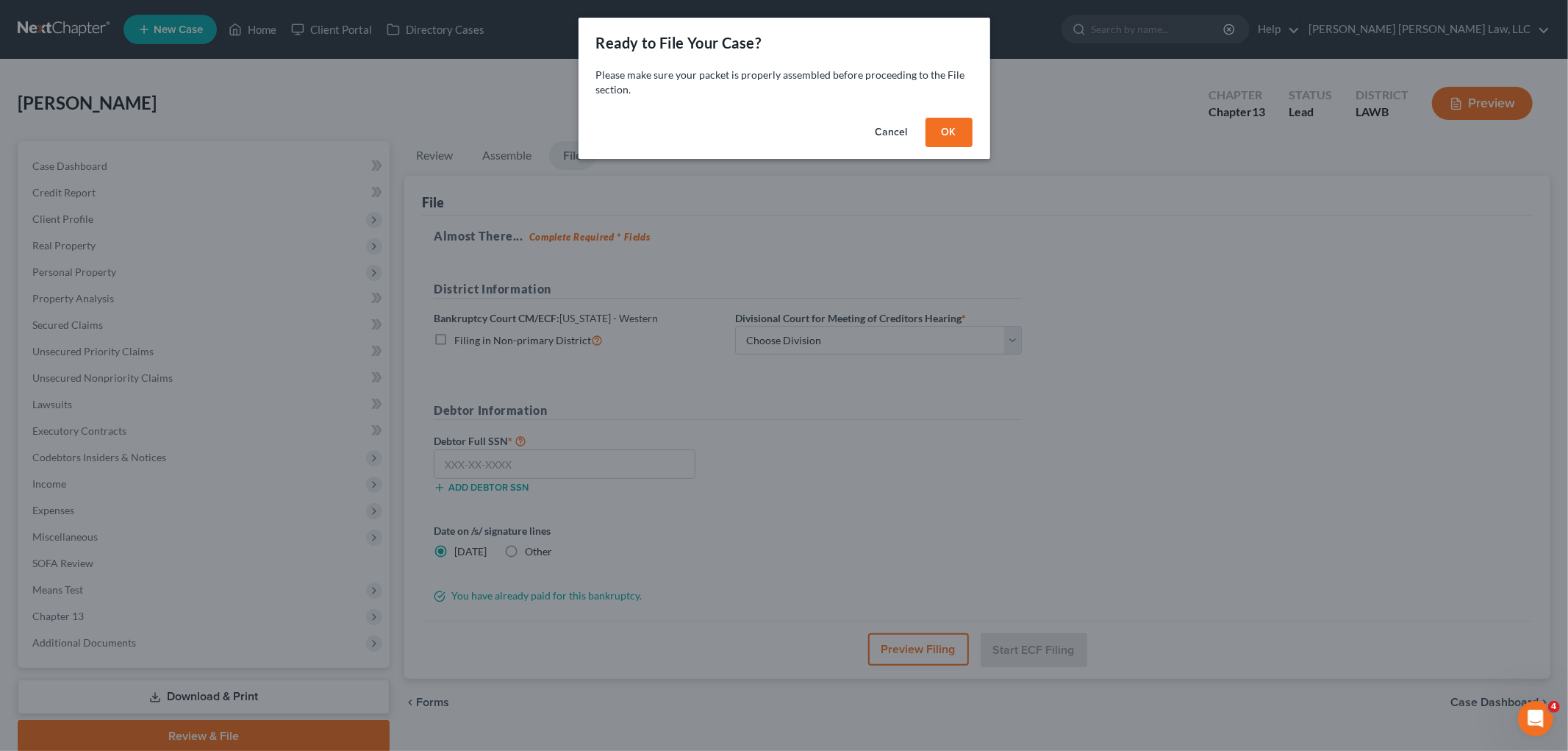
click at [960, 138] on button "OK" at bounding box center [949, 132] width 47 height 29
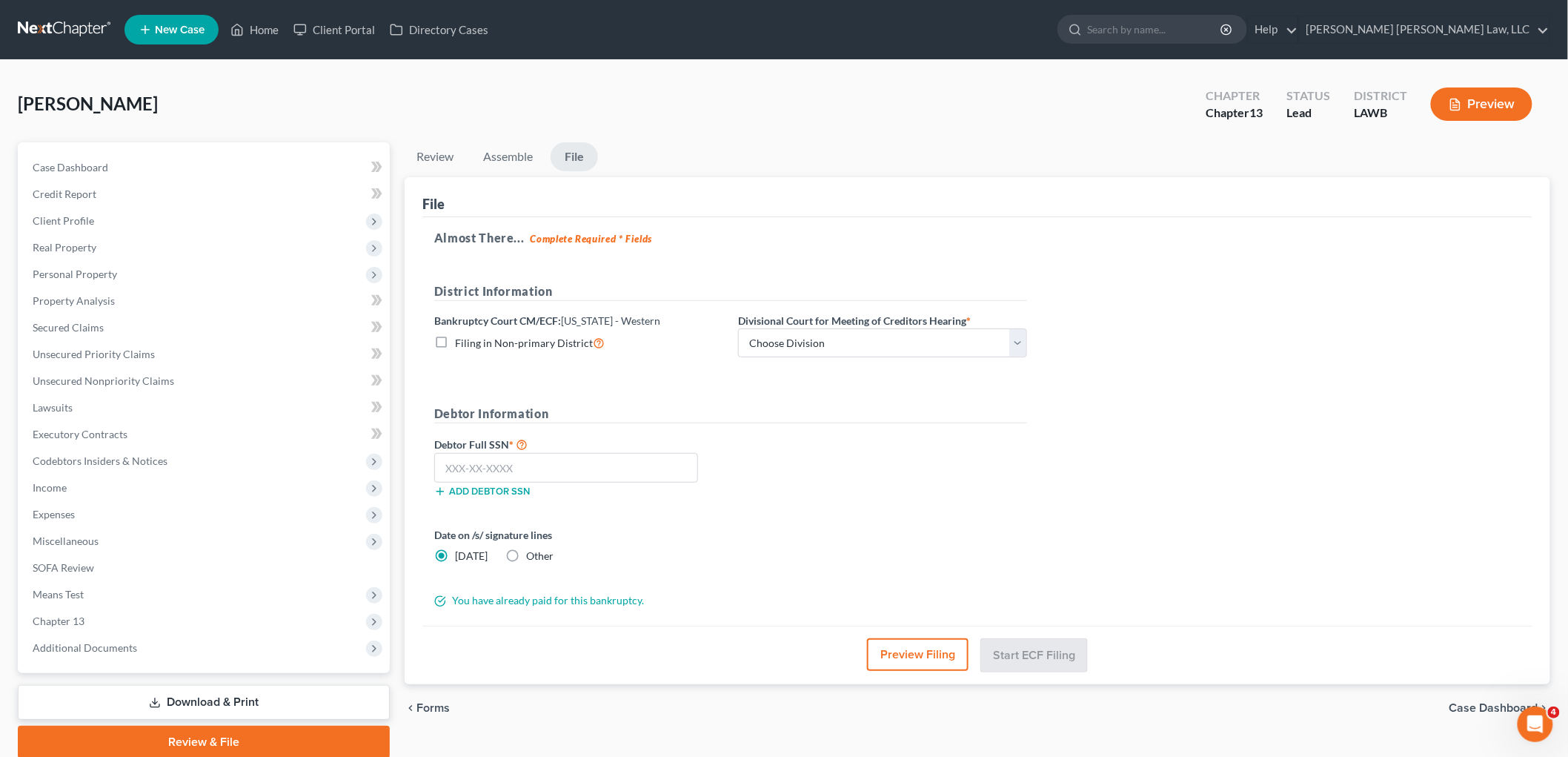
click at [455, 342] on label "Filing in Non-primary District" at bounding box center [529, 342] width 150 height 17
click at [461, 342] on input "Filing in Non-primary District" at bounding box center [465, 339] width 10 height 10
checkbox input "true"
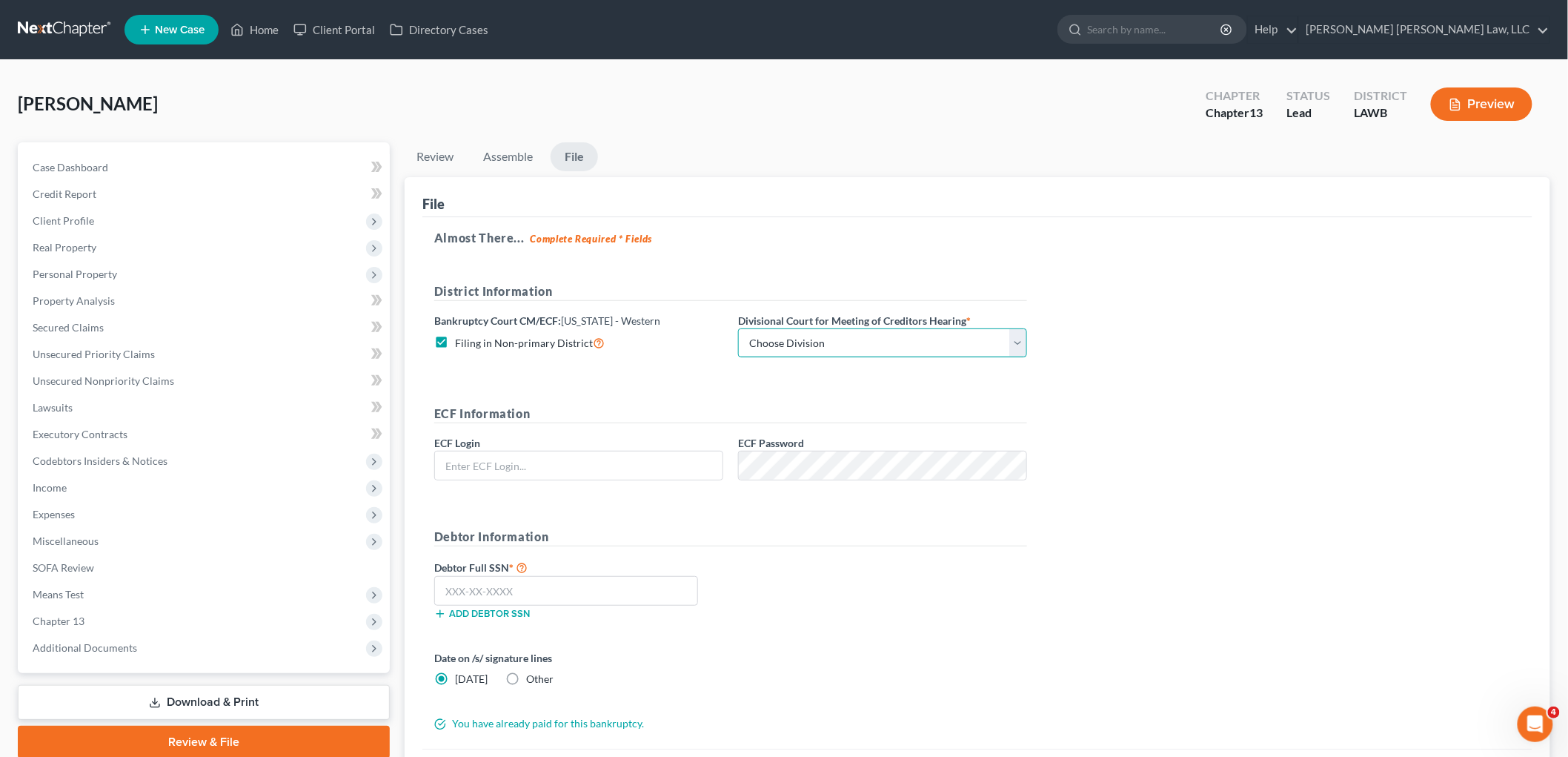
drag, startPoint x: 786, startPoint y: 344, endPoint x: 786, endPoint y: 352, distance: 8.0
click at [786, 344] on select "Choose Division Alexandria Lafayette-Opelousas Lake Charles Monroe Shreveport" at bounding box center [882, 342] width 289 height 30
select select "3"
click at [738, 328] on select "Choose Division Alexandria Lafayette-Opelousas Lake Charles Monroe Shreveport" at bounding box center [882, 342] width 289 height 30
click at [642, 464] on input "text" at bounding box center [579, 465] width 288 height 28
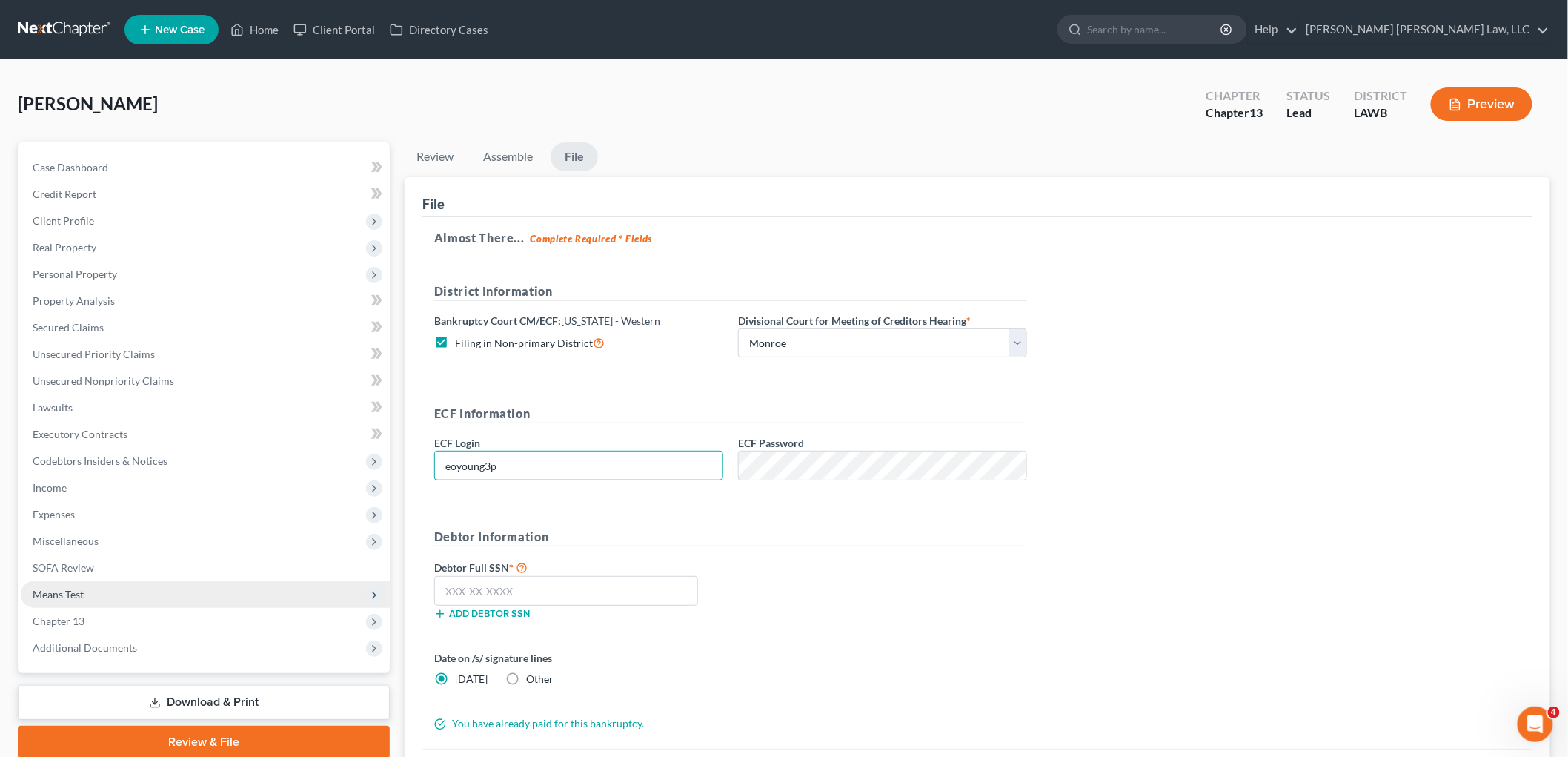
type input "eoyoung3p"
drag, startPoint x: 472, startPoint y: 588, endPoint x: 389, endPoint y: 598, distance: 83.6
click at [471, 588] on input "text" at bounding box center [566, 590] width 264 height 30
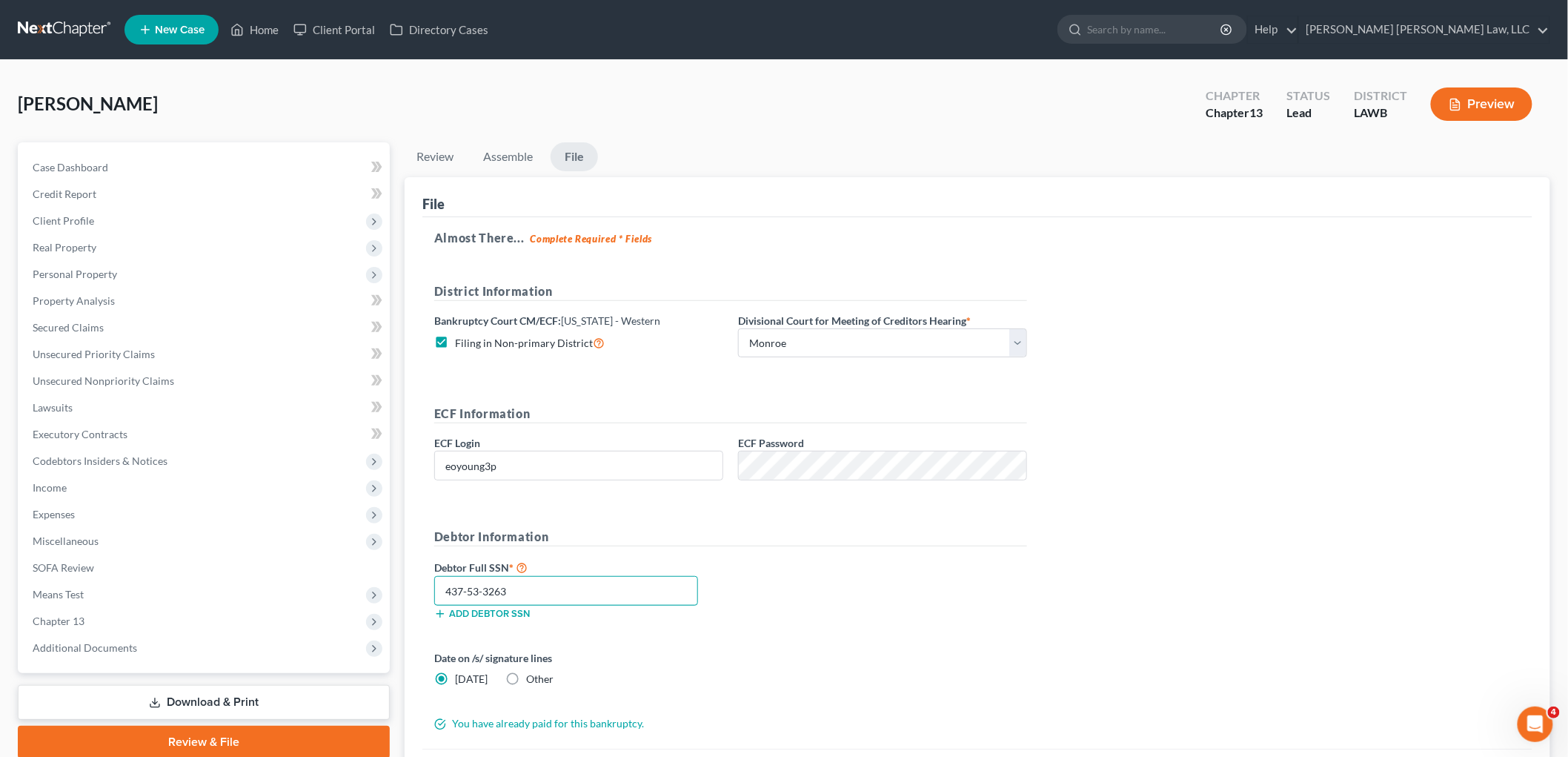
type input "437-53-3263"
click at [928, 597] on div "Debtor Full SSN * 437-53-3263 Add debtor SSN" at bounding box center [730, 595] width 607 height 74
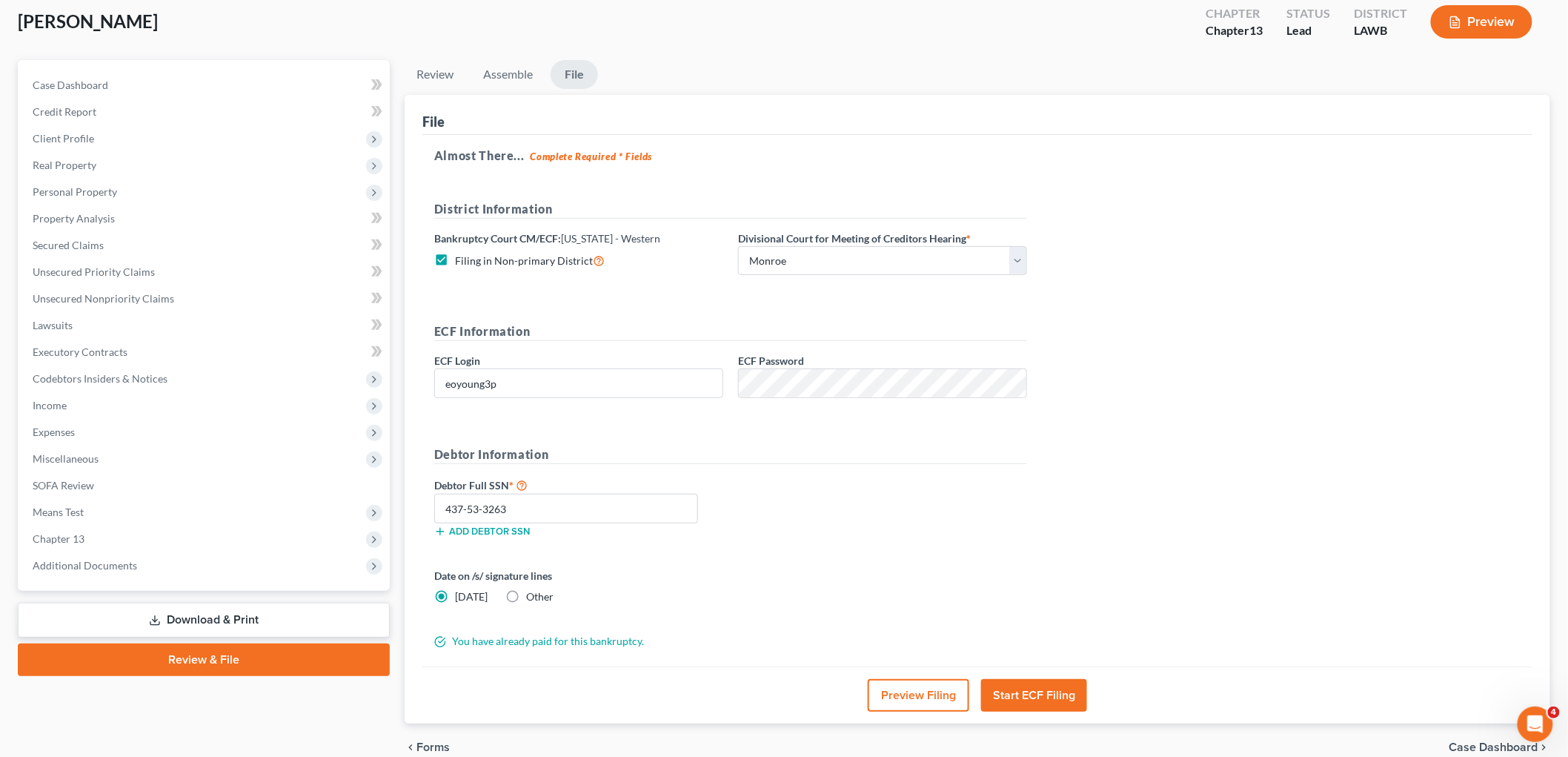
click at [1015, 692] on button "Start ECF Filing" at bounding box center [1034, 695] width 106 height 33
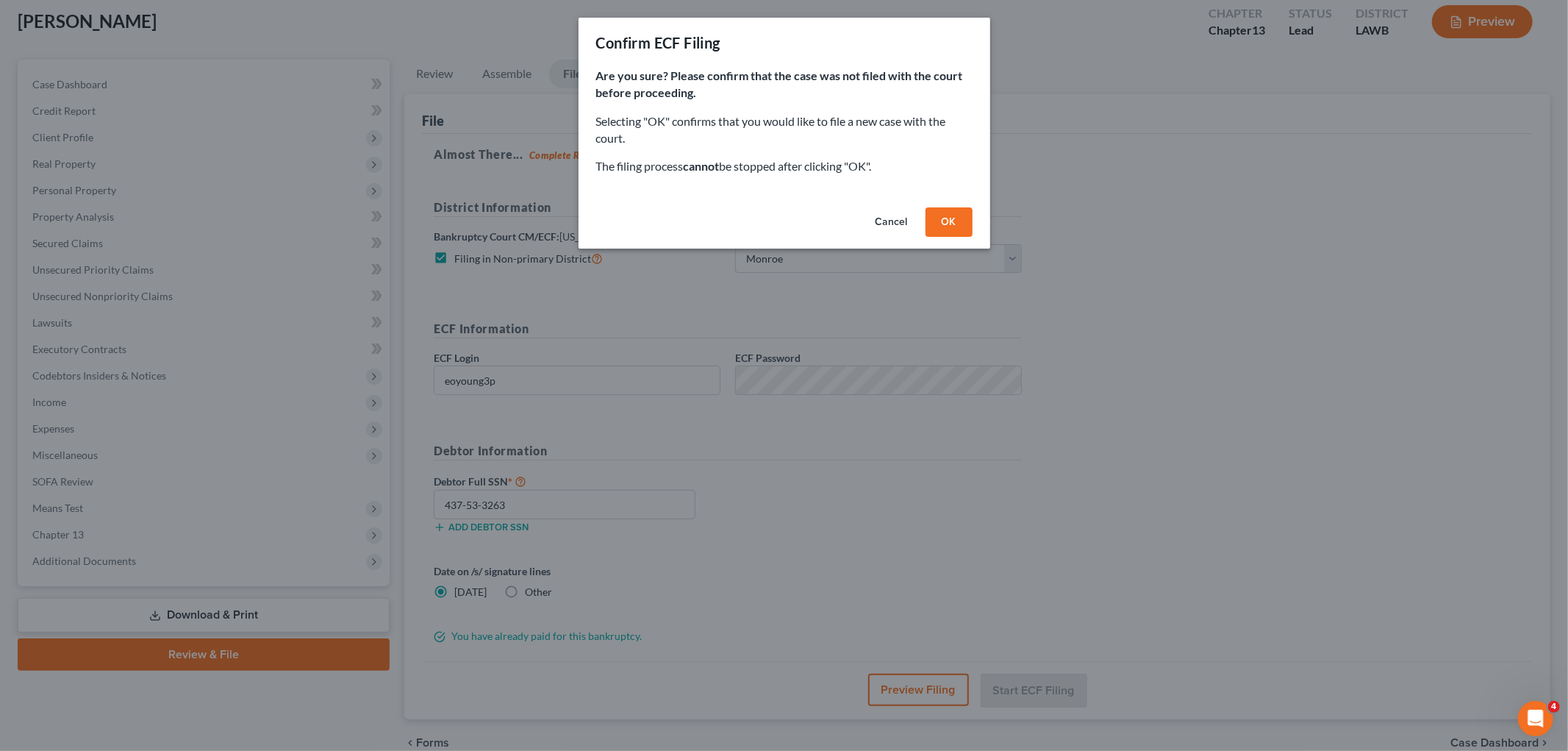
click at [957, 219] on button "OK" at bounding box center [949, 221] width 47 height 29
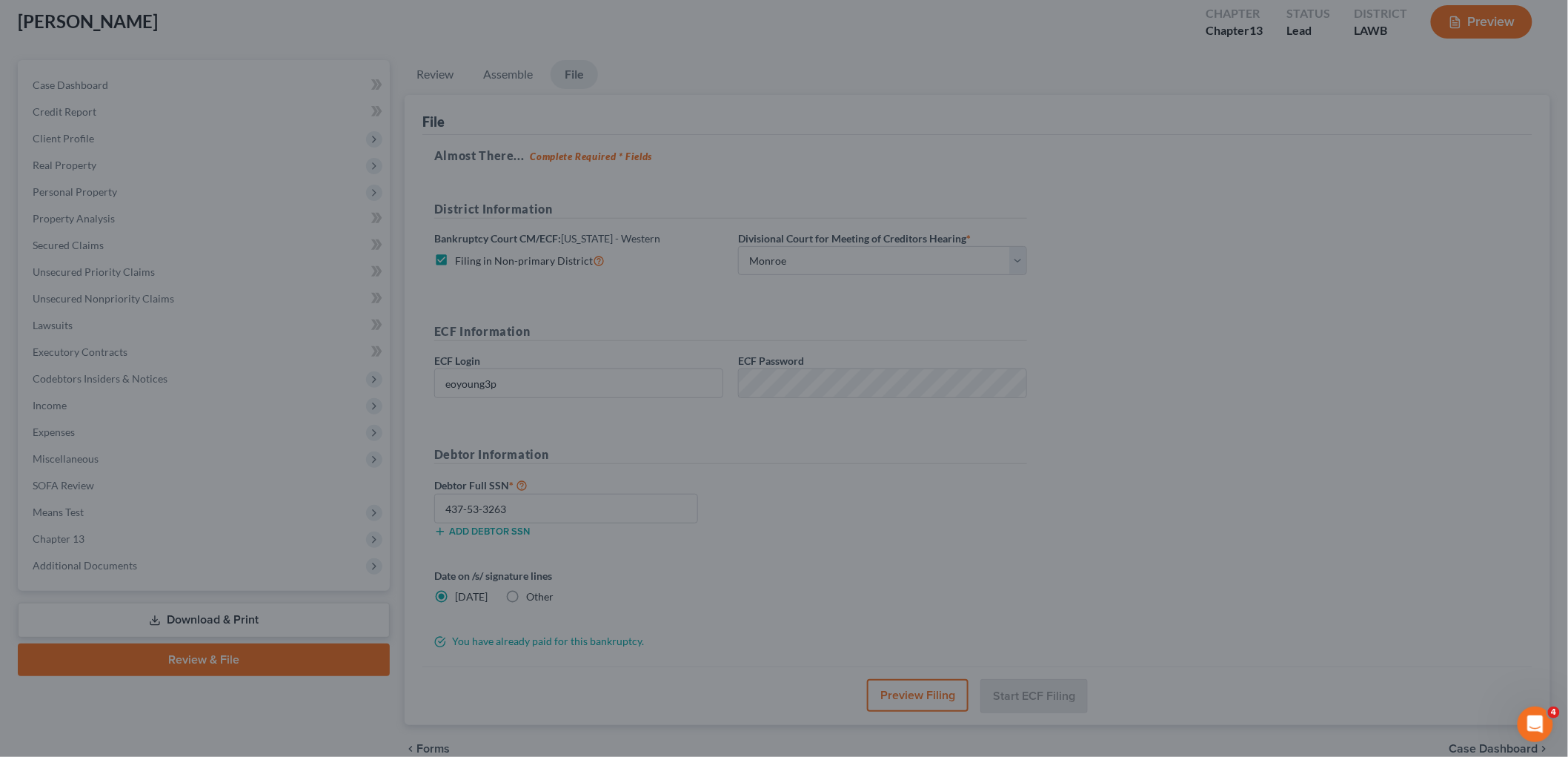
scroll to position [55, 0]
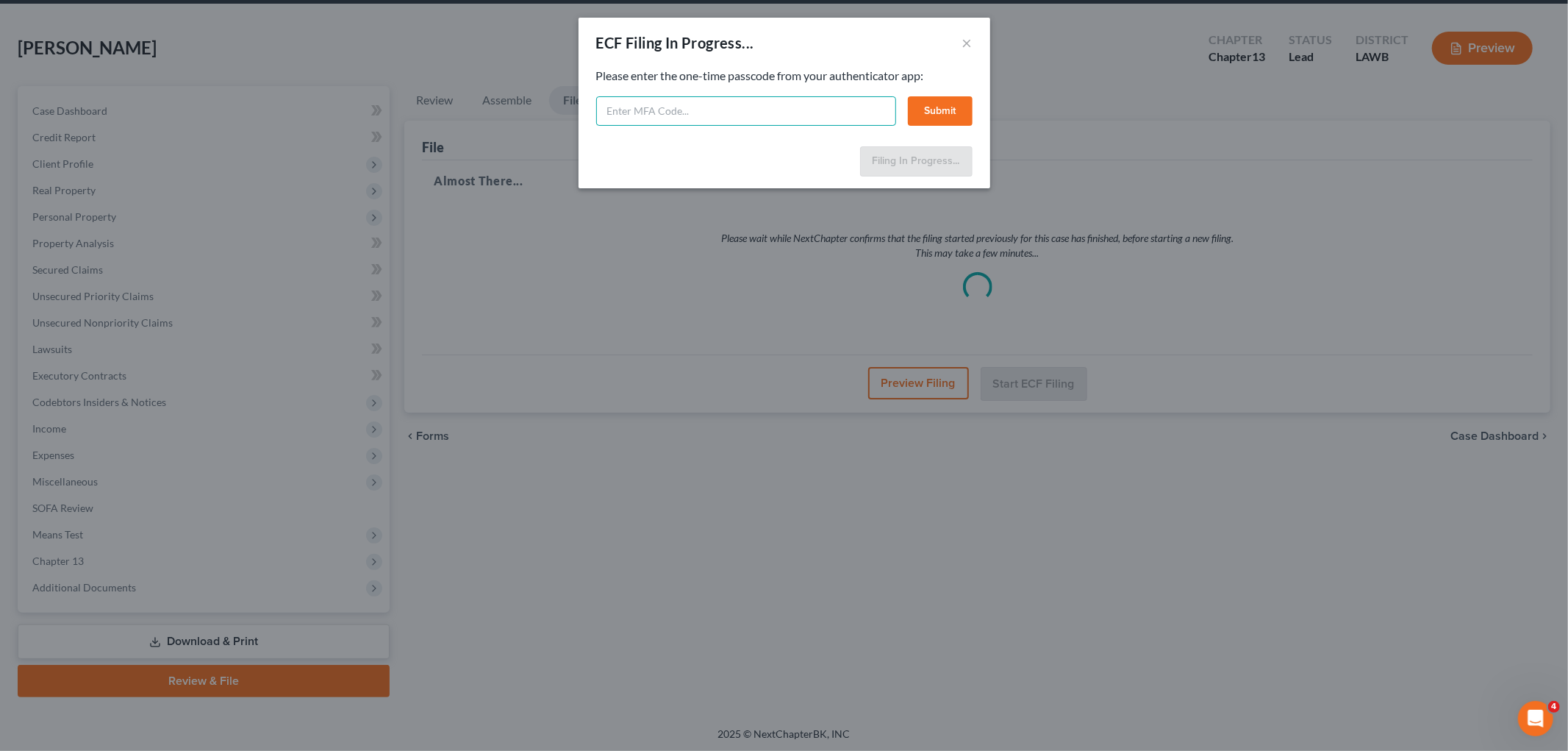
click at [671, 112] on input "text" at bounding box center [746, 111] width 300 height 29
type input "925956"
click at [959, 113] on button "Submit" at bounding box center [941, 111] width 65 height 29
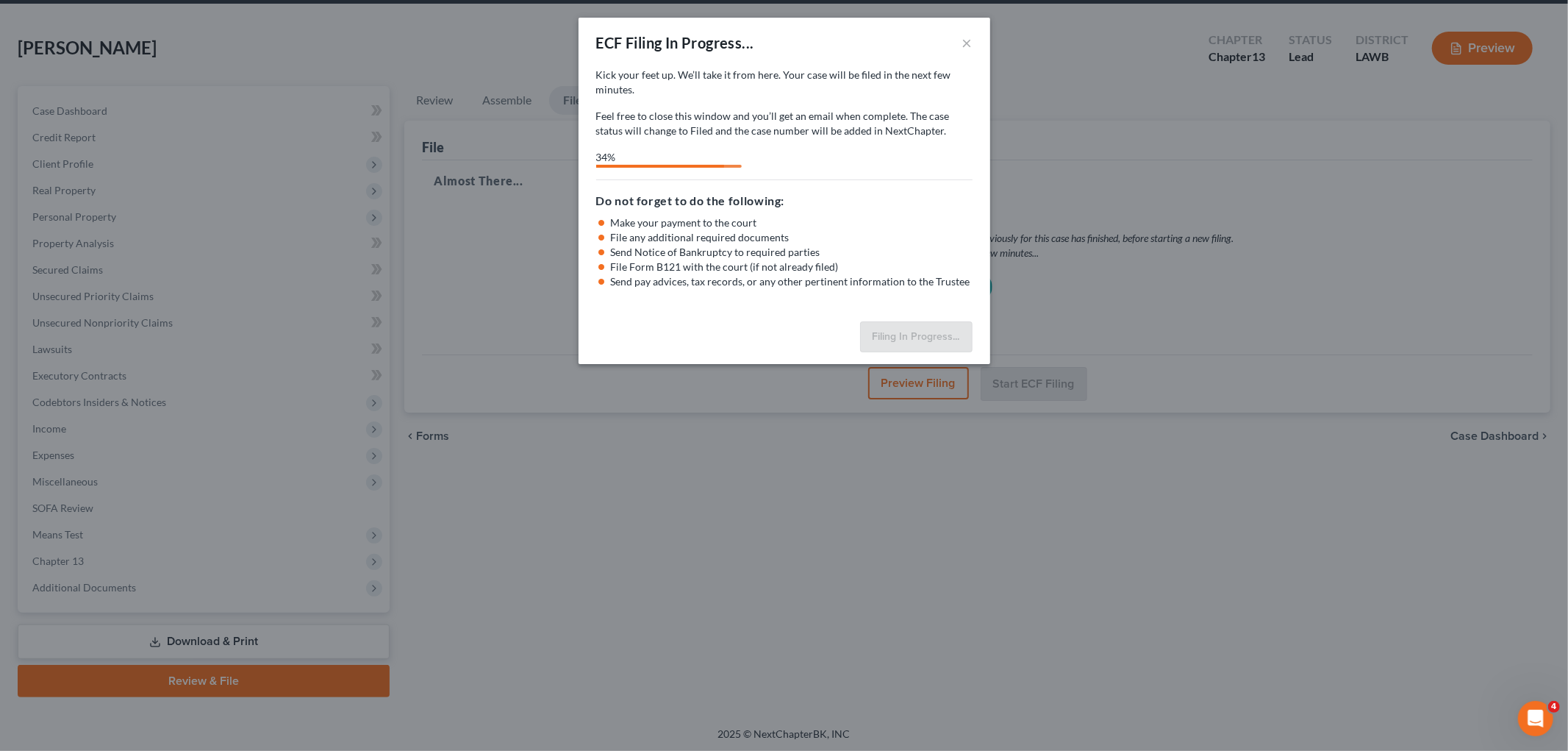
select select "3"
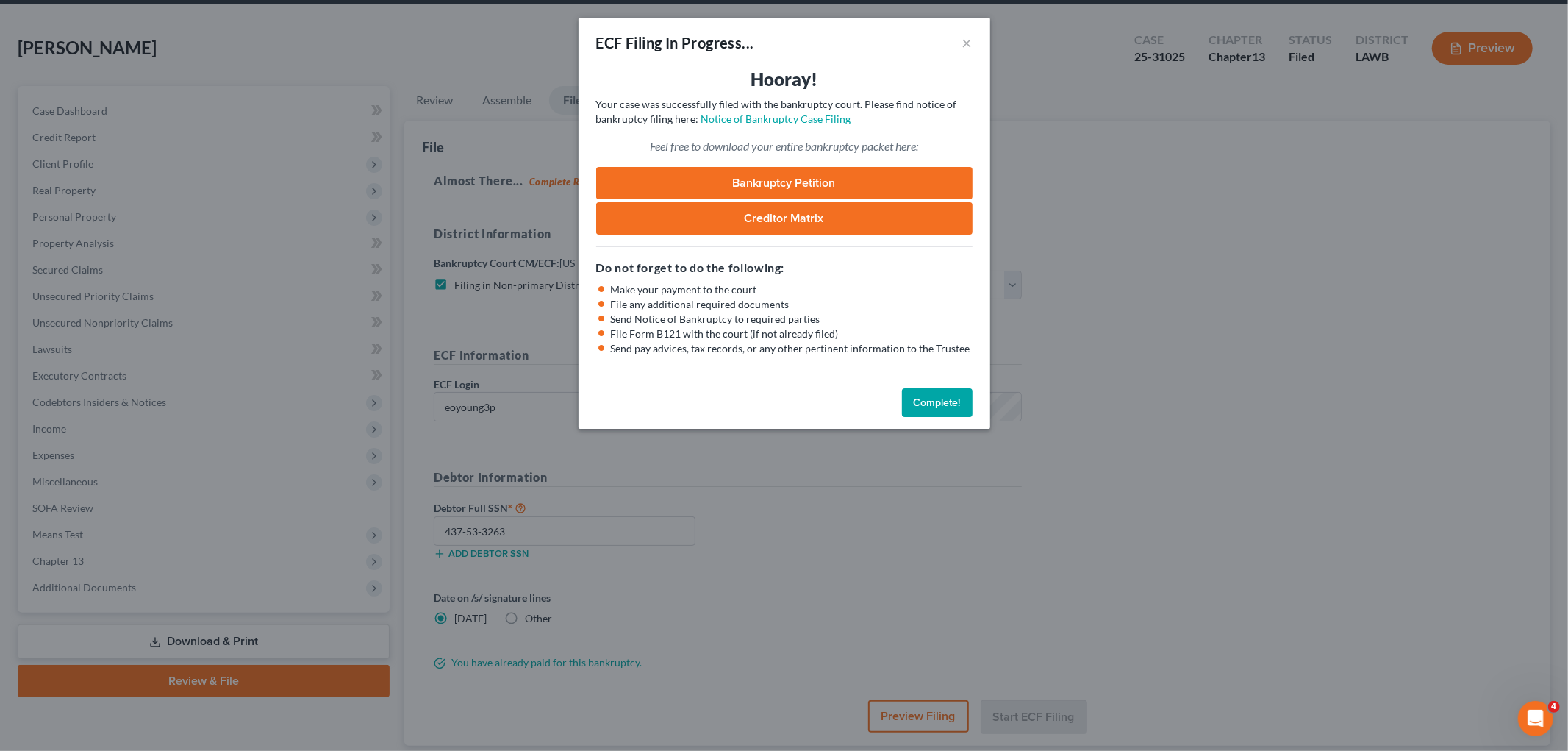
click at [930, 400] on button "Complete!" at bounding box center [938, 402] width 71 height 29
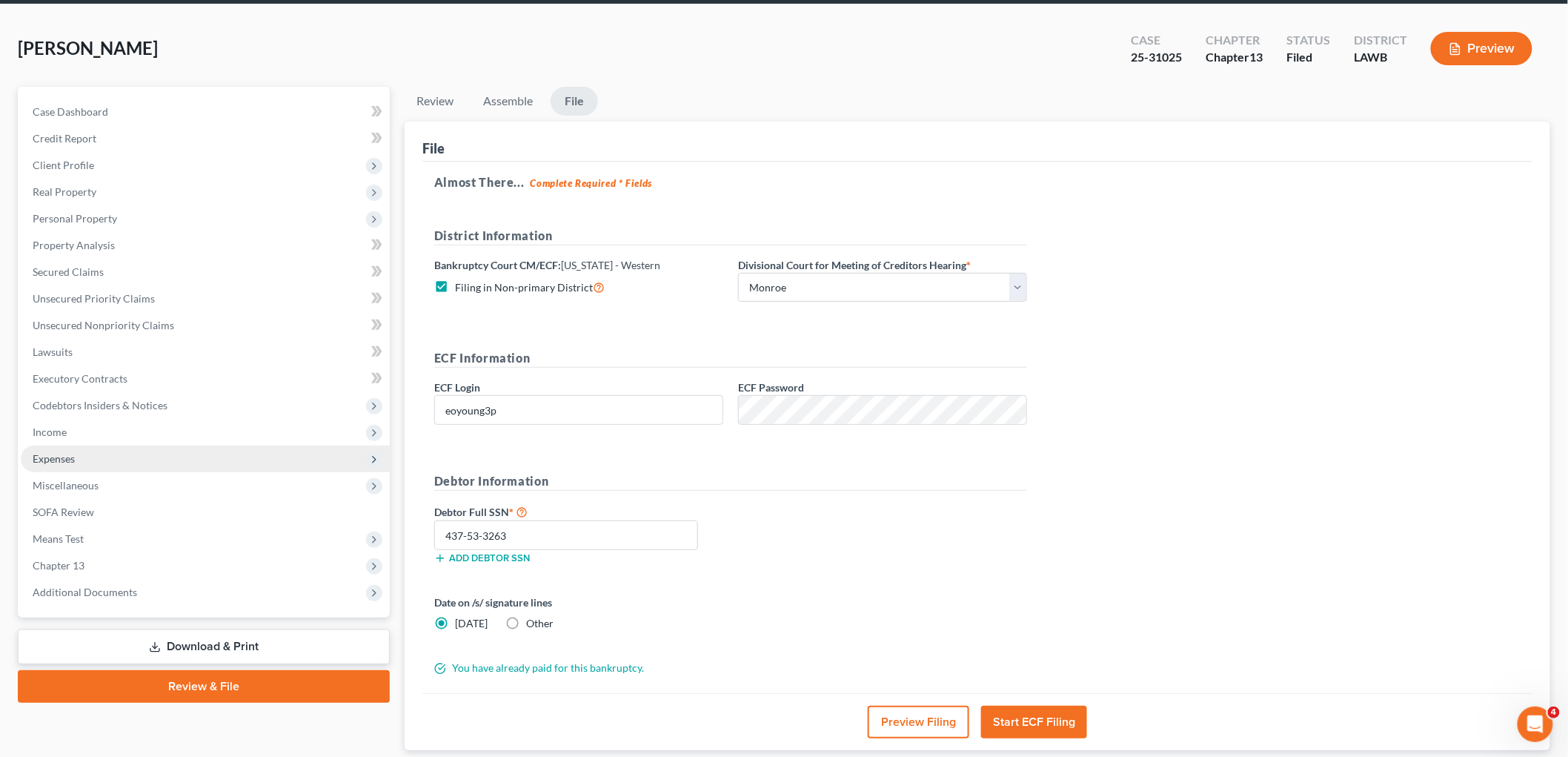
click at [99, 449] on span "Expenses" at bounding box center [205, 459] width 369 height 27
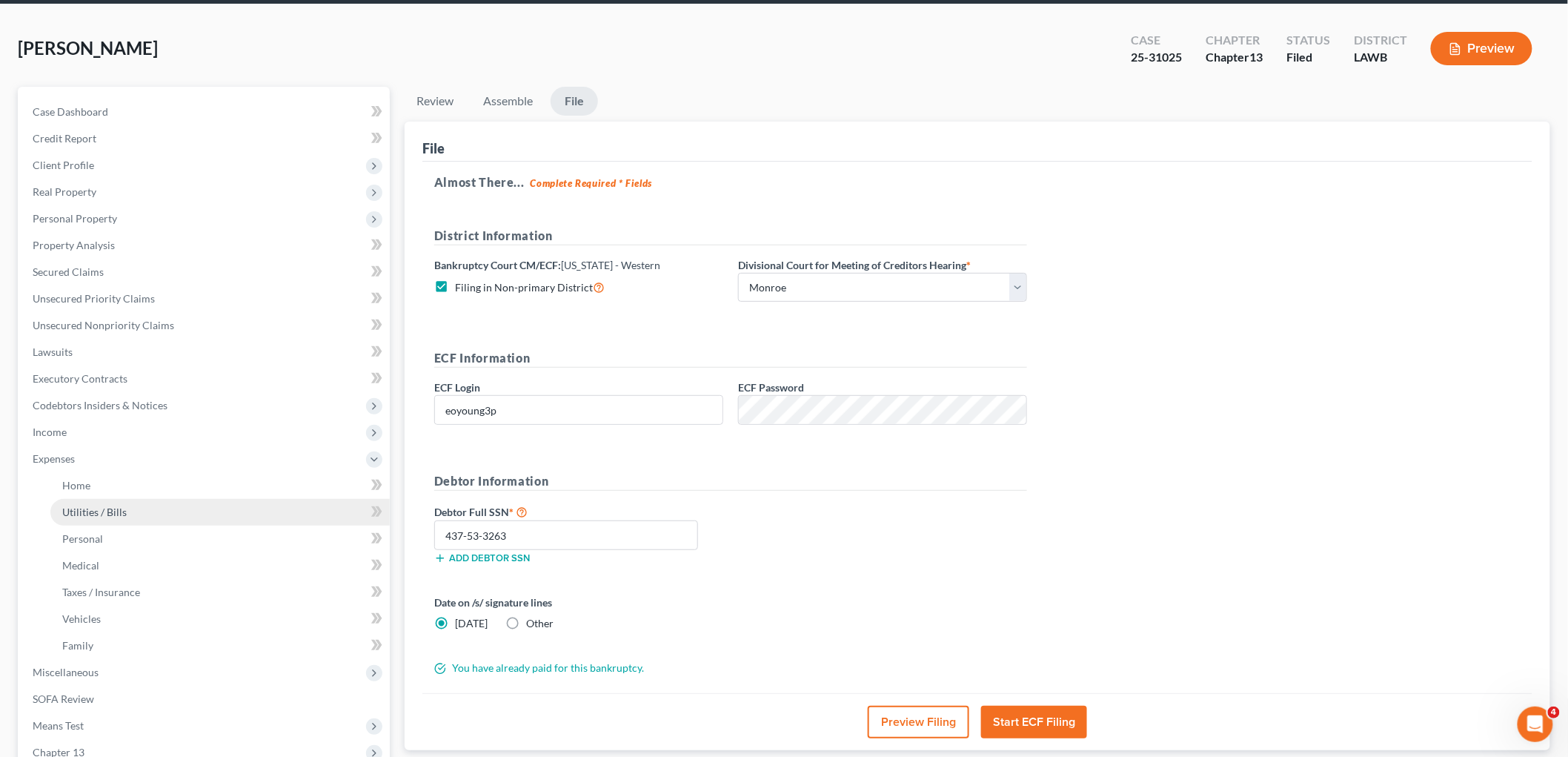
click at [104, 500] on link "Utilities / Bills" at bounding box center [219, 512] width 339 height 27
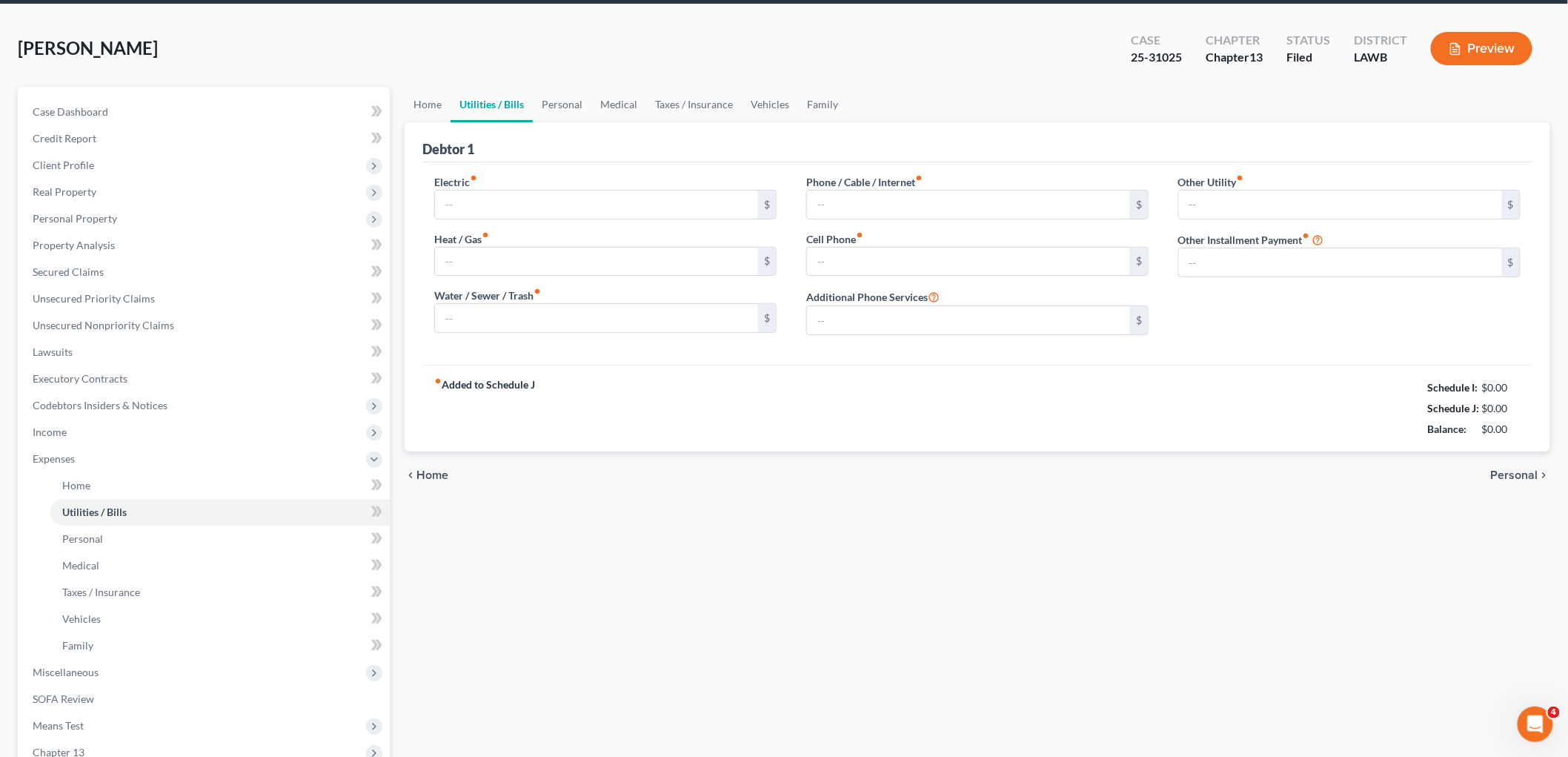
scroll to position [1, 0]
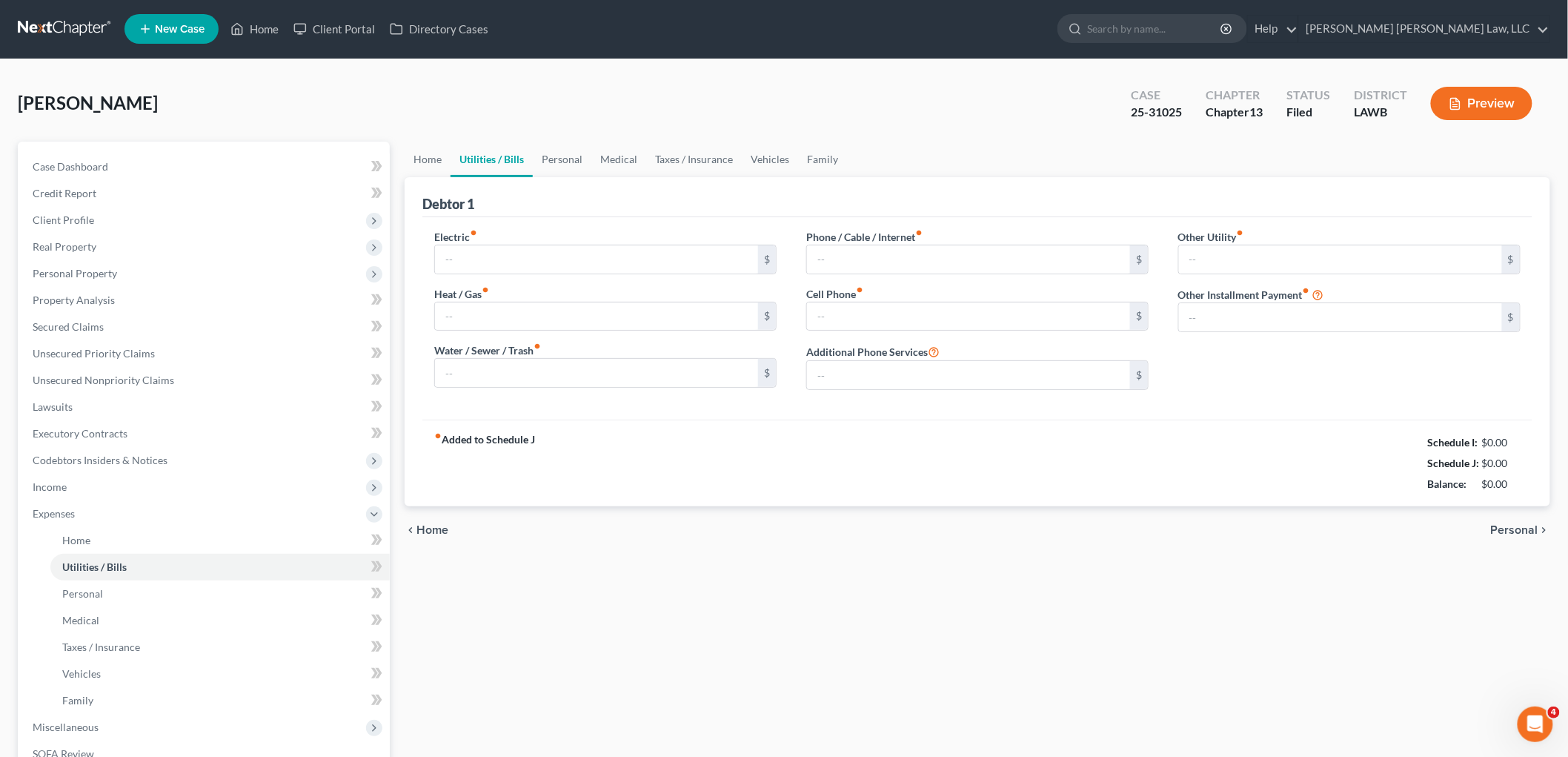
type input "100.00"
type input "40.00"
type input "117.00"
type input "300.00"
type input "169.00"
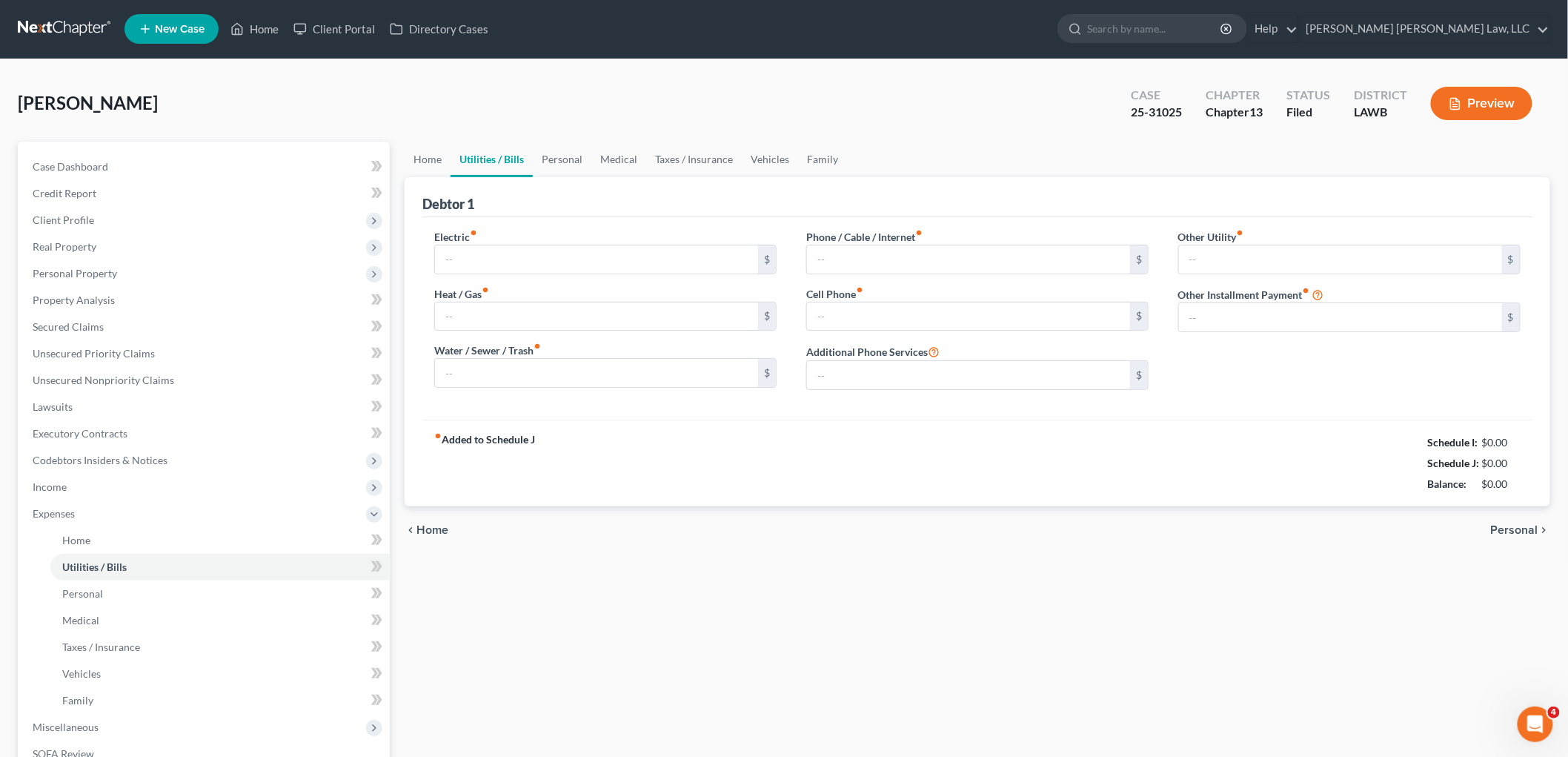
type input "0.00"
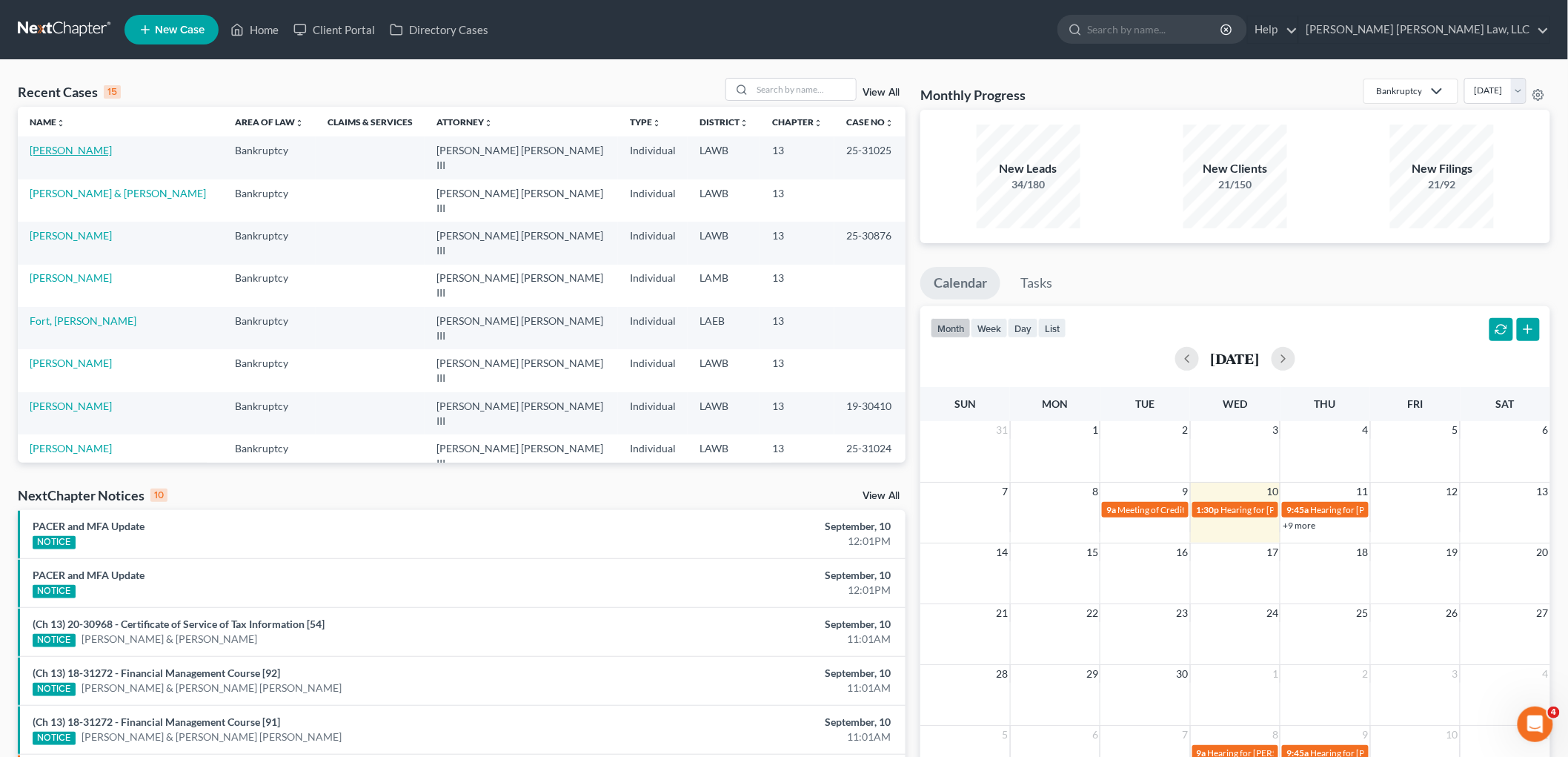
click at [60, 150] on link "[PERSON_NAME]" at bounding box center [71, 150] width 82 height 13
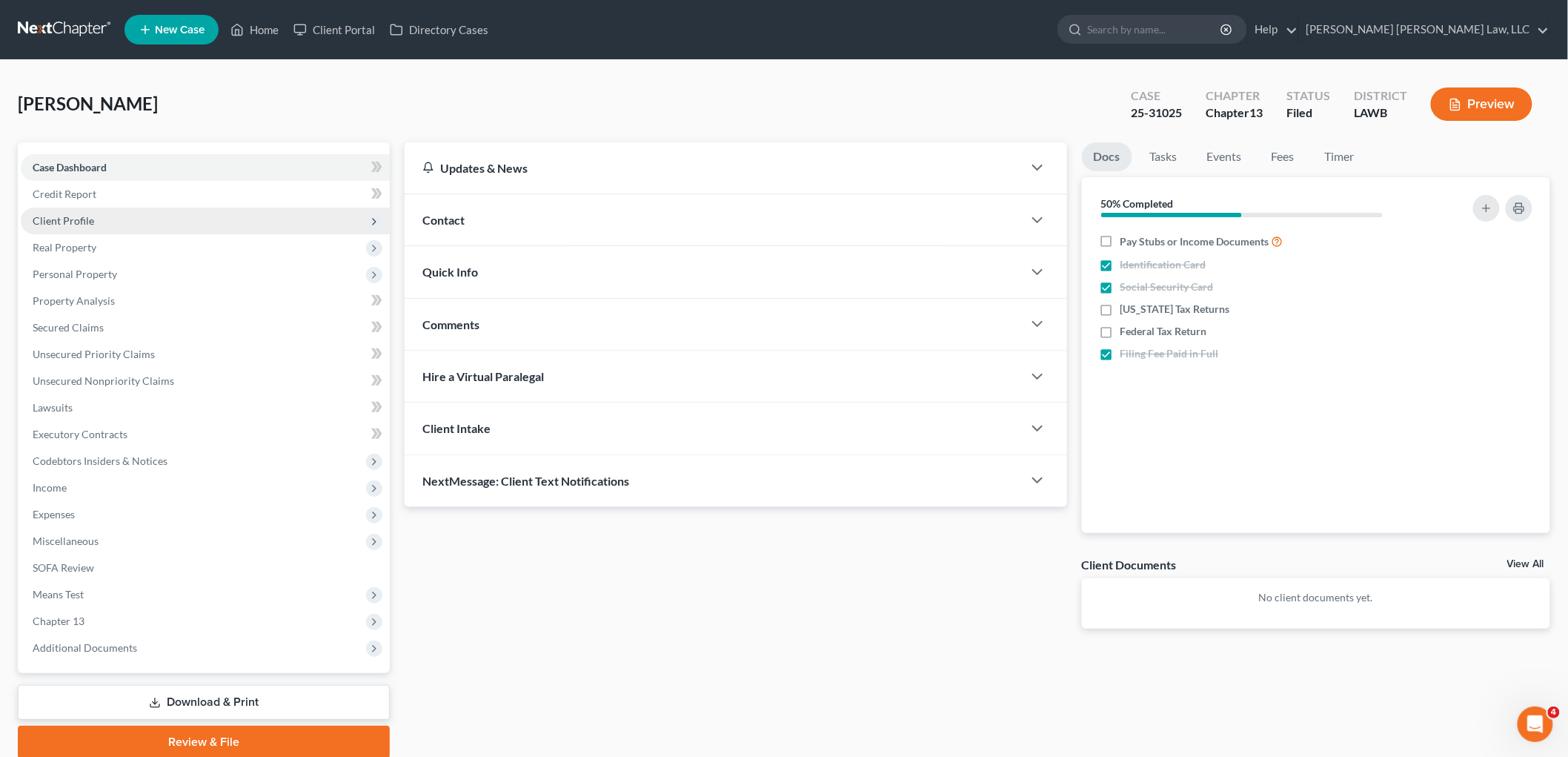
click at [99, 217] on span "Client Profile" at bounding box center [205, 220] width 369 height 27
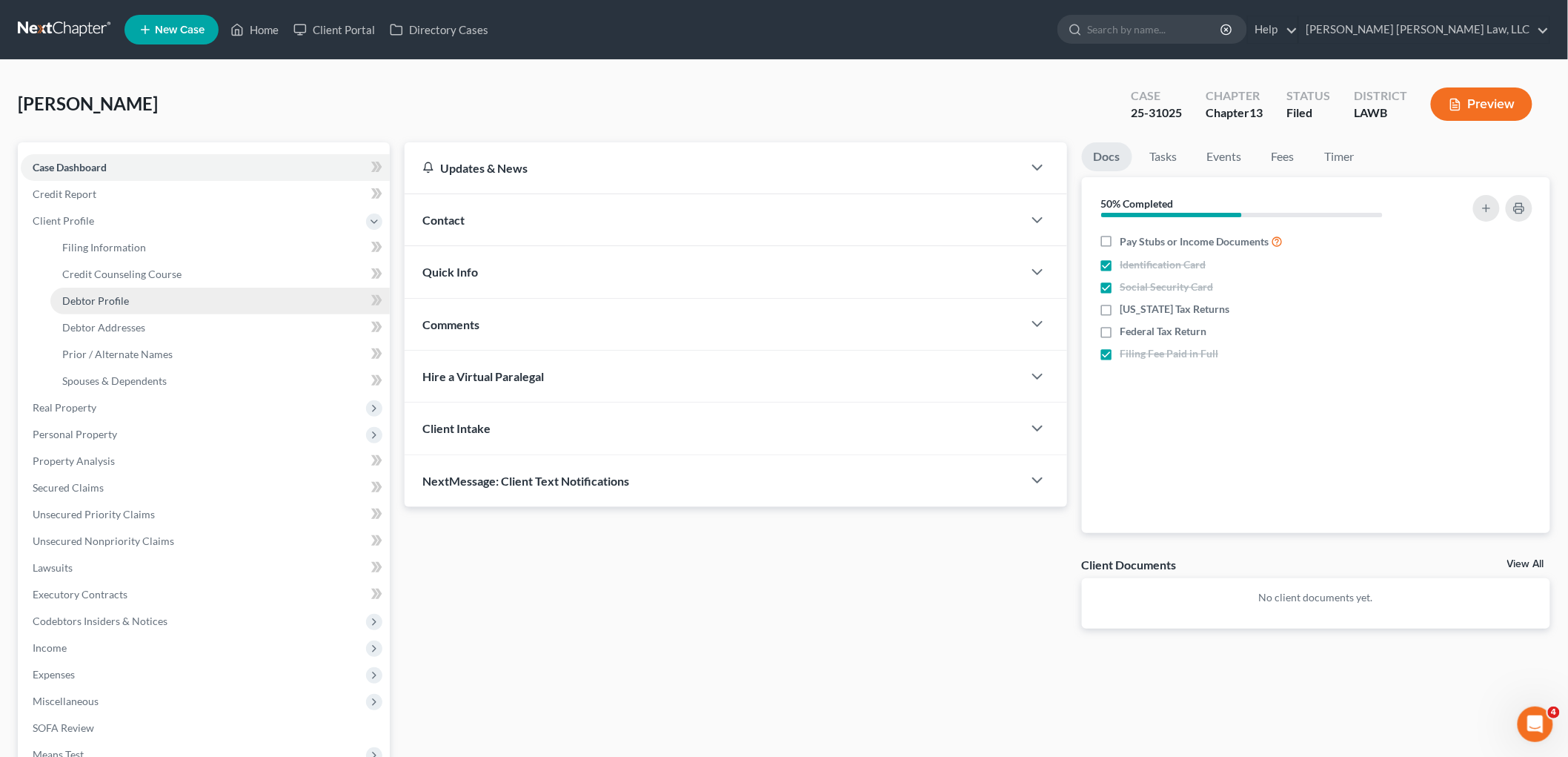
click at [100, 295] on span "Debtor Profile" at bounding box center [96, 301] width 67 height 13
select select "0"
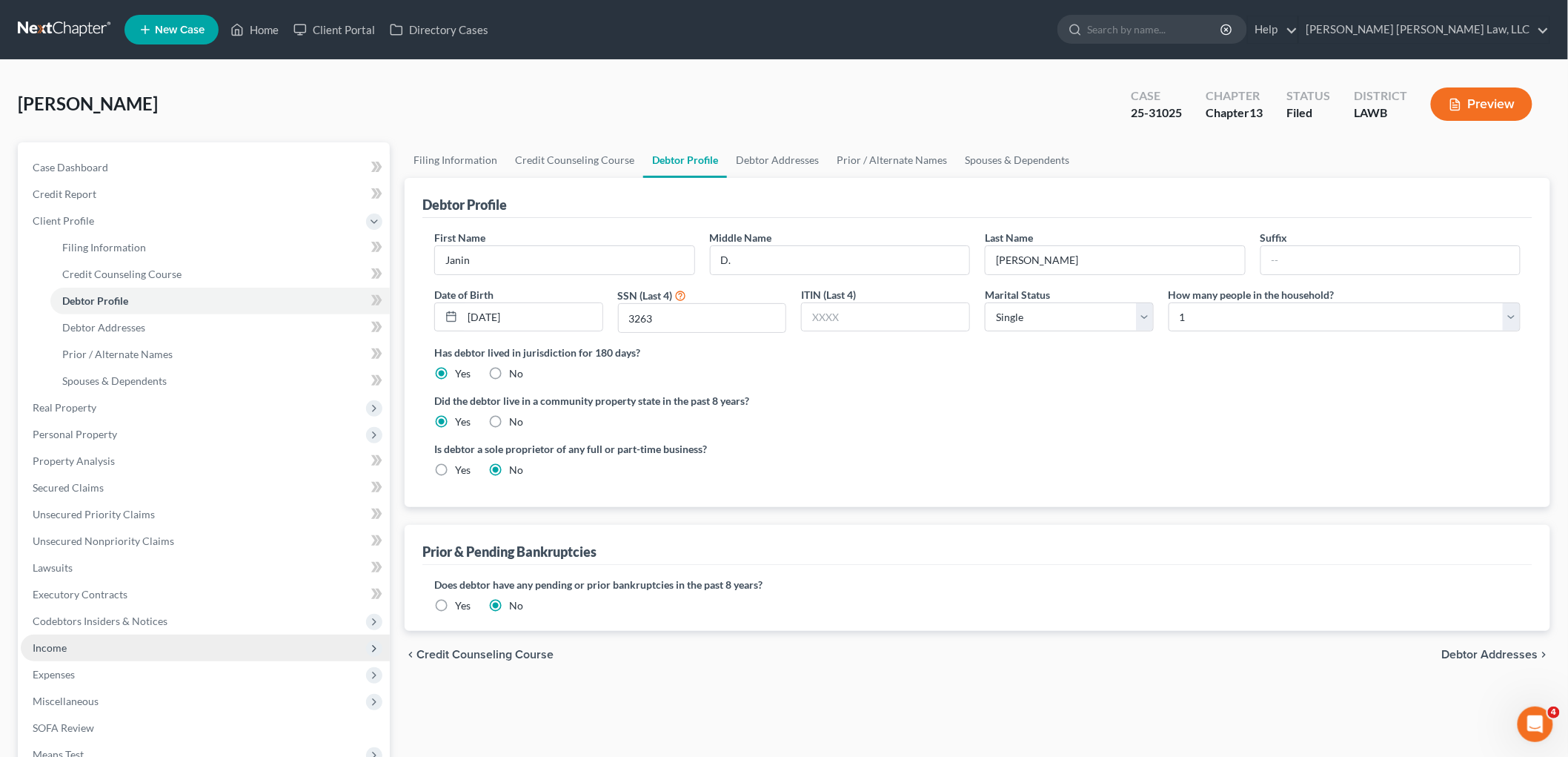
click at [122, 641] on span "Income" at bounding box center [205, 648] width 369 height 27
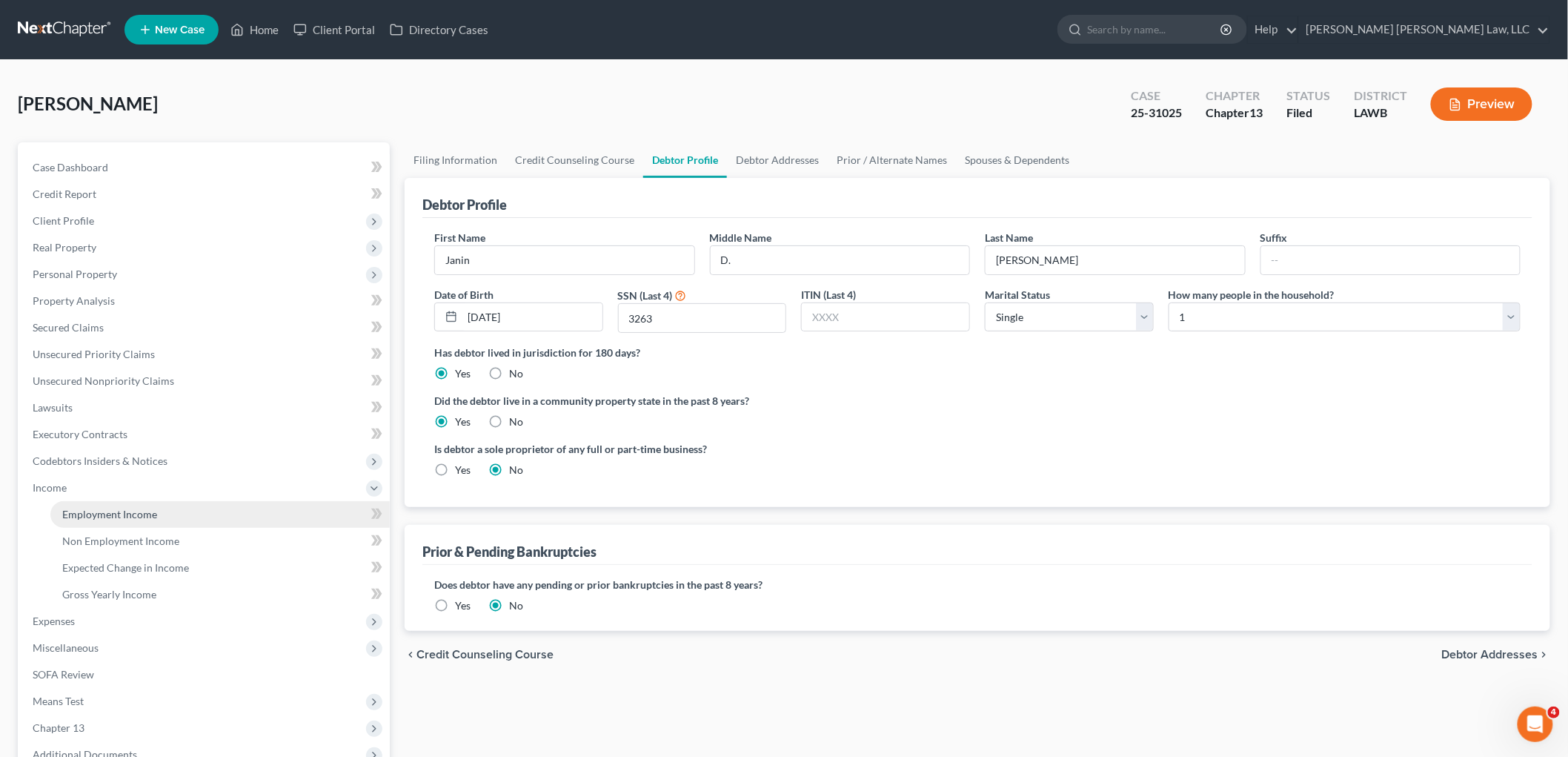
click at [118, 520] on link "Employment Income" at bounding box center [219, 514] width 339 height 27
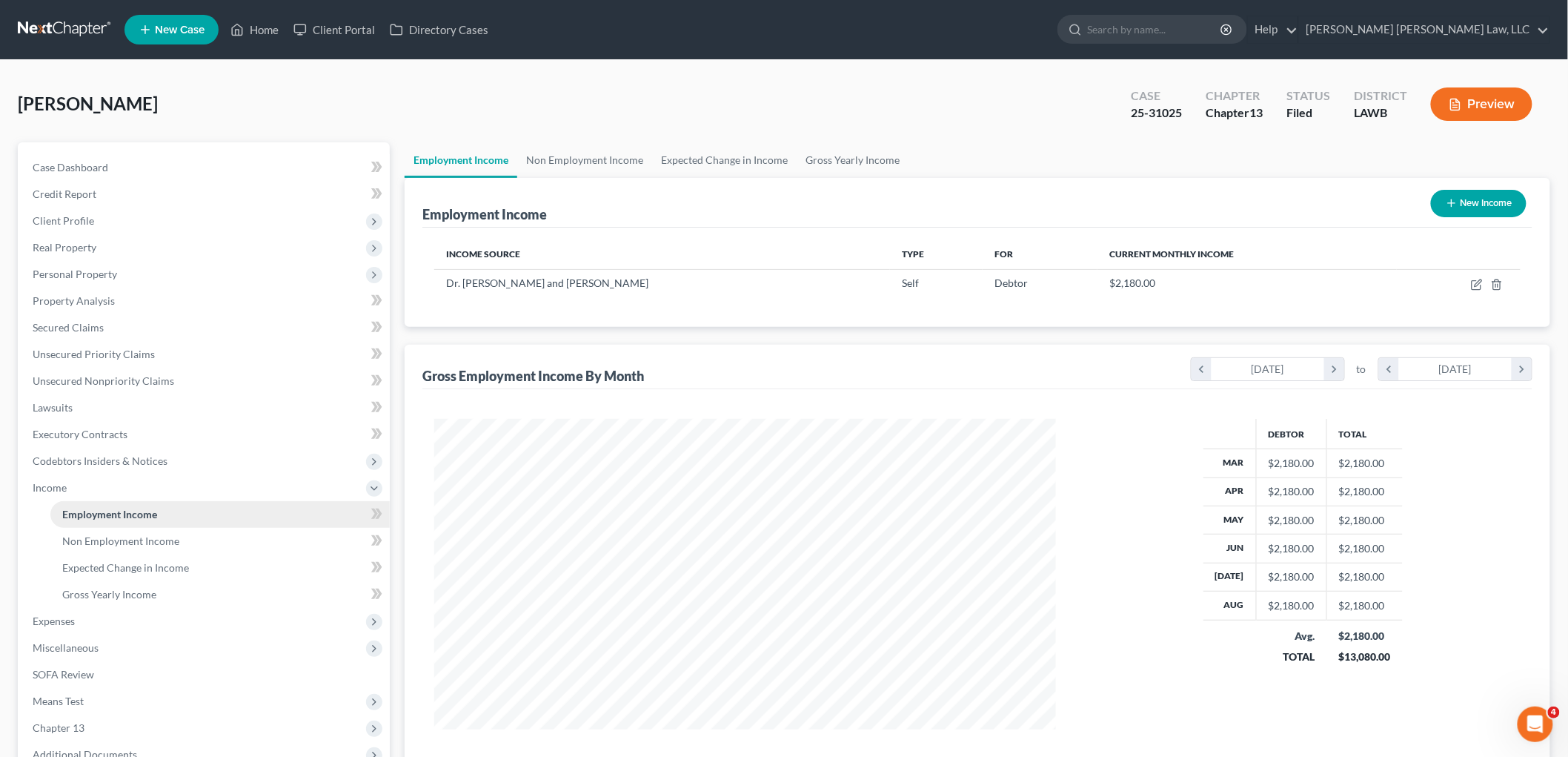
scroll to position [310, 651]
click at [178, 538] on link "Non Employment Income" at bounding box center [219, 541] width 339 height 27
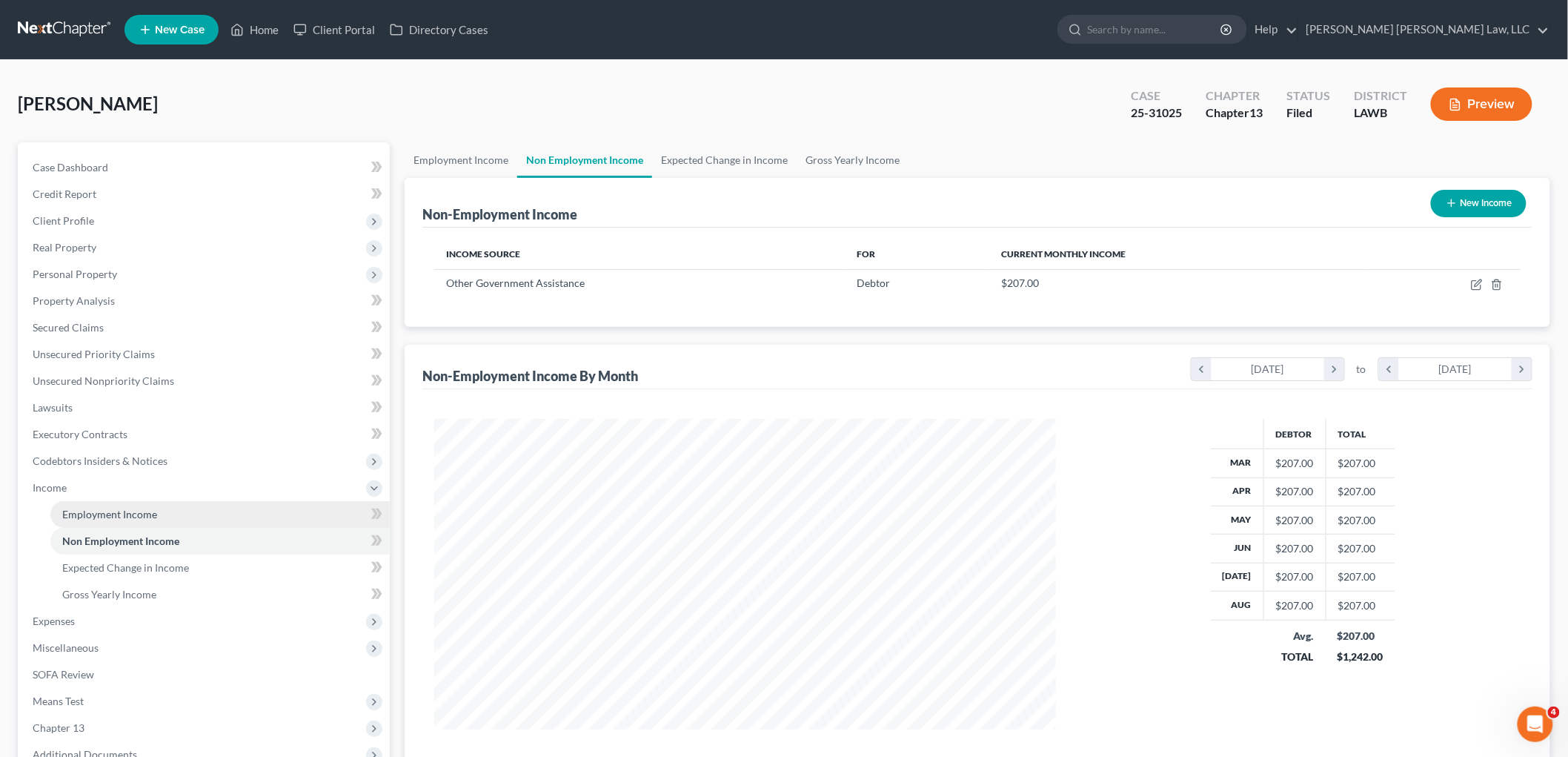
scroll to position [310, 651]
click at [171, 509] on link "Employment Income" at bounding box center [219, 514] width 339 height 27
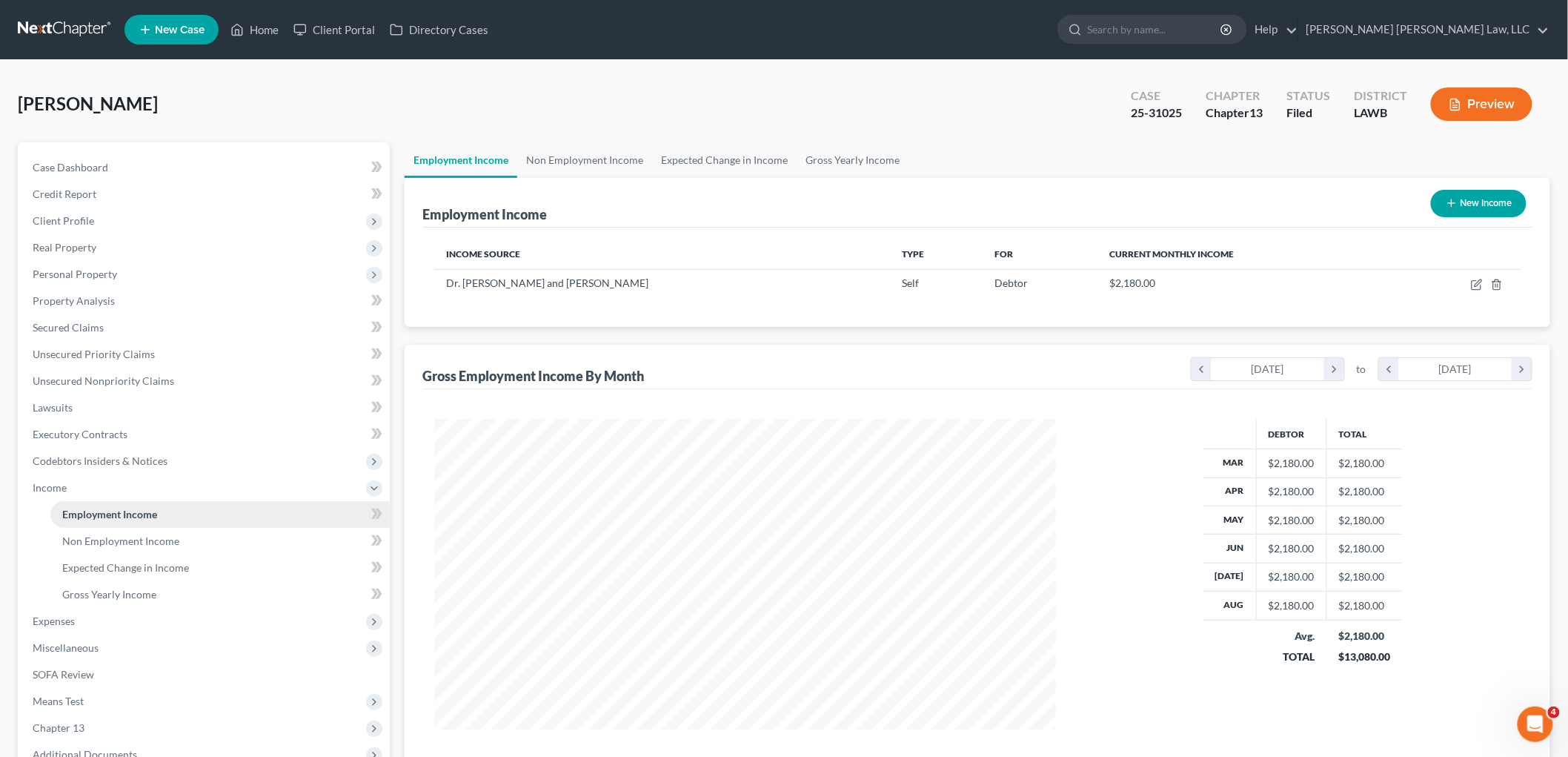
scroll to position [310, 651]
click at [62, 27] on link at bounding box center [65, 29] width 95 height 27
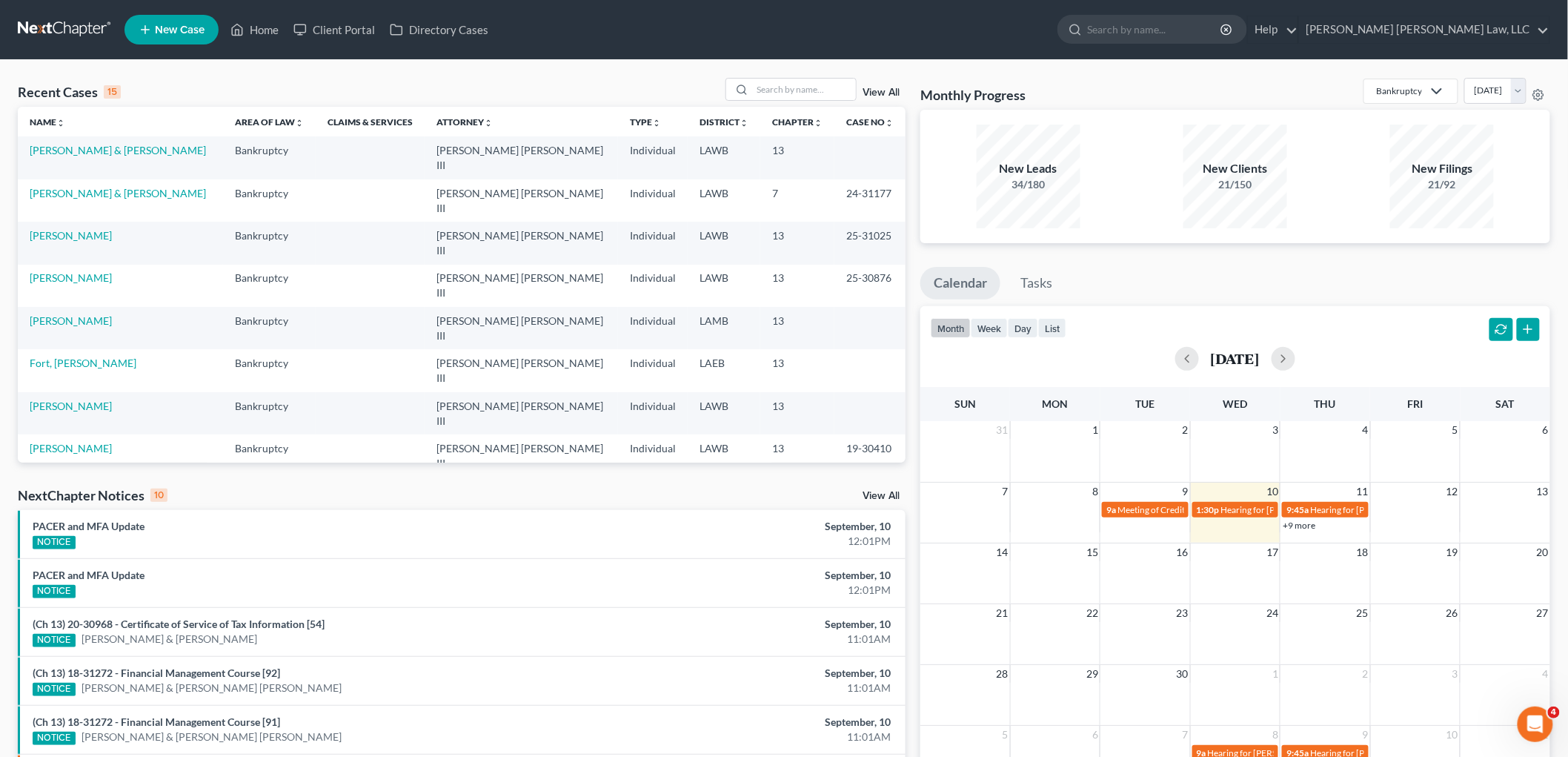
click at [61, 484] on link "[PERSON_NAME]" at bounding box center [71, 490] width 82 height 13
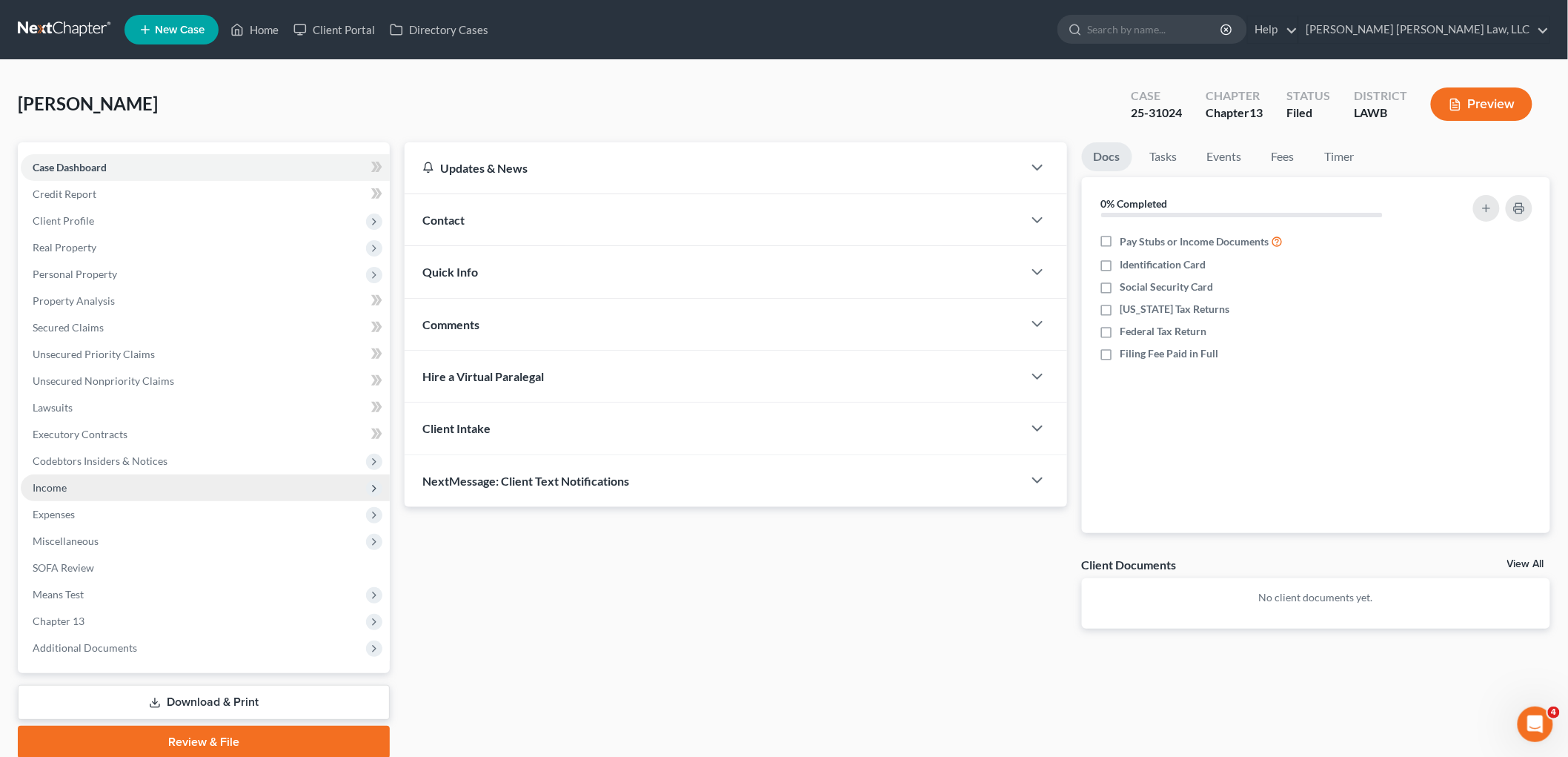
click at [86, 486] on span "Income" at bounding box center [205, 487] width 369 height 27
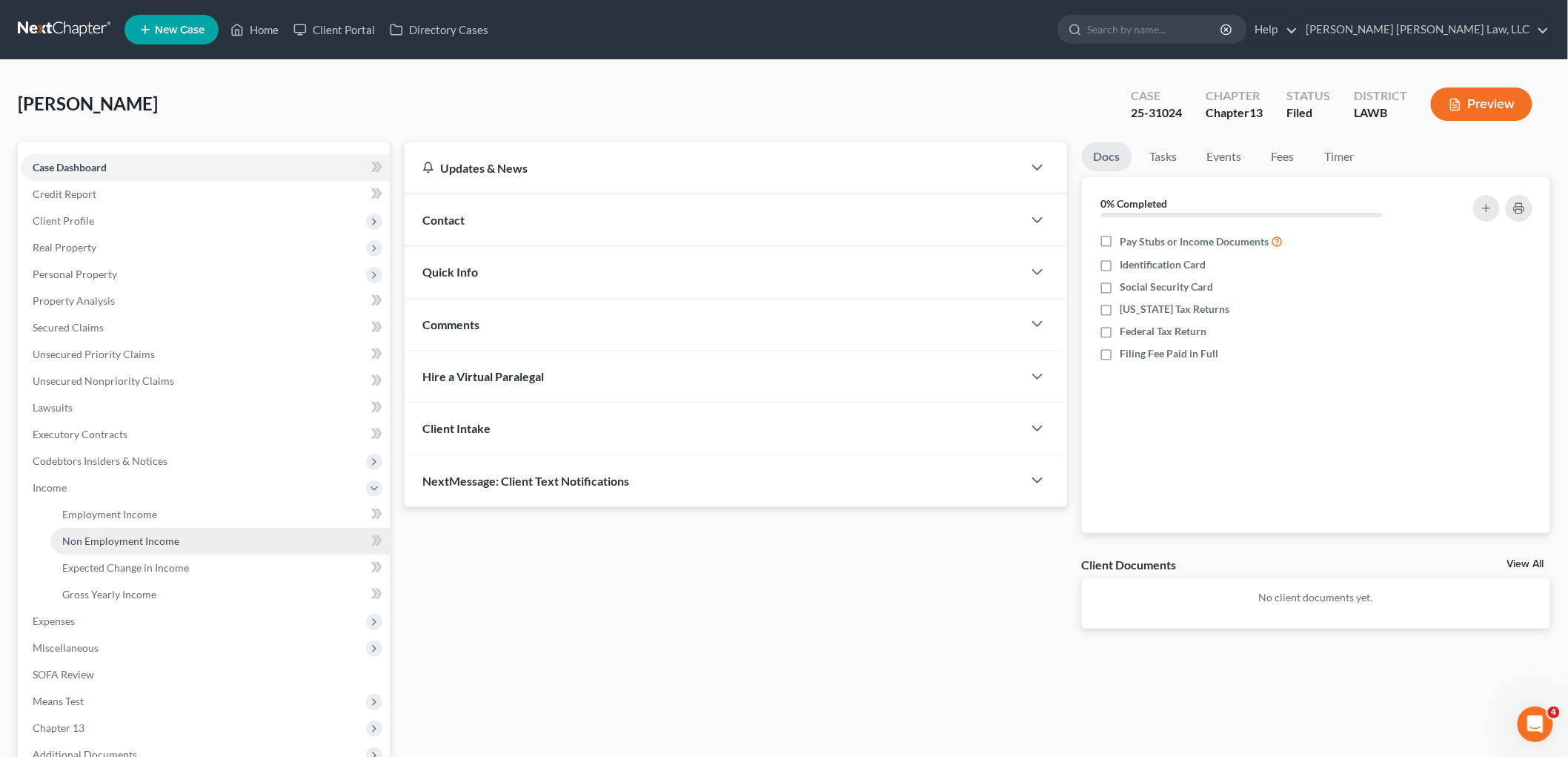
click at [86, 548] on link "Non Employment Income" at bounding box center [219, 541] width 339 height 27
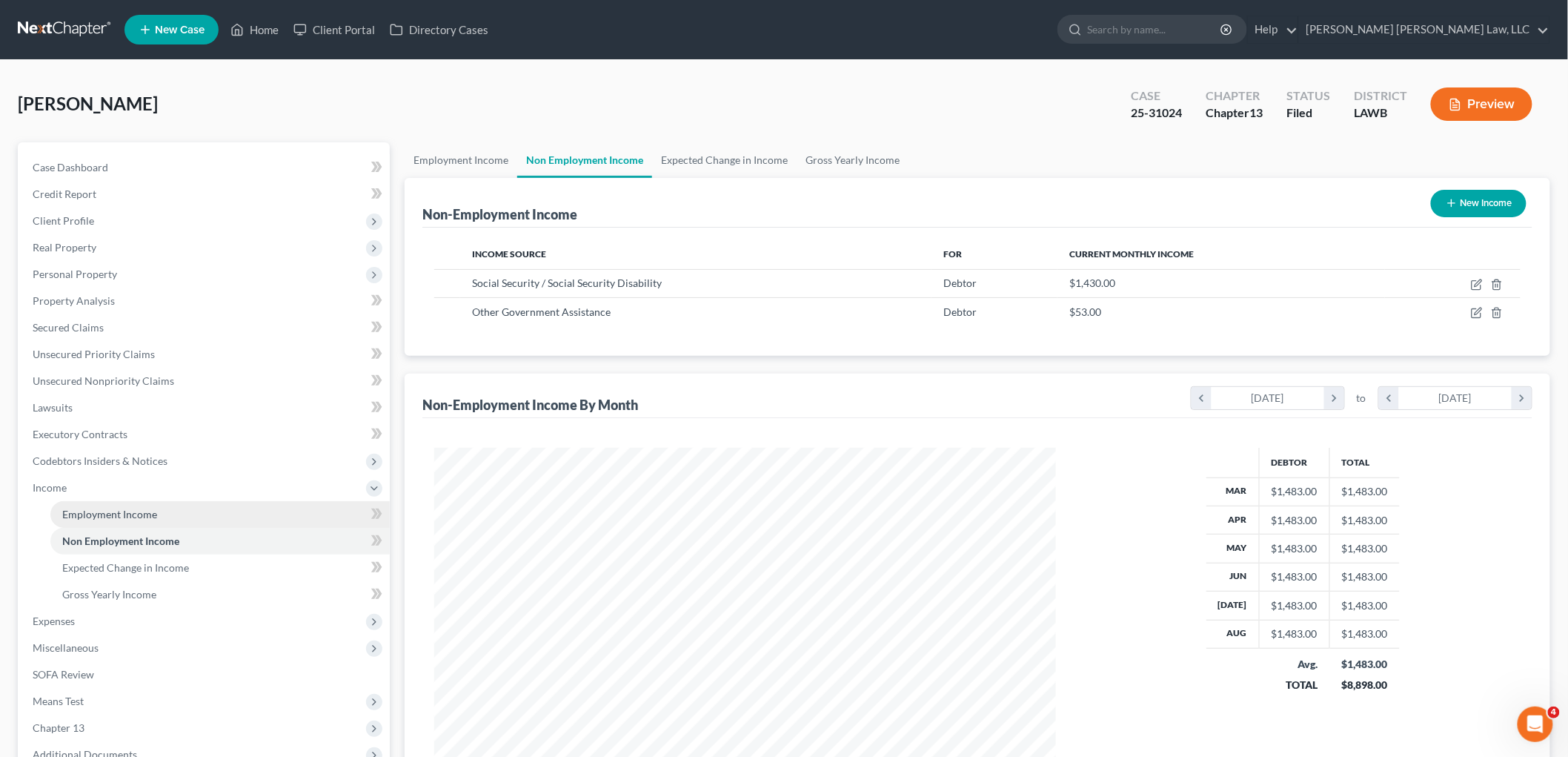
scroll to position [310, 651]
click at [123, 515] on span "Employment Income" at bounding box center [109, 514] width 95 height 13
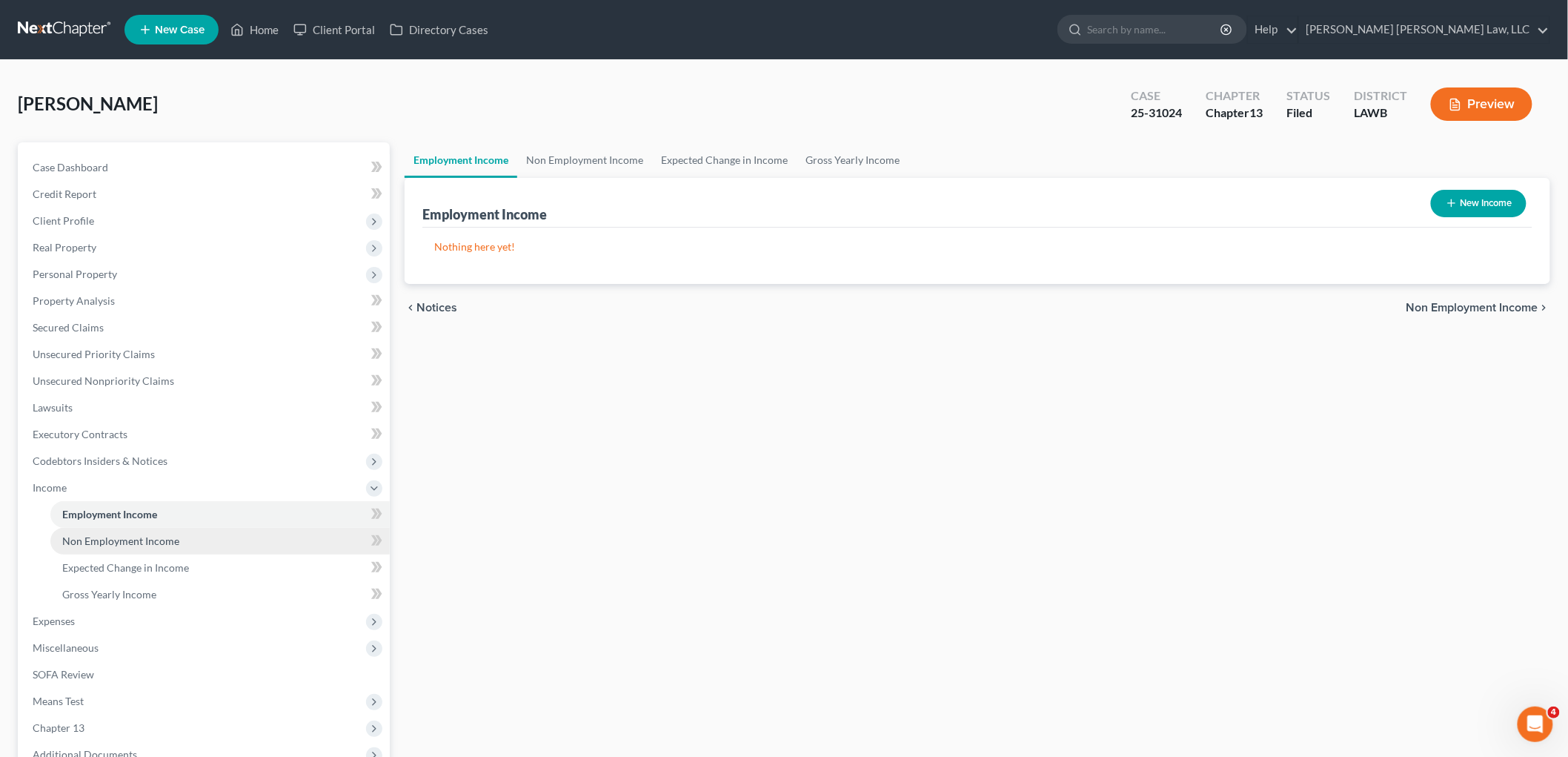
click at [121, 544] on span "Non Employment Income" at bounding box center [121, 541] width 117 height 13
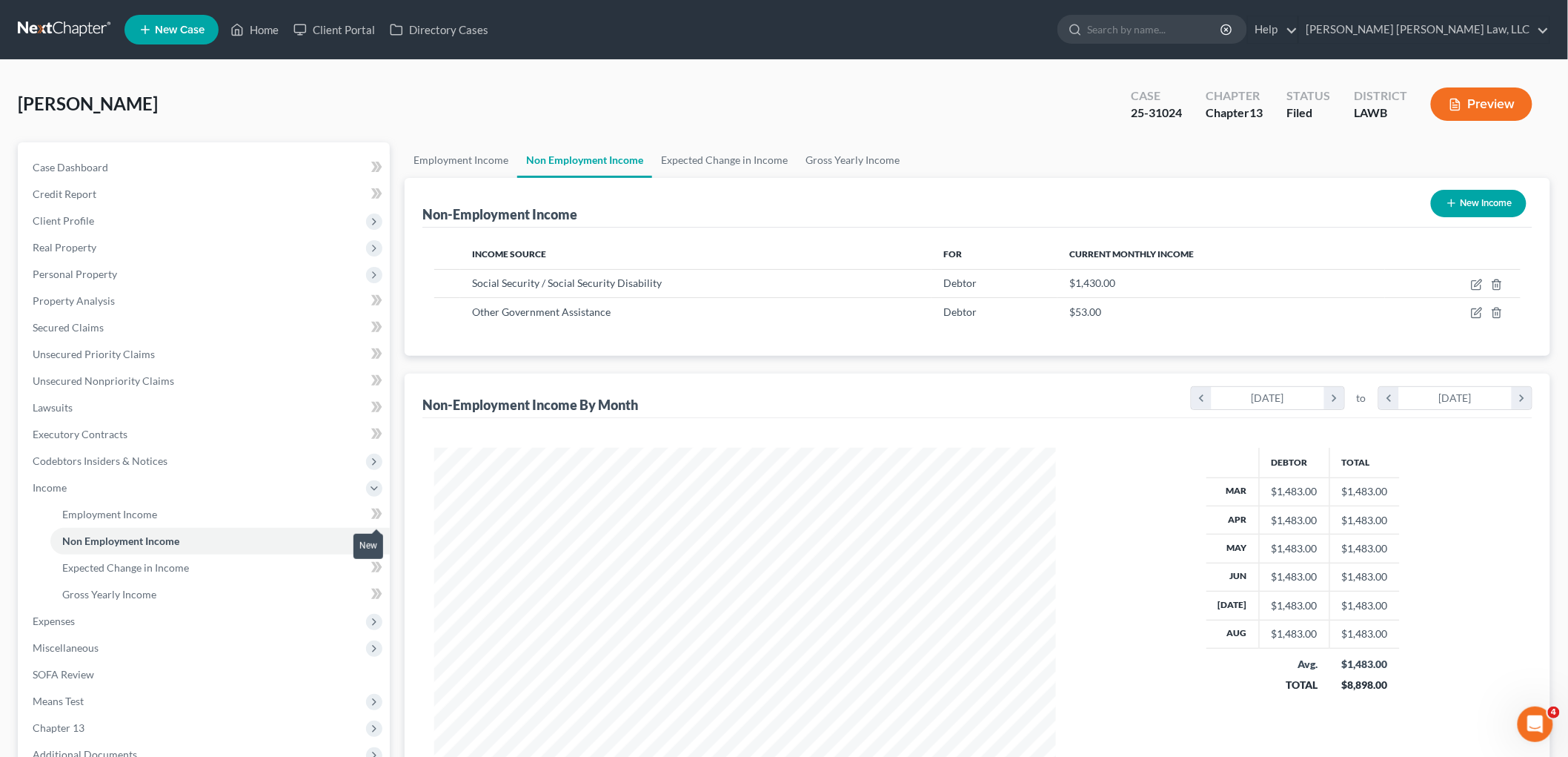
scroll to position [310, 651]
